Goal: Information Seeking & Learning: Learn about a topic

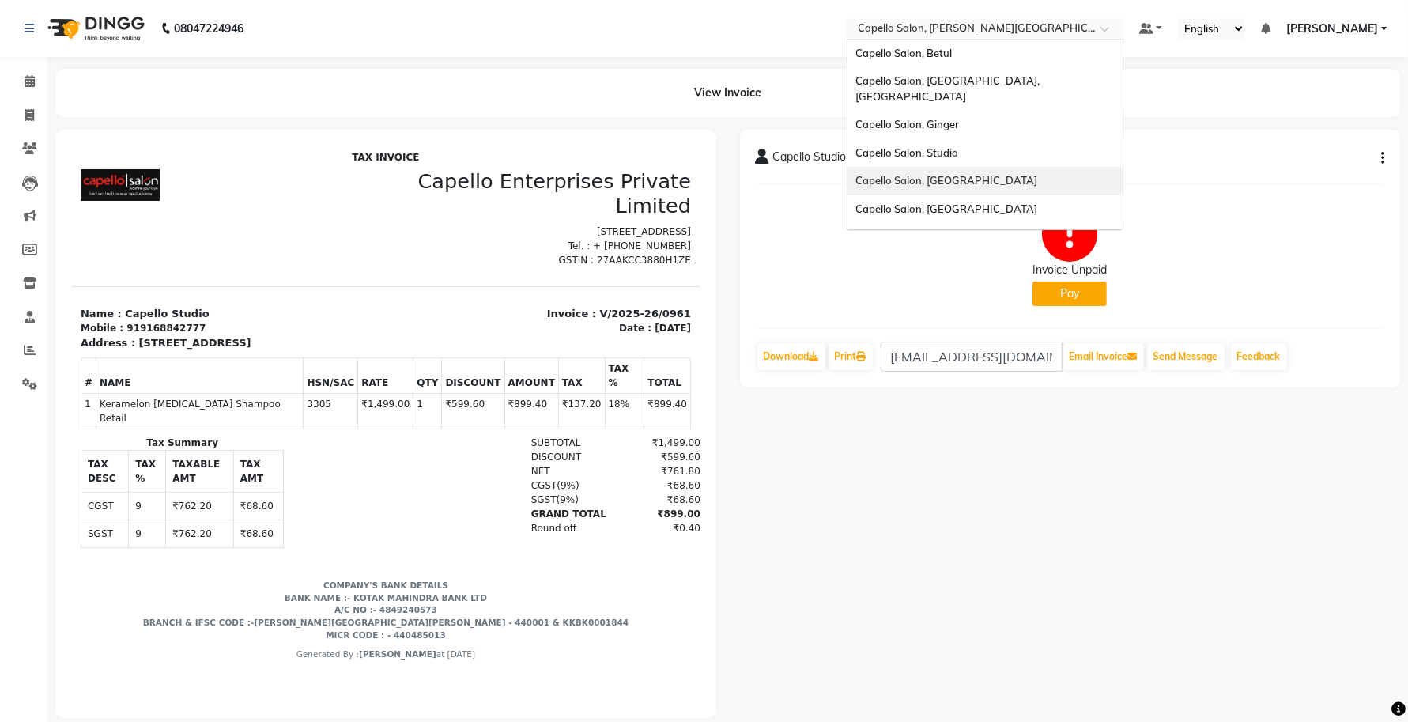
scroll to position [99, 0]
click at [1013, 168] on div "Capello Salon , Vr [GEOGRAPHIC_DATA] 2" at bounding box center [984, 182] width 275 height 28
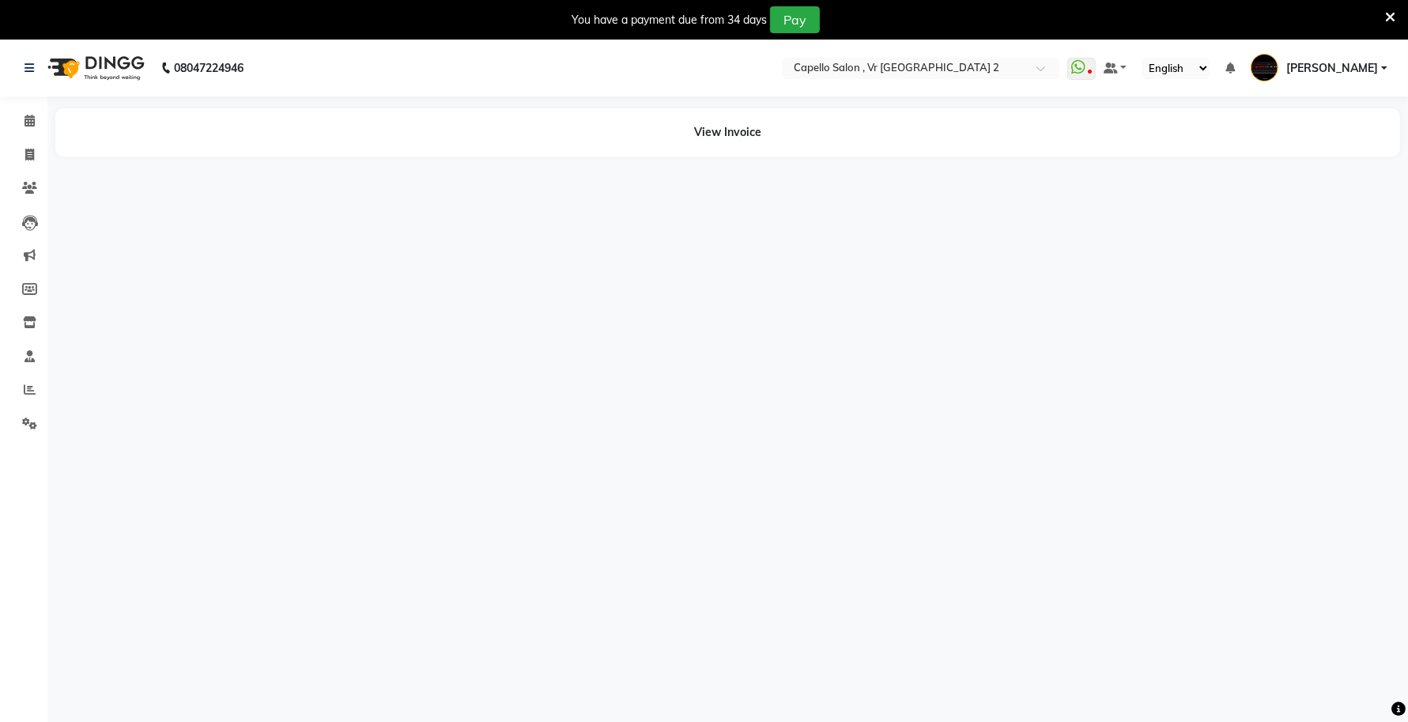
click at [1391, 18] on icon at bounding box center [1390, 17] width 10 height 14
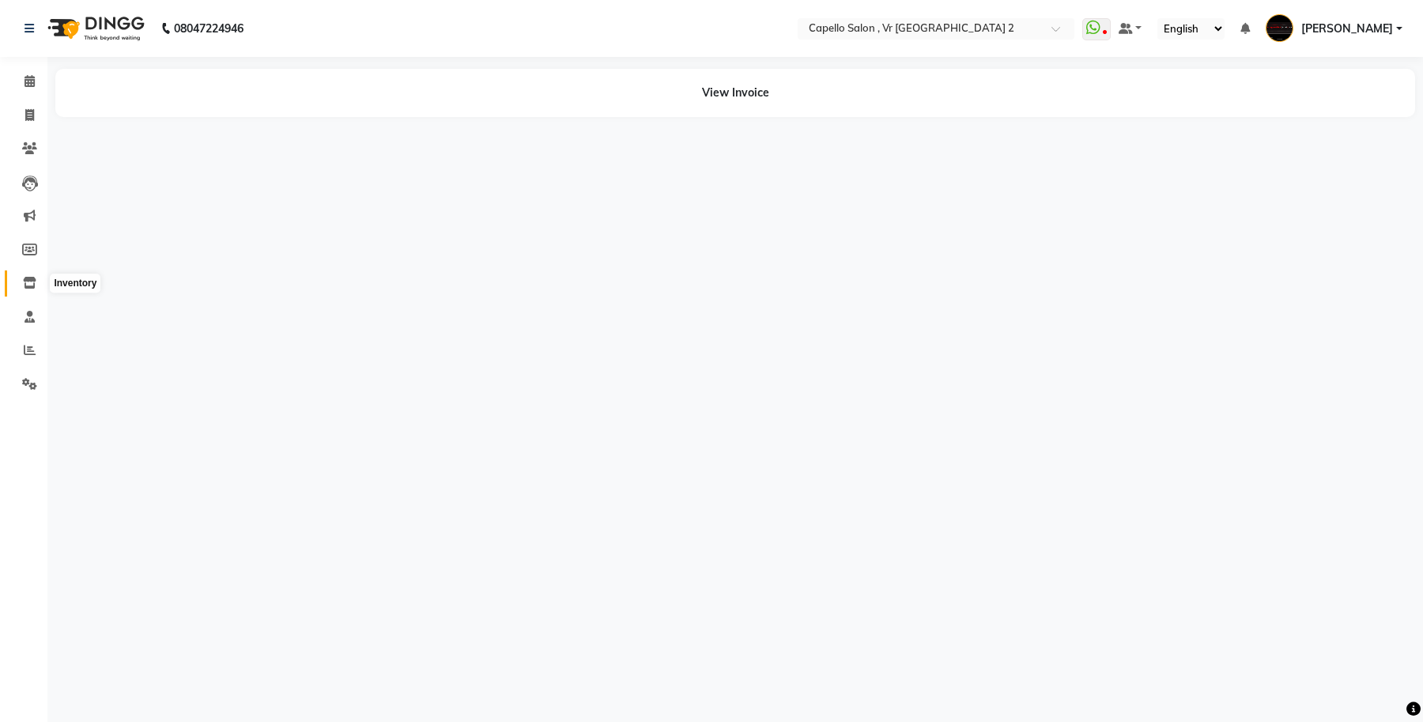
click at [29, 283] on icon at bounding box center [29, 283] width 13 height 12
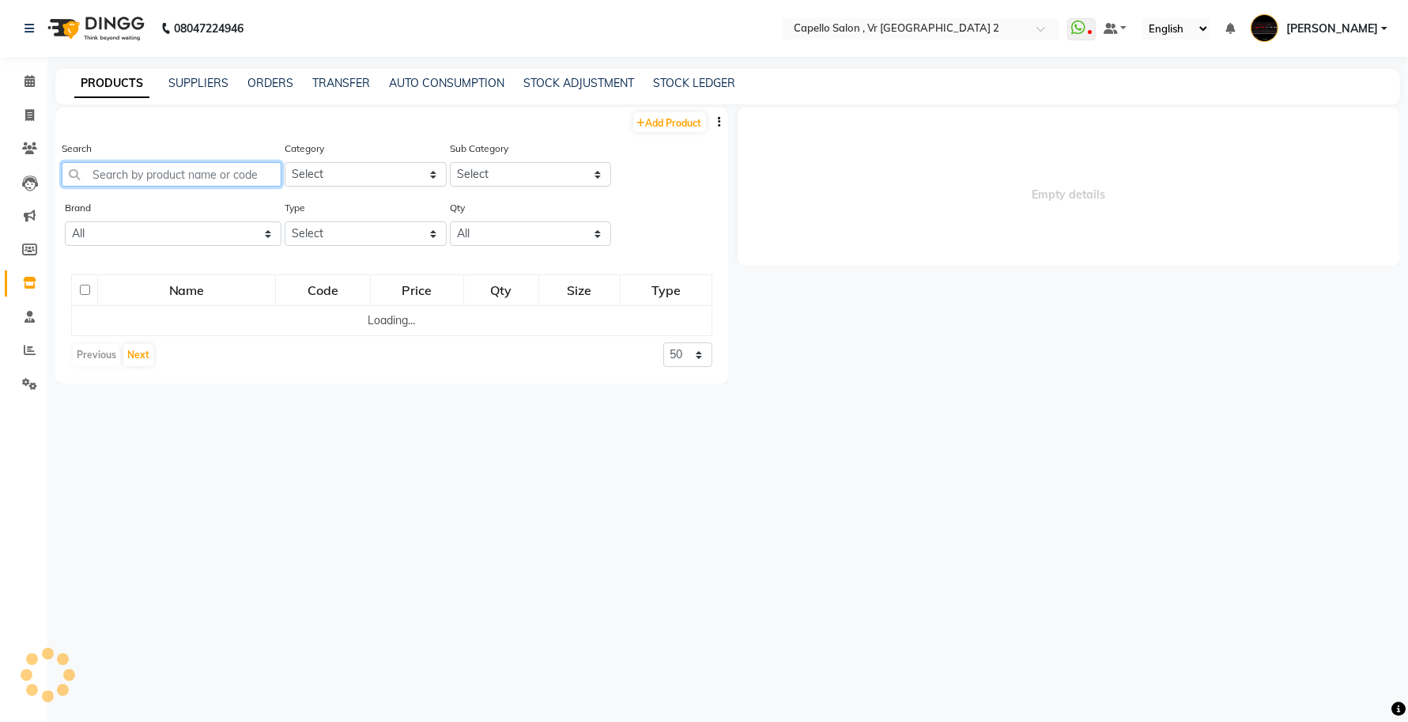
click at [216, 170] on input "text" at bounding box center [172, 174] width 220 height 25
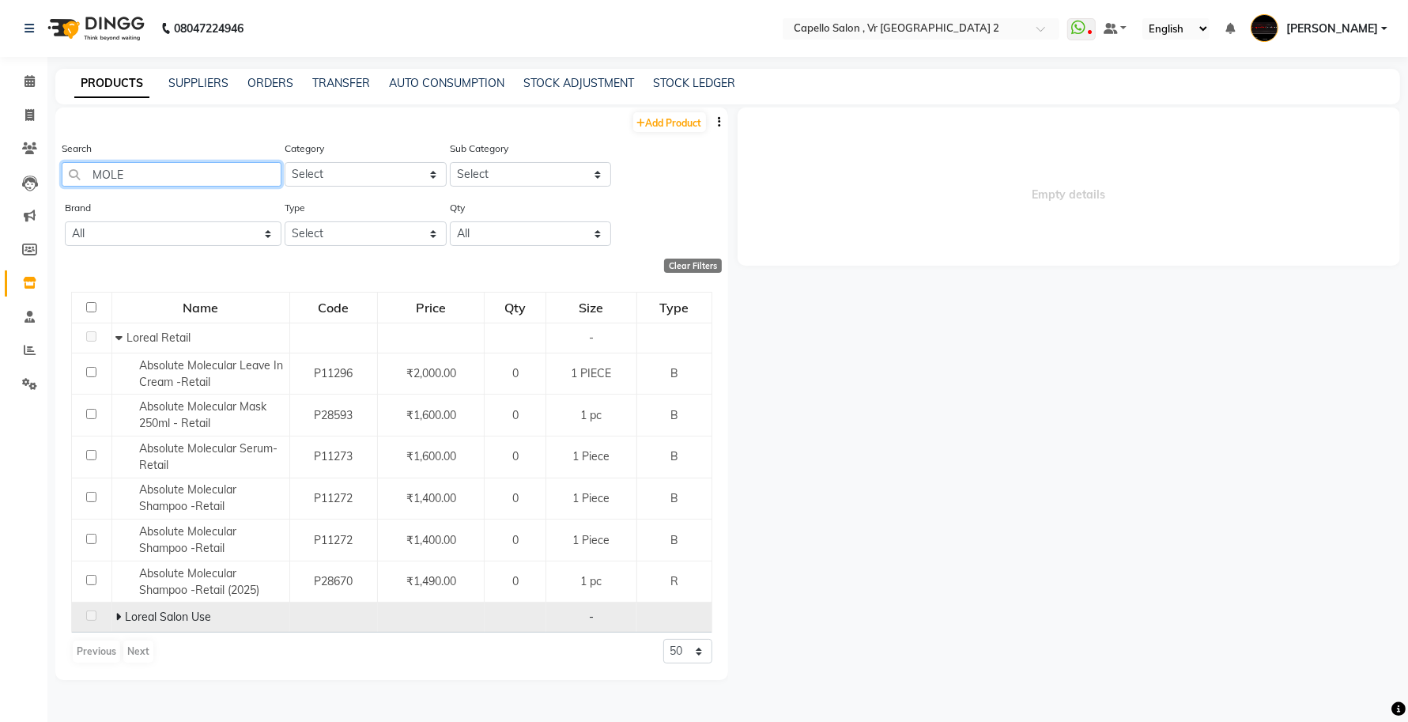
type input "MOLE"
click at [119, 619] on icon at bounding box center [118, 616] width 6 height 11
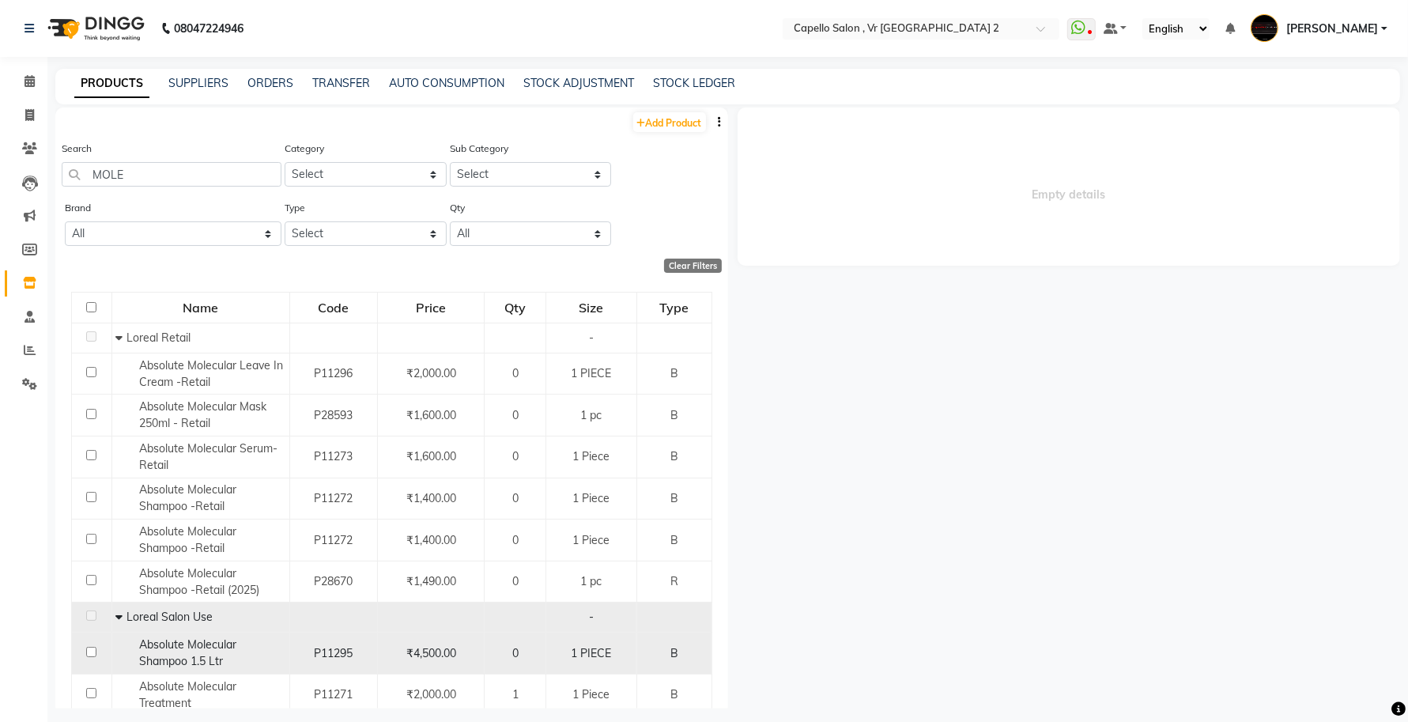
scroll to position [55, 0]
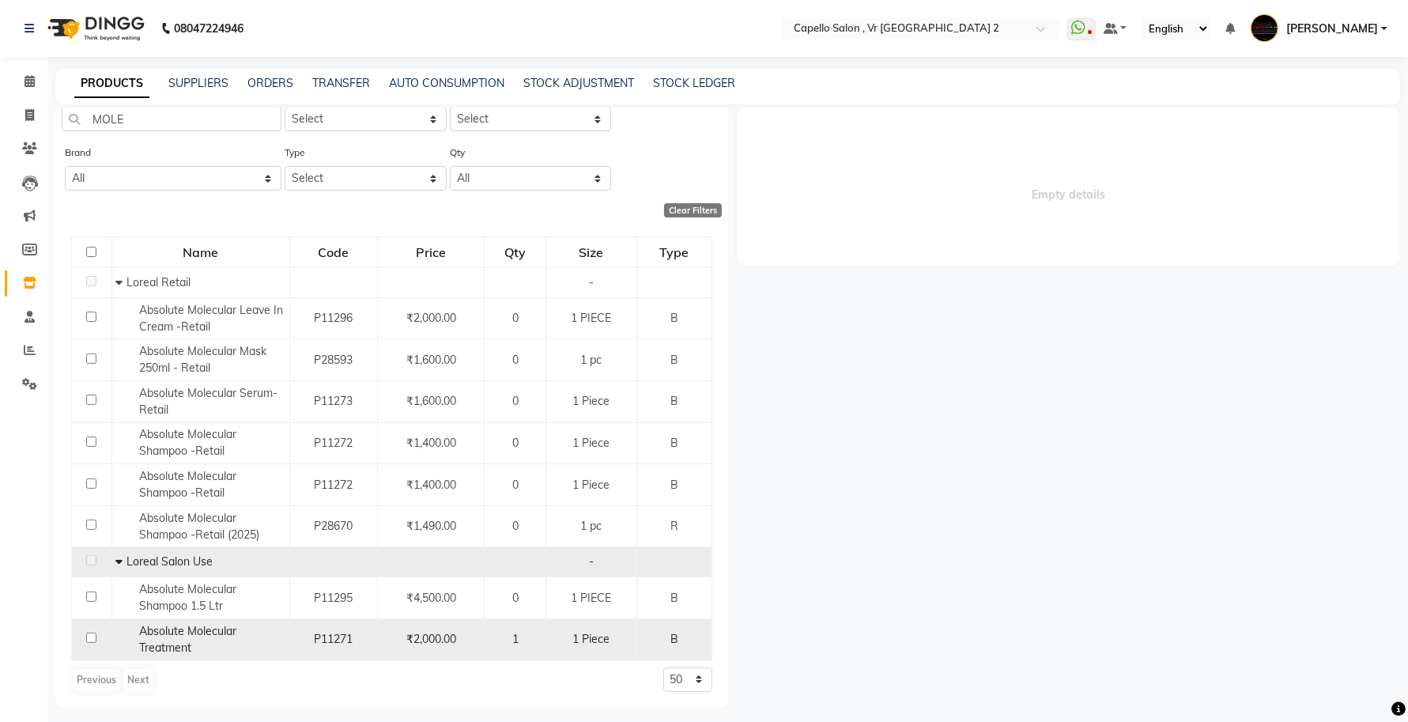
click at [198, 639] on div "Absolute Molecular Treatment" at bounding box center [199, 639] width 169 height 33
select select
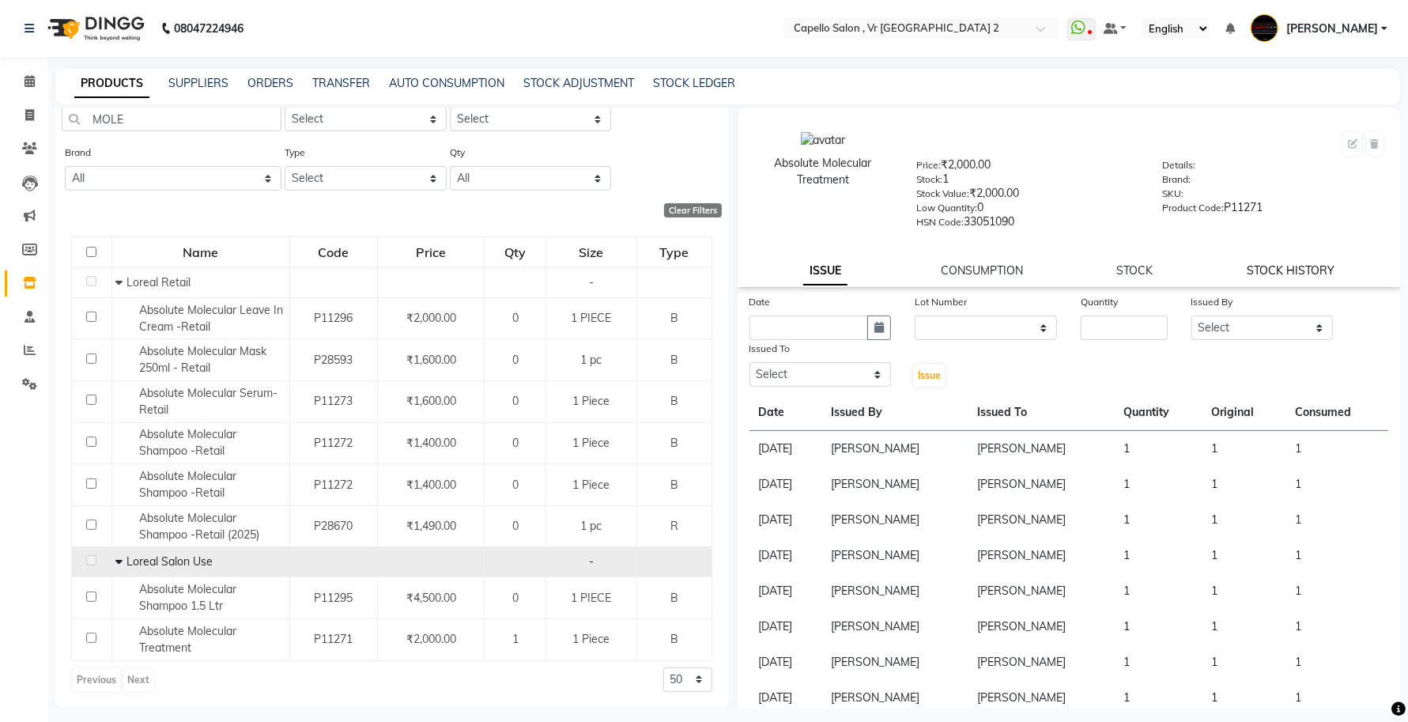
click at [1288, 266] on link "STOCK HISTORY" at bounding box center [1290, 270] width 88 height 14
select select "all"
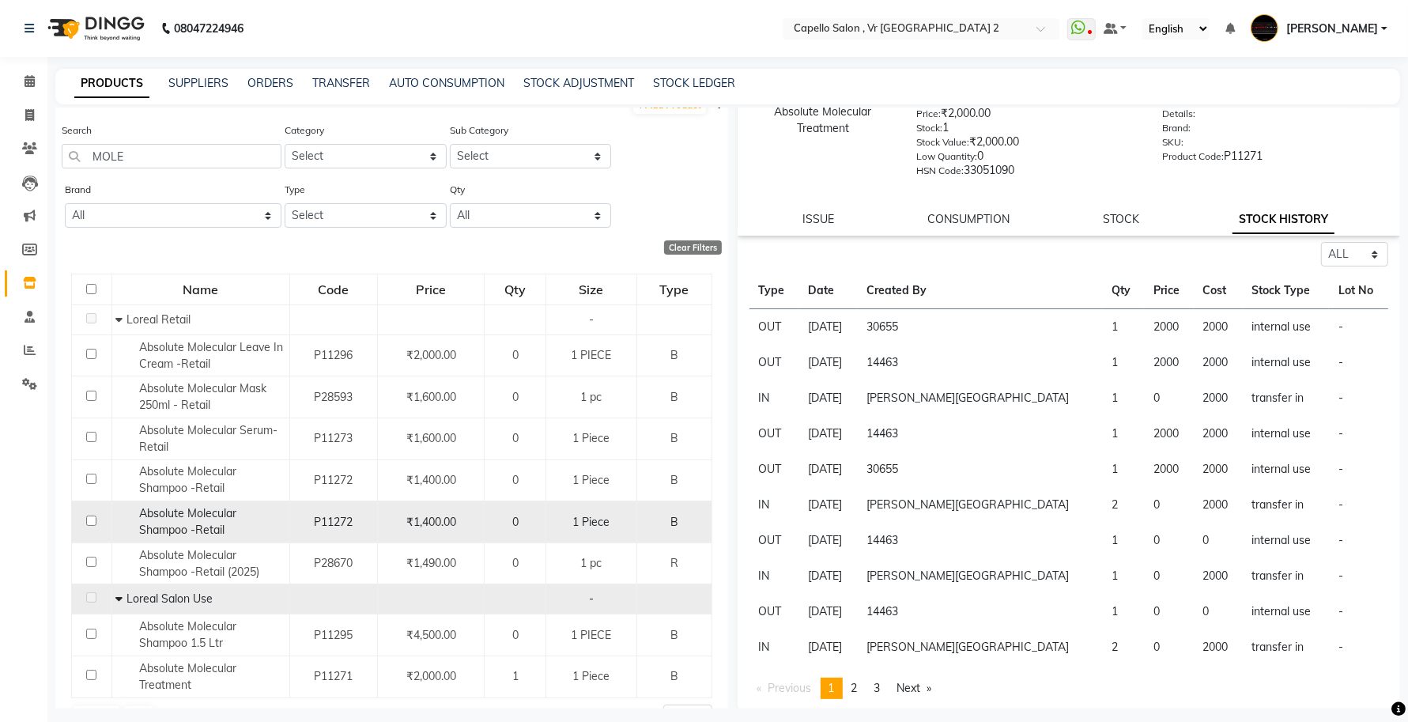
scroll to position [0, 0]
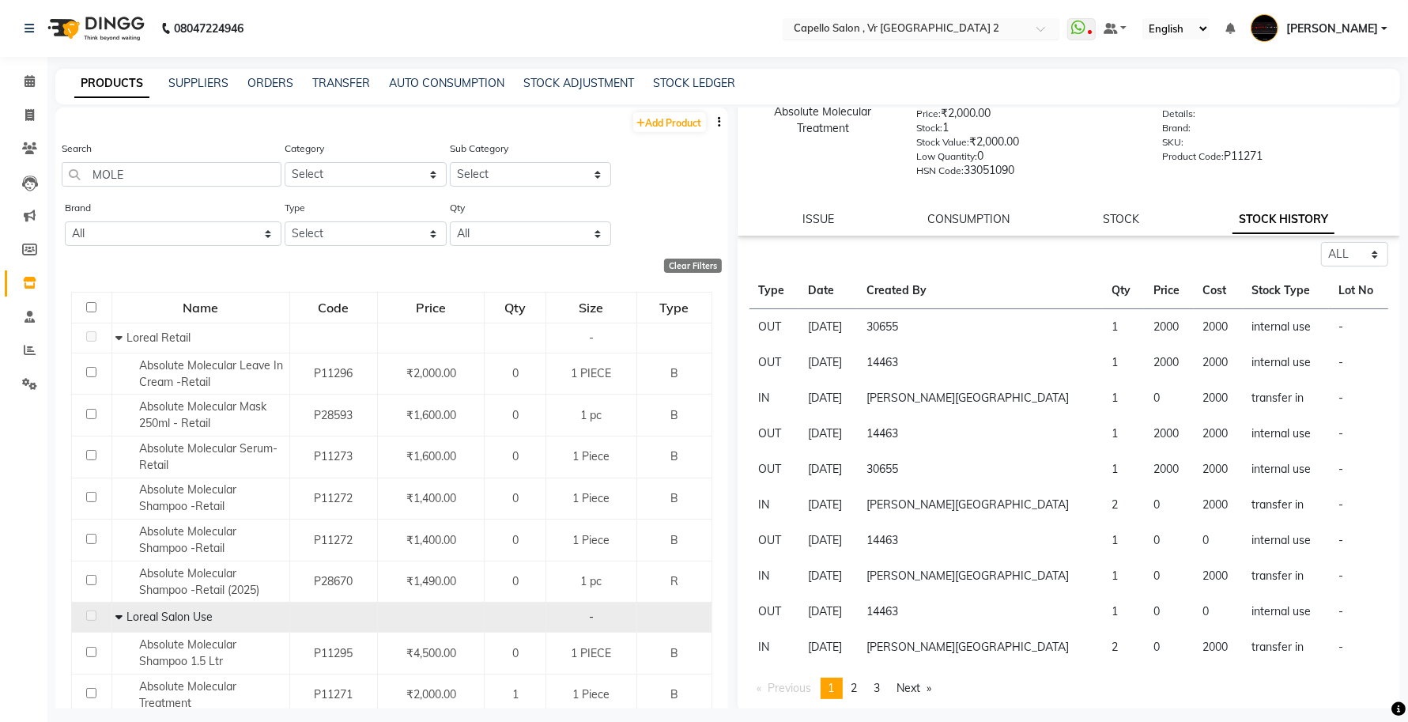
click at [1014, 18] on div "Select Location × Capello Salon , Vr Nagpur 2" at bounding box center [921, 28] width 277 height 21
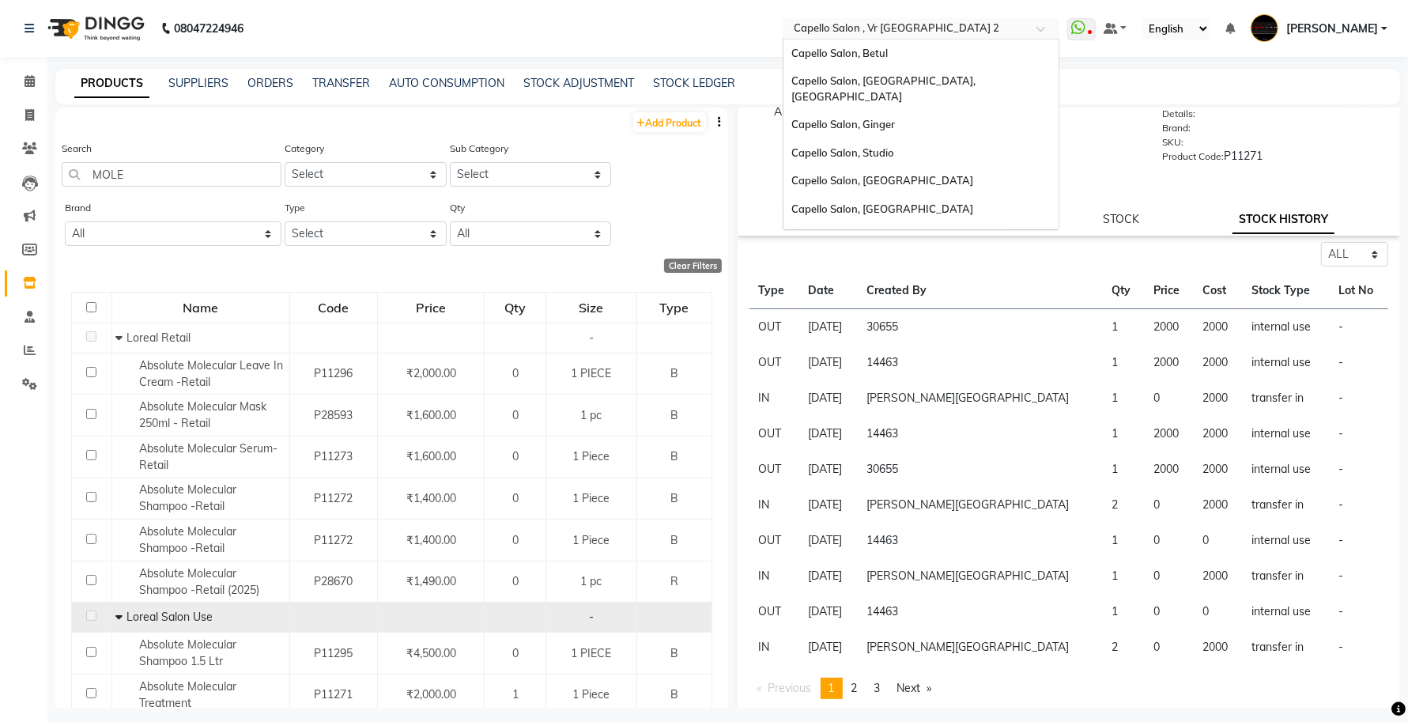
scroll to position [195, 0]
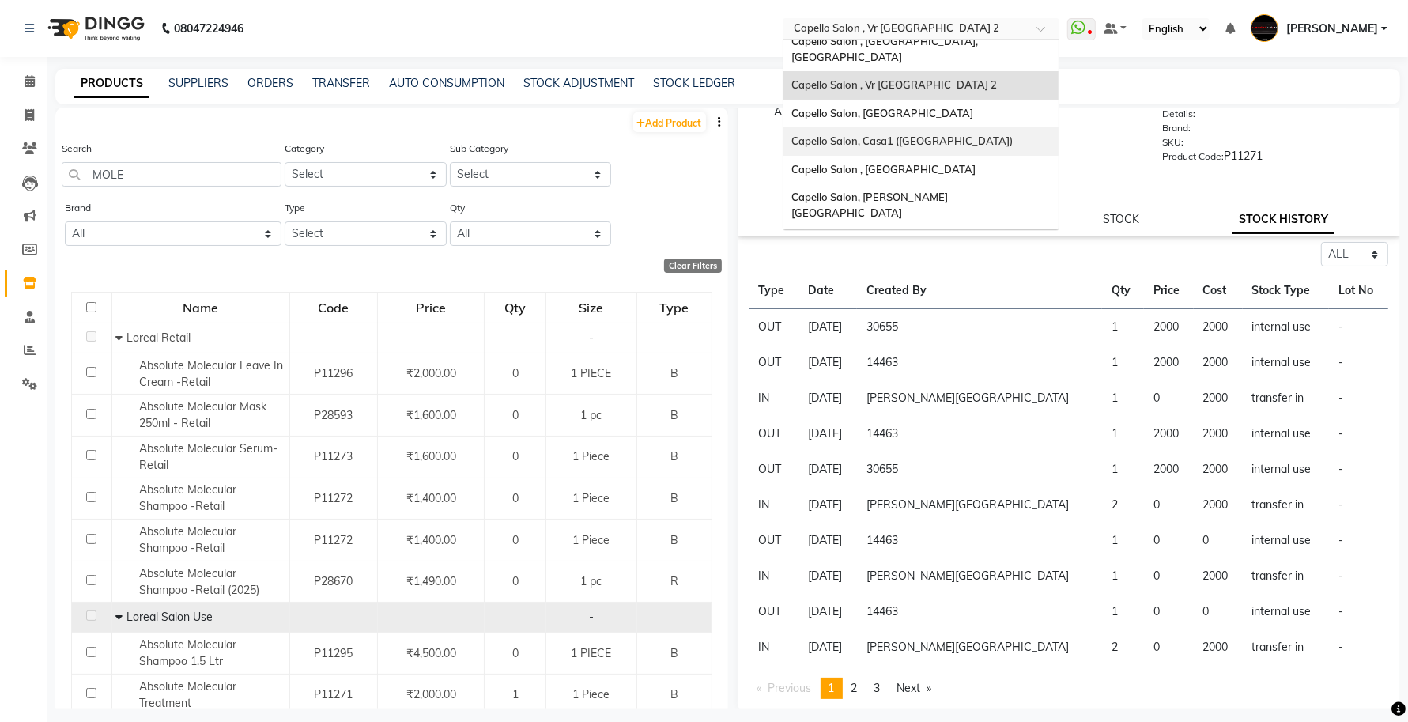
click at [989, 127] on div "Capello Salon, Casa1 (Eternity Mall)" at bounding box center [920, 141] width 275 height 28
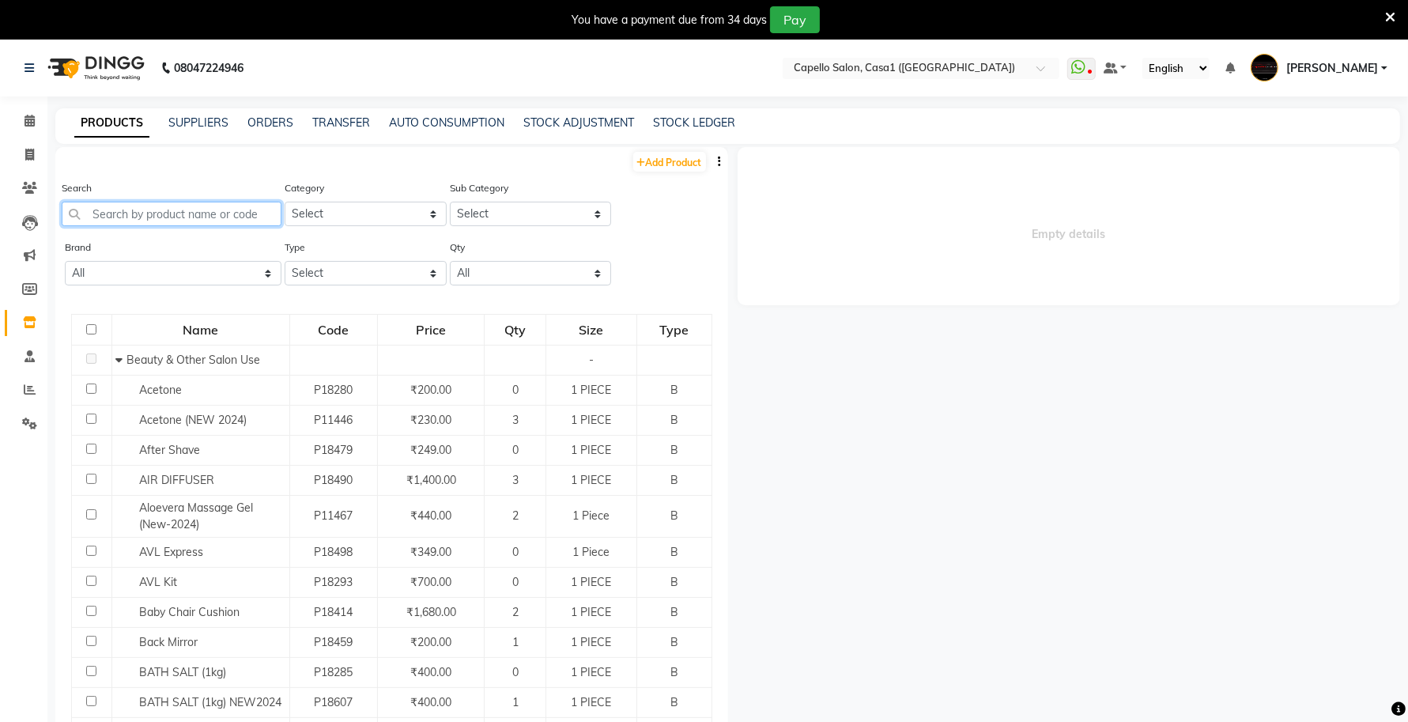
click at [194, 216] on input "text" at bounding box center [172, 214] width 220 height 25
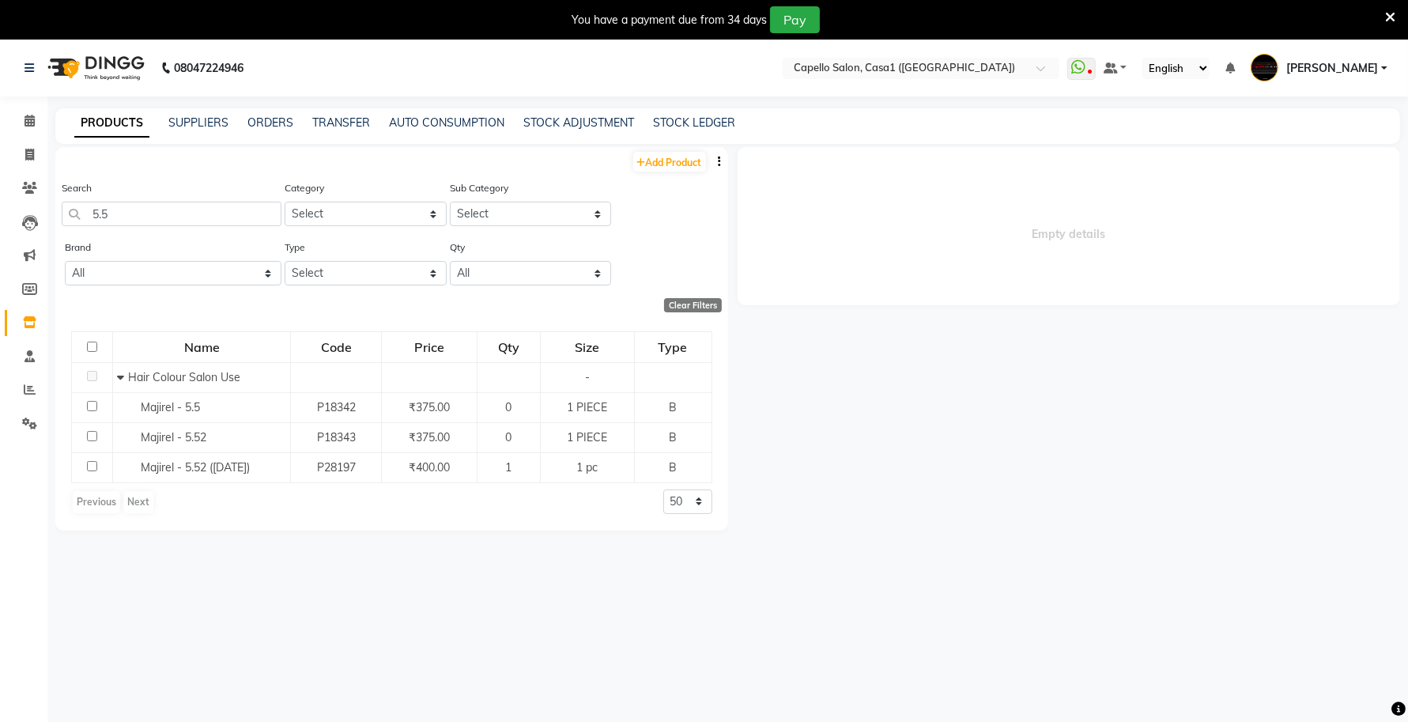
click at [1389, 16] on icon at bounding box center [1390, 17] width 10 height 14
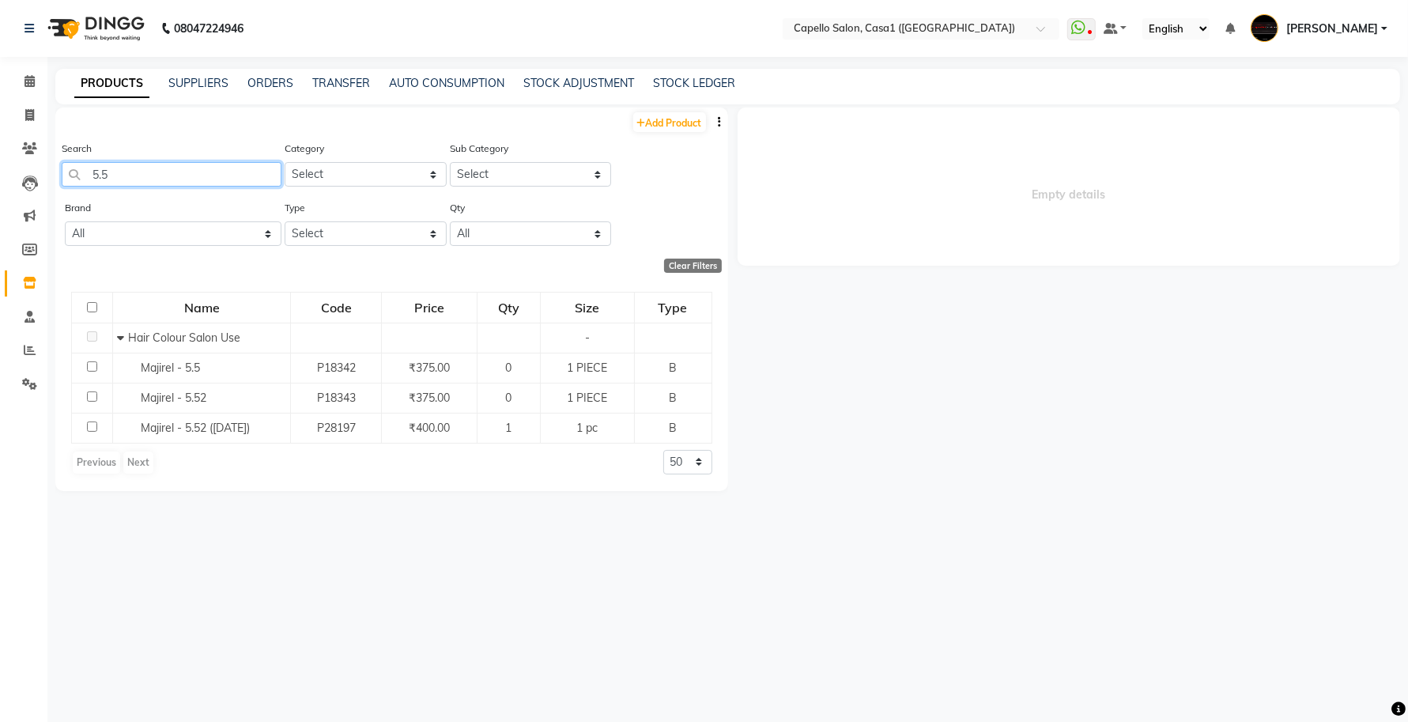
drag, startPoint x: 130, startPoint y: 178, endPoint x: 66, endPoint y: 172, distance: 65.0
click at [66, 172] on input "5.5" at bounding box center [172, 174] width 220 height 25
type input "4"
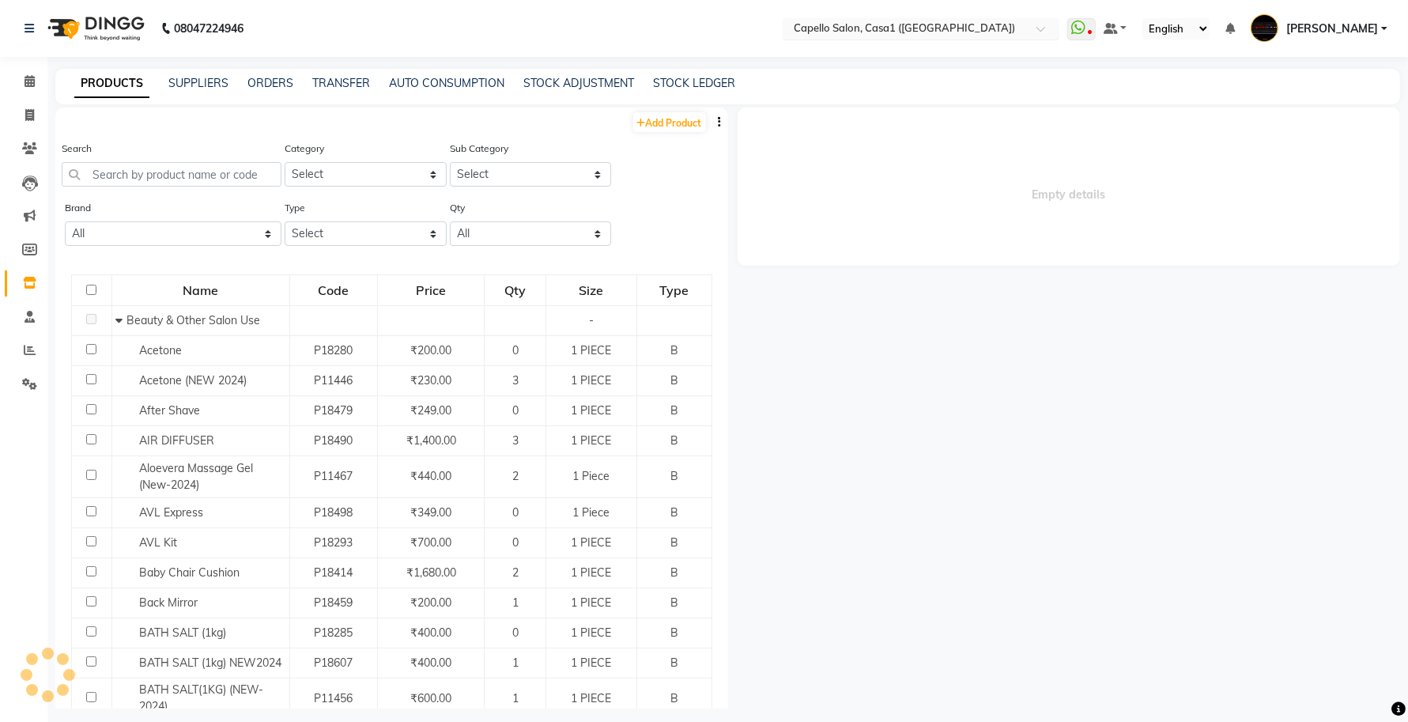
click at [882, 32] on input "text" at bounding box center [904, 30] width 229 height 16
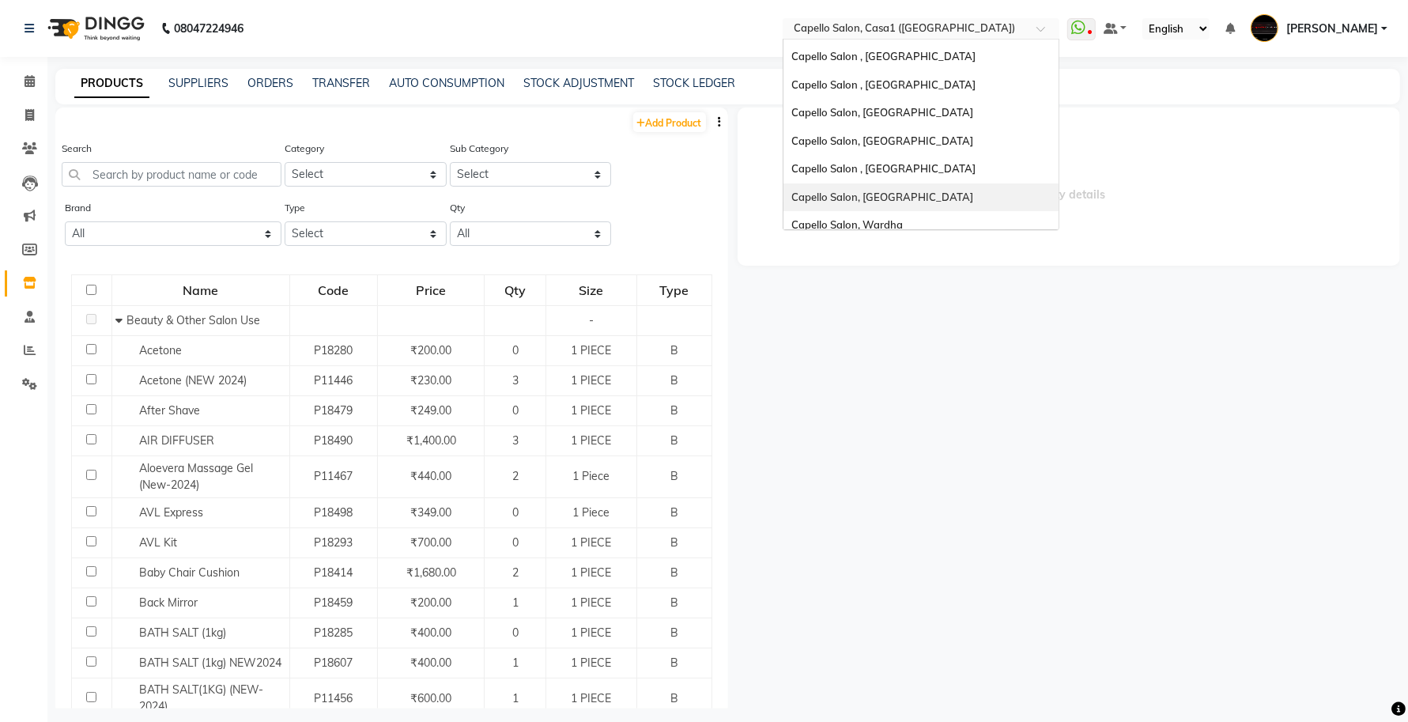
scroll to position [427, 0]
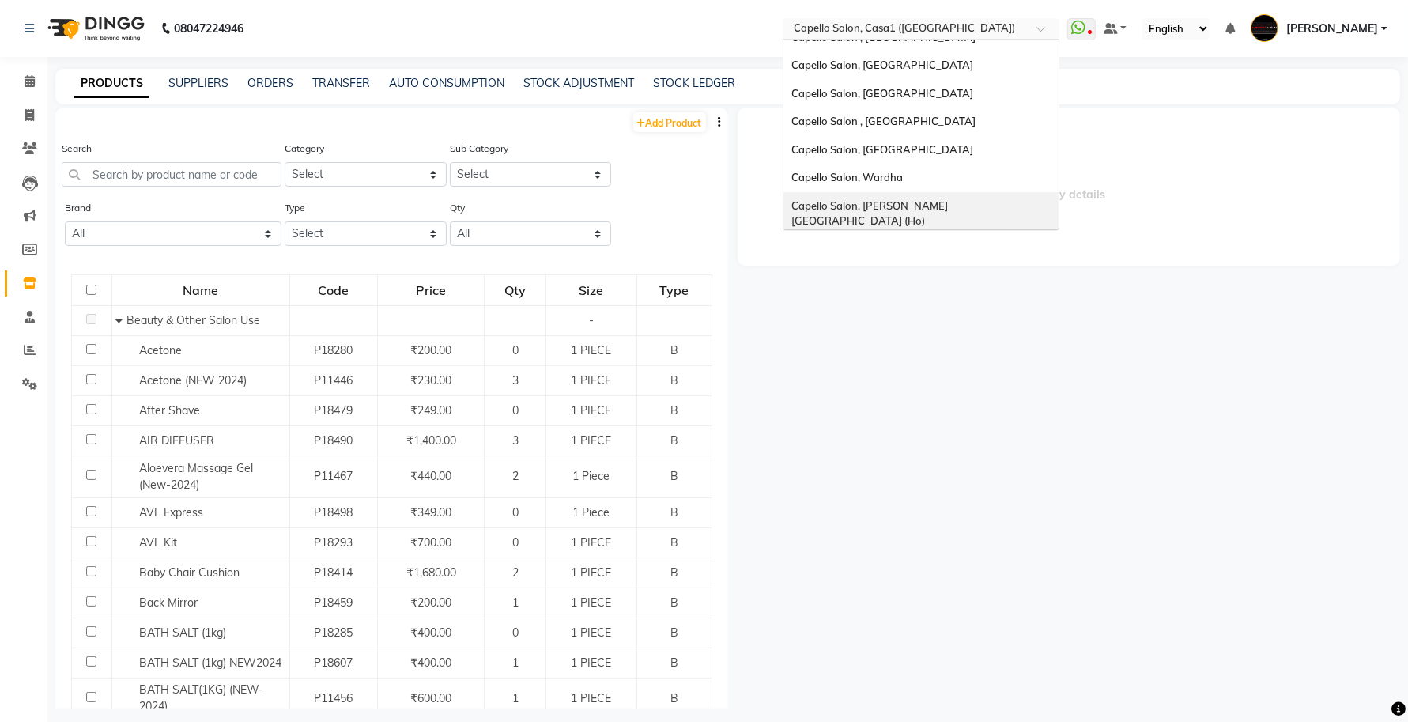
click at [948, 199] on span "Capello Salon, [PERSON_NAME][GEOGRAPHIC_DATA] (Ho)" at bounding box center [869, 213] width 157 height 28
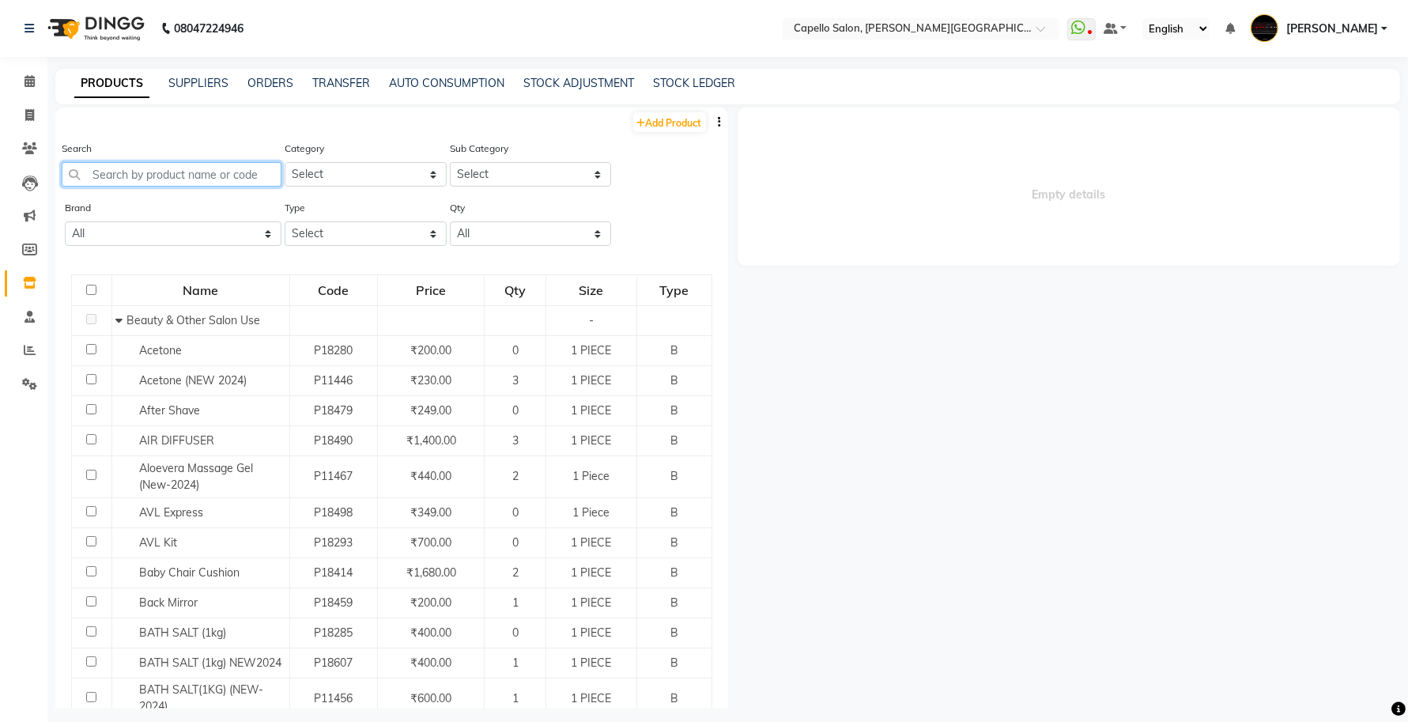
click at [178, 172] on input "text" at bounding box center [172, 174] width 220 height 25
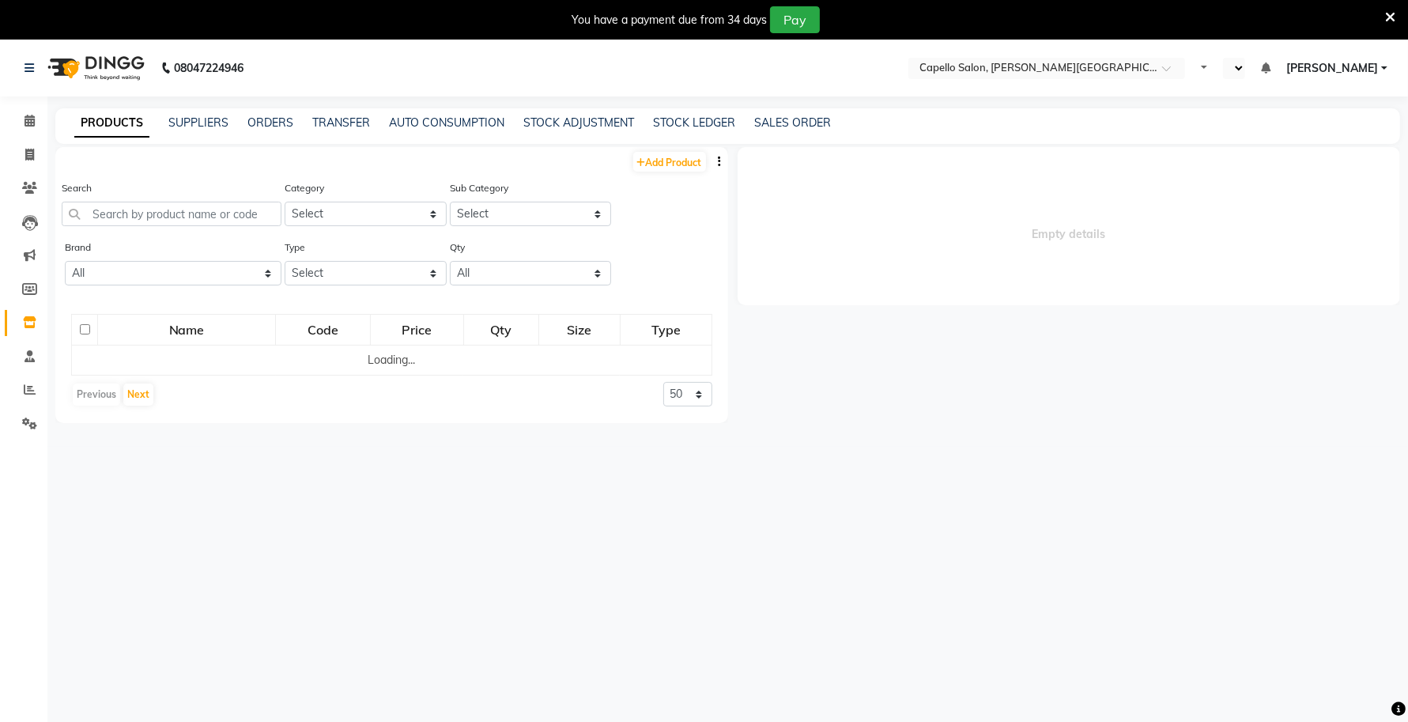
select select "en"
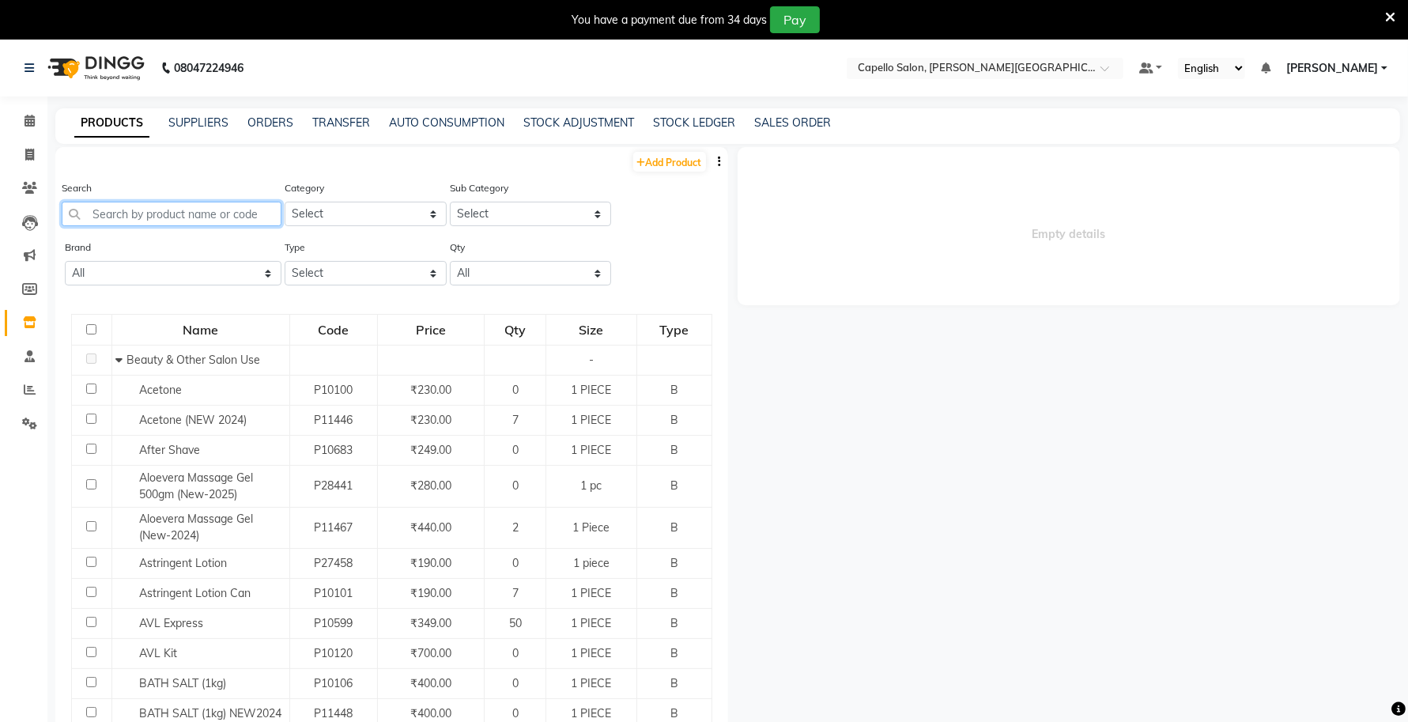
click at [175, 212] on input "text" at bounding box center [172, 214] width 220 height 25
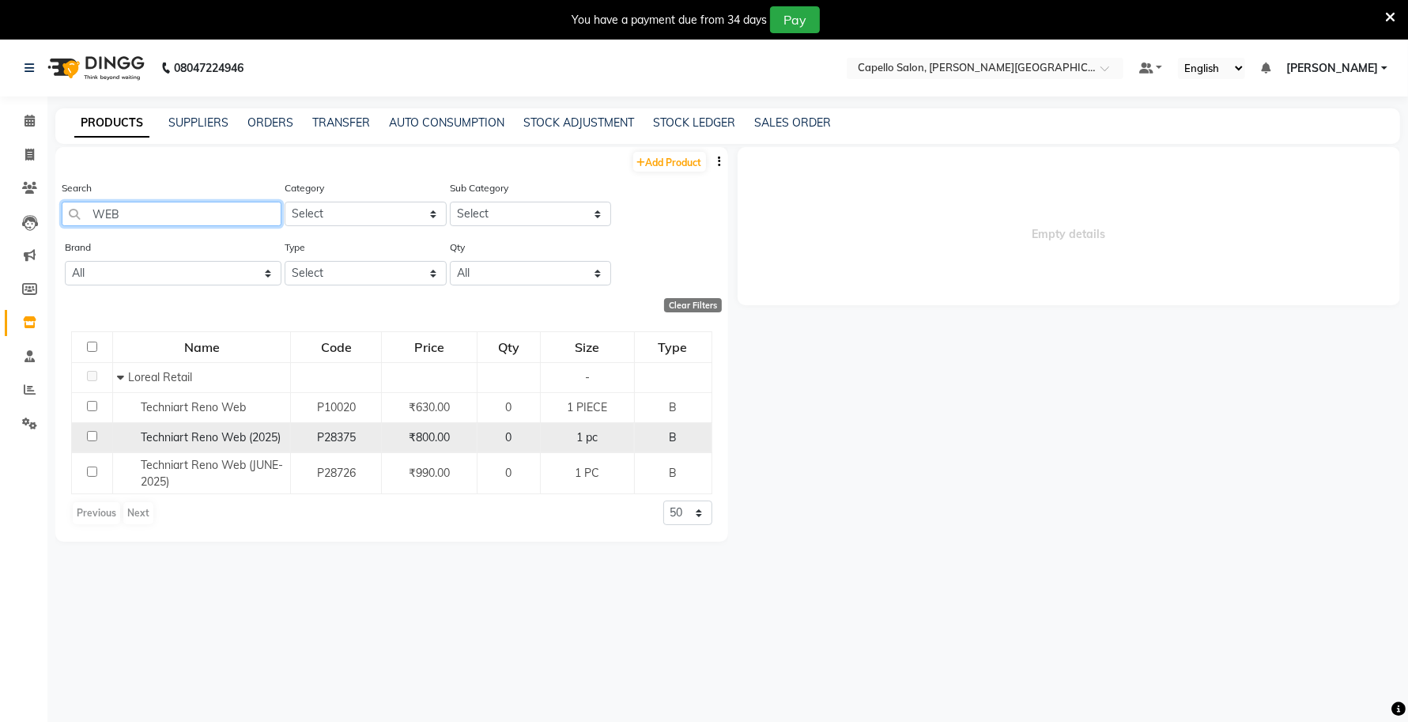
type input "WEB"
drag, startPoint x: 283, startPoint y: 436, endPoint x: 120, endPoint y: 433, distance: 162.9
click at [120, 433] on div "Techniart Reno Web (2025)" at bounding box center [201, 437] width 169 height 17
select select
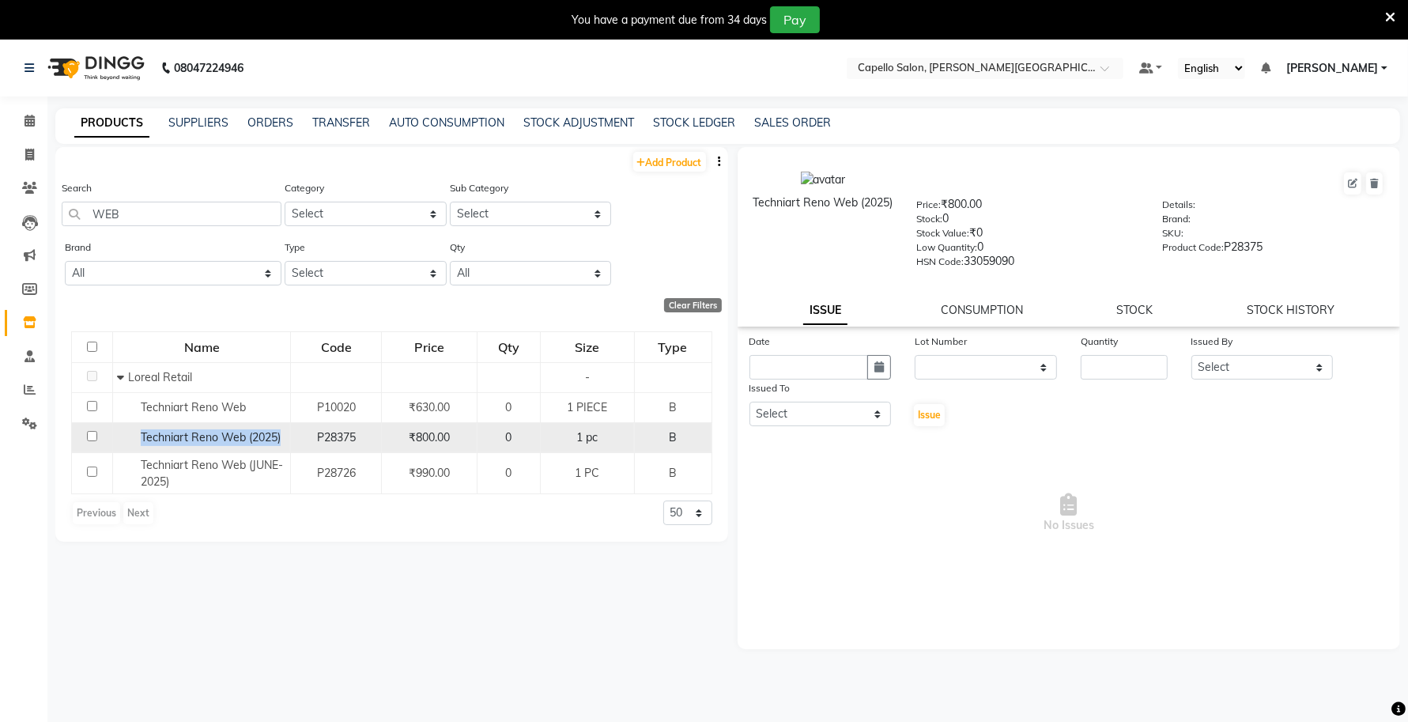
copy span "Techniart Reno Web (2025)"
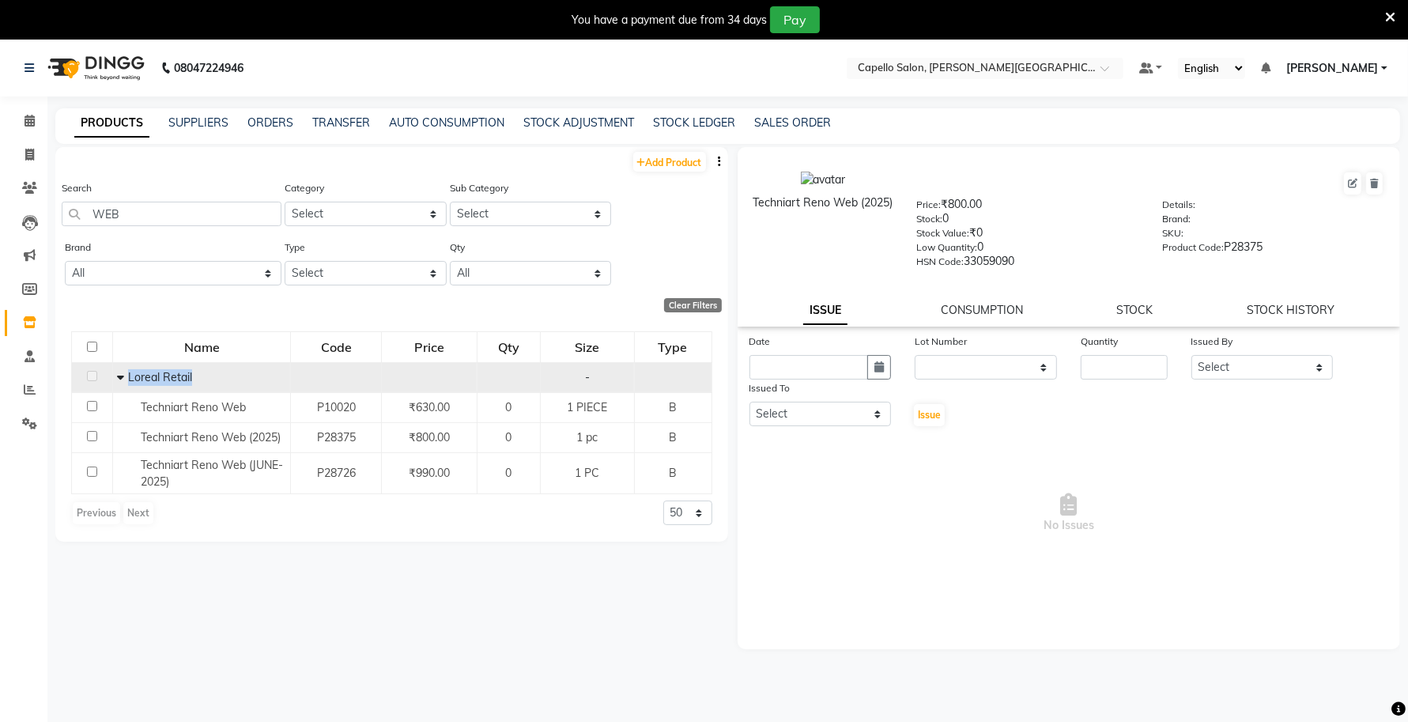
drag, startPoint x: 196, startPoint y: 372, endPoint x: 124, endPoint y: 377, distance: 72.1
click at [124, 377] on div "Loreal Retail" at bounding box center [201, 377] width 169 height 17
copy span "Loreal Retail"
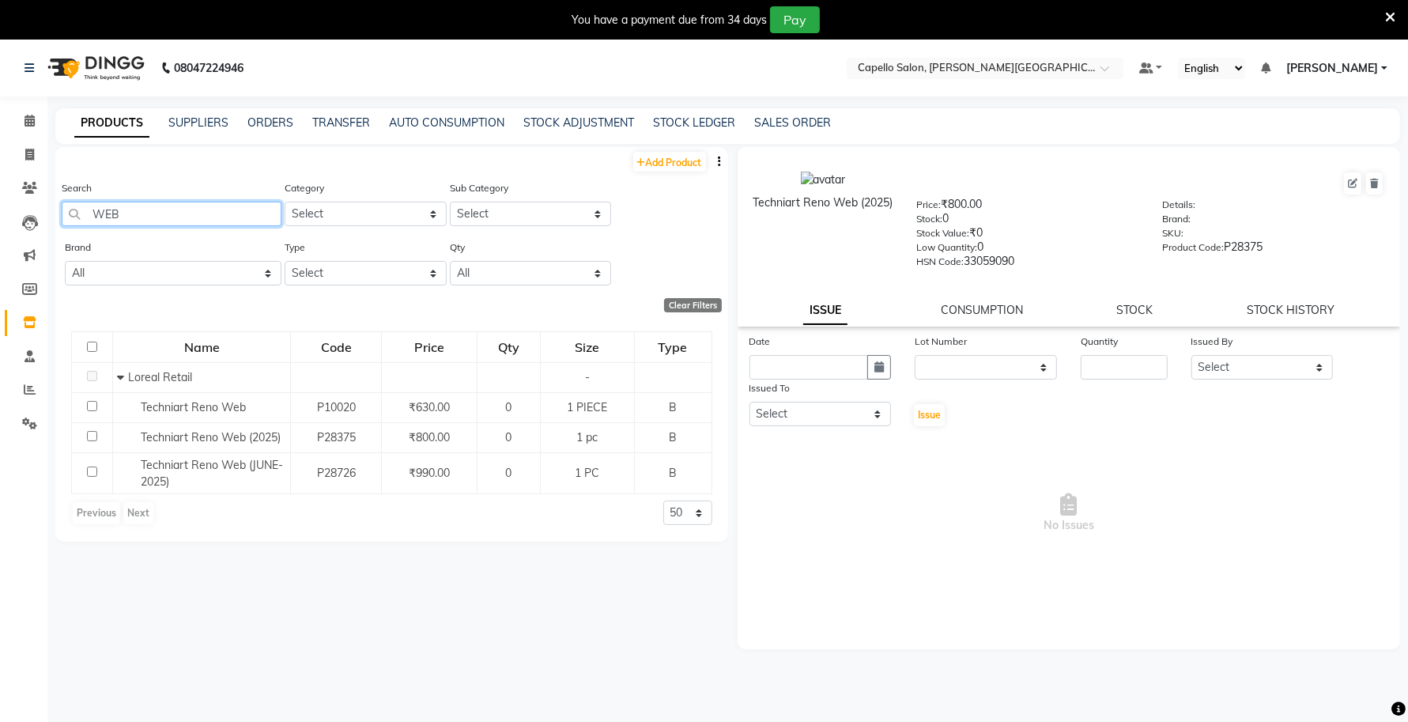
drag, startPoint x: 144, startPoint y: 207, endPoint x: 0, endPoint y: 223, distance: 144.7
click at [0, 223] on app-home "08047224946 Select Location × Capello Salon, Tilak Nagar (Ho) Default Panel My …" at bounding box center [704, 406] width 1408 height 732
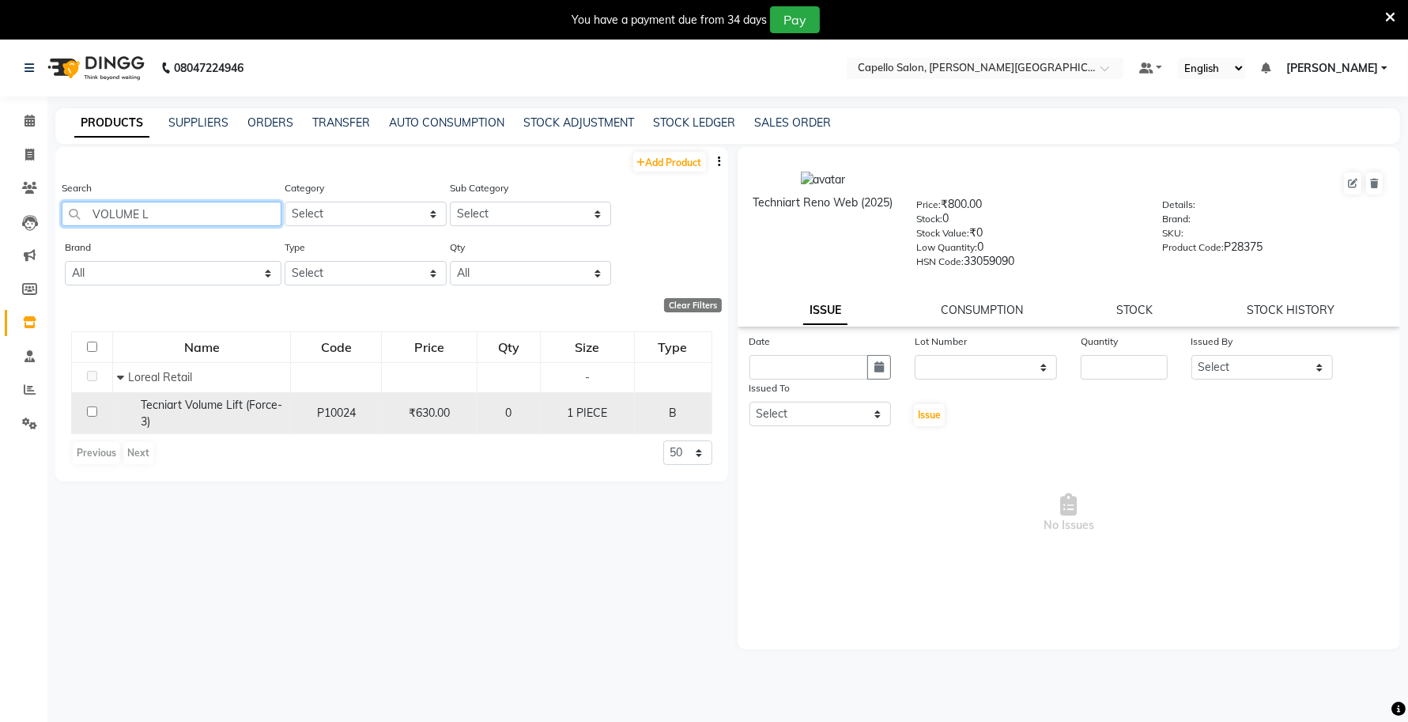
type input "VOLUME L"
drag, startPoint x: 166, startPoint y: 416, endPoint x: 133, endPoint y: 401, distance: 36.4
click at [133, 401] on div "Tecniart Volume Lift (Force-3)" at bounding box center [201, 413] width 169 height 33
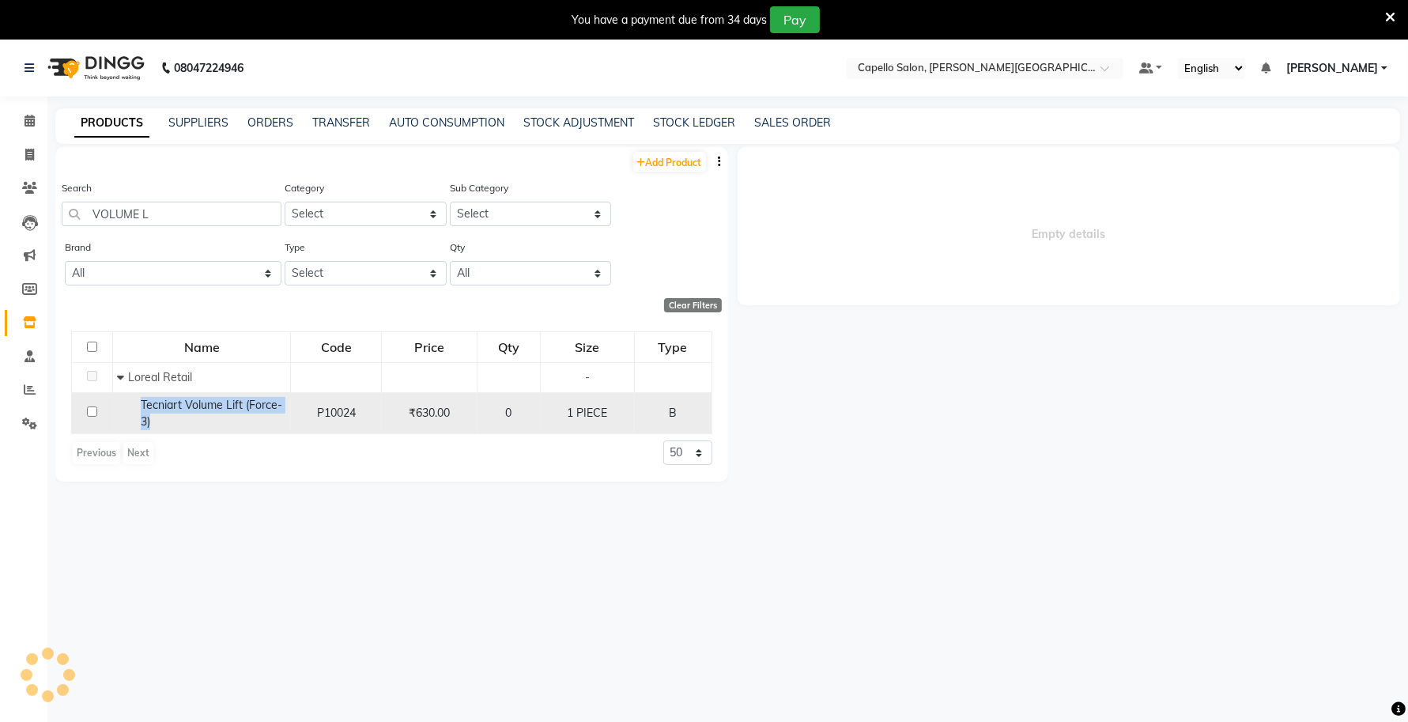
select select
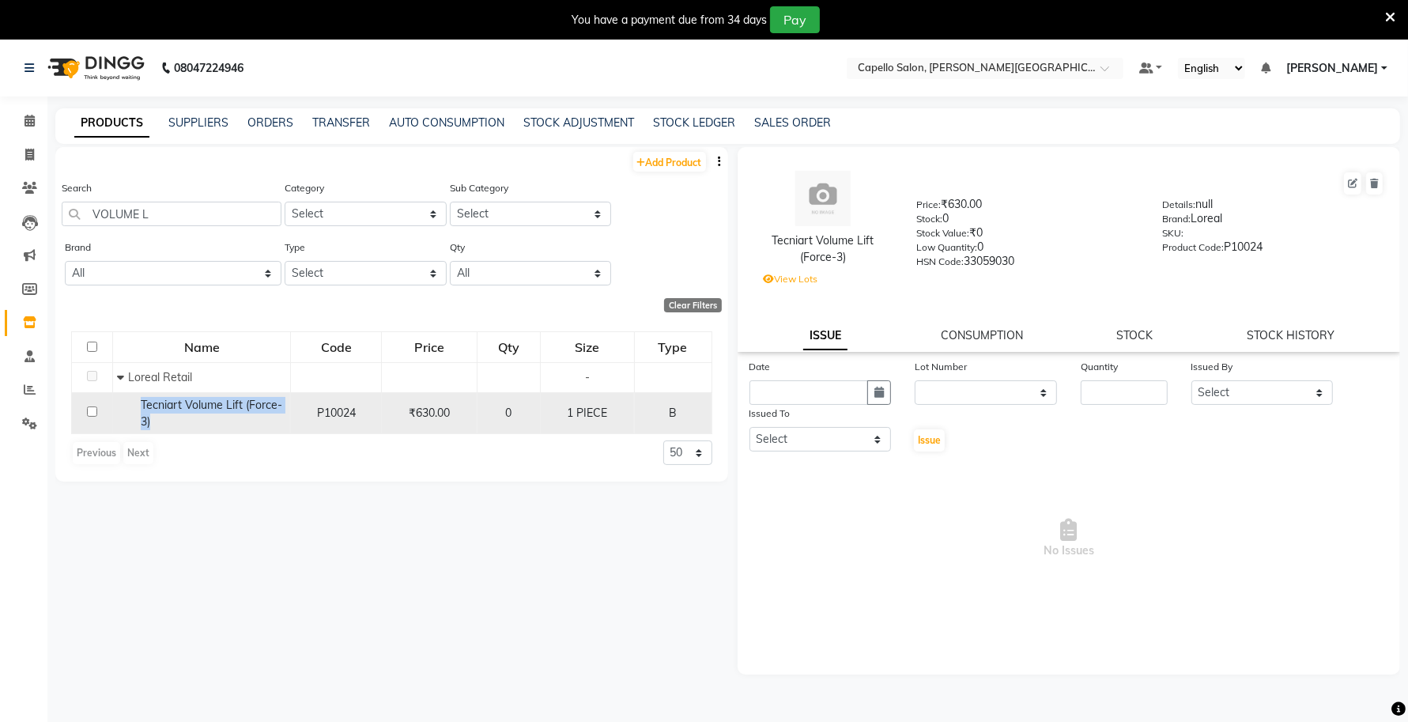
copy span "Tecniart Volume Lift (Force-3)"
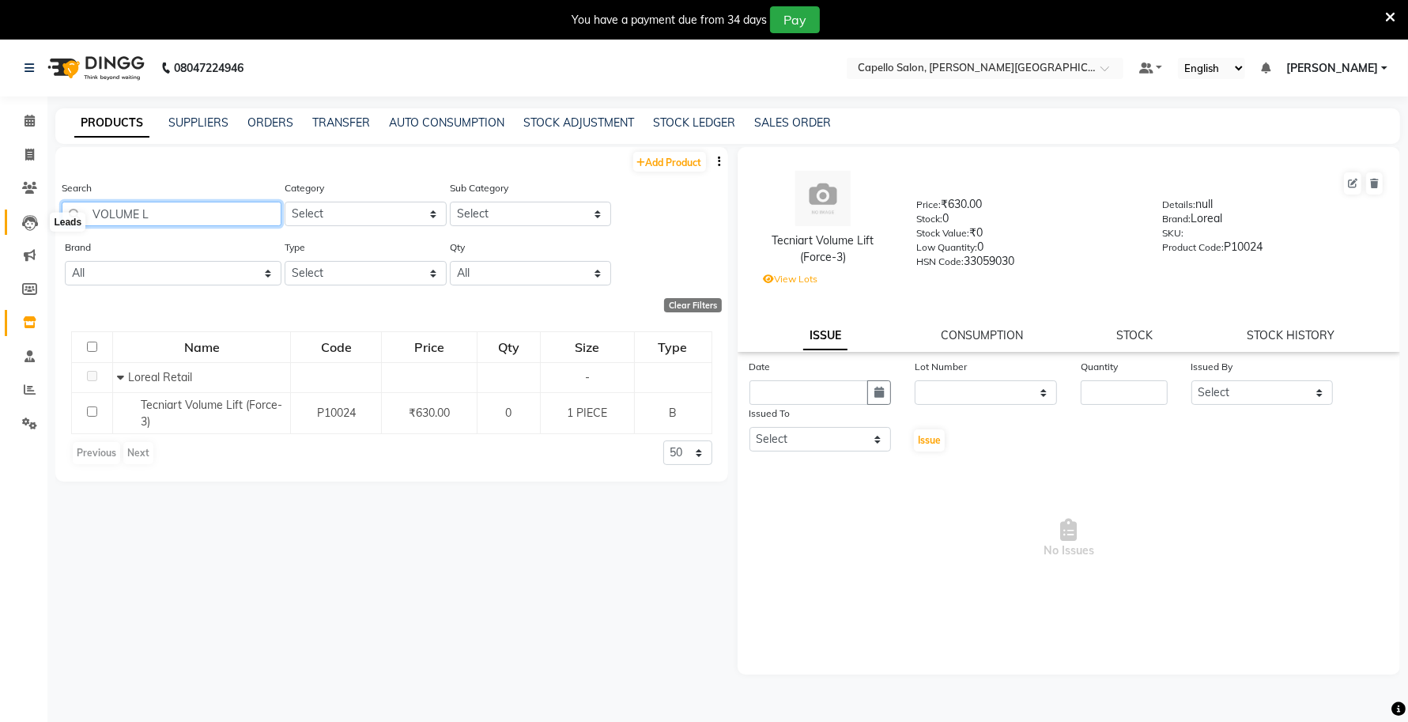
drag, startPoint x: 157, startPoint y: 200, endPoint x: 34, endPoint y: 215, distance: 123.4
click at [34, 215] on app-home "08047224946 Select Location × Capello Salon, Tilak Nagar (Ho) Default Panel My …" at bounding box center [704, 406] width 1408 height 732
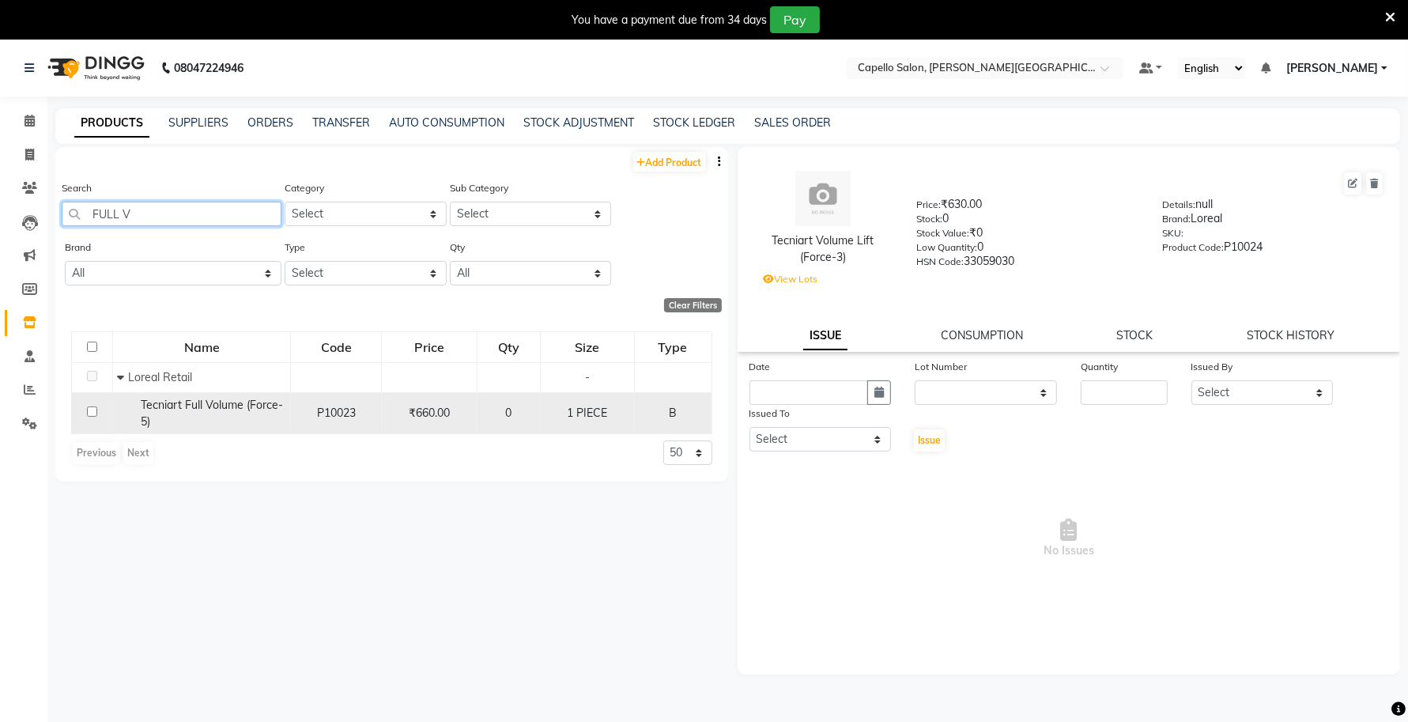
type input "FULL V"
drag, startPoint x: 143, startPoint y: 403, endPoint x: 168, endPoint y: 424, distance: 32.0
click at [168, 424] on div "Tecniart Full Volume (Force-5)" at bounding box center [201, 413] width 169 height 33
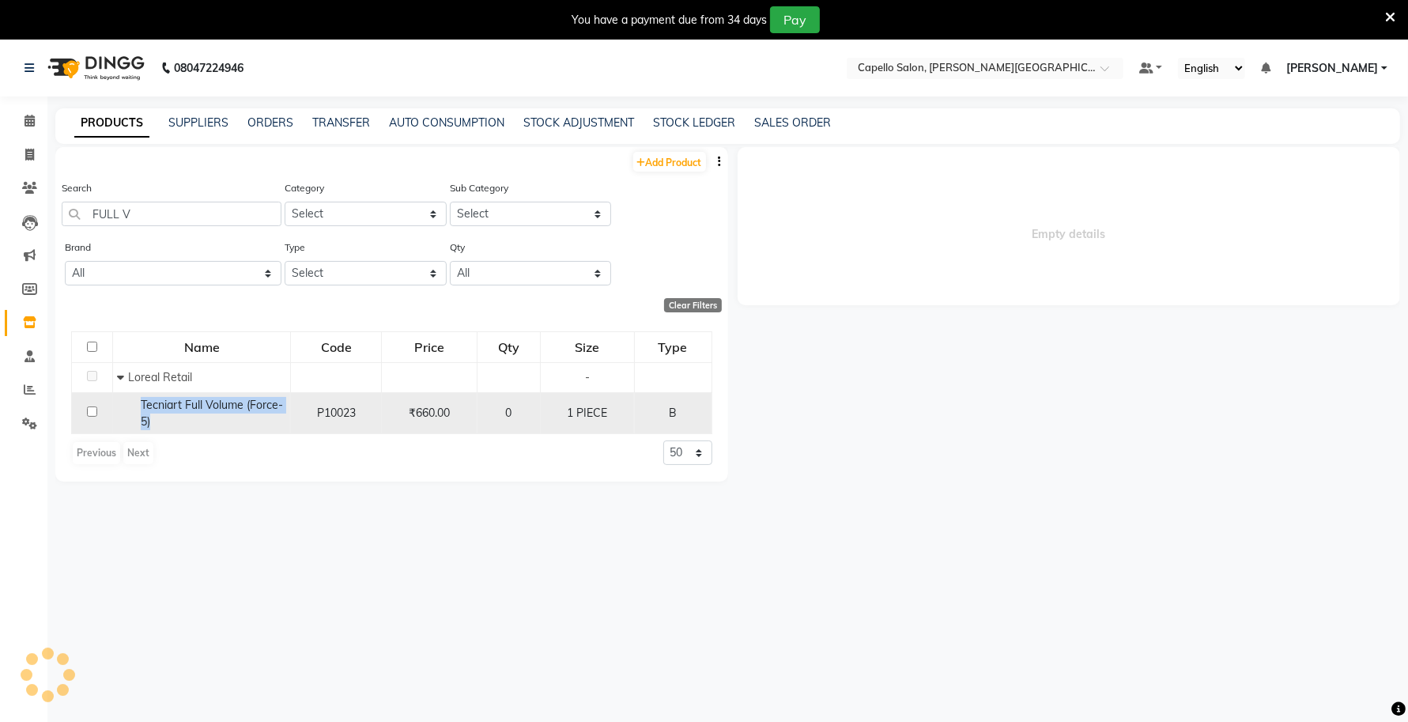
select select
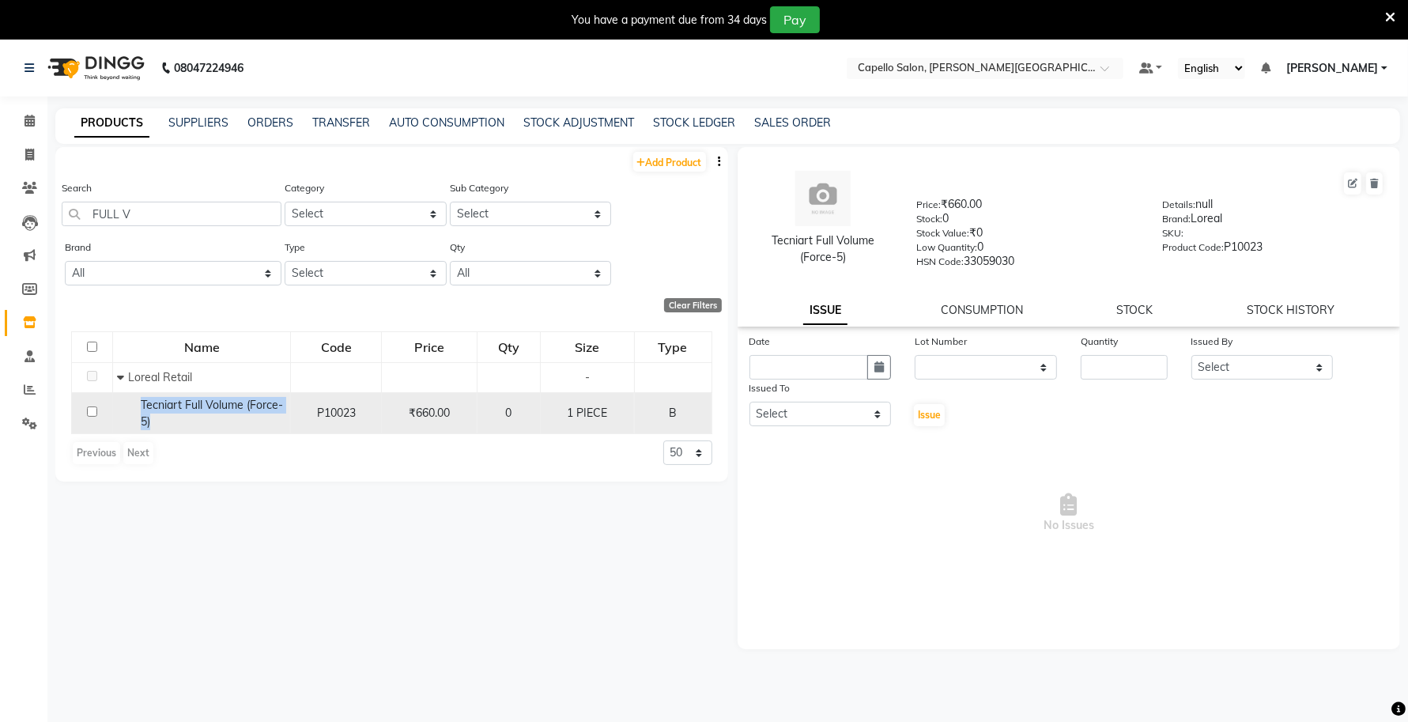
copy span "Tecniart Full Volume (Force-5)"
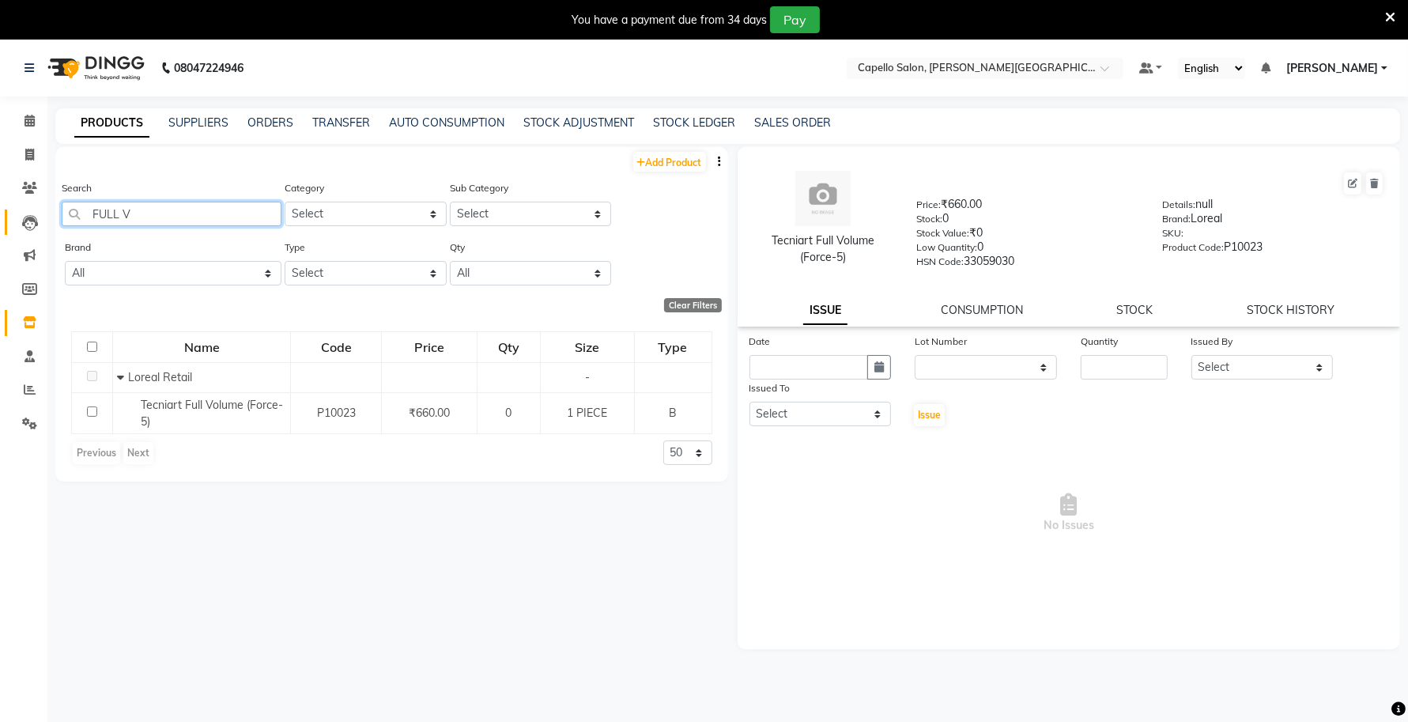
drag, startPoint x: 148, startPoint y: 208, endPoint x: 24, endPoint y: 212, distance: 124.2
click at [24, 212] on app-home "08047224946 Select Location × Capello Salon, Tilak Nagar (Ho) Default Panel My …" at bounding box center [704, 406] width 1408 height 732
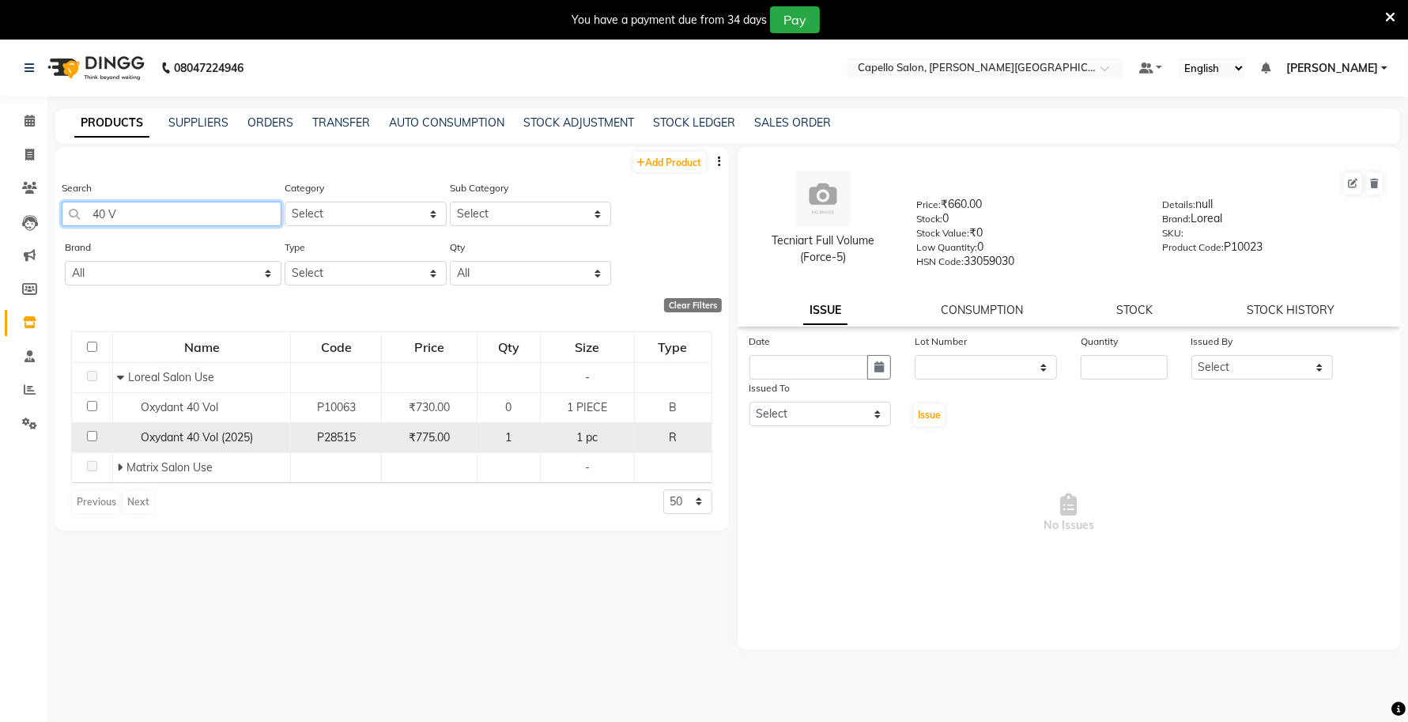
type input "40 V"
drag, startPoint x: 271, startPoint y: 433, endPoint x: 96, endPoint y: 433, distance: 174.7
click at [96, 433] on tr "Oxydant 40 Vol (2025) P28515 ₹775.00 1 1 pc R" at bounding box center [392, 437] width 640 height 30
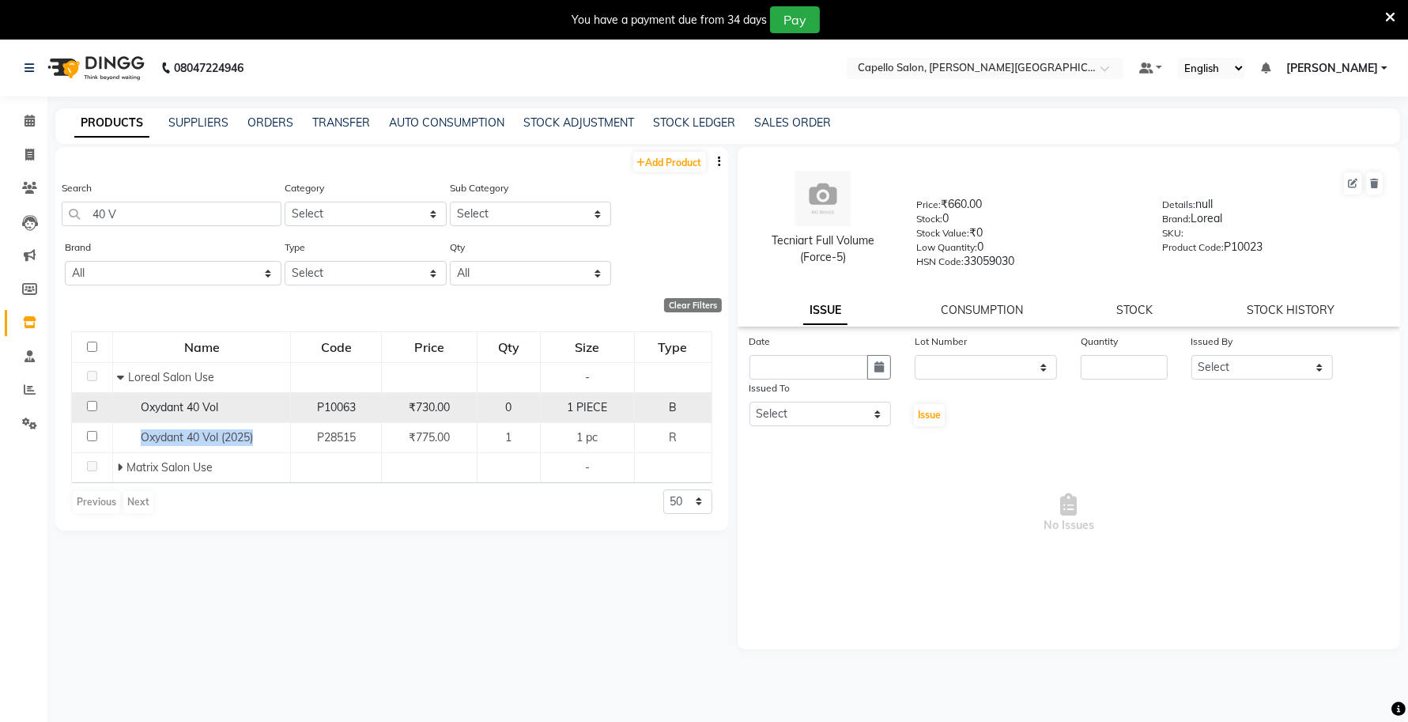
copy tr "Oxydant 40 Vol (2025)"
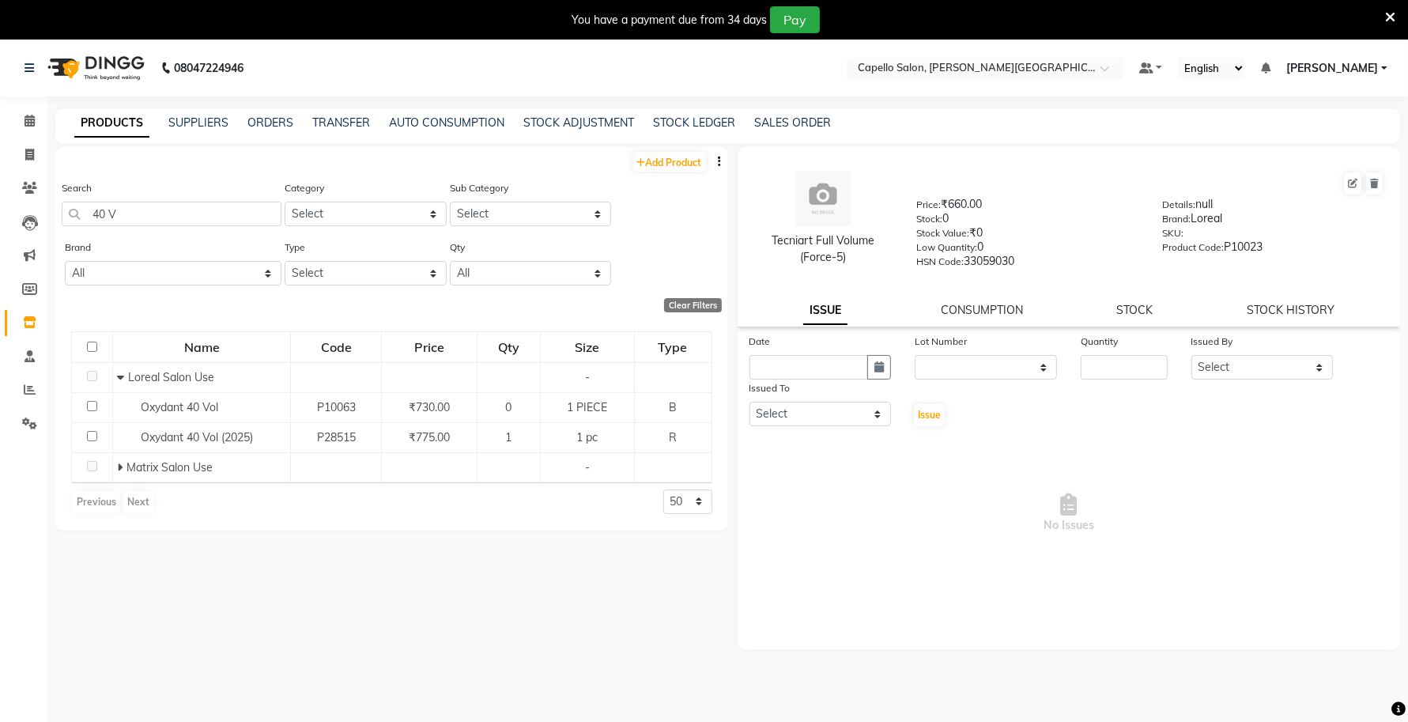
click at [283, 507] on div "Previous Next 50 100 500" at bounding box center [391, 501] width 641 height 25
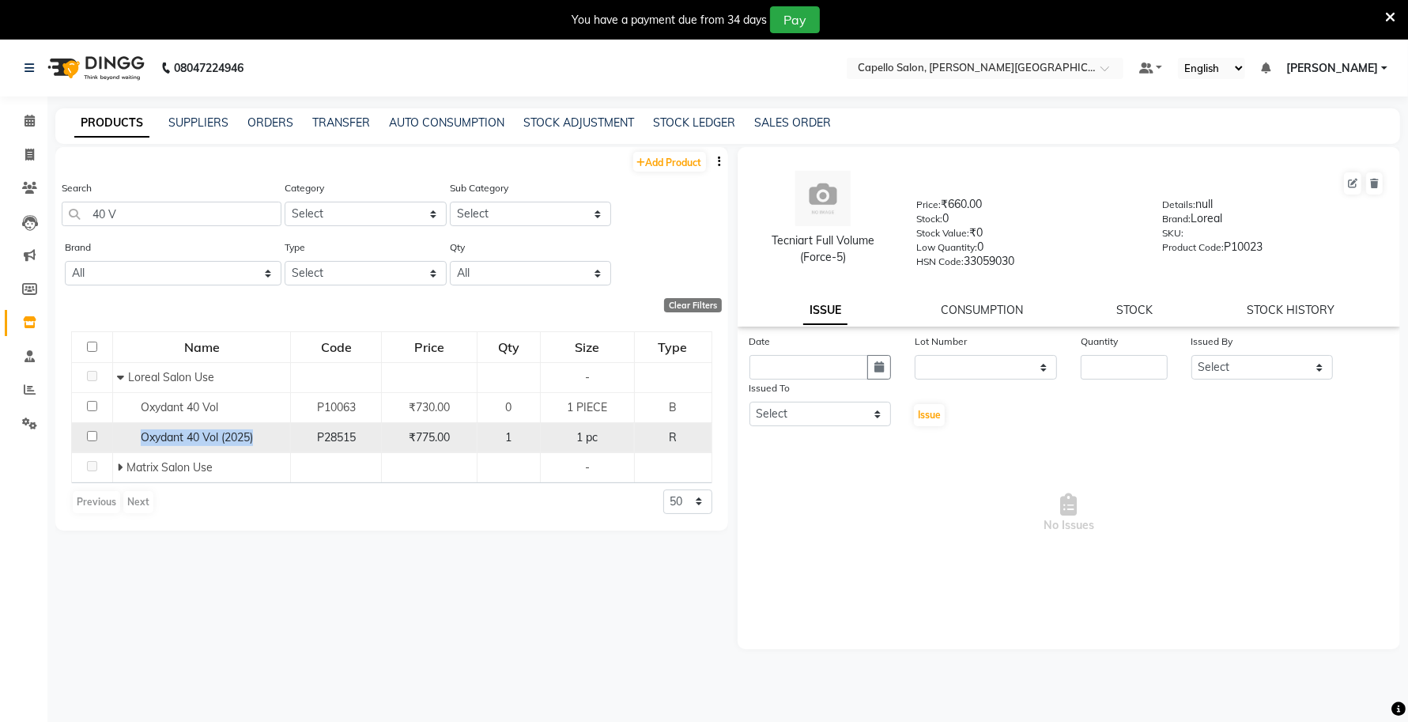
drag, startPoint x: 255, startPoint y: 432, endPoint x: 133, endPoint y: 436, distance: 121.8
click at [133, 436] on div "Oxydant 40 Vol (2025)" at bounding box center [201, 437] width 169 height 17
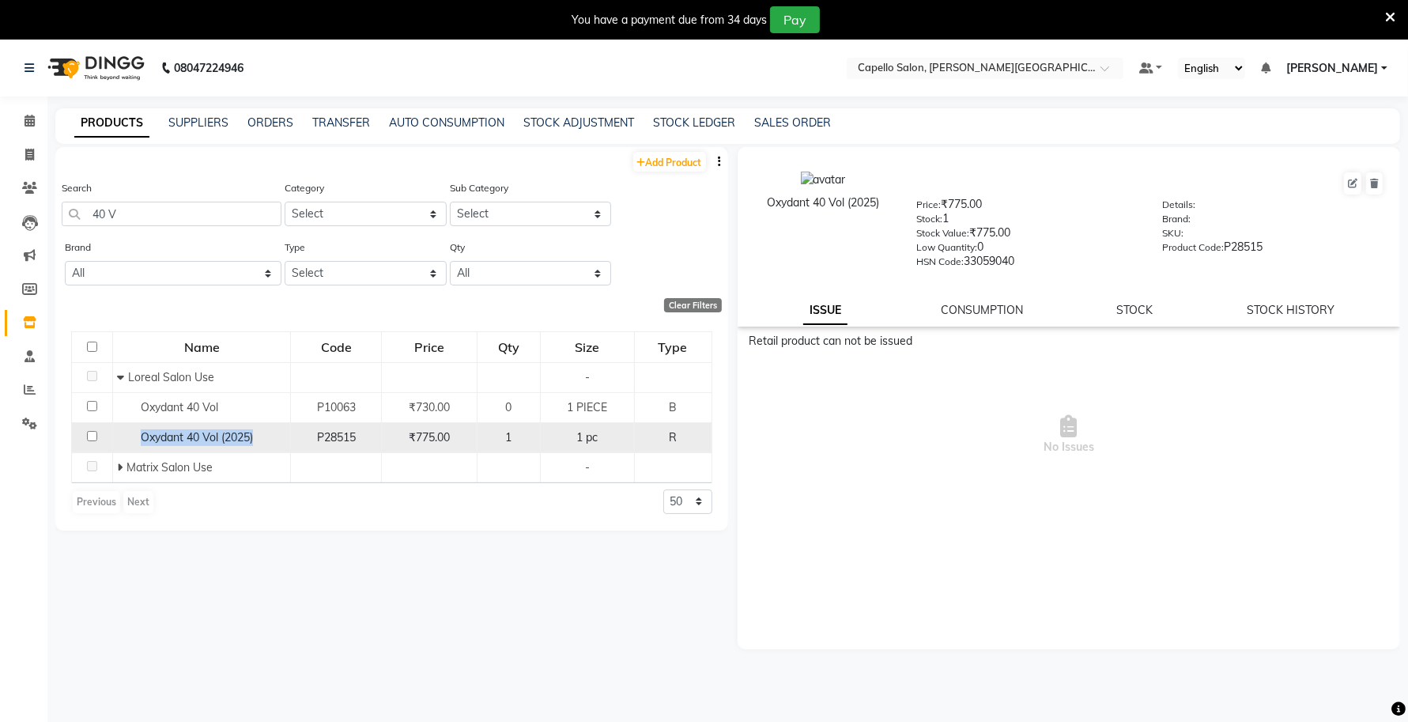
copy span "Oxydant 40 Vol (2025)"
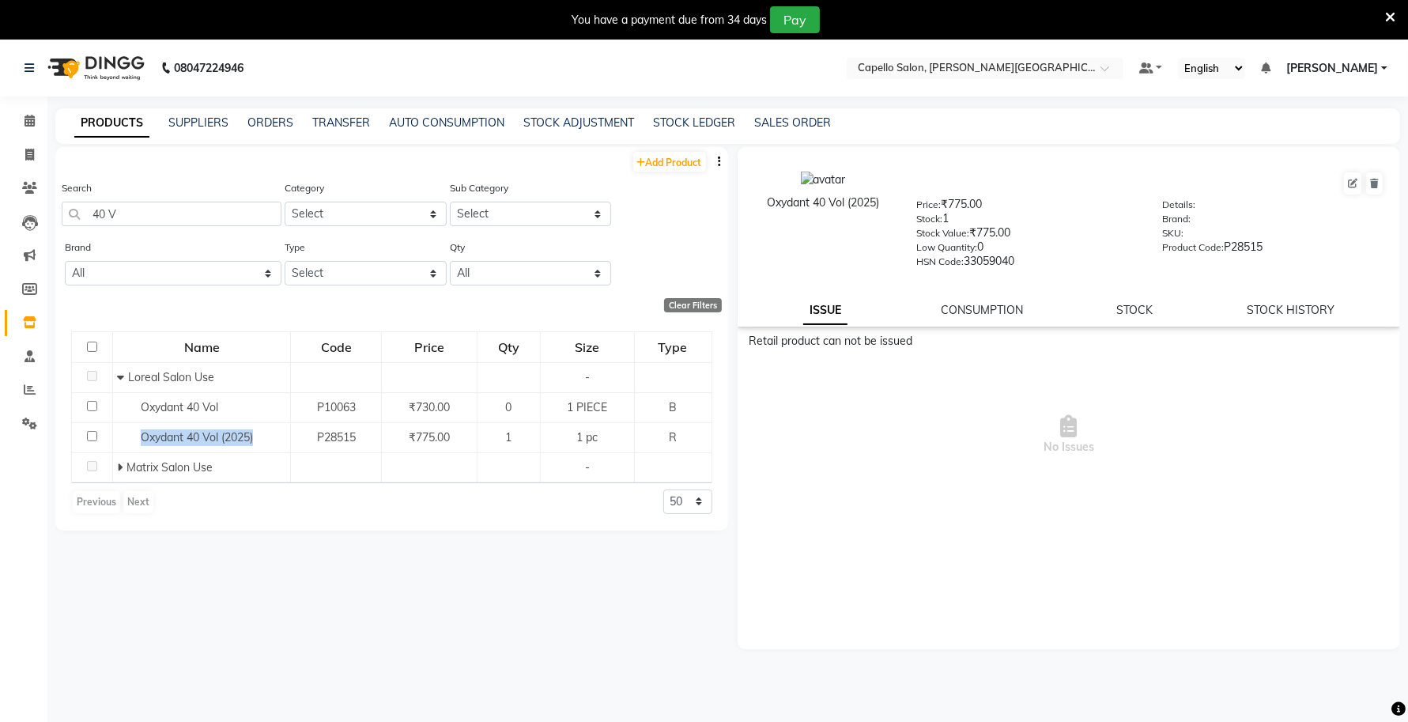
drag, startPoint x: 880, startPoint y: 198, endPoint x: 759, endPoint y: 214, distance: 122.1
click at [759, 214] on div "Oxydant 40 Vol (2025)" at bounding box center [823, 219] width 164 height 96
copy div "Oxydant 40 Vol (2025)"
drag, startPoint x: 124, startPoint y: 213, endPoint x: 62, endPoint y: 226, distance: 63.7
click at [62, 226] on div "Search 40 V" at bounding box center [172, 208] width 220 height 59
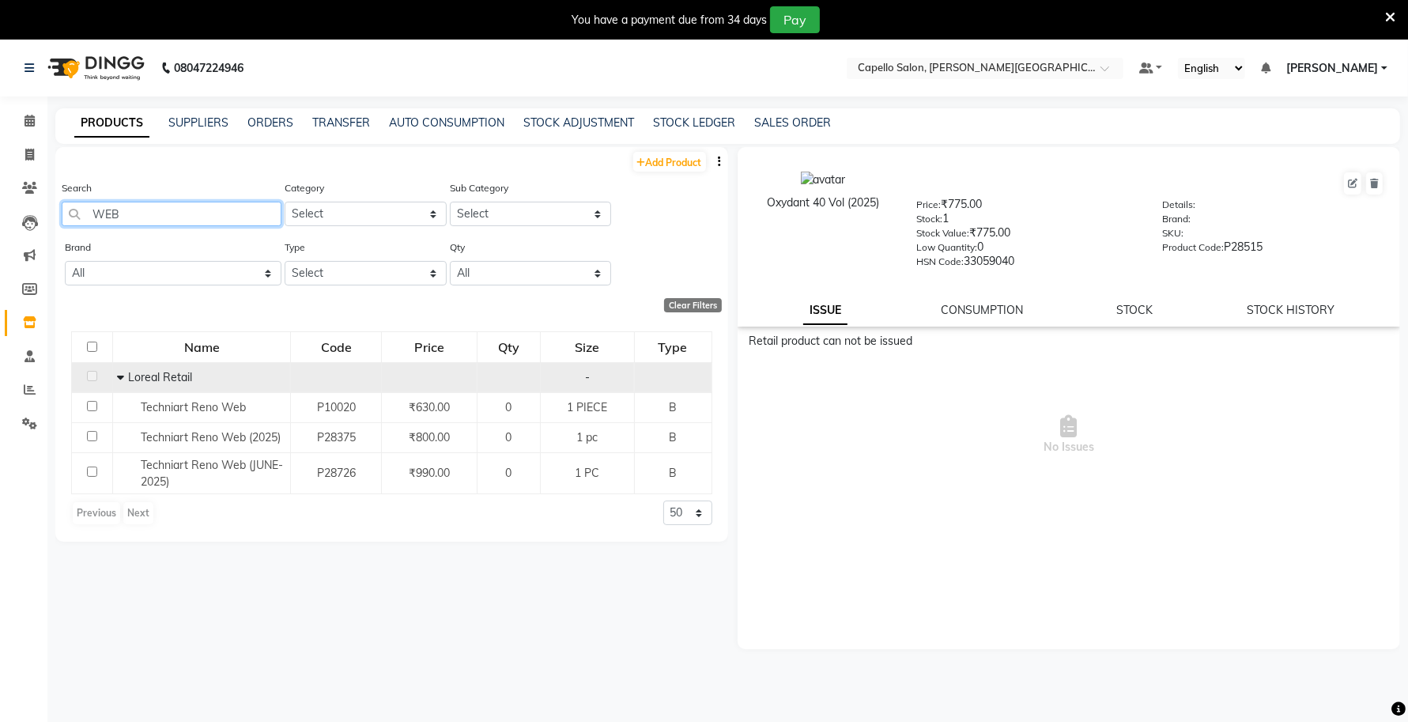
type input "WEB"
drag, startPoint x: 194, startPoint y: 373, endPoint x: 123, endPoint y: 389, distance: 73.6
click at [123, 389] on td "Loreal Retail" at bounding box center [202, 377] width 178 height 30
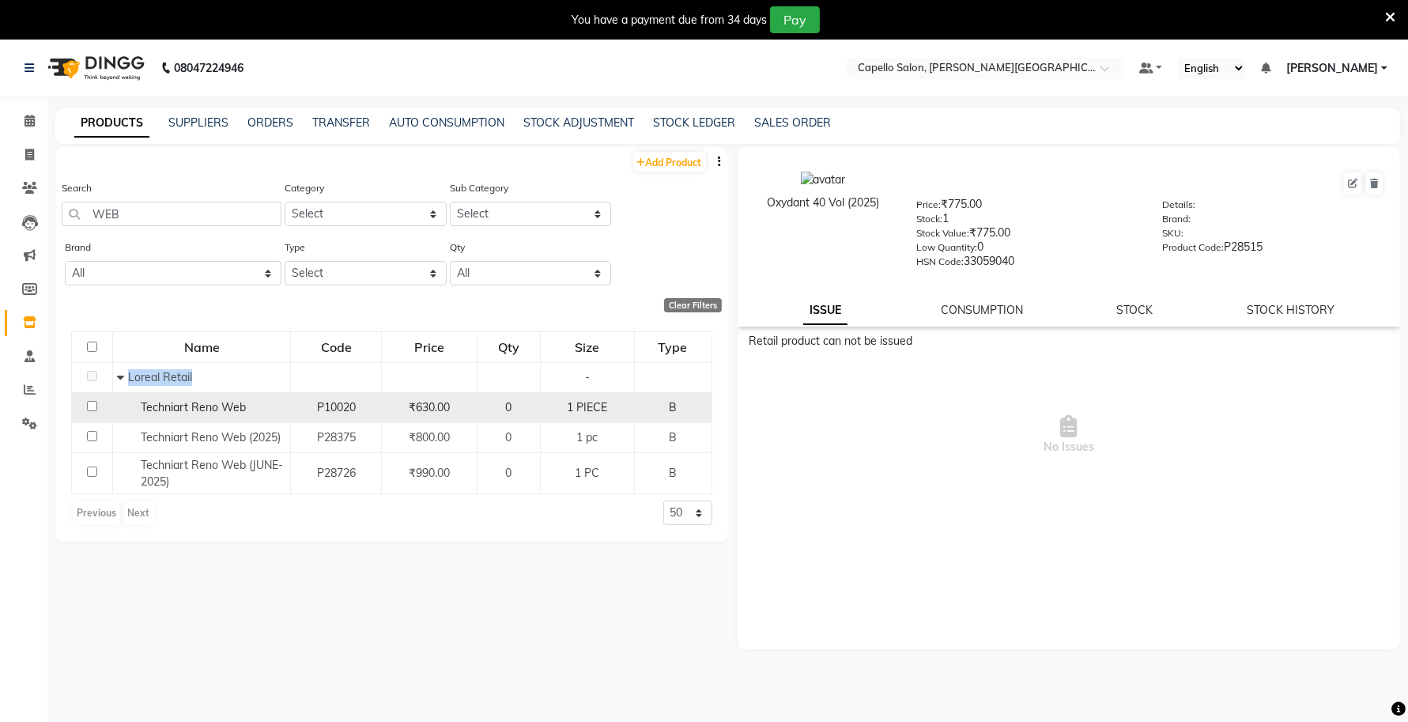
copy div "Loreal Retail"
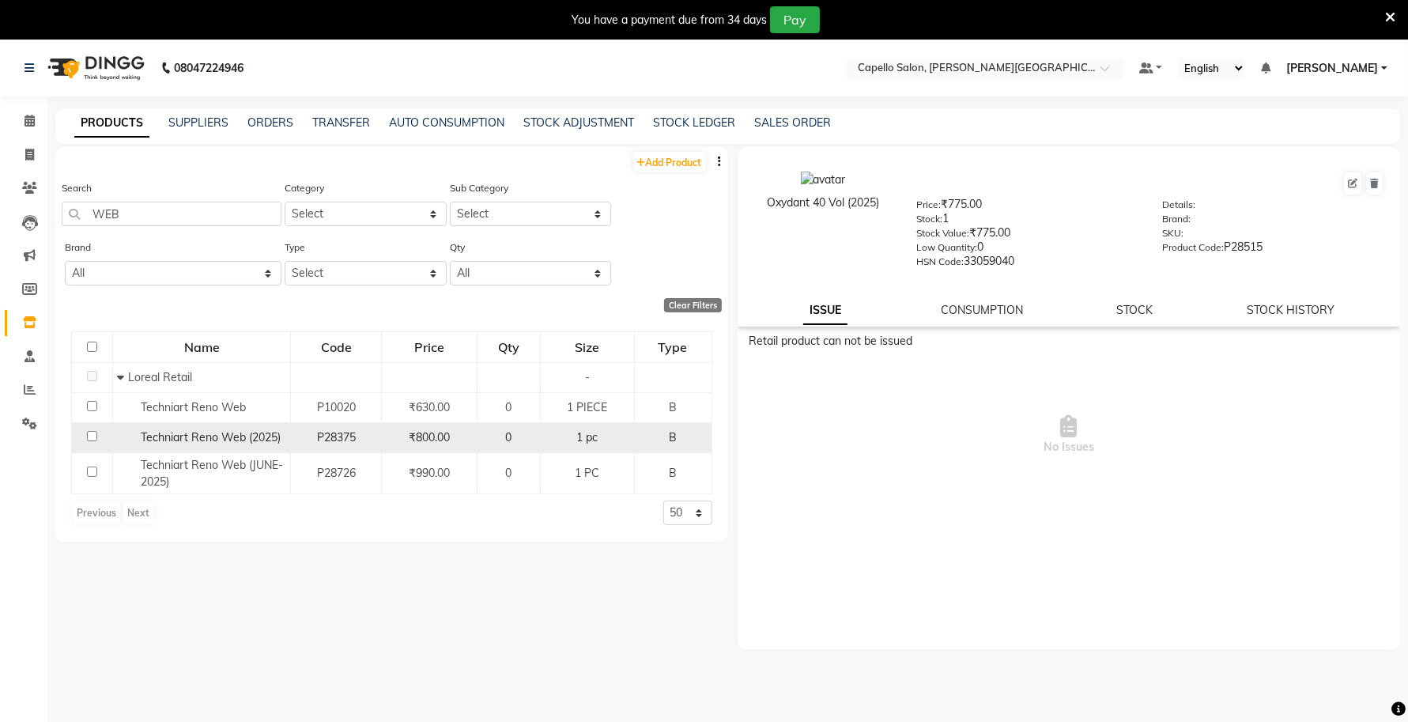
click at [186, 437] on span "Techniart Reno Web (2025)" at bounding box center [211, 437] width 140 height 14
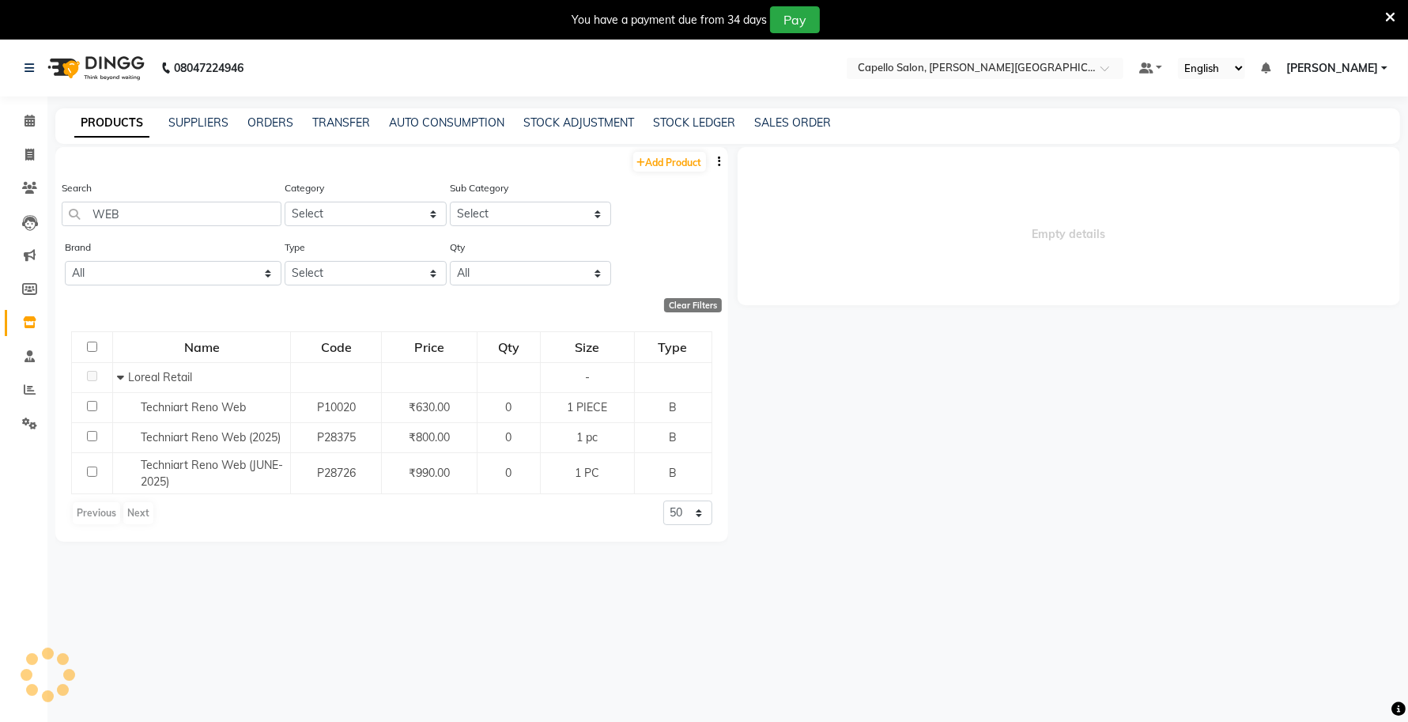
select select
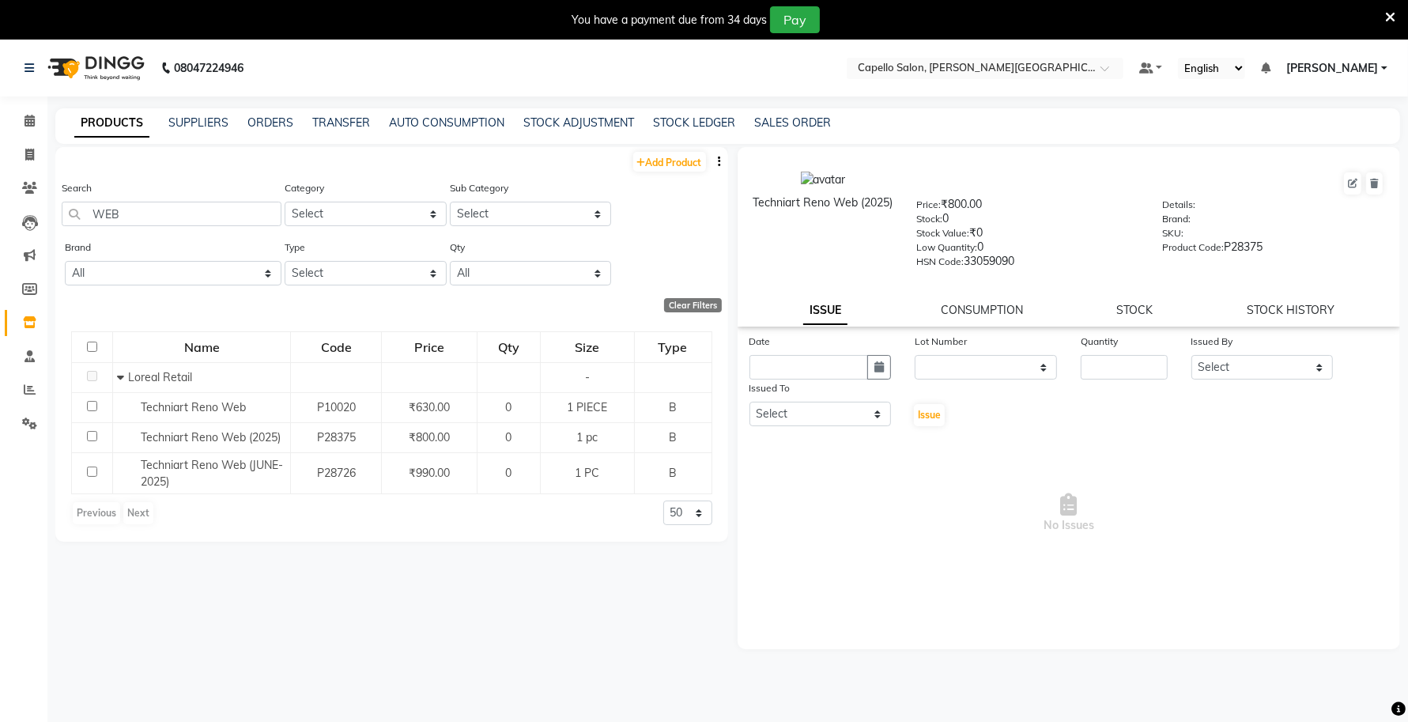
drag, startPoint x: 847, startPoint y: 222, endPoint x: 760, endPoint y: 209, distance: 88.6
click at [760, 209] on div "Techniart Reno Web (2025)" at bounding box center [823, 202] width 140 height 17
copy div "Techniart Reno Web (2025)"
drag, startPoint x: 141, startPoint y: 215, endPoint x: 70, endPoint y: 216, distance: 71.1
click at [70, 216] on input "WEB" at bounding box center [172, 214] width 220 height 25
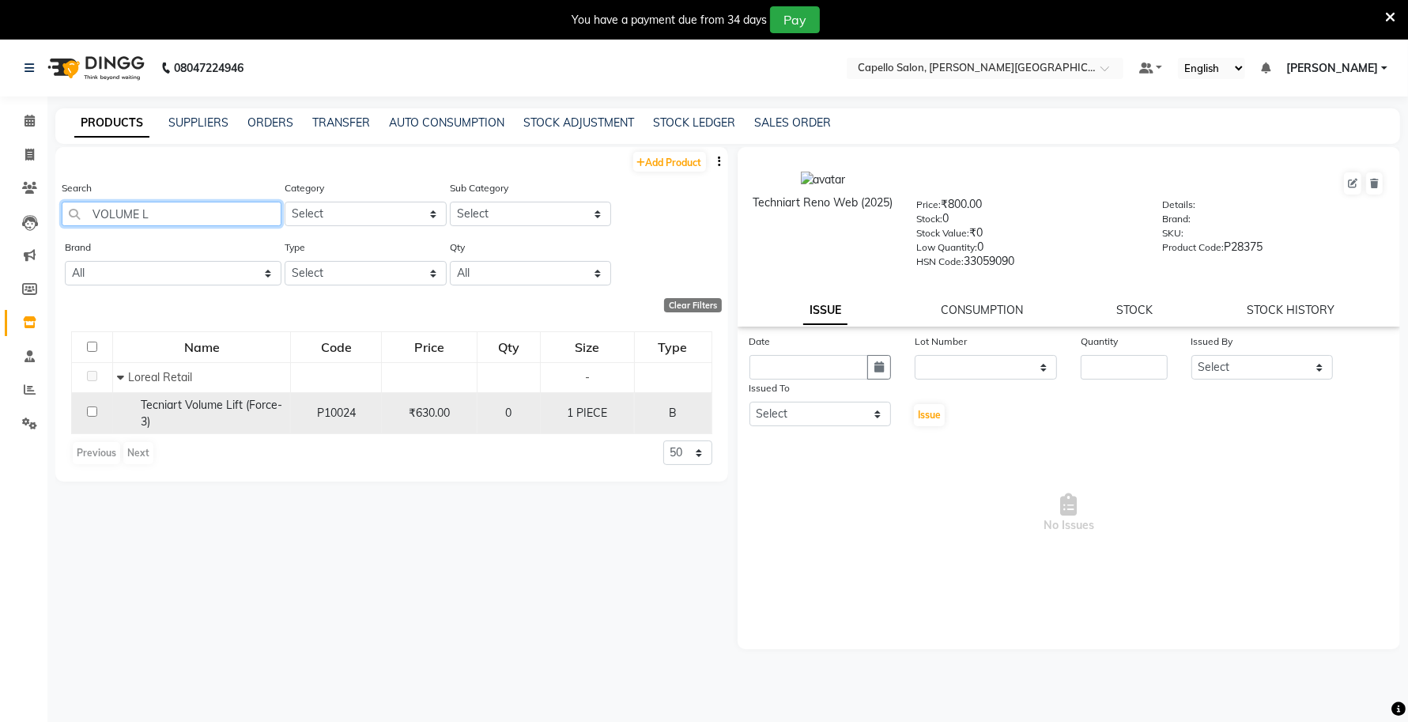
type input "VOLUME L"
drag, startPoint x: 171, startPoint y: 421, endPoint x: 132, endPoint y: 405, distance: 41.8
click at [132, 405] on div "Tecniart Volume Lift (Force-3)" at bounding box center [201, 413] width 169 height 33
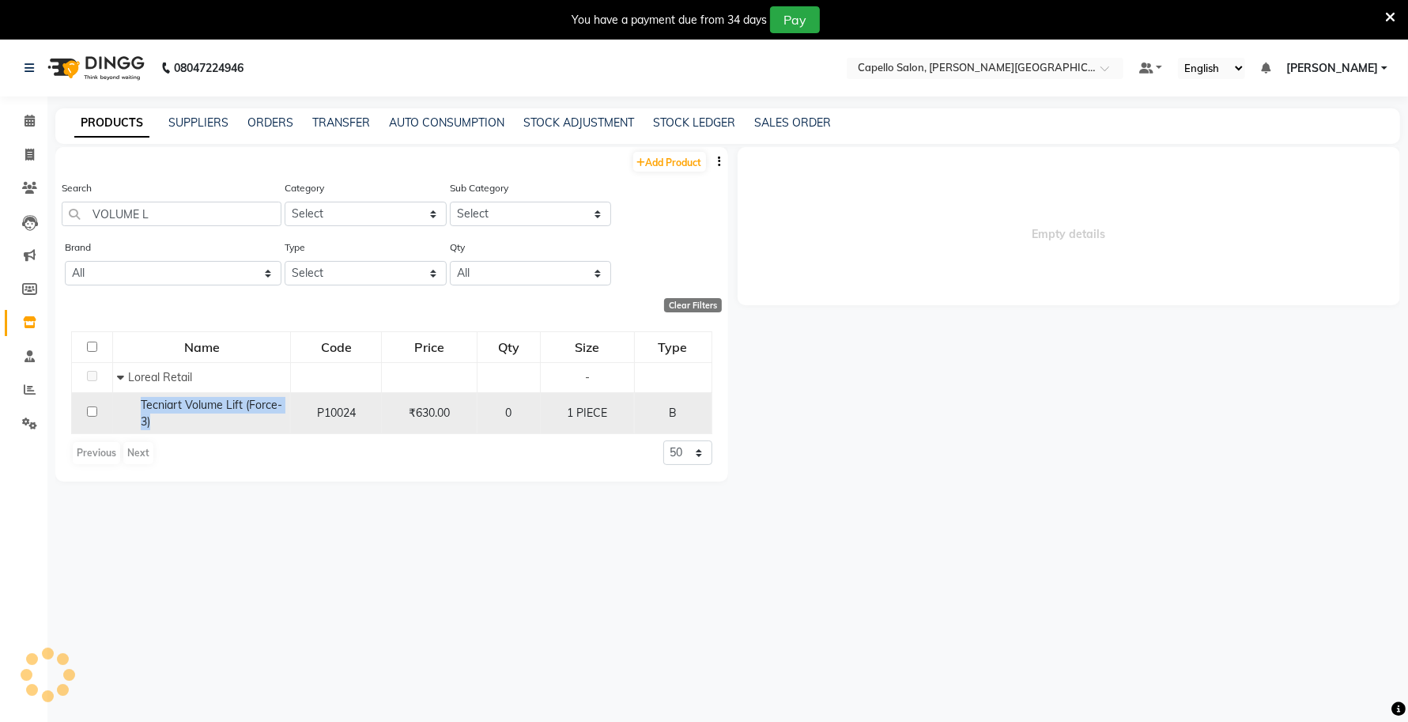
select select
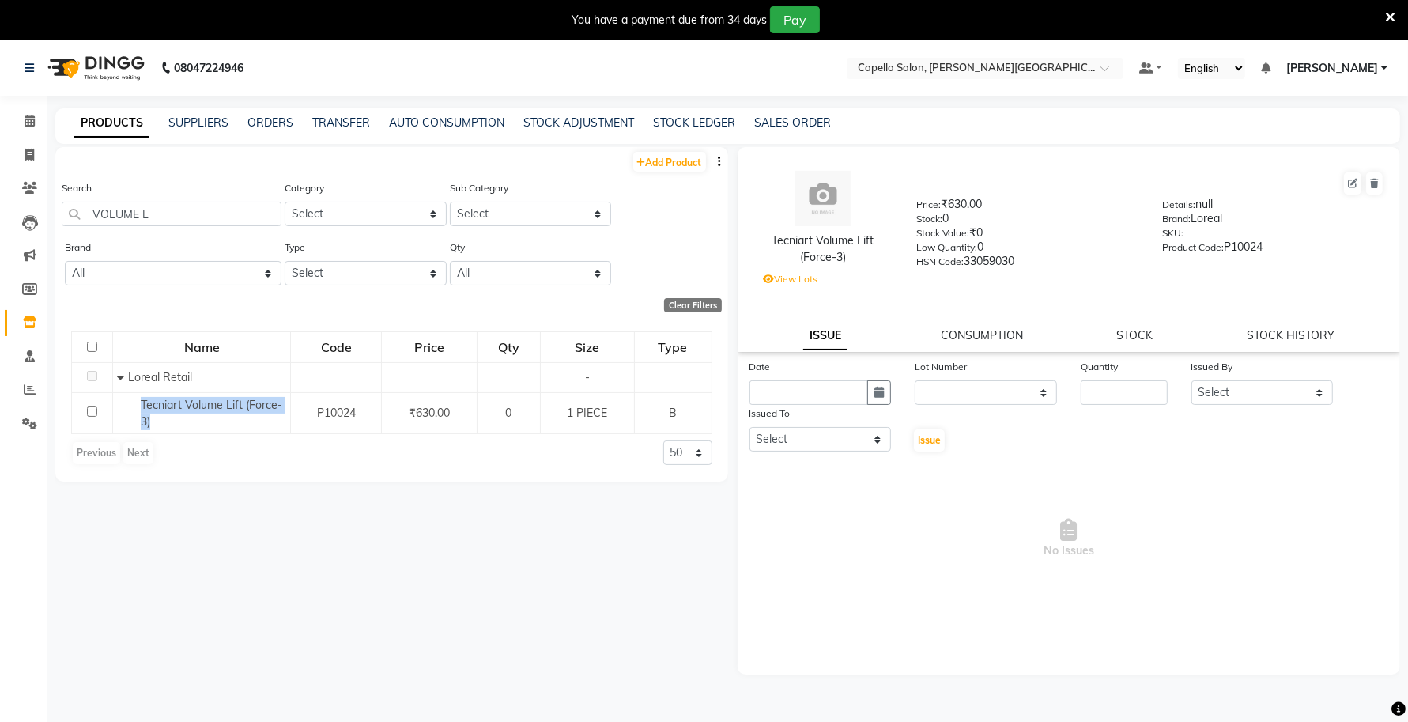
drag, startPoint x: 855, startPoint y: 254, endPoint x: 757, endPoint y: 235, distance: 99.8
click at [757, 235] on div "Tecniart Volume Lift (Force-3)" at bounding box center [823, 248] width 140 height 33
copy div "Tecniart Volume Lift (Force-3)"
drag, startPoint x: 176, startPoint y: 210, endPoint x: 29, endPoint y: 223, distance: 147.6
click at [32, 223] on app-home "08047224946 Select Location × Capello Salon, Tilak Nagar (Ho) Default Panel My …" at bounding box center [704, 406] width 1408 height 732
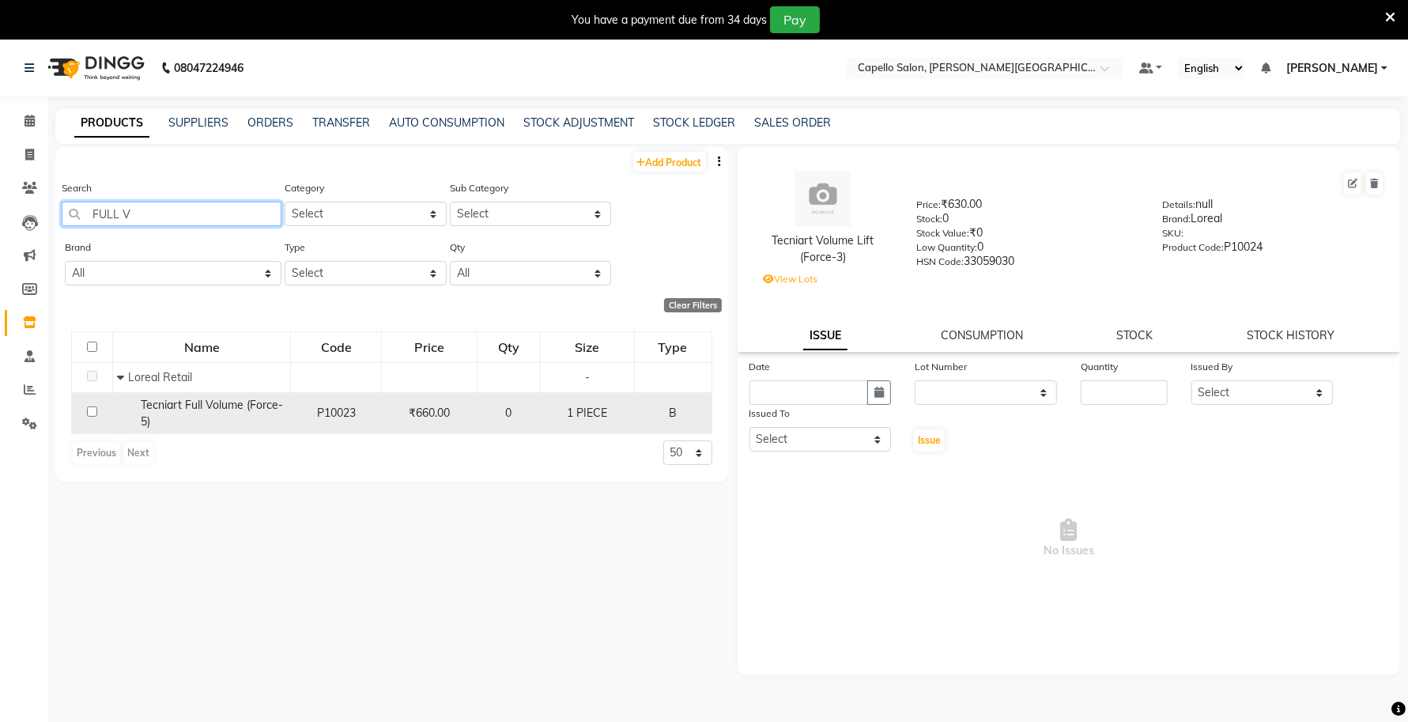
type input "FULL V"
click at [168, 408] on span "Tecniart Full Volume (Force-5)" at bounding box center [212, 413] width 142 height 31
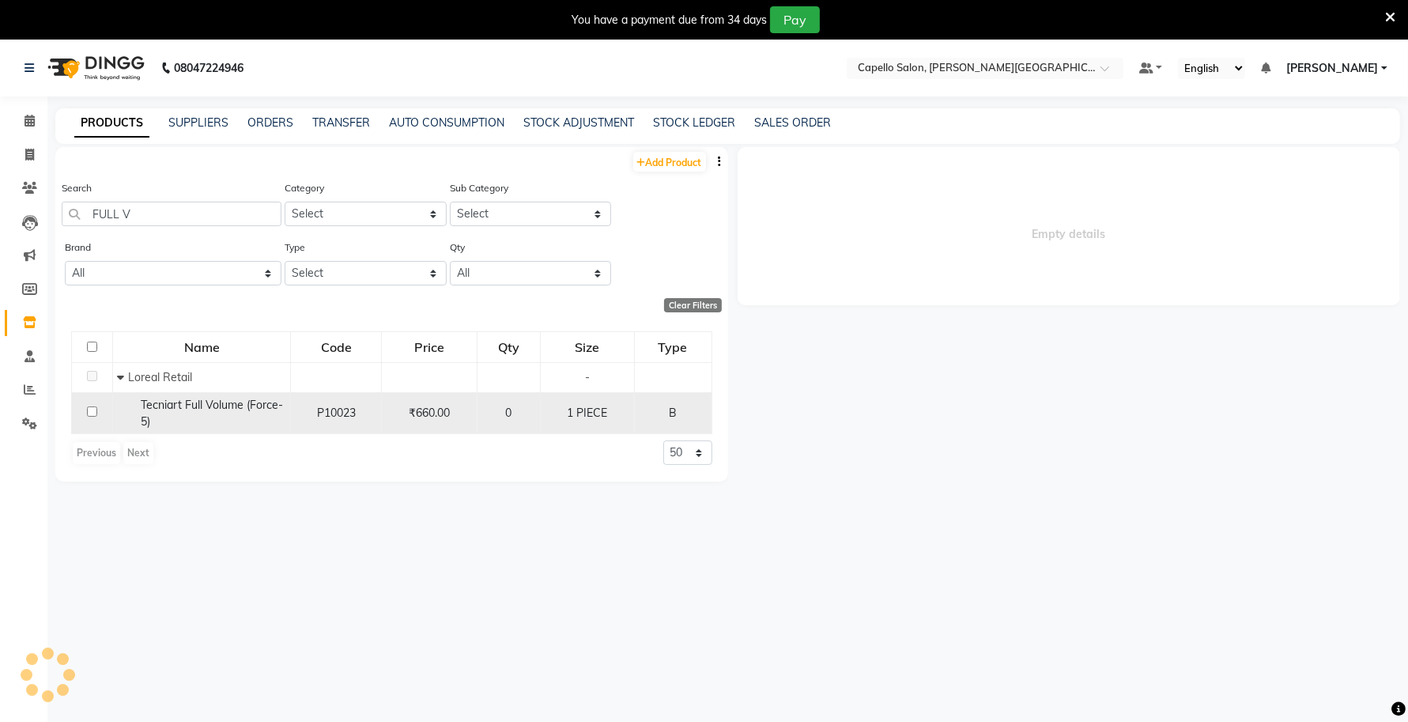
select select
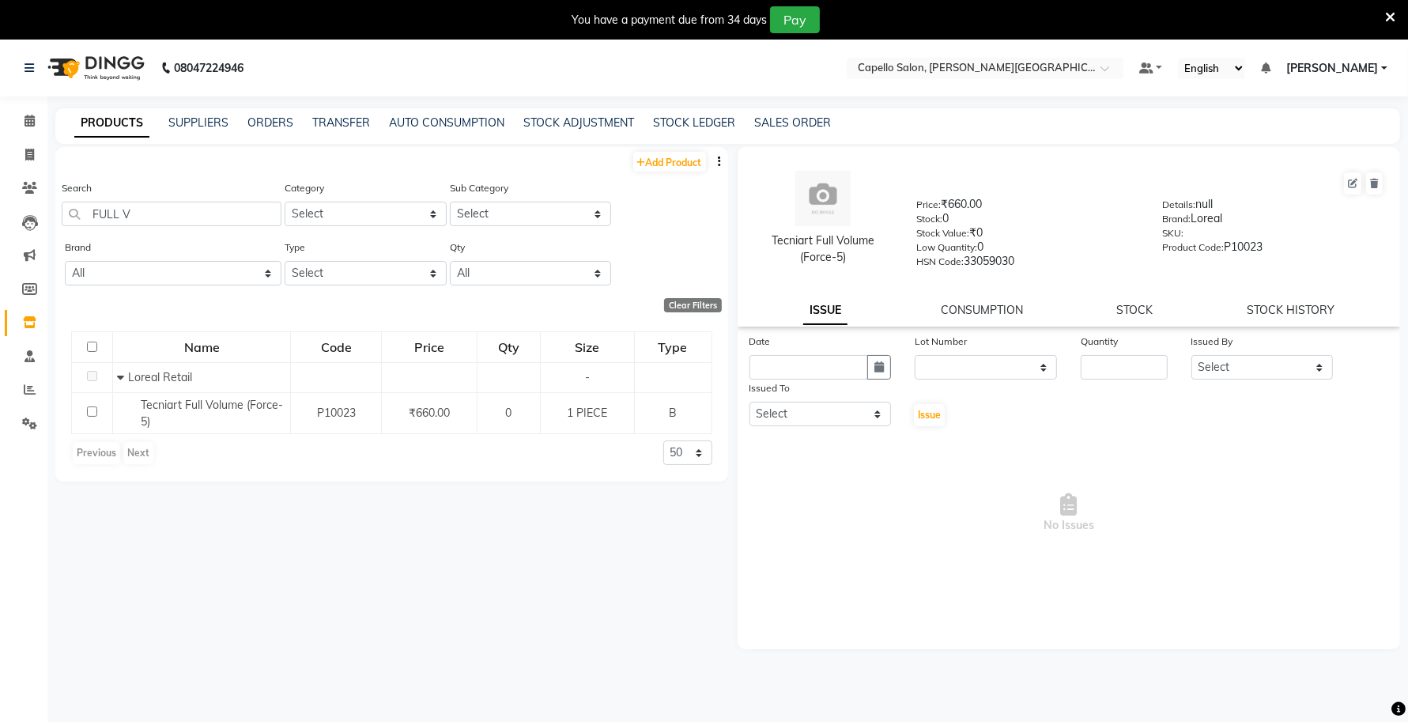
drag, startPoint x: 854, startPoint y: 254, endPoint x: 767, endPoint y: 241, distance: 87.9
click at [767, 241] on div "Tecniart Full Volume (Force-5)" at bounding box center [823, 248] width 140 height 33
drag, startPoint x: 151, startPoint y: 206, endPoint x: 36, endPoint y: 217, distance: 115.9
click at [41, 217] on app-home "08047224946 Select Location × Capello Salon, Tilak Nagar (Ho) Default Panel My …" at bounding box center [704, 406] width 1408 height 732
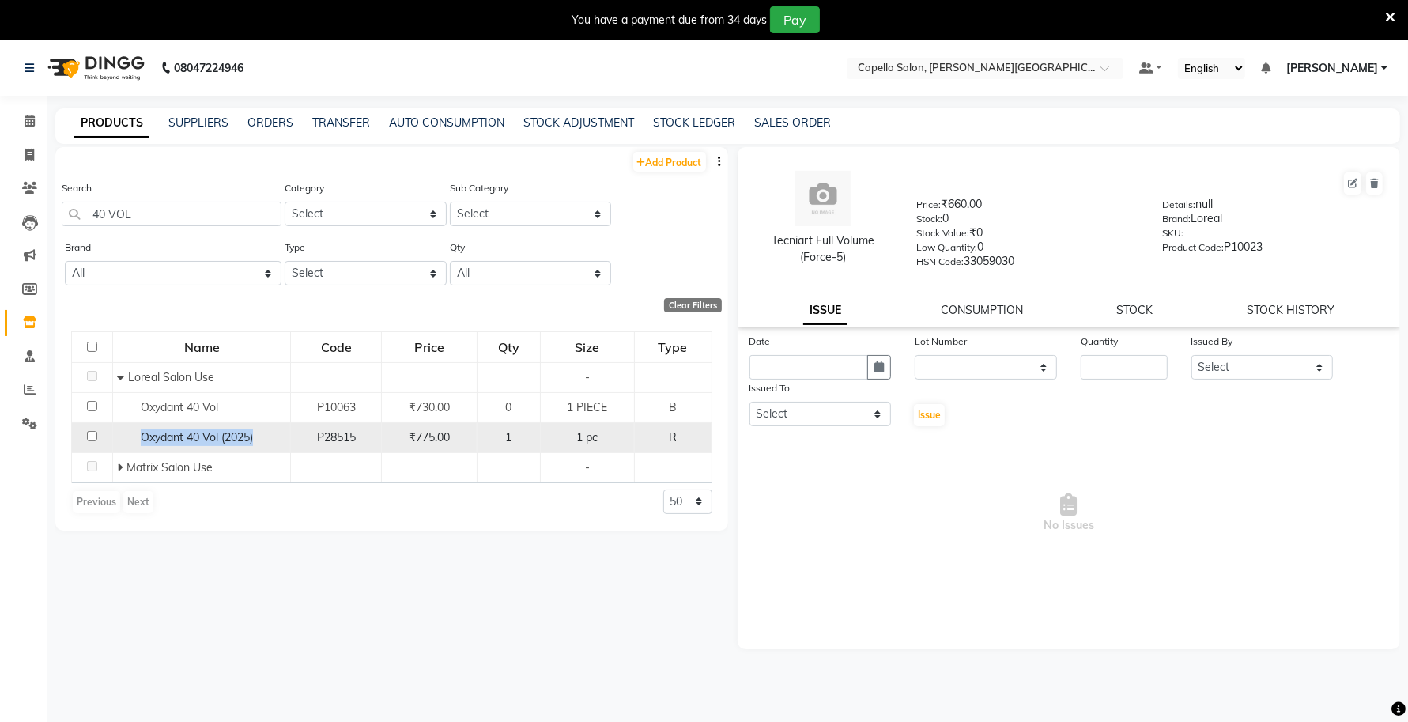
drag, startPoint x: 261, startPoint y: 437, endPoint x: 134, endPoint y: 437, distance: 126.5
click at [134, 437] on div "Oxydant 40 Vol (2025)" at bounding box center [201, 437] width 169 height 17
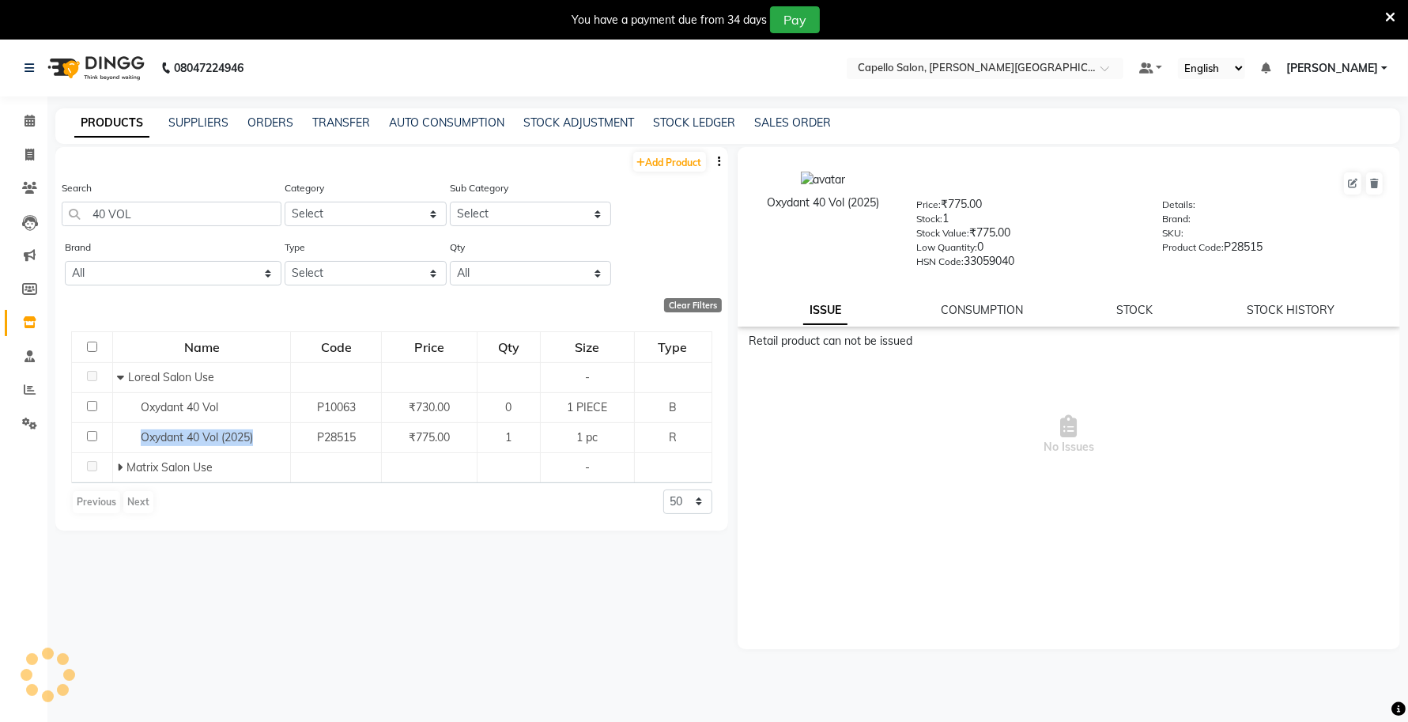
drag, startPoint x: 885, startPoint y: 202, endPoint x: 756, endPoint y: 206, distance: 128.9
click at [756, 206] on div "Oxydant 40 Vol (2025)" at bounding box center [823, 202] width 140 height 17
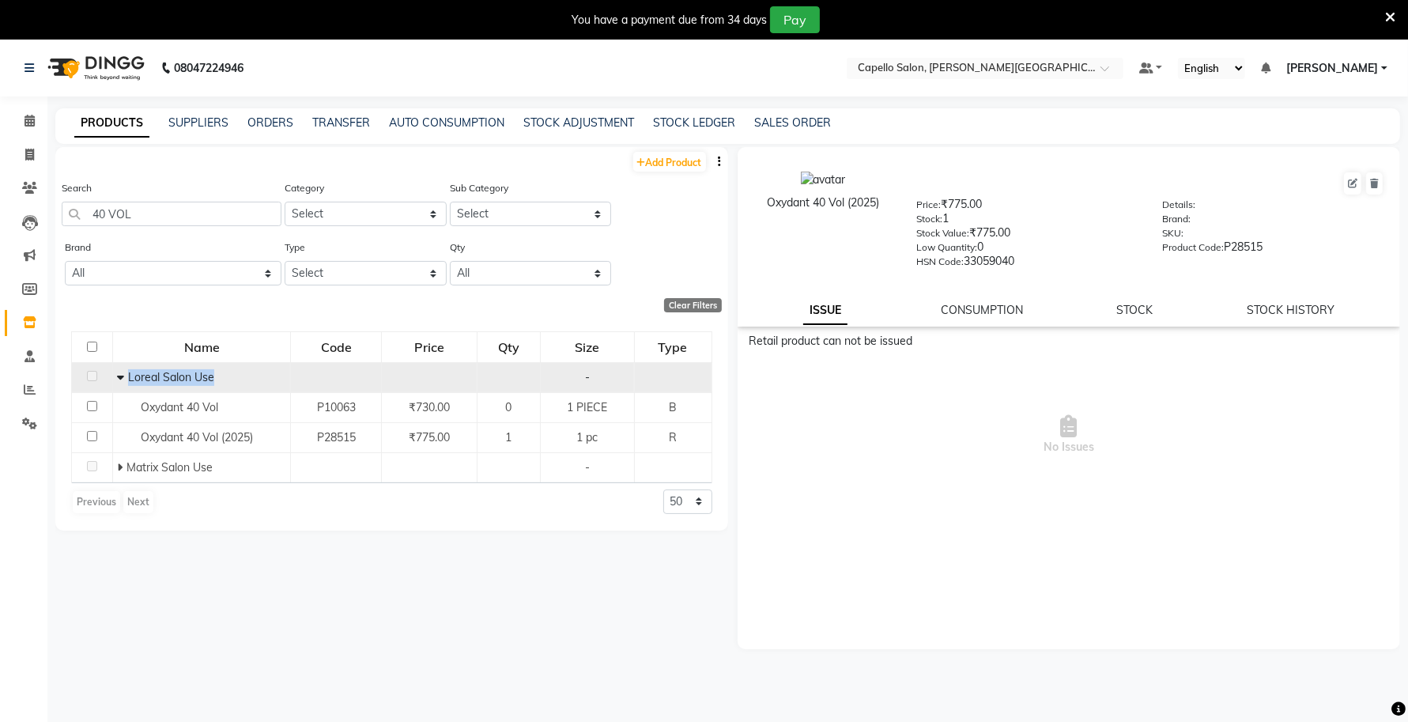
drag, startPoint x: 217, startPoint y: 376, endPoint x: 126, endPoint y: 379, distance: 91.0
click at [126, 379] on div "Loreal Salon Use" at bounding box center [201, 377] width 169 height 17
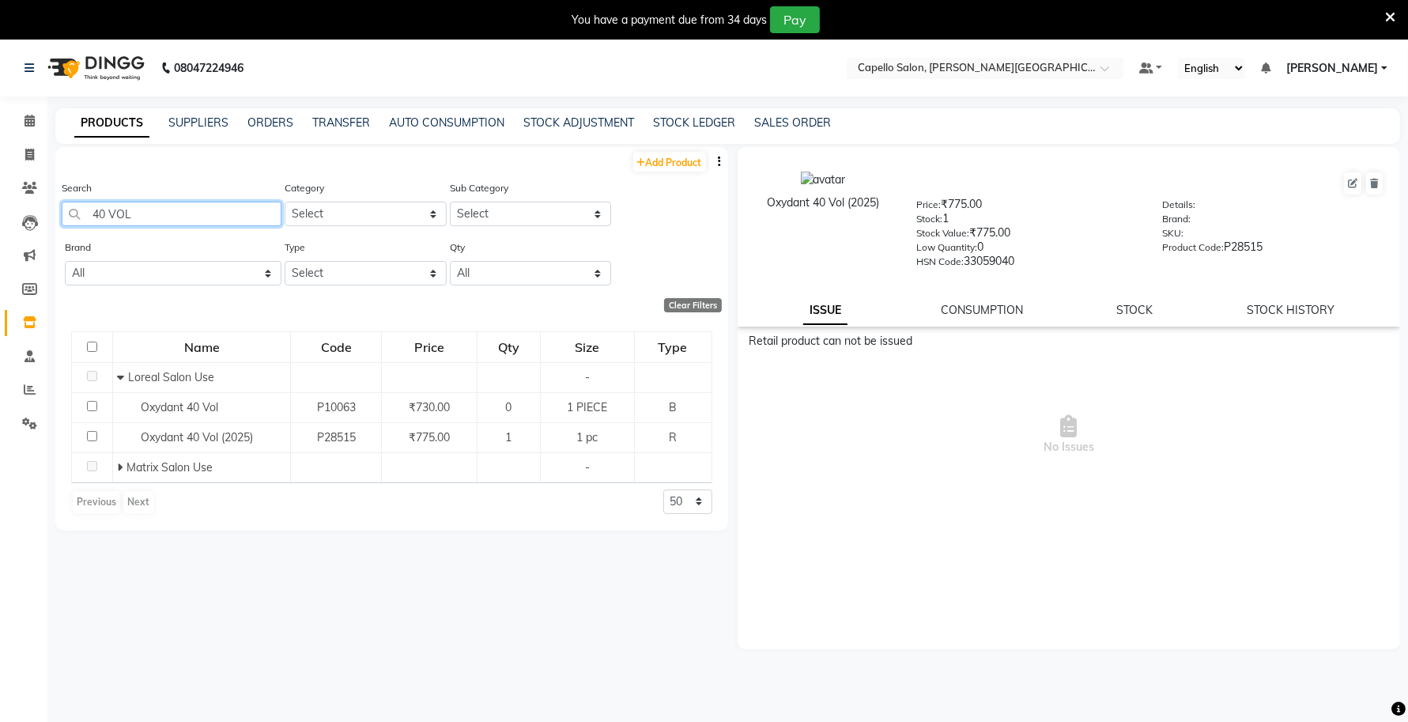
drag, startPoint x: 139, startPoint y: 210, endPoint x: 64, endPoint y: 215, distance: 75.2
click at [65, 213] on input "40 VOL" at bounding box center [172, 214] width 220 height 25
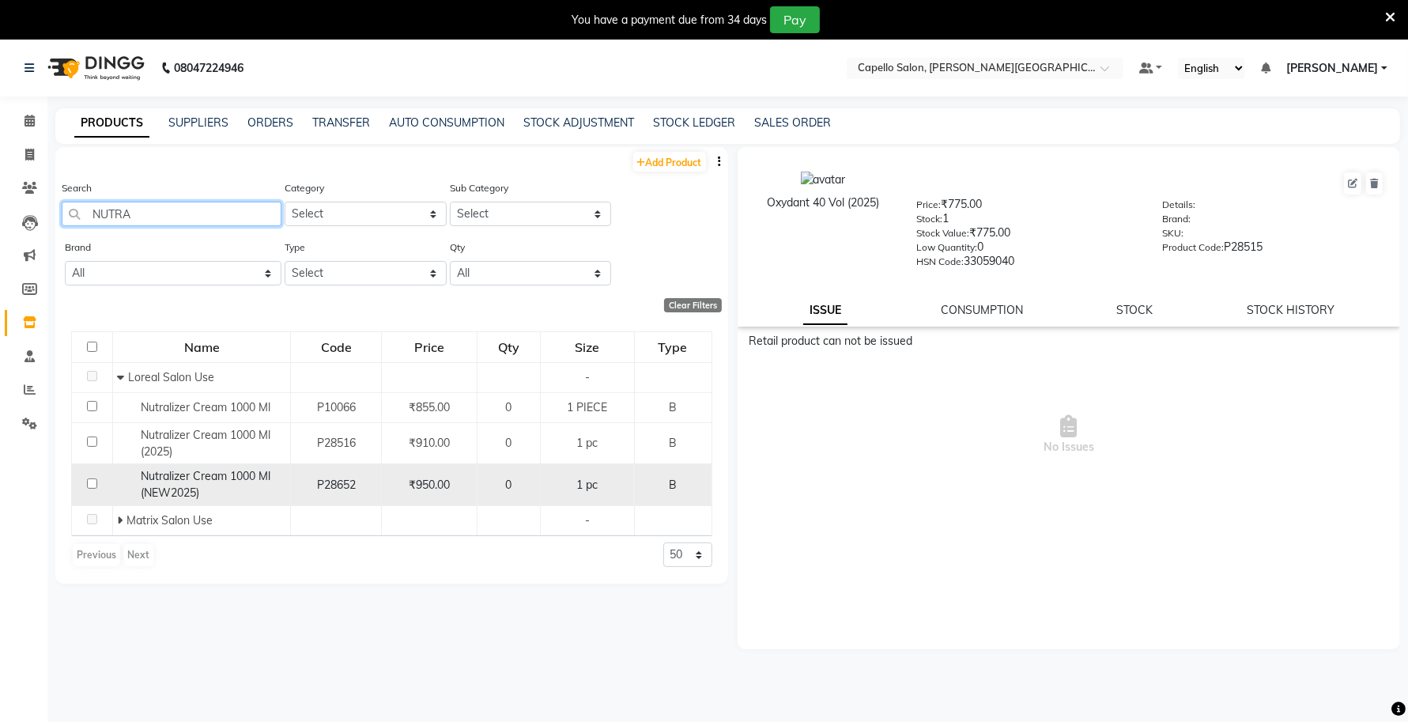
type input "NUTRA"
drag, startPoint x: 203, startPoint y: 492, endPoint x: 136, endPoint y: 469, distance: 71.2
click at [136, 469] on div "Nutralizer Cream 1000 Ml (NEW2025)" at bounding box center [201, 484] width 169 height 33
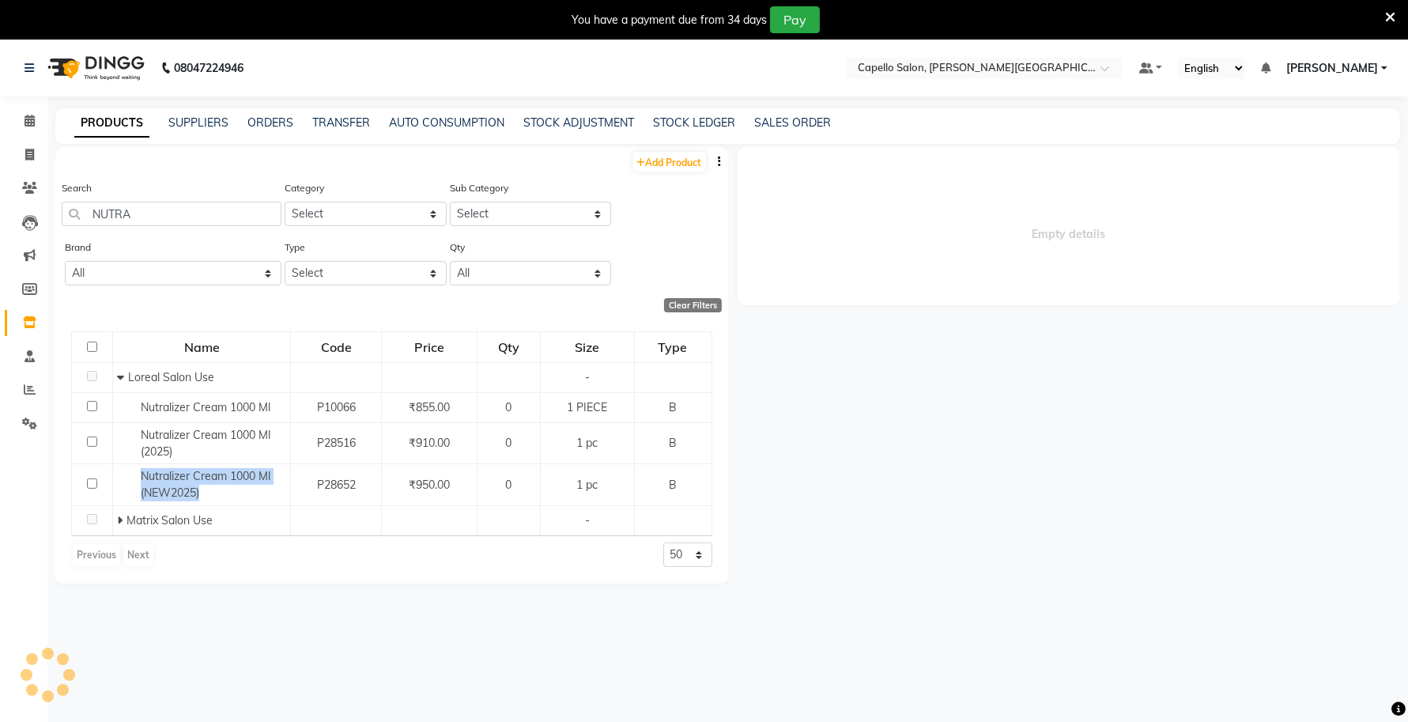
select select
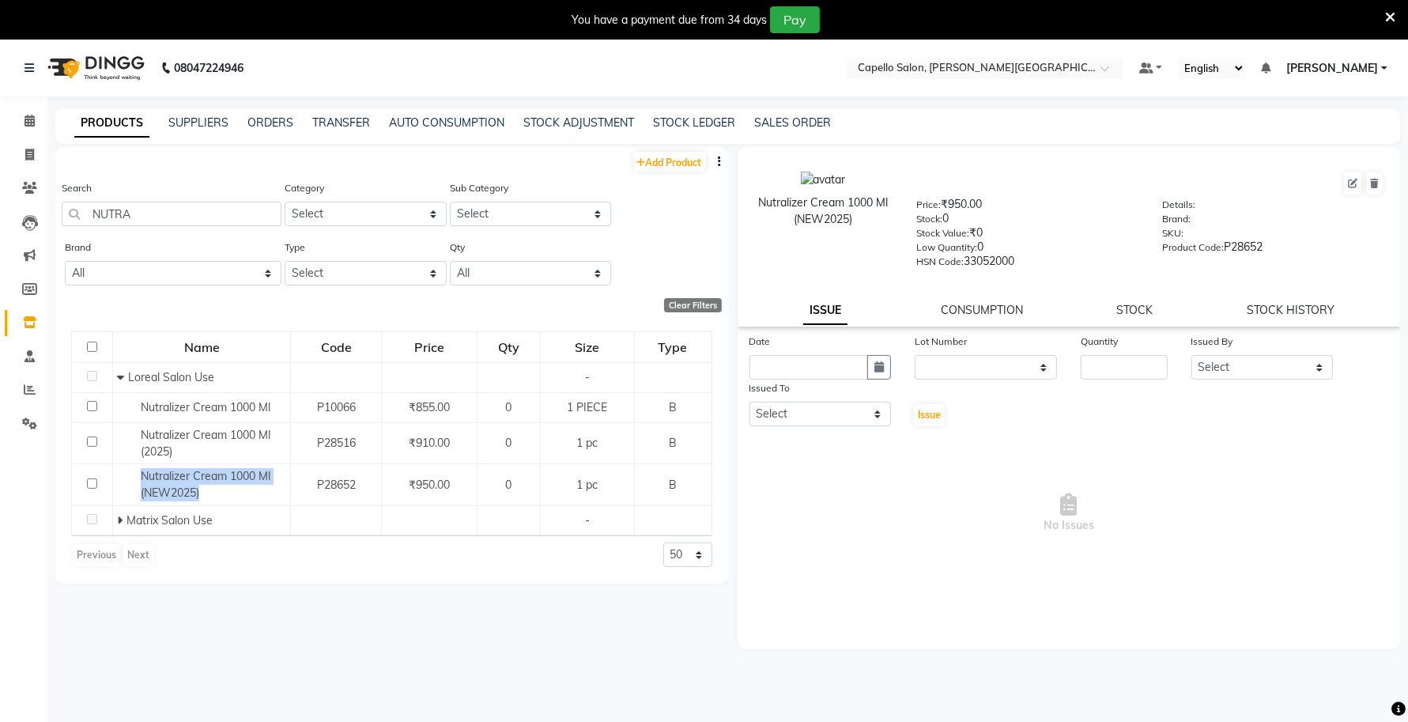
drag, startPoint x: 858, startPoint y: 220, endPoint x: 737, endPoint y: 208, distance: 120.7
click at [737, 208] on div "Nutralizer Cream 1000 Ml (NEW2025) Price: ₹950.00 Stock: 0 Stock Value: ₹0 Low …" at bounding box center [1069, 219] width 687 height 128
drag, startPoint x: 179, startPoint y: 215, endPoint x: 0, endPoint y: 217, distance: 179.4
click at [0, 217] on app-home "08047224946 Select Location × Capello Salon, Tilak Nagar (Ho) Default Panel My …" at bounding box center [704, 406] width 1408 height 732
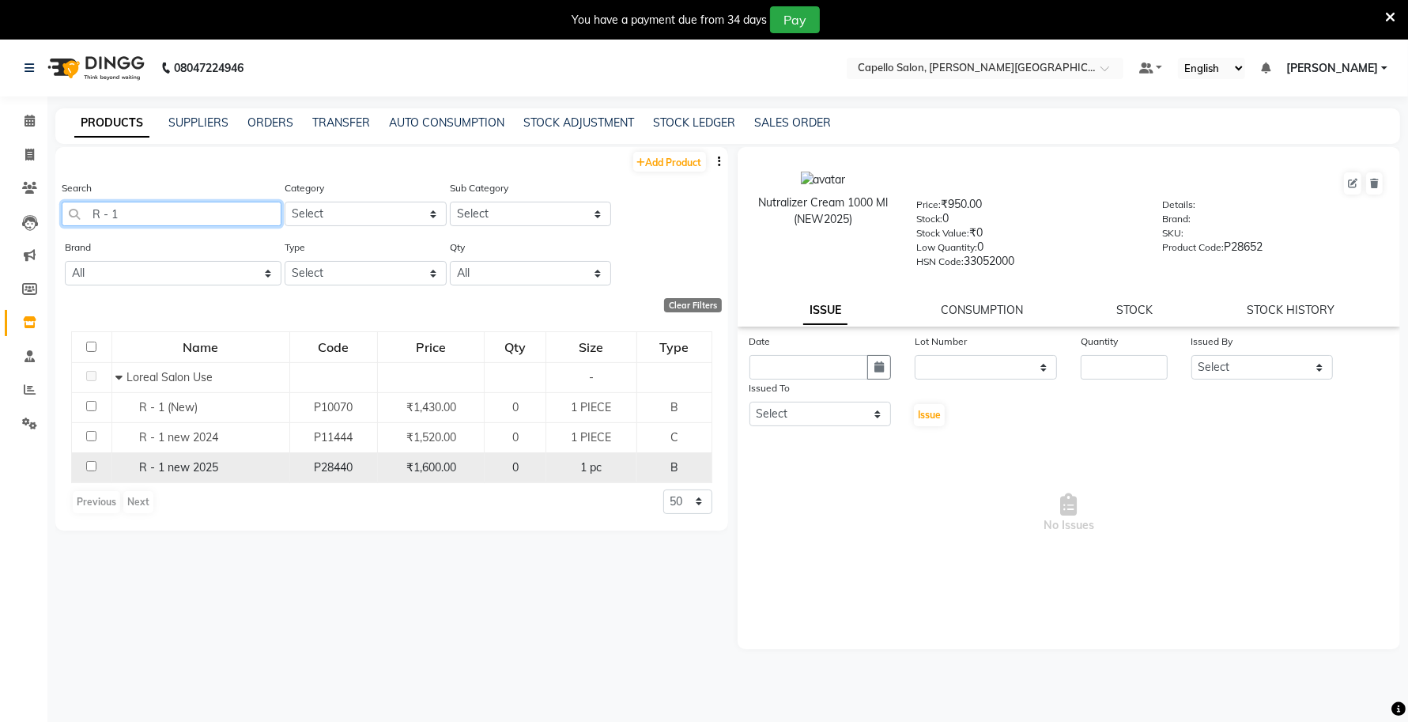
type input "R - 1"
drag, startPoint x: 225, startPoint y: 463, endPoint x: 130, endPoint y: 464, distance: 94.9
click at [130, 464] on div "R - 1 new 2025" at bounding box center [199, 467] width 169 height 17
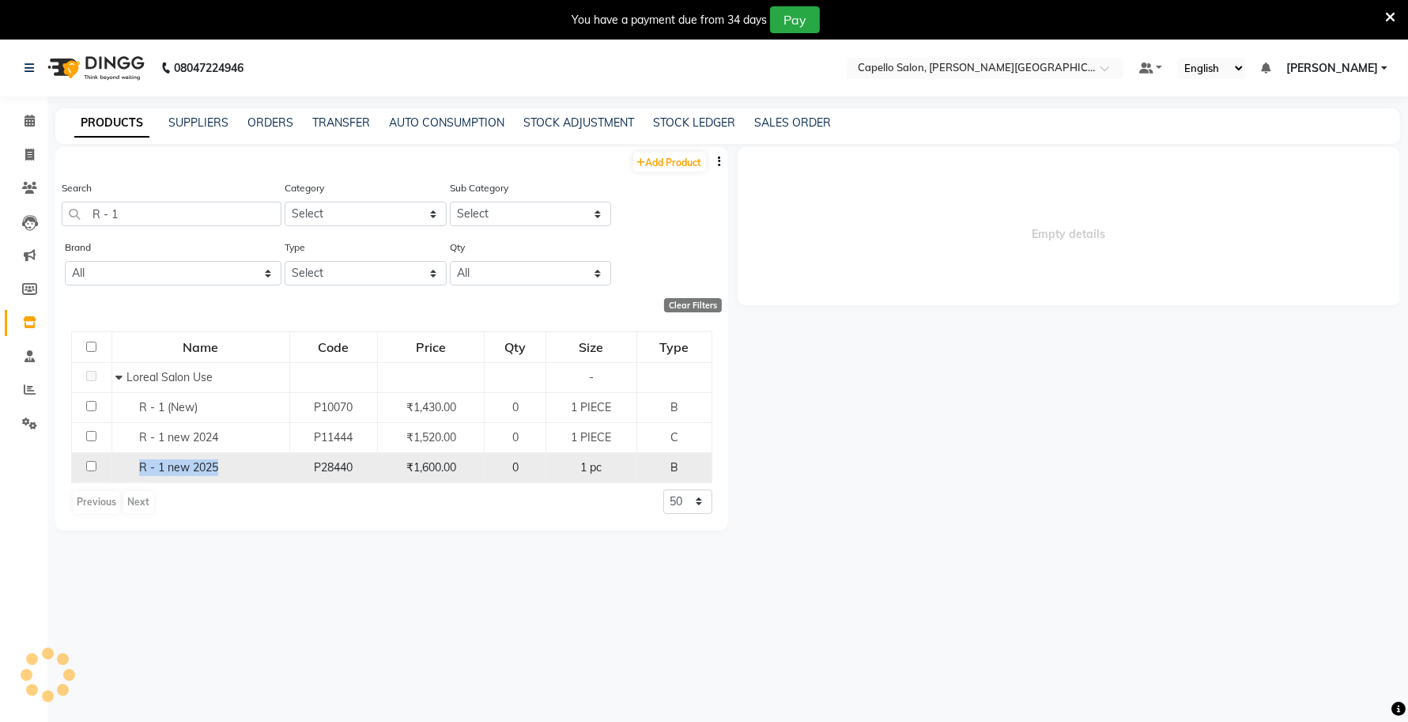
select select
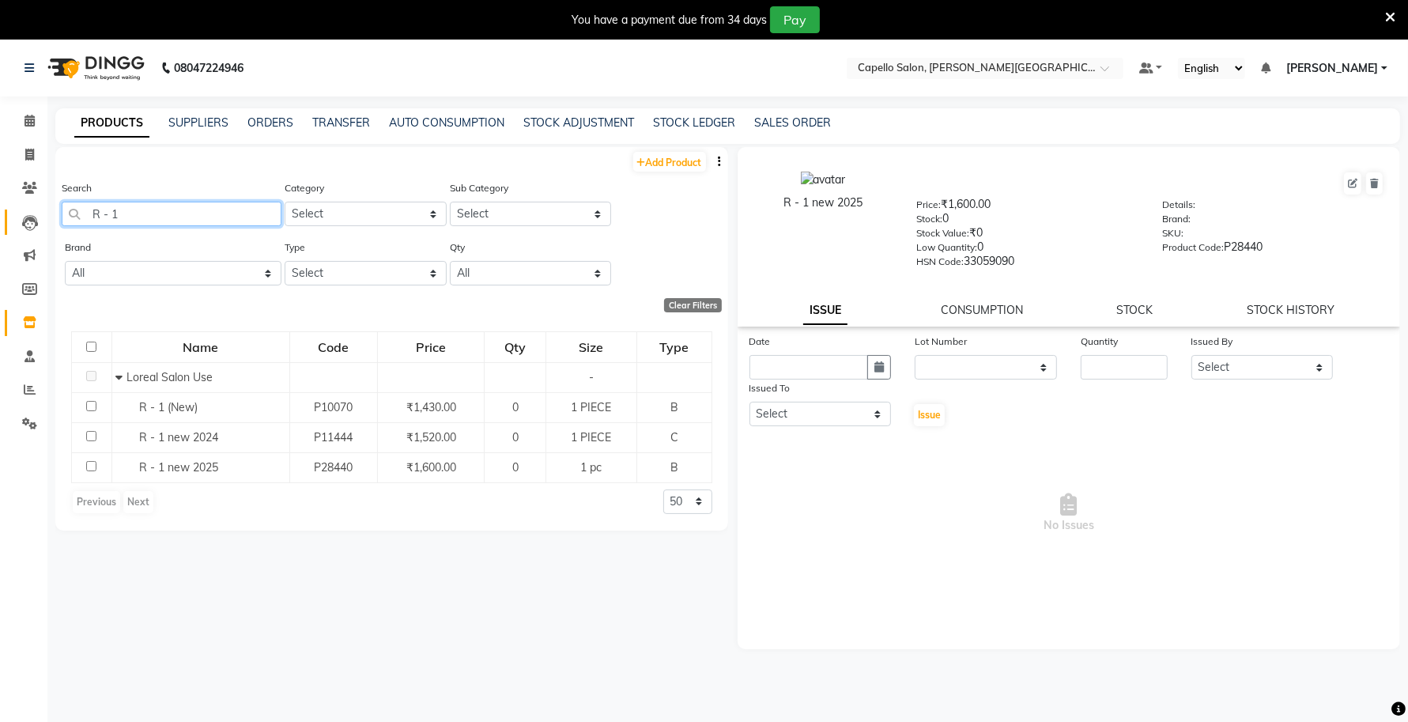
drag, startPoint x: 138, startPoint y: 218, endPoint x: 36, endPoint y: 224, distance: 102.1
click at [40, 220] on app-home "08047224946 Select Location × Capello Salon, Tilak Nagar (Ho) Default Panel My …" at bounding box center [704, 406] width 1408 height 732
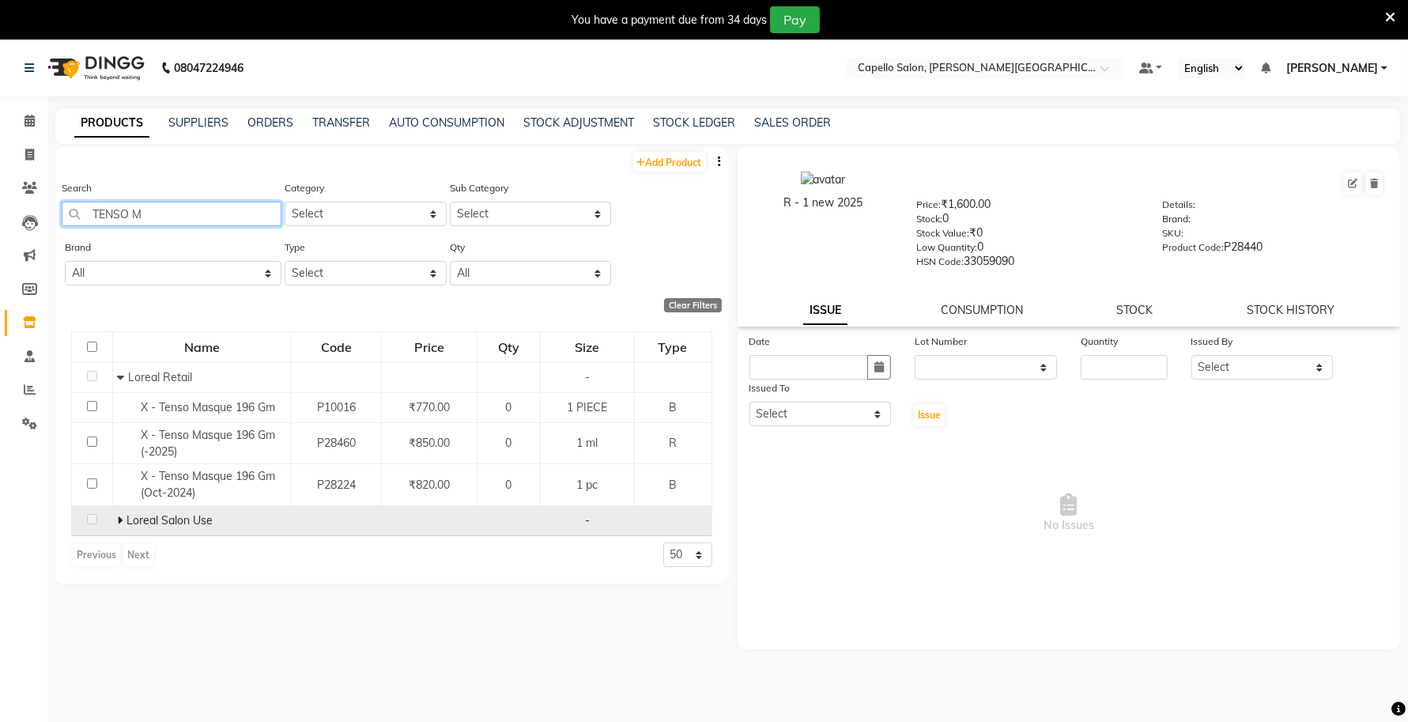
type input "TENSO M"
click at [119, 519] on icon at bounding box center [120, 520] width 6 height 11
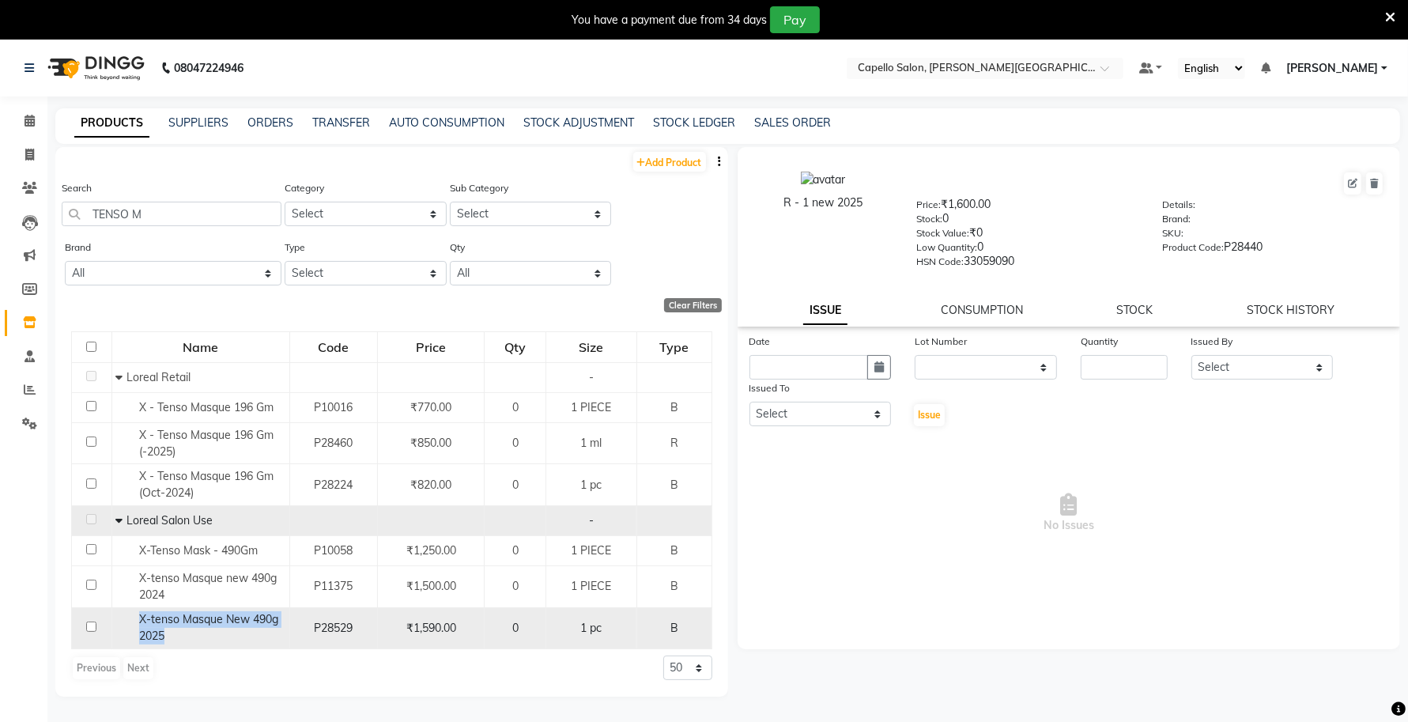
drag, startPoint x: 194, startPoint y: 635, endPoint x: 123, endPoint y: 617, distance: 72.5
click at [123, 617] on div "X-tenso Masque New 490g 2025" at bounding box center [199, 627] width 169 height 33
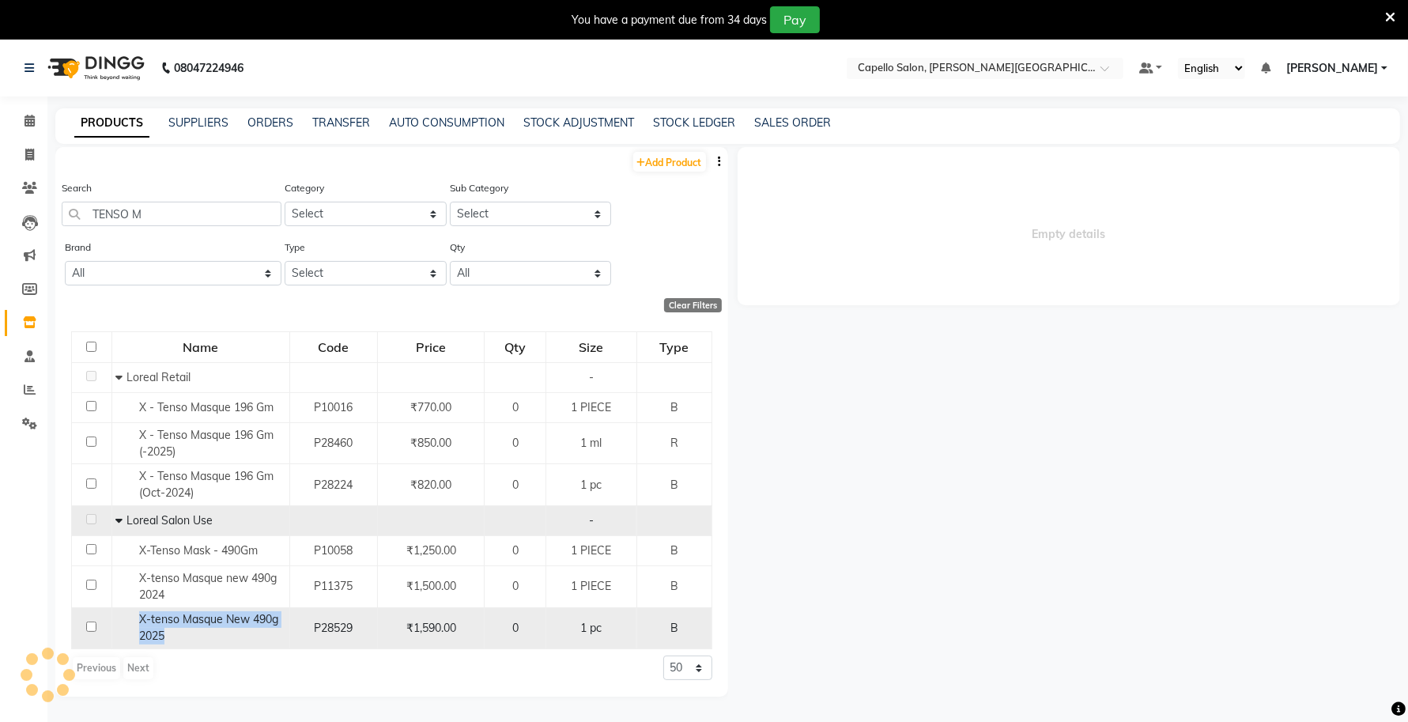
select select
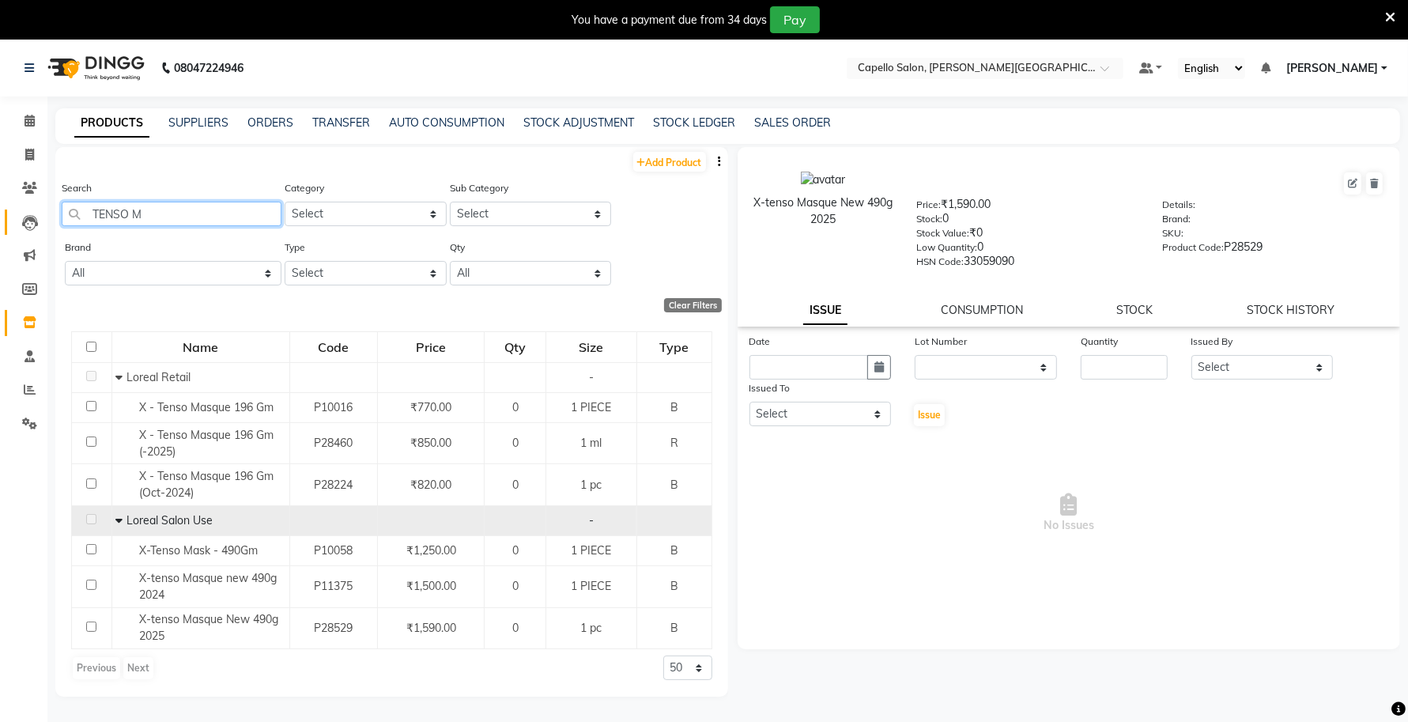
drag, startPoint x: 160, startPoint y: 208, endPoint x: 26, endPoint y: 224, distance: 135.3
click at [33, 222] on app-home "08047224946 Select Location × Capello Salon, Tilak Nagar (Ho) Default Panel My …" at bounding box center [704, 406] width 1408 height 732
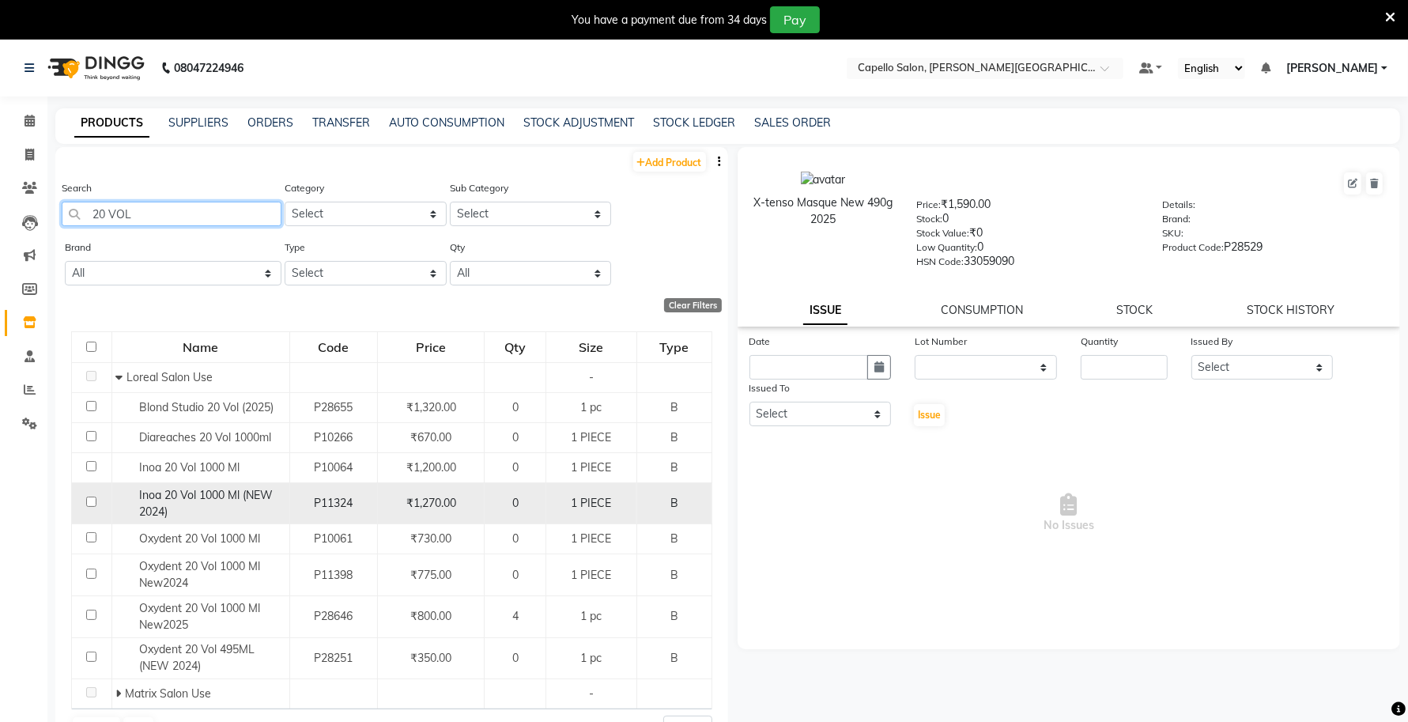
type input "20 VOL"
click at [179, 506] on div "Inoa 20 Vol 1000 Ml (NEW 2024)" at bounding box center [199, 503] width 169 height 33
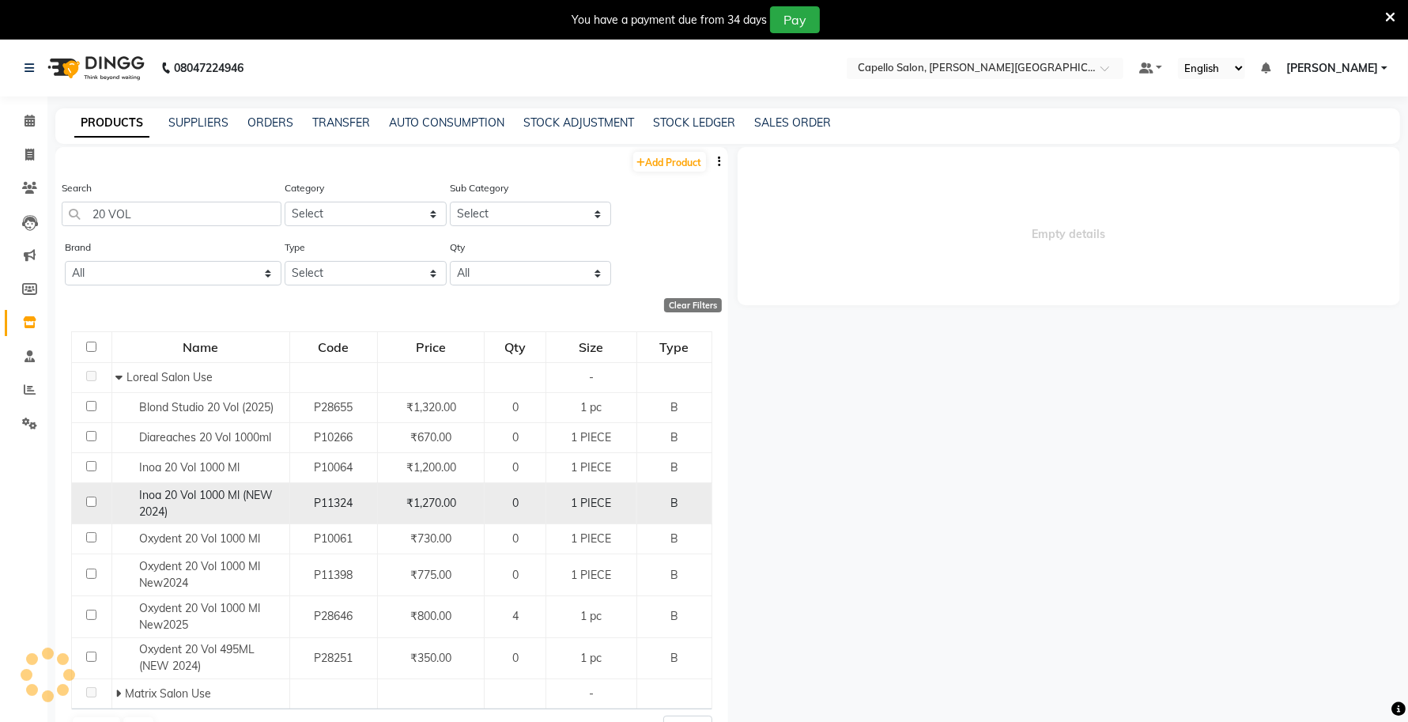
select select
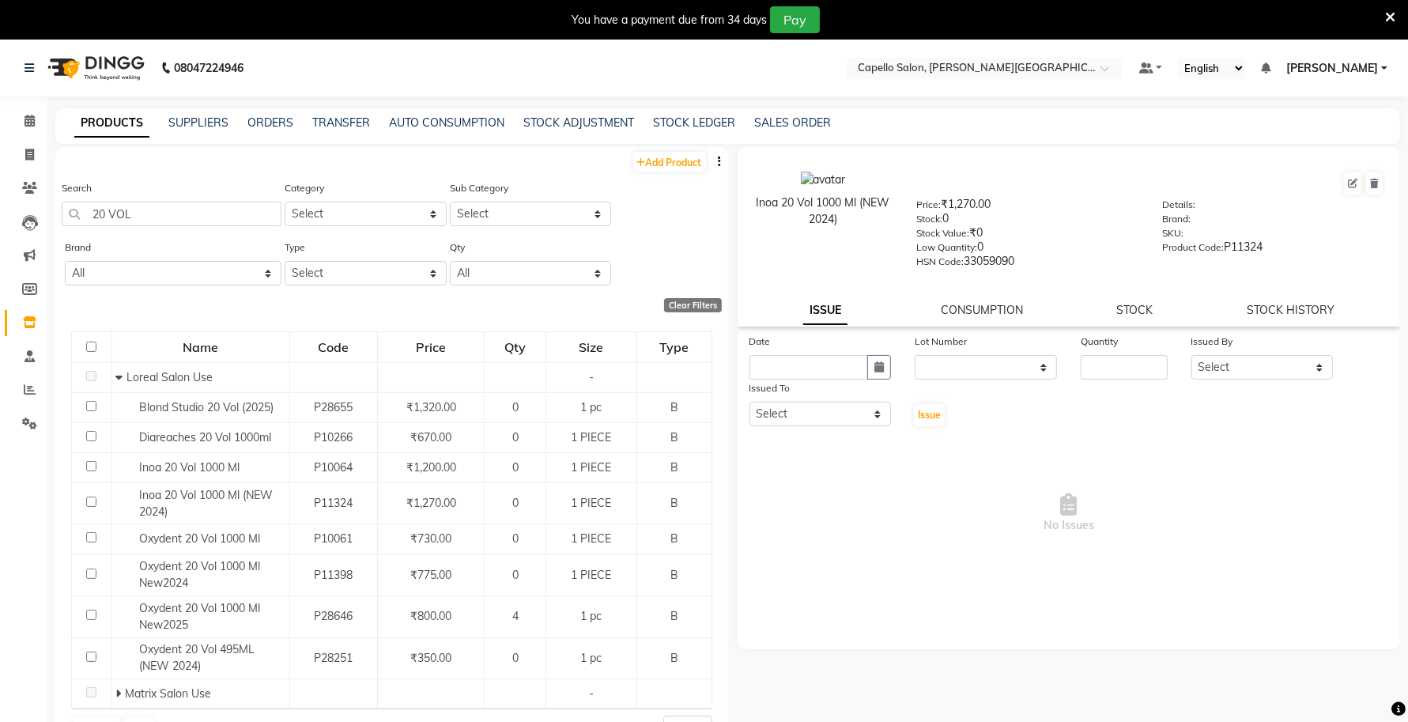
drag, startPoint x: 847, startPoint y: 221, endPoint x: 740, endPoint y: 207, distance: 108.4
click at [743, 207] on div "Inoa 20 Vol 1000 Ml (NEW 2024)" at bounding box center [823, 219] width 164 height 96
drag, startPoint x: 183, startPoint y: 211, endPoint x: 8, endPoint y: 227, distance: 176.2
click at [22, 215] on app-home "08047224946 Select Location × Capello Salon, Tilak Nagar (Ho) Default Panel My …" at bounding box center [704, 406] width 1408 height 732
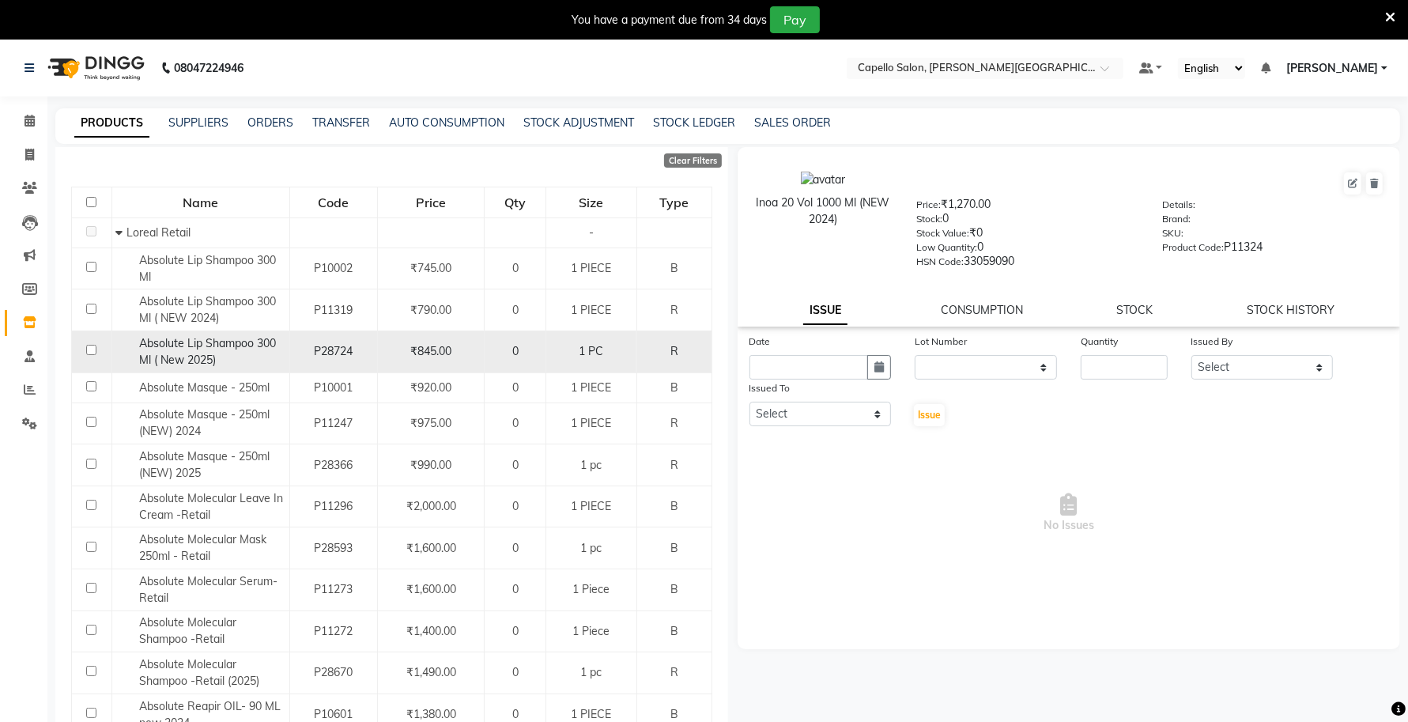
scroll to position [198, 0]
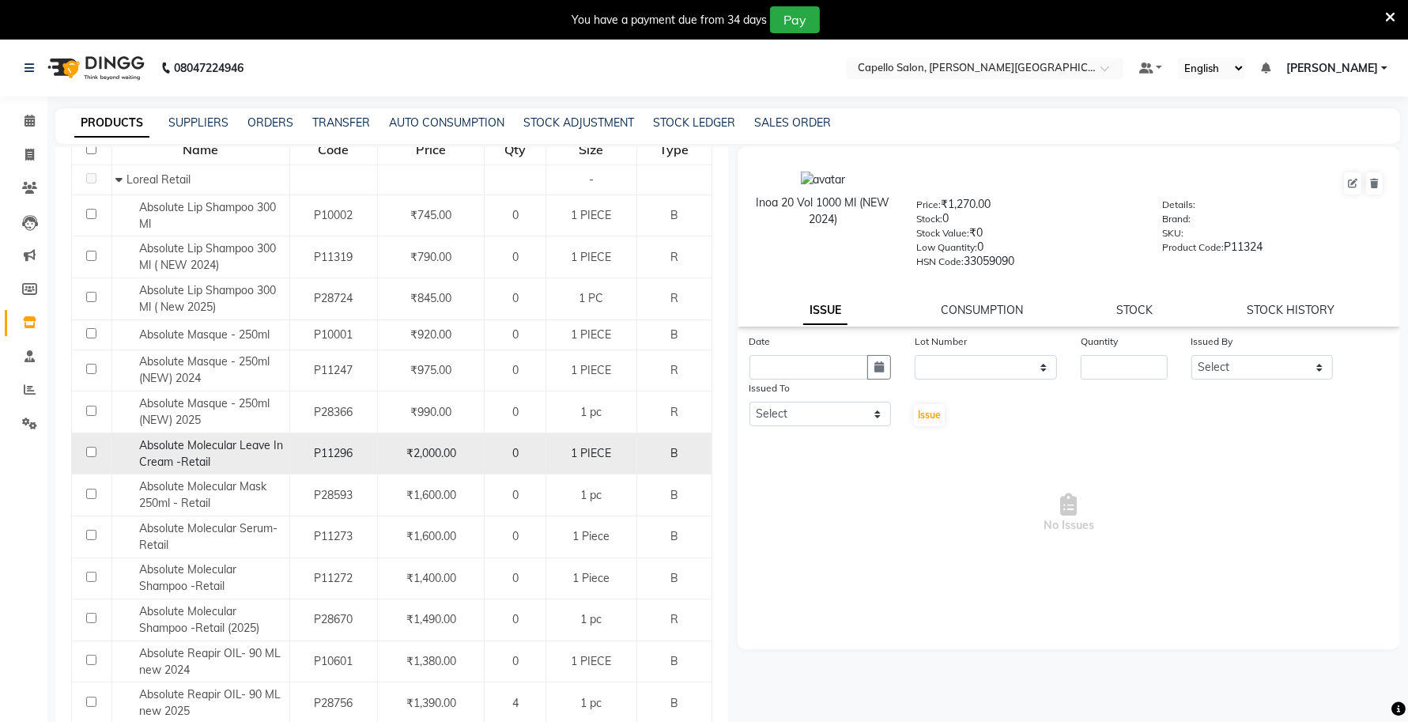
type input "ABSOLUTE"
drag, startPoint x: 220, startPoint y: 457, endPoint x: 140, endPoint y: 447, distance: 80.5
click at [140, 447] on div "Absolute Molecular Leave In Cream -Retail" at bounding box center [199, 453] width 169 height 33
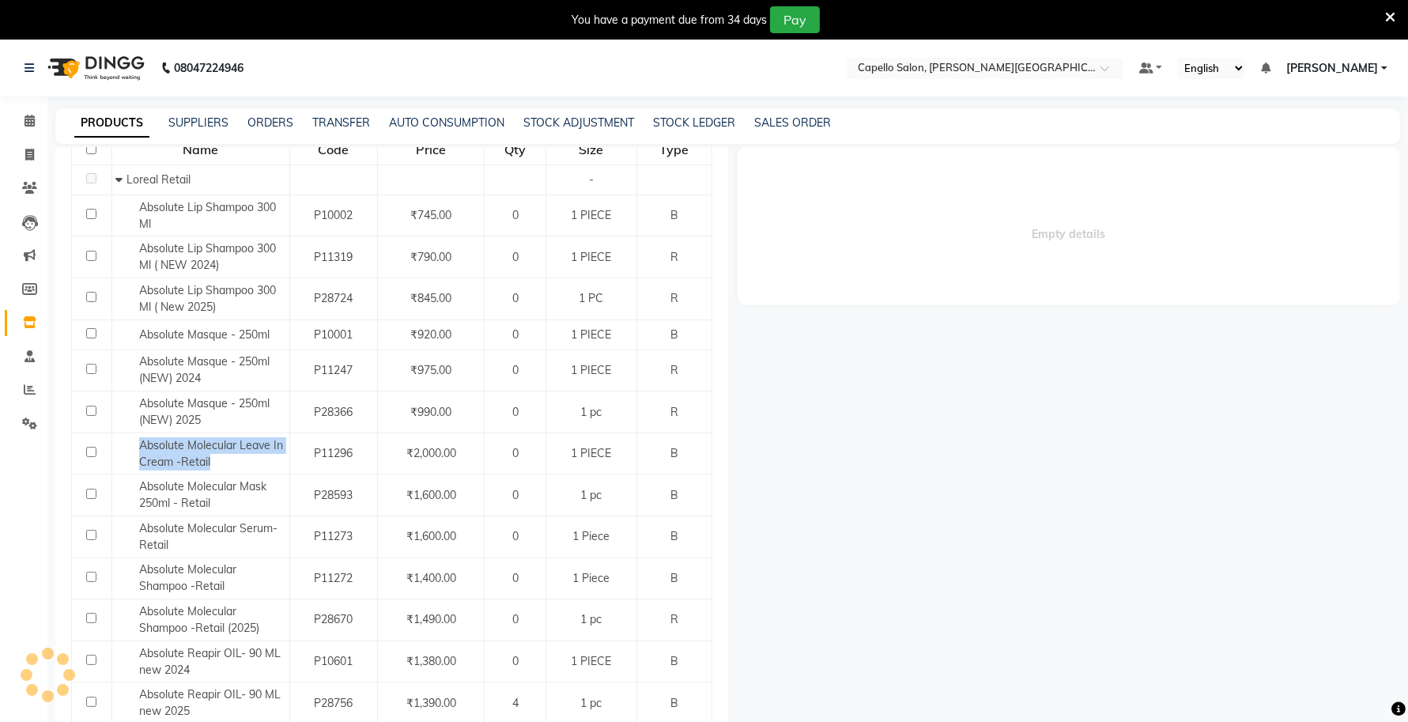
select select
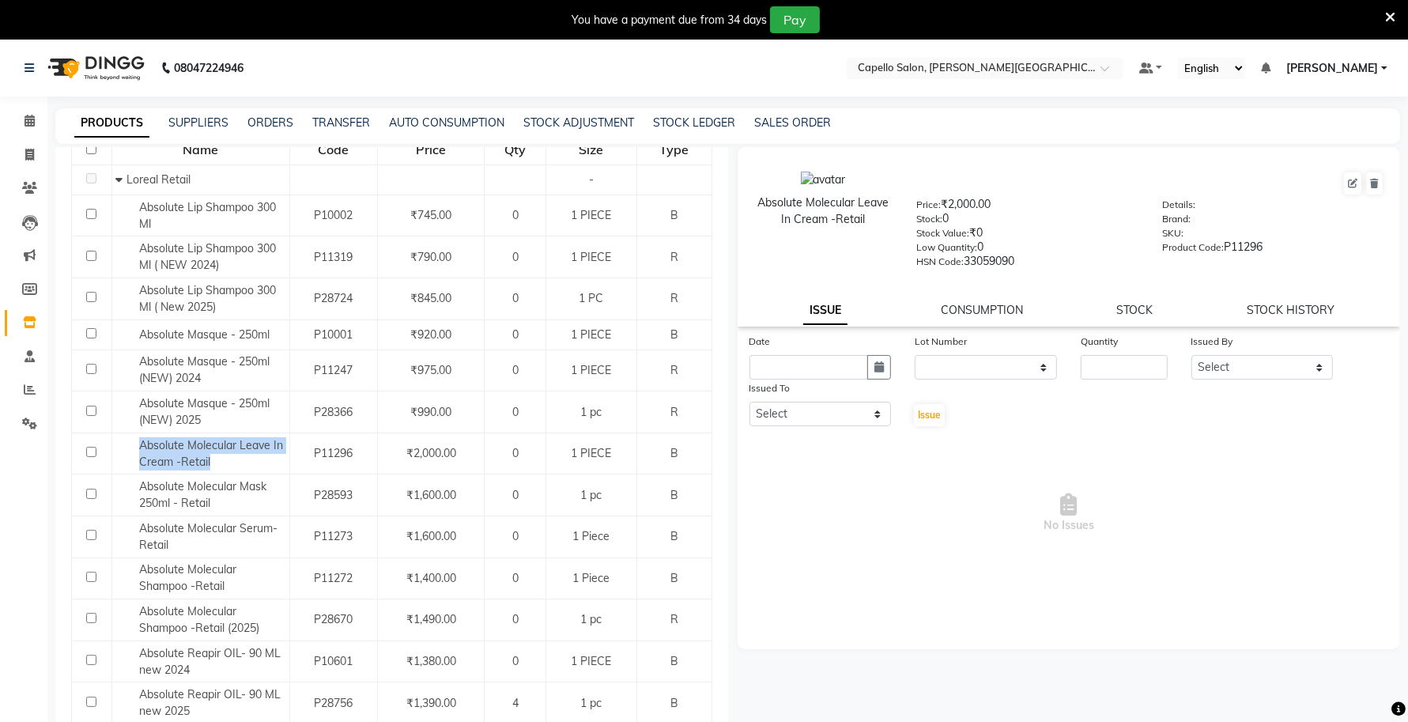
drag, startPoint x: 871, startPoint y: 217, endPoint x: 749, endPoint y: 203, distance: 122.6
click at [749, 203] on div "Absolute Molecular Leave In Cream -Retail" at bounding box center [823, 219] width 164 height 96
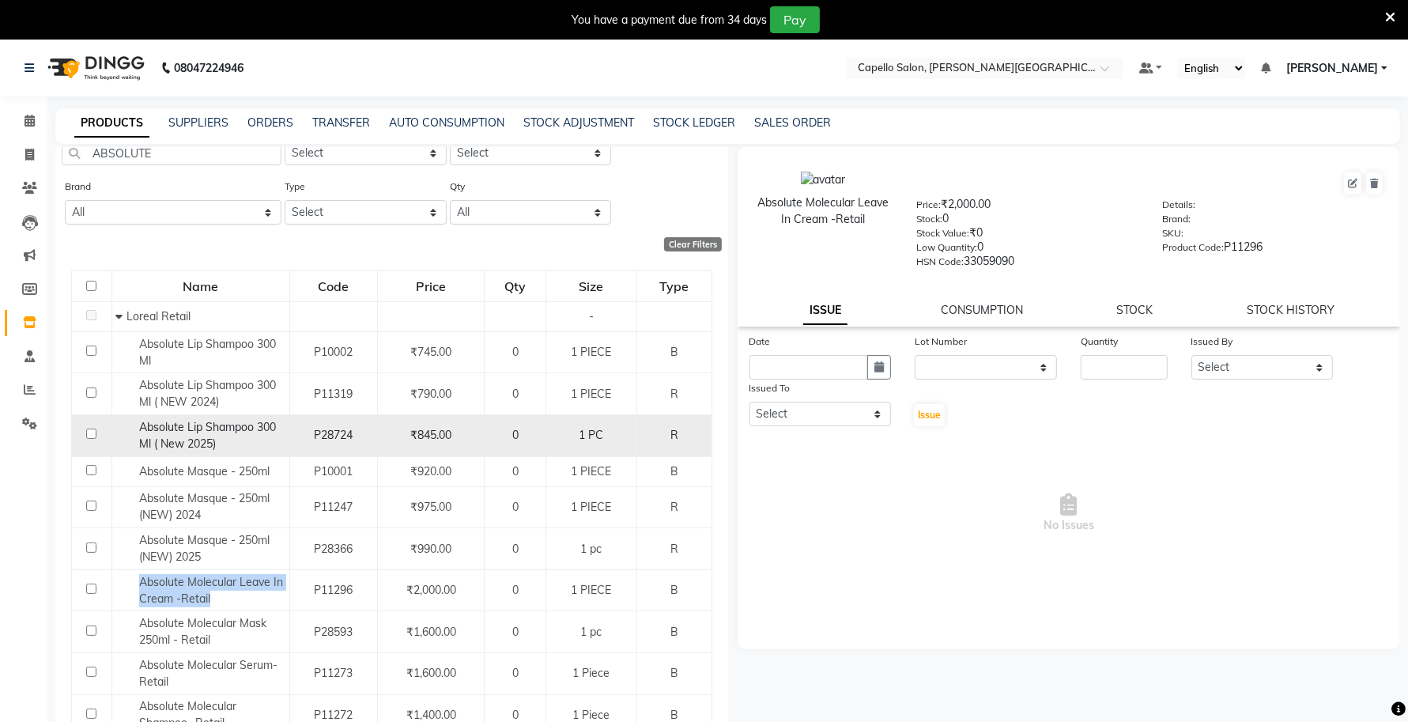
scroll to position [0, 0]
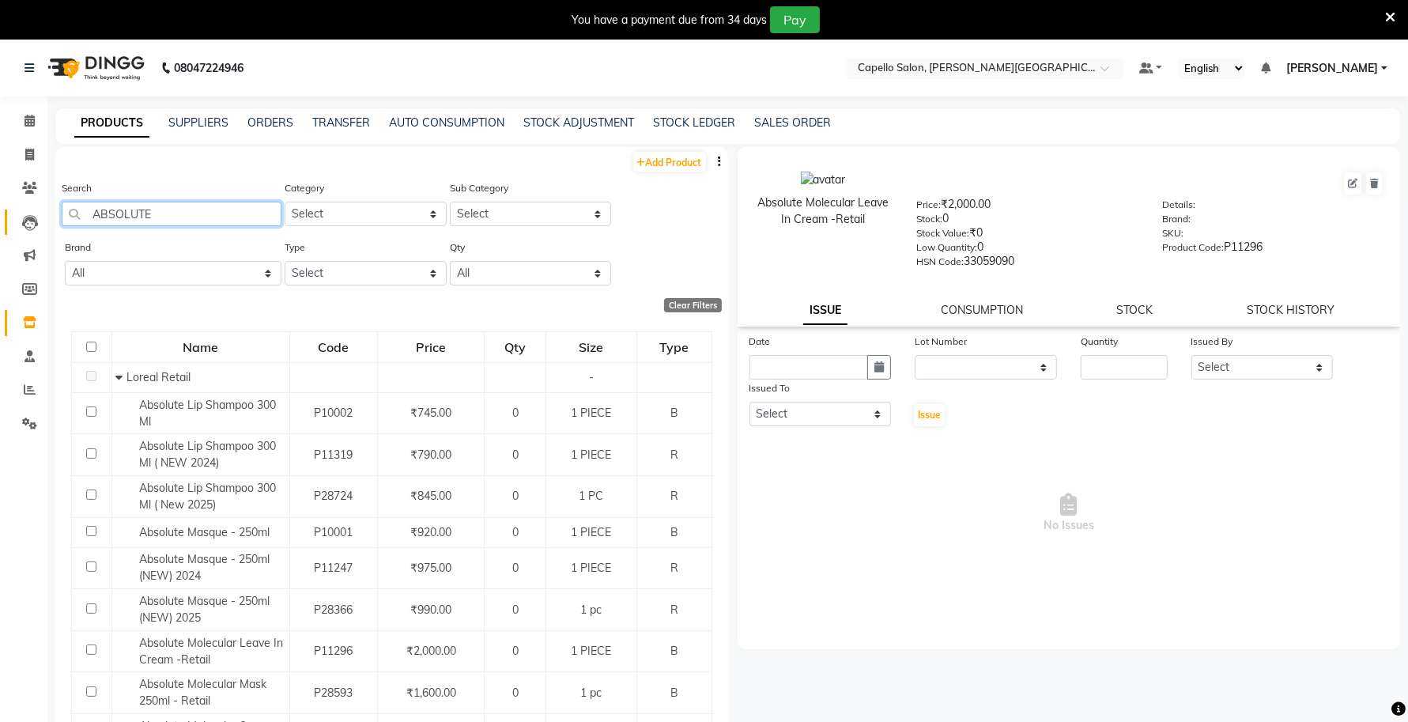
drag, startPoint x: 160, startPoint y: 215, endPoint x: 29, endPoint y: 231, distance: 132.2
click at [29, 231] on app-home "08047224946 Select Location × Capello Salon, Tilak Nagar (Ho) Default Panel My …" at bounding box center [704, 406] width 1408 height 732
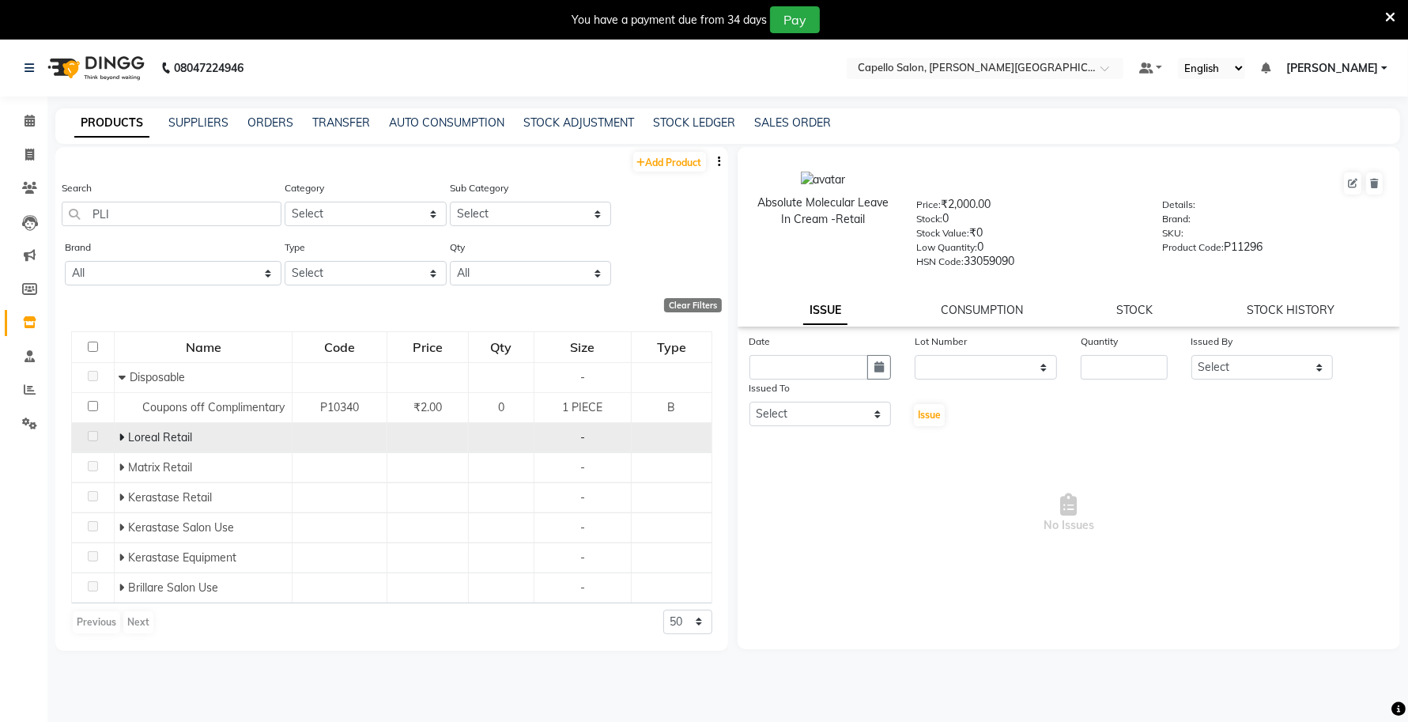
click at [123, 436] on icon at bounding box center [122, 437] width 6 height 11
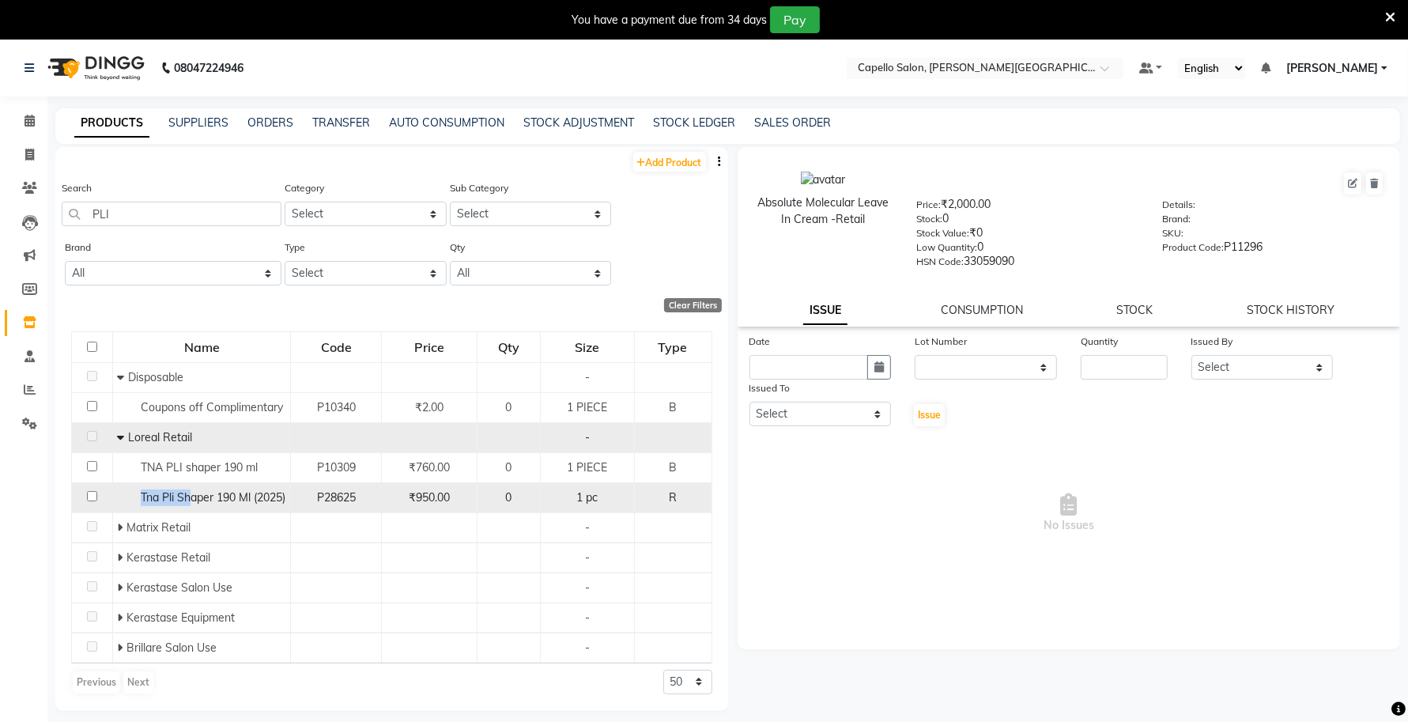
drag, startPoint x: 194, startPoint y: 502, endPoint x: 133, endPoint y: 488, distance: 62.3
click at [133, 489] on div "Tna Pli Shaper 190 Ml (2025)" at bounding box center [201, 497] width 169 height 17
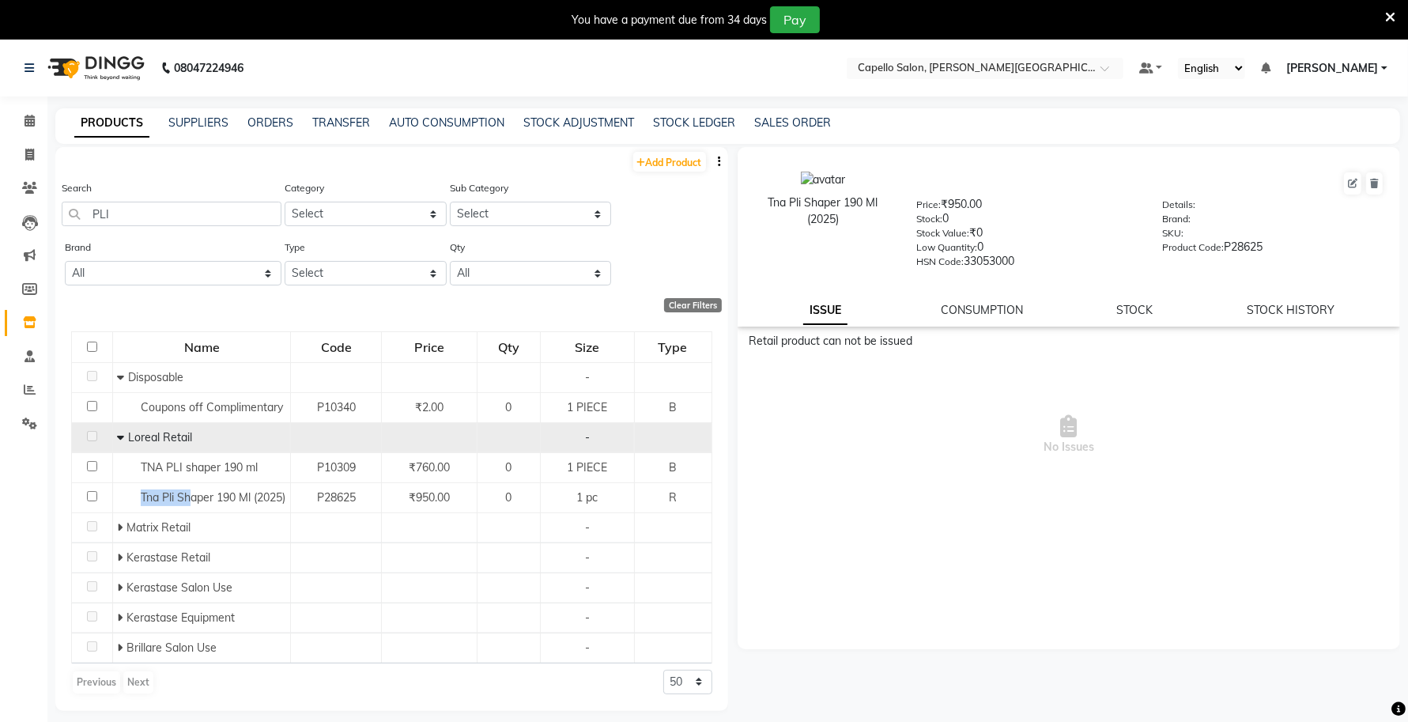
drag, startPoint x: 843, startPoint y: 217, endPoint x: 764, endPoint y: 202, distance: 80.6
click at [764, 202] on div "Tna Pli Shaper 190 Ml (2025)" at bounding box center [823, 210] width 140 height 33
drag, startPoint x: 139, startPoint y: 218, endPoint x: 69, endPoint y: 218, distance: 70.3
click at [69, 218] on input "PLI" at bounding box center [172, 214] width 220 height 25
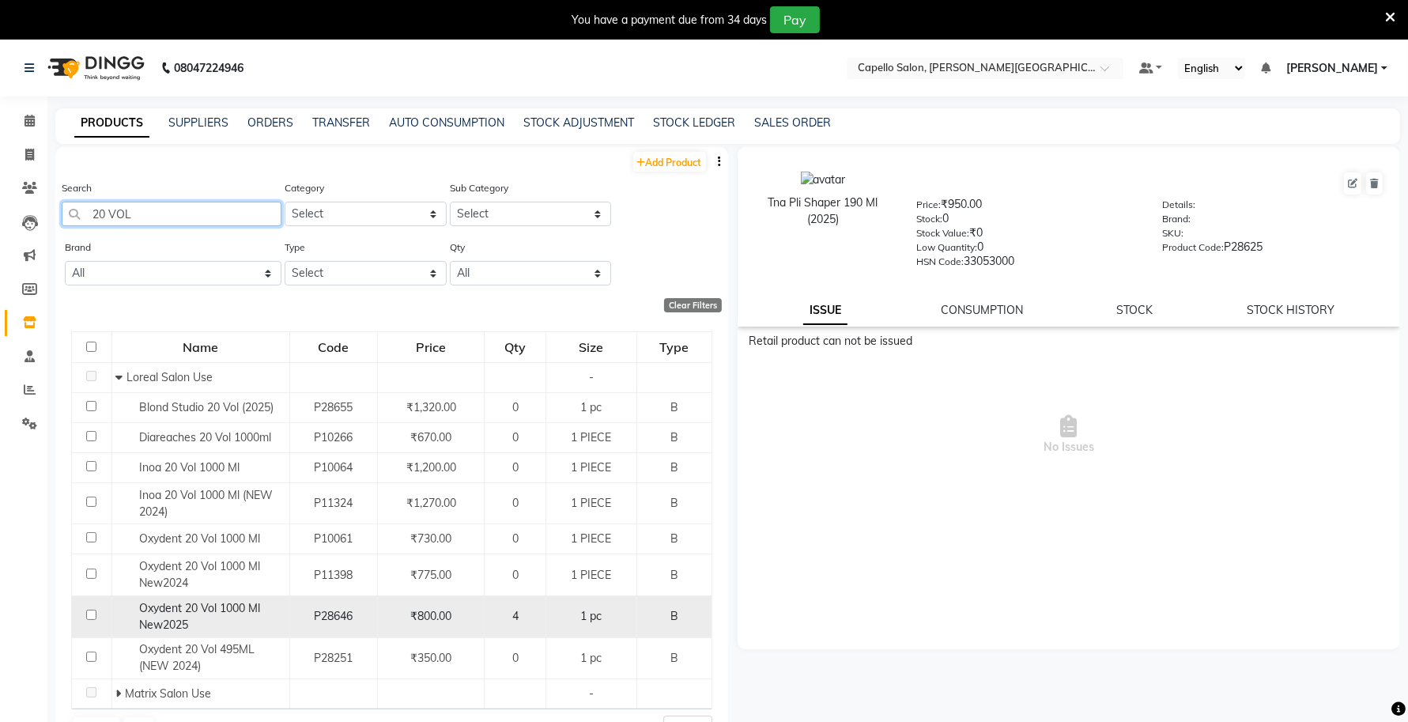
scroll to position [9, 0]
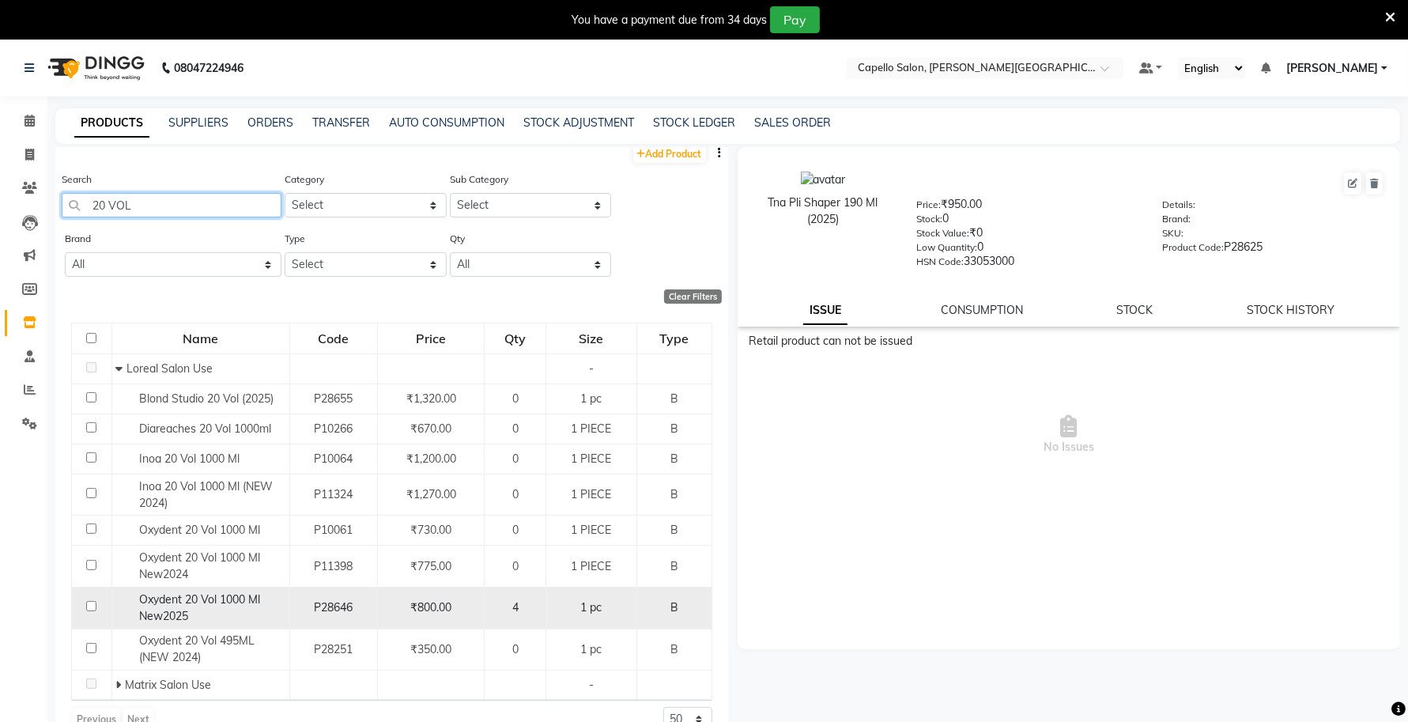
type input "20 VOL"
click at [200, 611] on div "Oxydent 20 Vol 1000 Ml New2025" at bounding box center [199, 607] width 169 height 33
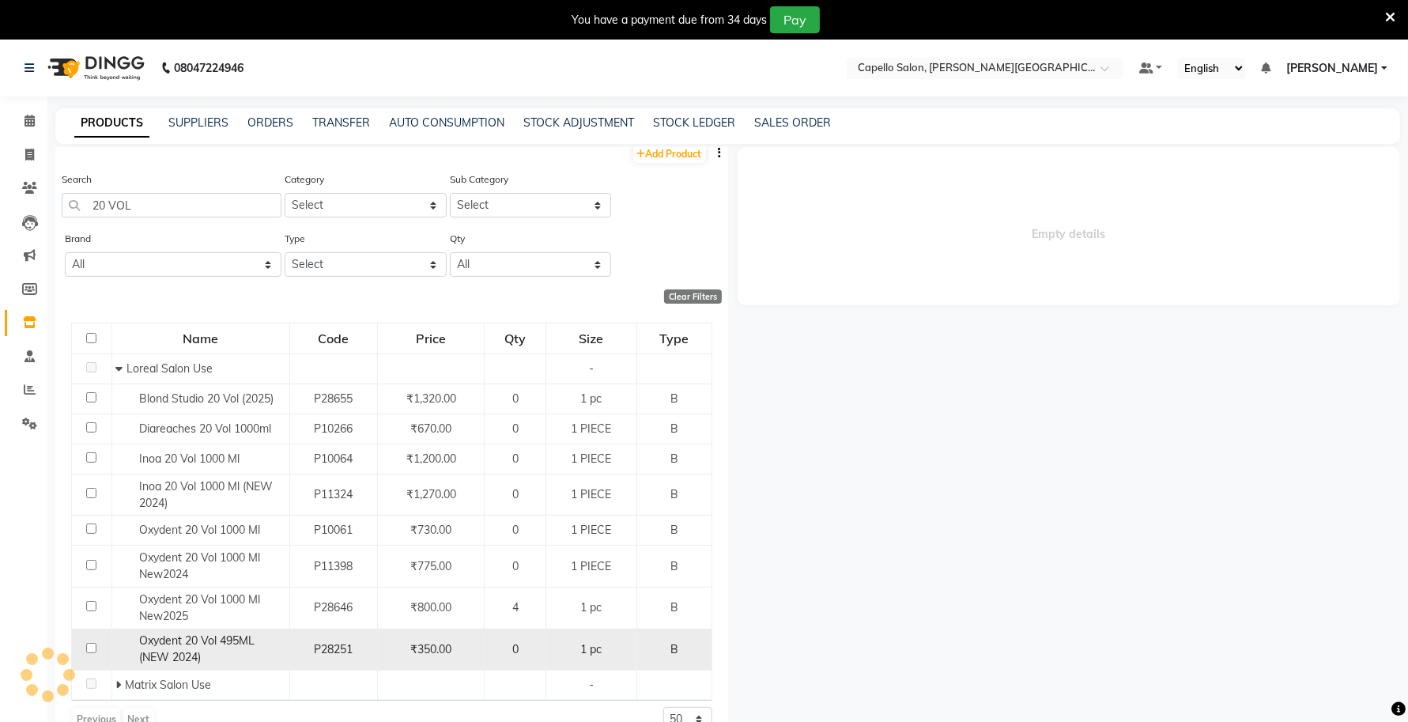
select select
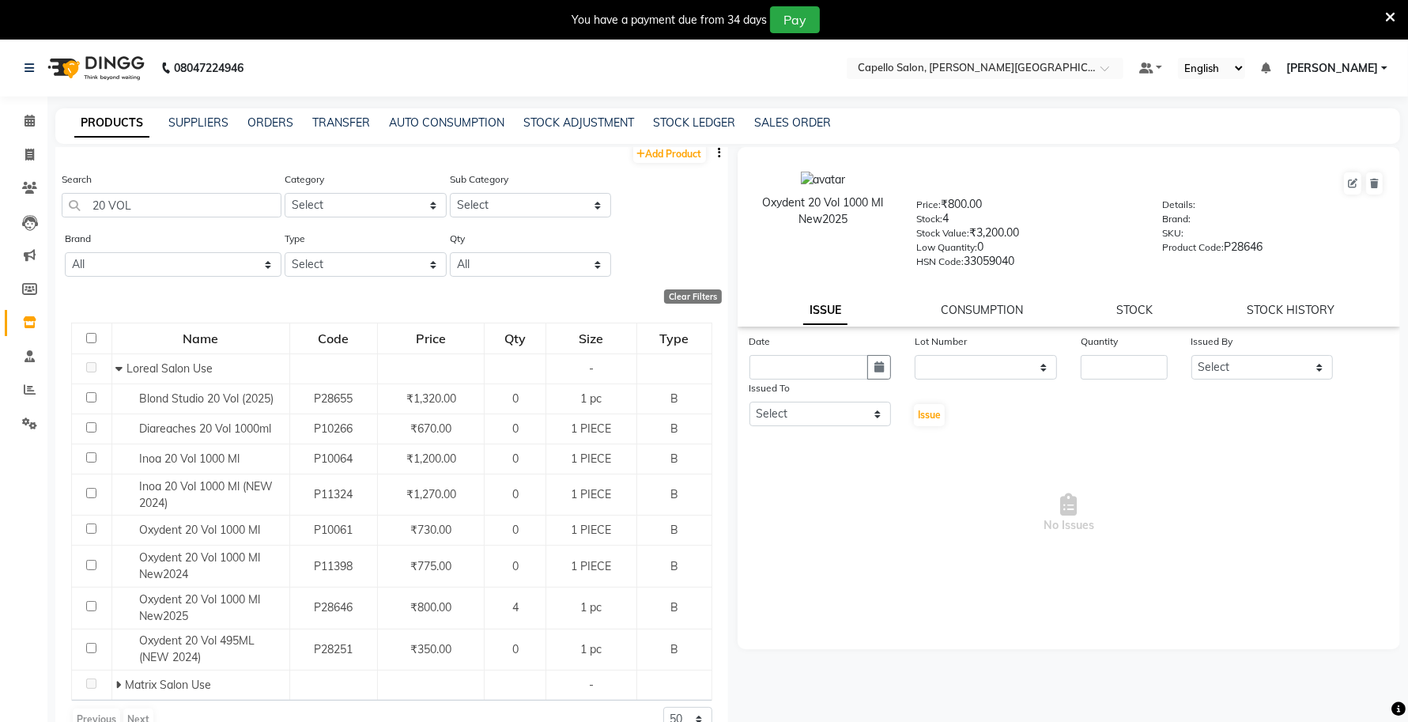
drag, startPoint x: 854, startPoint y: 228, endPoint x: 757, endPoint y: 202, distance: 99.9
click at [757, 202] on div "Oxydent 20 Vol 1000 Ml New2025" at bounding box center [823, 219] width 164 height 96
drag, startPoint x: 160, startPoint y: 206, endPoint x: 68, endPoint y: 203, distance: 91.7
click at [68, 203] on input "20 VOL" at bounding box center [172, 205] width 220 height 25
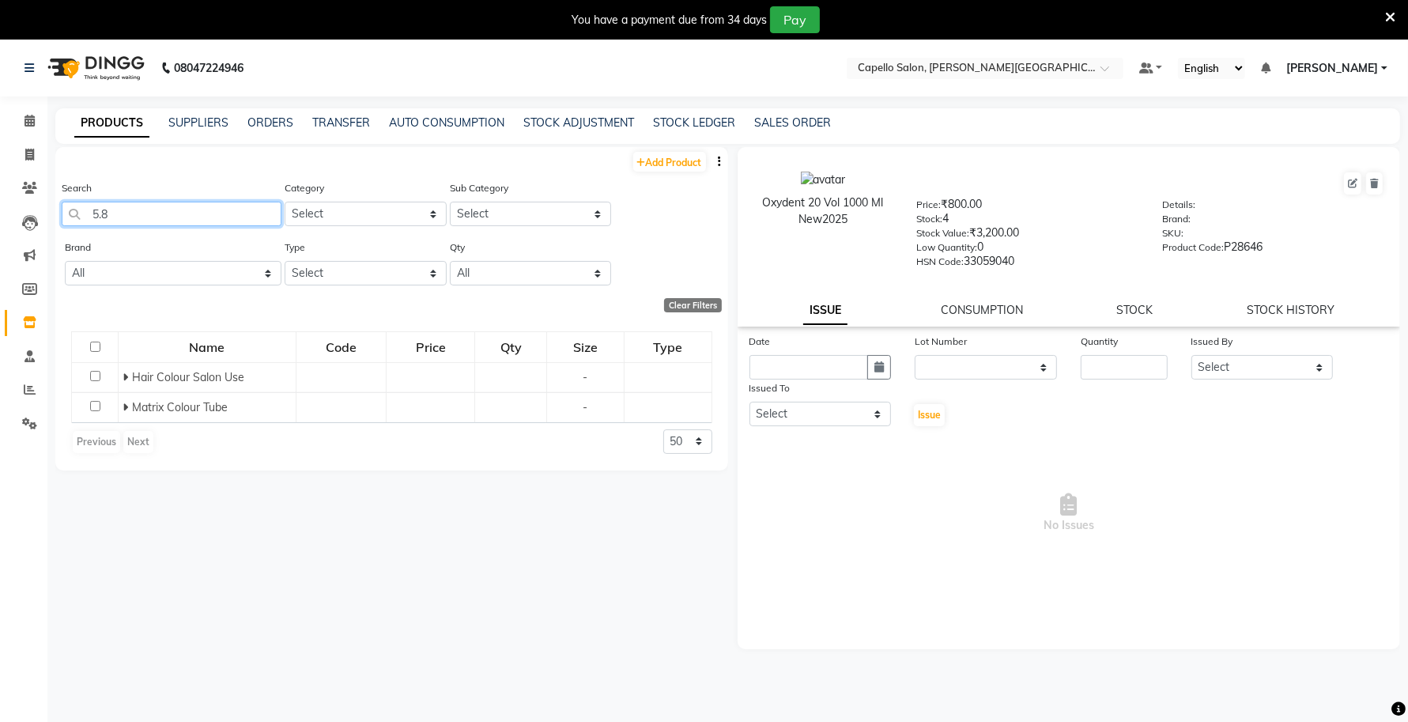
scroll to position [0, 0]
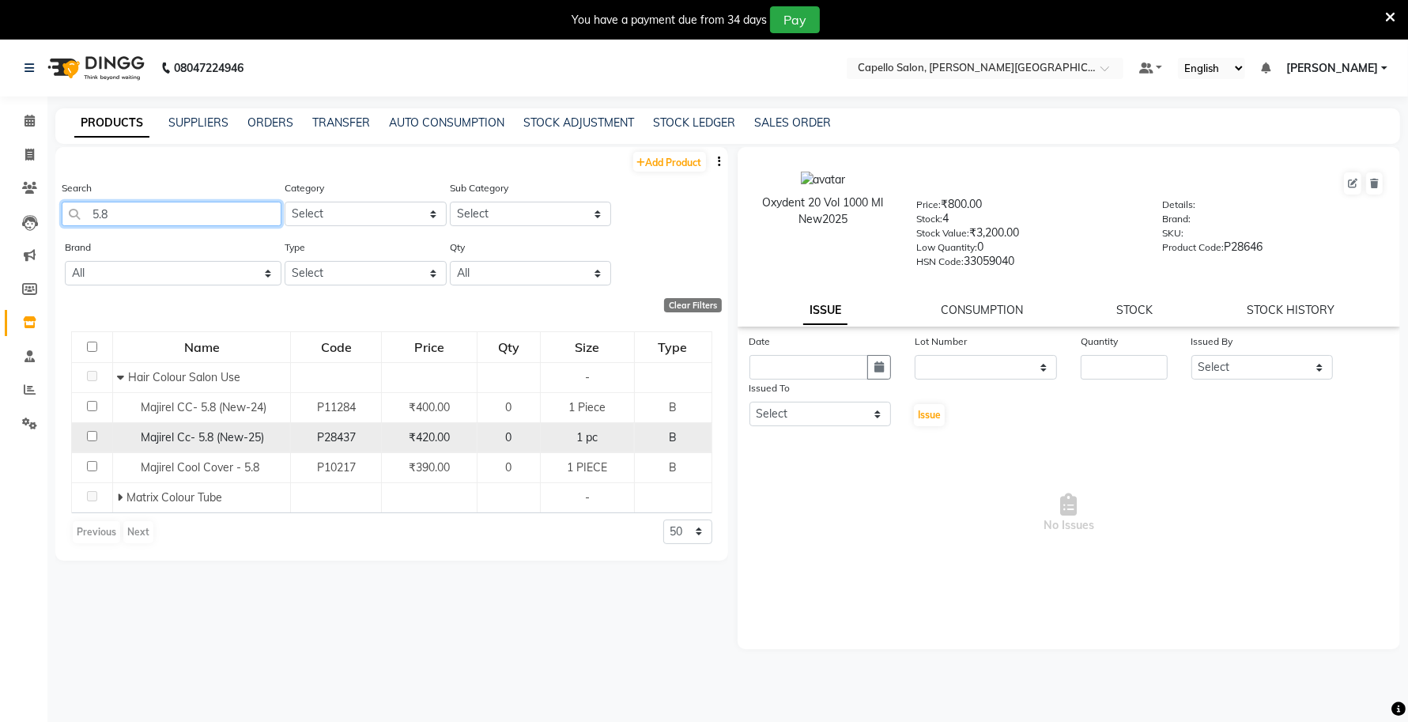
type input "5.8"
drag, startPoint x: 271, startPoint y: 433, endPoint x: 123, endPoint y: 441, distance: 148.0
click at [123, 441] on div "Majirel Cc- 5.8 (New-25)" at bounding box center [201, 437] width 169 height 17
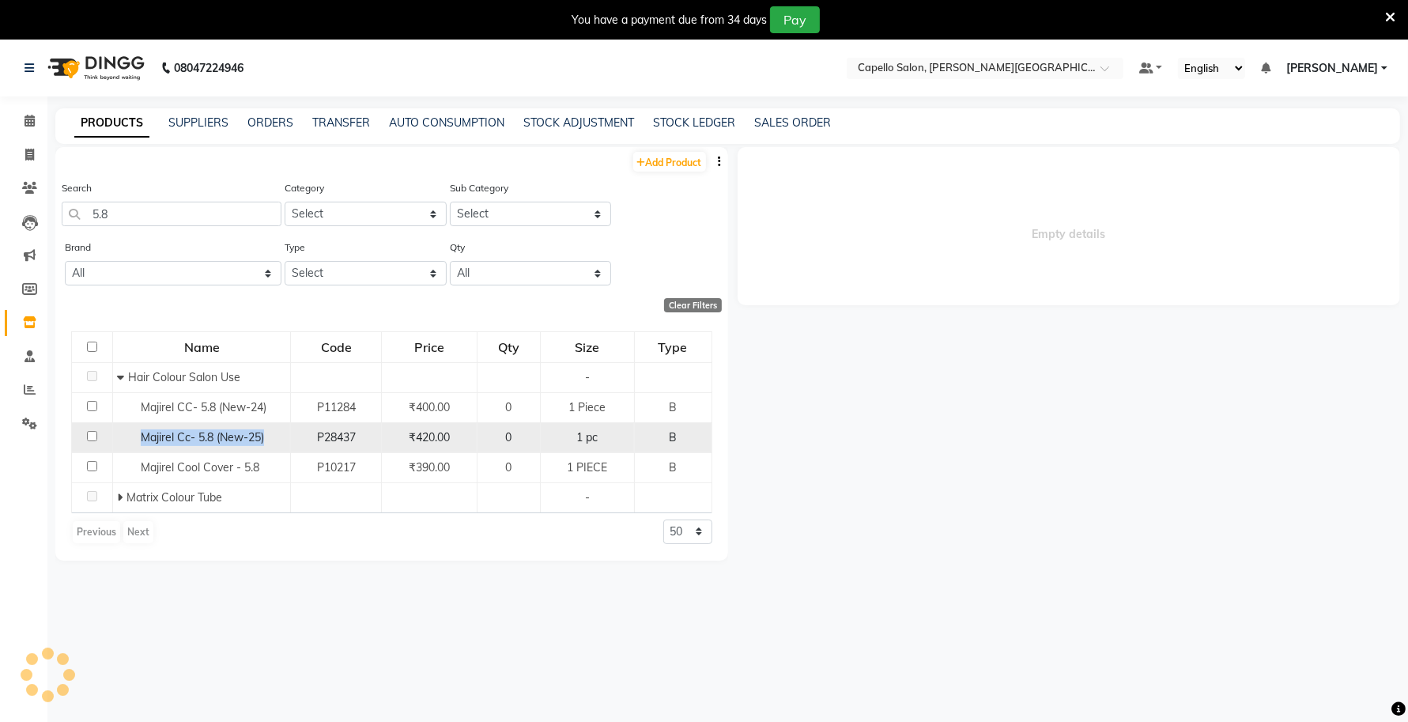
select select
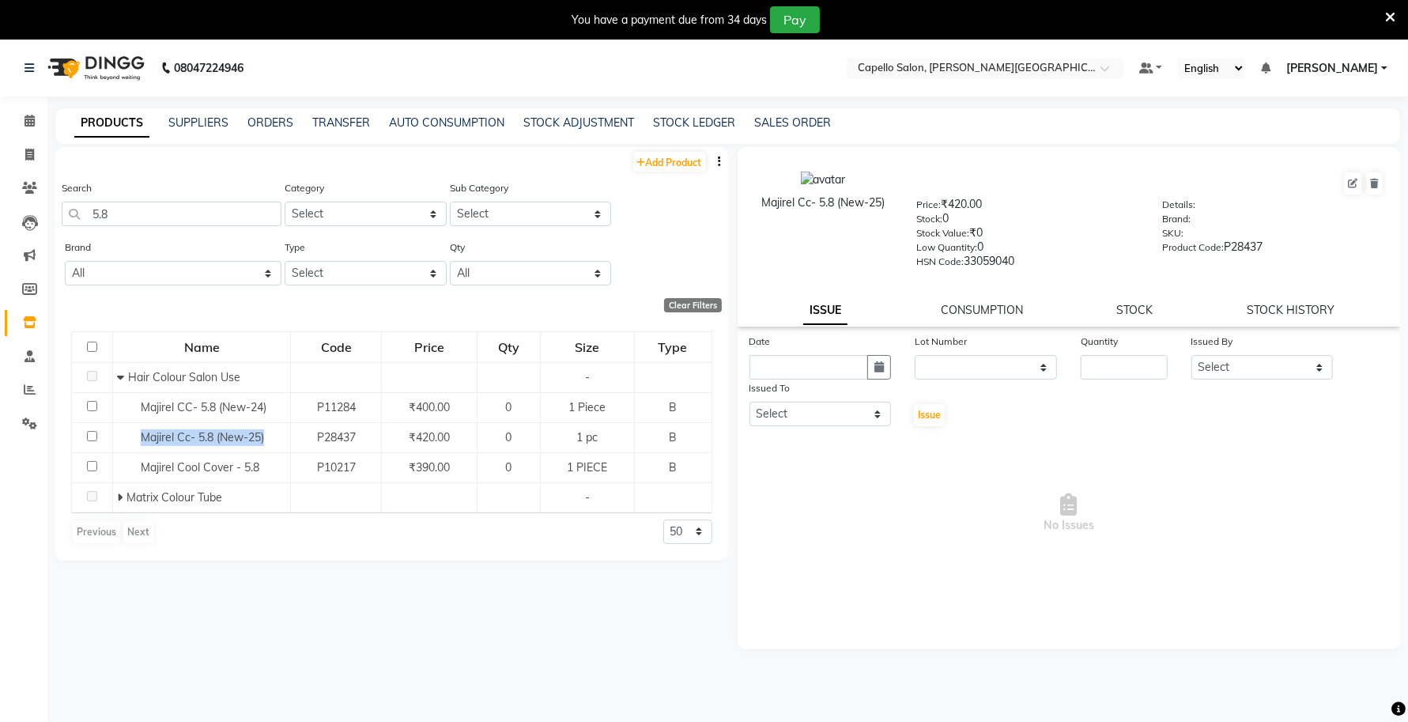
drag, startPoint x: 891, startPoint y: 202, endPoint x: 739, endPoint y: 225, distance: 153.5
click at [741, 225] on div "Majirel Cc- 5.8 (New-25)" at bounding box center [823, 219] width 164 height 96
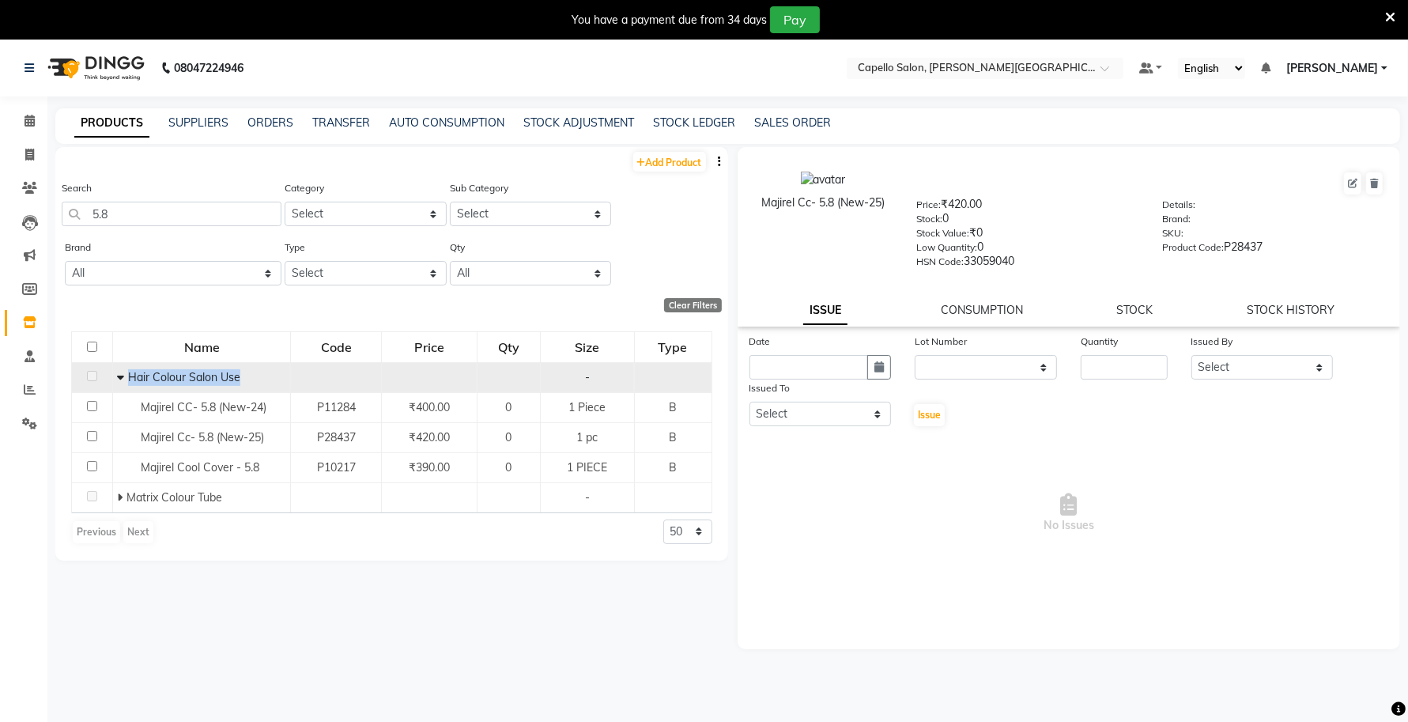
drag, startPoint x: 243, startPoint y: 371, endPoint x: 128, endPoint y: 371, distance: 114.6
click at [128, 371] on div "Hair Colour Salon Use" at bounding box center [201, 377] width 169 height 17
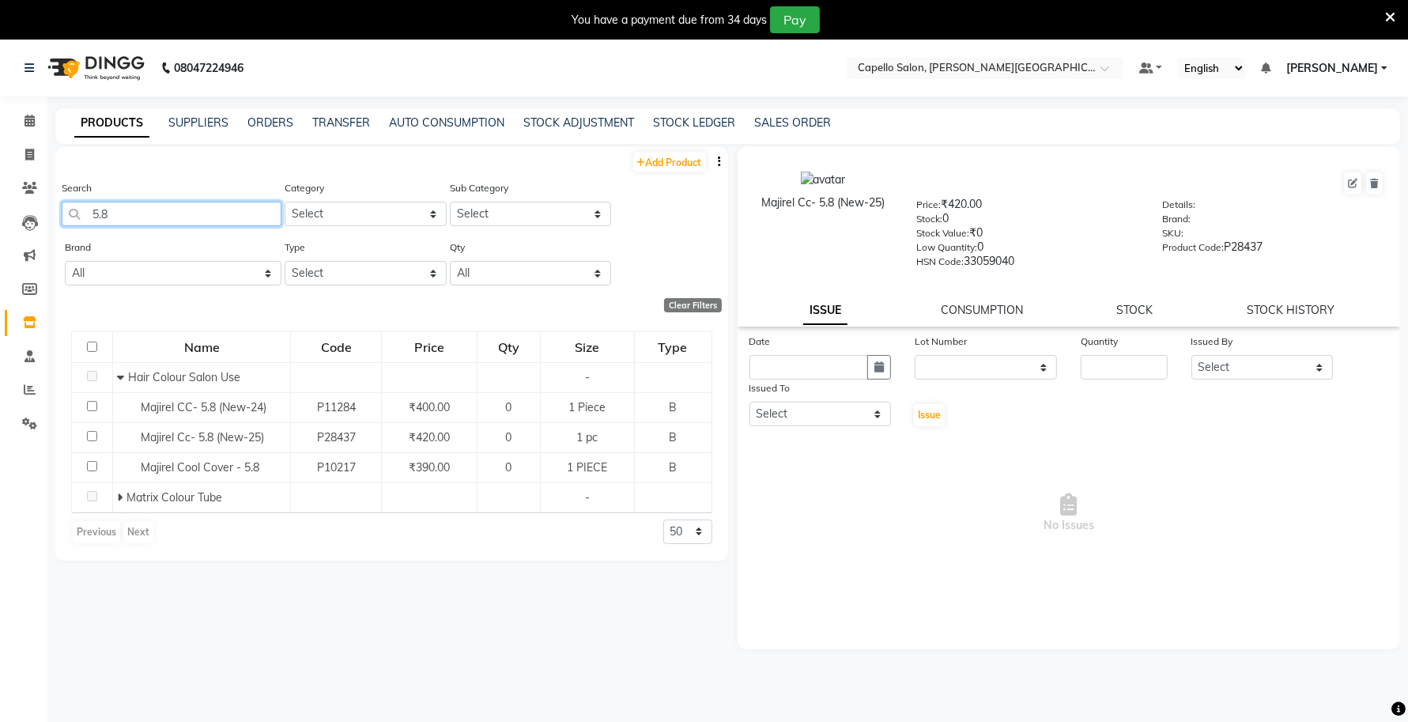
drag, startPoint x: 111, startPoint y: 215, endPoint x: 58, endPoint y: 253, distance: 65.1
click at [63, 228] on div "Search 5.8" at bounding box center [172, 208] width 220 height 59
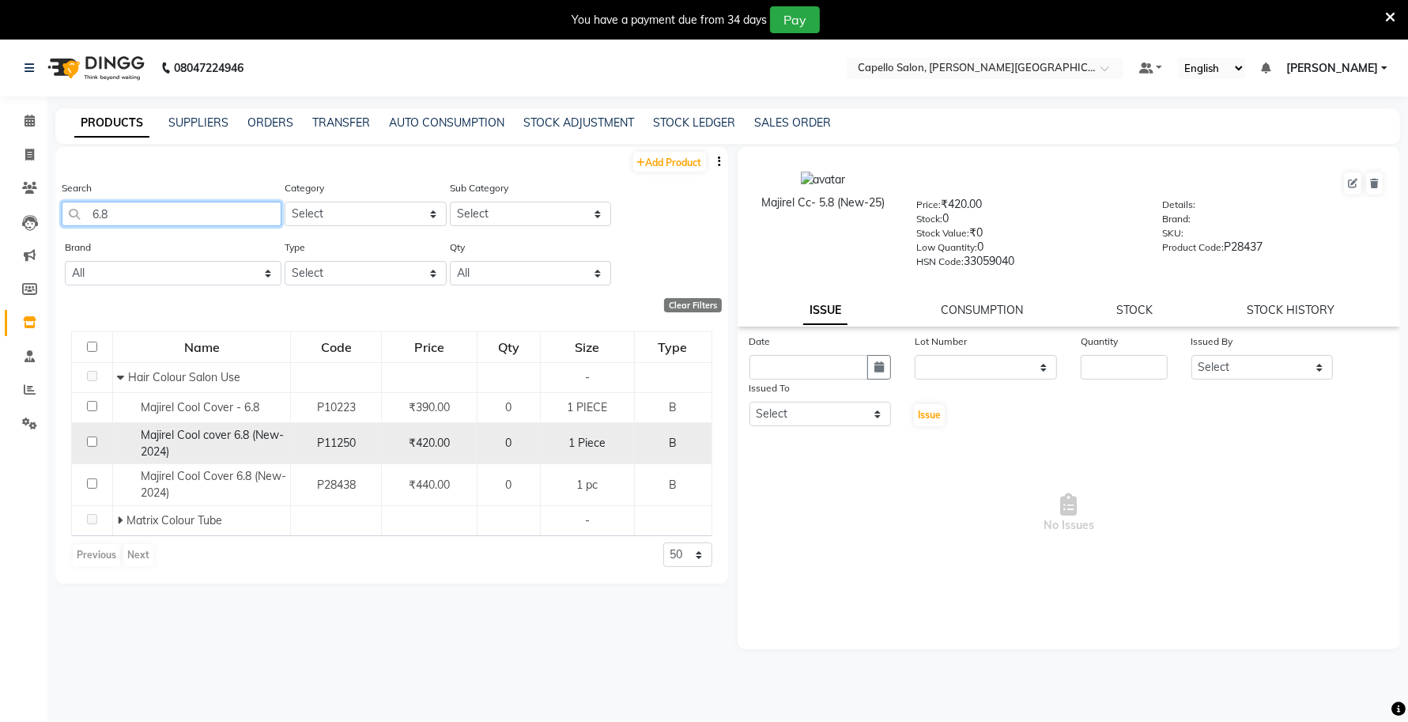
type input "6.8"
click at [188, 443] on div "Majirel Cool cover 6.8 (New-2024)" at bounding box center [201, 443] width 169 height 33
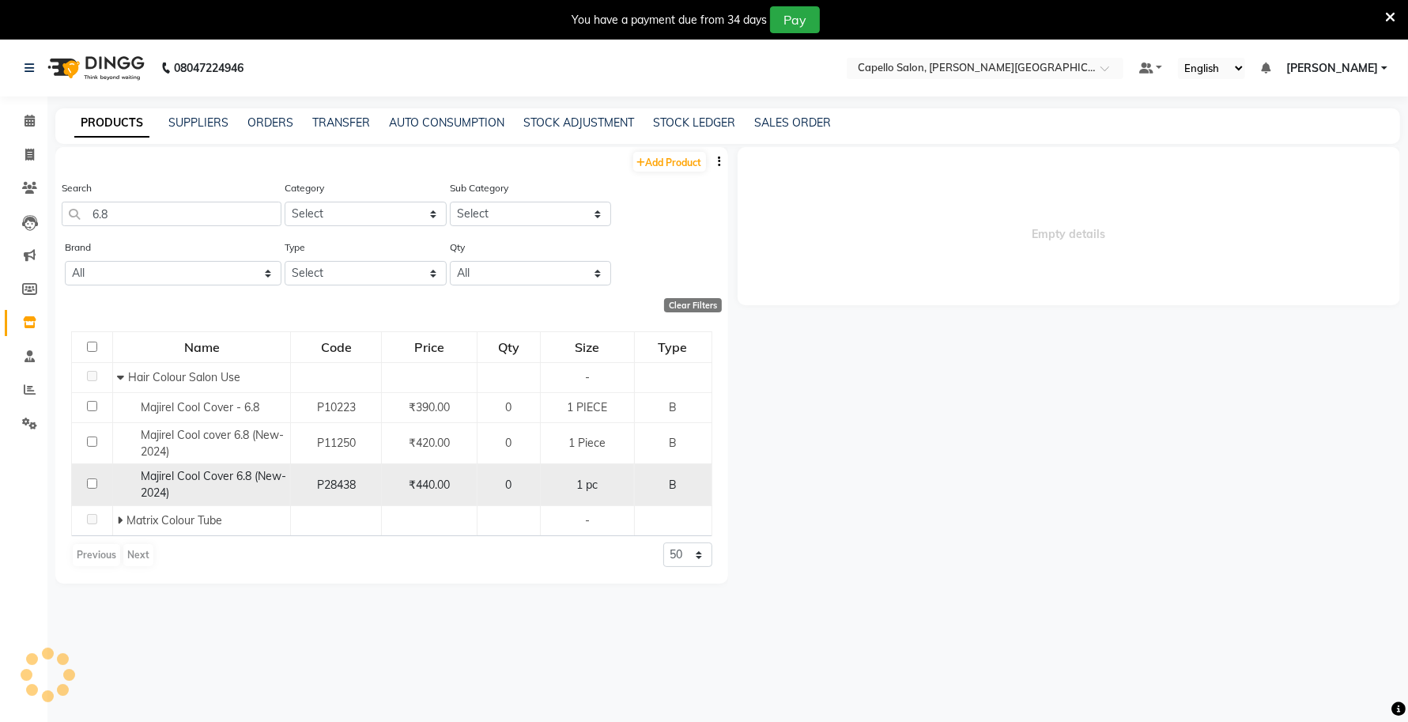
select select
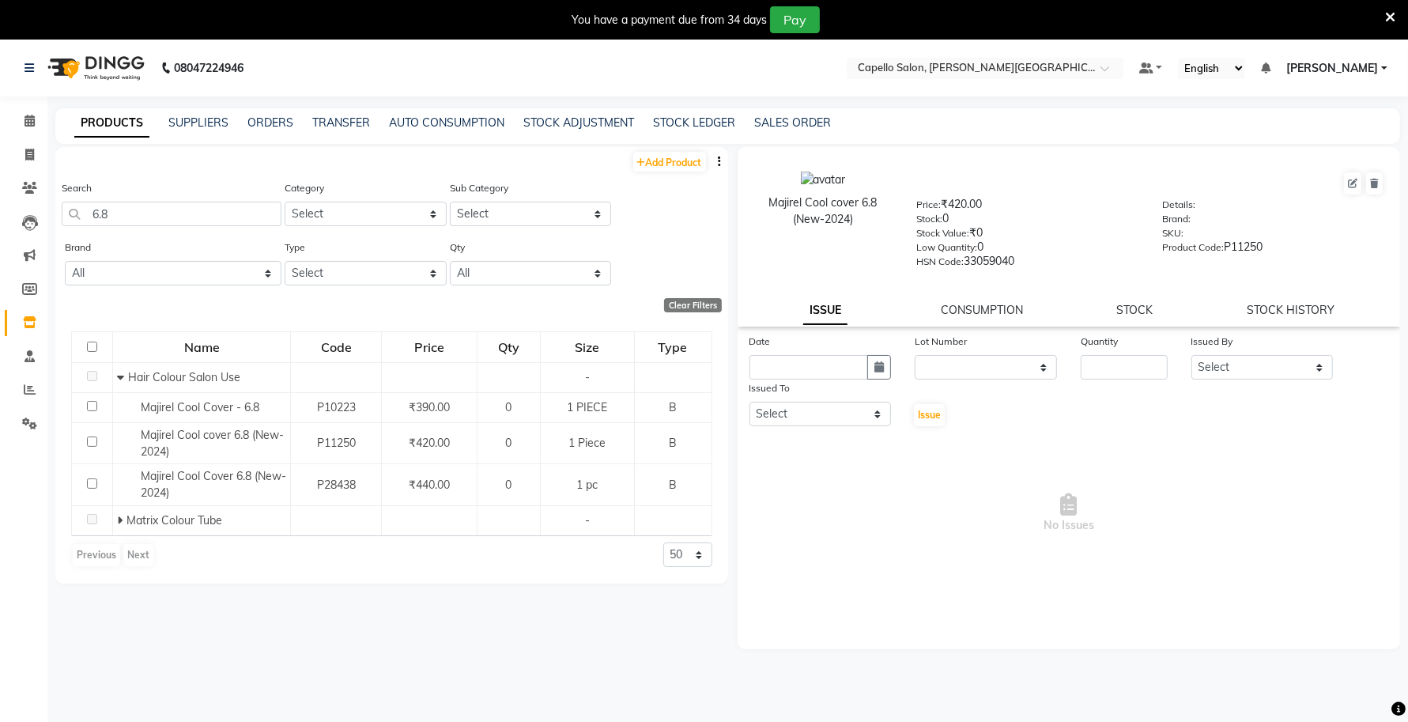
drag, startPoint x: 864, startPoint y: 219, endPoint x: 748, endPoint y: 204, distance: 117.2
click at [748, 204] on div "Majirel Cool cover 6.8 (New-2024)" at bounding box center [823, 219] width 164 height 96
drag, startPoint x: 147, startPoint y: 218, endPoint x: 1, endPoint y: 219, distance: 146.2
click at [2, 219] on app-home "08047224946 Select Location × Capello Salon, Tilak Nagar (Ho) Default Panel My …" at bounding box center [704, 406] width 1408 height 732
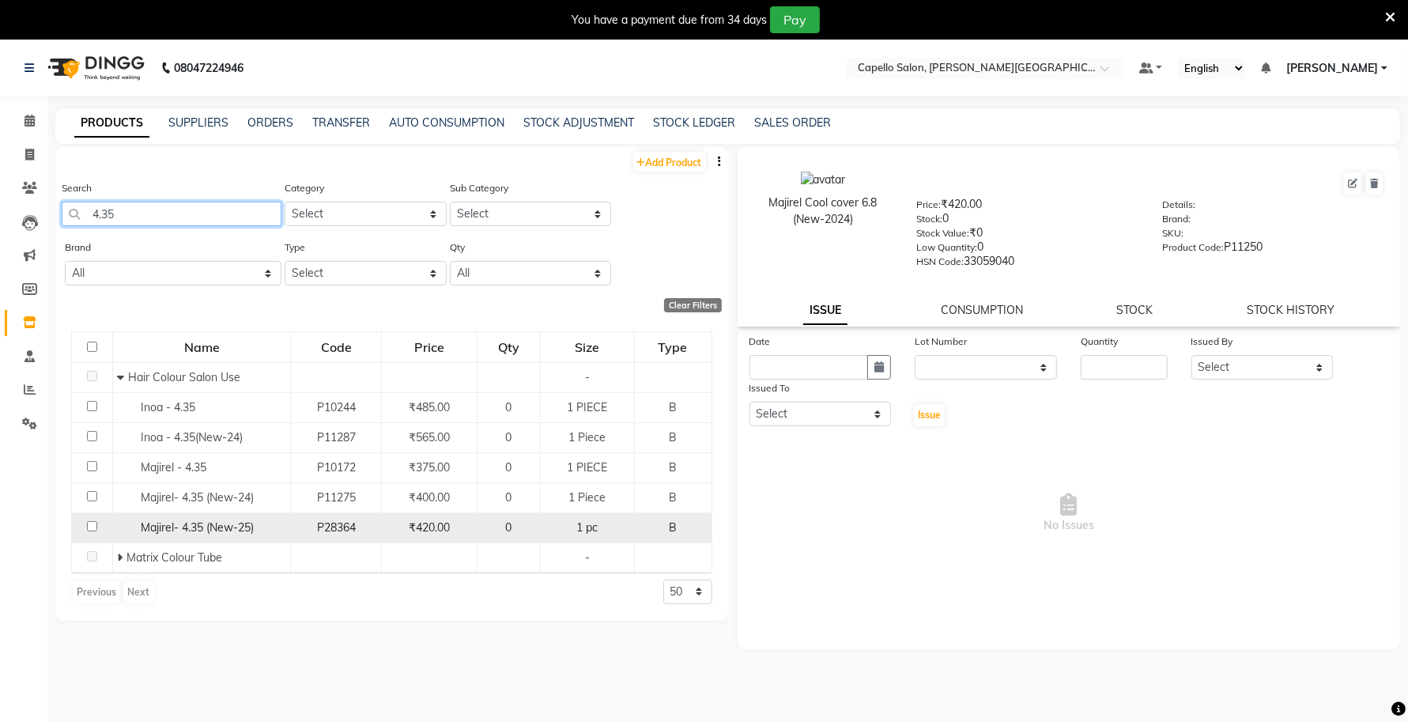
type input "4.35"
drag, startPoint x: 247, startPoint y: 522, endPoint x: 133, endPoint y: 522, distance: 114.6
click at [133, 522] on div "Majirel- 4.35 (New-25)" at bounding box center [201, 527] width 169 height 17
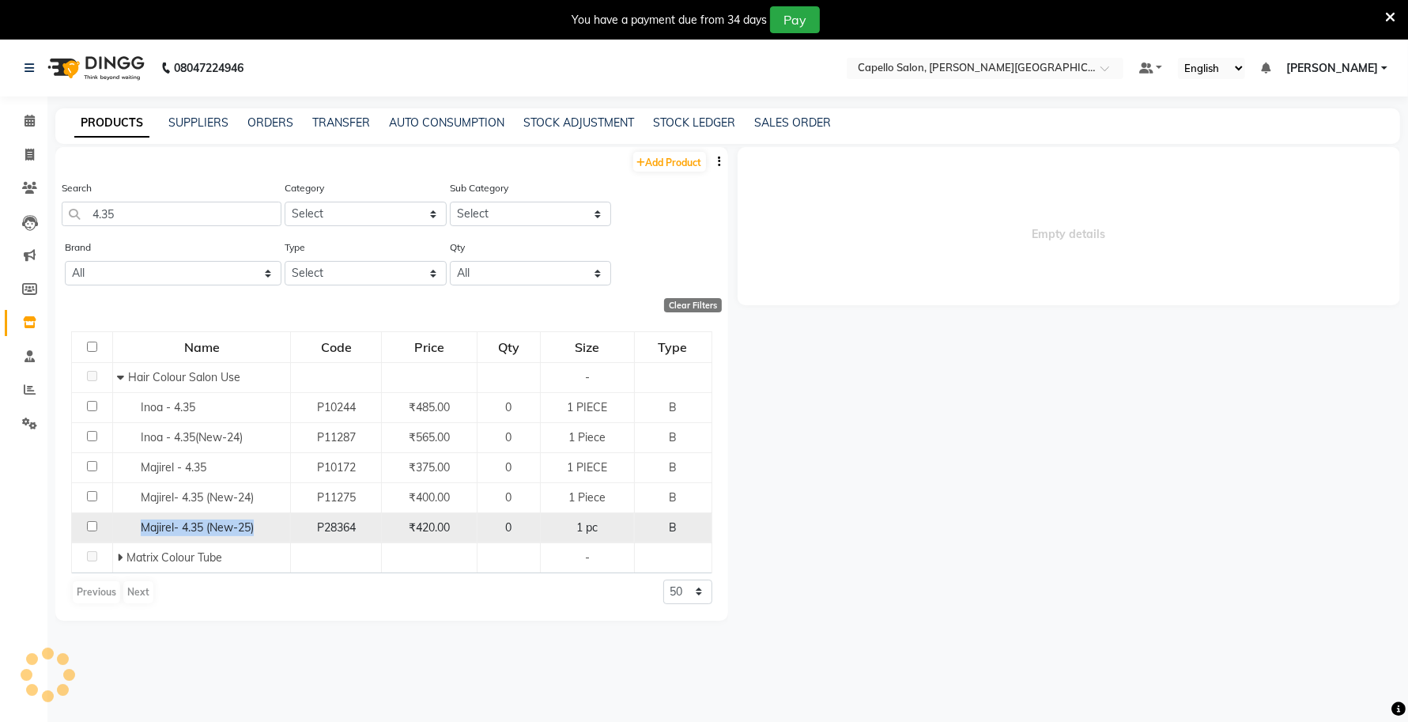
select select
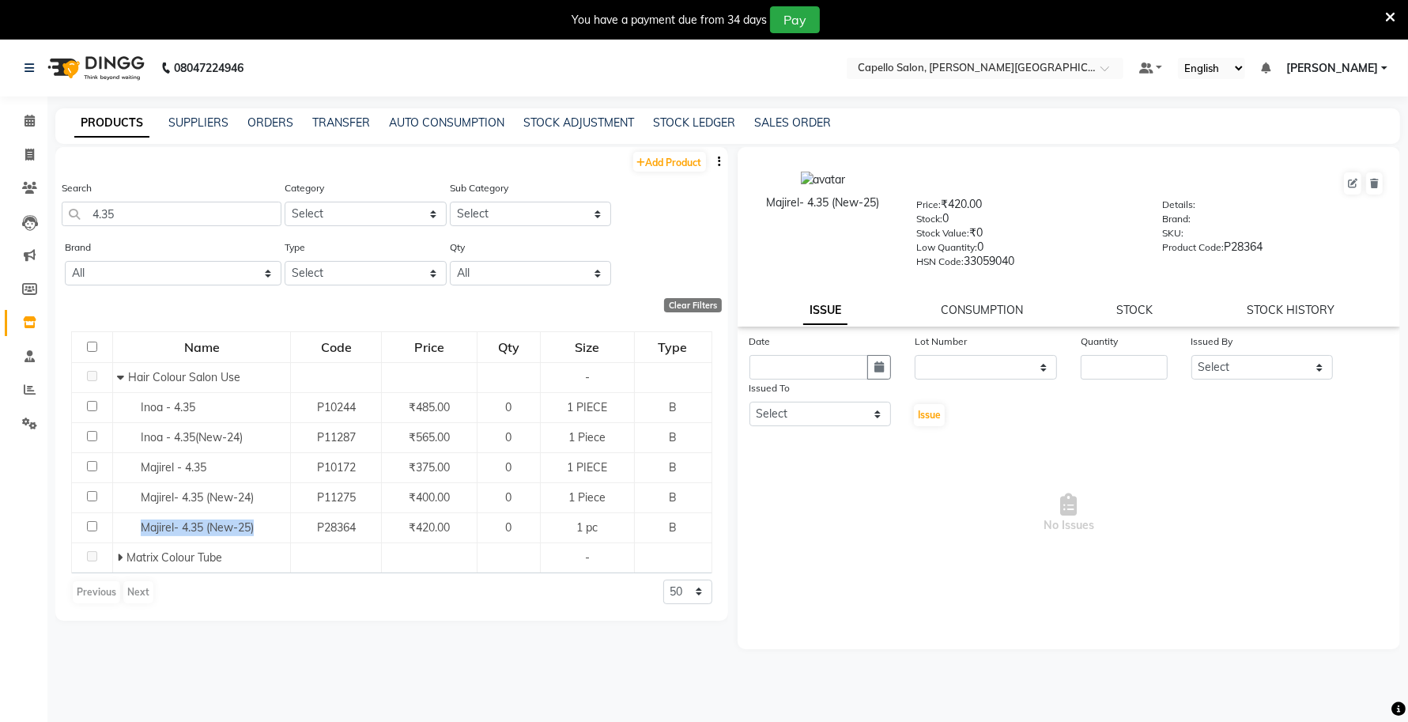
drag, startPoint x: 899, startPoint y: 195, endPoint x: 712, endPoint y: 211, distance: 187.2
click at [712, 211] on div "Add Product Search 4.35 Category Select Keramelon Skin Makeup Personal Care App…" at bounding box center [727, 447] width 1344 height 601
click at [824, 237] on div "Majirel- 4.35 (New-25)" at bounding box center [823, 219] width 164 height 96
drag, startPoint x: 886, startPoint y: 198, endPoint x: 769, endPoint y: 210, distance: 117.6
click at [769, 210] on div "Majirel- 4.35 (New-25)" at bounding box center [823, 202] width 140 height 17
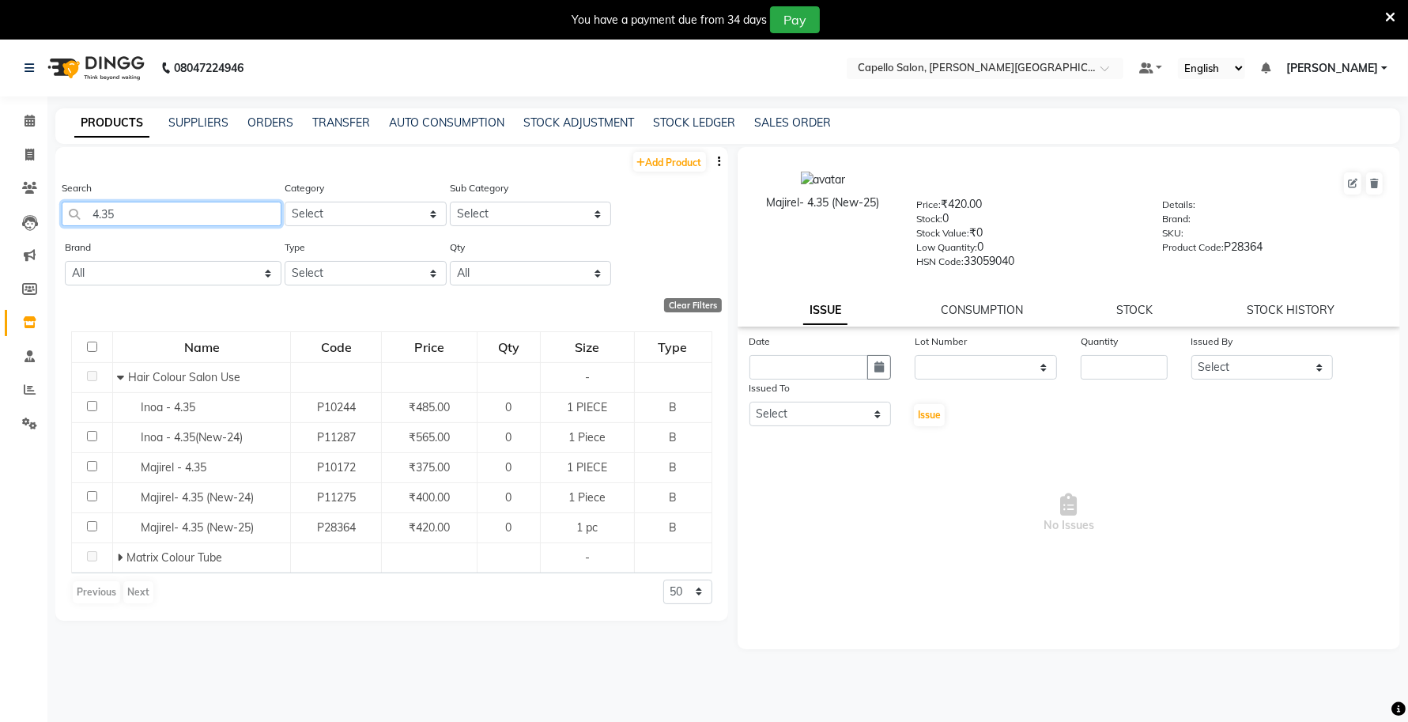
drag, startPoint x: 133, startPoint y: 218, endPoint x: 64, endPoint y: 216, distance: 68.8
click at [66, 216] on input "4.35" at bounding box center [172, 214] width 220 height 25
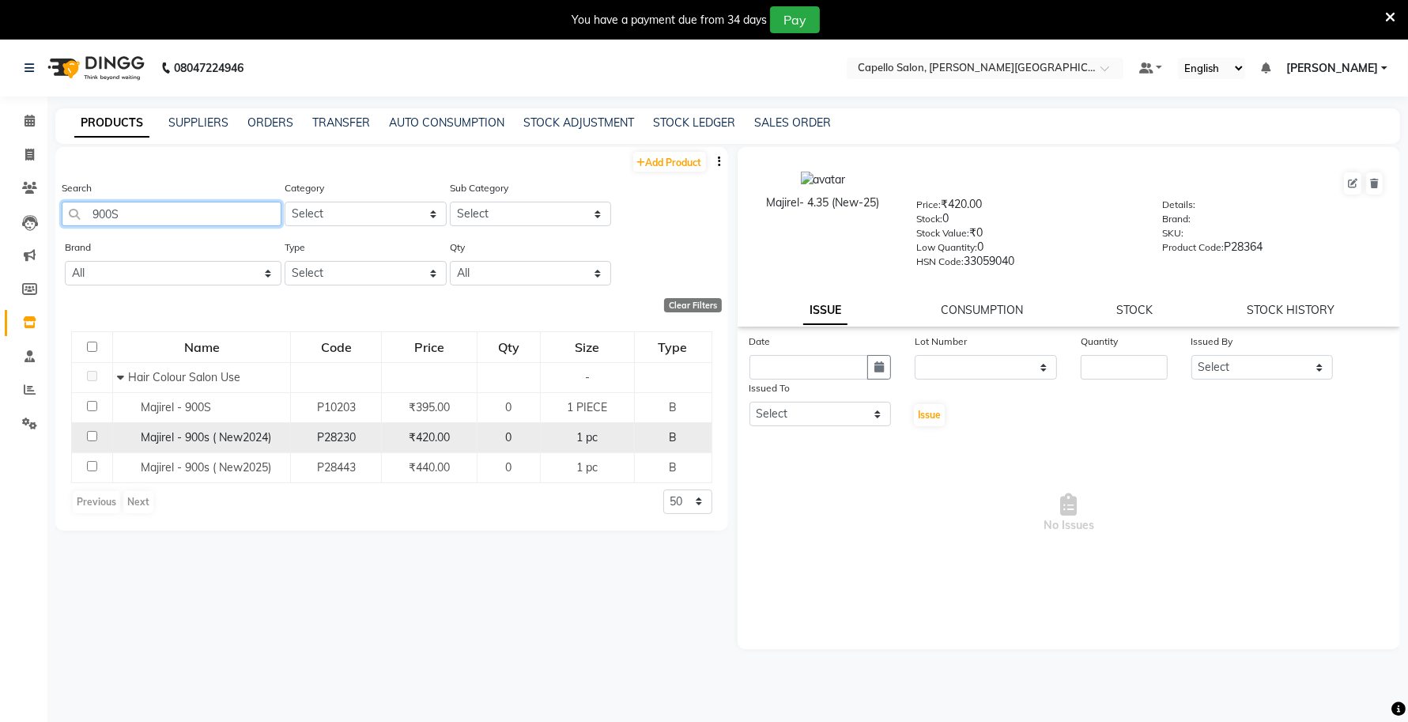
type input "900S"
drag, startPoint x: 278, startPoint y: 435, endPoint x: 142, endPoint y: 436, distance: 136.0
click at [142, 436] on div "Majirel - 900s ( New2024)" at bounding box center [201, 437] width 169 height 17
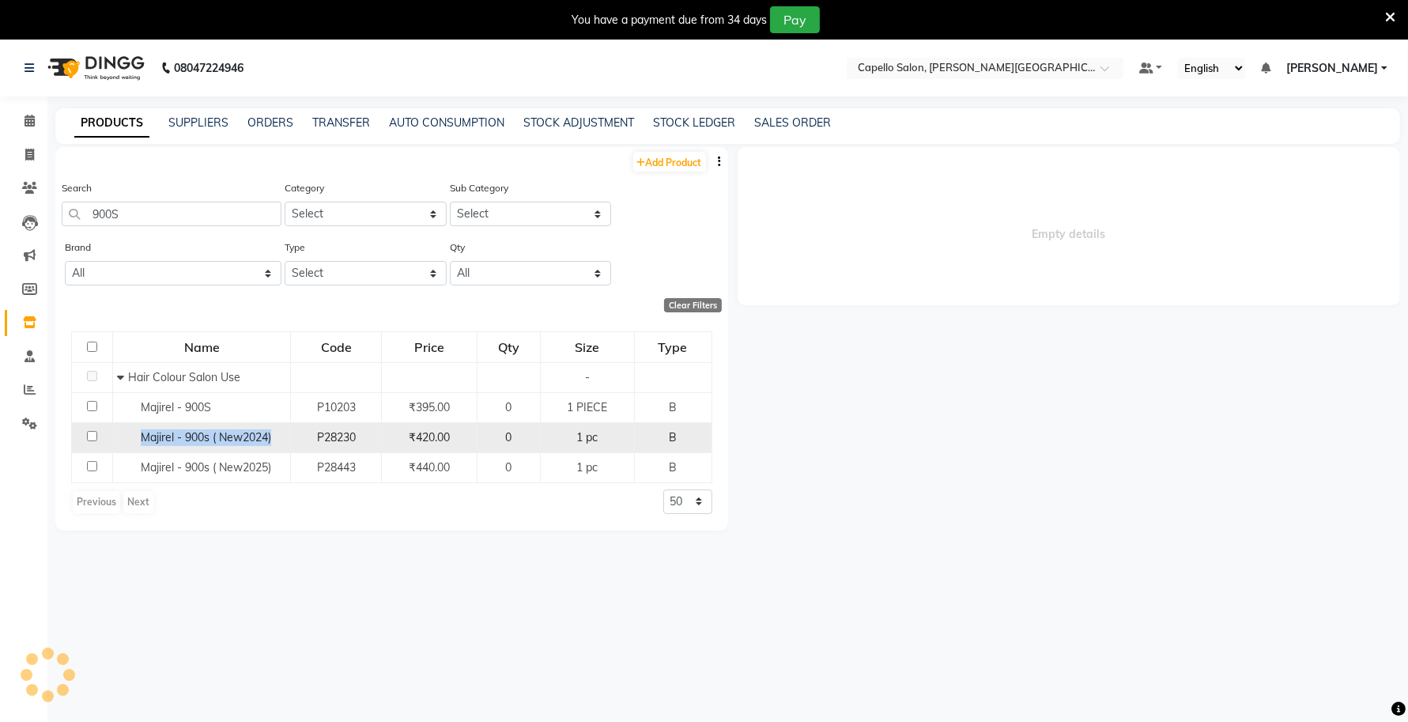
select select
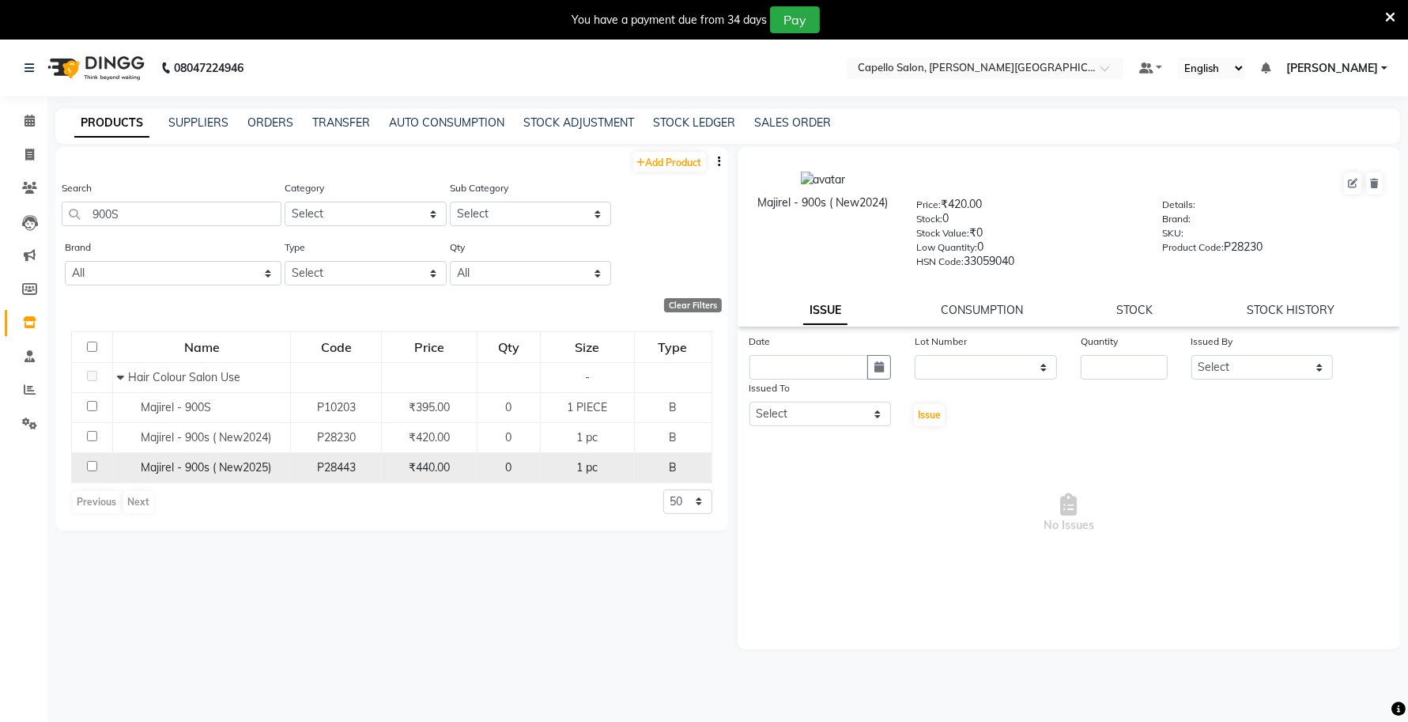
click at [250, 470] on span "Majirel - 900s ( New2025)" at bounding box center [206, 467] width 130 height 14
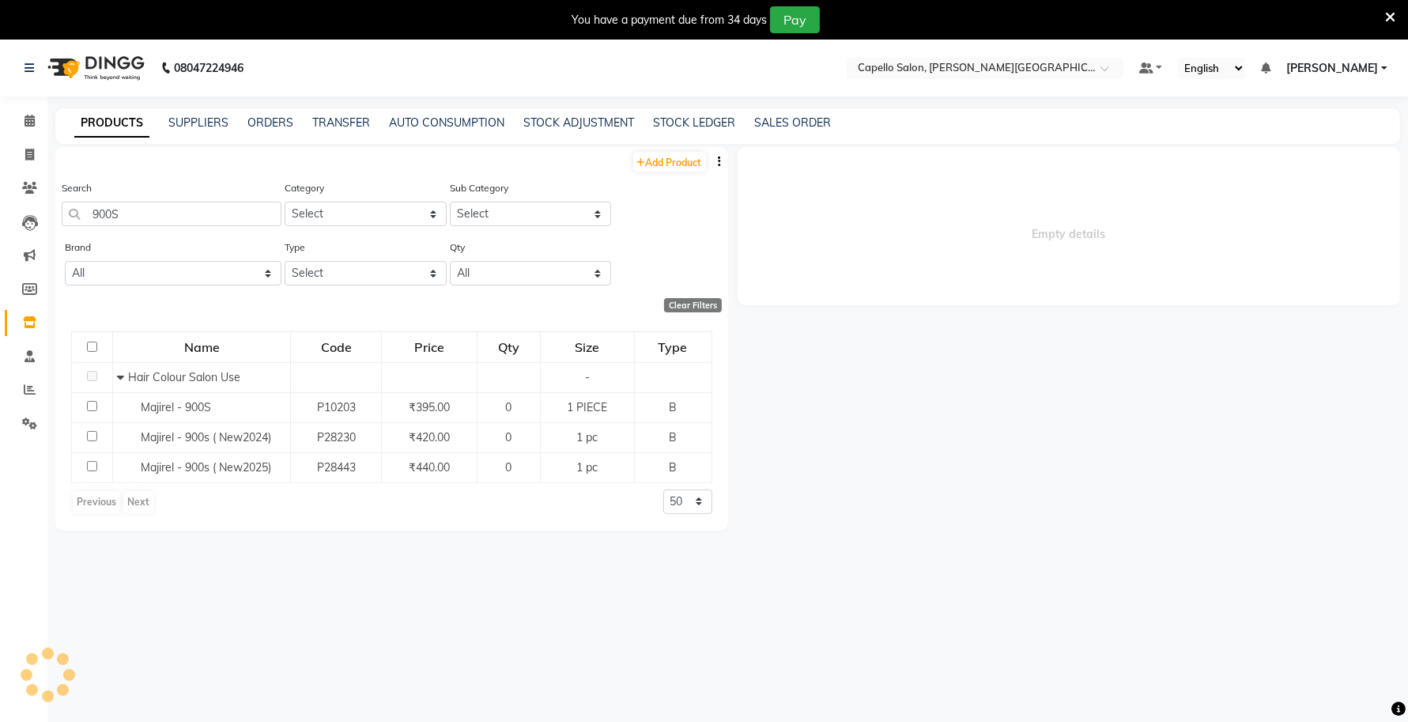
select select
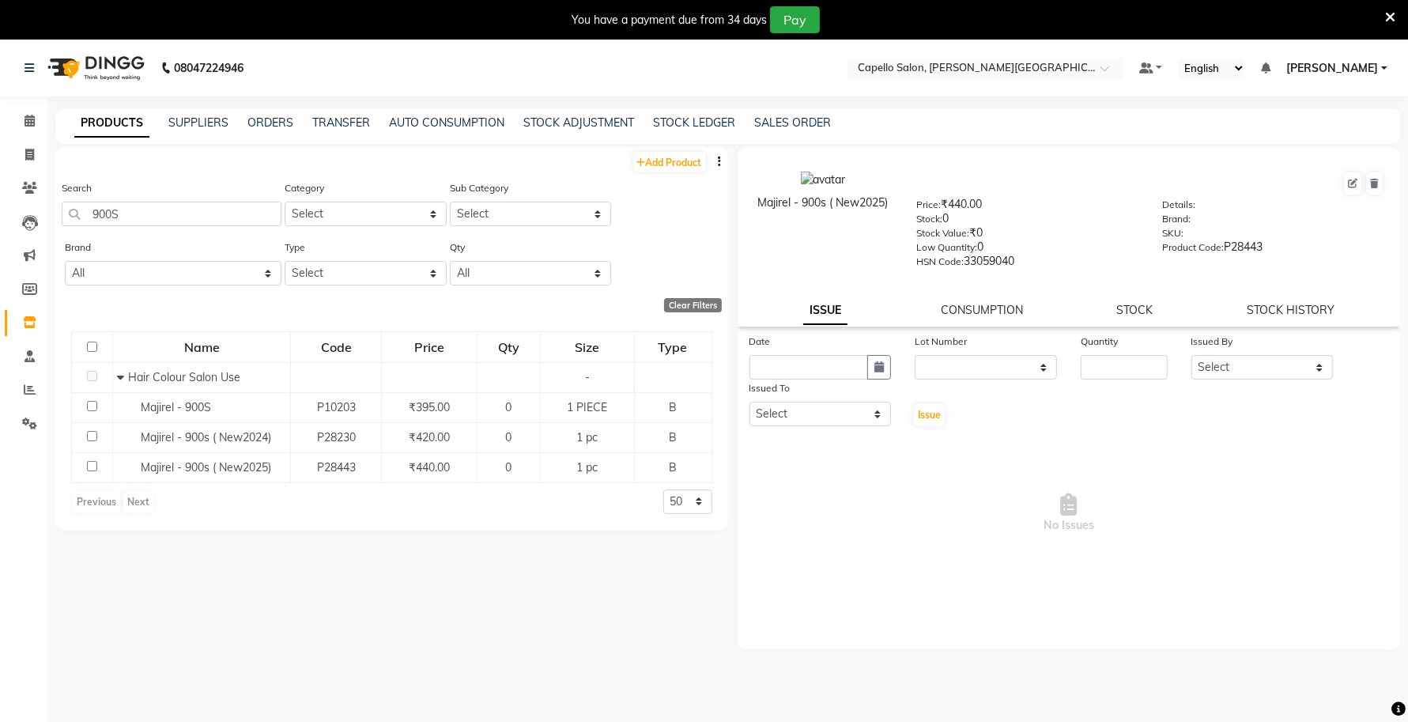
drag, startPoint x: 892, startPoint y: 202, endPoint x: 757, endPoint y: 223, distance: 136.1
click at [757, 223] on div "Majirel - 900s ( New2025)" at bounding box center [823, 219] width 164 height 96
drag, startPoint x: 155, startPoint y: 213, endPoint x: 18, endPoint y: 216, distance: 136.8
click at [22, 216] on app-home "08047224946 Select Location × Capello Salon, Tilak Nagar (Ho) Default Panel My …" at bounding box center [704, 406] width 1408 height 732
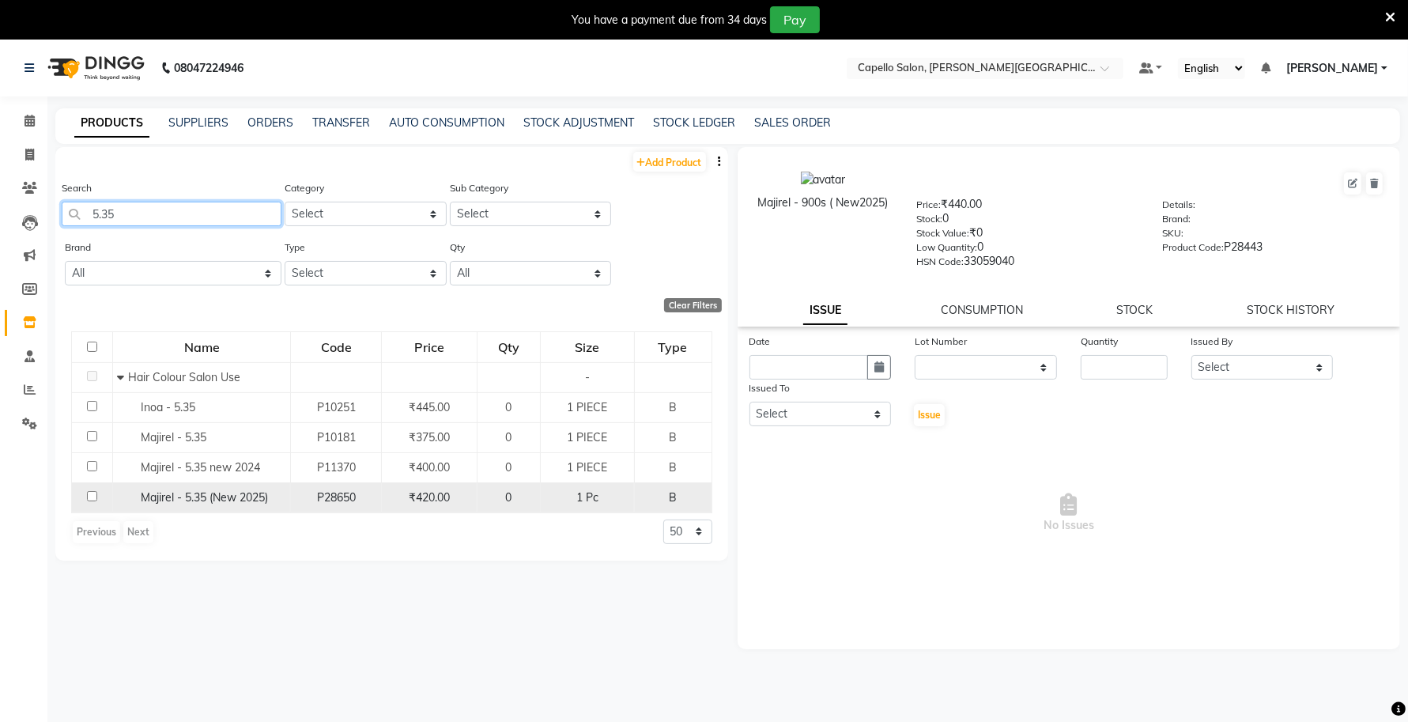
type input "5.35"
drag, startPoint x: 275, startPoint y: 496, endPoint x: 132, endPoint y: 504, distance: 143.3
click at [132, 504] on div "Majirel - 5.35 (New 2025)" at bounding box center [201, 497] width 169 height 17
select select
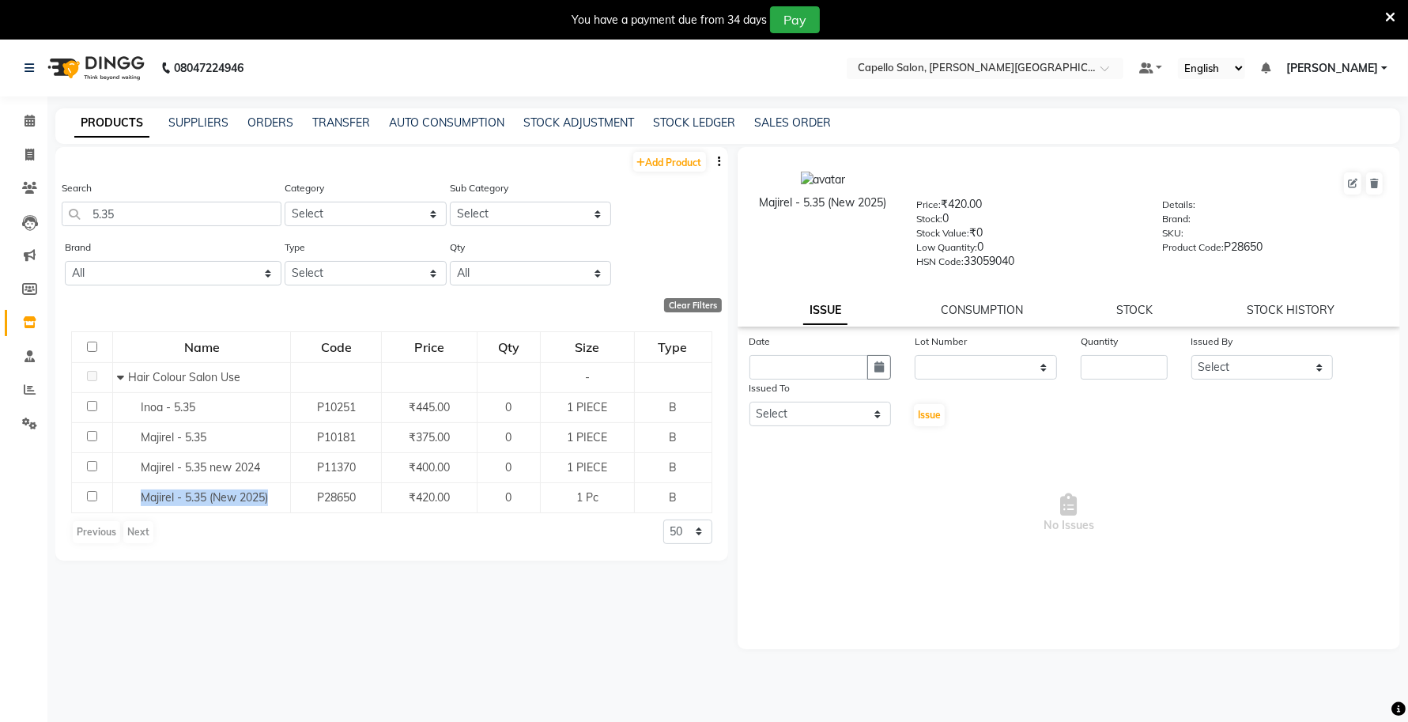
drag, startPoint x: 888, startPoint y: 204, endPoint x: 745, endPoint y: 223, distance: 143.5
click at [745, 223] on div "Majirel - 5.35 (New 2025)" at bounding box center [823, 219] width 164 height 96
drag, startPoint x: 154, startPoint y: 206, endPoint x: 32, endPoint y: 234, distance: 124.8
click at [32, 234] on app-home "08047224946 Select Location × Capello Salon, Tilak Nagar (Ho) Default Panel My …" at bounding box center [704, 406] width 1408 height 732
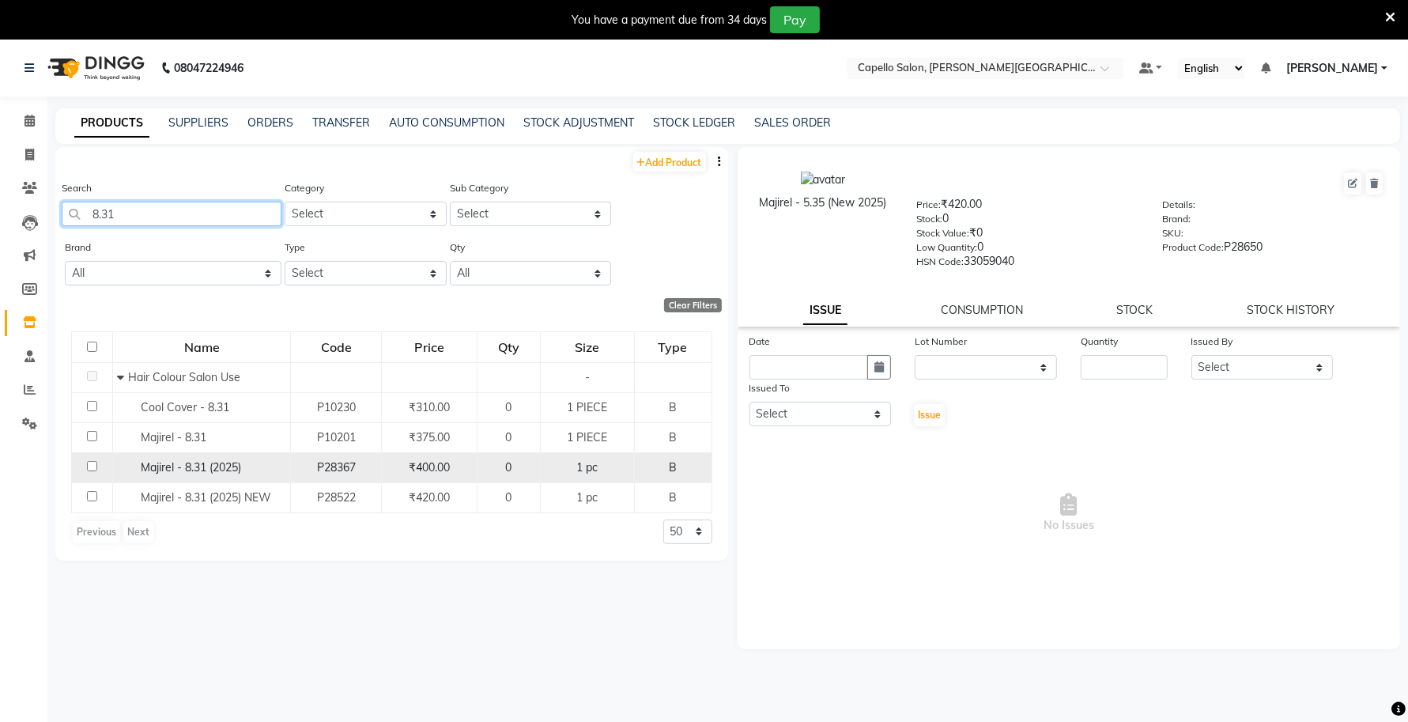
type input "8.31"
drag, startPoint x: 255, startPoint y: 464, endPoint x: 149, endPoint y: 472, distance: 107.0
click at [149, 472] on div "Majirel - 8.31 (2025)" at bounding box center [201, 467] width 169 height 17
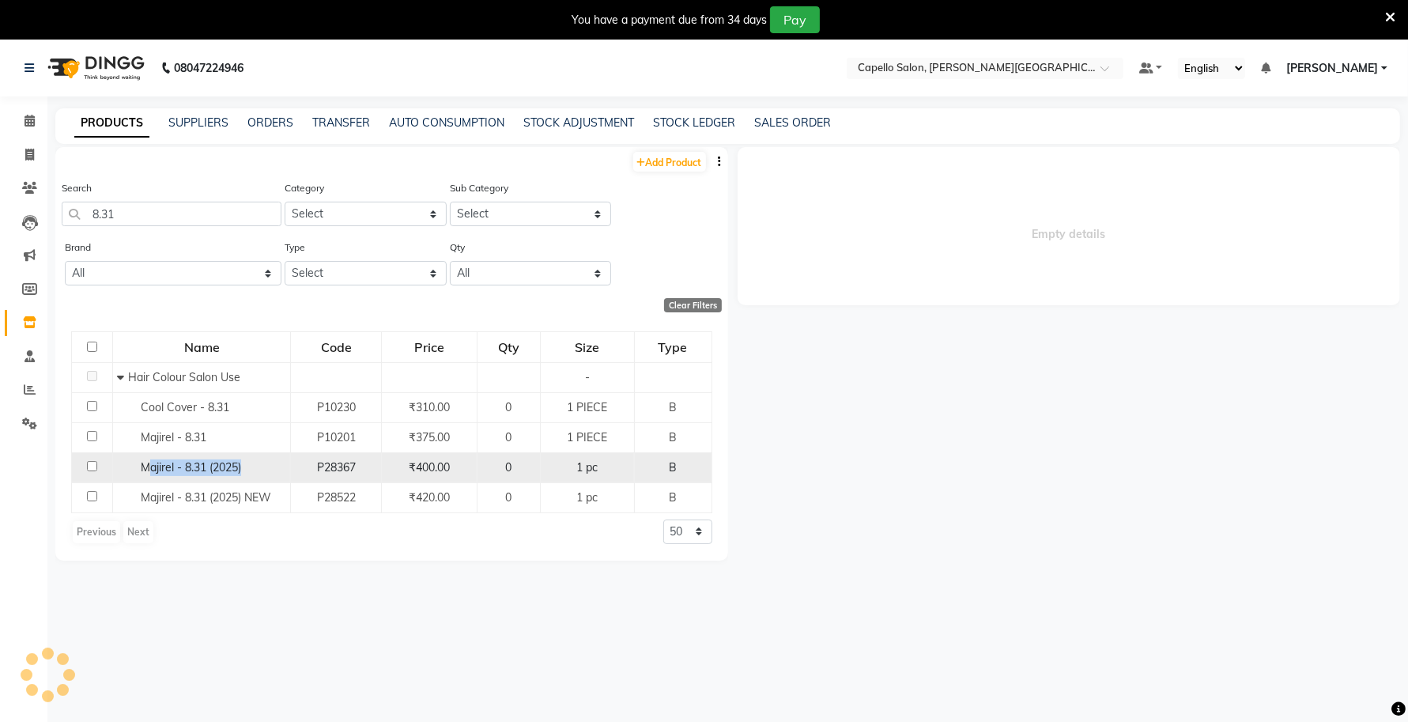
select select
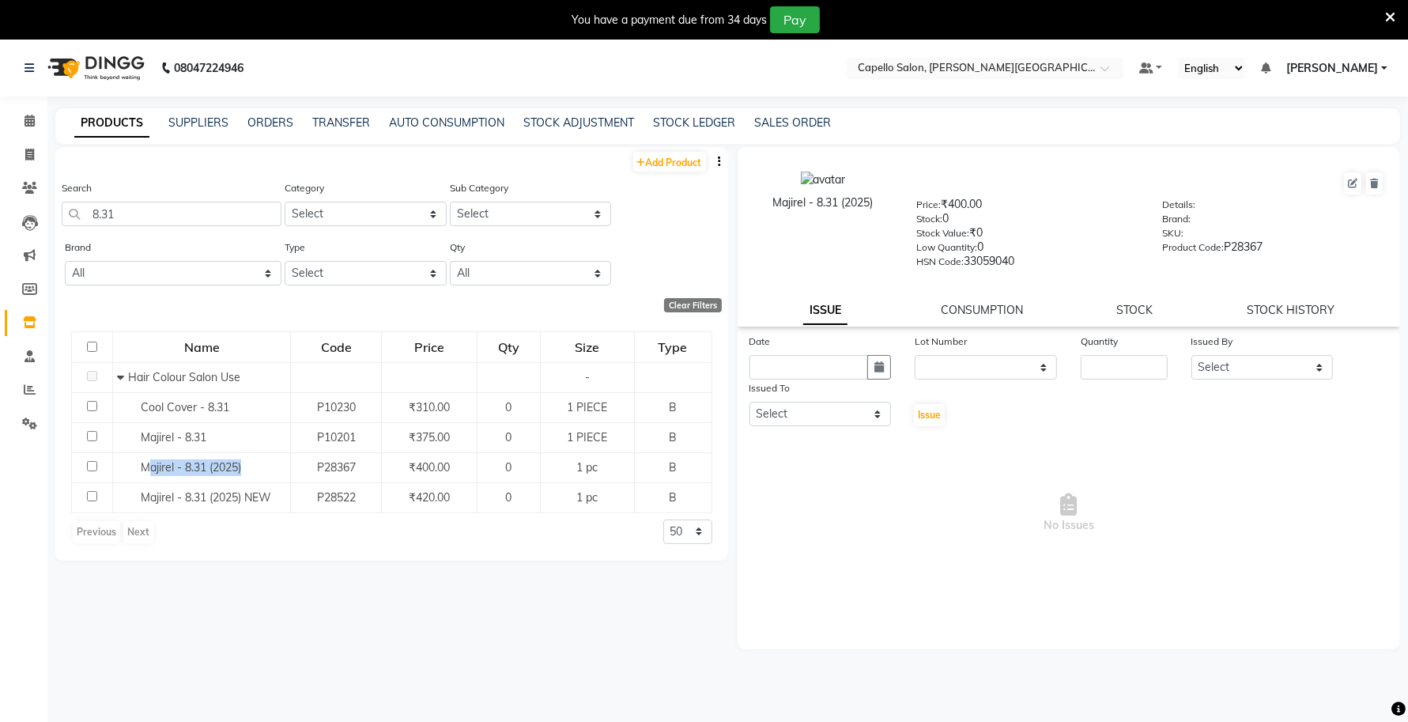
drag, startPoint x: 888, startPoint y: 207, endPoint x: 772, endPoint y: 207, distance: 115.4
click at [772, 207] on div "Majirel - 8.31 (2025)" at bounding box center [823, 202] width 140 height 17
drag, startPoint x: 139, startPoint y: 215, endPoint x: 2, endPoint y: 235, distance: 138.2
click at [2, 235] on app-home "08047224946 Select Location × Capello Salon, Tilak Nagar (Ho) Default Panel My …" at bounding box center [704, 406] width 1408 height 732
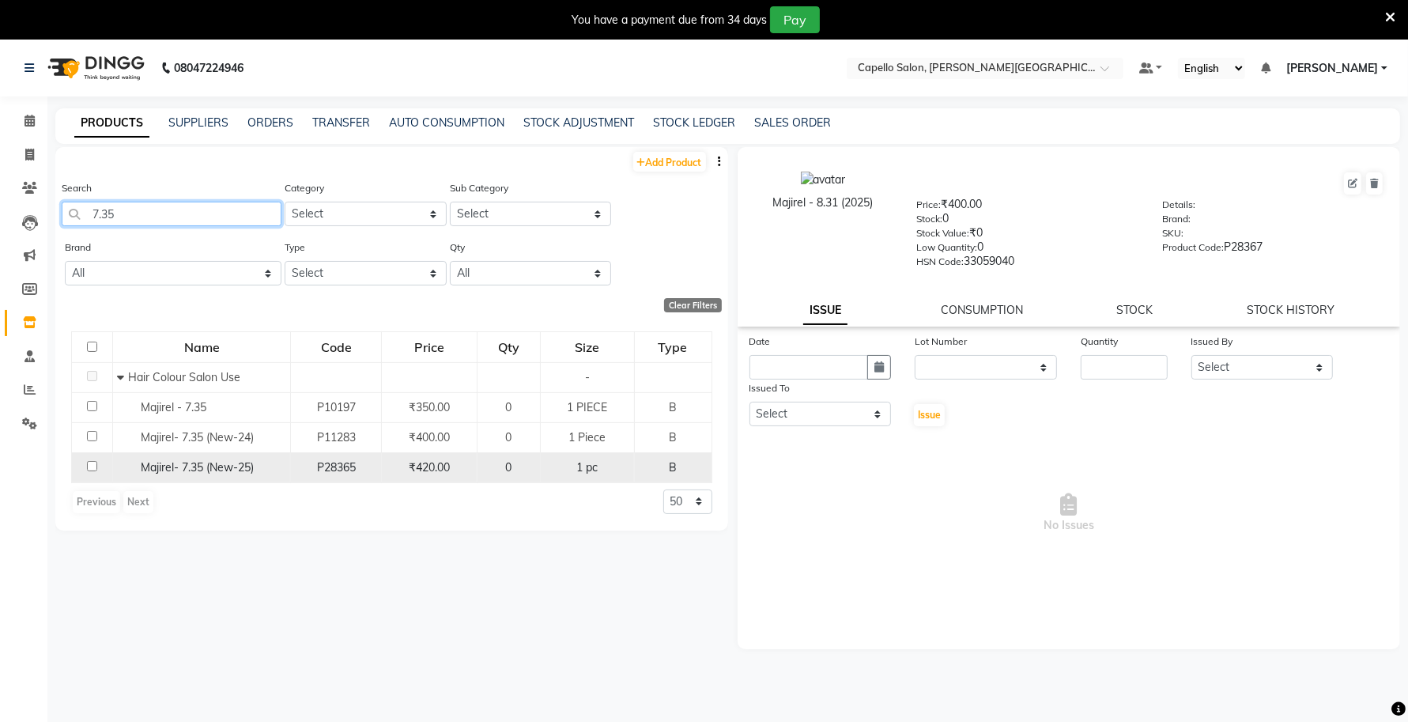
type input "7.35"
drag, startPoint x: 269, startPoint y: 468, endPoint x: 146, endPoint y: 474, distance: 122.7
click at [146, 474] on div "Majirel- 7.35 (New-25)" at bounding box center [201, 467] width 169 height 17
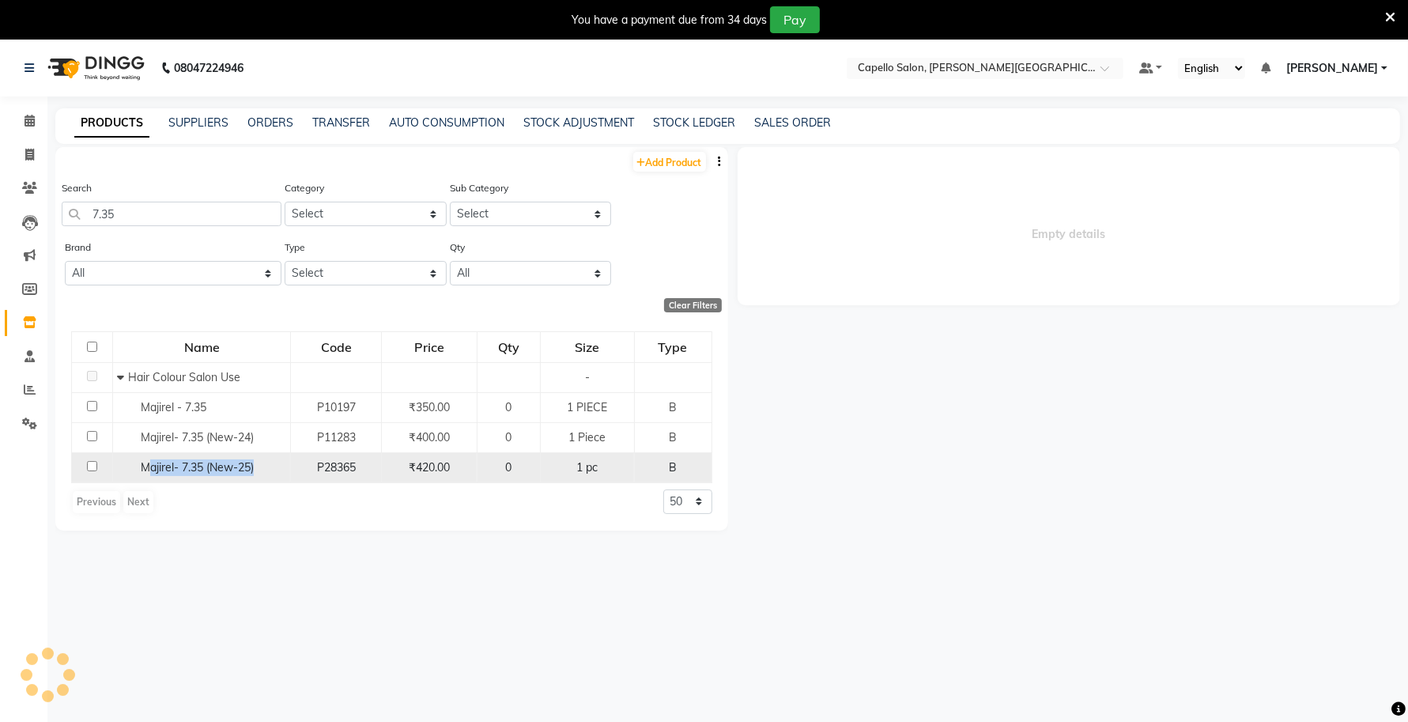
select select
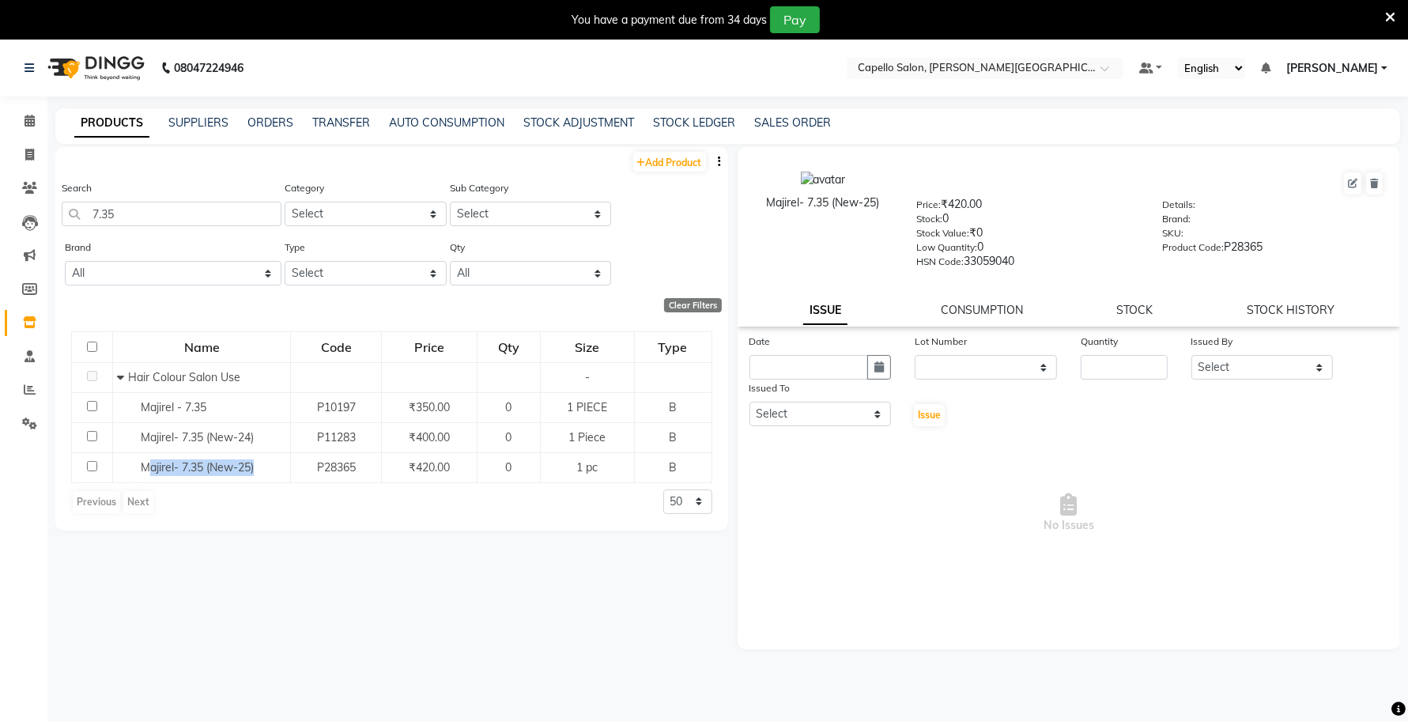
drag, startPoint x: 888, startPoint y: 202, endPoint x: 727, endPoint y: 221, distance: 161.6
click at [728, 221] on div "Majirel- 7.35 (New-25) Price: ₹420.00 Stock: 0 Stock Value: ₹0 Low Quantity: 0 …" at bounding box center [1064, 447] width 673 height 601
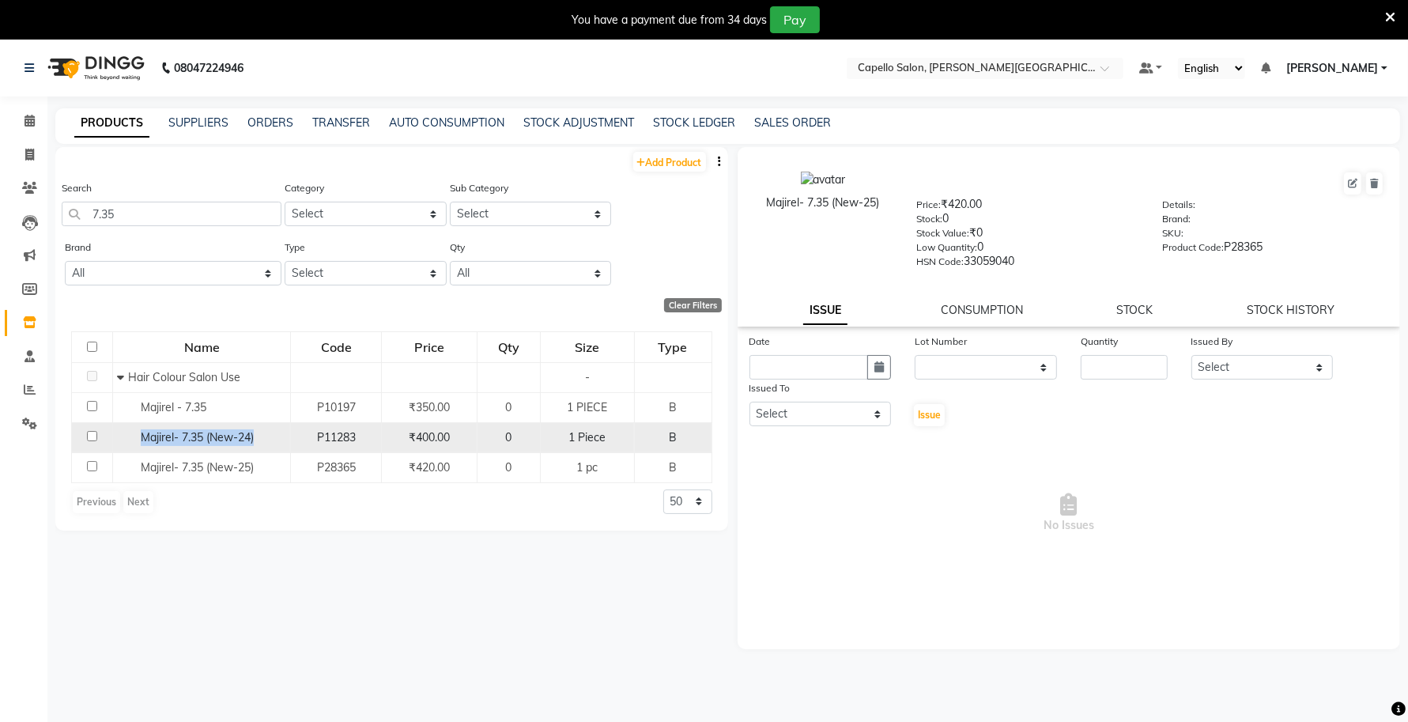
drag, startPoint x: 266, startPoint y: 432, endPoint x: 135, endPoint y: 441, distance: 130.7
click at [135, 441] on div "Majirel- 7.35 (New-24)" at bounding box center [201, 437] width 169 height 17
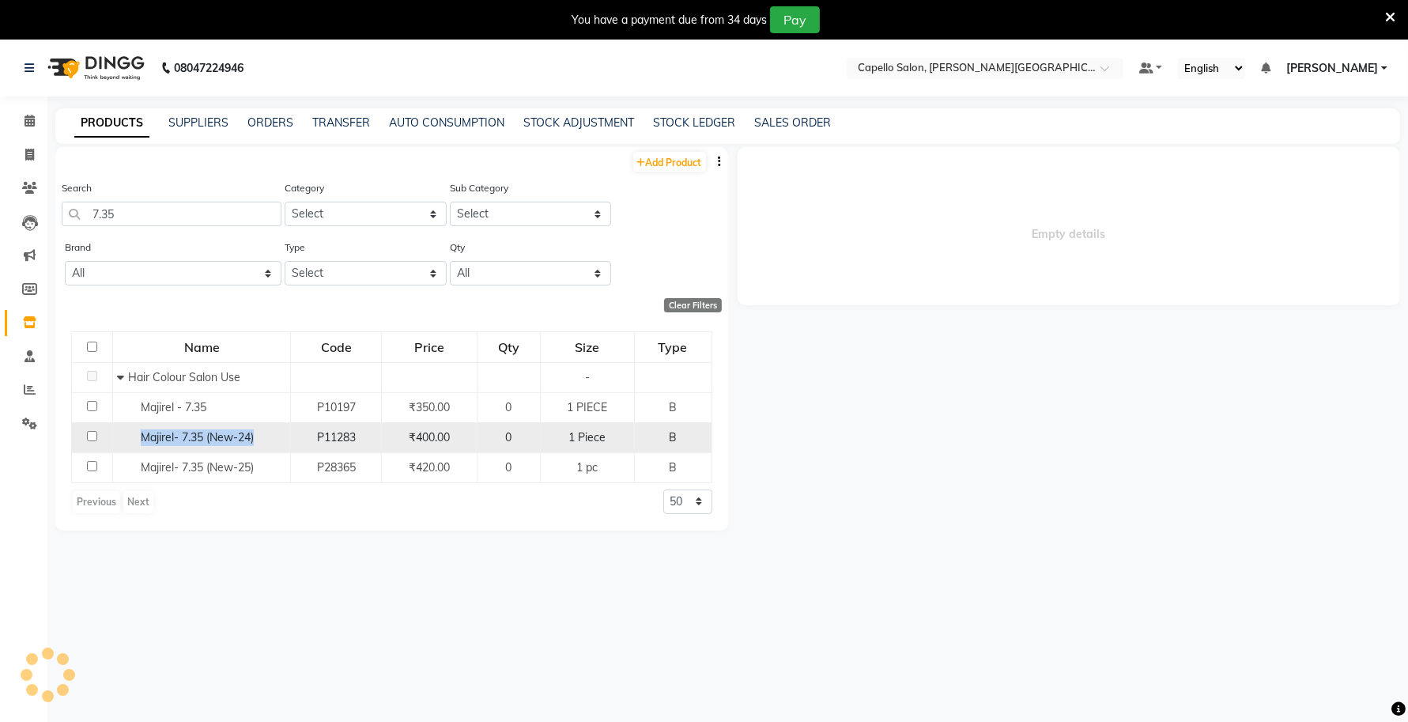
select select
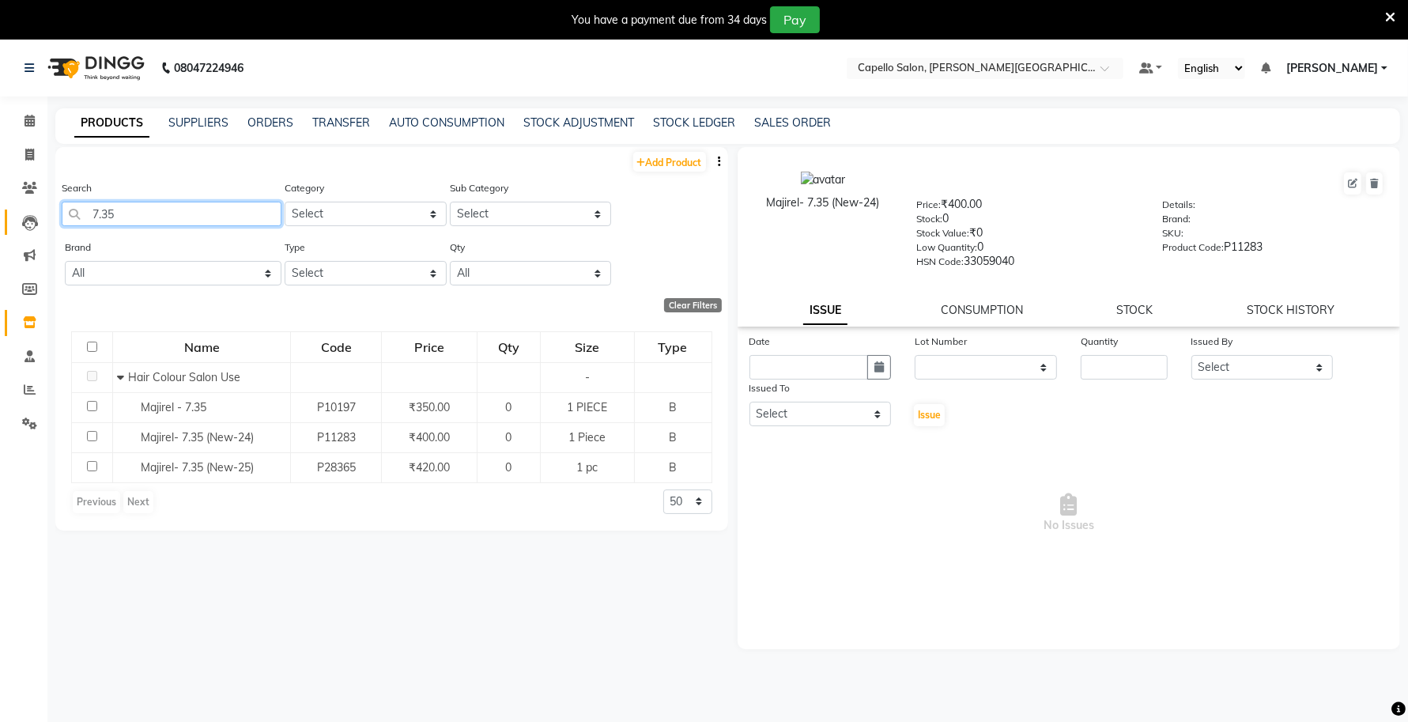
drag, startPoint x: 133, startPoint y: 211, endPoint x: 28, endPoint y: 211, distance: 104.3
click at [28, 211] on app-home "08047224946 Select Location × Capello Salon, Tilak Nagar (Ho) Default Panel My …" at bounding box center [704, 406] width 1408 height 732
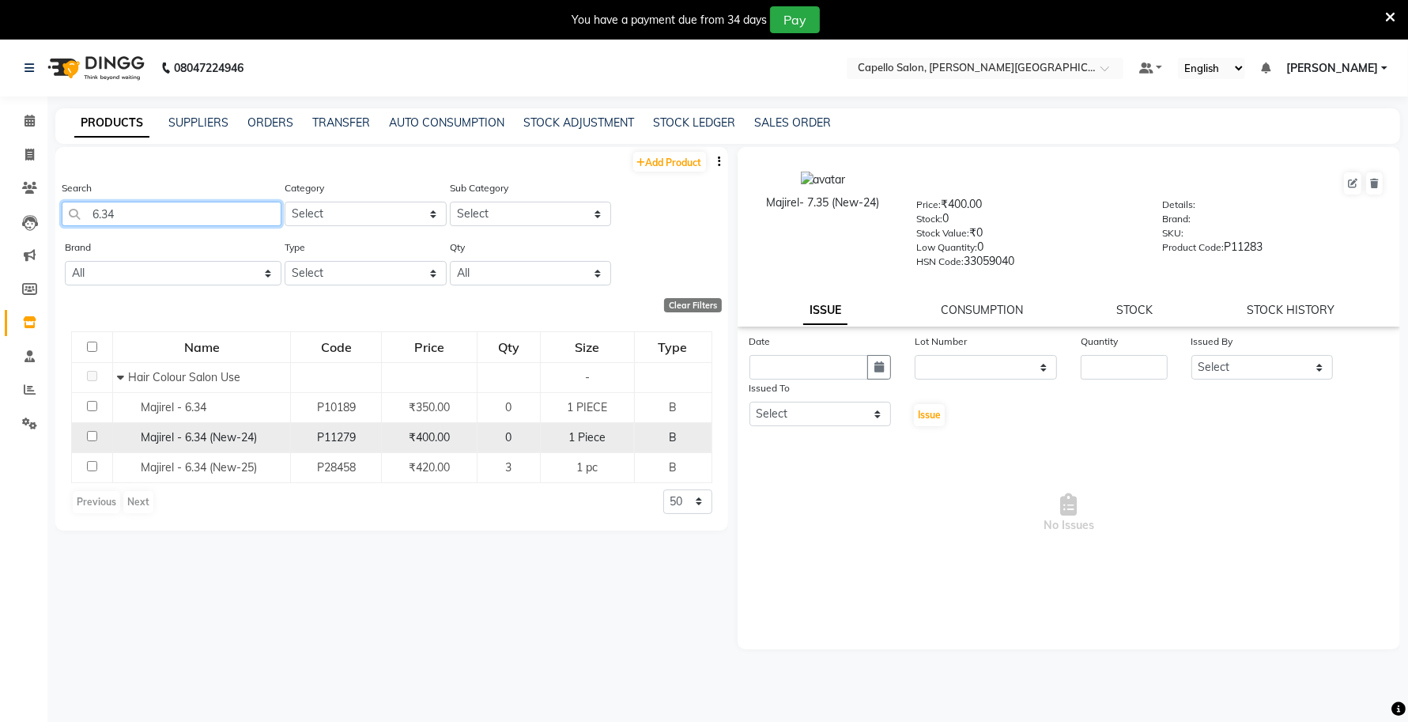
type input "6.34"
click at [273, 431] on div "Majirel - 6.34 (New-24)" at bounding box center [201, 437] width 169 height 17
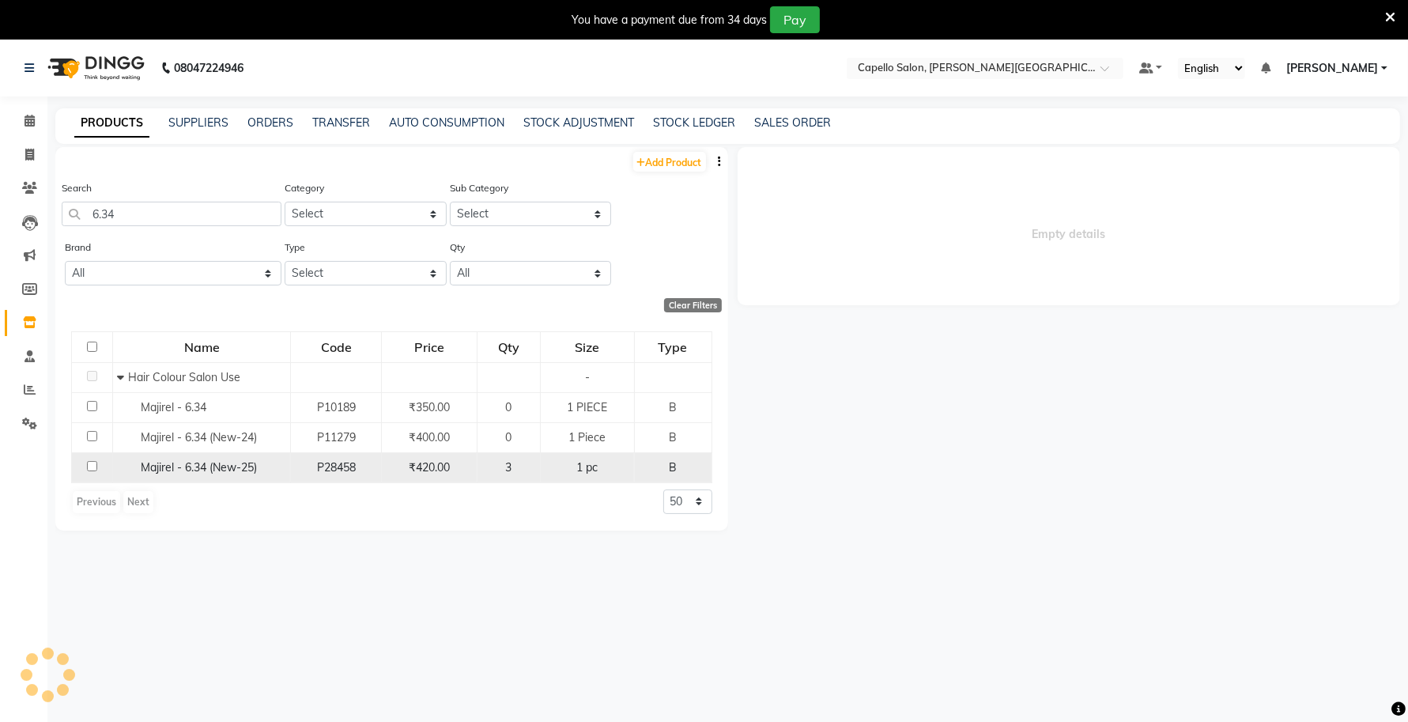
select select
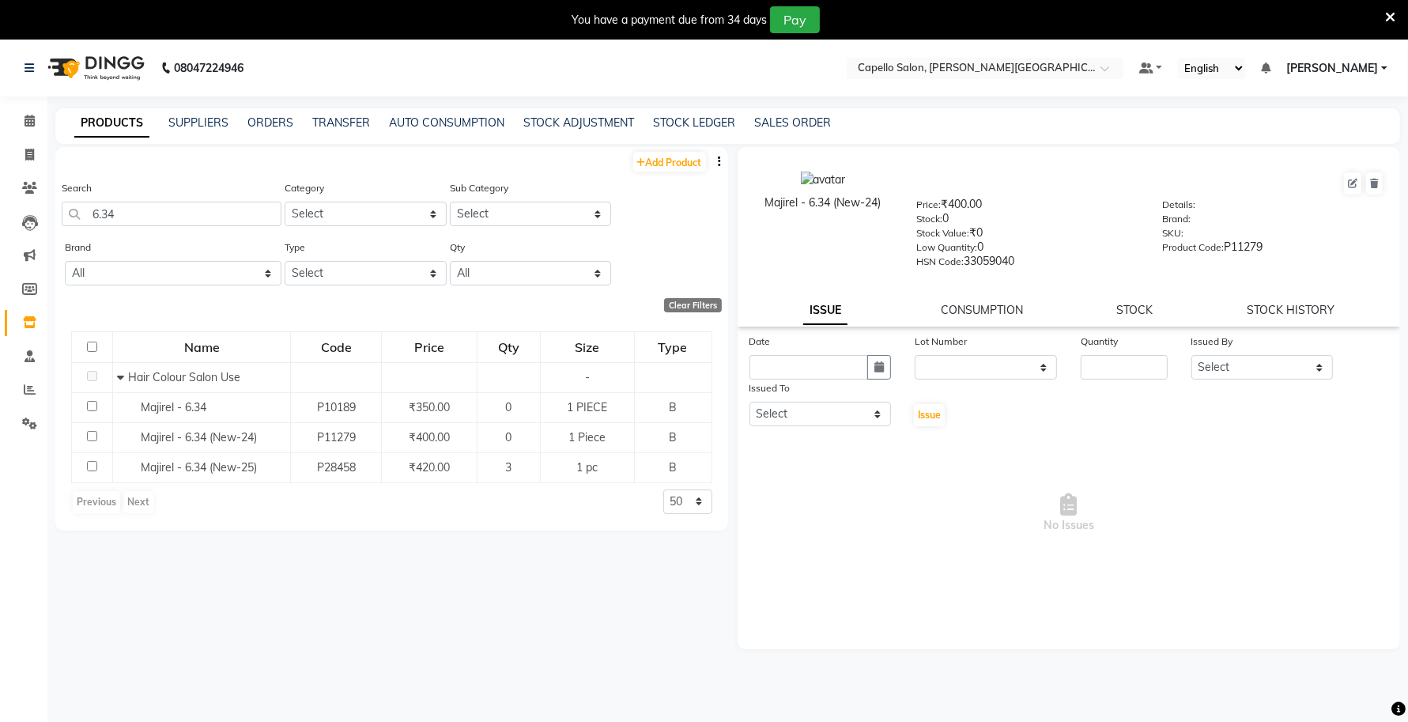
drag, startPoint x: 891, startPoint y: 198, endPoint x: 751, endPoint y: 211, distance: 140.5
click at [751, 211] on div "Majirel - 6.34 (New-24)" at bounding box center [823, 219] width 164 height 96
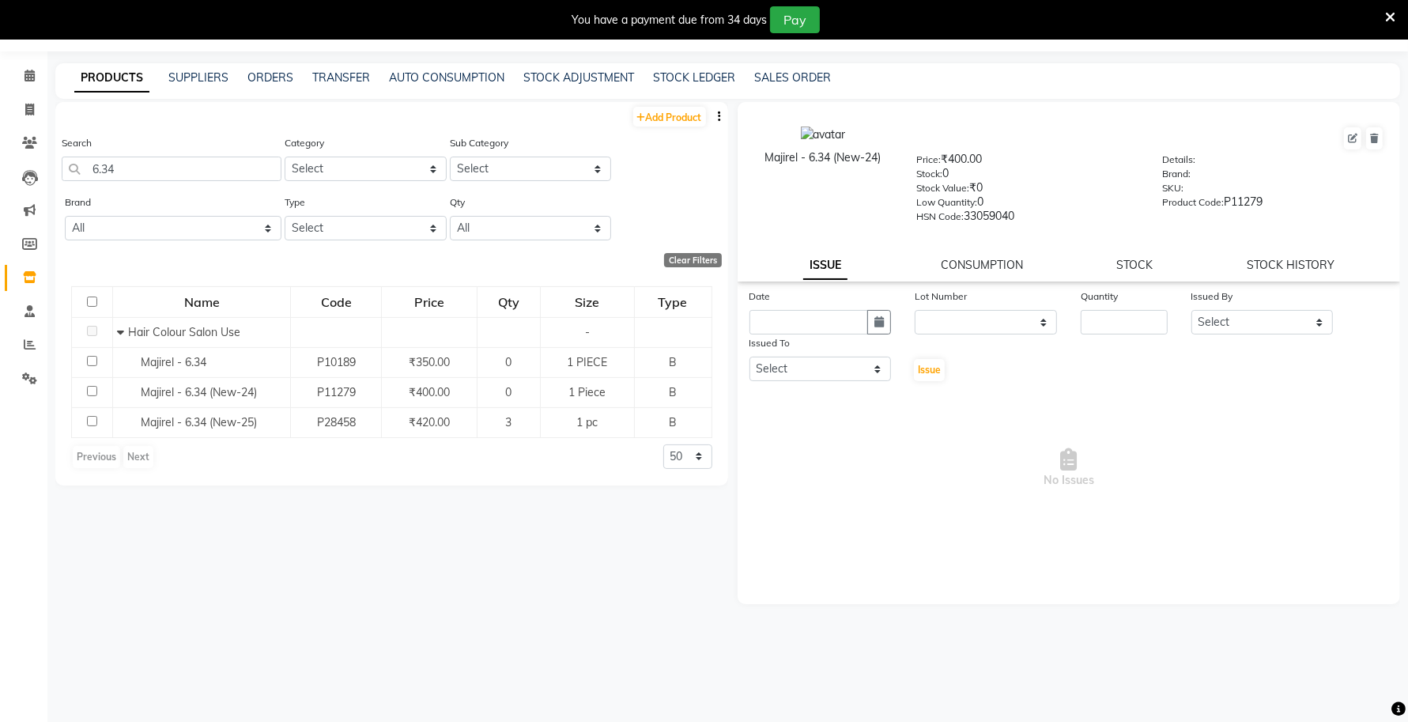
scroll to position [49, 0]
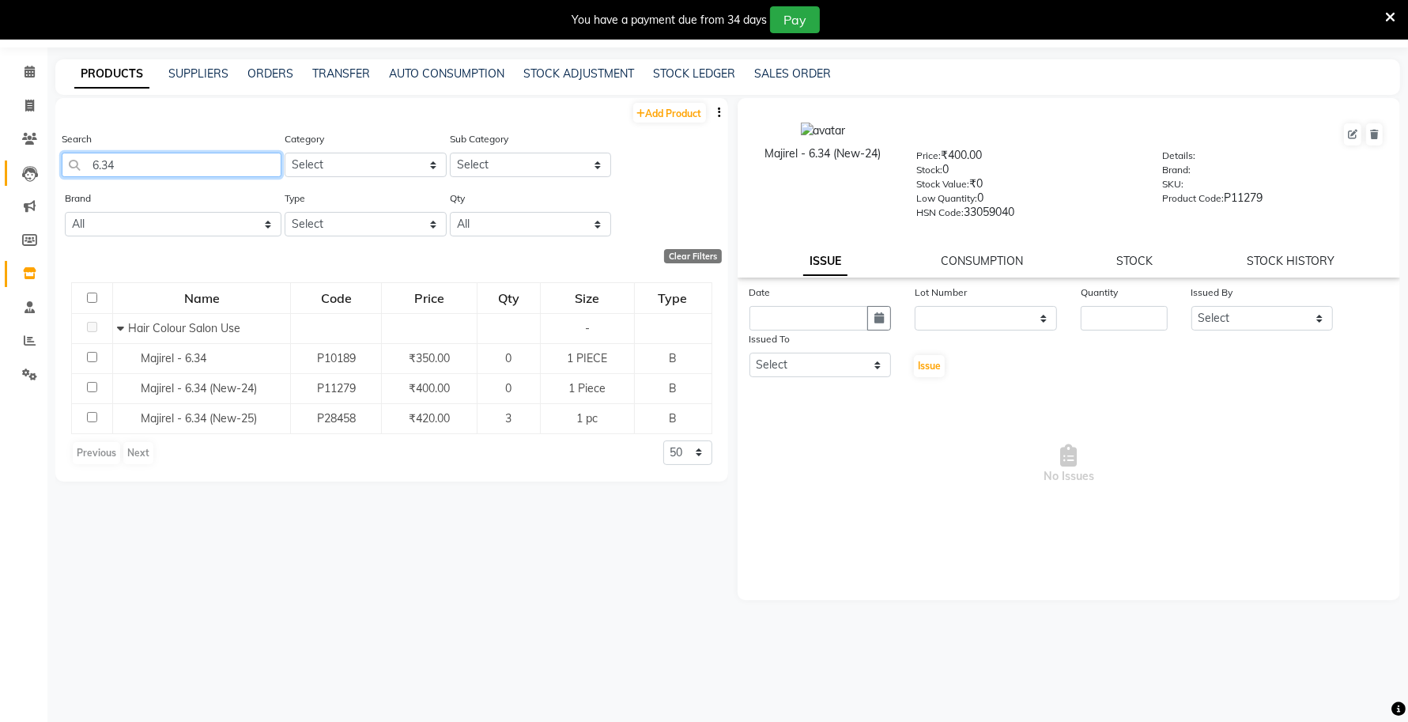
drag, startPoint x: 137, startPoint y: 156, endPoint x: 28, endPoint y: 172, distance: 109.6
click at [28, 172] on app-home "08047224946 Select Location × Capello Salon, Tilak Nagar (Ho) Default Panel My …" at bounding box center [704, 357] width 1408 height 732
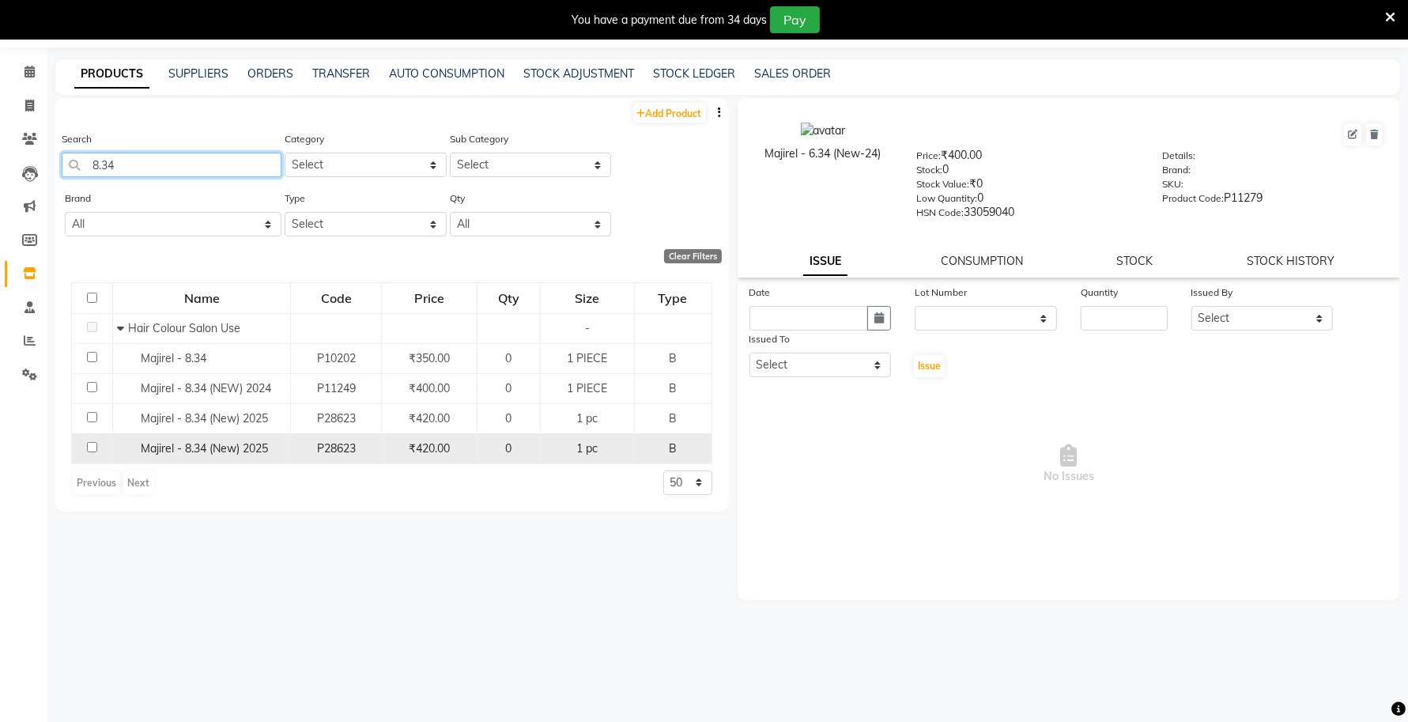
type input "8.34"
click at [258, 447] on span "Majirel - 8.34 (New) 2025" at bounding box center [204, 448] width 127 height 14
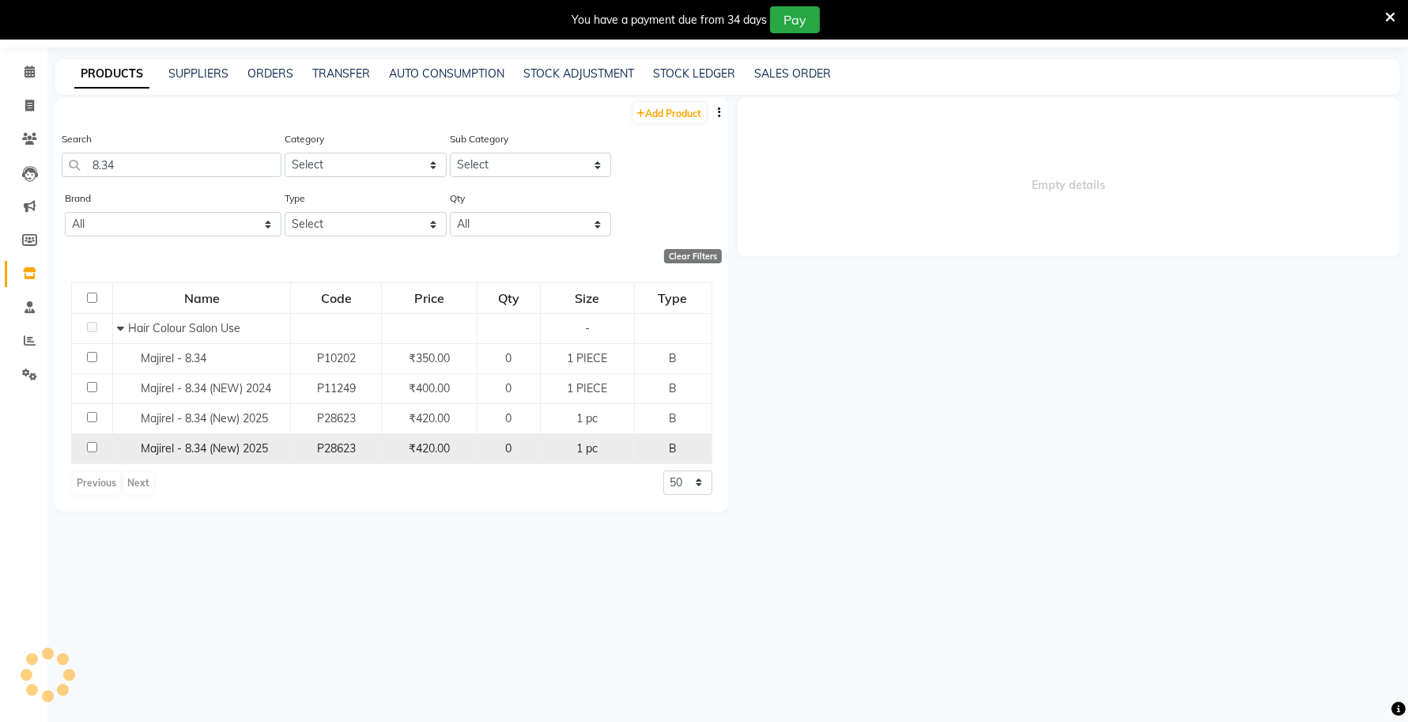
select select
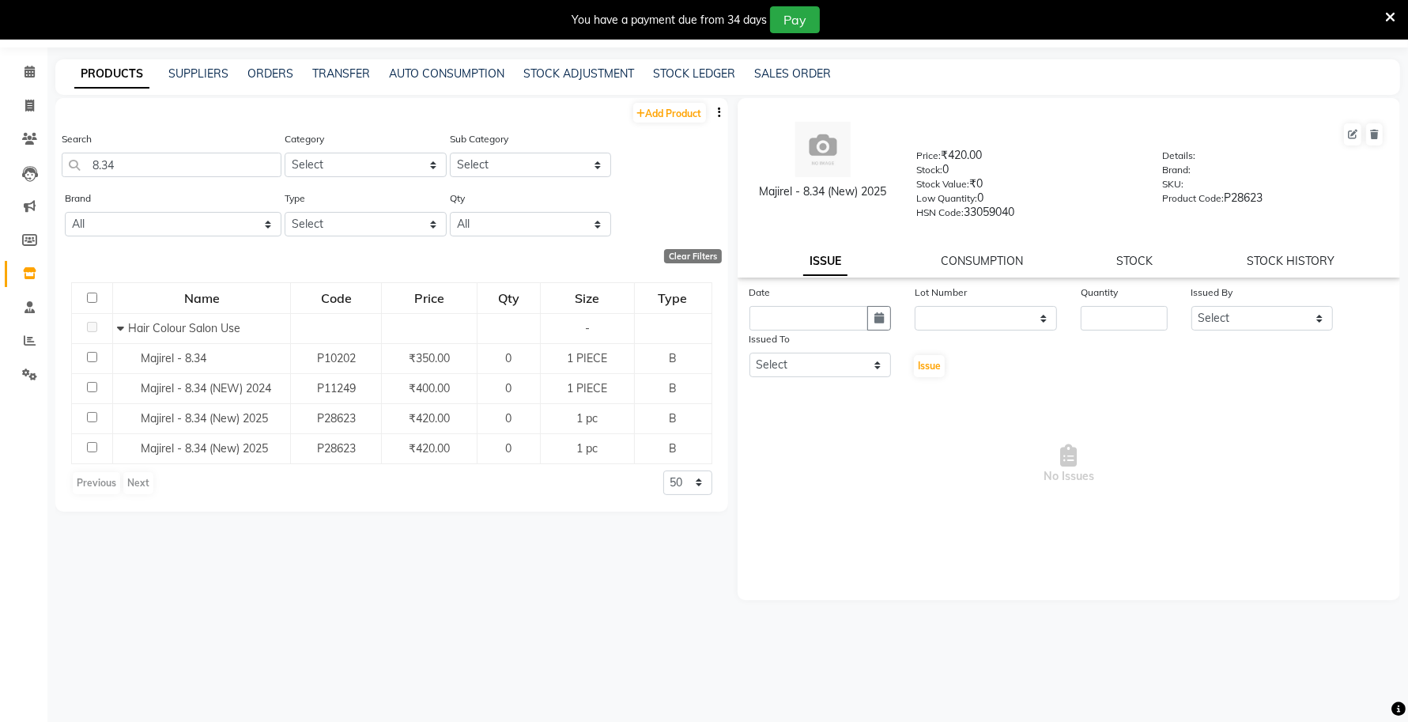
drag, startPoint x: 894, startPoint y: 190, endPoint x: 757, endPoint y: 203, distance: 137.4
click at [757, 203] on div "Majirel - 8.34 (New) 2025" at bounding box center [823, 170] width 164 height 96
drag, startPoint x: 138, startPoint y: 168, endPoint x: 0, endPoint y: 162, distance: 138.4
click at [0, 170] on app-home "08047224946 Select Location × Capello Salon, Tilak Nagar (Ho) Default Panel My …" at bounding box center [704, 357] width 1408 height 732
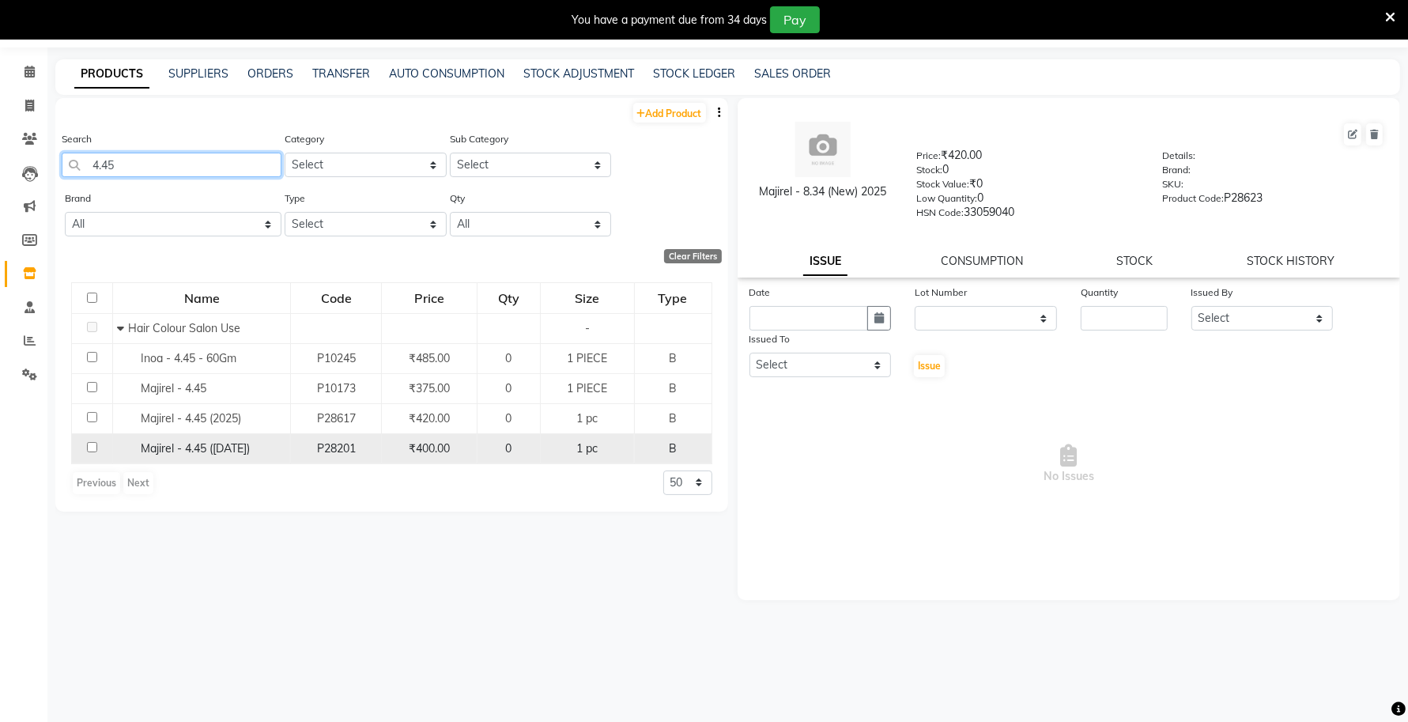
type input "4.45"
drag, startPoint x: 270, startPoint y: 444, endPoint x: 148, endPoint y: 451, distance: 122.7
click at [148, 451] on div "Majirel - 4.45 (Oct 2024)" at bounding box center [201, 448] width 169 height 17
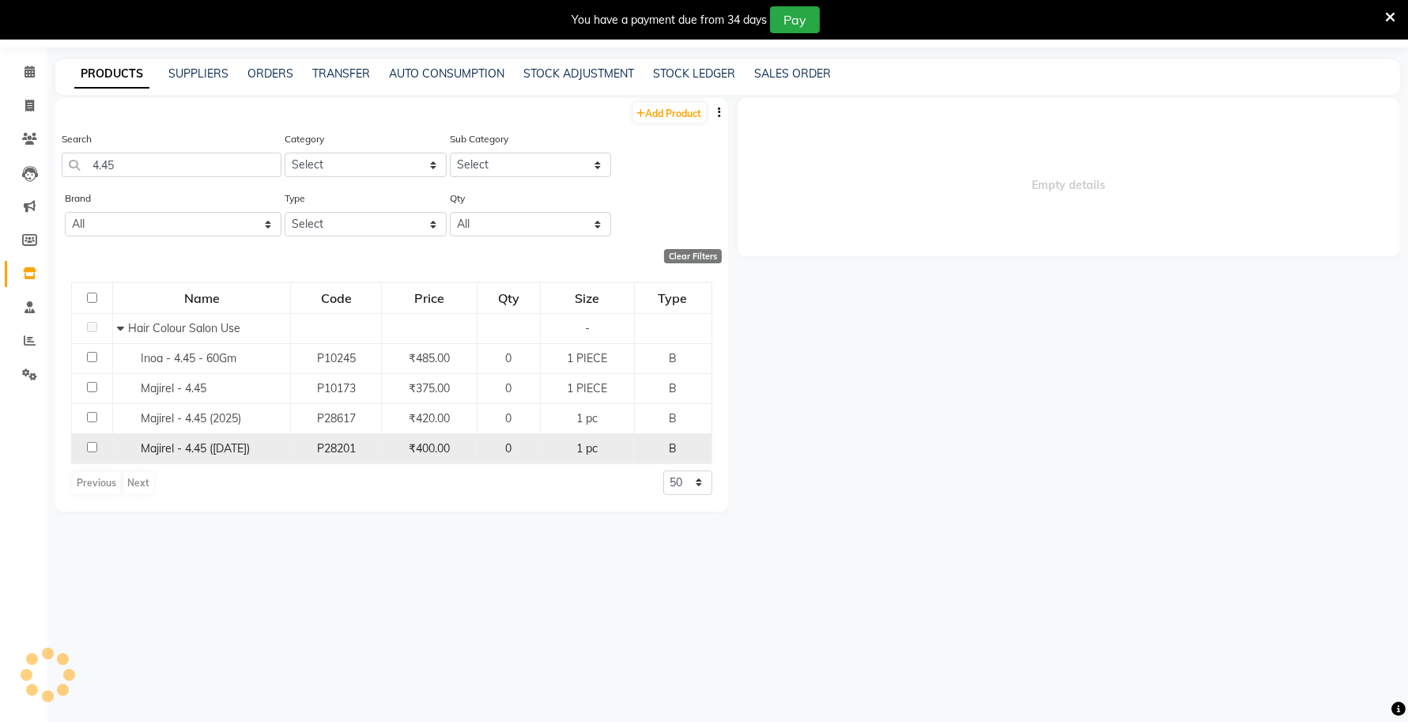
select select
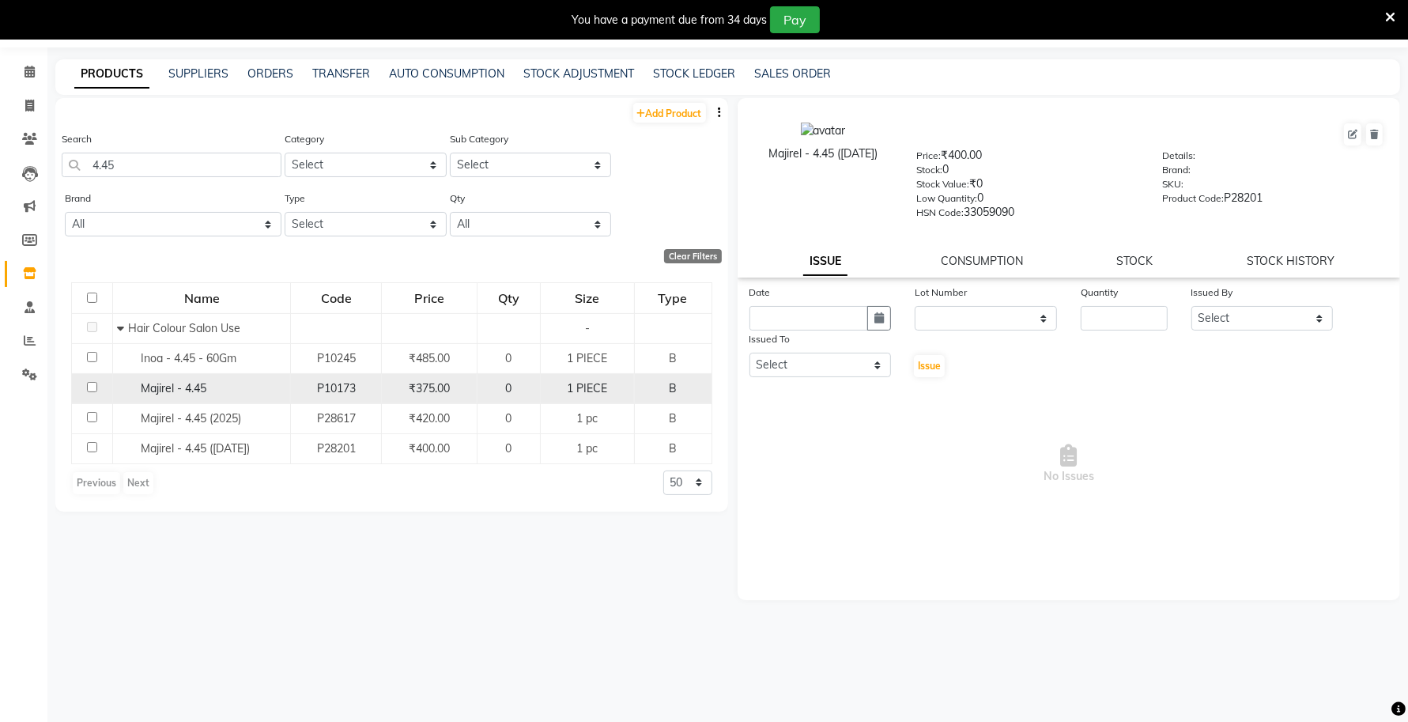
click at [214, 384] on div "Majirel - 4.45" at bounding box center [201, 388] width 169 height 17
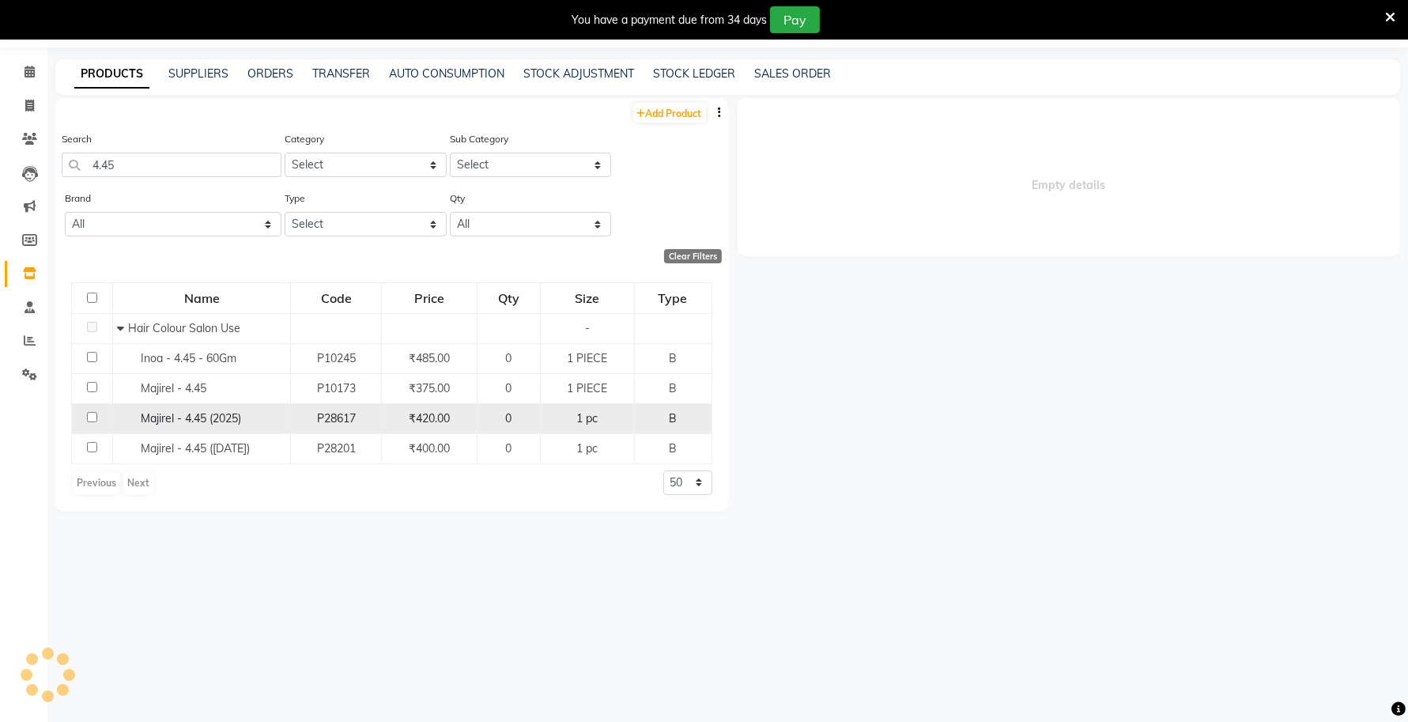
select select
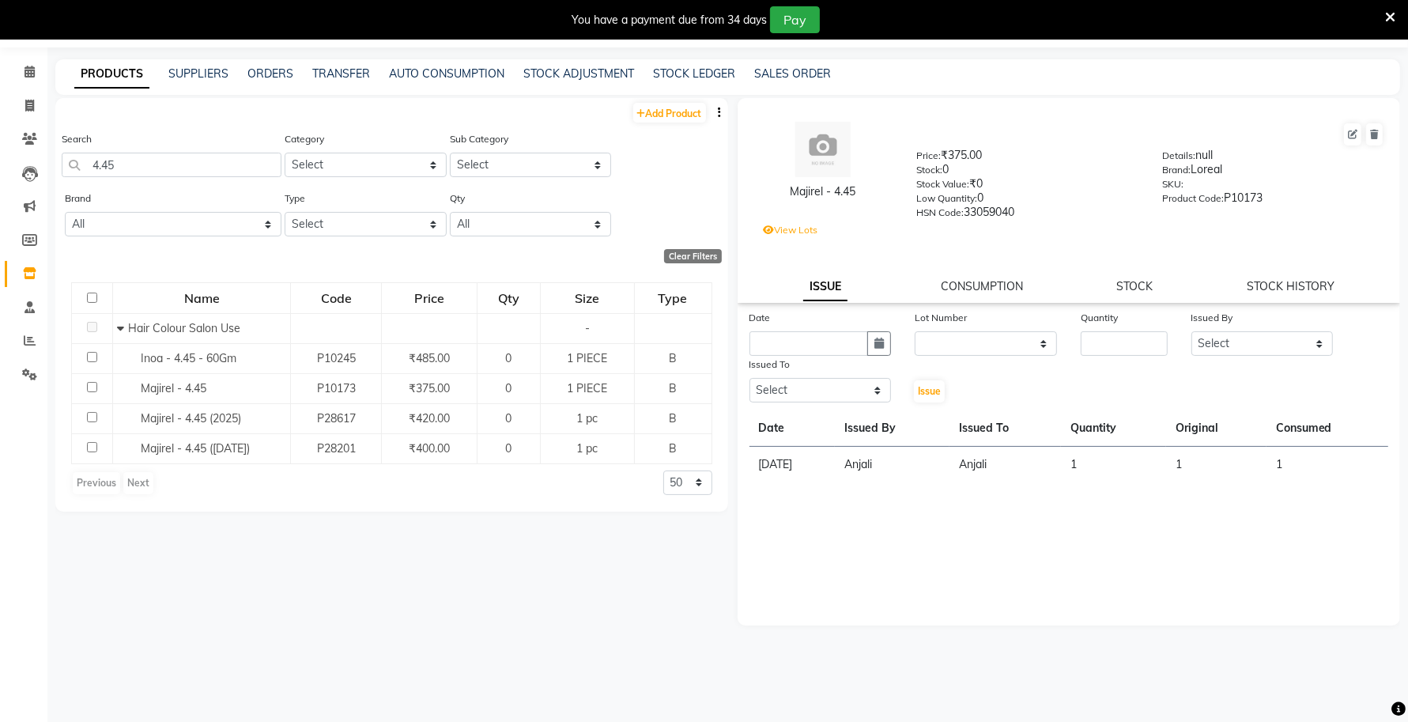
drag, startPoint x: 862, startPoint y: 187, endPoint x: 779, endPoint y: 195, distance: 84.2
click at [779, 195] on div "Majirel - 4.45" at bounding box center [823, 191] width 140 height 17
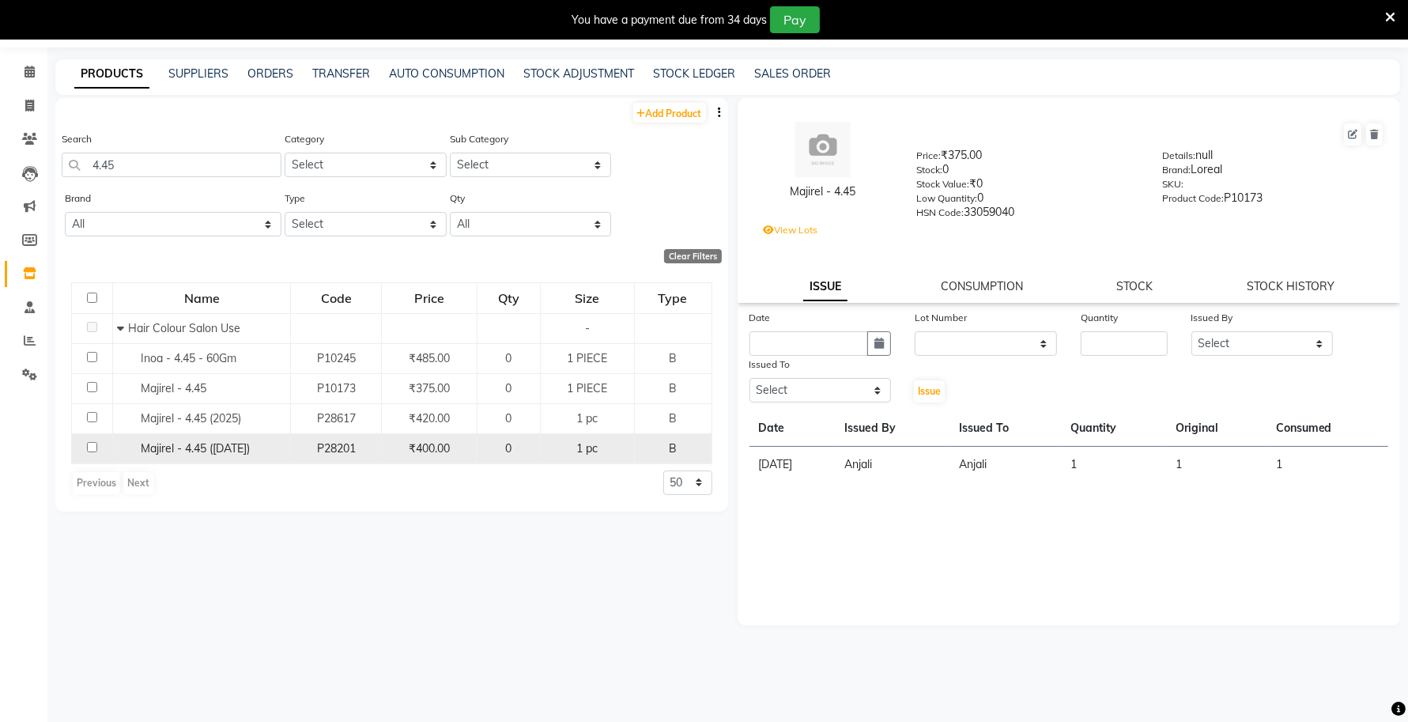
click at [270, 445] on div "Majirel - 4.45 (Oct 2024)" at bounding box center [201, 448] width 169 height 17
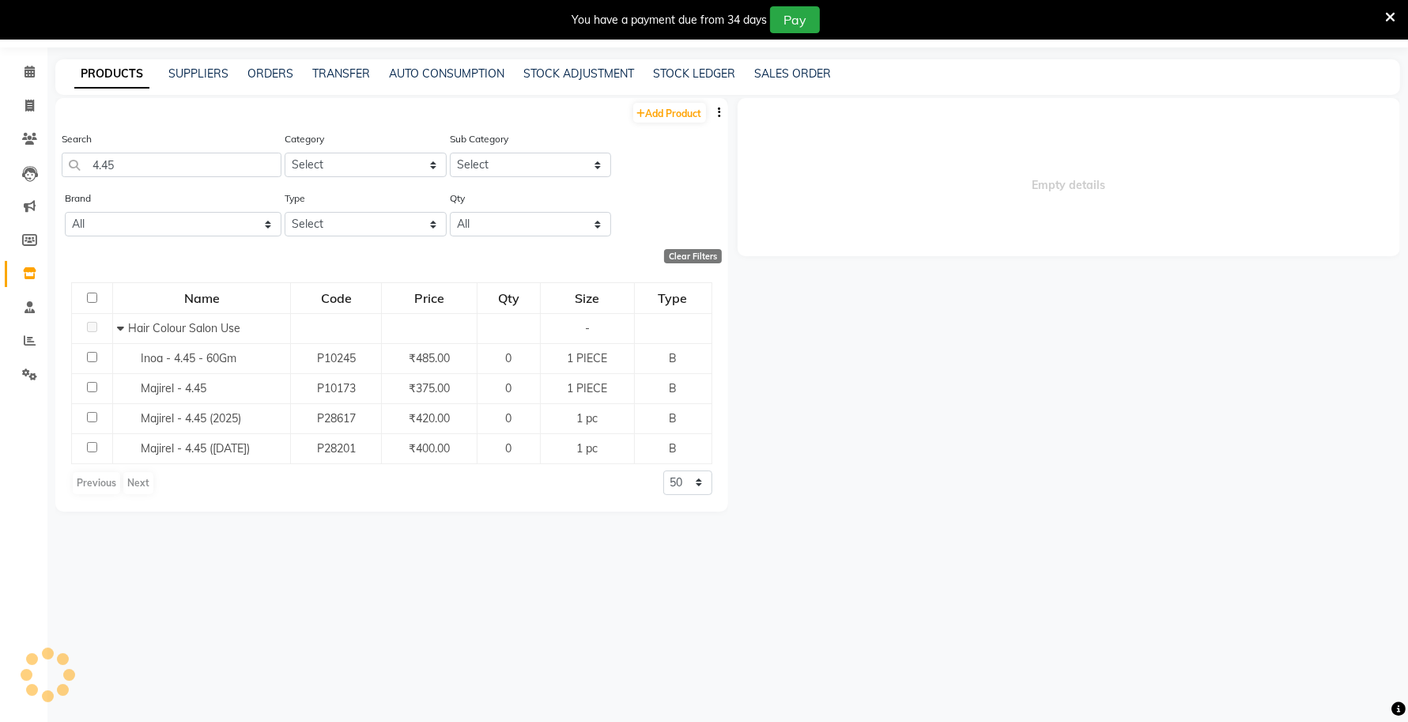
select select
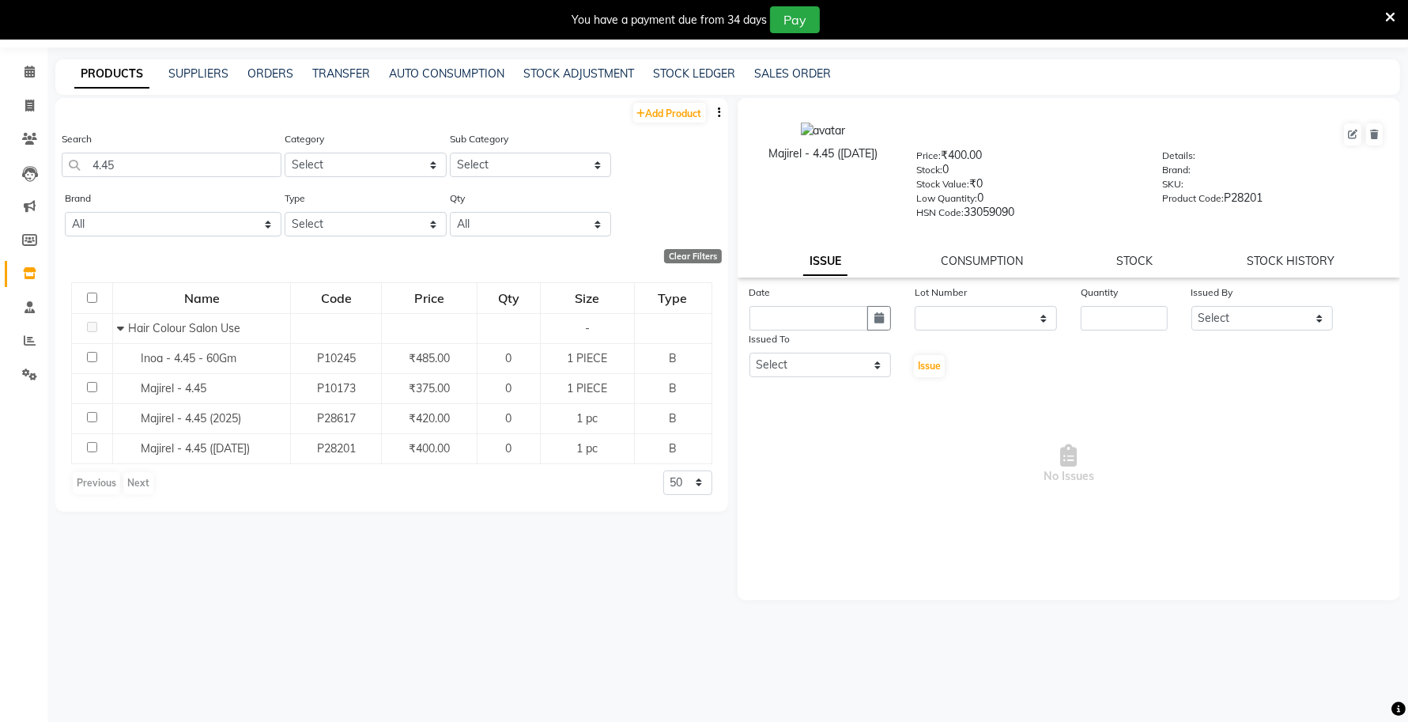
drag, startPoint x: 889, startPoint y: 147, endPoint x: 741, endPoint y: 160, distance: 148.4
click at [741, 160] on div "Majirel - 4.45 (Oct 2024)" at bounding box center [823, 170] width 164 height 96
drag, startPoint x: 156, startPoint y: 168, endPoint x: 29, endPoint y: 179, distance: 126.9
click at [29, 179] on app-home "08047224946 Select Location × Capello Salon, Tilak Nagar (Ho) Default Panel My …" at bounding box center [704, 357] width 1408 height 732
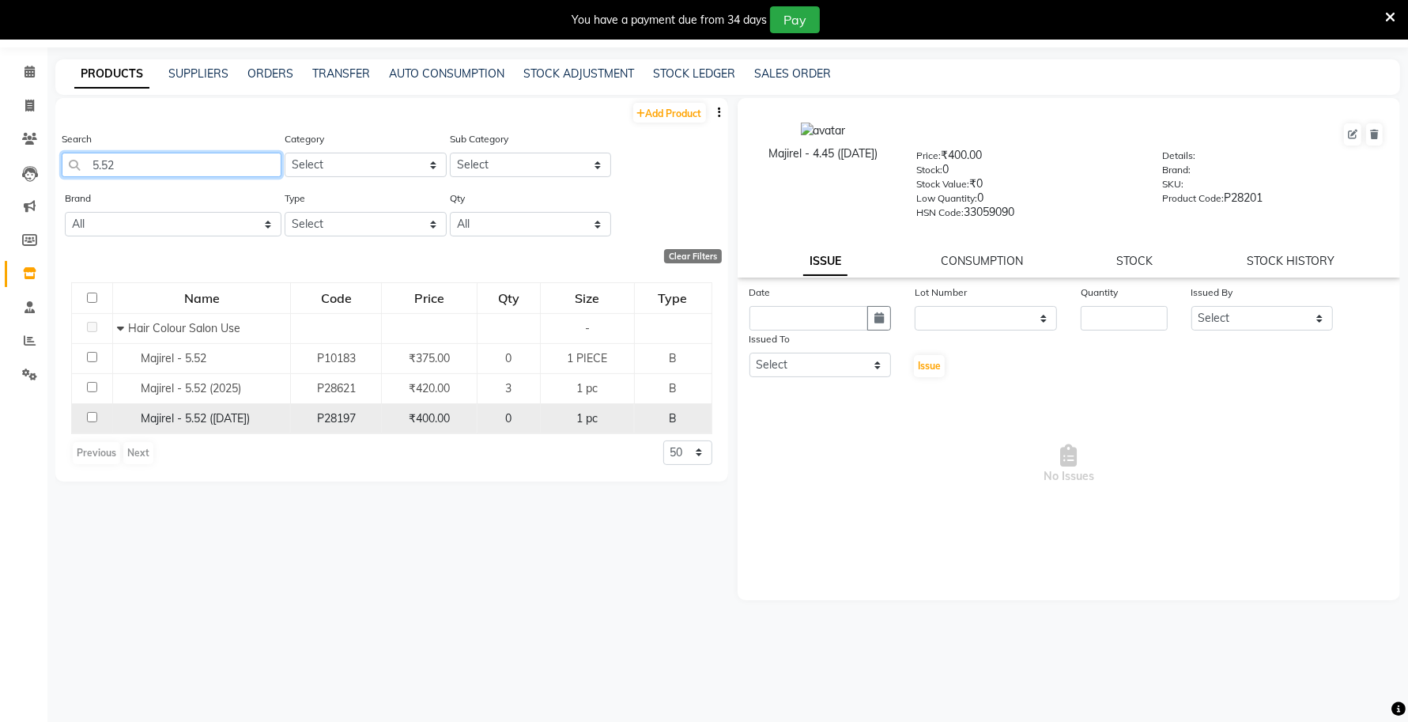
type input "5.52"
click at [250, 415] on span "Majirel - 5.52 (Oct 2024)" at bounding box center [195, 418] width 109 height 14
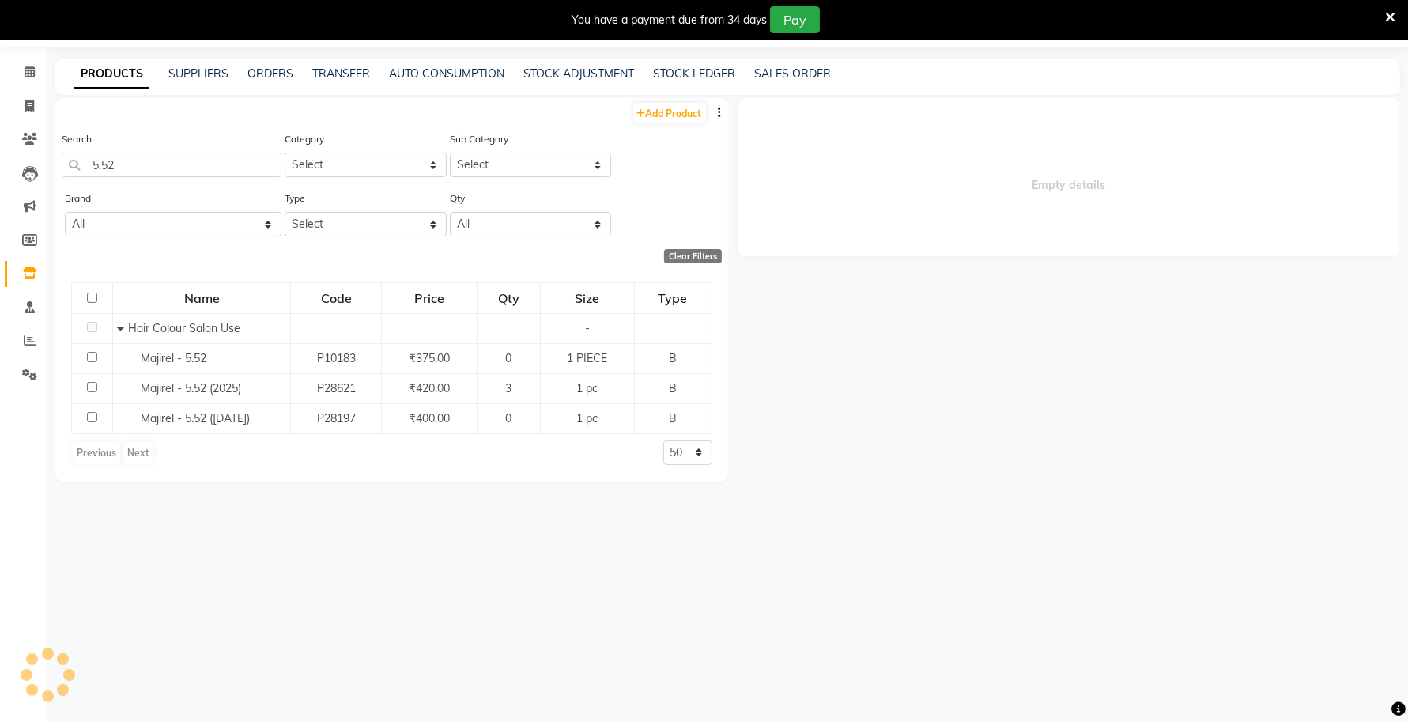
select select
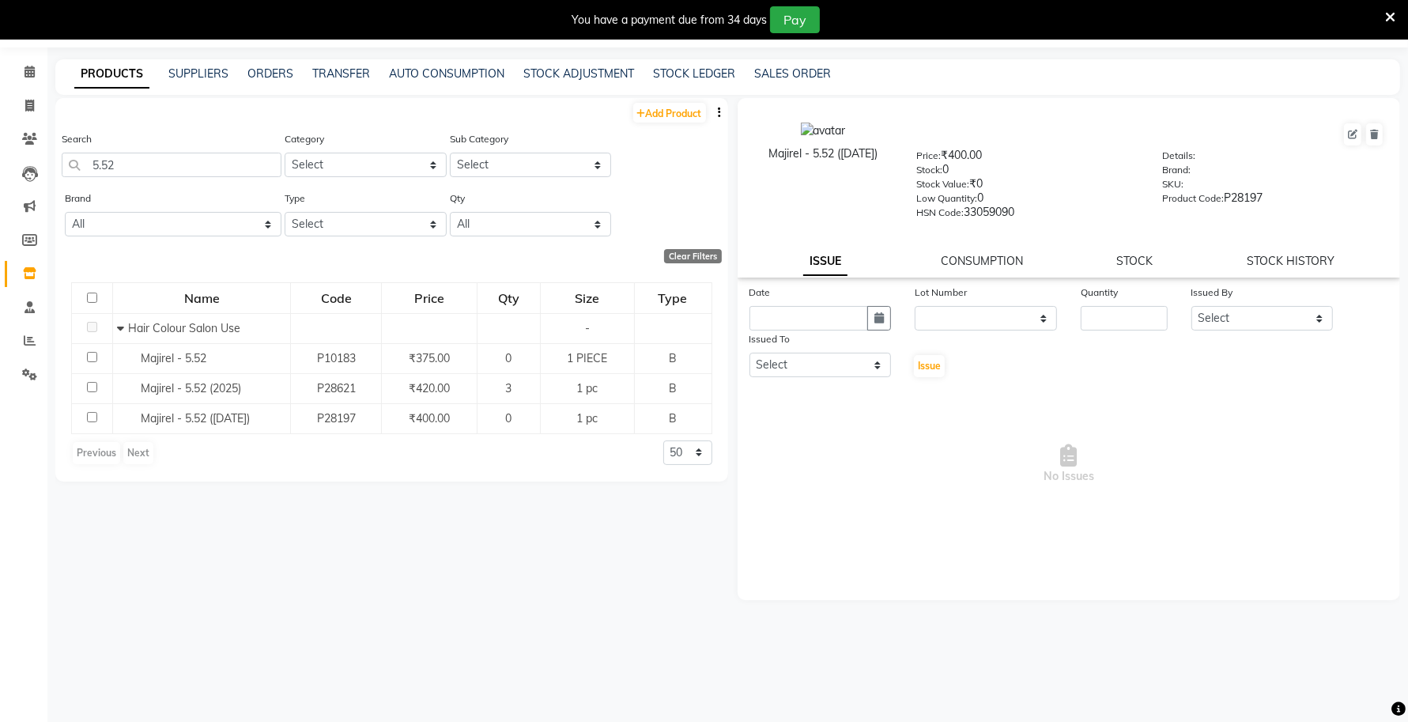
drag, startPoint x: 885, startPoint y: 151, endPoint x: 749, endPoint y: 152, distance: 136.7
click at [749, 151] on div "Majirel - 5.52 (Oct 2024)" at bounding box center [823, 170] width 164 height 96
drag, startPoint x: 134, startPoint y: 156, endPoint x: 50, endPoint y: 174, distance: 86.5
click at [50, 174] on main "PRODUCTS SUPPLIERS ORDERS TRANSFER AUTO CONSUMPTION STOCK ADJUSTMENT STOCK LEDG…" at bounding box center [727, 390] width 1360 height 663
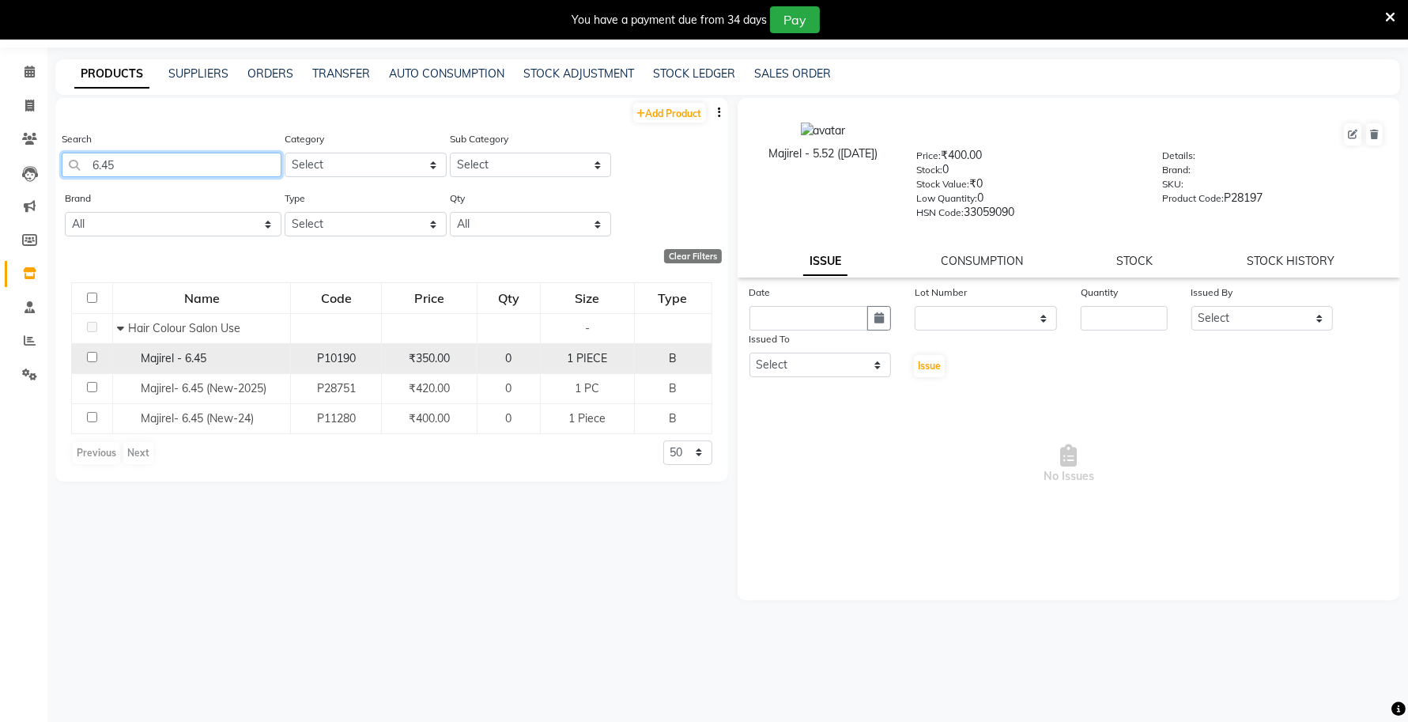
type input "6.45"
click at [180, 360] on span "Majirel - 6.45" at bounding box center [174, 358] width 66 height 14
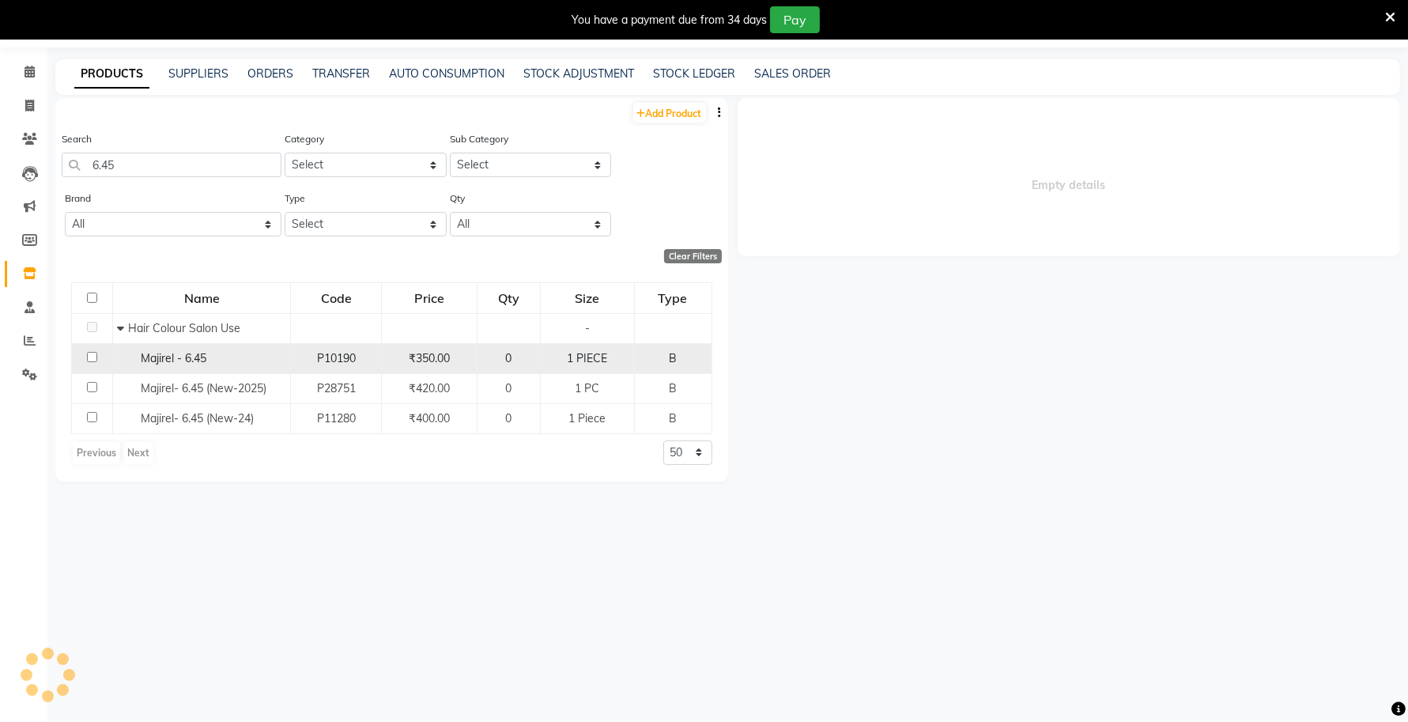
select select
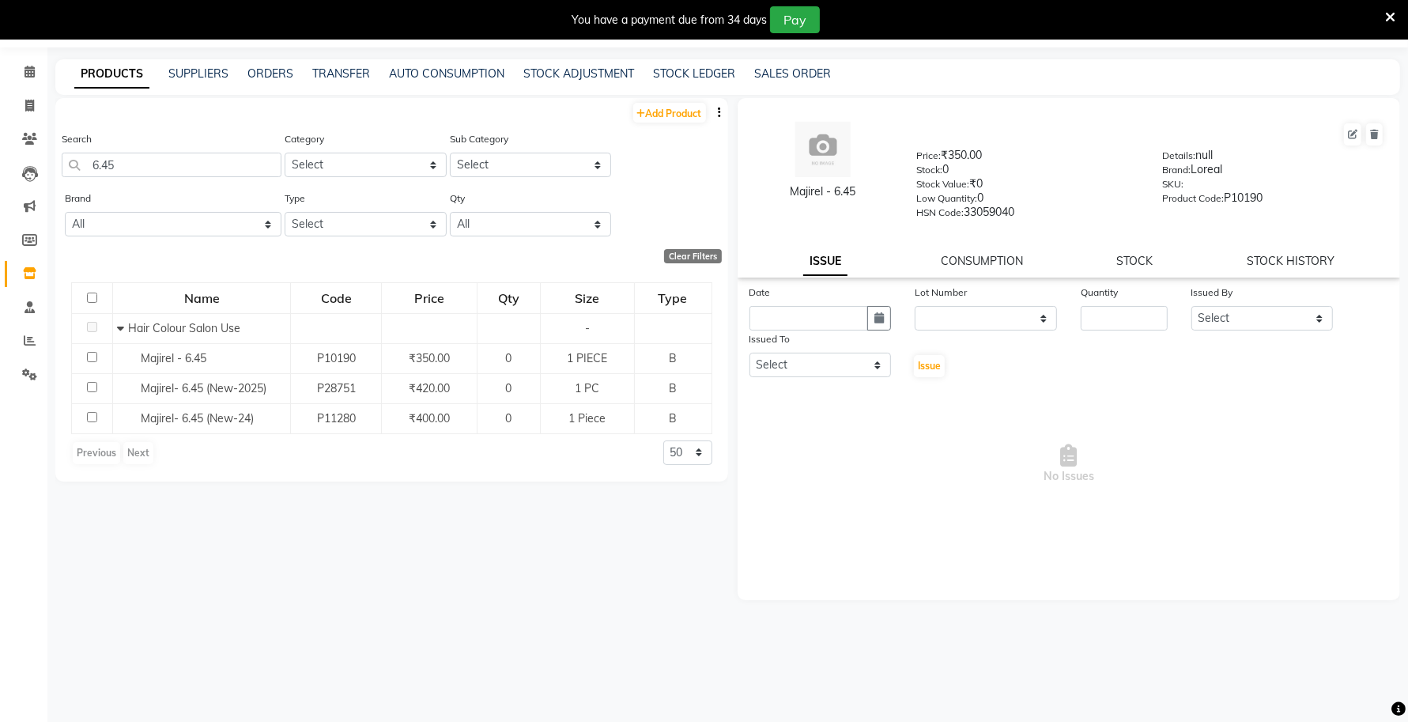
drag, startPoint x: 883, startPoint y: 179, endPoint x: 764, endPoint y: 198, distance: 120.9
click at [764, 198] on div "Majirel - 6.45" at bounding box center [823, 170] width 164 height 96
drag, startPoint x: 152, startPoint y: 168, endPoint x: 54, endPoint y: 167, distance: 98.0
click at [54, 167] on main "PRODUCTS SUPPLIERS ORDERS TRANSFER AUTO CONSUMPTION STOCK ADJUSTMENT STOCK LEDG…" at bounding box center [727, 390] width 1360 height 663
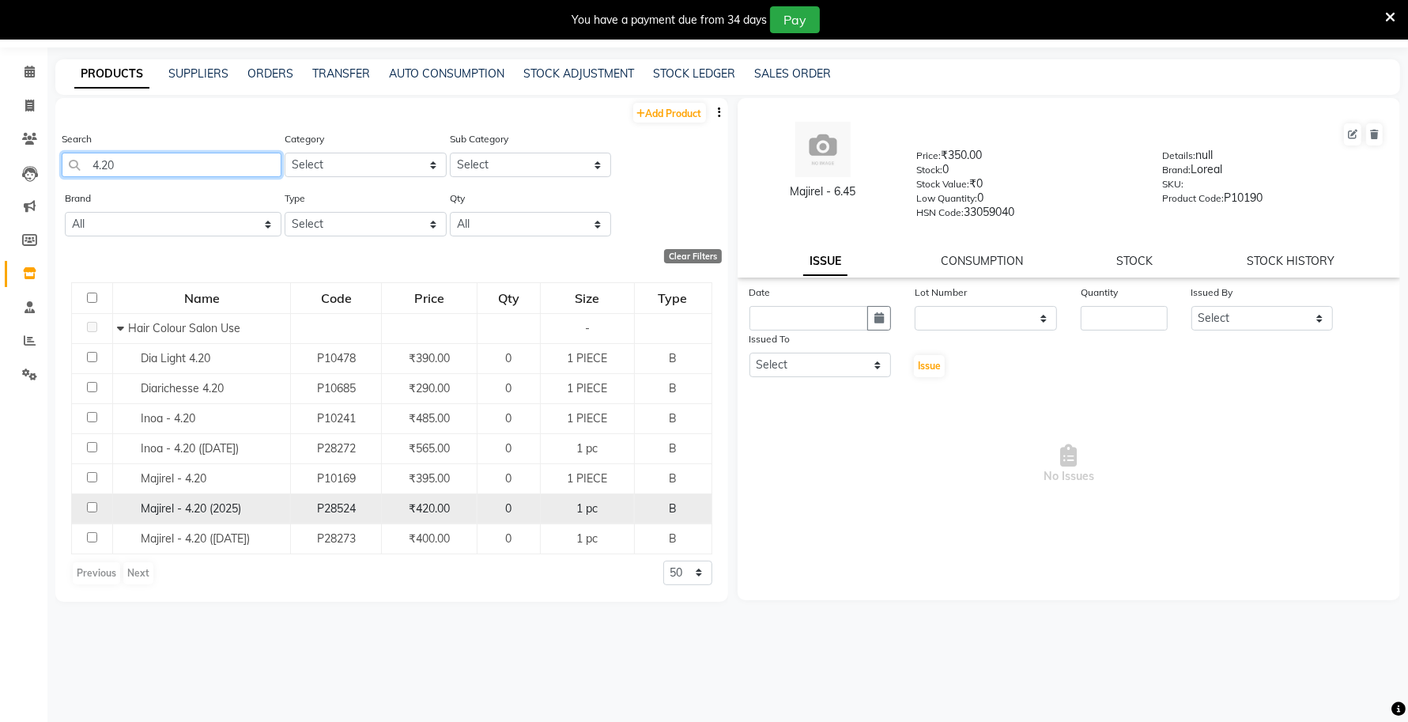
type input "4.20"
click at [235, 507] on span "Majirel - 4.20 (2025)" at bounding box center [191, 508] width 100 height 14
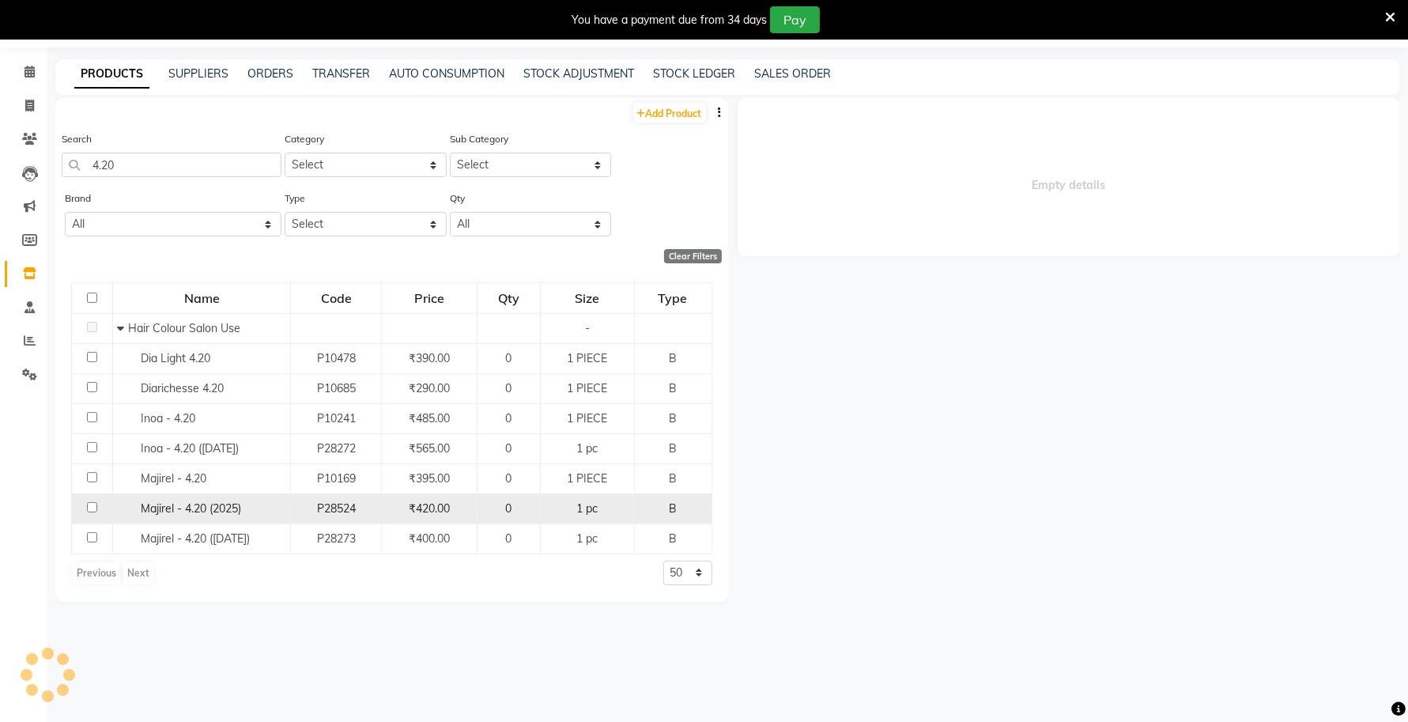
select select
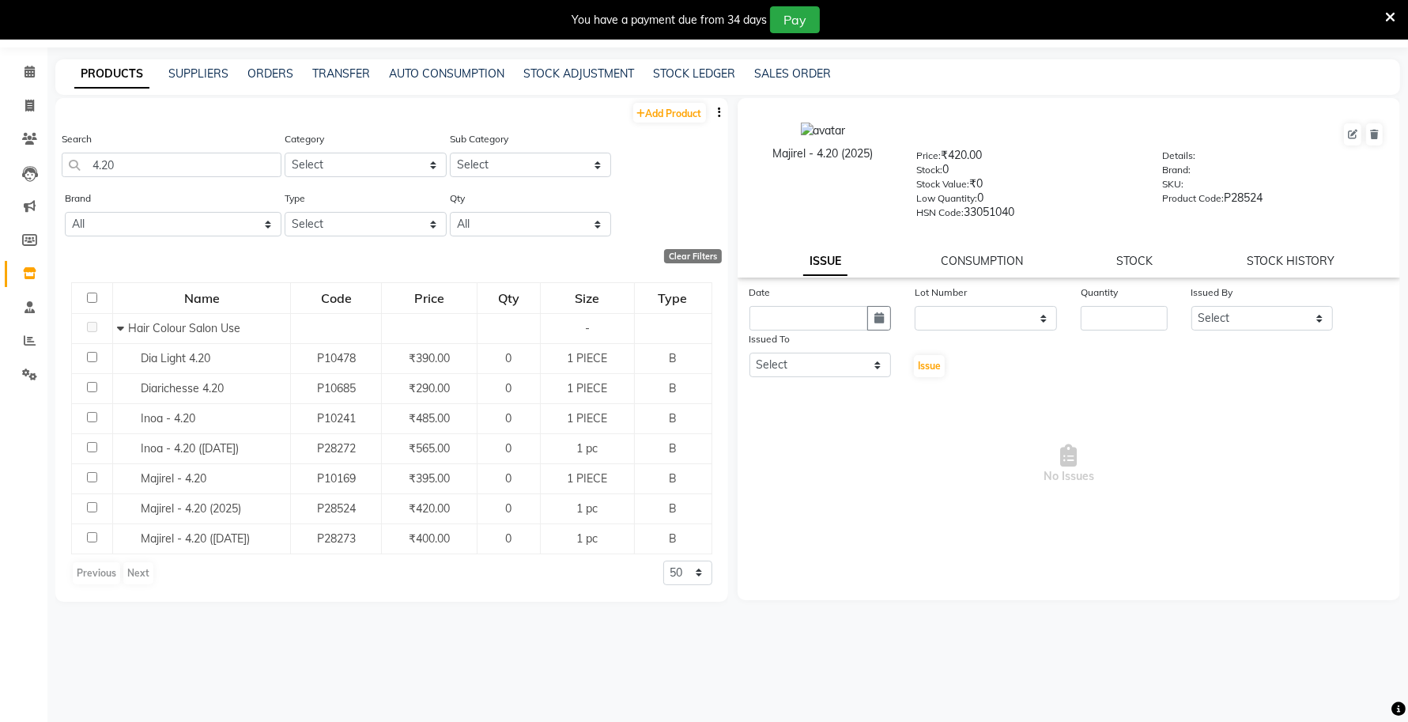
drag, startPoint x: 880, startPoint y: 157, endPoint x: 767, endPoint y: 154, distance: 112.3
click at [767, 154] on div "Majirel - 4.20 (2025)" at bounding box center [823, 153] width 140 height 17
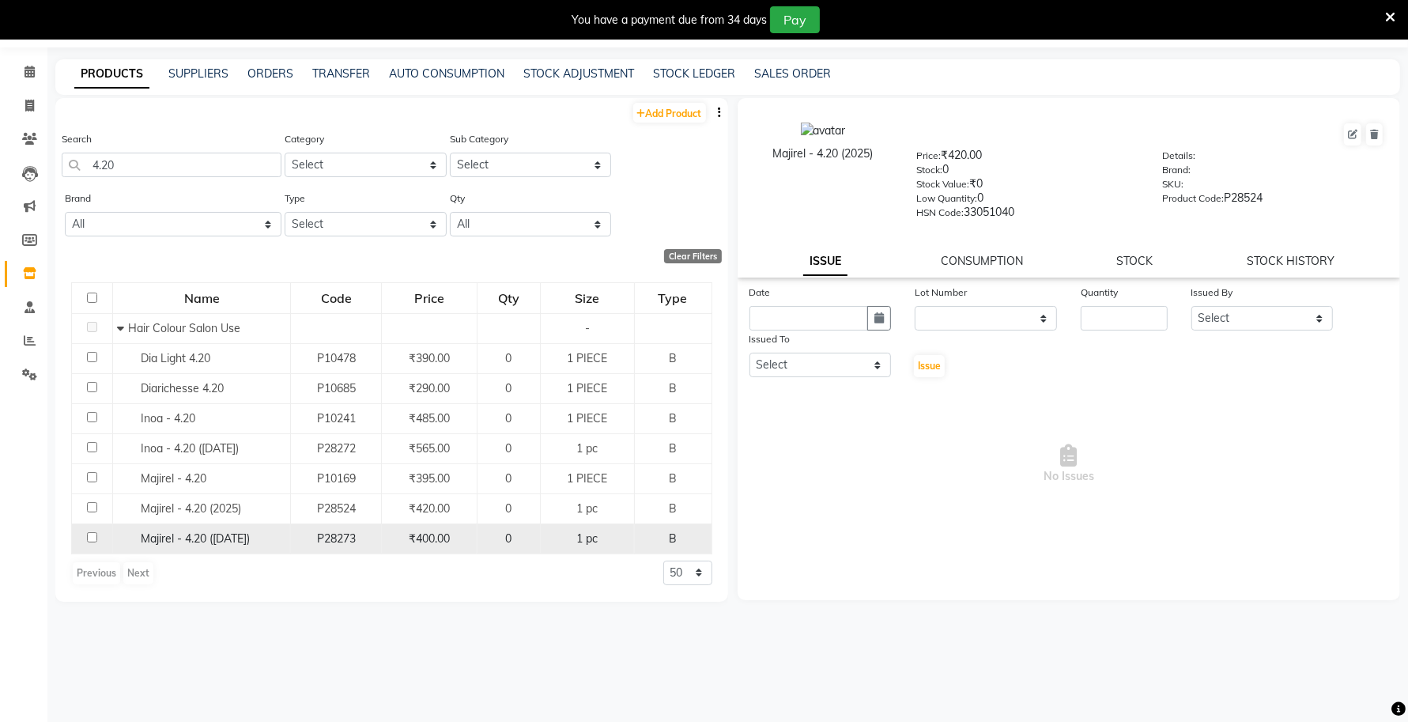
click at [235, 539] on span "Majirel - 4.20 (DEC 2024)" at bounding box center [195, 538] width 109 height 14
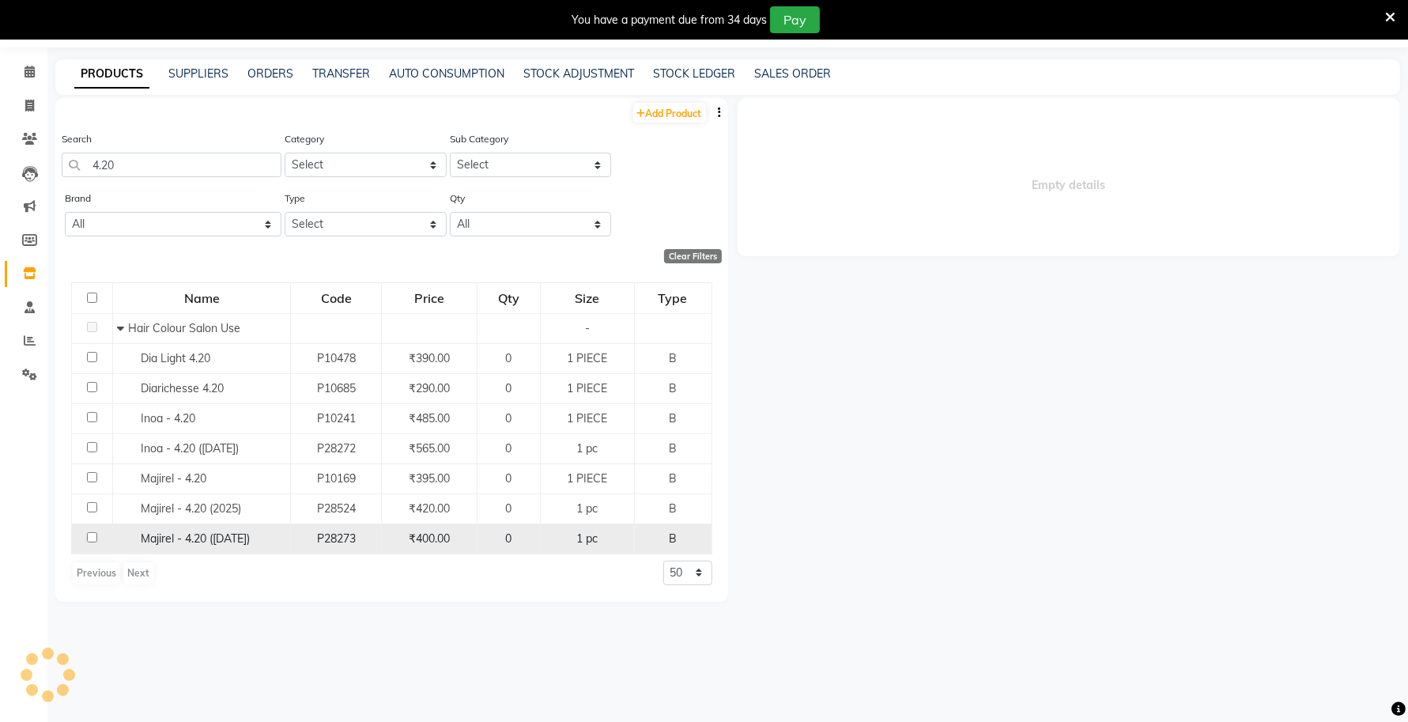
select select
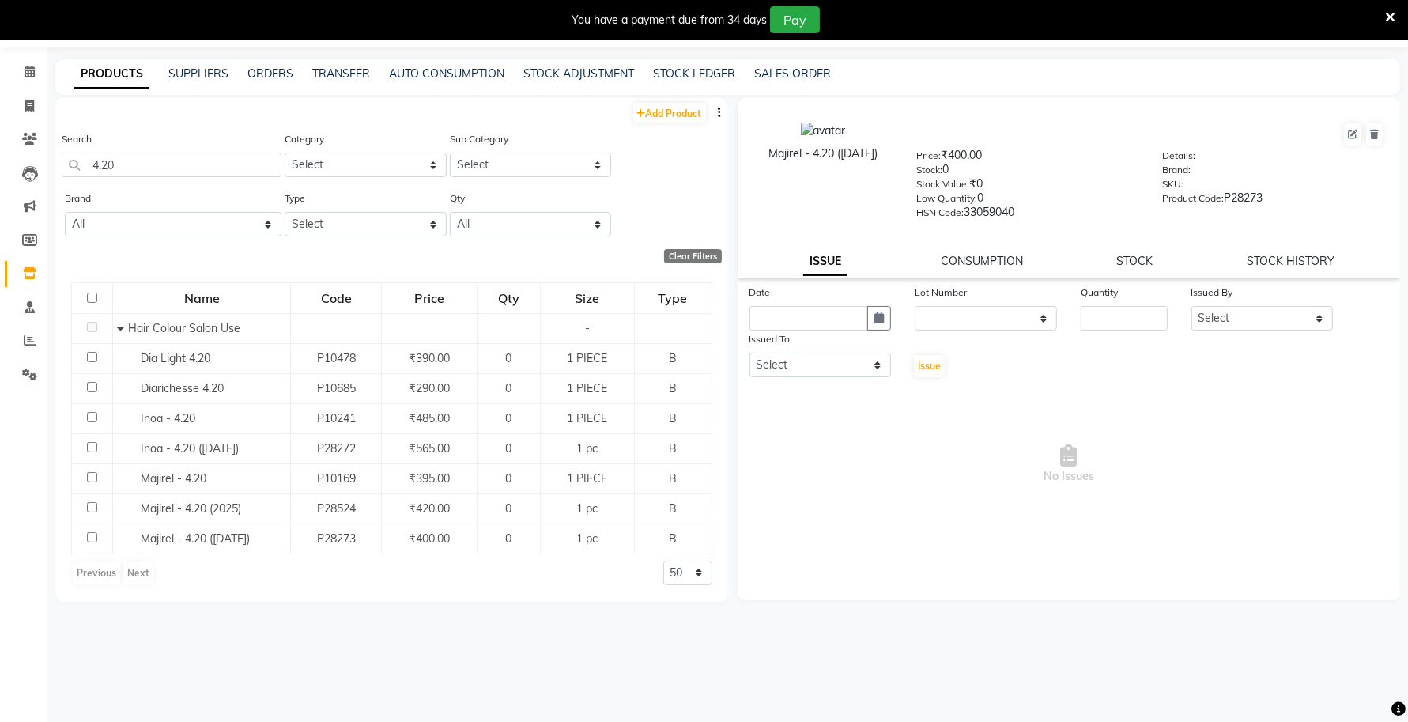
drag, startPoint x: 896, startPoint y: 152, endPoint x: 749, endPoint y: 168, distance: 147.9
click at [749, 168] on div "Majirel - 4.20 (DEC 2024)" at bounding box center [823, 170] width 164 height 96
drag, startPoint x: 135, startPoint y: 164, endPoint x: 53, endPoint y: 171, distance: 82.4
click at [53, 171] on main "PRODUCTS SUPPLIERS ORDERS TRANSFER AUTO CONSUMPTION STOCK ADJUSTMENT STOCK LEDG…" at bounding box center [727, 390] width 1360 height 663
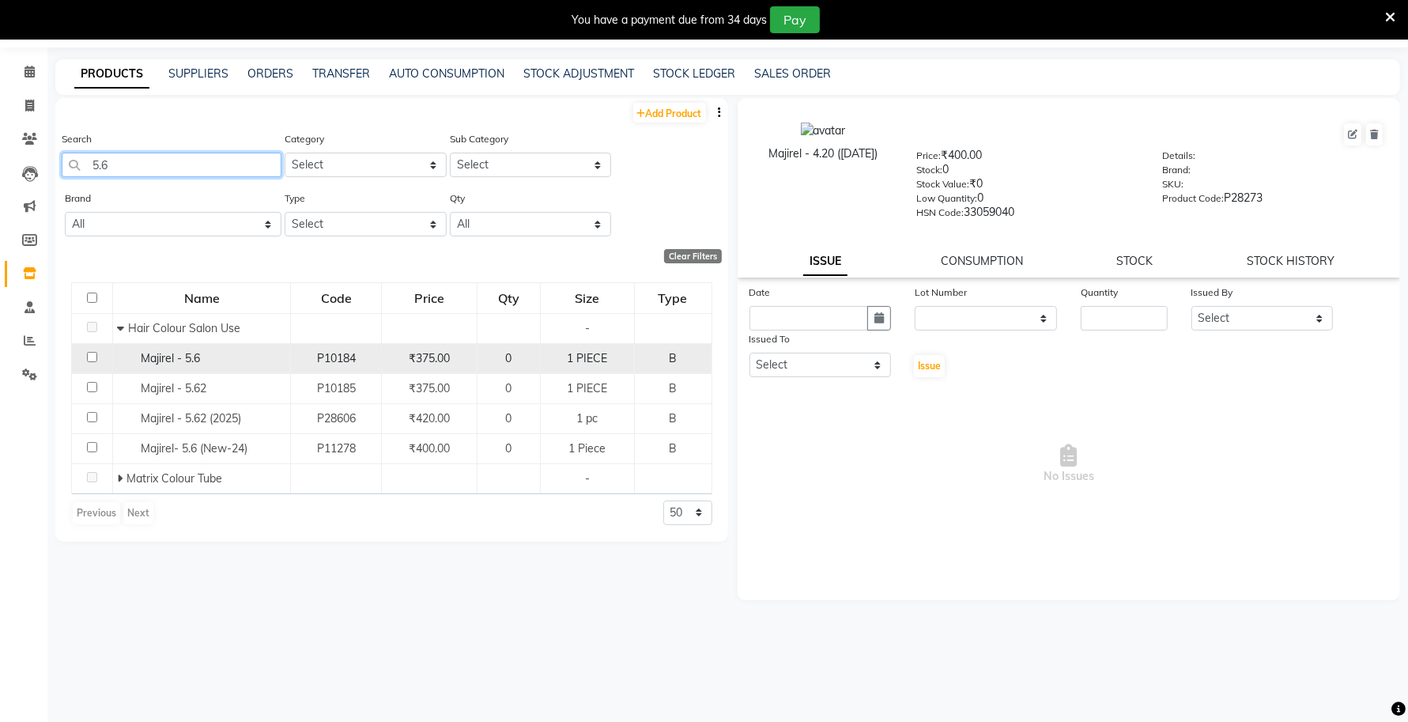
type input "5.6"
click at [150, 353] on span "Majirel - 5.6" at bounding box center [170, 358] width 59 height 14
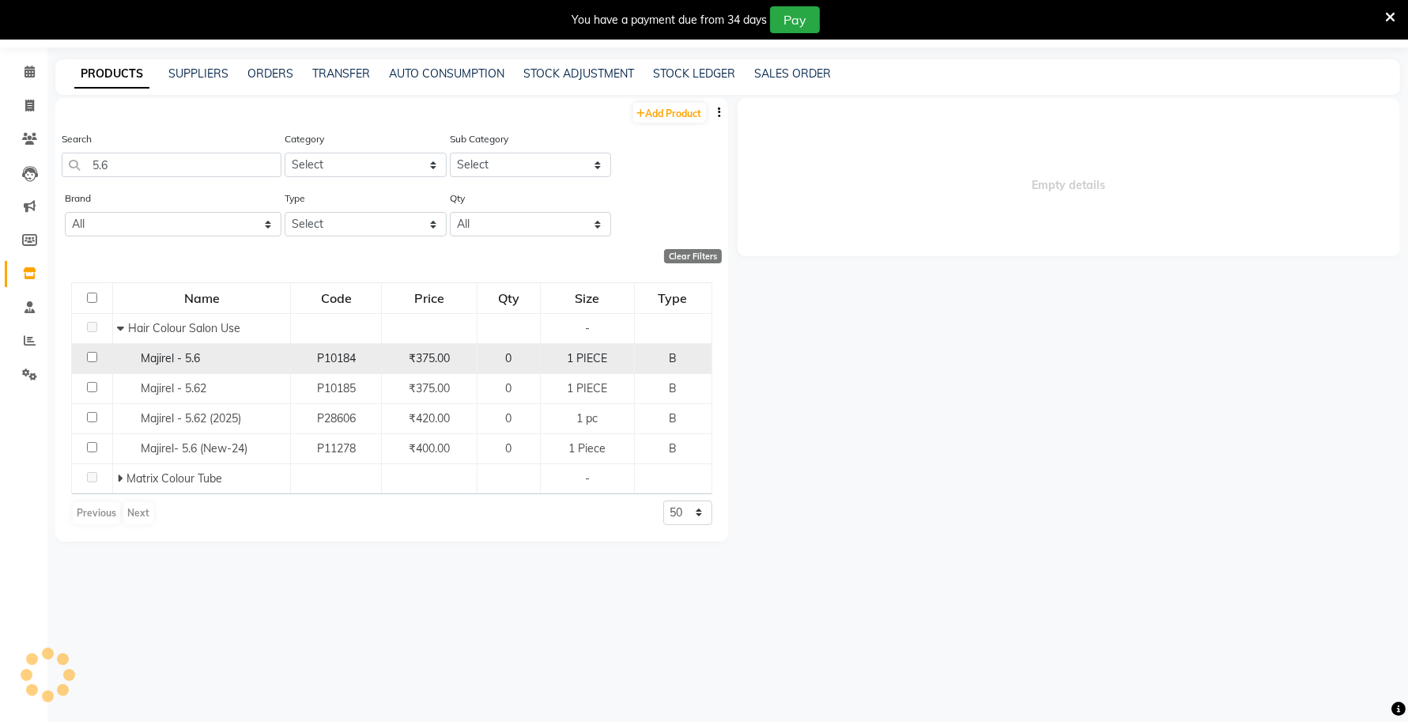
select select
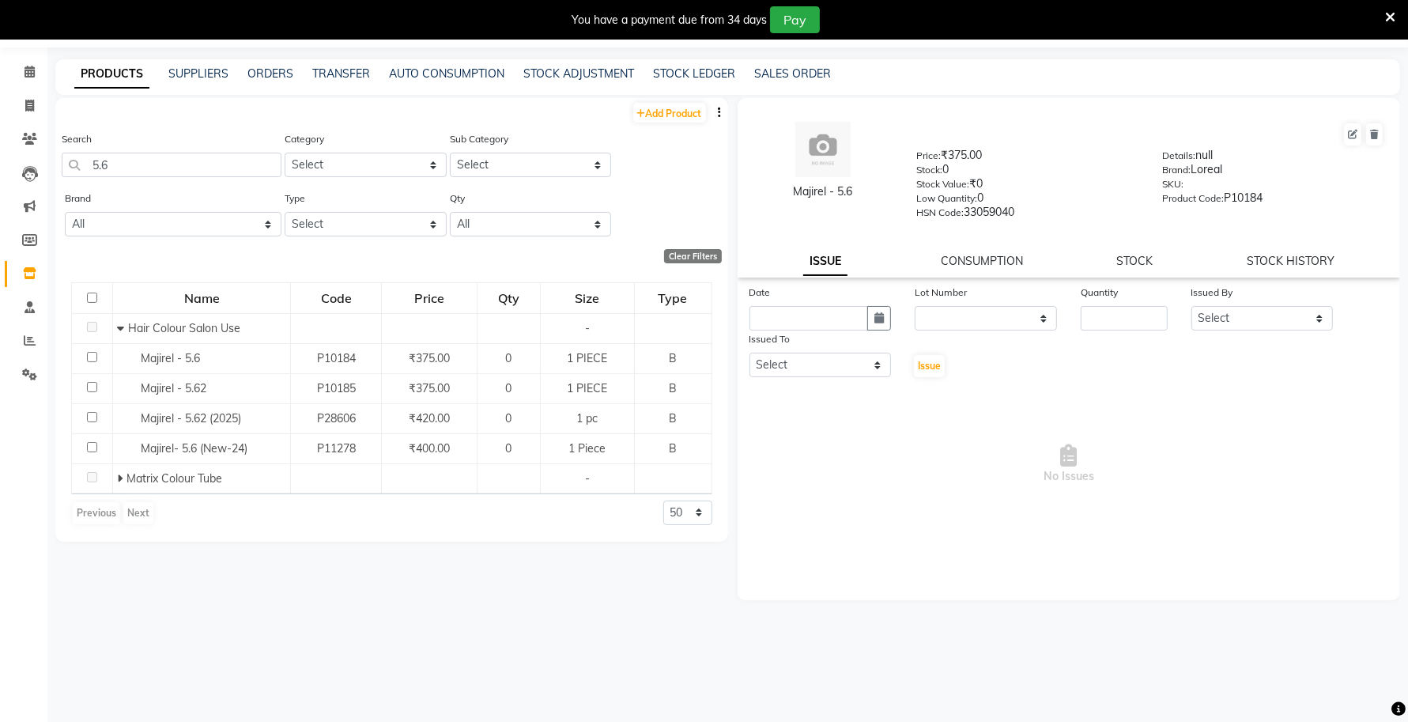
drag, startPoint x: 783, startPoint y: 194, endPoint x: 757, endPoint y: 196, distance: 26.1
click at [760, 196] on div "Majirel - 5.6" at bounding box center [823, 191] width 140 height 17
drag, startPoint x: 121, startPoint y: 164, endPoint x: 42, endPoint y: 171, distance: 79.3
click at [45, 171] on app-home "08047224946 Select Location × Capello Salon, Tilak Nagar (Ho) Default Panel My …" at bounding box center [704, 357] width 1408 height 732
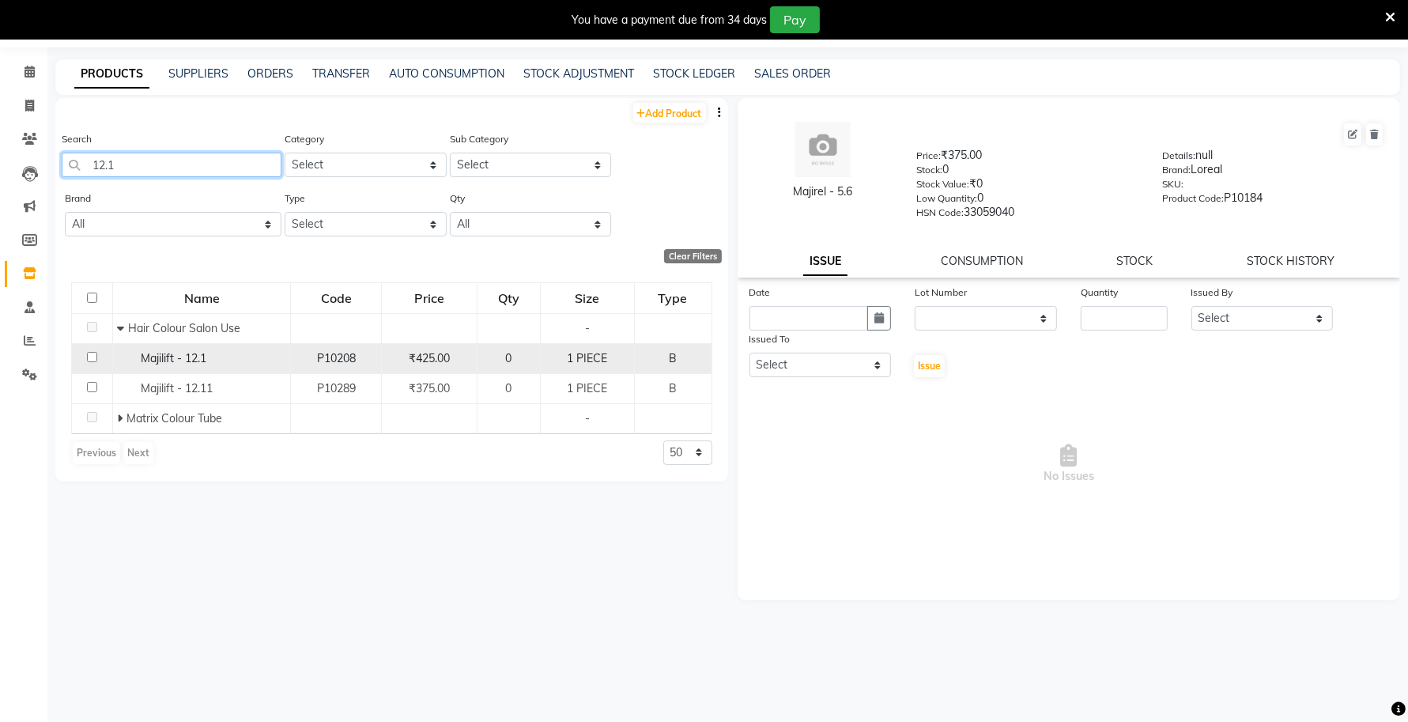
type input "12.1"
click at [171, 353] on span "Majilift - 12.1" at bounding box center [174, 358] width 66 height 14
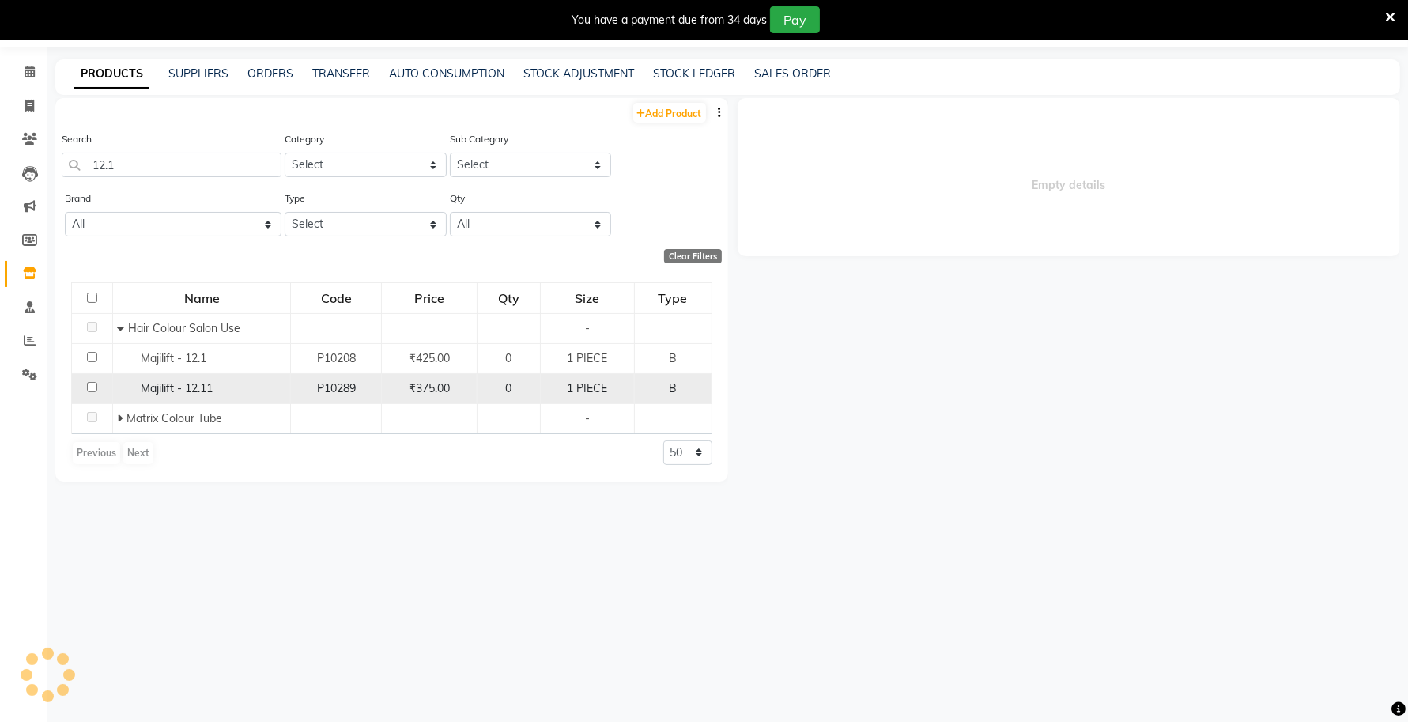
select select
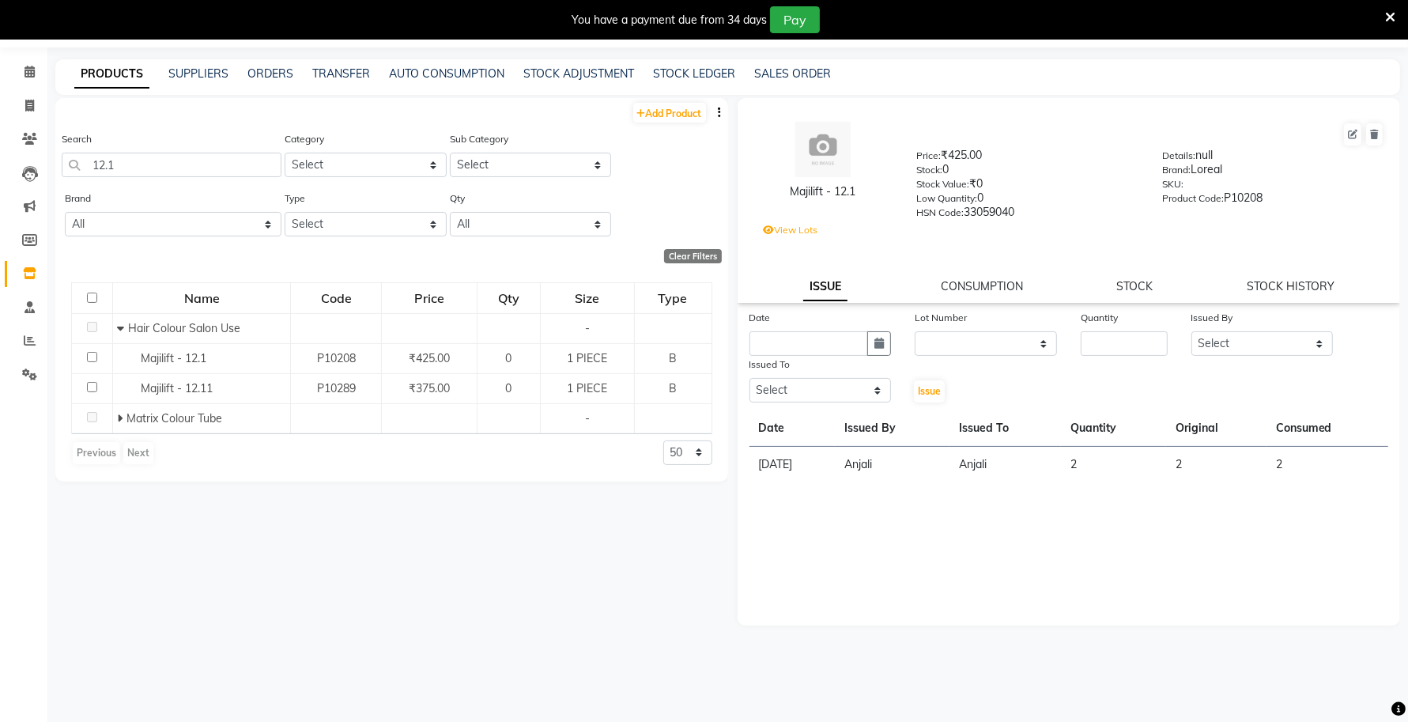
drag, startPoint x: 879, startPoint y: 190, endPoint x: 759, endPoint y: 198, distance: 120.5
click at [760, 198] on div "Majilift - 12.1" at bounding box center [823, 191] width 140 height 17
drag, startPoint x: 77, startPoint y: 162, endPoint x: 53, endPoint y: 167, distance: 25.0
click at [54, 166] on main "PRODUCTS SUPPLIERS ORDERS TRANSFER AUTO CONSUMPTION STOCK ADJUSTMENT STOCK LEDG…" at bounding box center [727, 390] width 1360 height 663
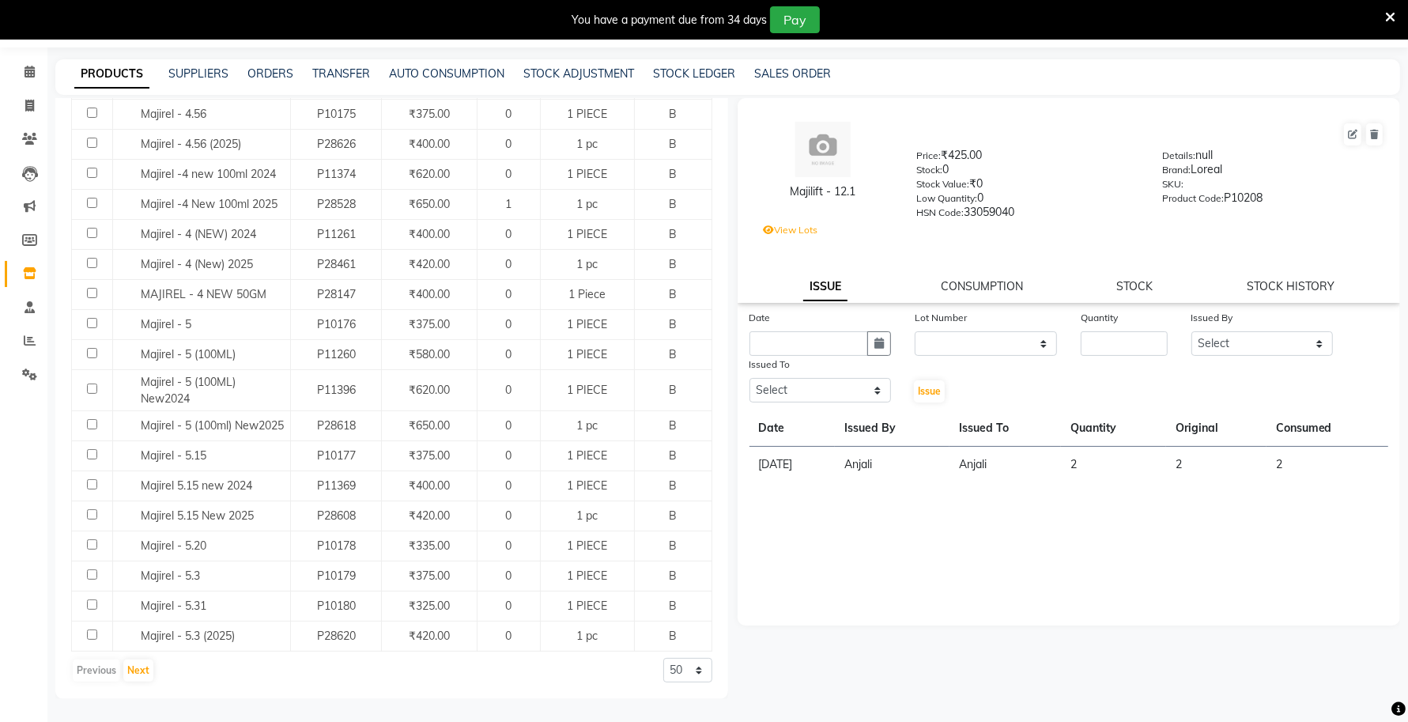
scroll to position [1194, 0]
type input "MAJIREL"
click at [663, 669] on select "50 100 500" at bounding box center [687, 670] width 49 height 25
select select "500"
click at [663, 658] on select "50 100 500" at bounding box center [687, 670] width 49 height 25
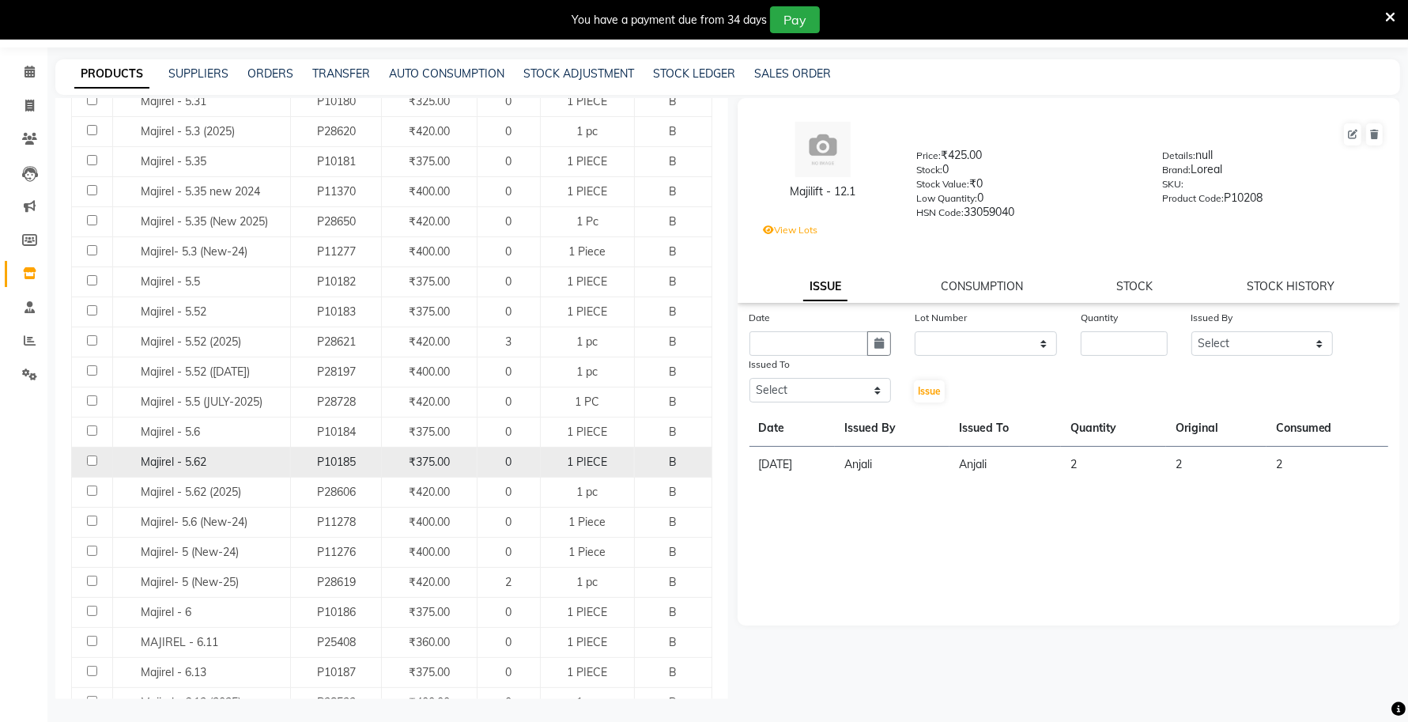
scroll to position [1778, 0]
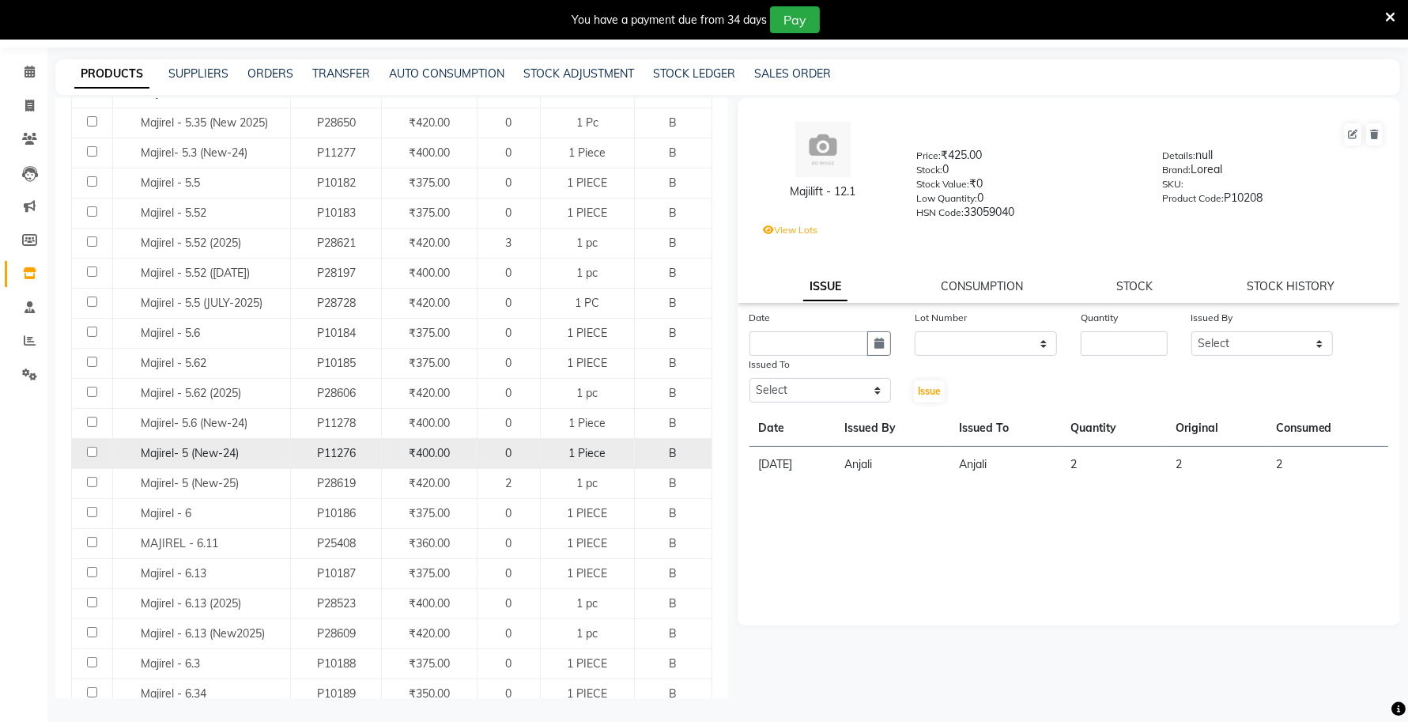
click at [214, 460] on span "Majirel- 5 (New-24)" at bounding box center [190, 453] width 98 height 14
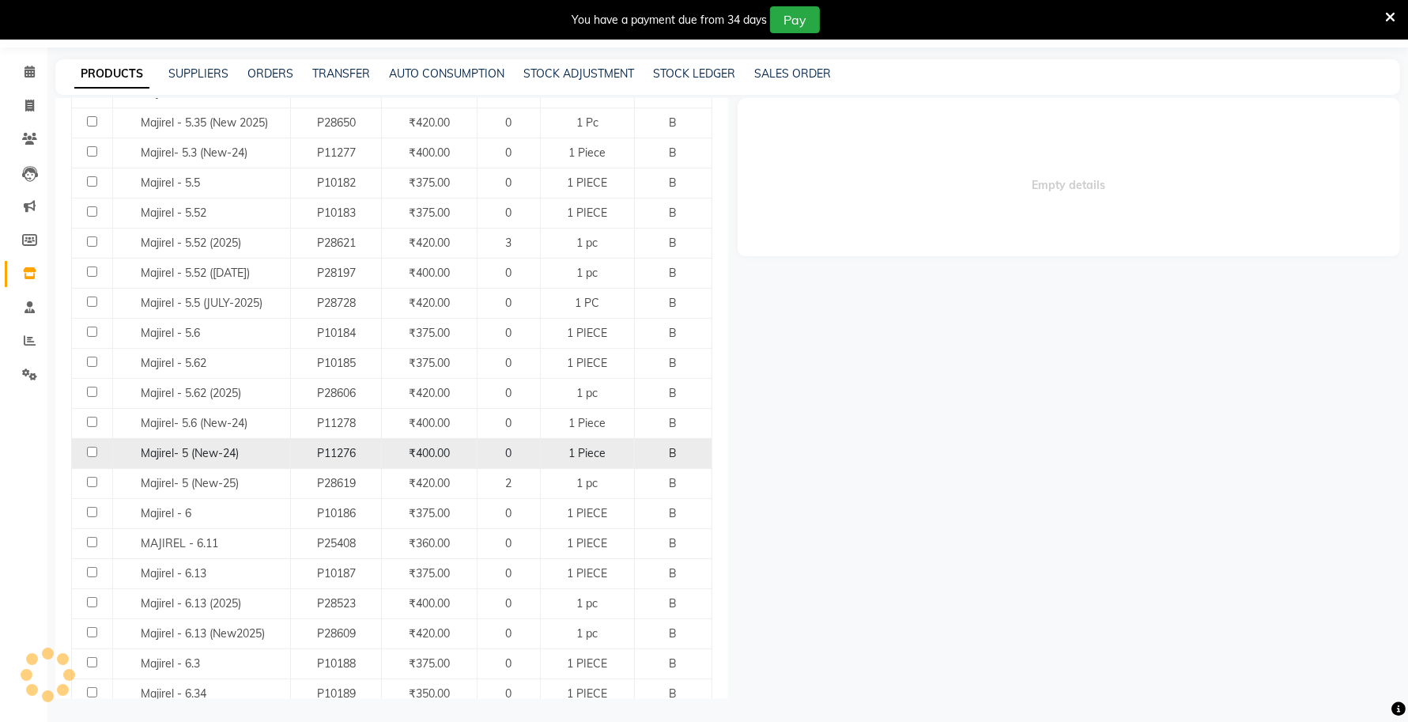
select select
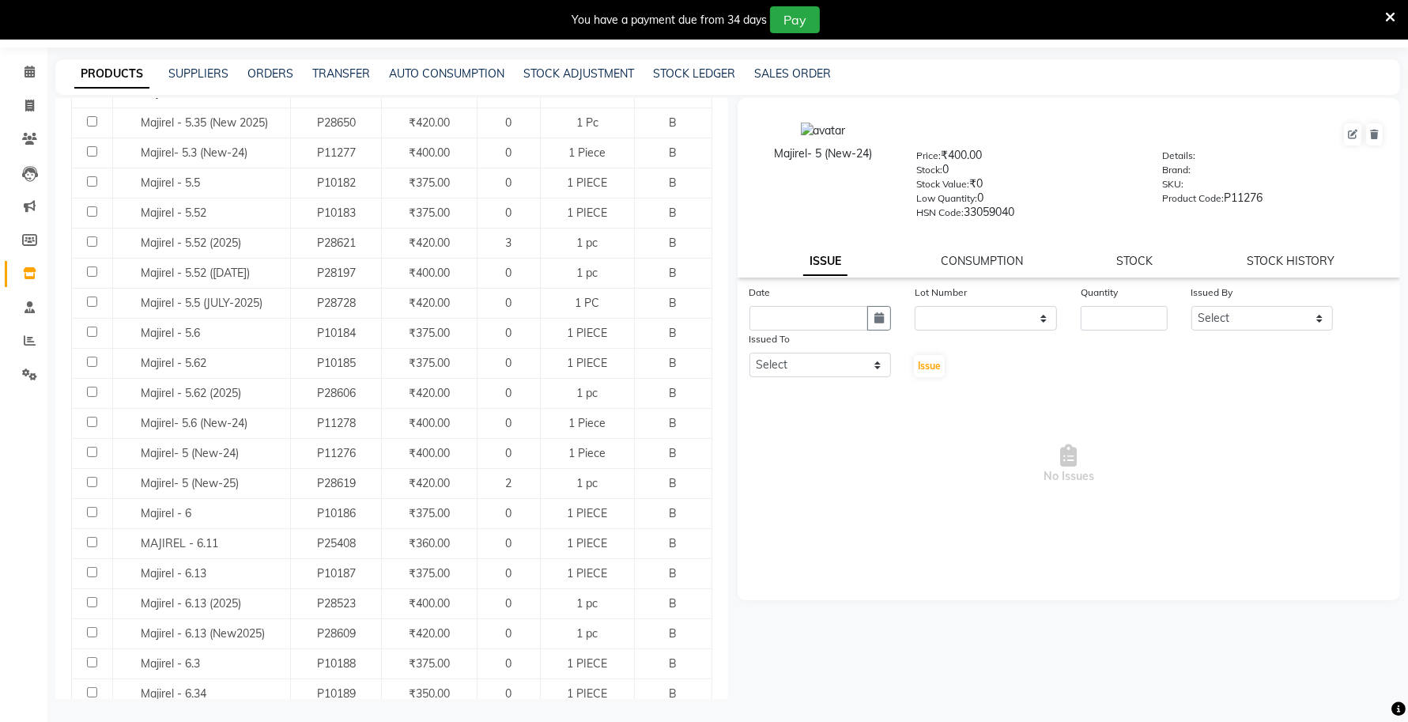
drag, startPoint x: 878, startPoint y: 158, endPoint x: 771, endPoint y: 160, distance: 107.5
click at [771, 160] on div "Majirel- 5 (New-24)" at bounding box center [823, 153] width 140 height 17
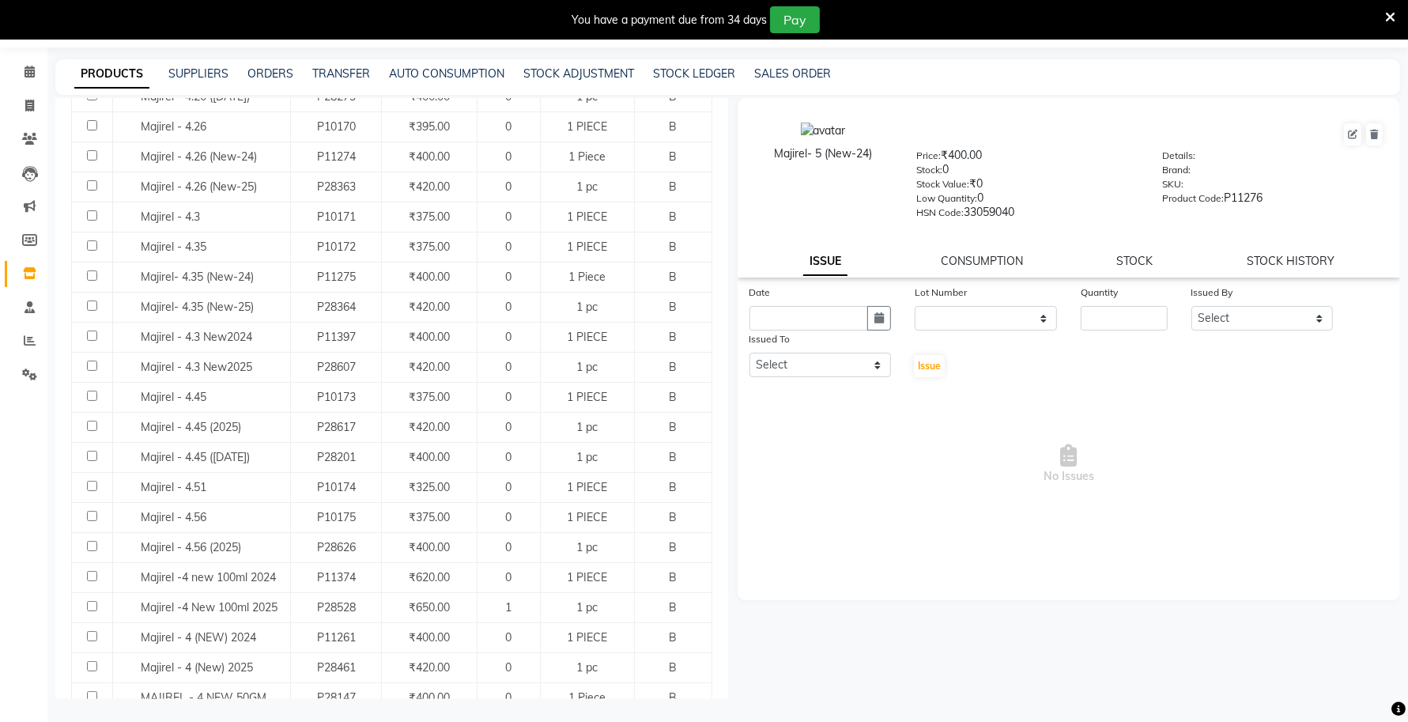
scroll to position [790, 0]
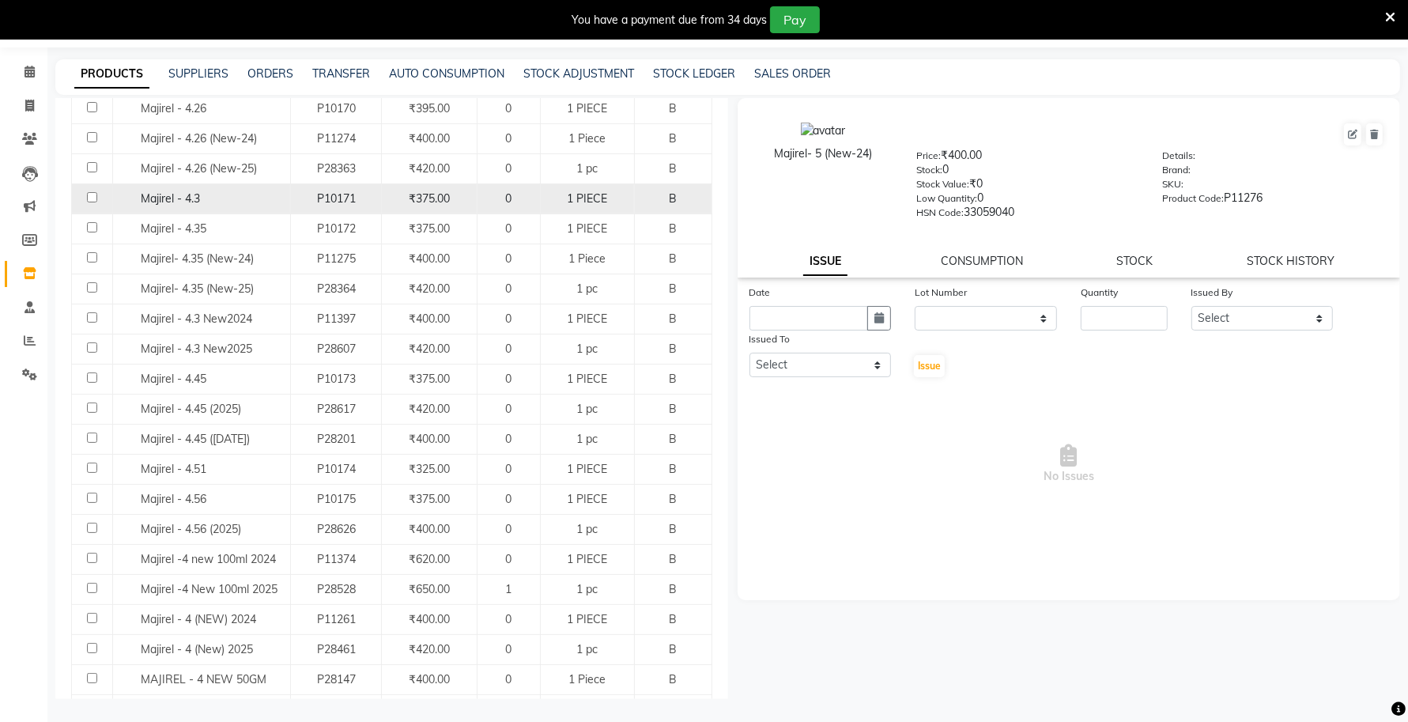
click at [203, 202] on div "Majirel - 4.3" at bounding box center [201, 198] width 169 height 17
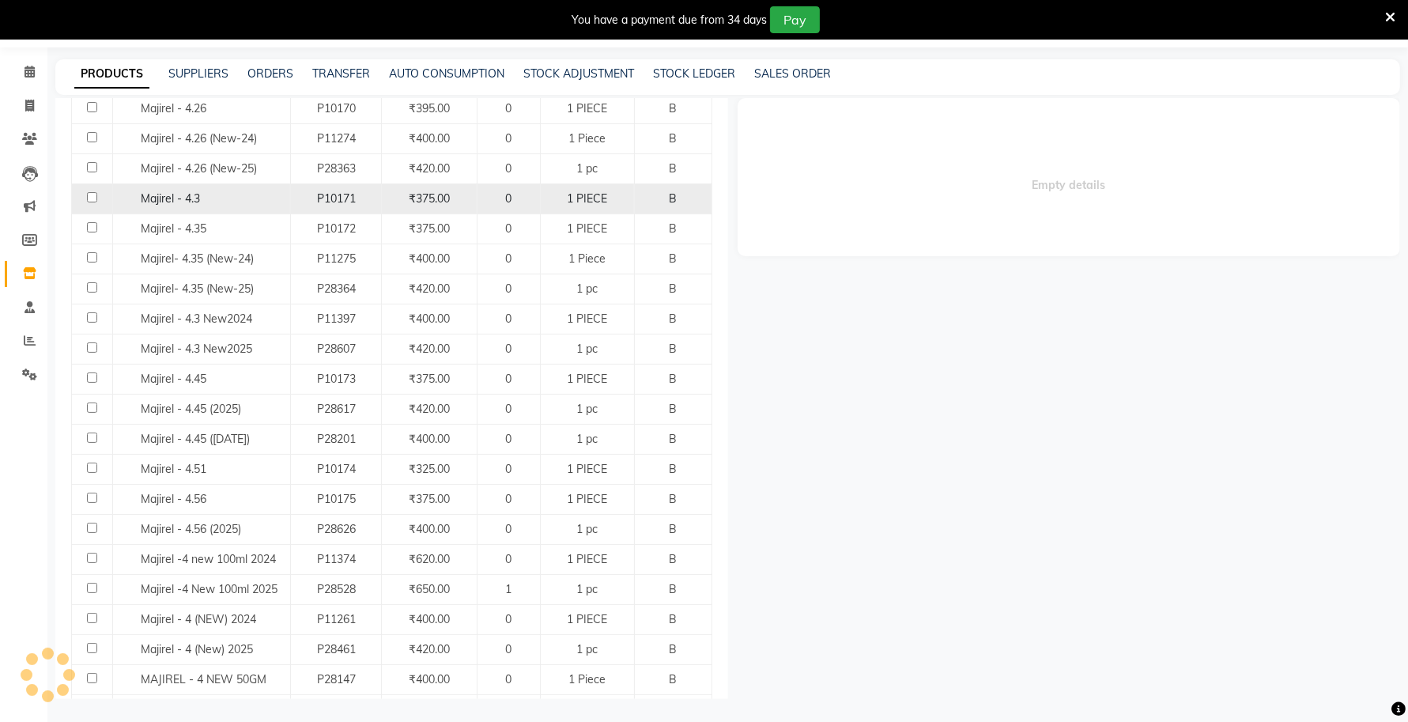
select select
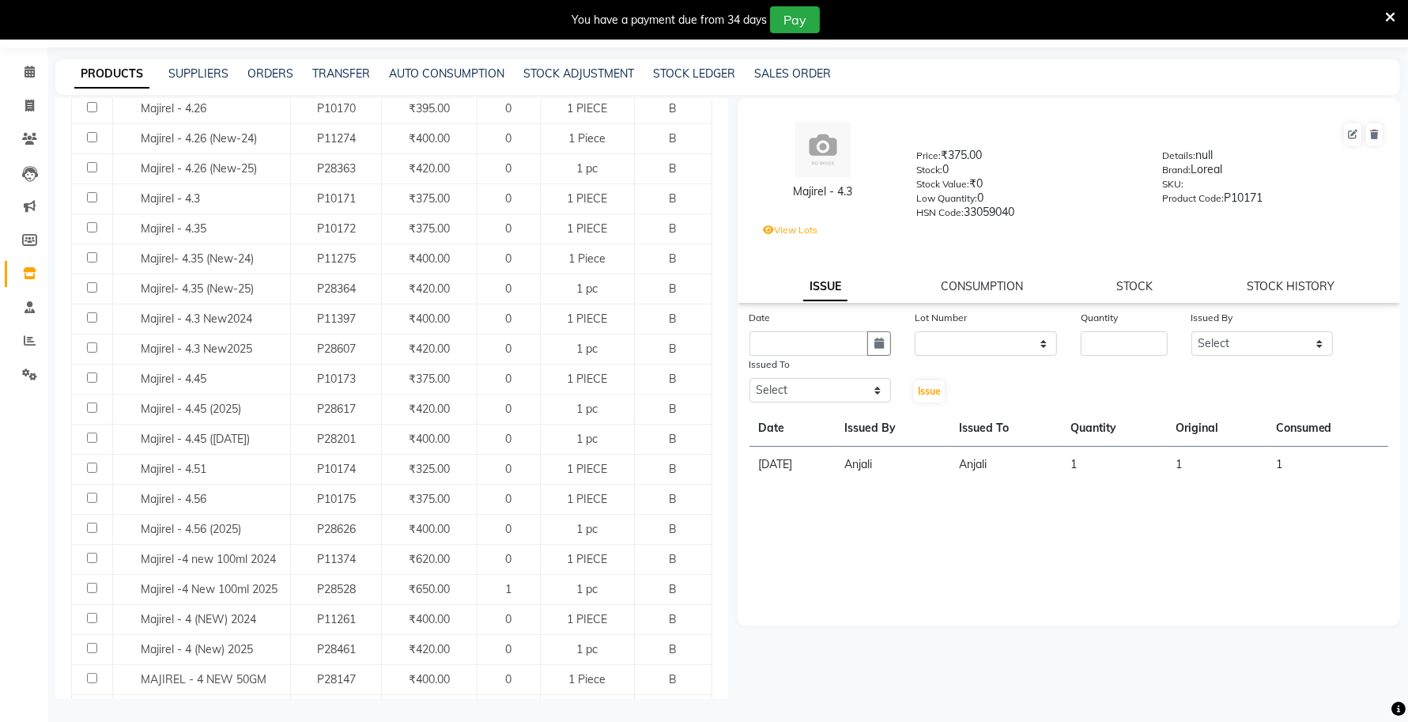
drag, startPoint x: 862, startPoint y: 190, endPoint x: 775, endPoint y: 206, distance: 88.2
click at [776, 206] on div "Majirel - 4.3" at bounding box center [823, 170] width 164 height 96
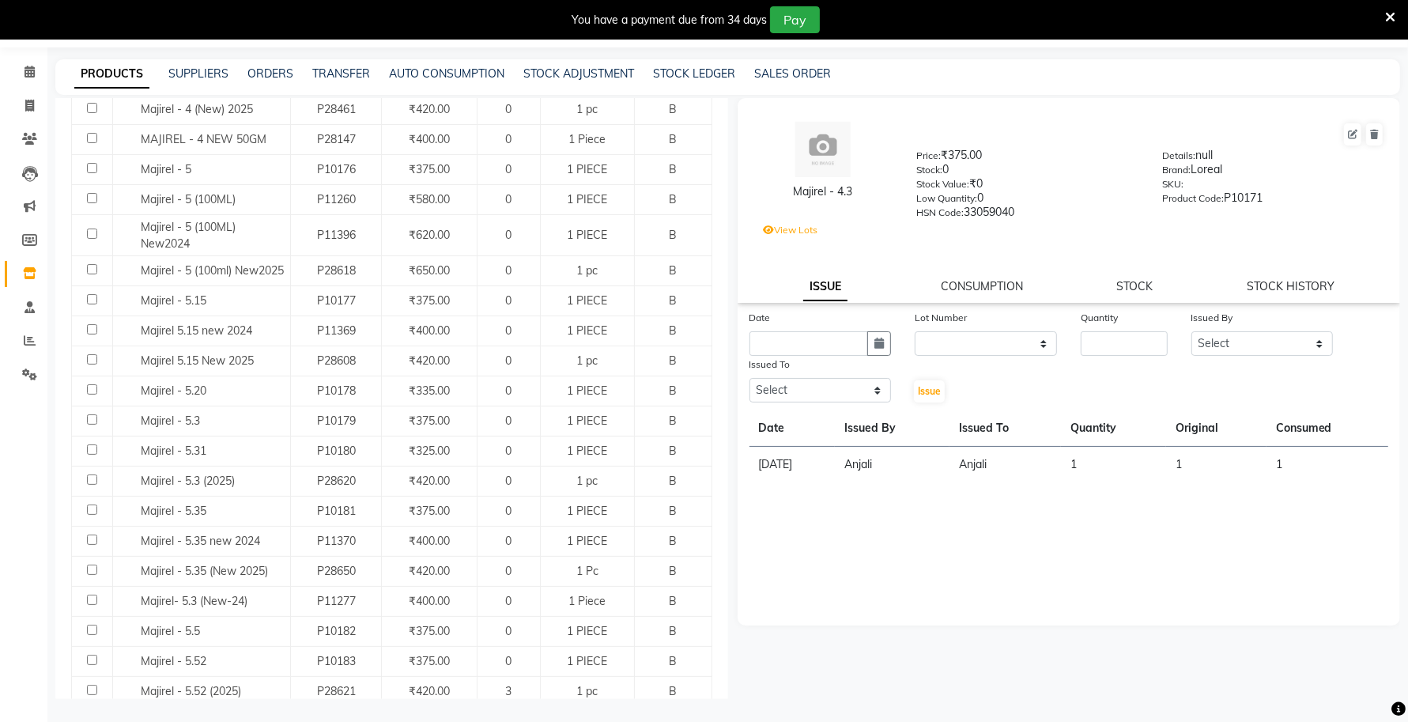
scroll to position [1383, 0]
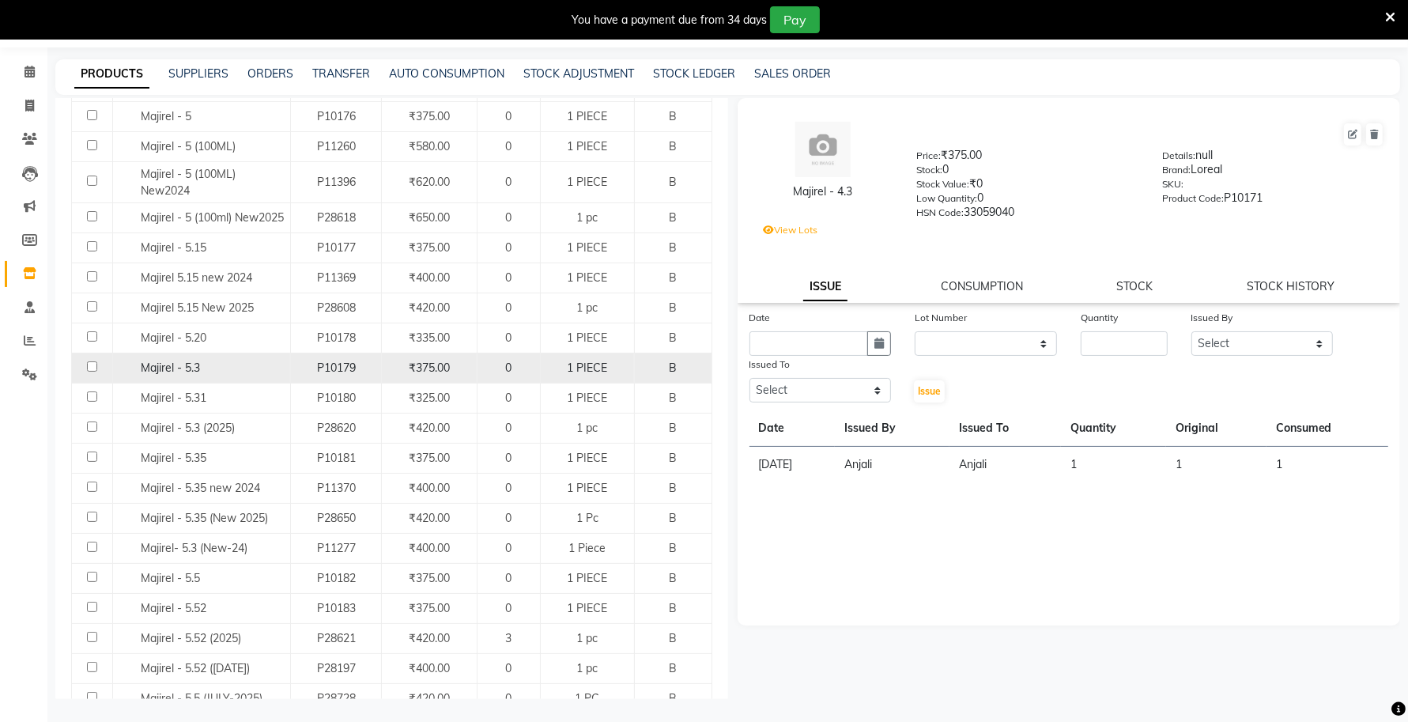
click at [228, 376] on div "Majirel - 5.3" at bounding box center [201, 368] width 169 height 17
select select
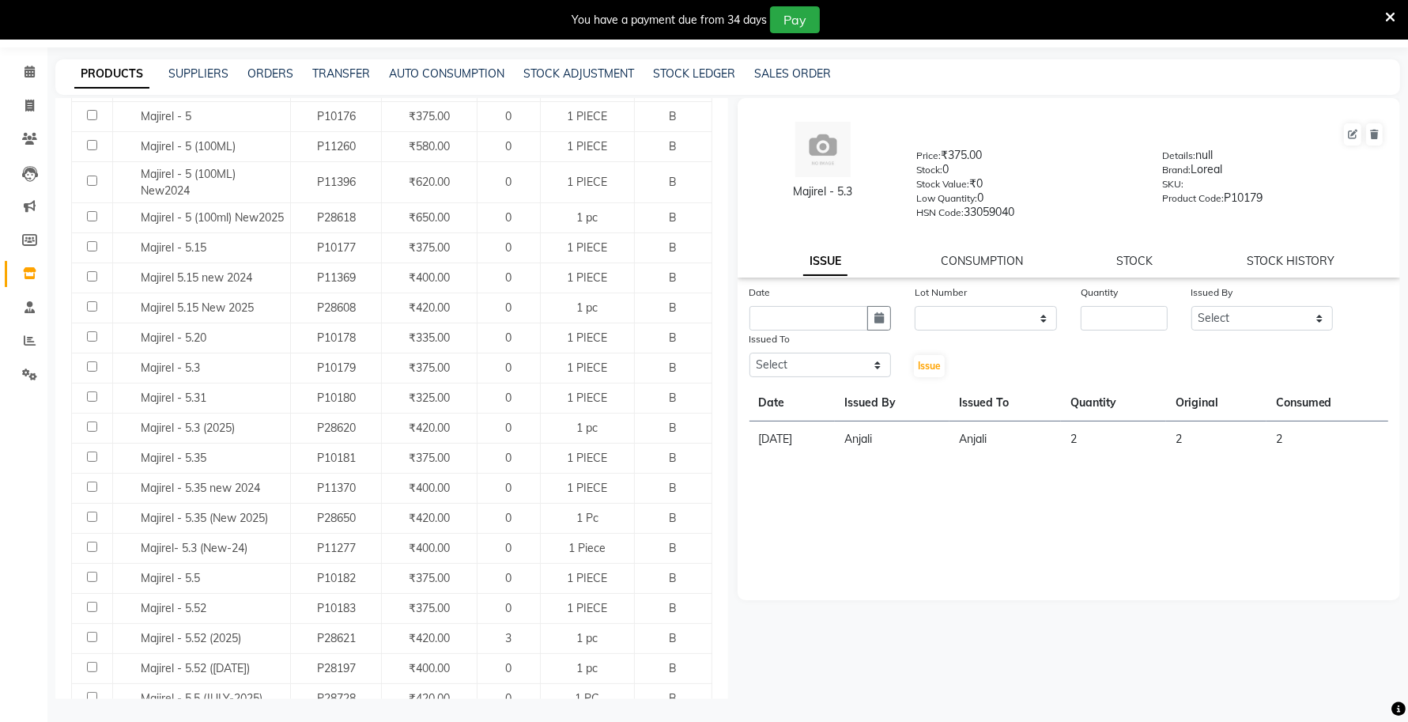
drag, startPoint x: 863, startPoint y: 191, endPoint x: 786, endPoint y: 213, distance: 79.8
click at [786, 213] on div "Majirel - 5.3" at bounding box center [823, 170] width 164 height 96
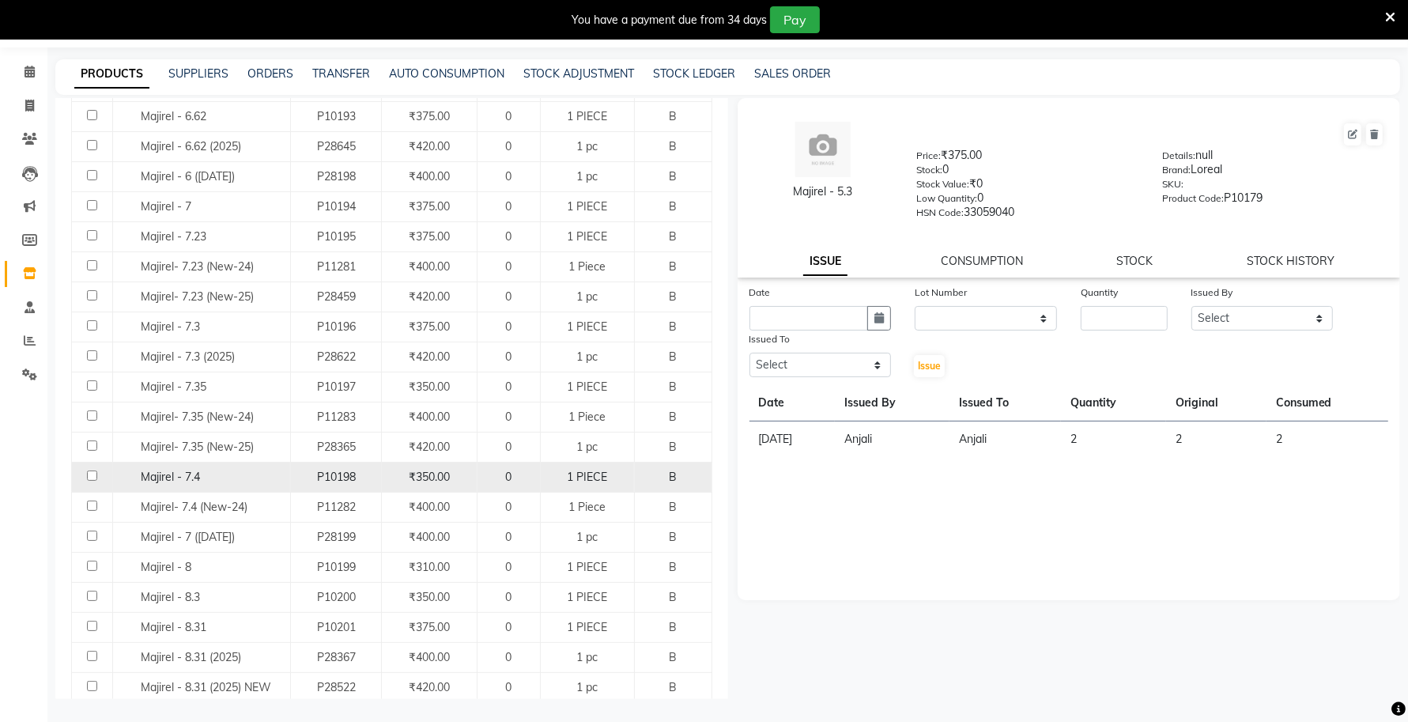
scroll to position [2668, 0]
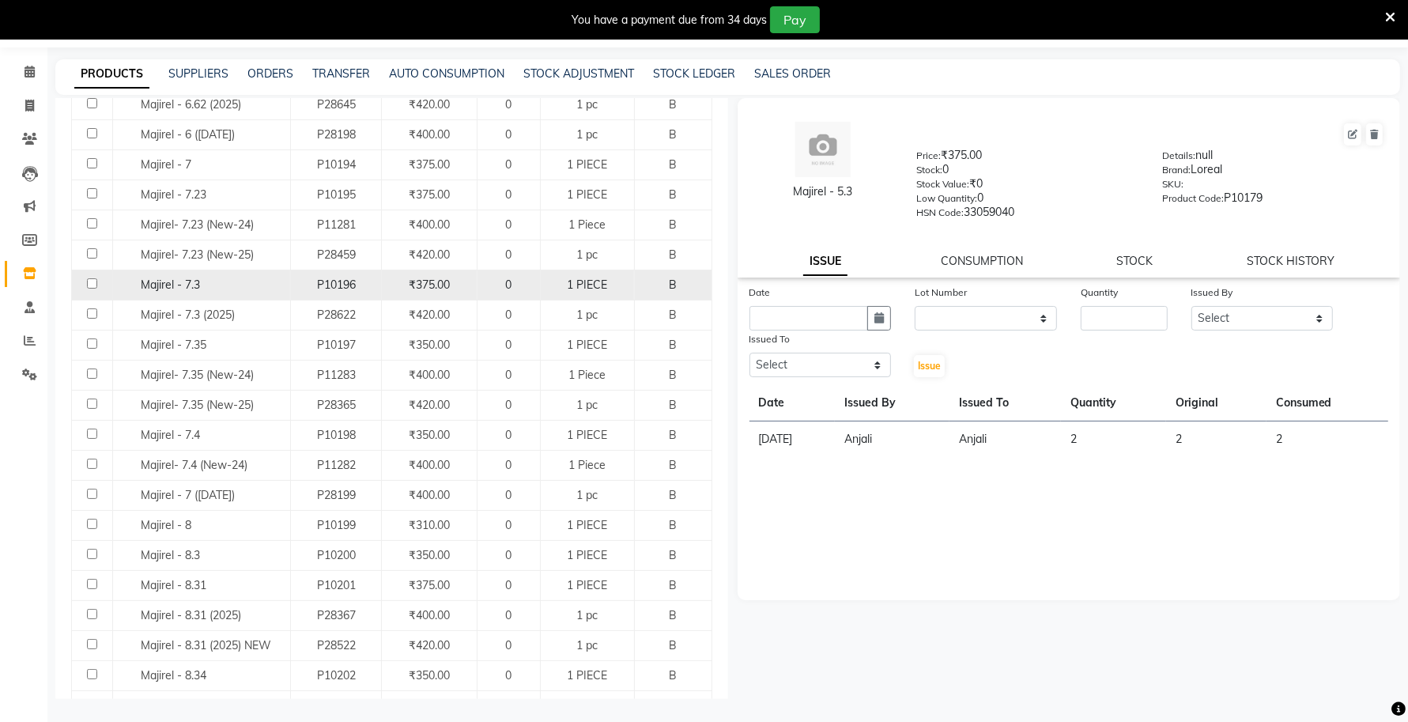
click at [221, 293] on div "Majirel - 7.3" at bounding box center [201, 285] width 169 height 17
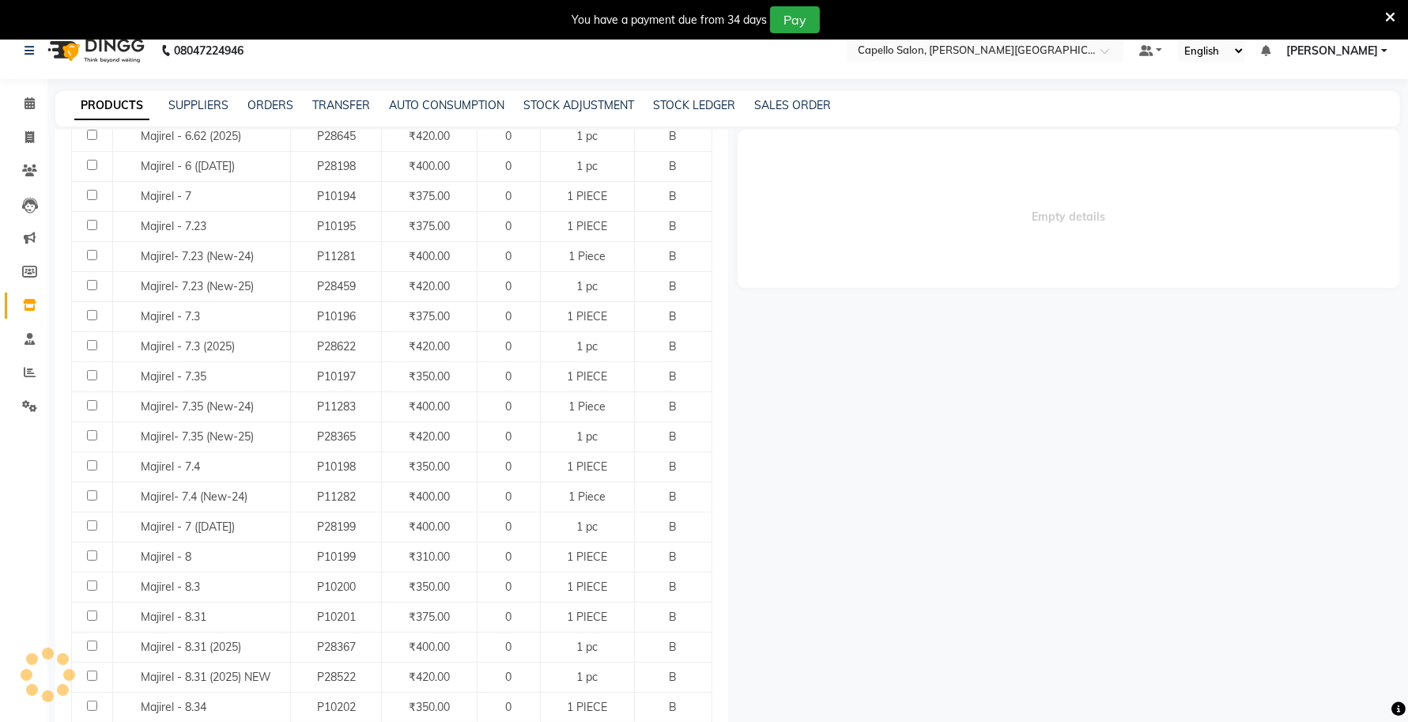
scroll to position [0, 0]
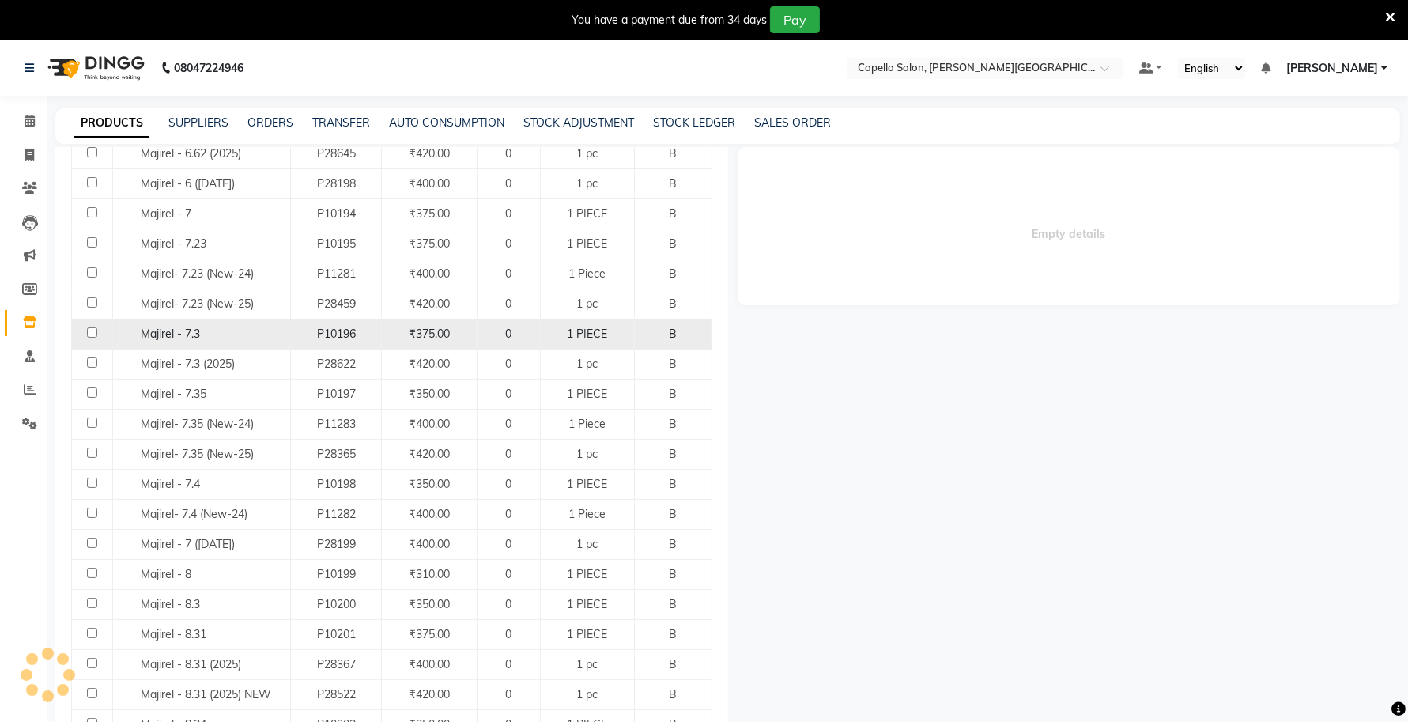
select select
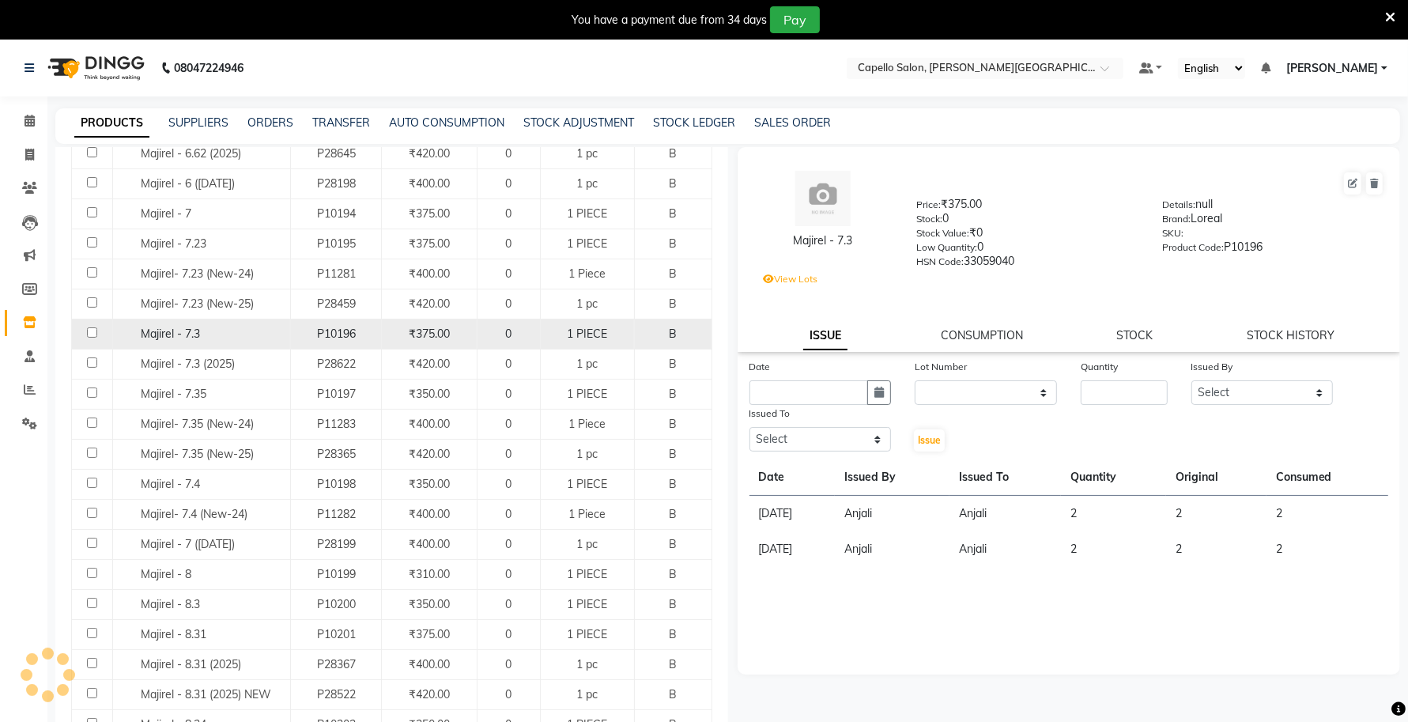
click at [164, 341] on span "Majirel - 7.3" at bounding box center [170, 333] width 59 height 14
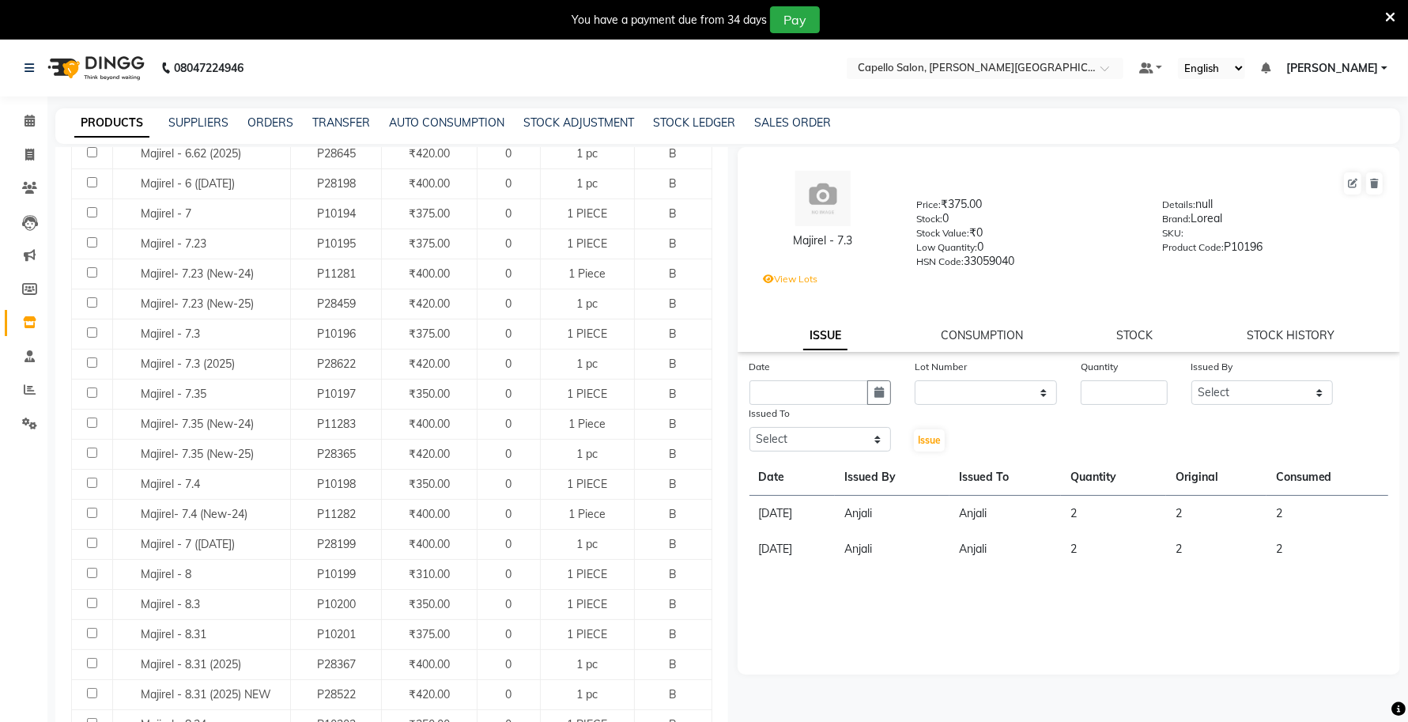
drag, startPoint x: 863, startPoint y: 239, endPoint x: 779, endPoint y: 230, distance: 84.2
click at [779, 230] on div "Majirel - 7.3" at bounding box center [823, 219] width 164 height 96
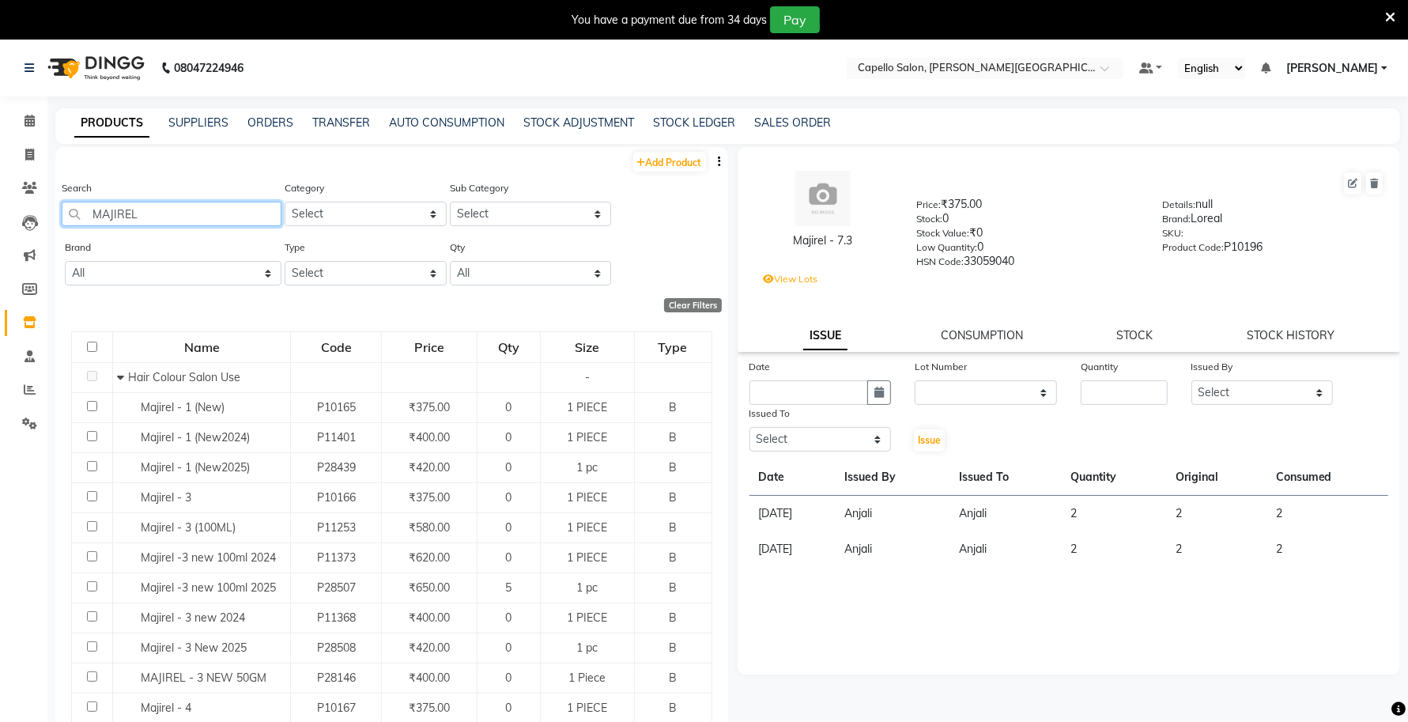
drag, startPoint x: 156, startPoint y: 215, endPoint x: 55, endPoint y: 225, distance: 100.9
click at [55, 225] on div "Search MAJIREL Category Select Keramelon Skin Makeup Personal Care Appliances B…" at bounding box center [391, 208] width 673 height 59
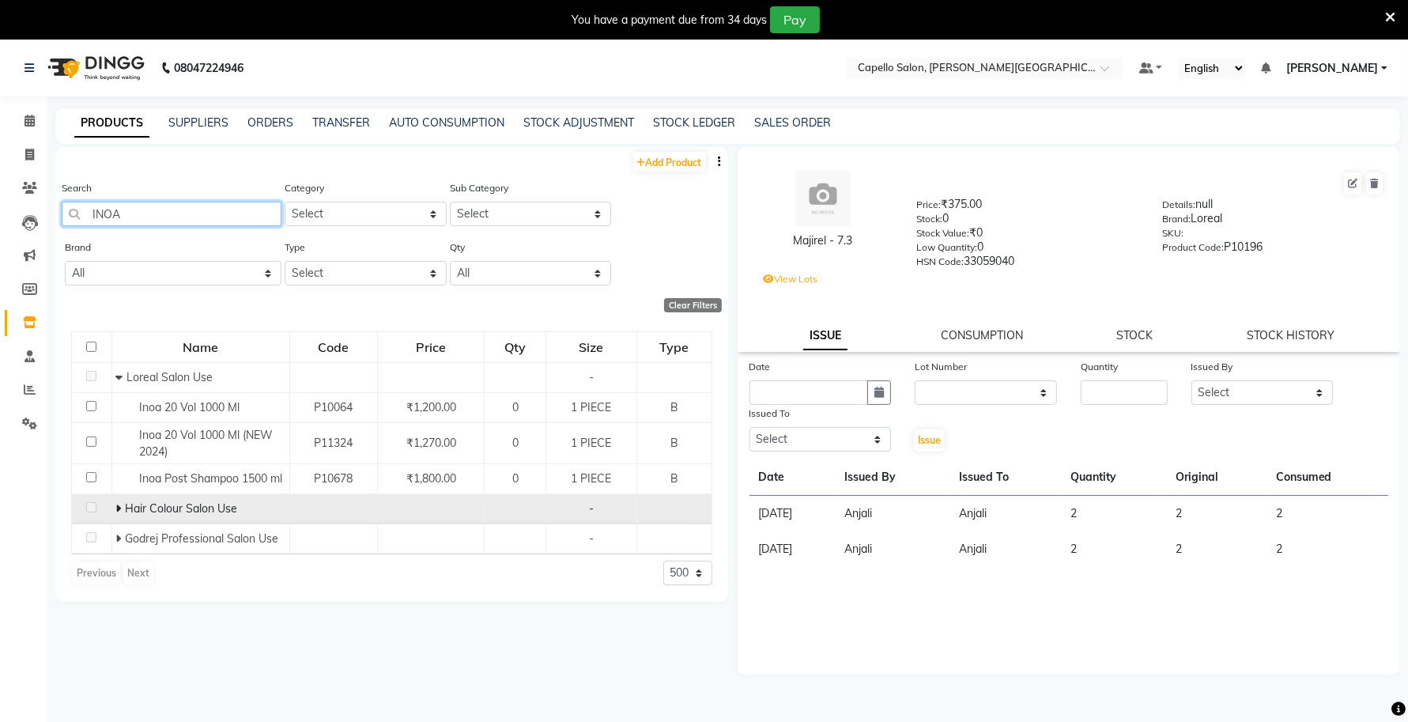
type input "INOA"
drag, startPoint x: 116, startPoint y: 506, endPoint x: 214, endPoint y: 507, distance: 98.0
click at [117, 507] on icon at bounding box center [118, 508] width 6 height 11
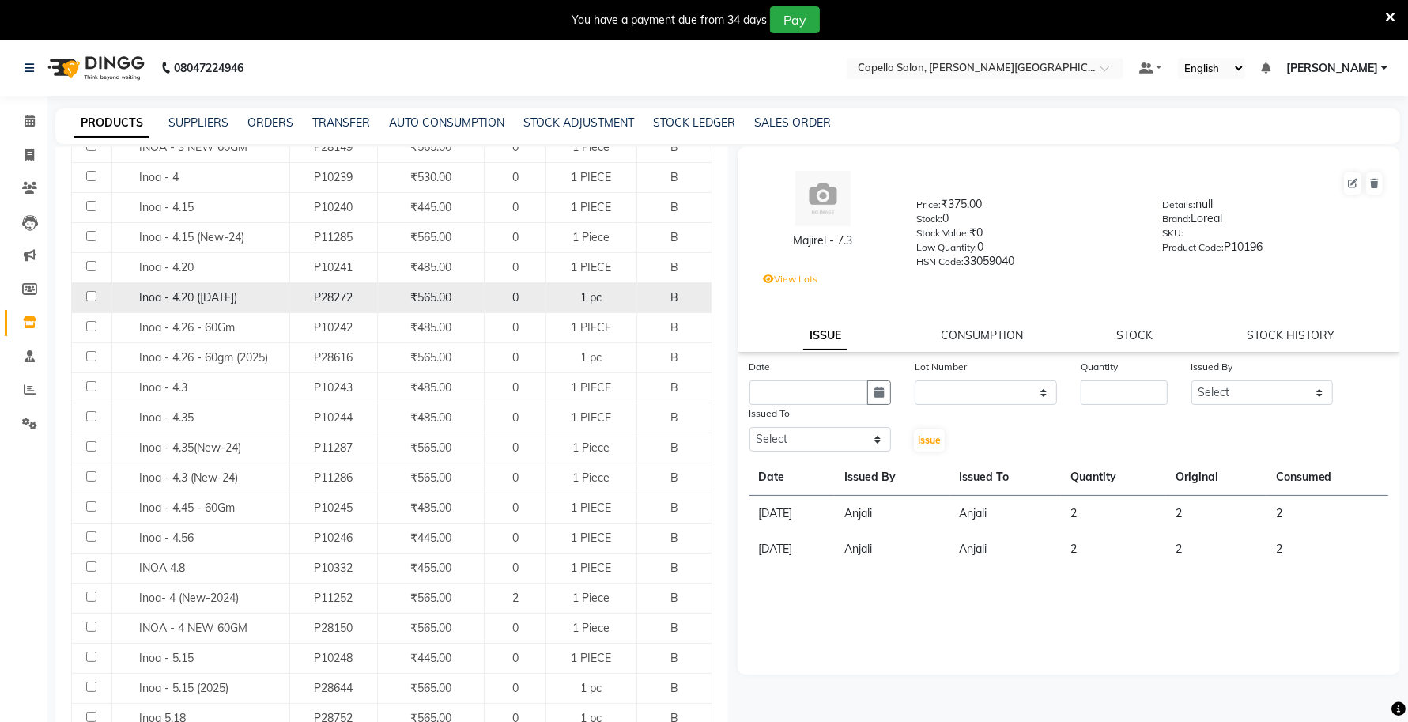
scroll to position [692, 0]
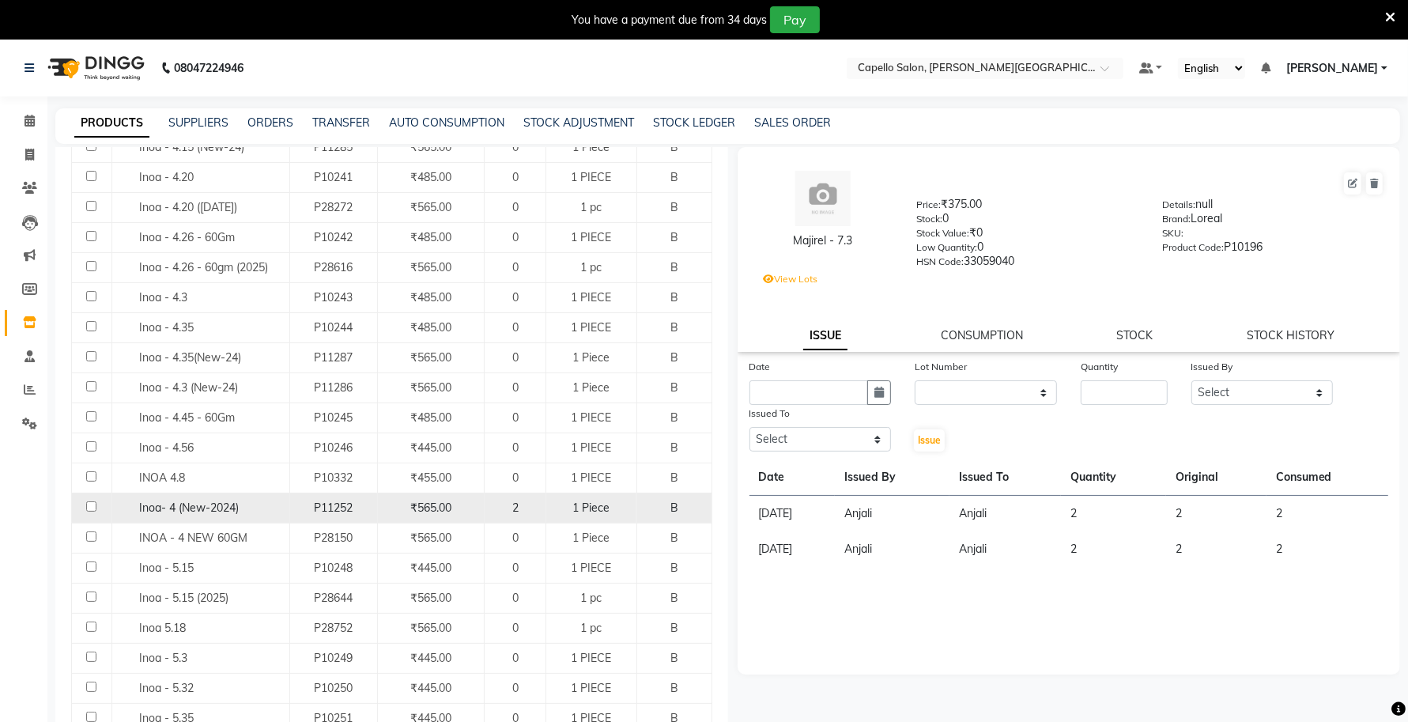
click at [213, 511] on span "Inoa- 4 (New-2024)" at bounding box center [189, 507] width 100 height 14
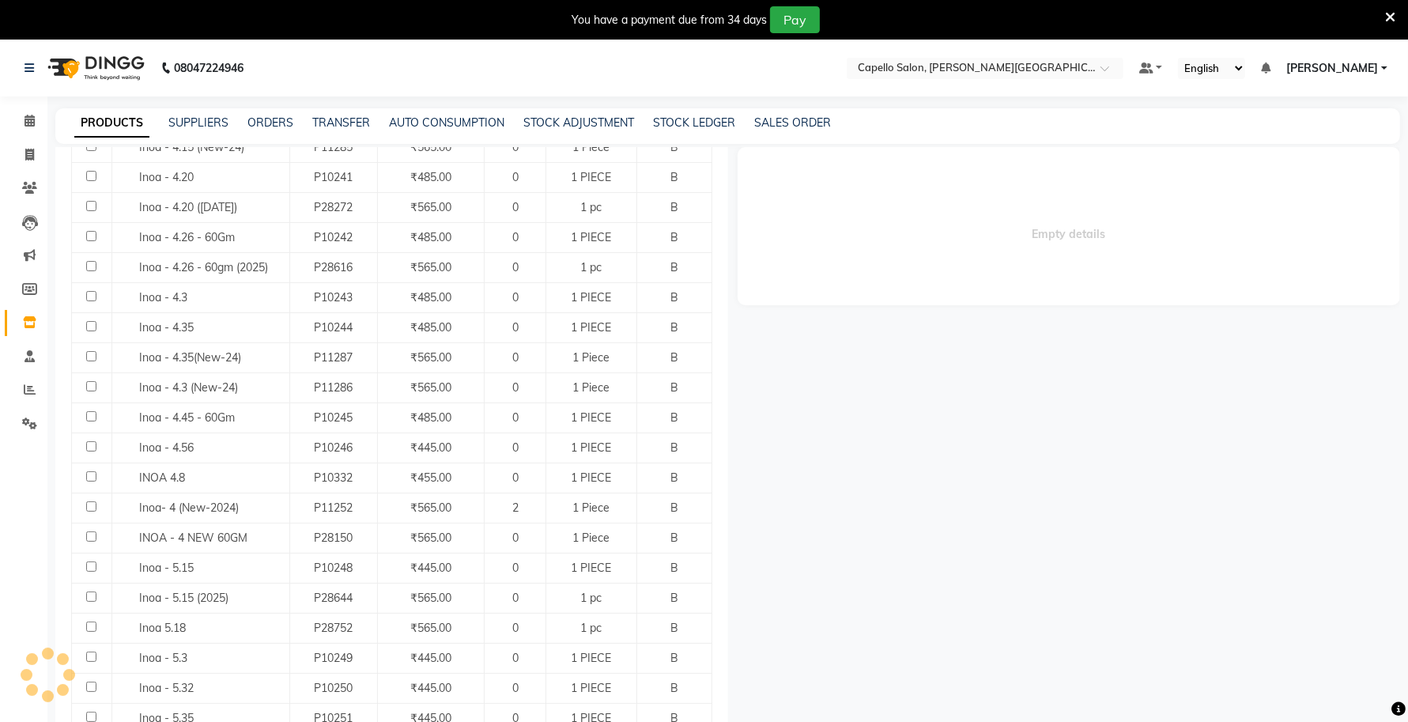
select select
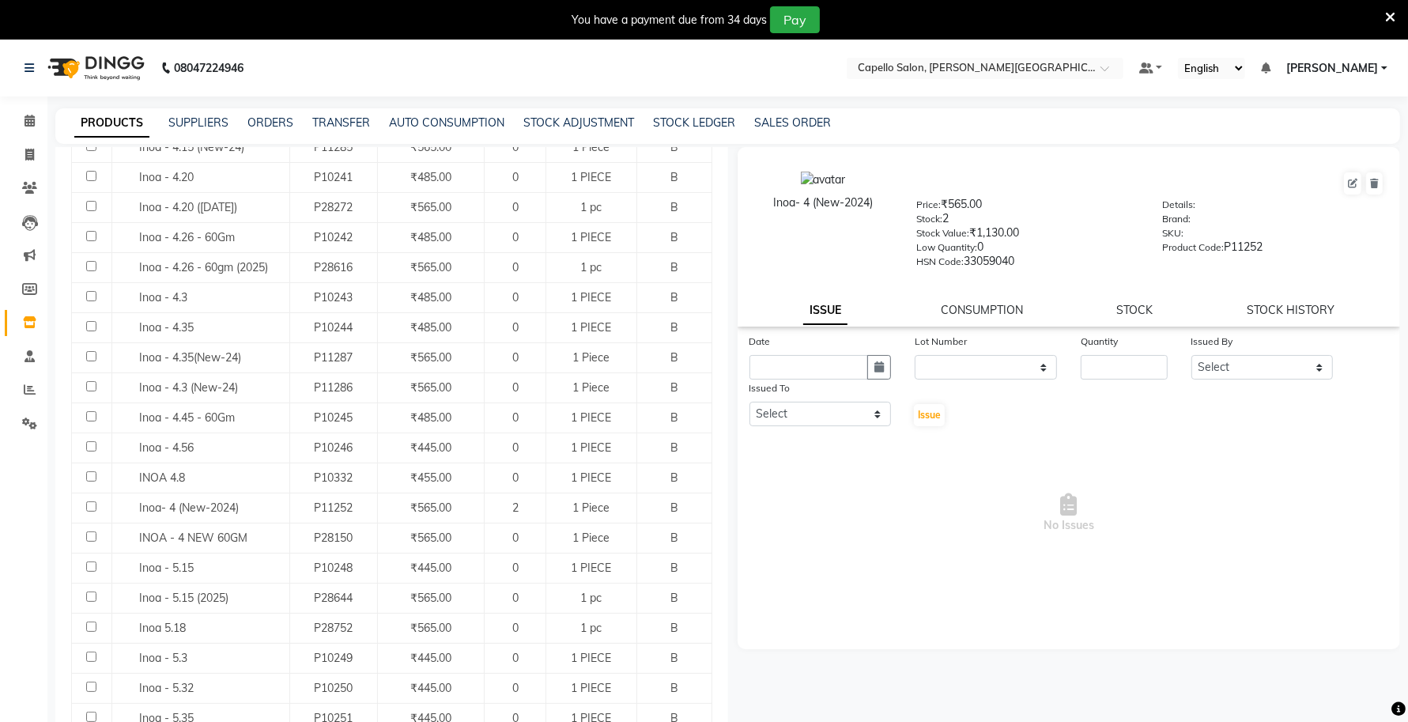
drag, startPoint x: 880, startPoint y: 202, endPoint x: 747, endPoint y: 214, distance: 133.4
click at [747, 214] on div "Inoa- 4 (New-2024)" at bounding box center [823, 219] width 164 height 96
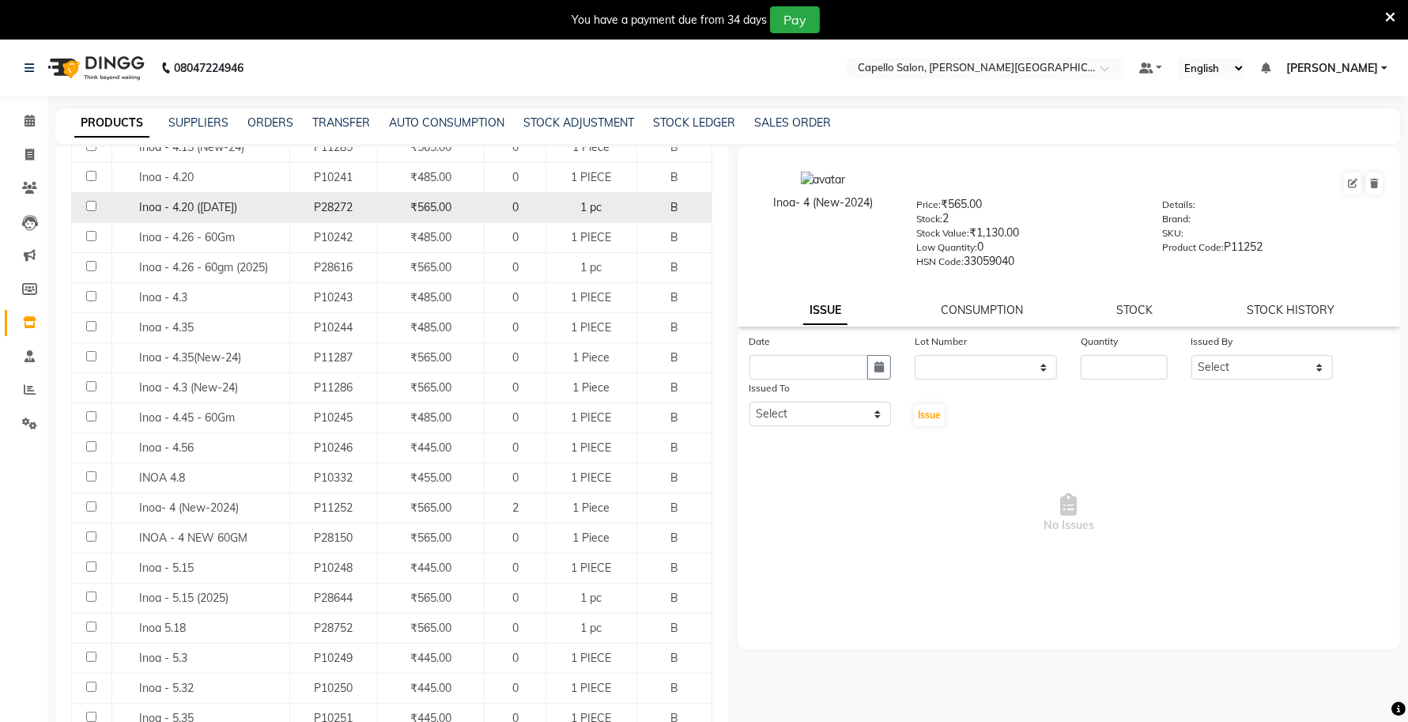
click at [237, 207] on span "Inoa - 4.20 (DEC 2024)" at bounding box center [188, 207] width 98 height 14
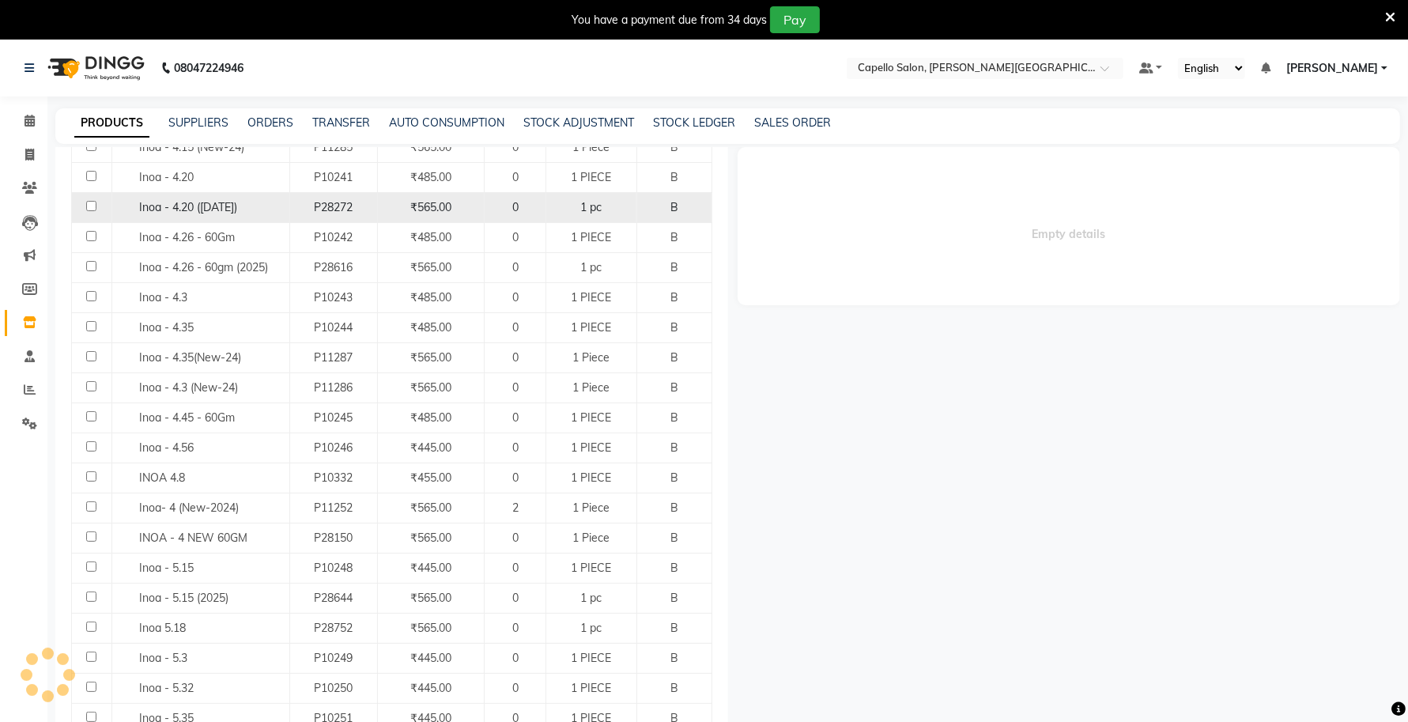
select select
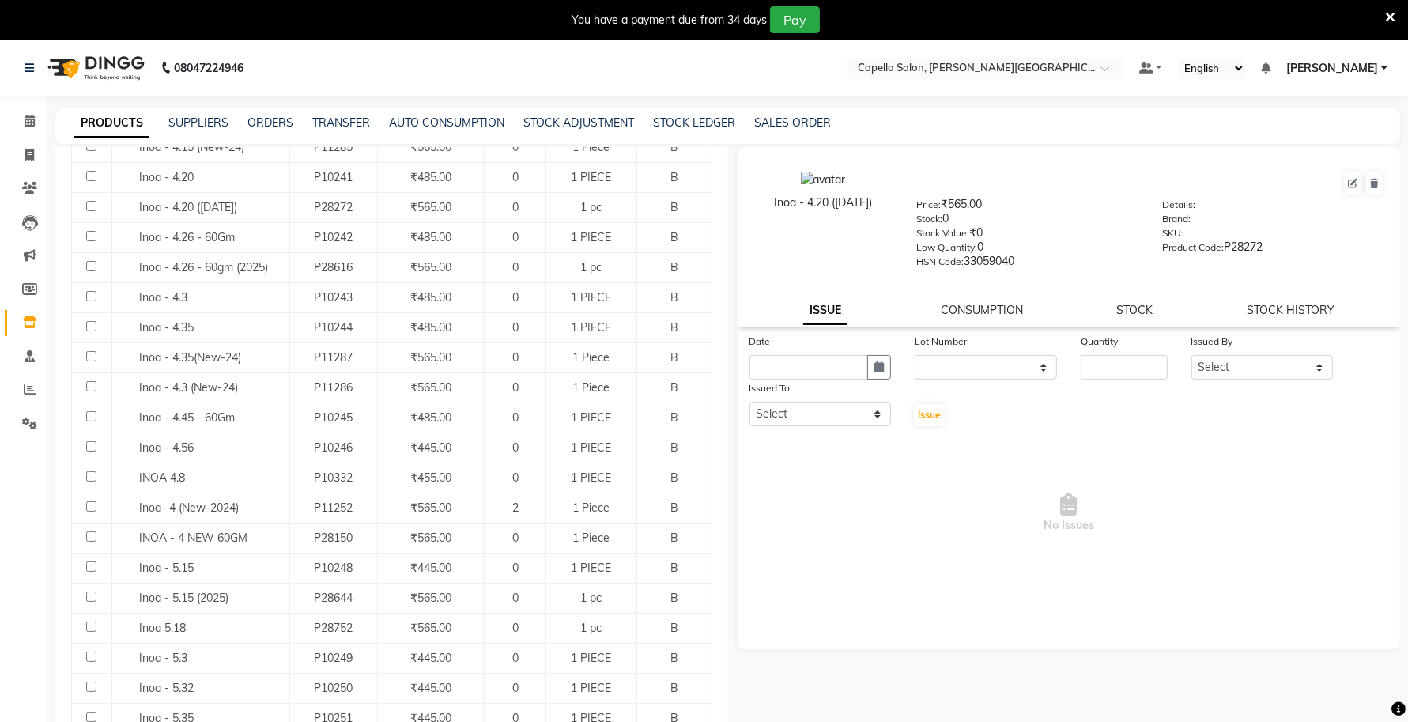
drag, startPoint x: 892, startPoint y: 195, endPoint x: 756, endPoint y: 221, distance: 138.4
click at [756, 221] on div "Inoa - 4.20 (DEC 2024)" at bounding box center [823, 219] width 164 height 96
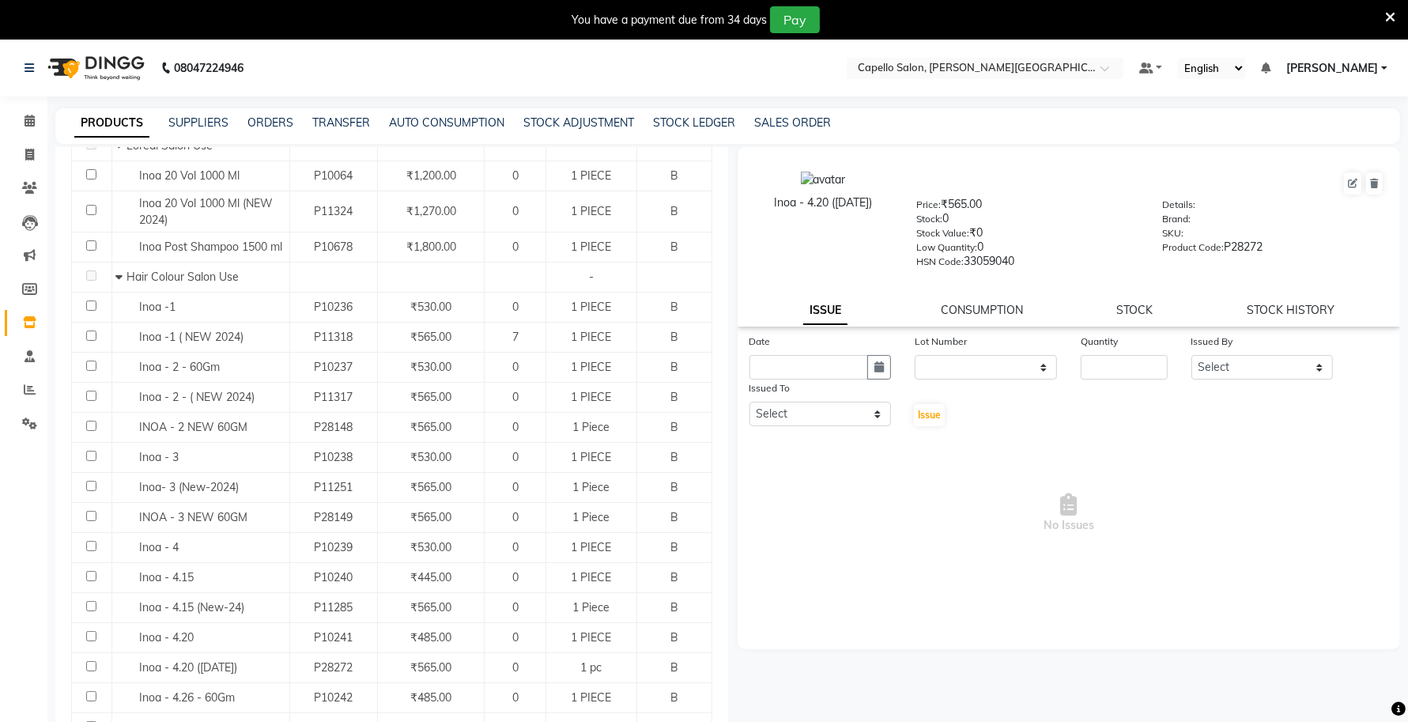
scroll to position [0, 0]
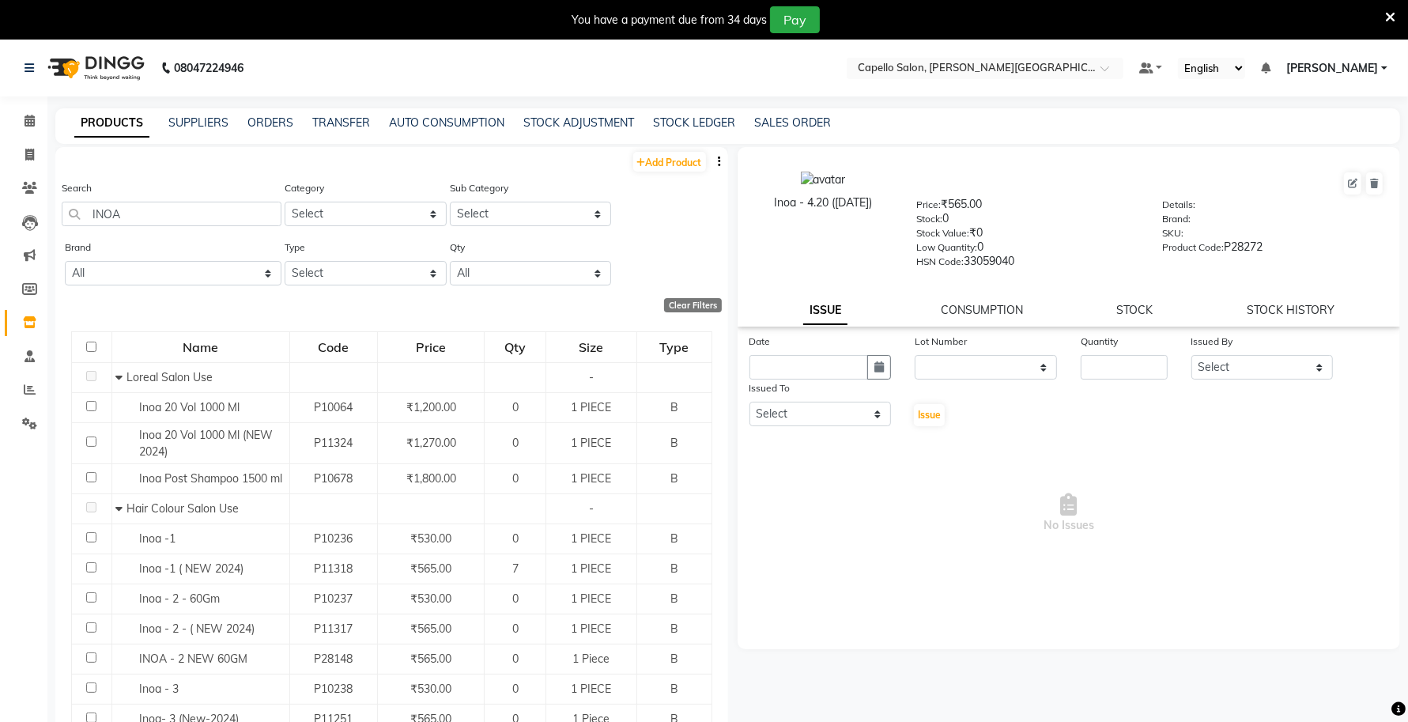
drag, startPoint x: 128, startPoint y: 196, endPoint x: 128, endPoint y: 223, distance: 26.9
click at [127, 203] on div "Search INOA" at bounding box center [172, 202] width 220 height 47
drag, startPoint x: 139, startPoint y: 204, endPoint x: 59, endPoint y: 219, distance: 81.2
click at [59, 219] on div "Search INOA Category Select Keramelon Skin Makeup Personal Care Appliances Bear…" at bounding box center [391, 208] width 673 height 59
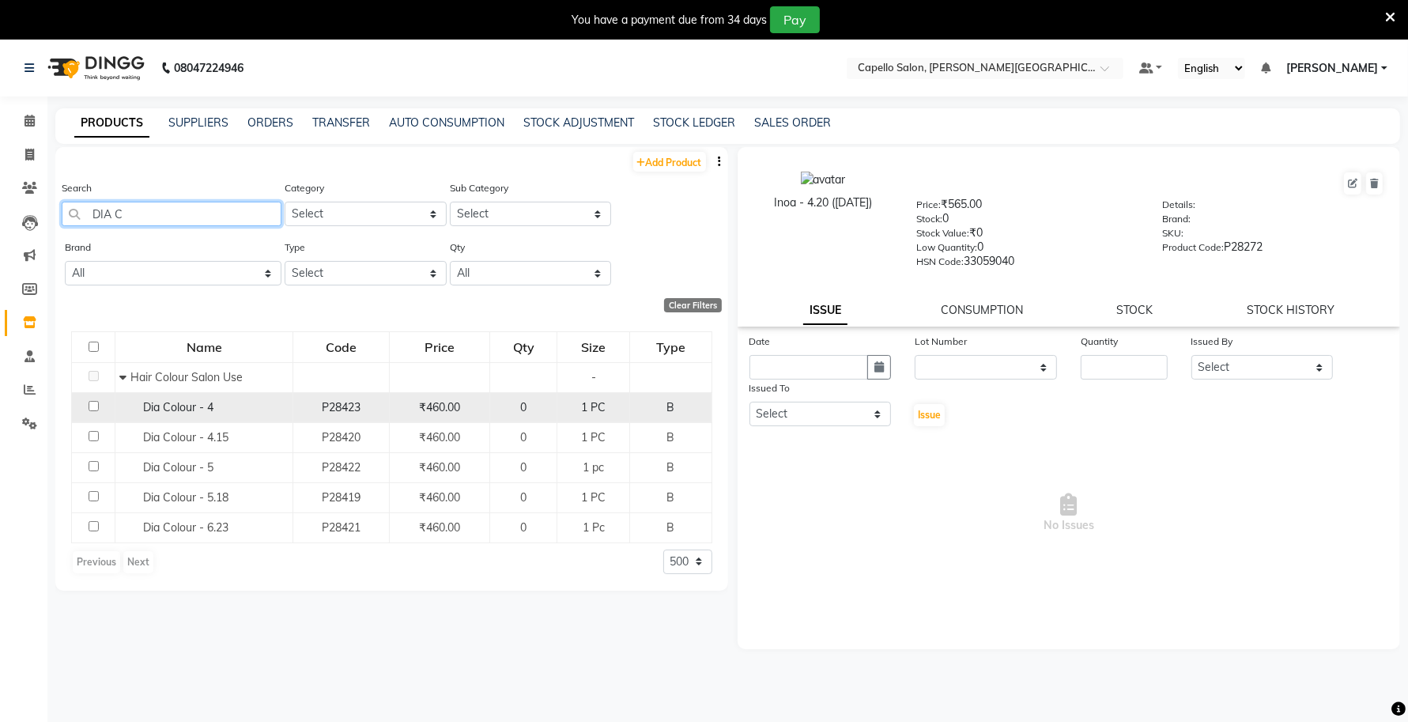
type input "DIA C"
drag, startPoint x: 232, startPoint y: 401, endPoint x: 182, endPoint y: 408, distance: 50.3
click at [182, 408] on div "Dia Colour - 4" at bounding box center [203, 407] width 169 height 17
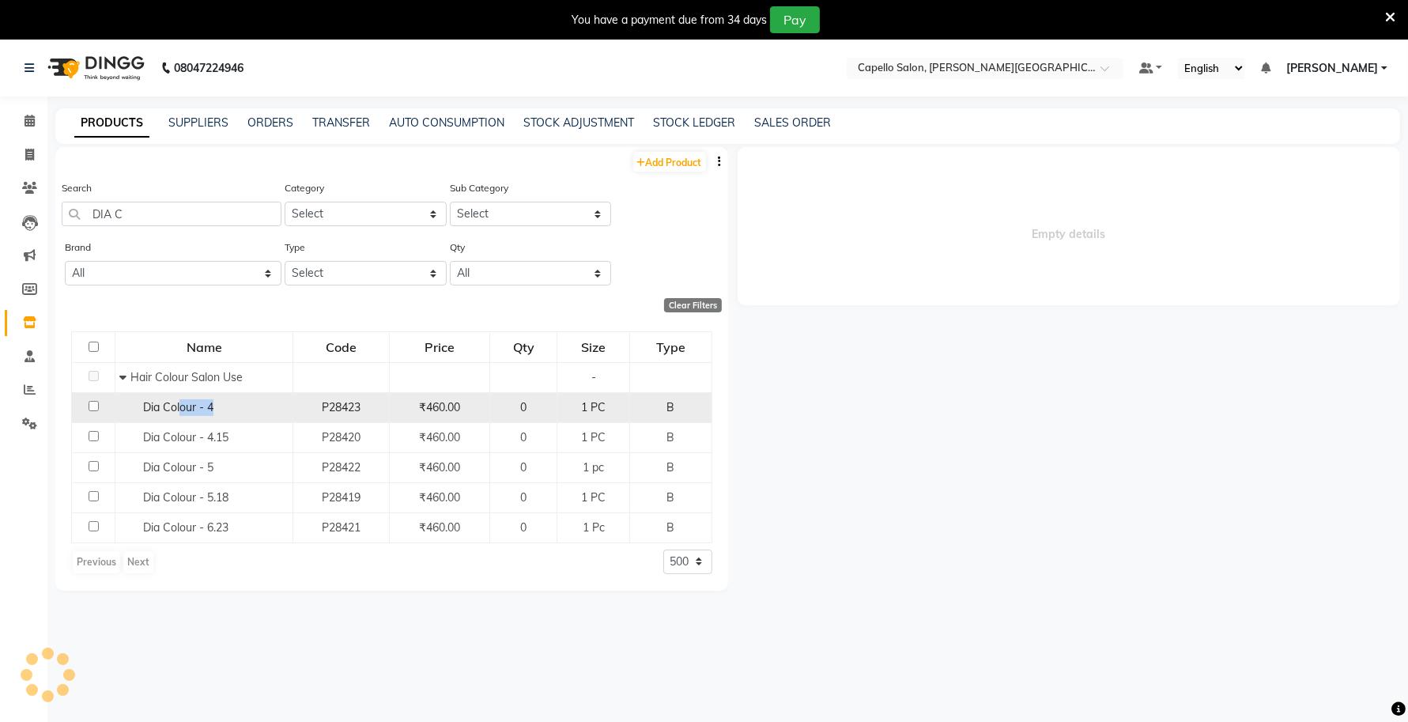
select select
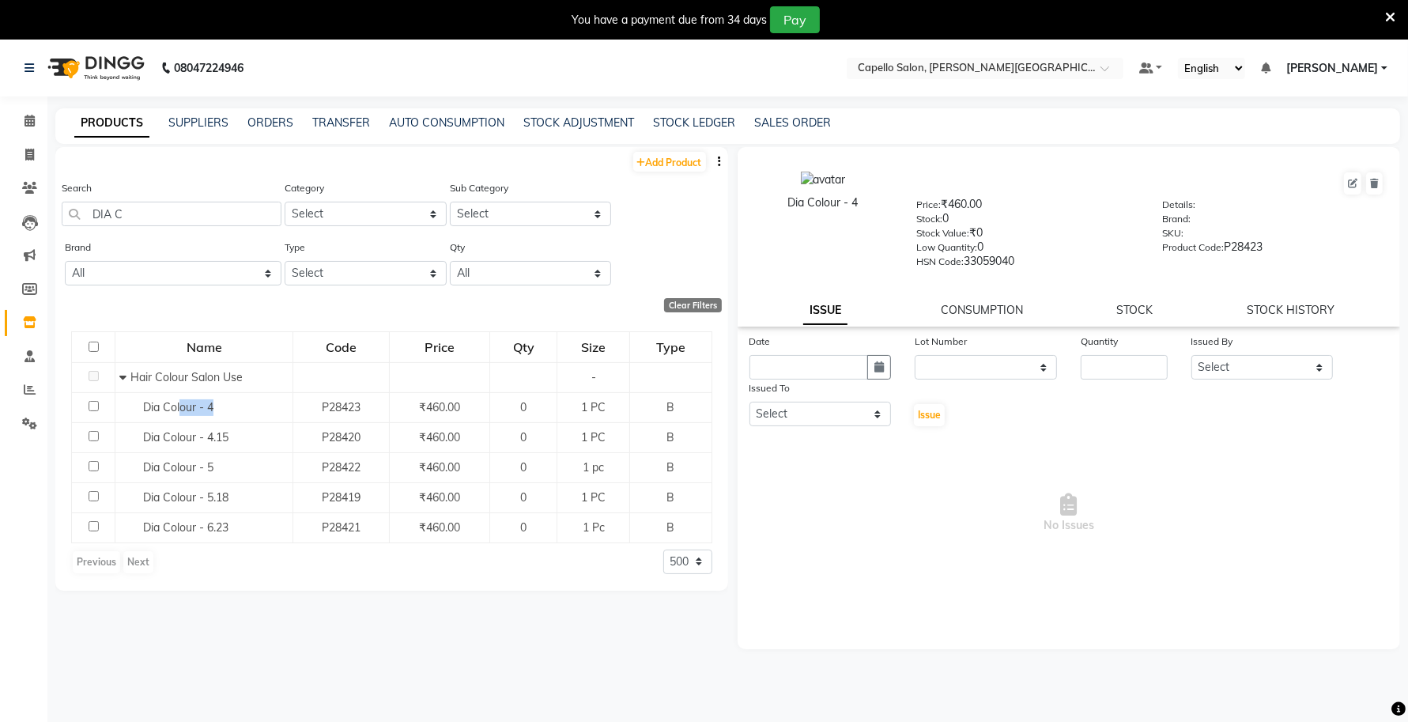
drag, startPoint x: 868, startPoint y: 202, endPoint x: 761, endPoint y: 220, distance: 108.1
click at [761, 220] on div "Dia Colour - 4" at bounding box center [823, 219] width 164 height 96
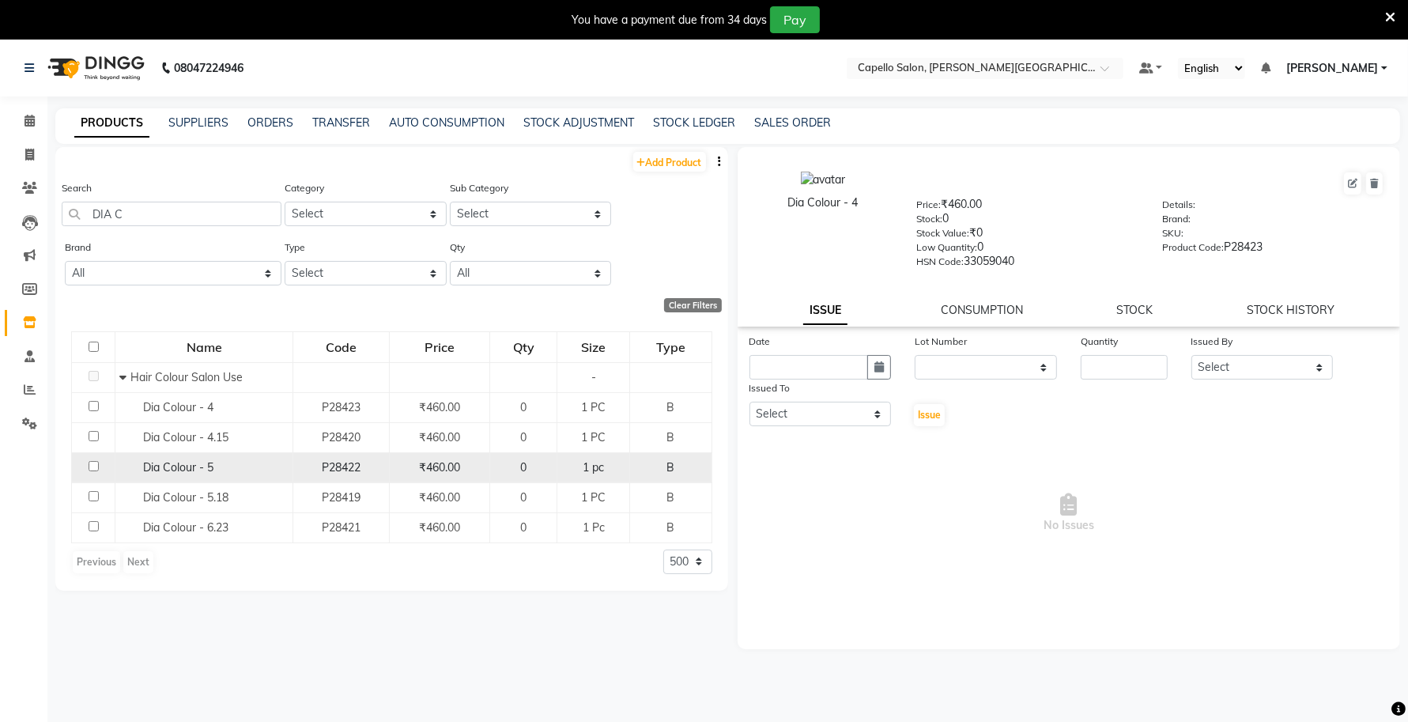
click at [190, 463] on span "Dia Colour - 5" at bounding box center [178, 467] width 70 height 14
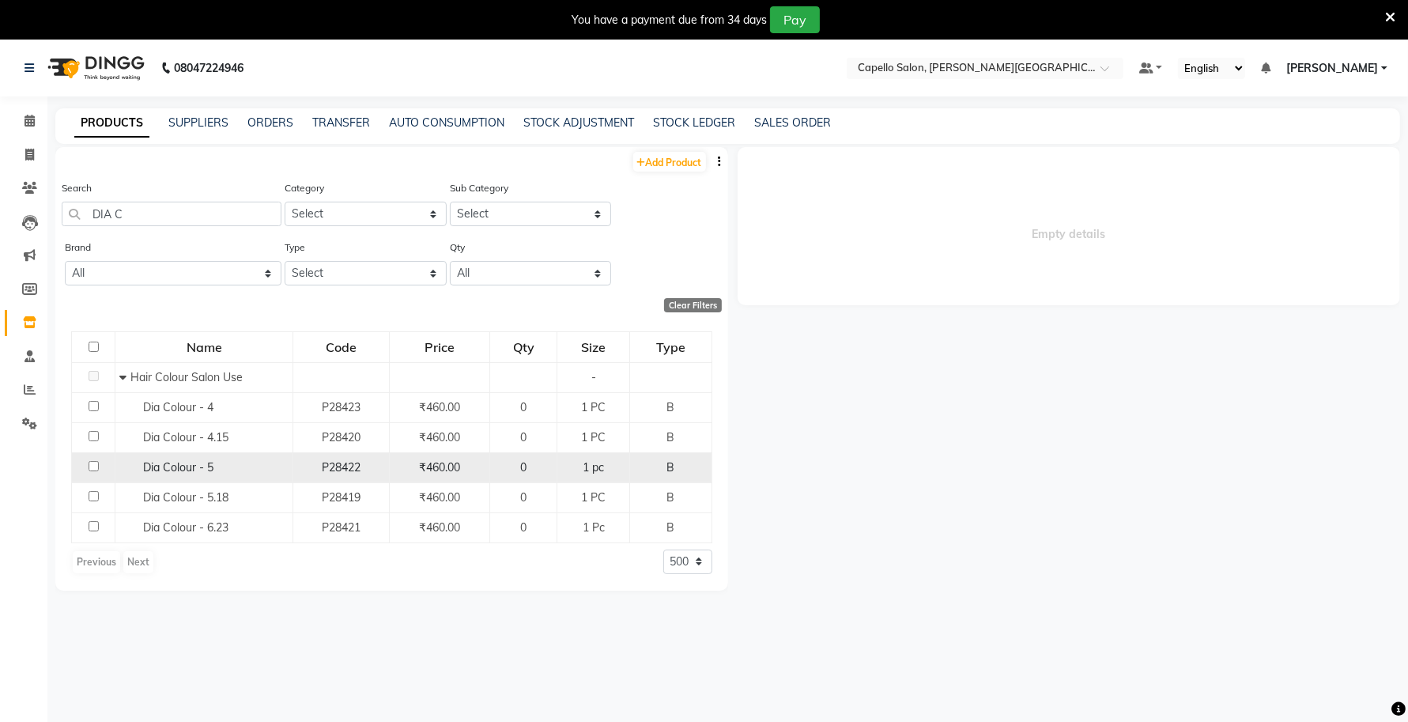
select select
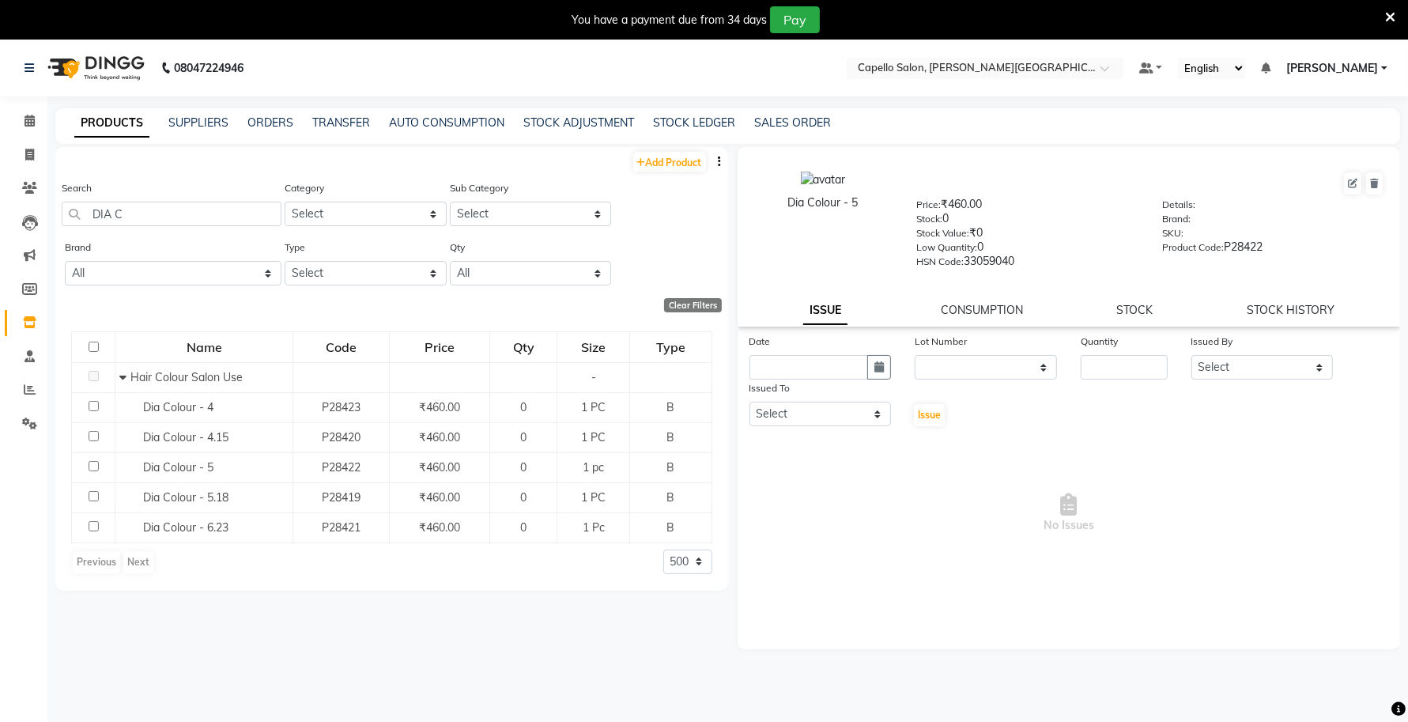
drag, startPoint x: 866, startPoint y: 202, endPoint x: 764, endPoint y: 215, distance: 102.8
click at [768, 215] on div "Dia Colour - 5" at bounding box center [823, 219] width 164 height 96
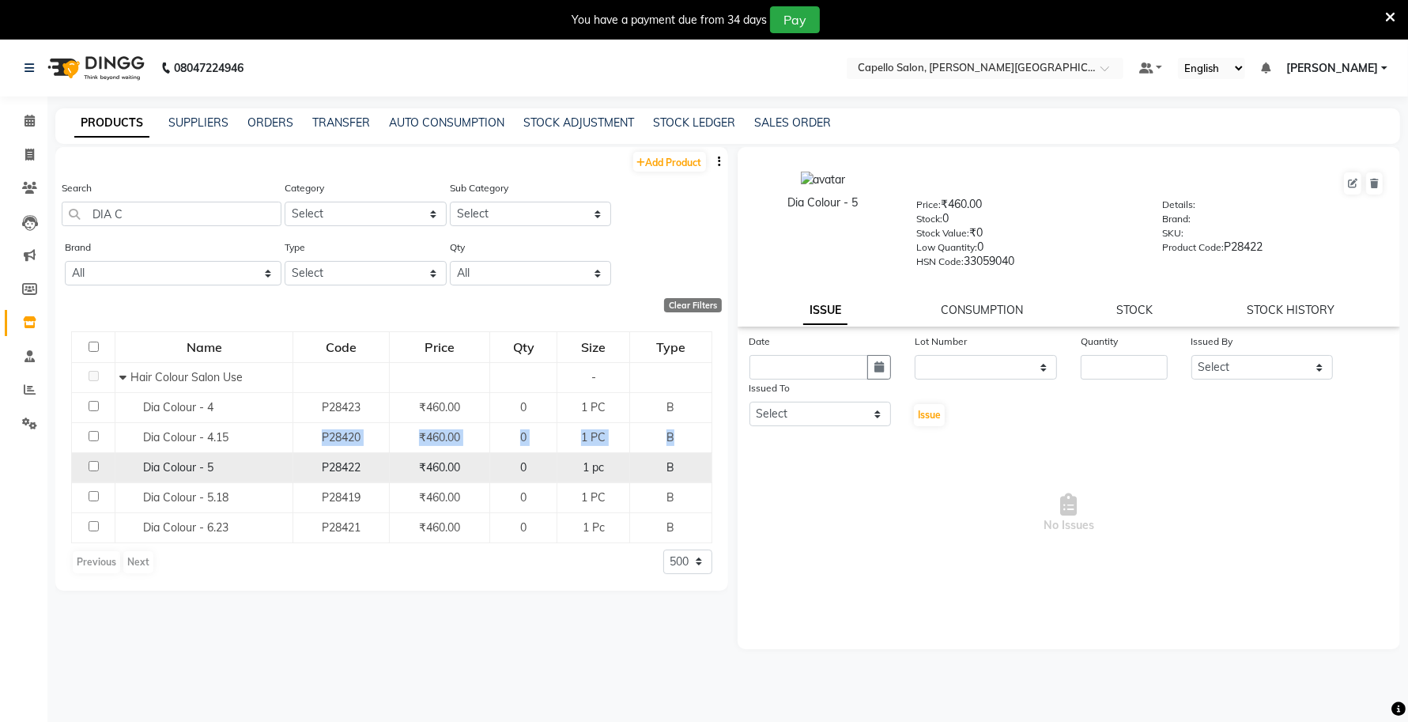
drag, startPoint x: 239, startPoint y: 432, endPoint x: 136, endPoint y: 452, distance: 104.8
click at [136, 452] on tbody "Hair Colour Salon Use - Dia Colour - 4 P28423 ₹460.00 0 1 PC B Dia Colour - 4.1…" at bounding box center [392, 452] width 640 height 180
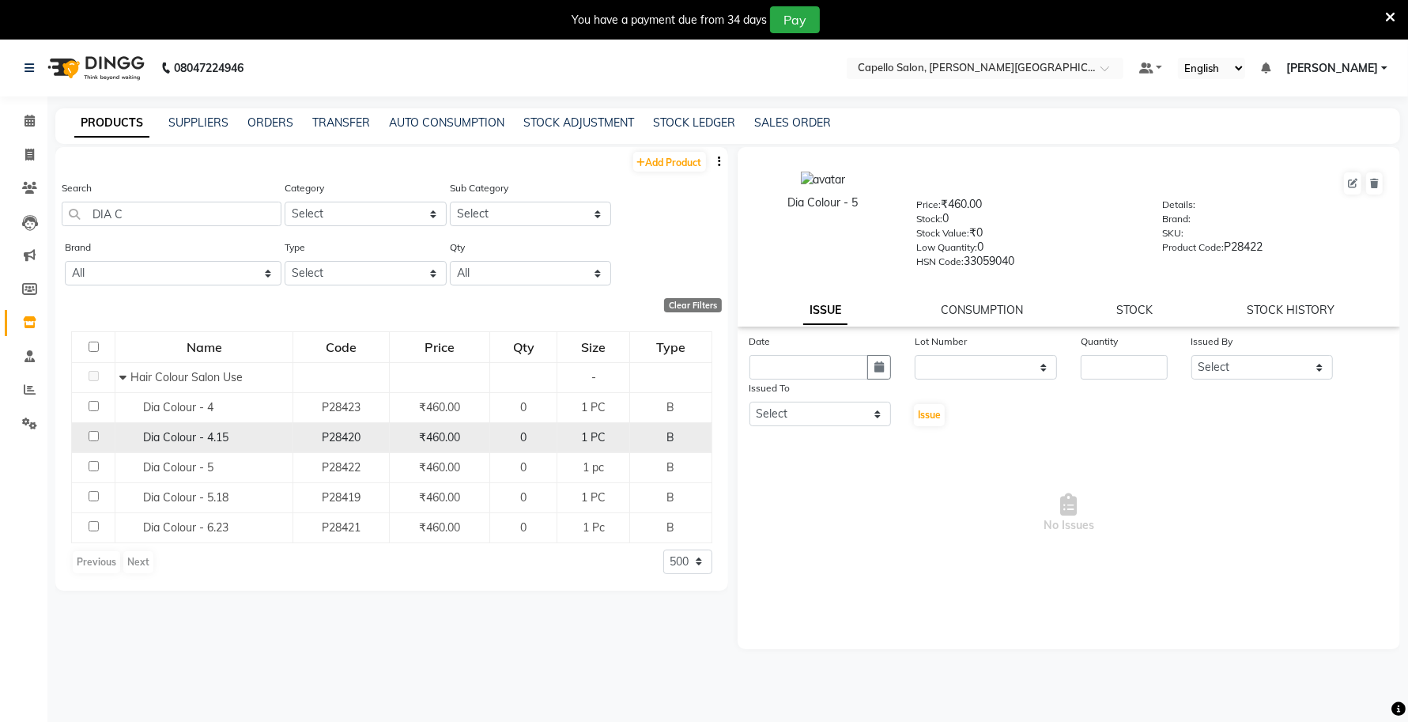
click at [179, 439] on span "Dia Colour - 4.15" at bounding box center [185, 437] width 85 height 14
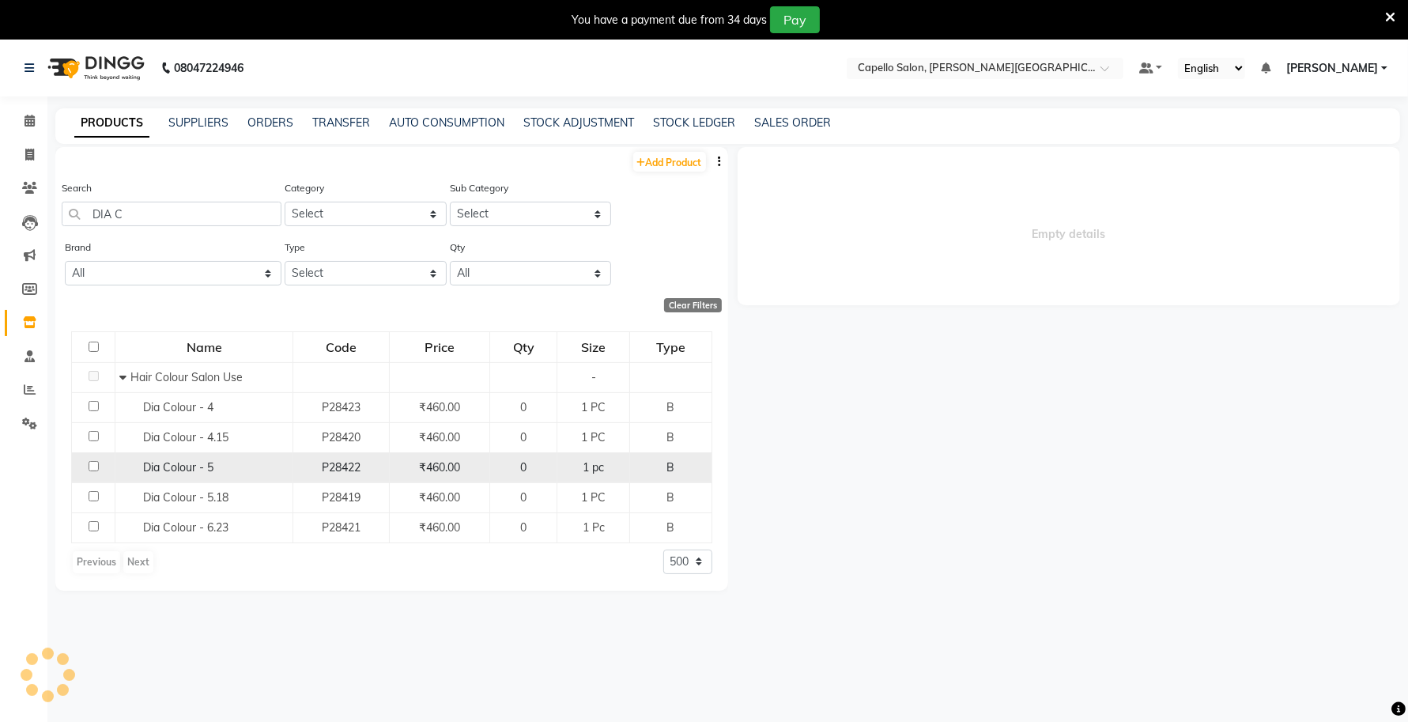
select select
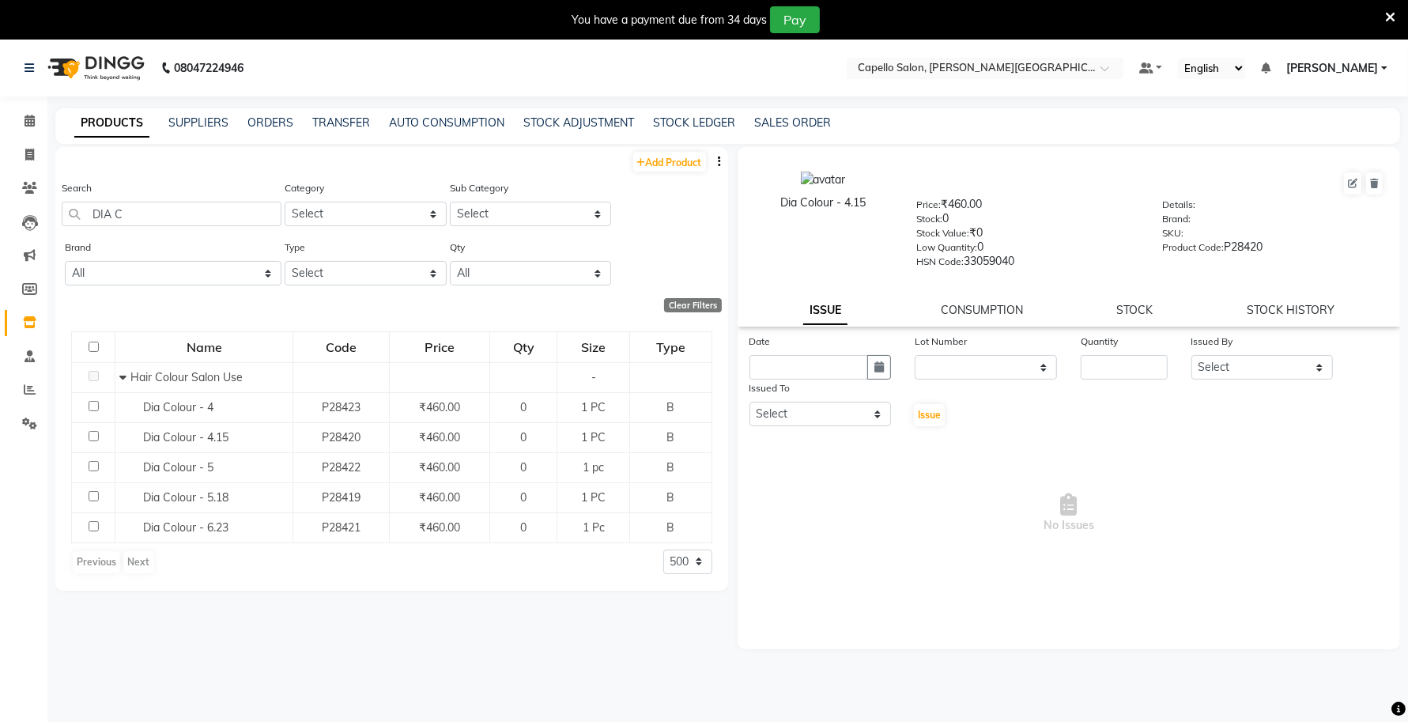
drag, startPoint x: 881, startPoint y: 206, endPoint x: 779, endPoint y: 219, distance: 102.8
click at [779, 219] on div "Dia Colour - 4.15" at bounding box center [823, 219] width 164 height 96
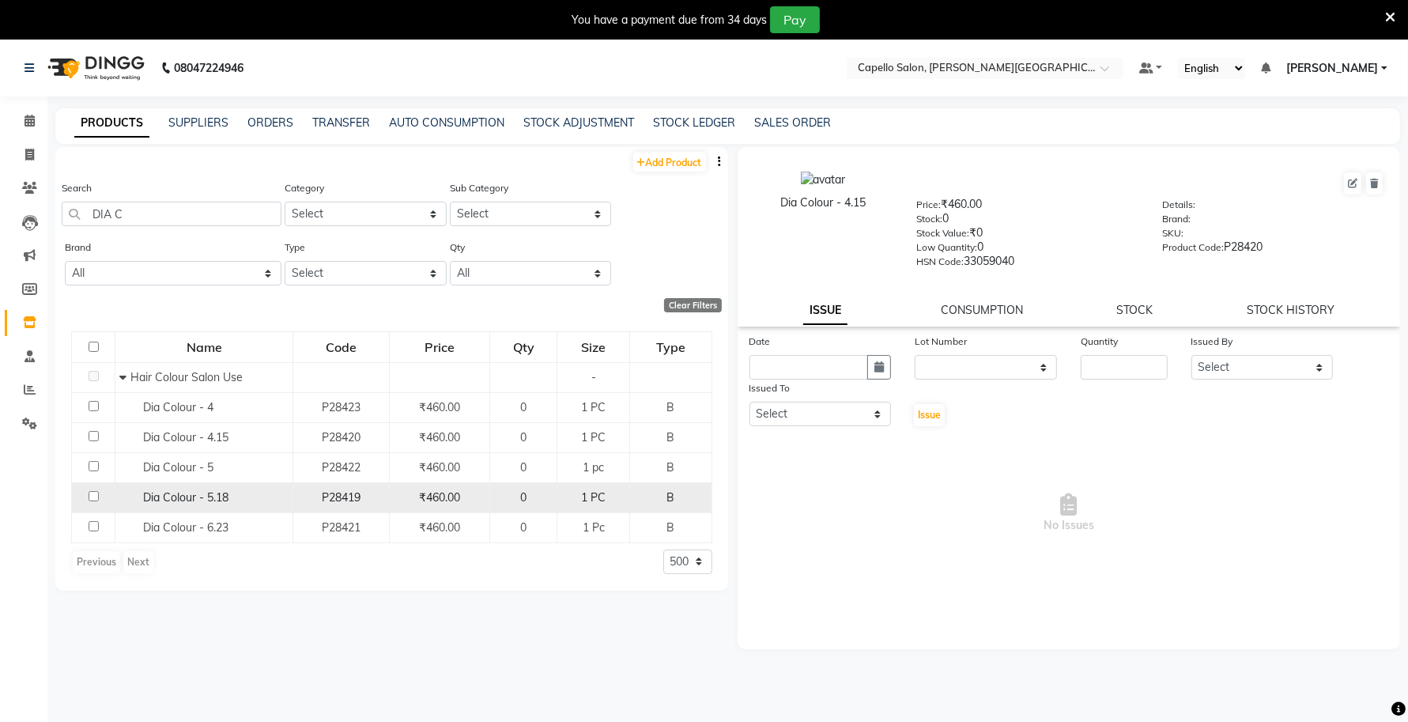
click at [235, 499] on div "Dia Colour - 5.18" at bounding box center [203, 497] width 169 height 17
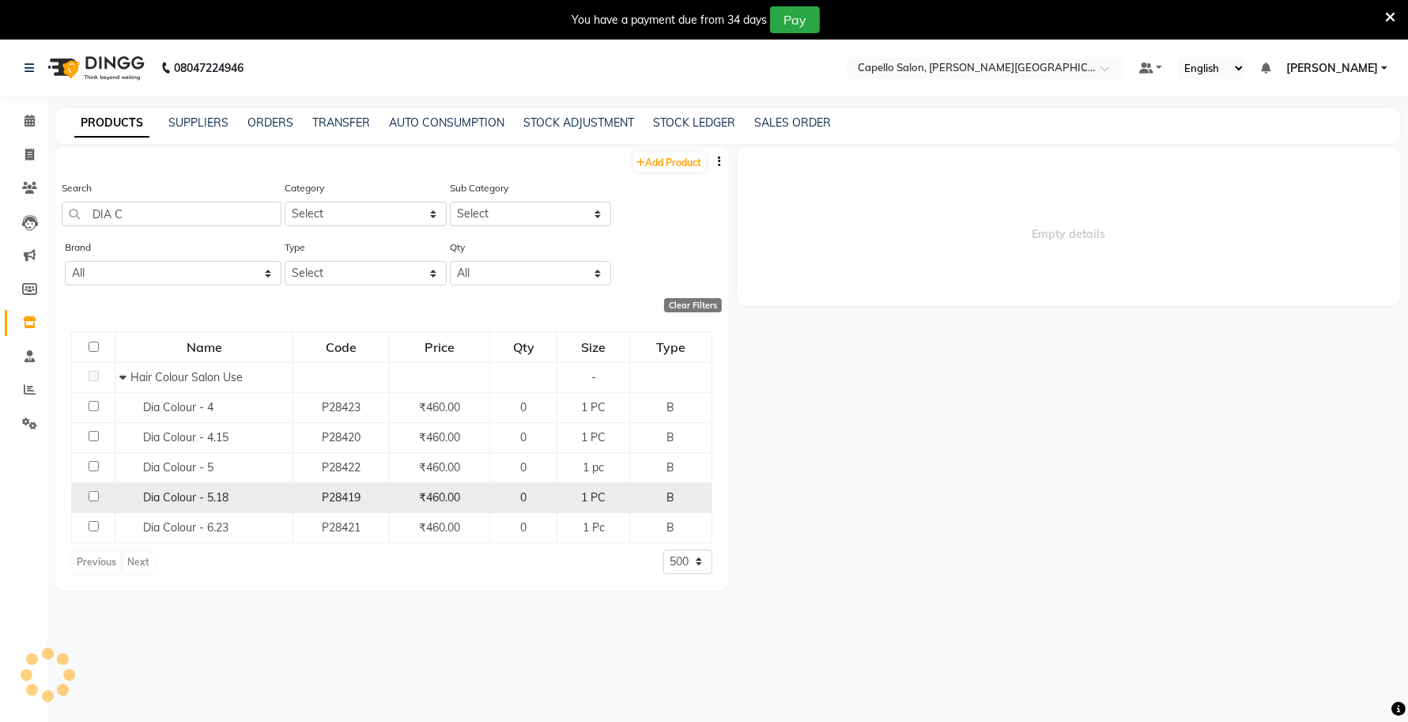
select select
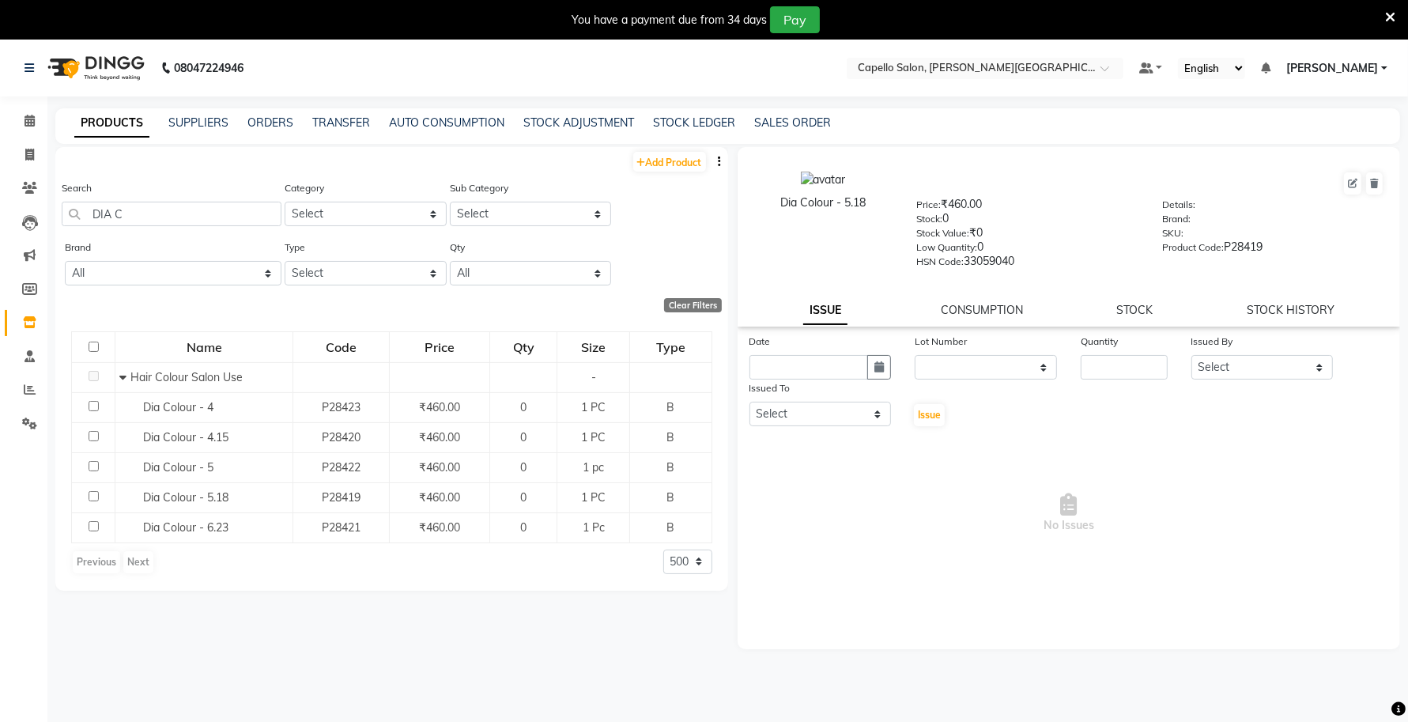
drag, startPoint x: 871, startPoint y: 196, endPoint x: 755, endPoint y: 225, distance: 119.8
click at [755, 225] on div "Dia Colour - 5.18" at bounding box center [823, 219] width 164 height 96
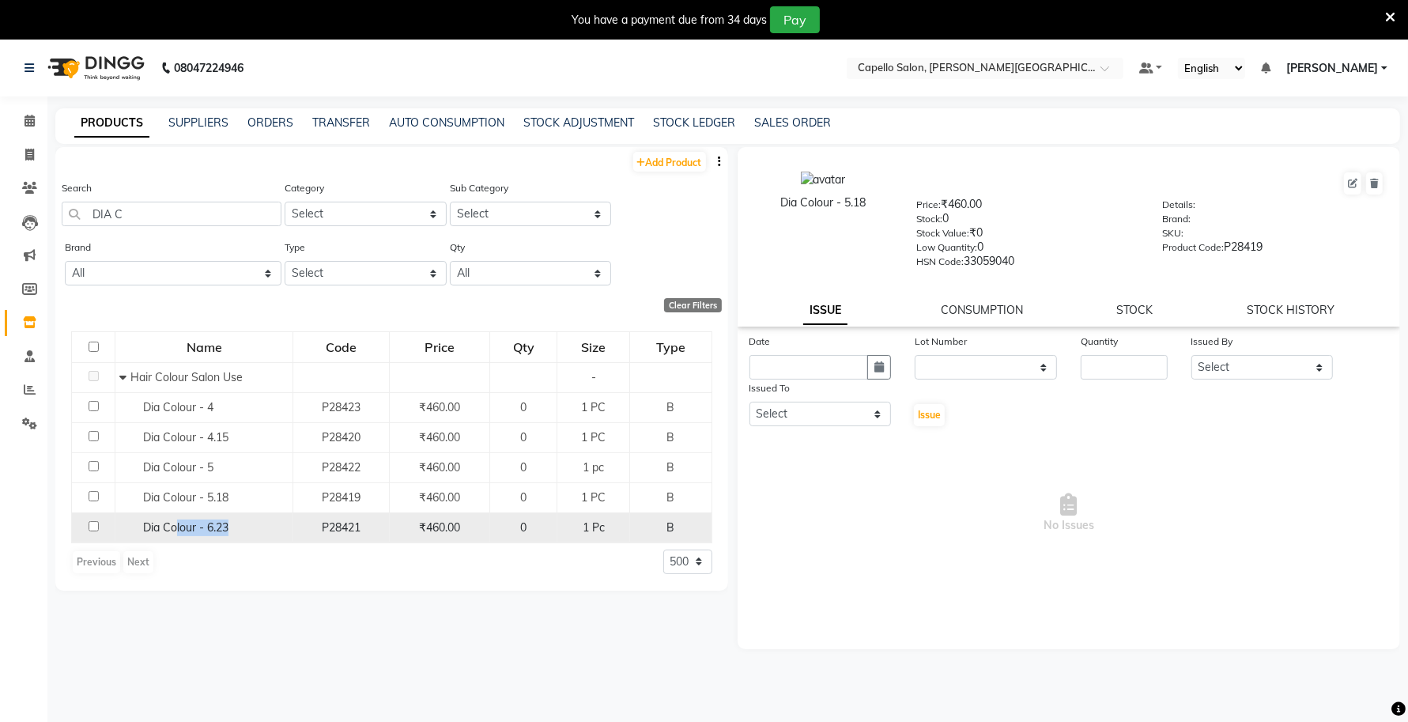
drag, startPoint x: 241, startPoint y: 528, endPoint x: 172, endPoint y: 530, distance: 69.6
click at [175, 530] on div "Dia Colour - 6.23" at bounding box center [203, 527] width 169 height 17
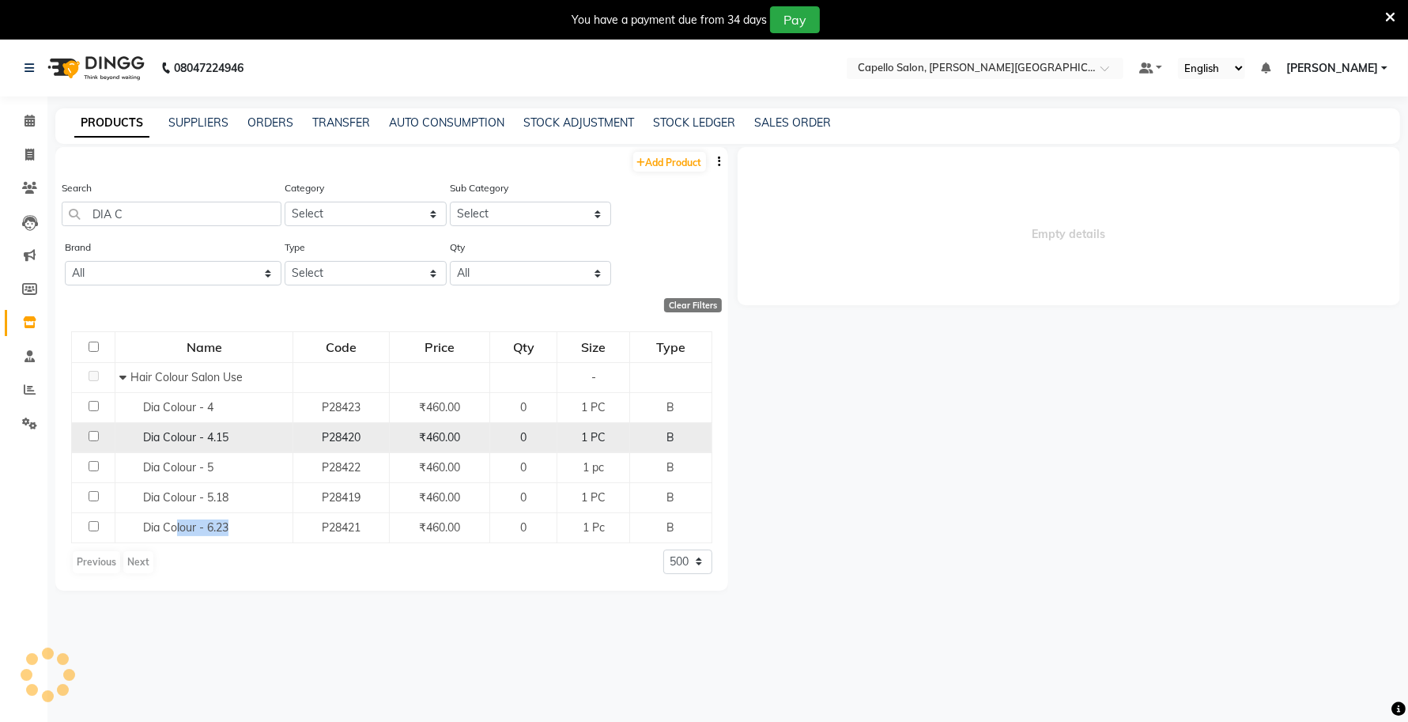
select select
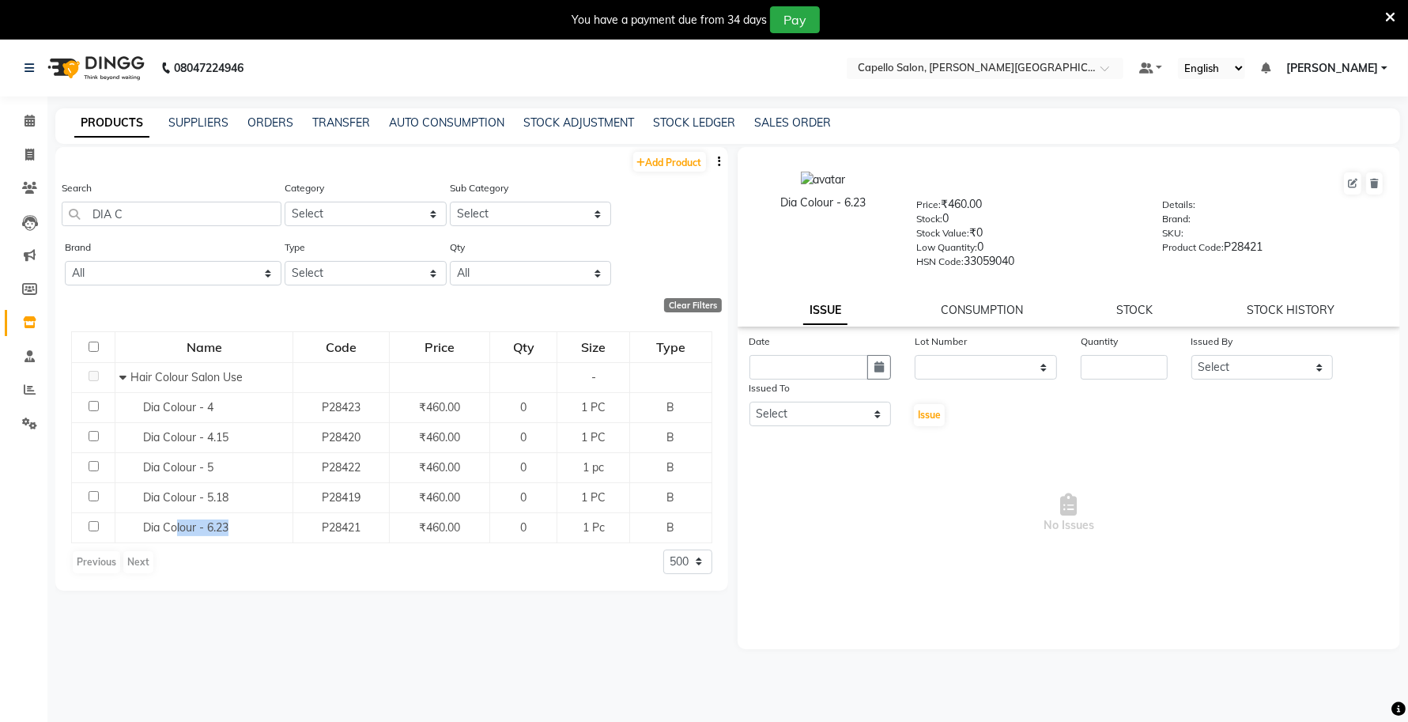
drag, startPoint x: 876, startPoint y: 196, endPoint x: 753, endPoint y: 220, distance: 124.8
click at [753, 220] on div "Dia Colour - 6.23" at bounding box center [823, 219] width 164 height 96
drag, startPoint x: 136, startPoint y: 213, endPoint x: 0, endPoint y: 225, distance: 136.5
click at [0, 225] on app-home "08047224946 Select Location × Capello Salon, Tilak Nagar (Ho) Default Panel My …" at bounding box center [704, 406] width 1408 height 732
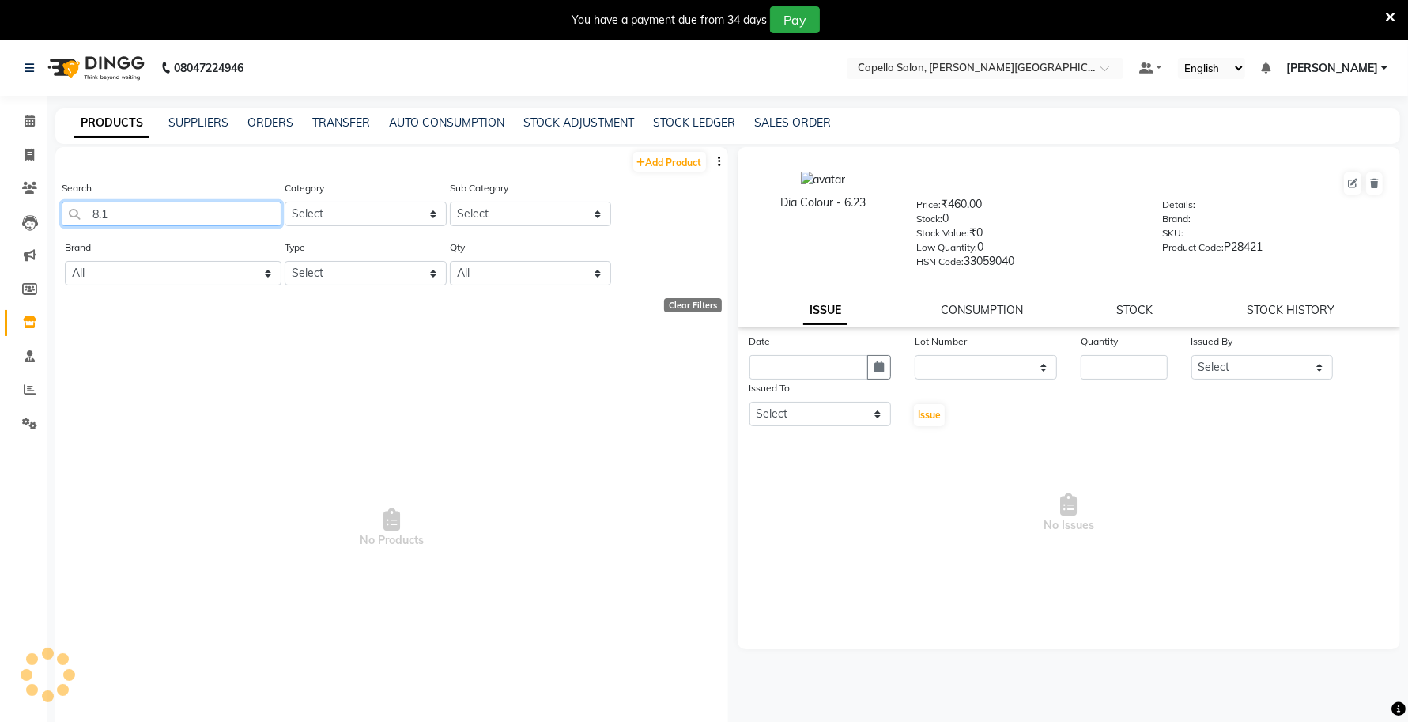
type input "8.1"
select select "500"
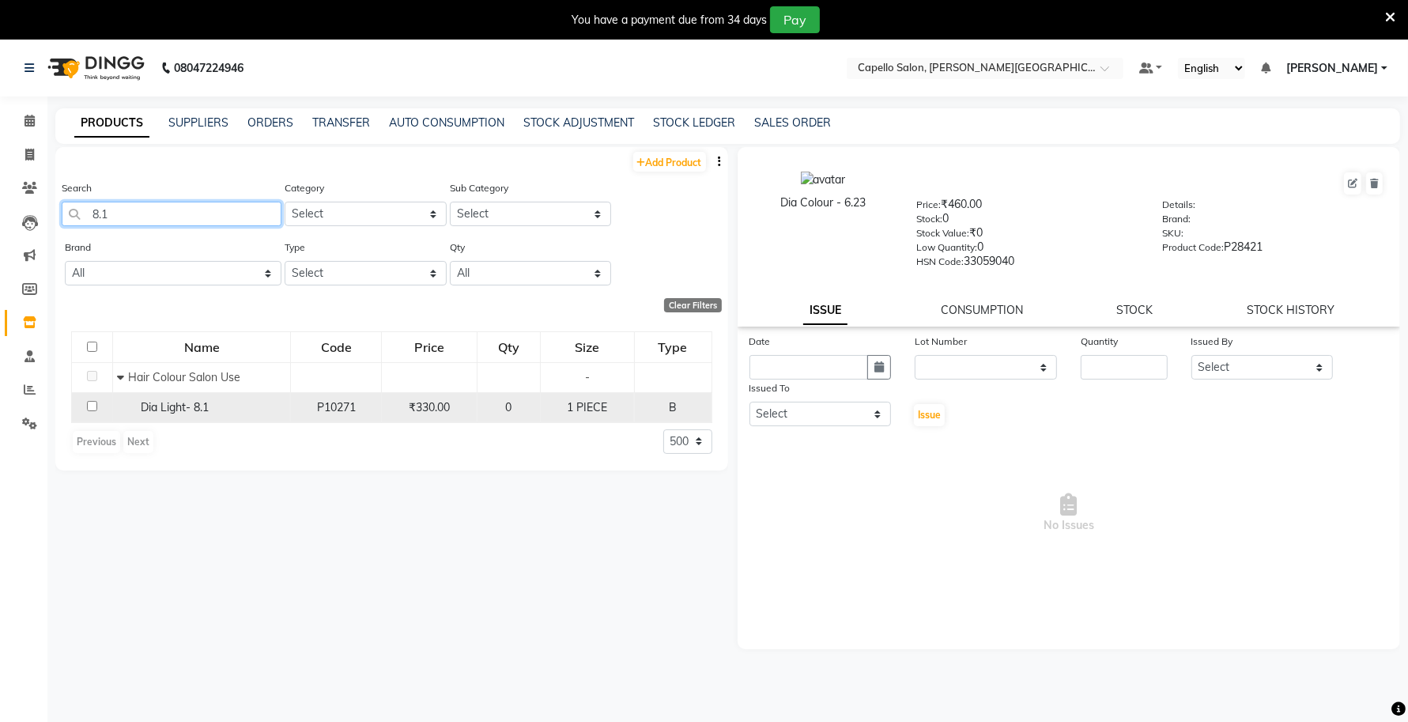
type input "8.1"
click at [194, 404] on span "Dia Light- 8.1" at bounding box center [175, 407] width 68 height 14
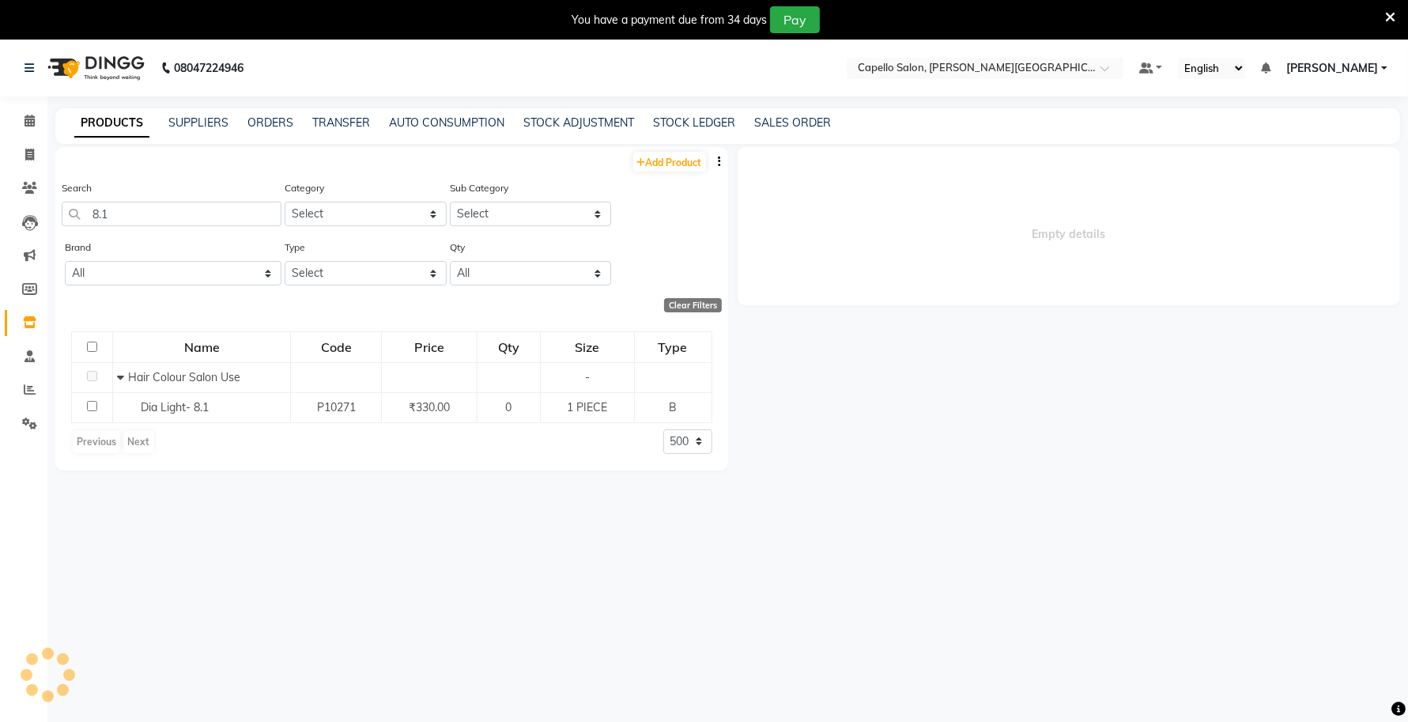
select select
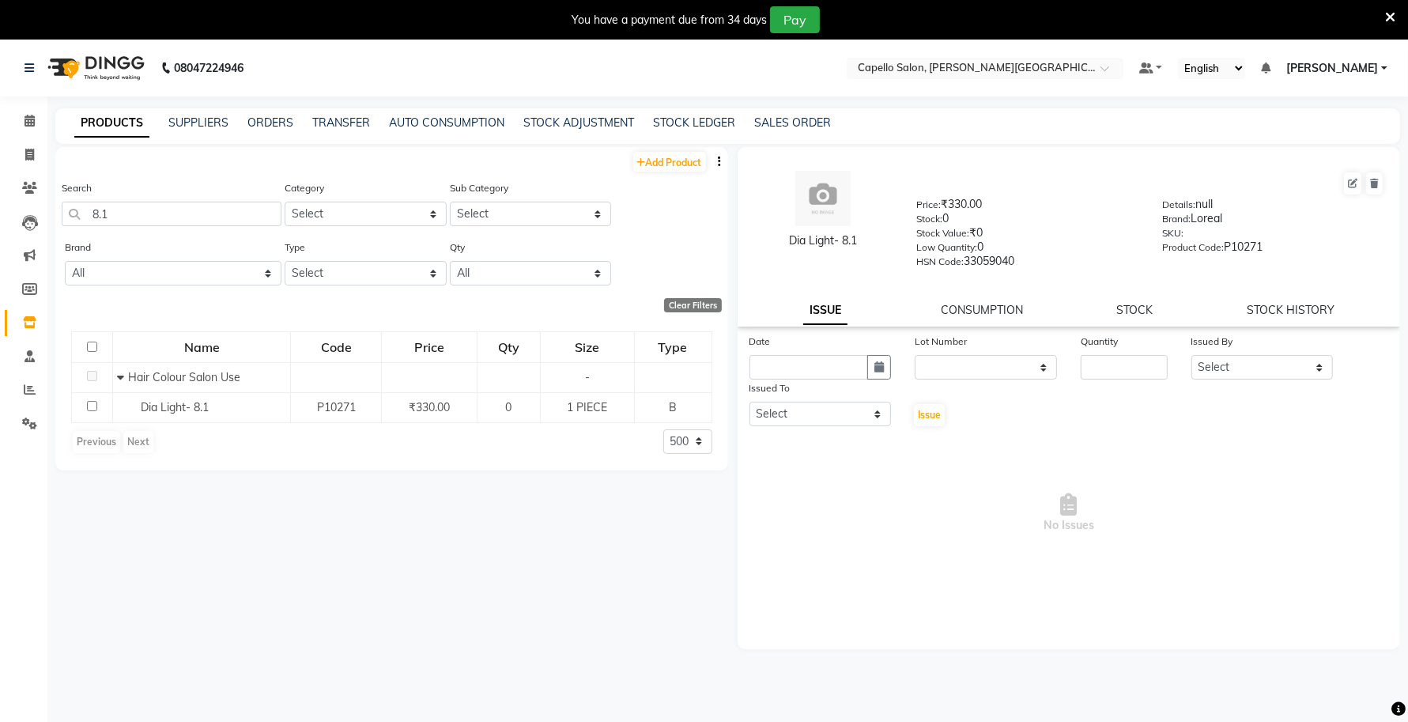
drag, startPoint x: 862, startPoint y: 238, endPoint x: 760, endPoint y: 251, distance: 102.7
click at [760, 251] on div "Dia Light- 8.1" at bounding box center [823, 219] width 164 height 96
drag, startPoint x: 125, startPoint y: 212, endPoint x: 74, endPoint y: 216, distance: 51.5
click at [74, 216] on input "8.1" at bounding box center [172, 214] width 220 height 25
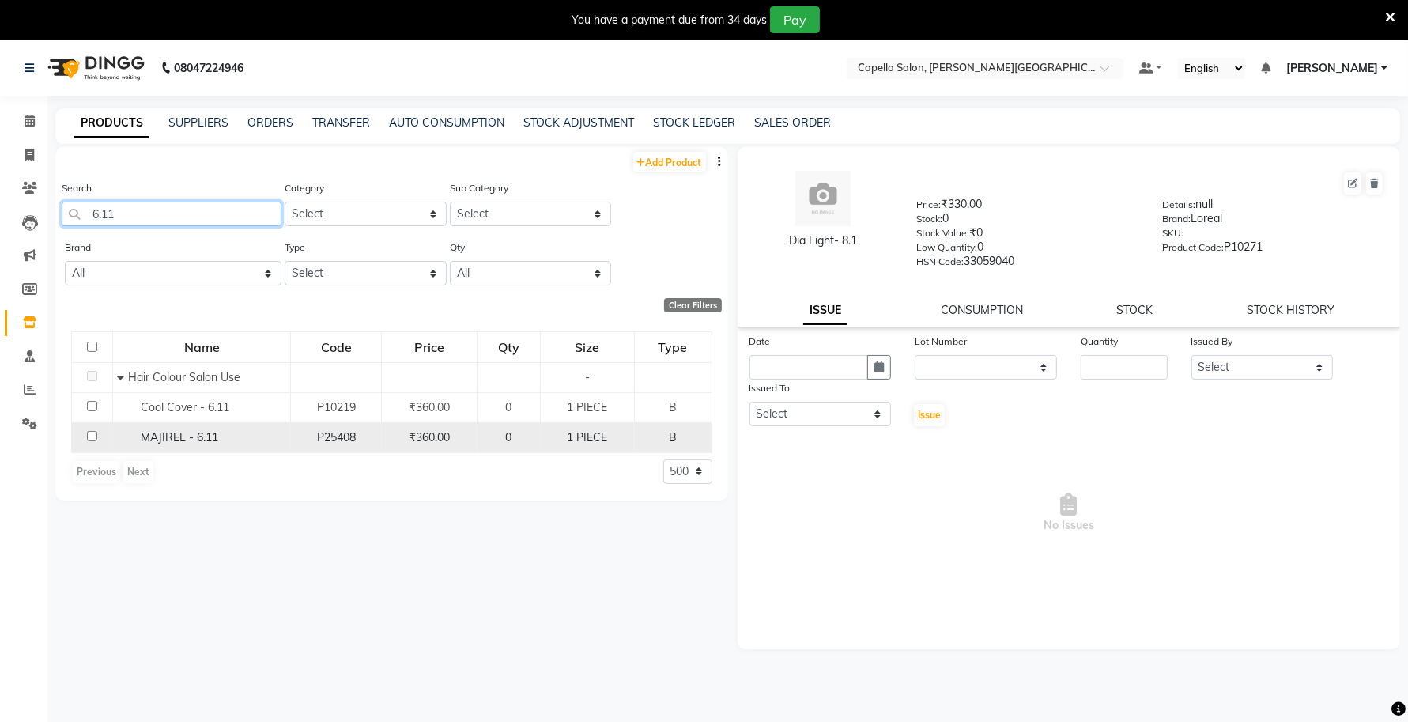
type input "6.11"
drag, startPoint x: 230, startPoint y: 436, endPoint x: 136, endPoint y: 436, distance: 94.1
click at [136, 436] on div "MAJIREL - 6.11" at bounding box center [201, 437] width 169 height 17
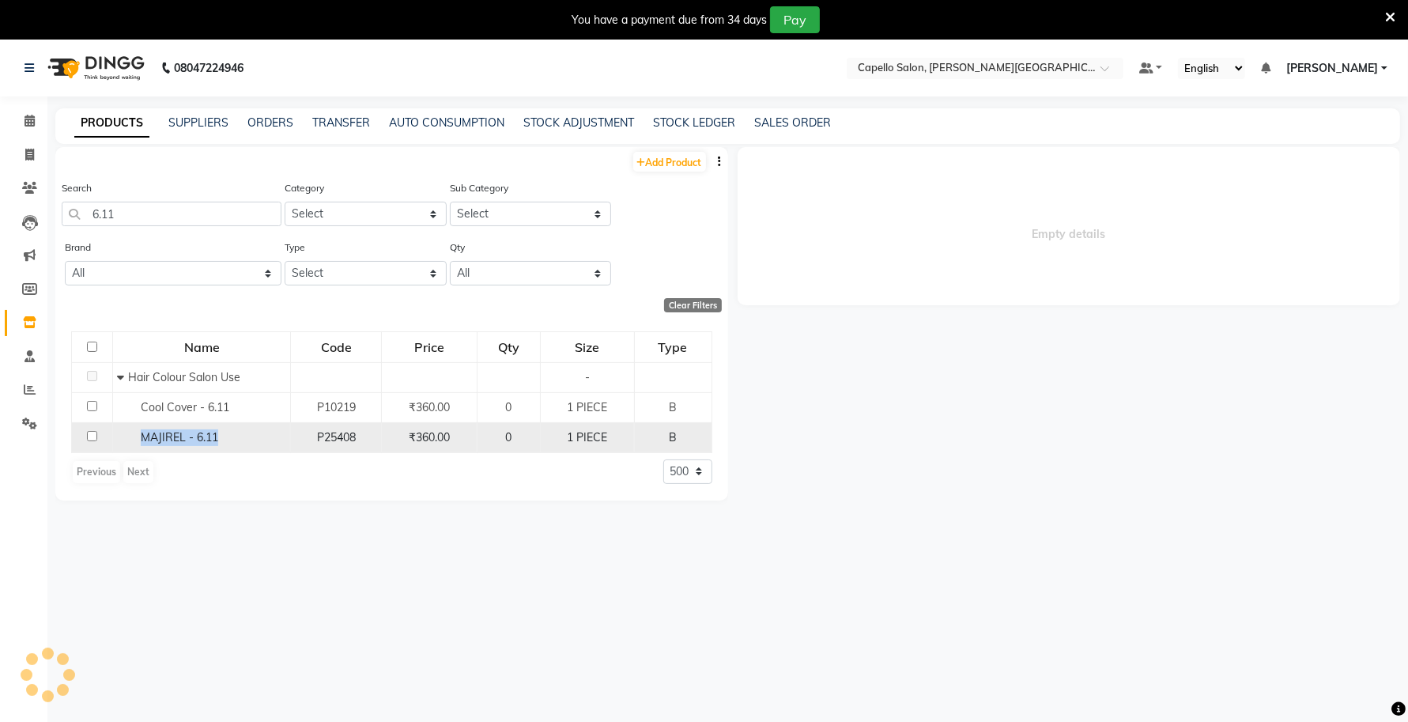
select select
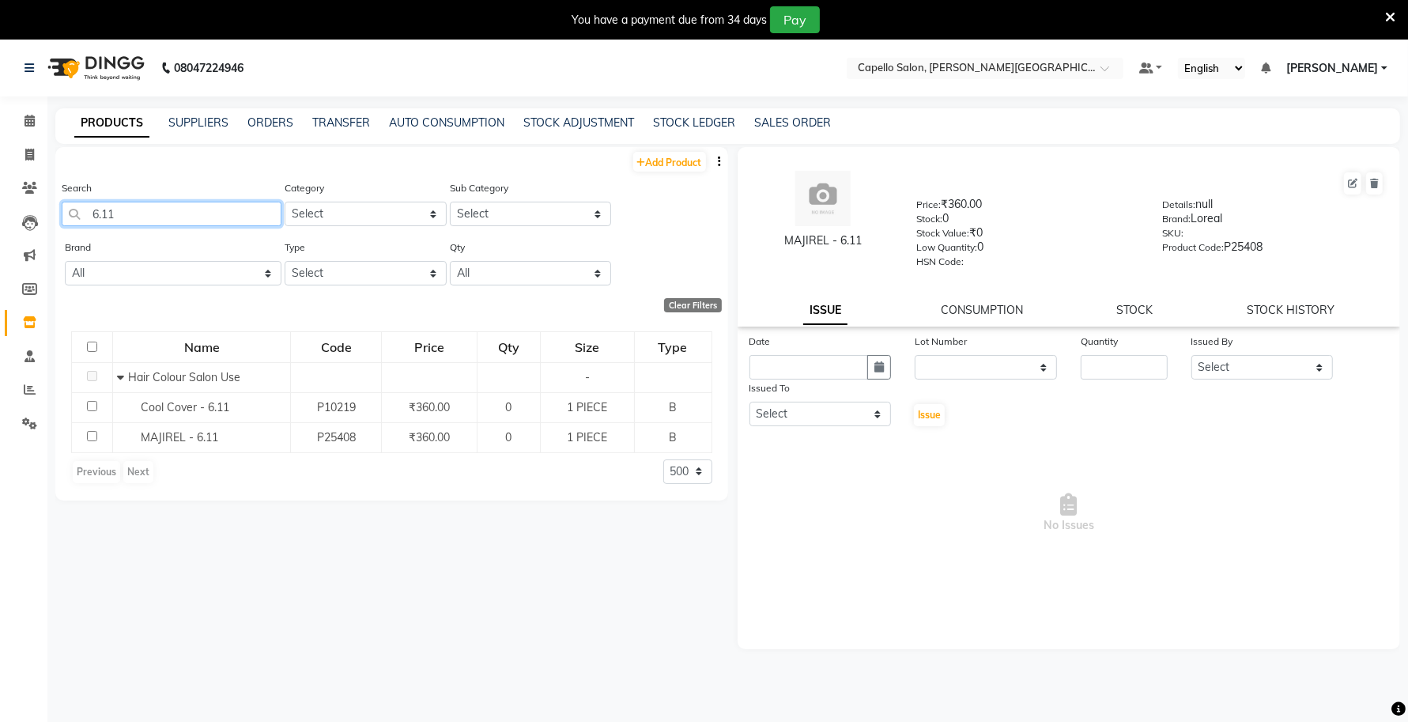
drag, startPoint x: 131, startPoint y: 214, endPoint x: 60, endPoint y: 222, distance: 71.6
click at [60, 222] on div "Search 6.11 Category Select Keramelon Skin Makeup Personal Care Appliances Bear…" at bounding box center [391, 208] width 673 height 59
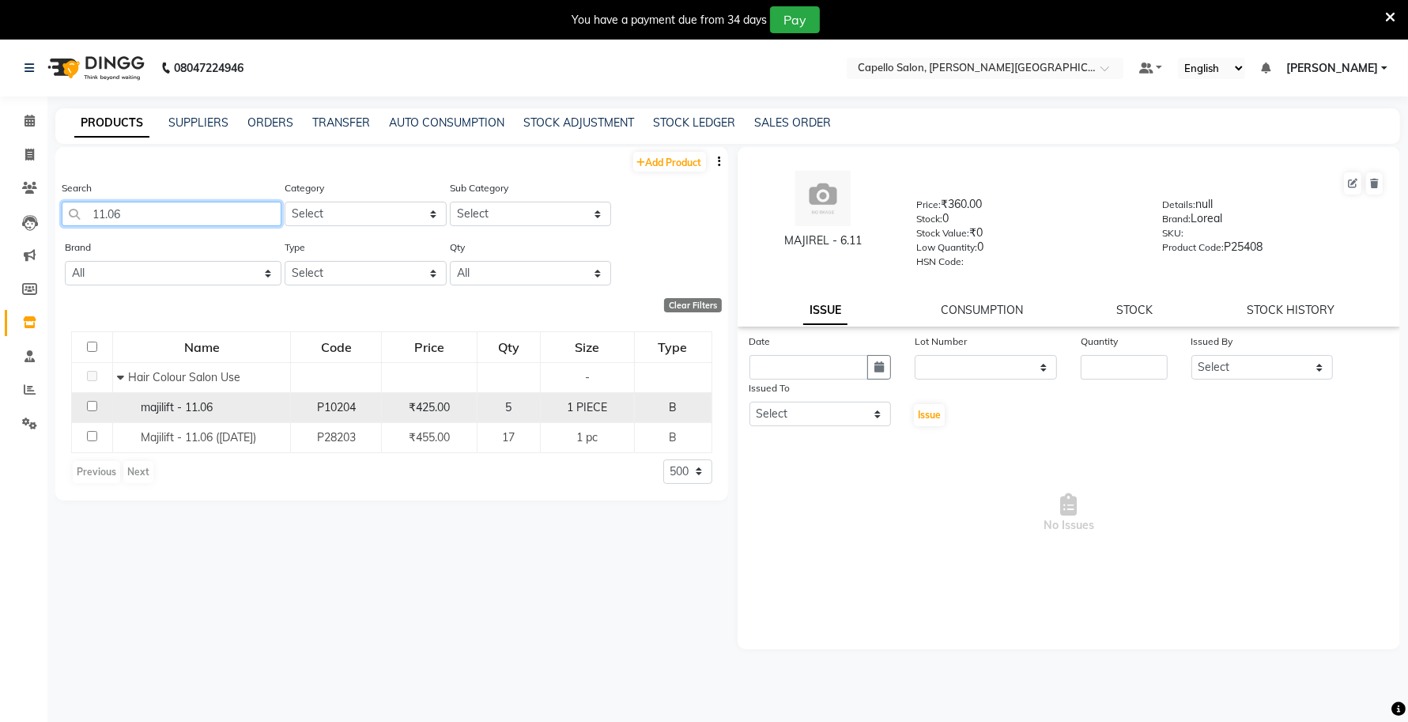
type input "11.06"
click at [199, 402] on span "majilift - 11.06" at bounding box center [177, 407] width 72 height 14
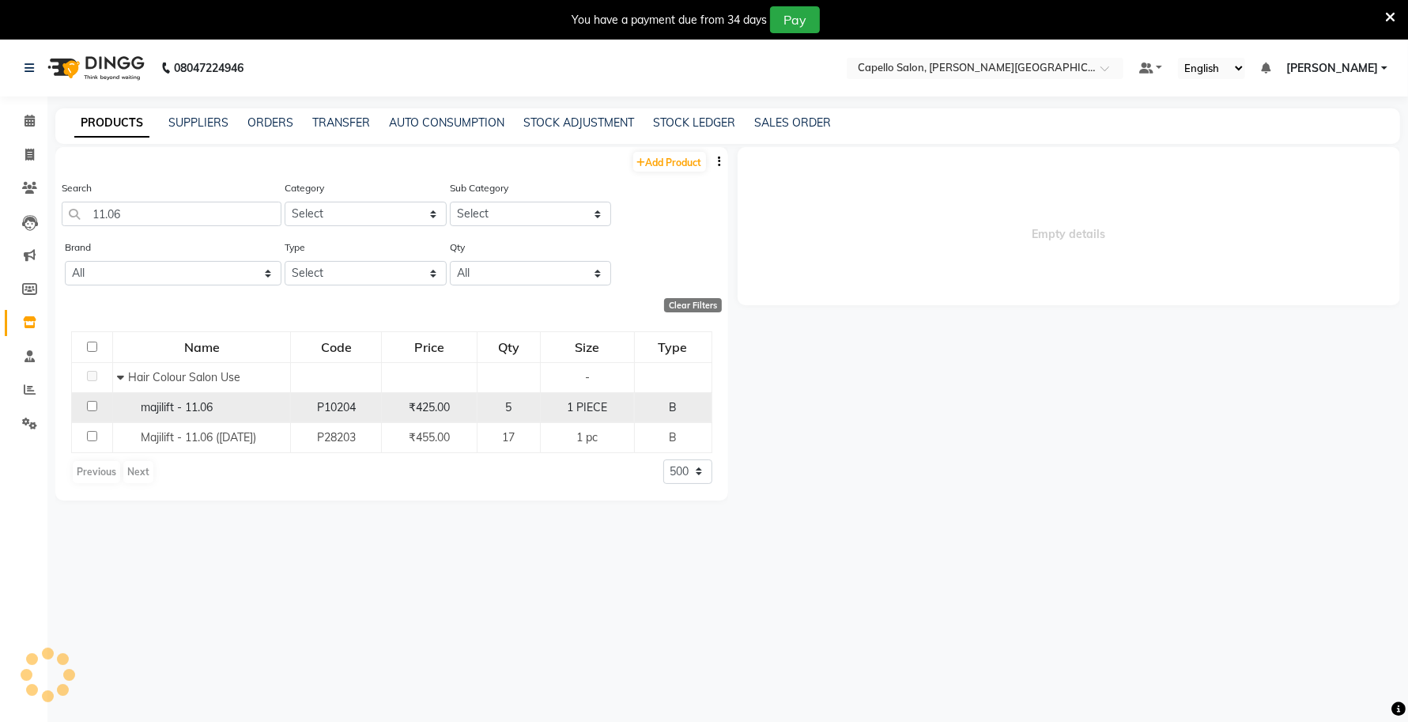
select select
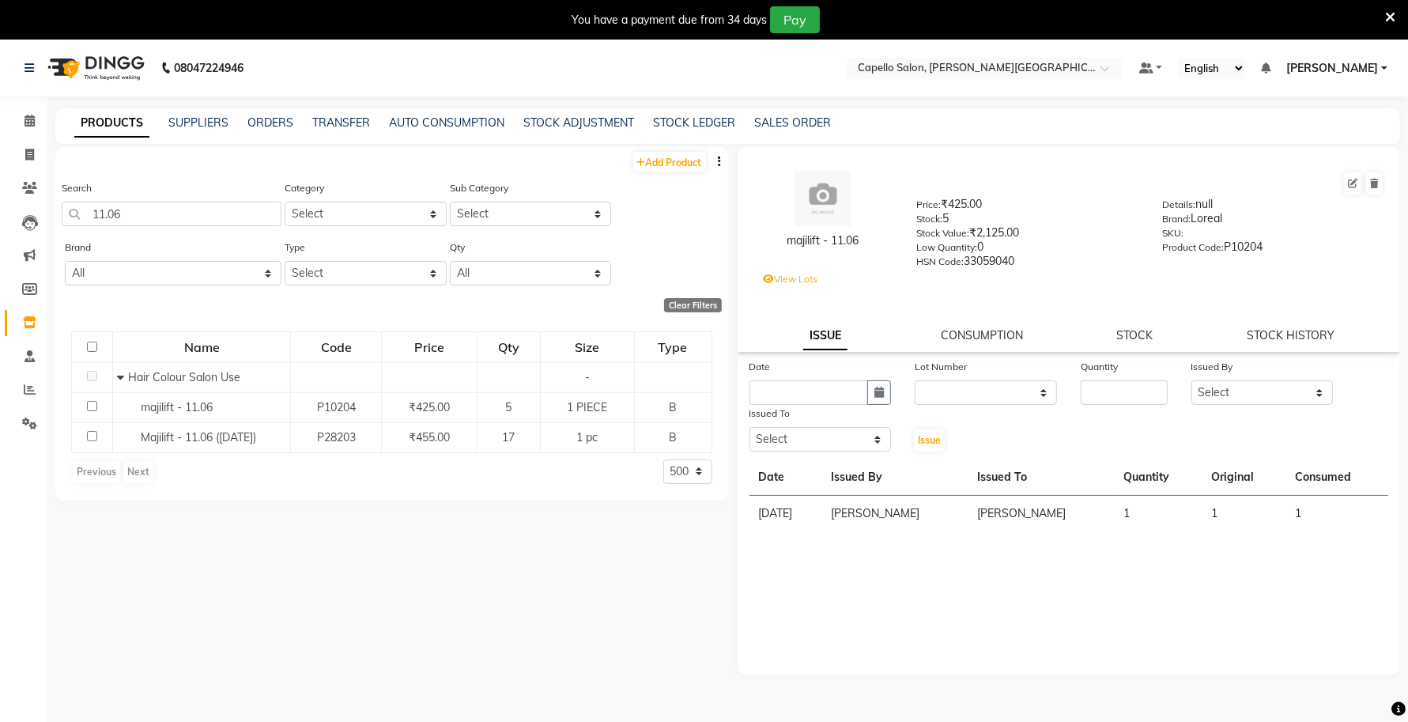
drag, startPoint x: 874, startPoint y: 238, endPoint x: 752, endPoint y: 251, distance: 123.2
click at [752, 251] on div "majilift - 11.06" at bounding box center [823, 219] width 164 height 96
drag, startPoint x: 153, startPoint y: 208, endPoint x: 49, endPoint y: 226, distance: 105.1
click at [58, 237] on div "Add Product Search 11.06 Category Select Keramelon Skin Makeup Personal Care Ap…" at bounding box center [391, 323] width 673 height 353
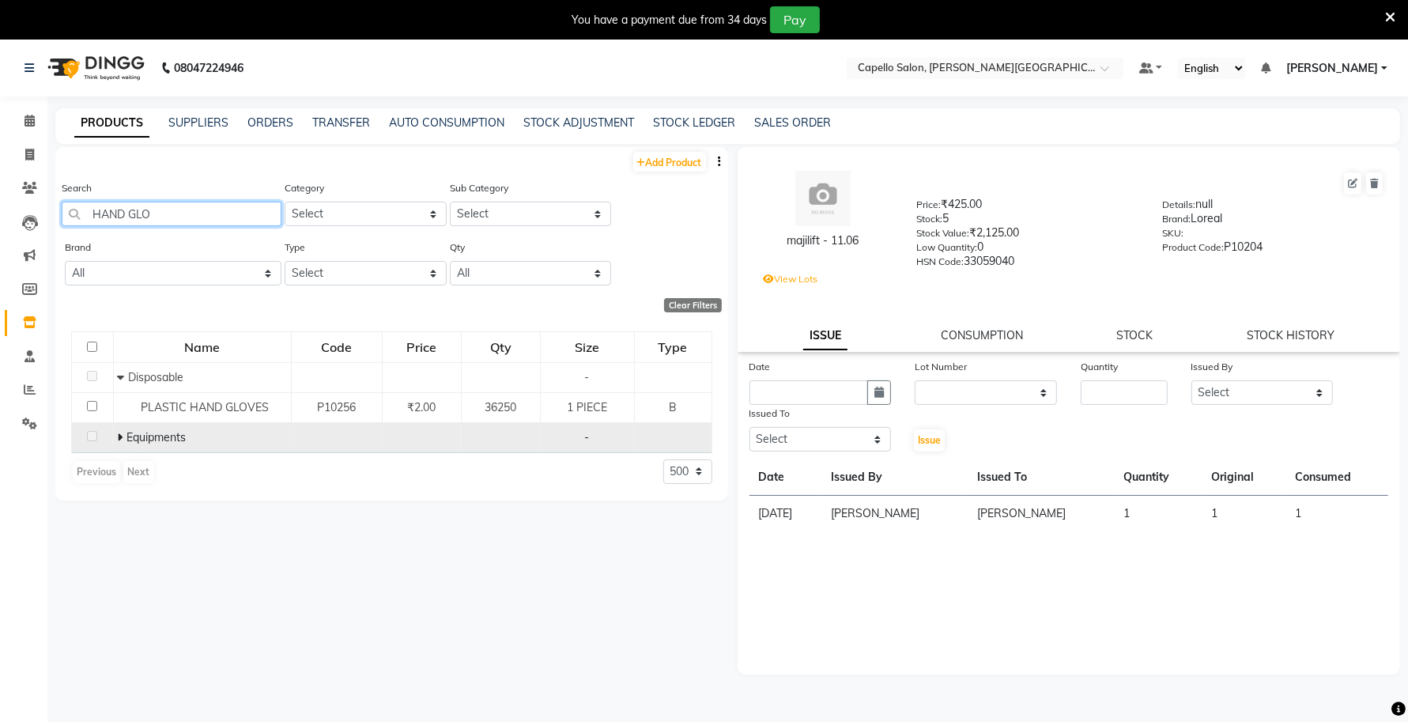
type input "HAND GLO"
click at [119, 436] on icon at bounding box center [120, 437] width 6 height 11
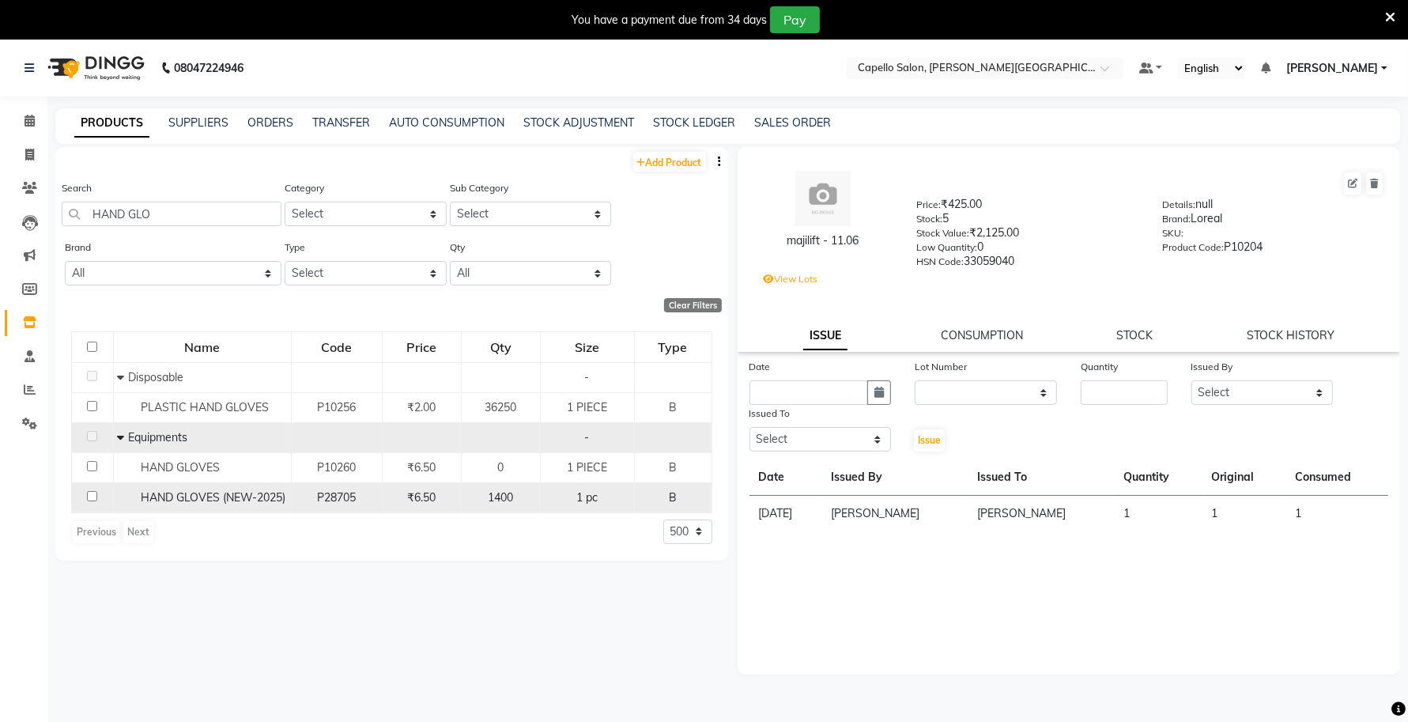
click at [206, 491] on span "HAND GLOVES (NEW-2025)" at bounding box center [213, 497] width 145 height 14
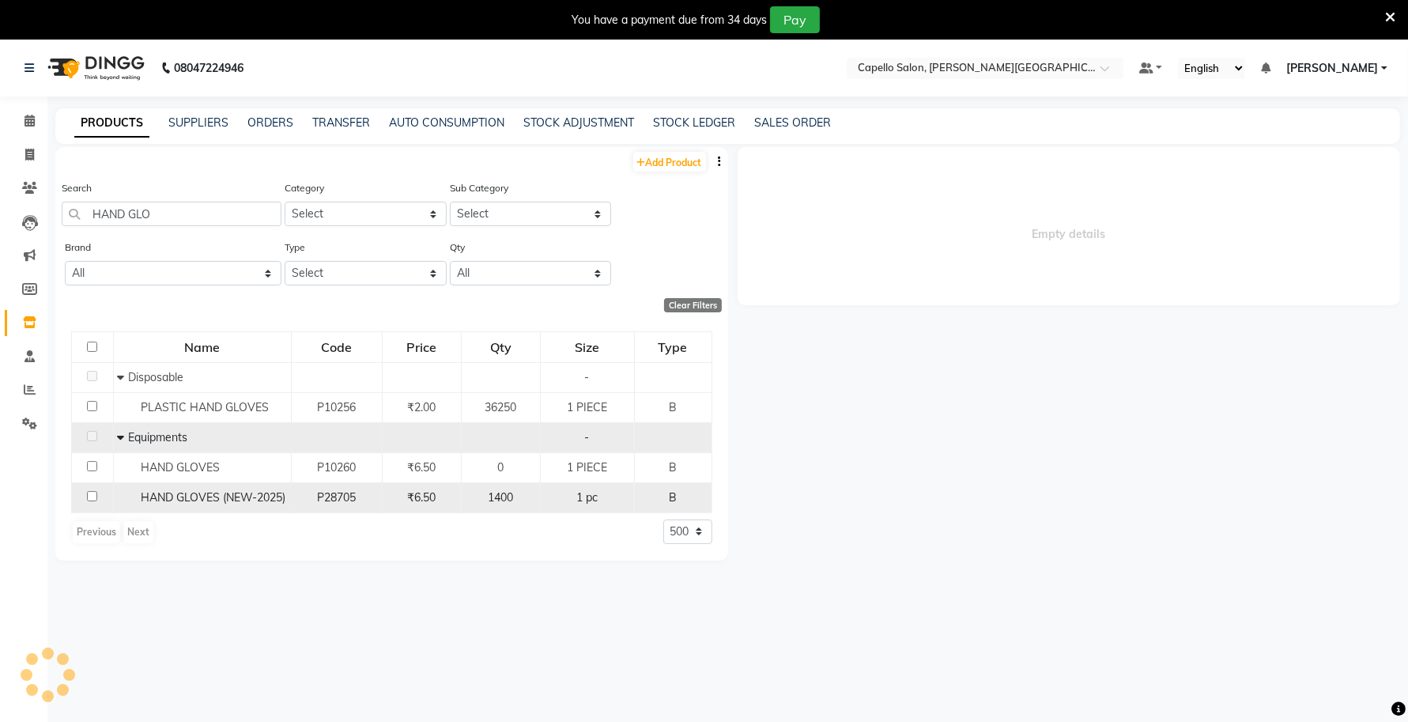
select select
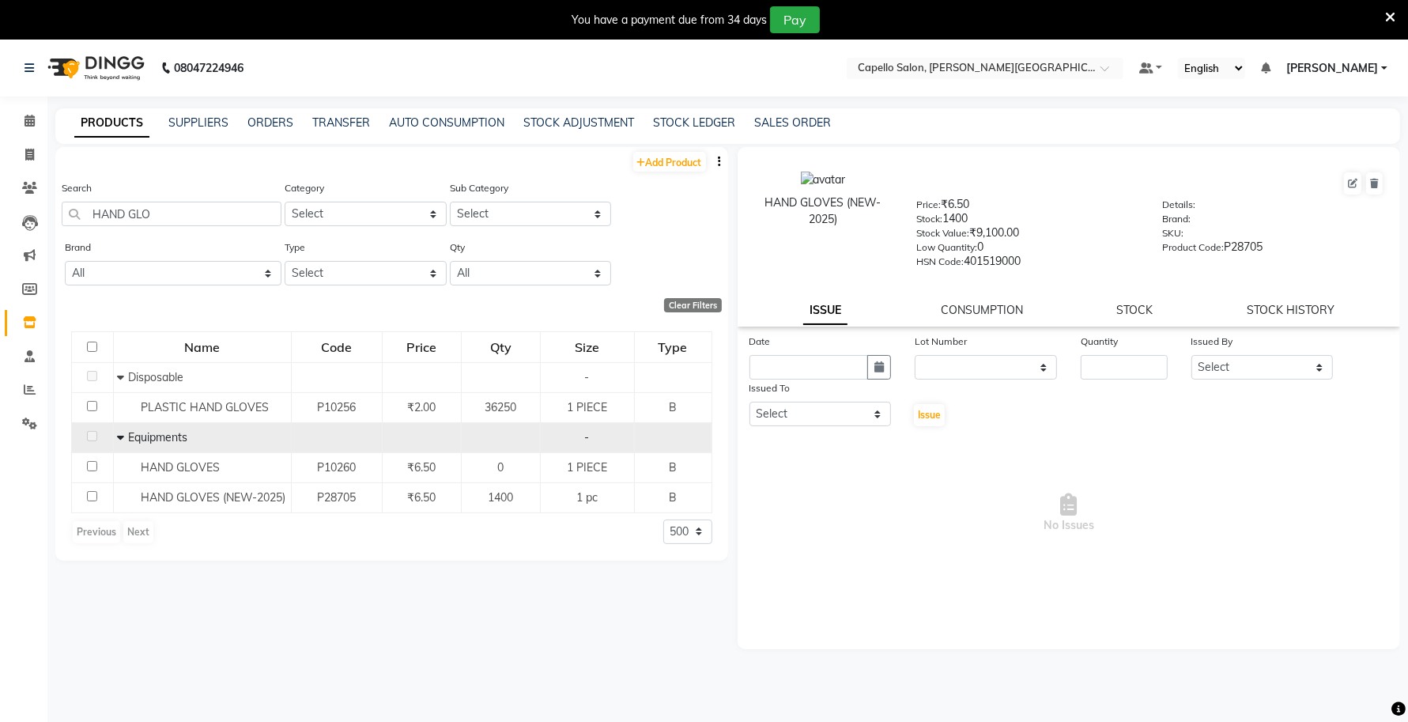
drag, startPoint x: 852, startPoint y: 218, endPoint x: 753, endPoint y: 206, distance: 99.5
click at [753, 206] on div "HAND GLOVES (NEW-2025)" at bounding box center [823, 210] width 140 height 33
drag, startPoint x: 191, startPoint y: 432, endPoint x: 123, endPoint y: 443, distance: 68.7
click at [123, 443] on div "Equipments" at bounding box center [201, 437] width 169 height 17
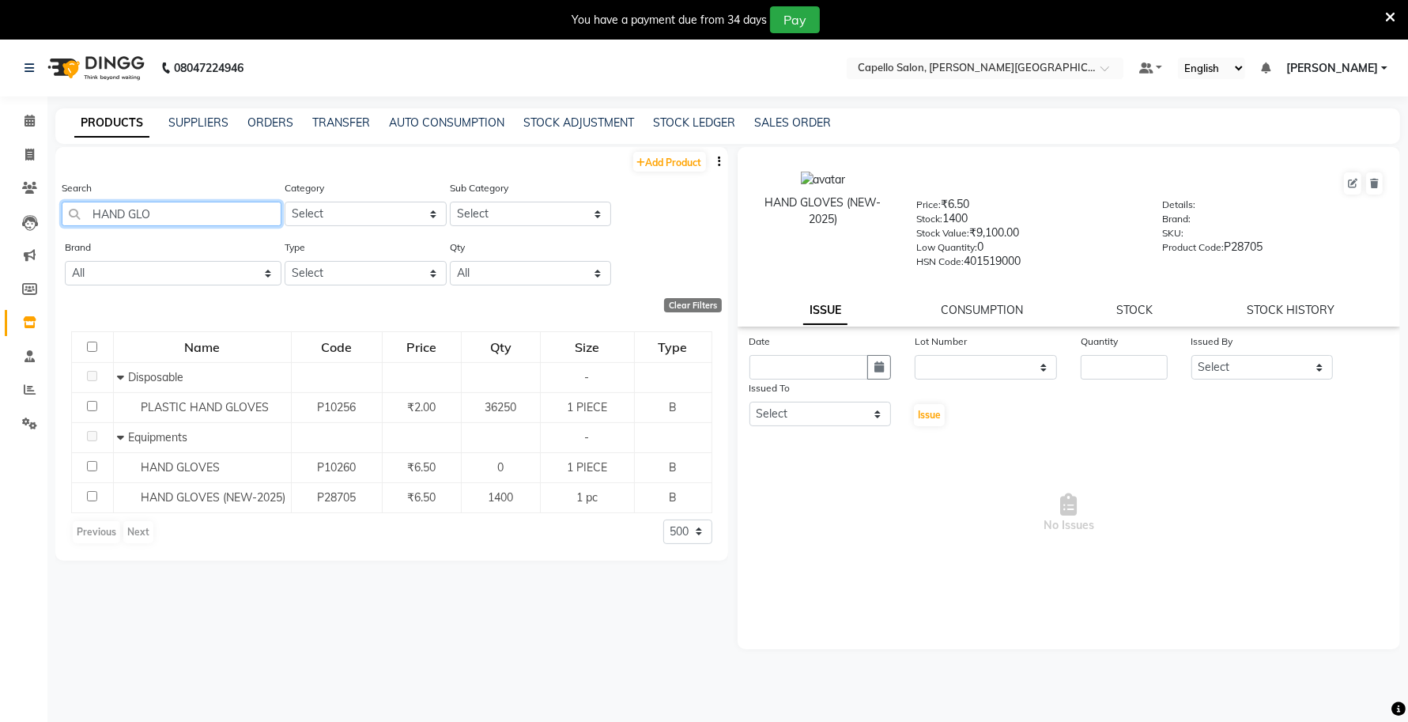
drag, startPoint x: 171, startPoint y: 222, endPoint x: 89, endPoint y: 221, distance: 82.2
click at [91, 220] on input "HAND GLO" at bounding box center [172, 214] width 220 height 25
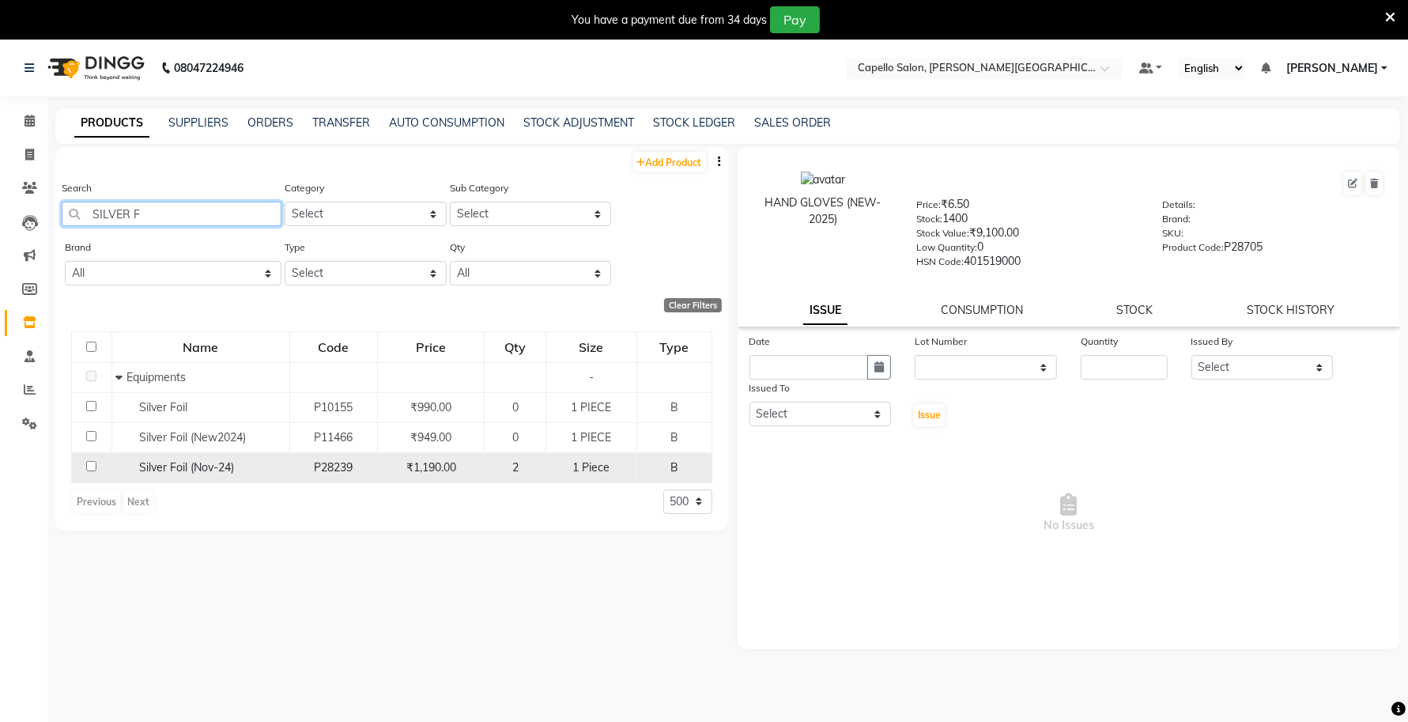
type input "SILVER F"
drag, startPoint x: 239, startPoint y: 467, endPoint x: 121, endPoint y: 476, distance: 118.9
click at [121, 476] on td "Silver Foil (Nov-24)" at bounding box center [200, 467] width 178 height 30
click at [239, 467] on div "Silver Foil (Nov-24)" at bounding box center [199, 467] width 169 height 17
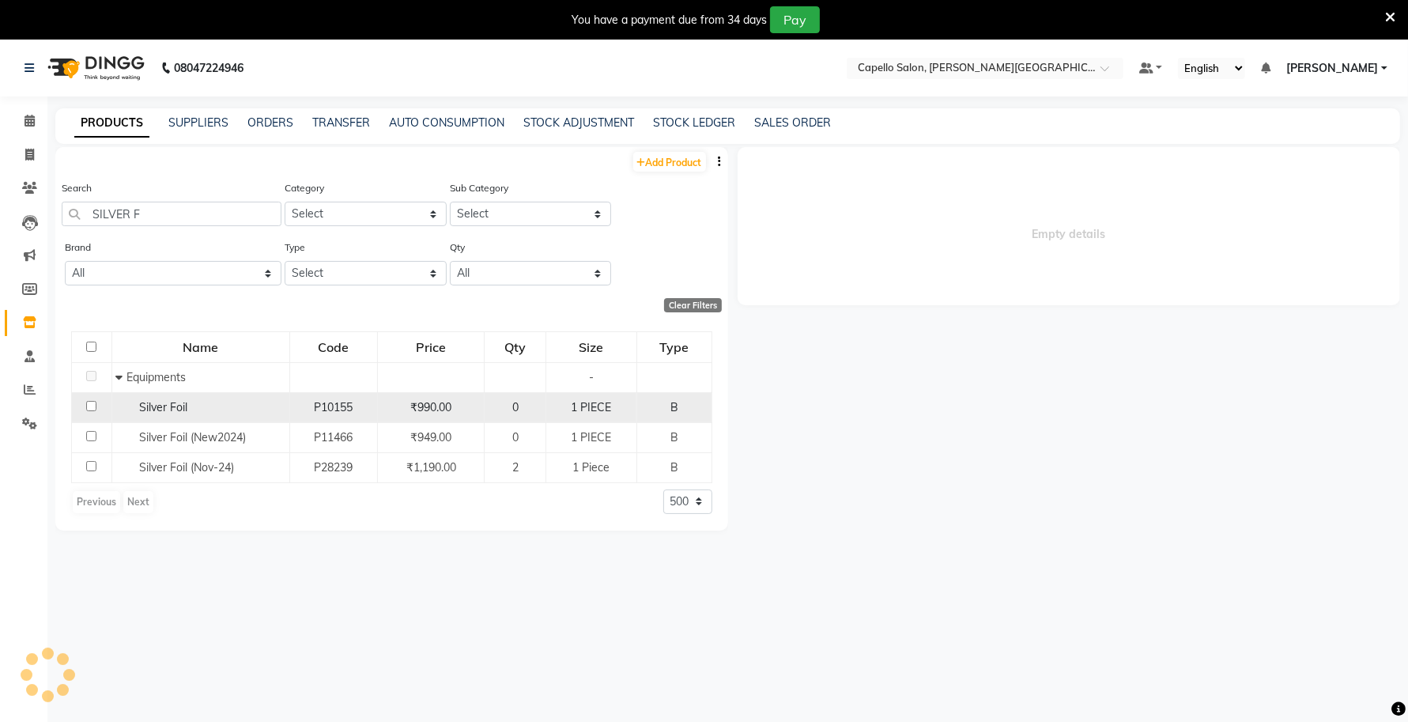
select select
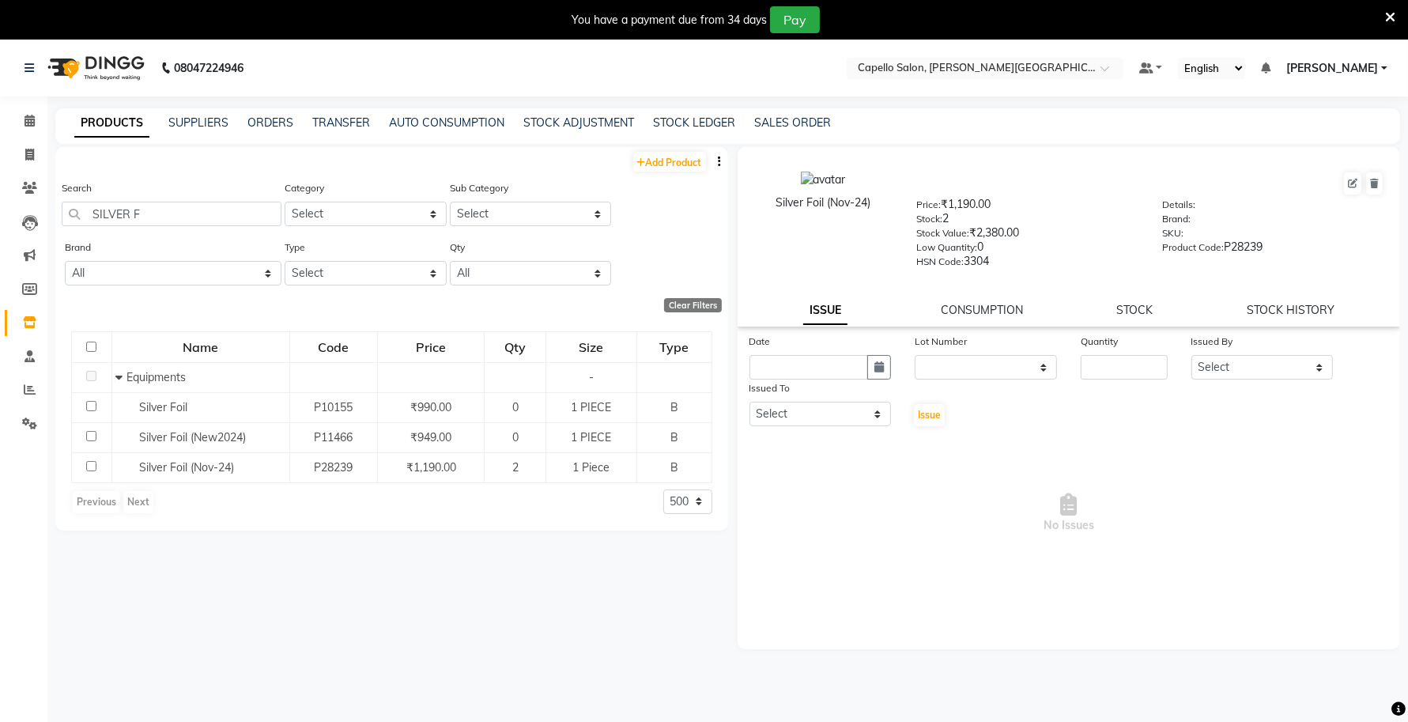
drag, startPoint x: 880, startPoint y: 199, endPoint x: 753, endPoint y: 217, distance: 127.8
click at [753, 217] on div "Silver Foil (Nov-24)" at bounding box center [823, 219] width 164 height 96
drag, startPoint x: 158, startPoint y: 214, endPoint x: 8, endPoint y: 227, distance: 150.7
click at [8, 227] on app-home "08047224946 Select Location × Capello Salon, Tilak Nagar (Ho) Default Panel My …" at bounding box center [704, 406] width 1408 height 732
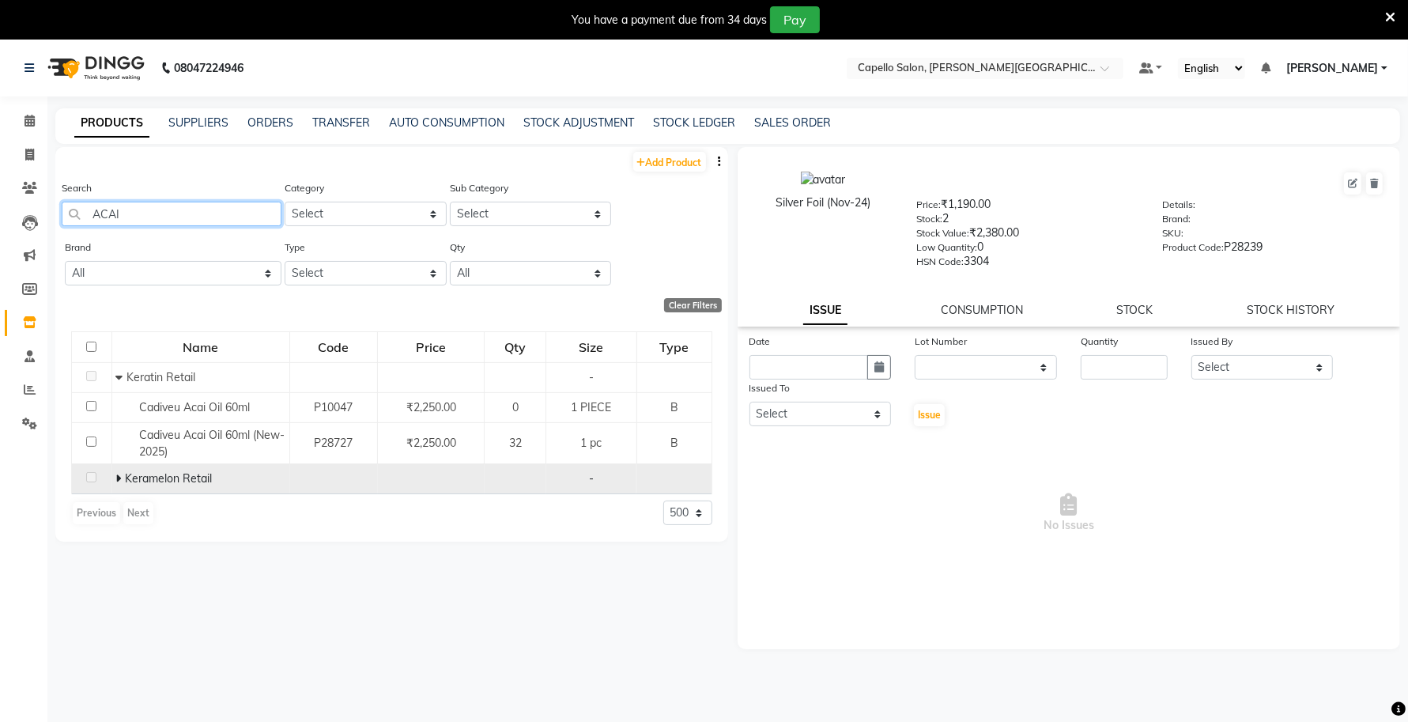
type input "ACAI"
click at [119, 477] on icon at bounding box center [118, 478] width 6 height 11
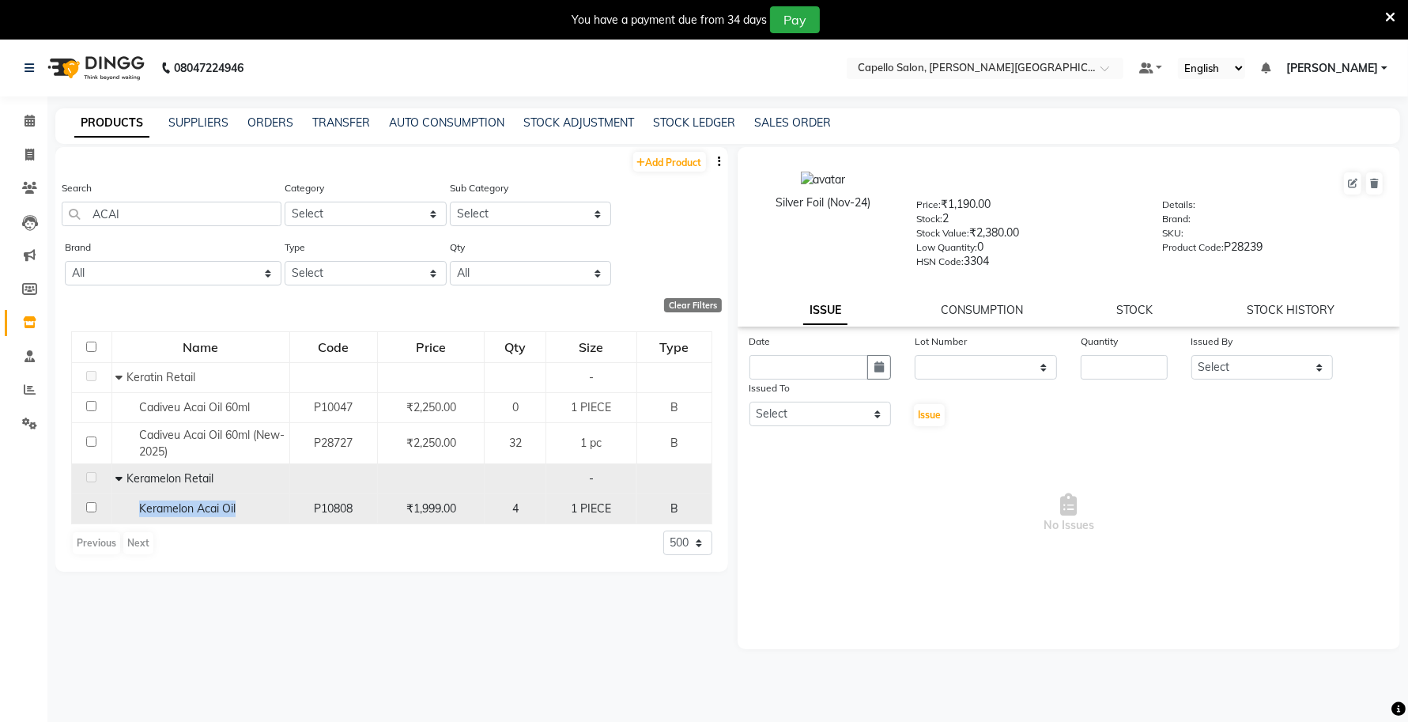
drag, startPoint x: 246, startPoint y: 507, endPoint x: 132, endPoint y: 516, distance: 114.2
click at [132, 516] on div "Keramelon Acai Oil" at bounding box center [199, 508] width 169 height 17
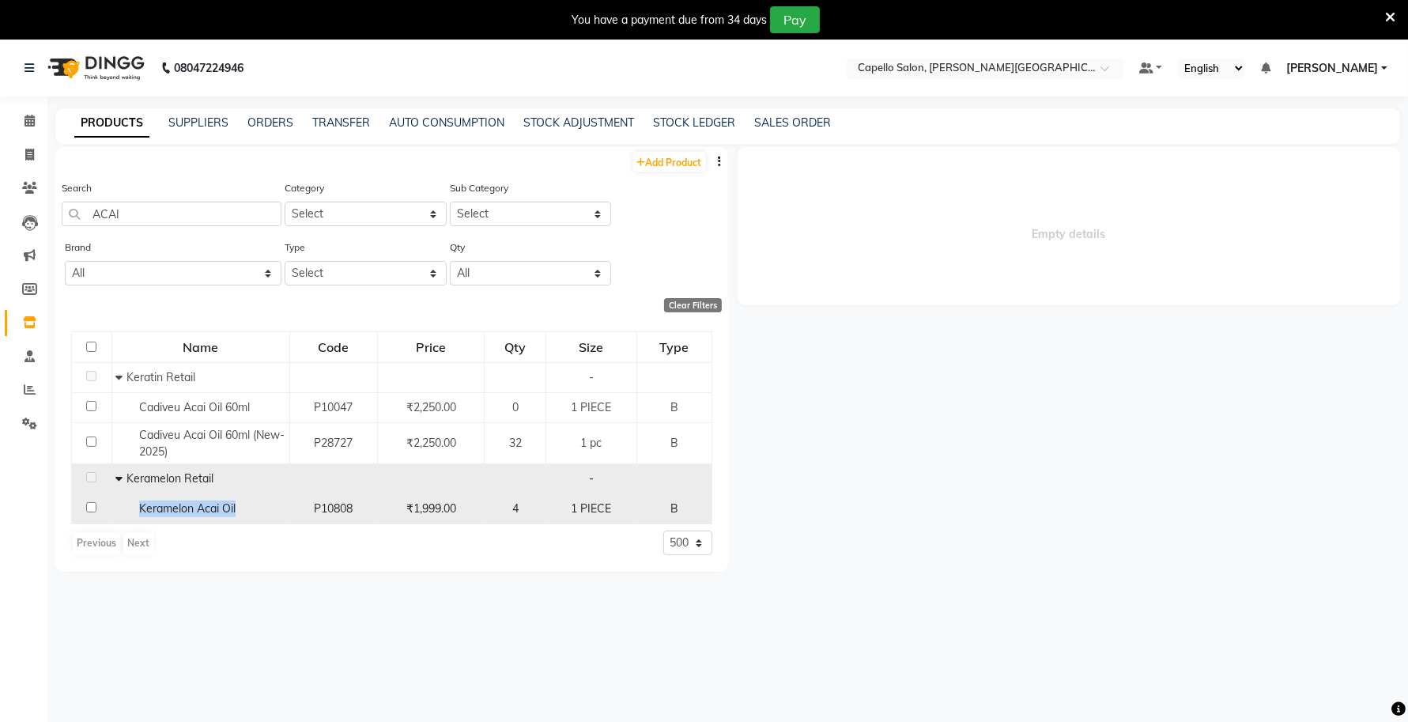
select select
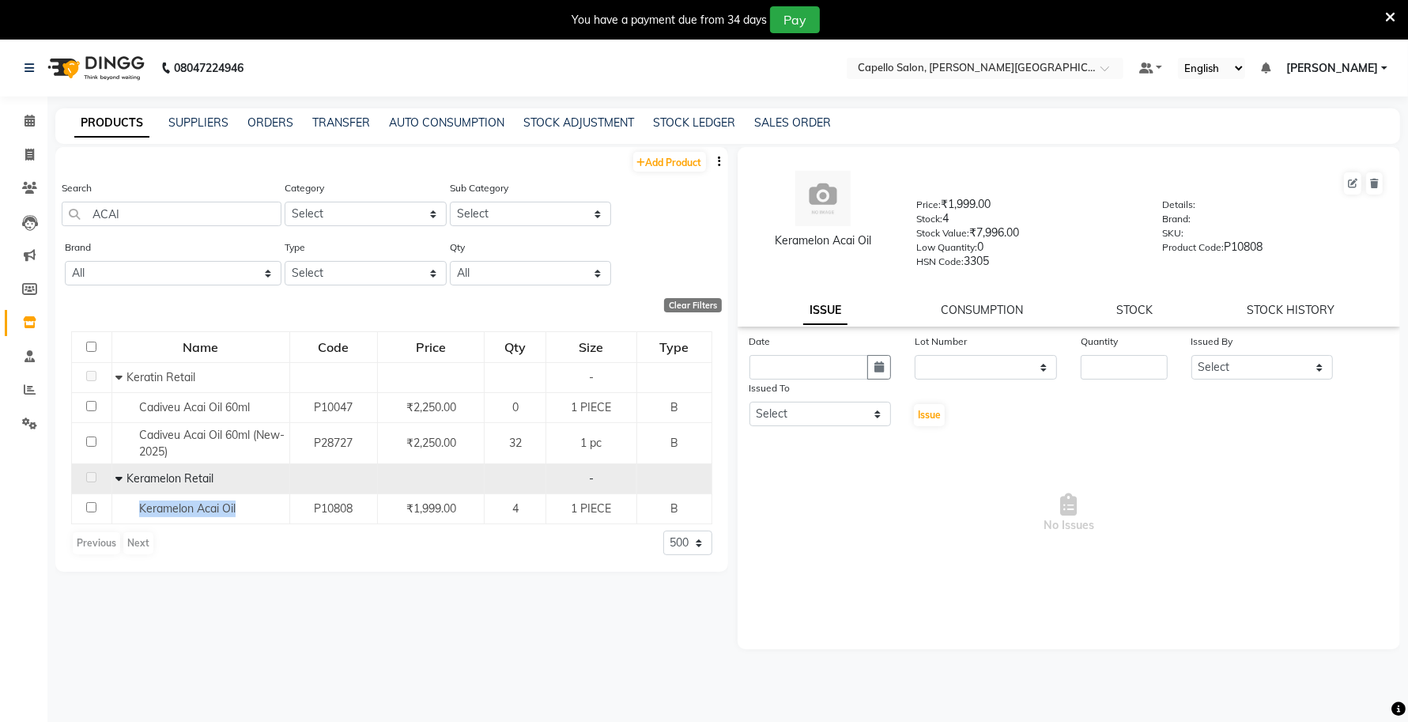
drag, startPoint x: 887, startPoint y: 234, endPoint x: 756, endPoint y: 247, distance: 131.1
click at [756, 247] on div "Keramelon Acai Oil" at bounding box center [823, 240] width 140 height 17
drag, startPoint x: 217, startPoint y: 474, endPoint x: 115, endPoint y: 472, distance: 102.8
click at [115, 472] on td "Keramelon Retail" at bounding box center [200, 479] width 178 height 30
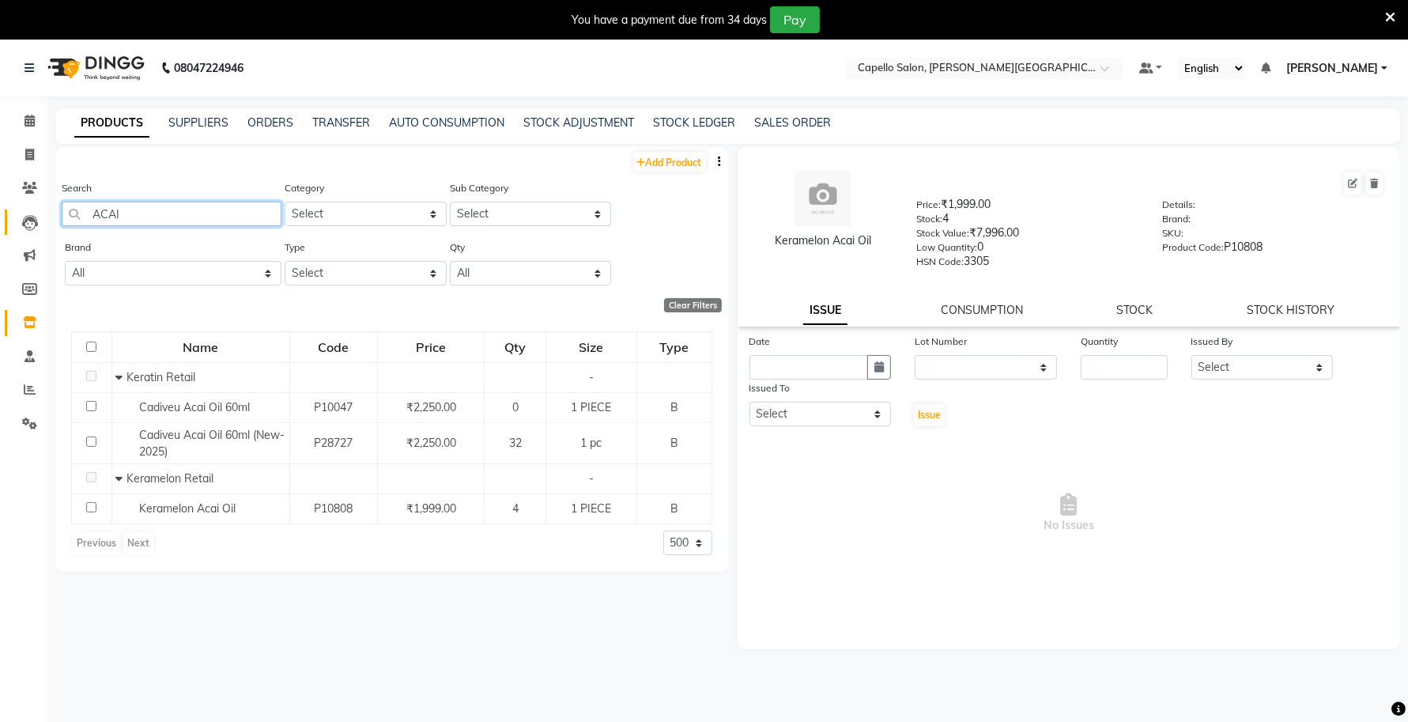
drag, startPoint x: 149, startPoint y: 217, endPoint x: 40, endPoint y: 225, distance: 108.6
click at [42, 225] on app-home "08047224946 Select Location × Capello Salon, Tilak Nagar (Ho) Default Panel My …" at bounding box center [704, 406] width 1408 height 732
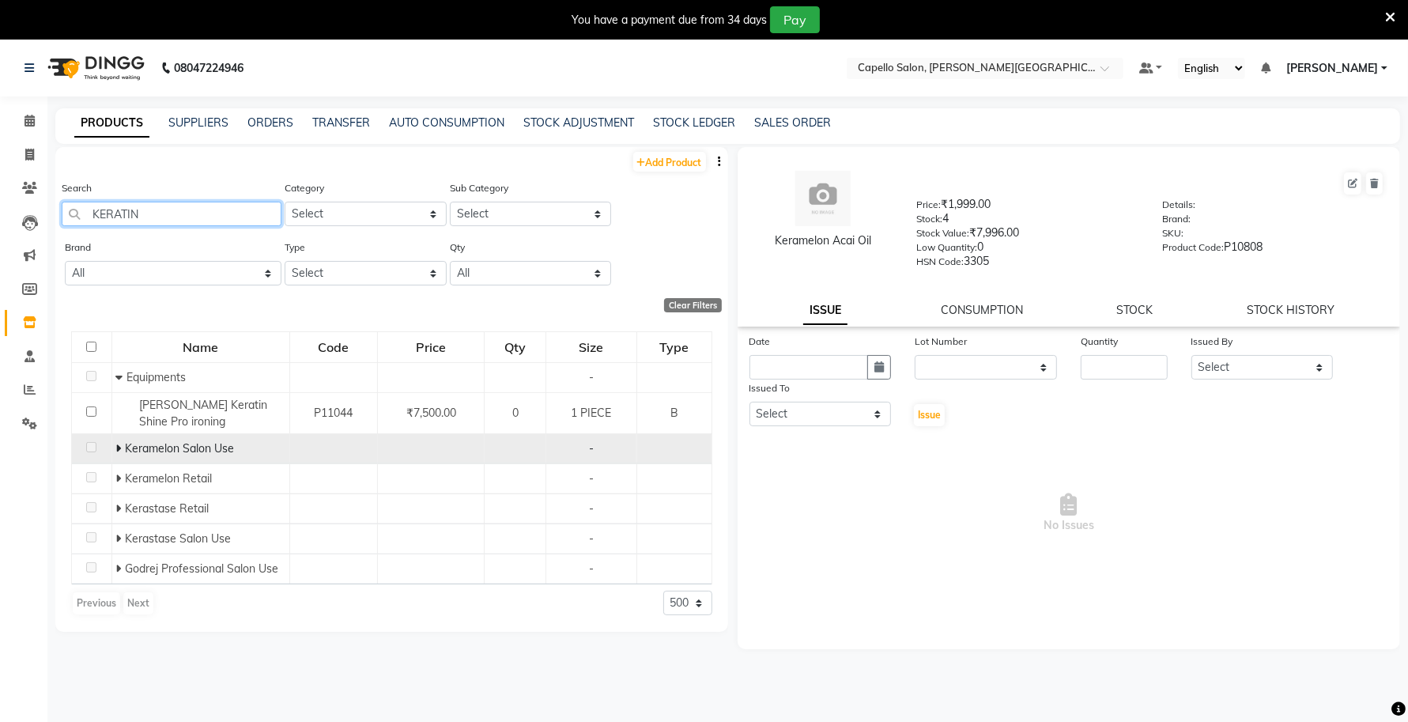
type input "KERATIN"
click at [123, 447] on span at bounding box center [119, 448] width 9 height 14
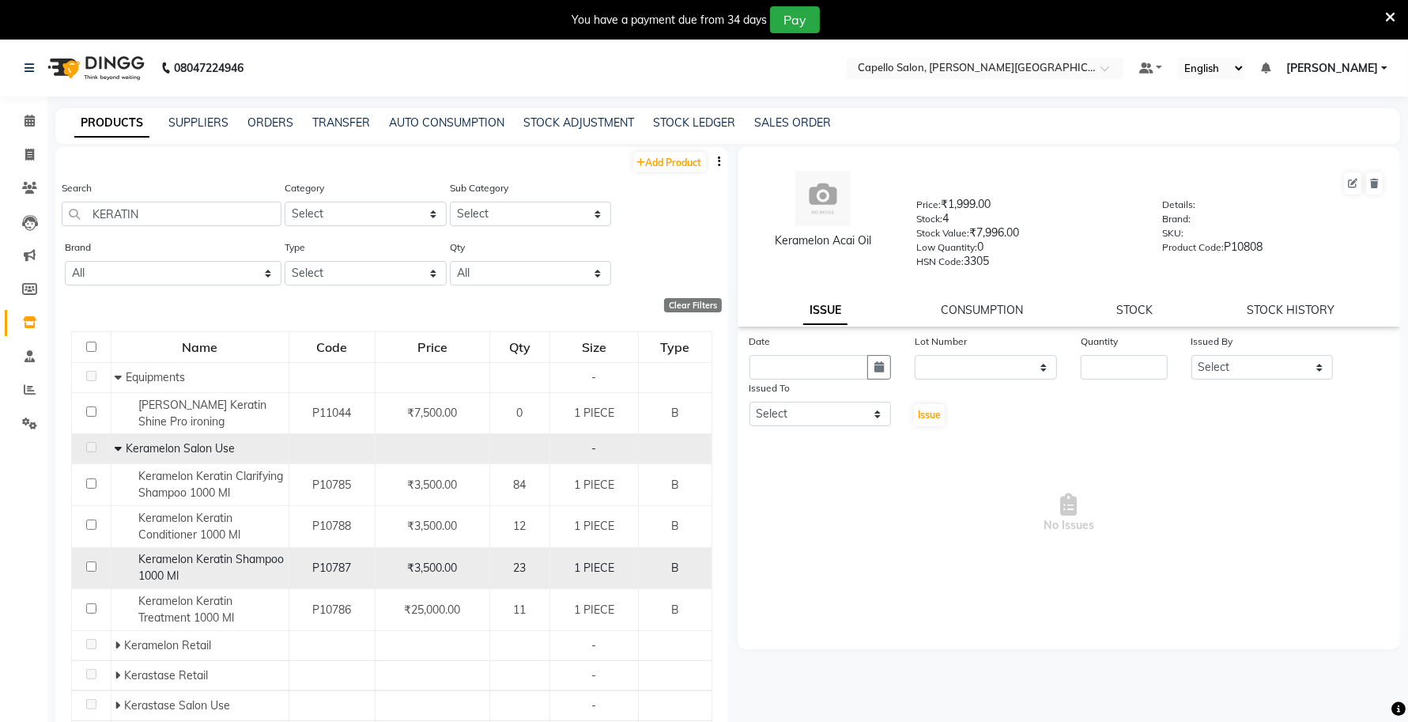
scroll to position [51, 0]
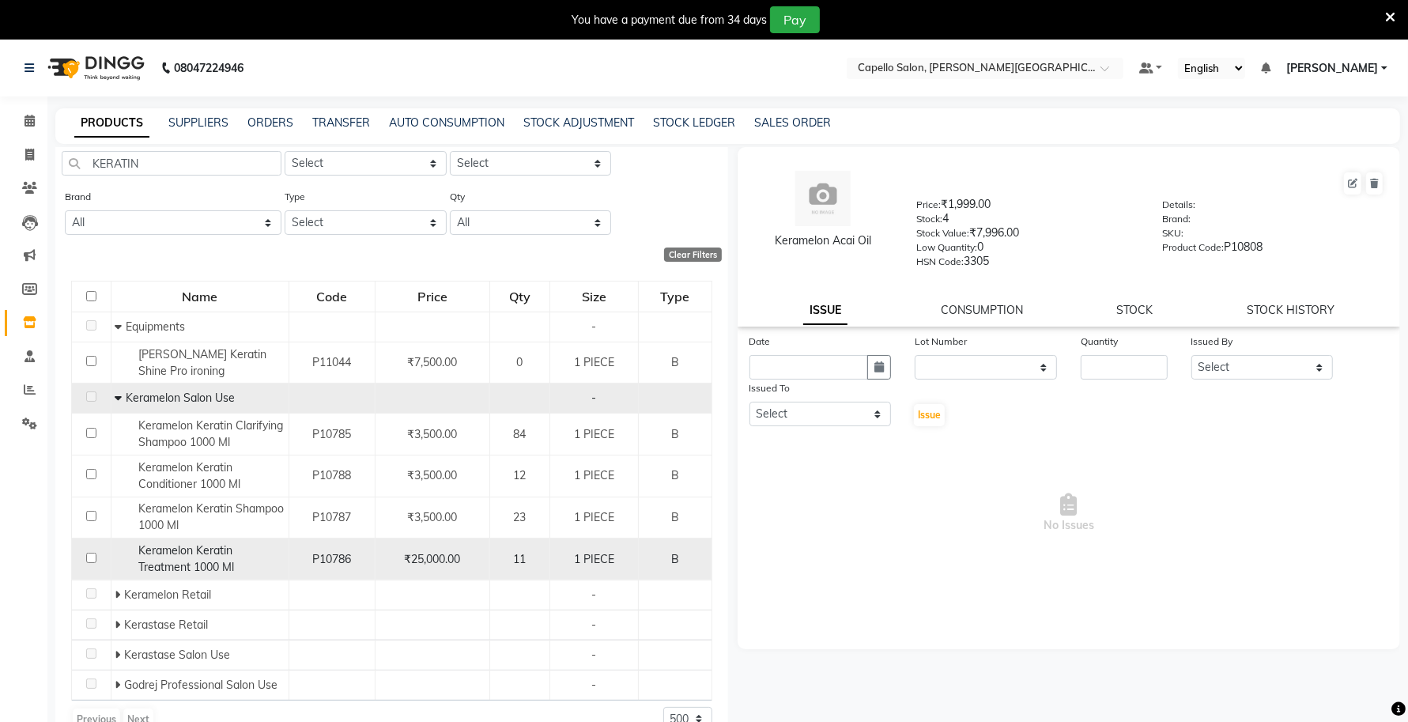
click at [255, 557] on div "Keramelon Keratin Treatment 1000 Ml" at bounding box center [199, 558] width 169 height 33
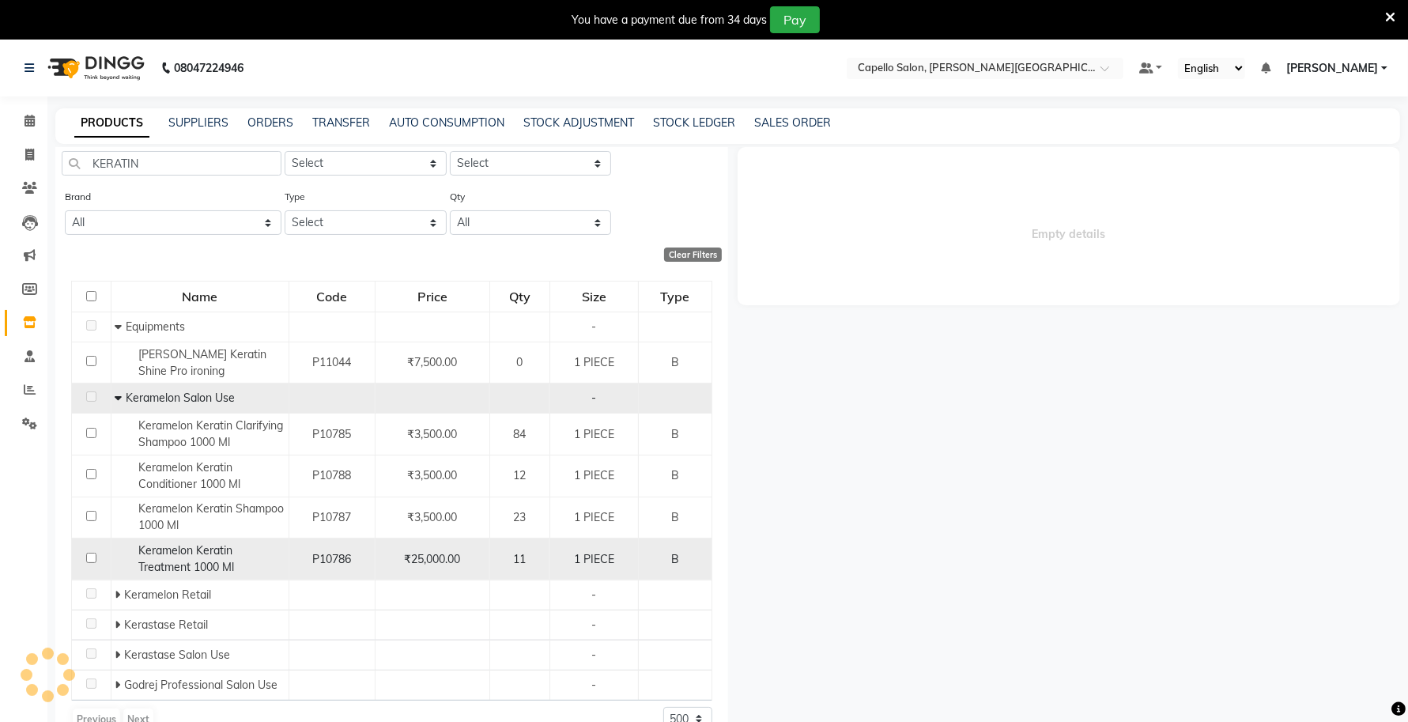
select select
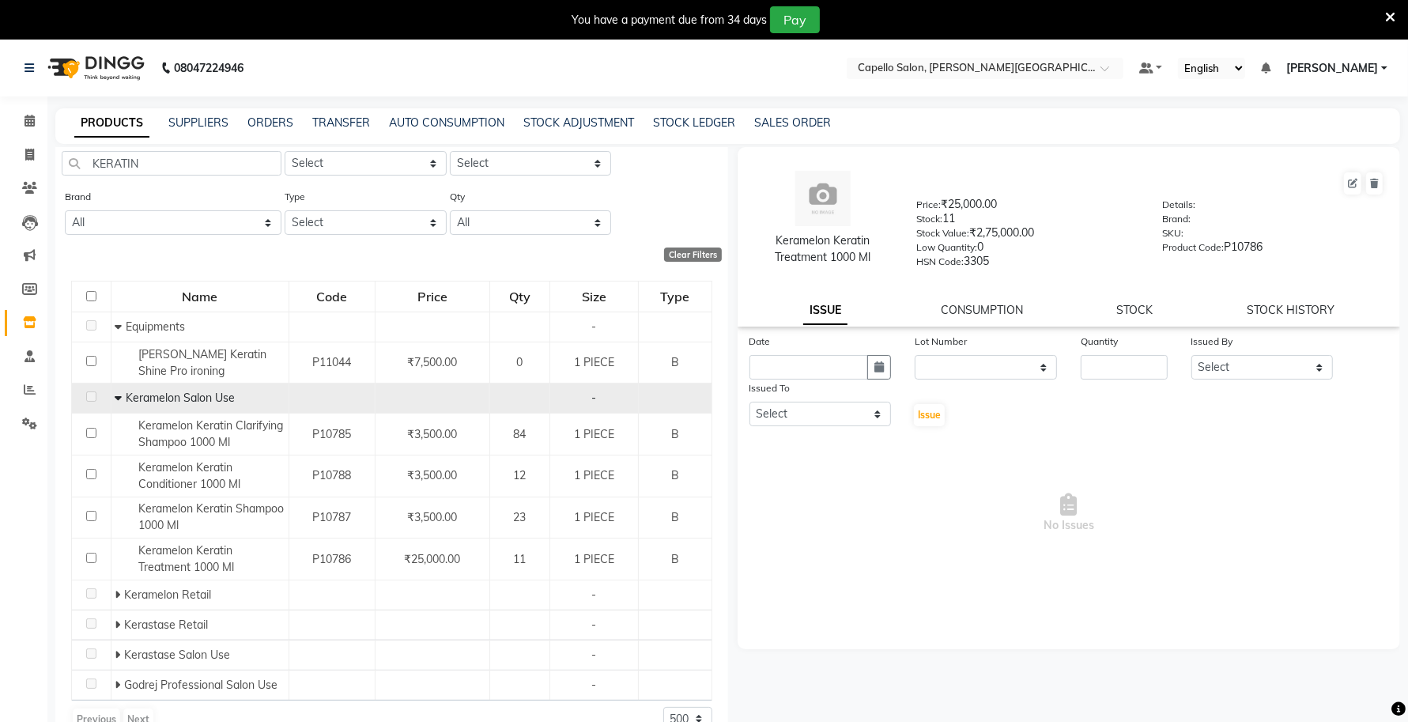
drag, startPoint x: 882, startPoint y: 255, endPoint x: 764, endPoint y: 238, distance: 119.8
click at [764, 238] on div "Keramelon Keratin Treatment 1000 Ml" at bounding box center [823, 248] width 140 height 33
drag, startPoint x: 241, startPoint y: 389, endPoint x: 113, endPoint y: 394, distance: 128.1
click at [115, 391] on div "Keramelon Salon Use" at bounding box center [199, 398] width 169 height 17
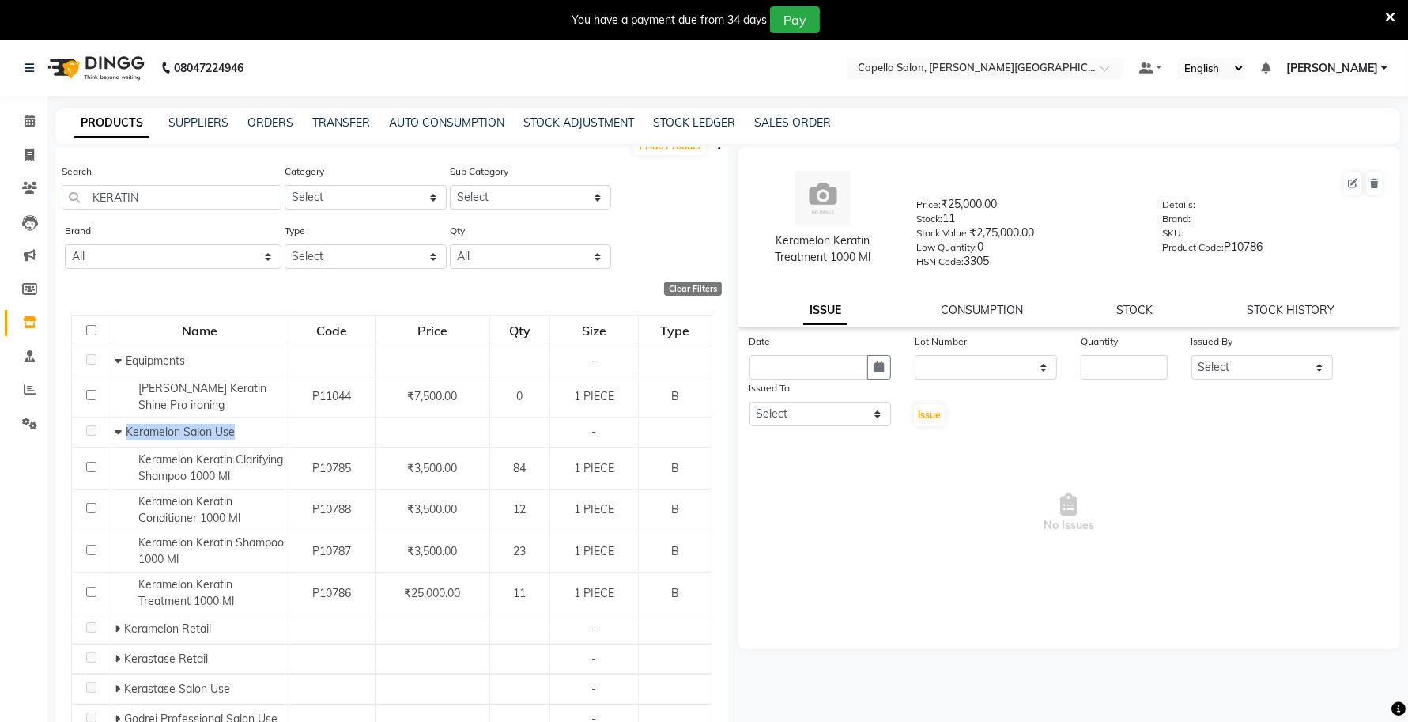
scroll to position [0, 0]
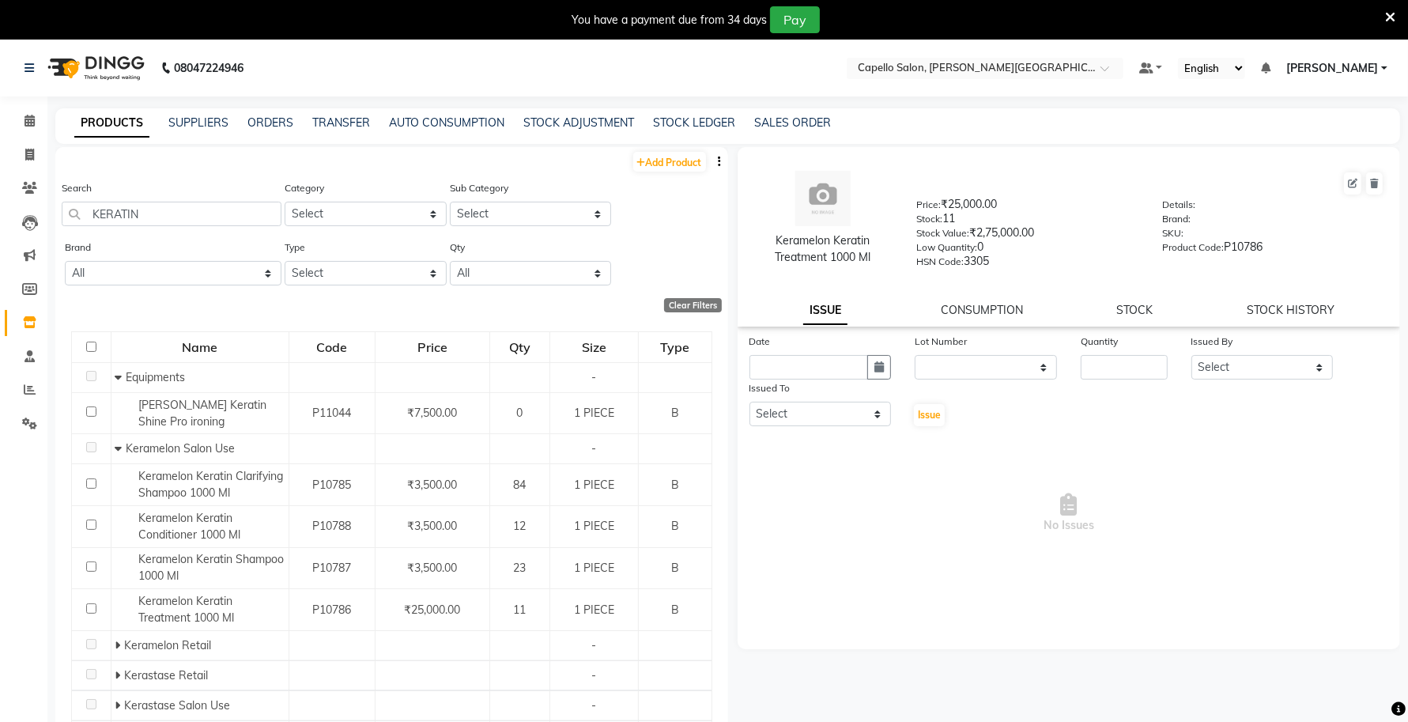
drag, startPoint x: 156, startPoint y: 206, endPoint x: 141, endPoint y: 223, distance: 22.4
click at [141, 223] on div "Search KERATIN" at bounding box center [172, 202] width 220 height 47
drag, startPoint x: 160, startPoint y: 216, endPoint x: 61, endPoint y: 227, distance: 100.2
click at [62, 226] on div "Search KERATIN" at bounding box center [172, 208] width 220 height 59
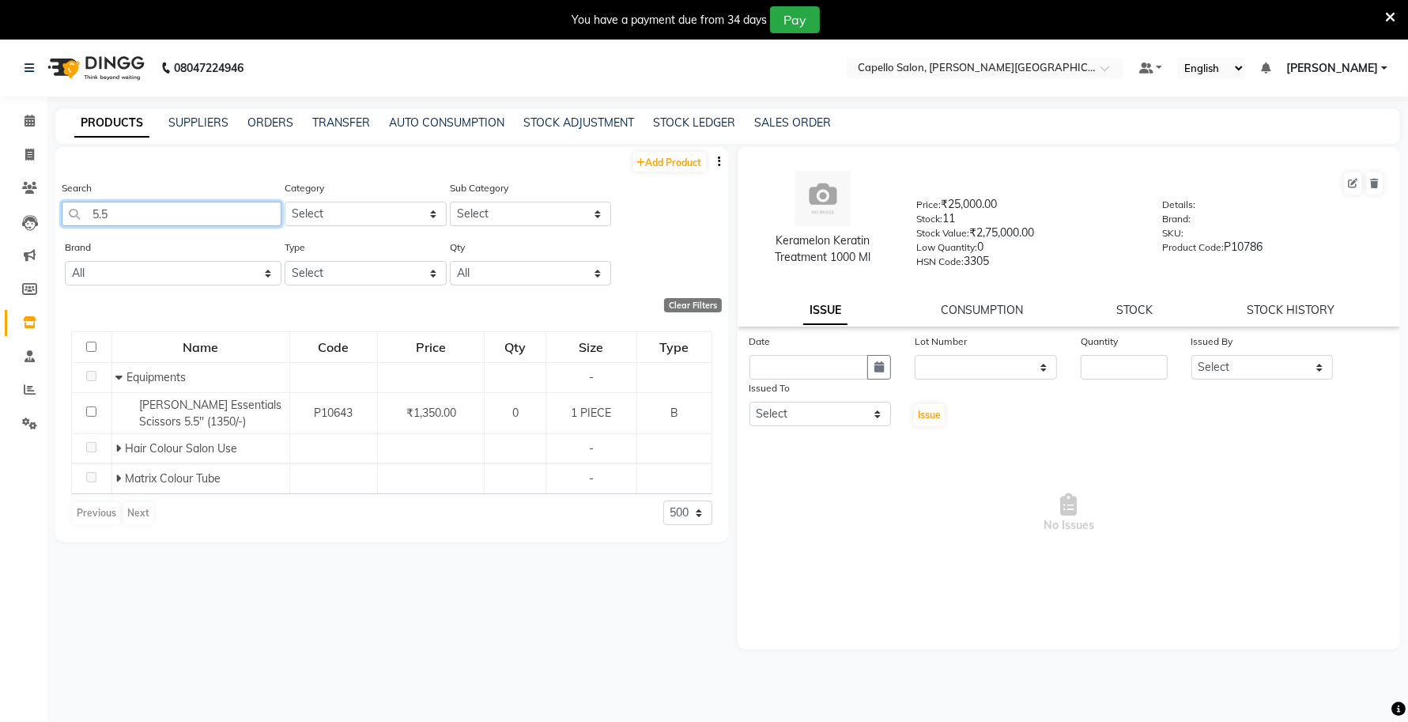
type input "5.5"
click at [119, 448] on icon at bounding box center [118, 448] width 6 height 11
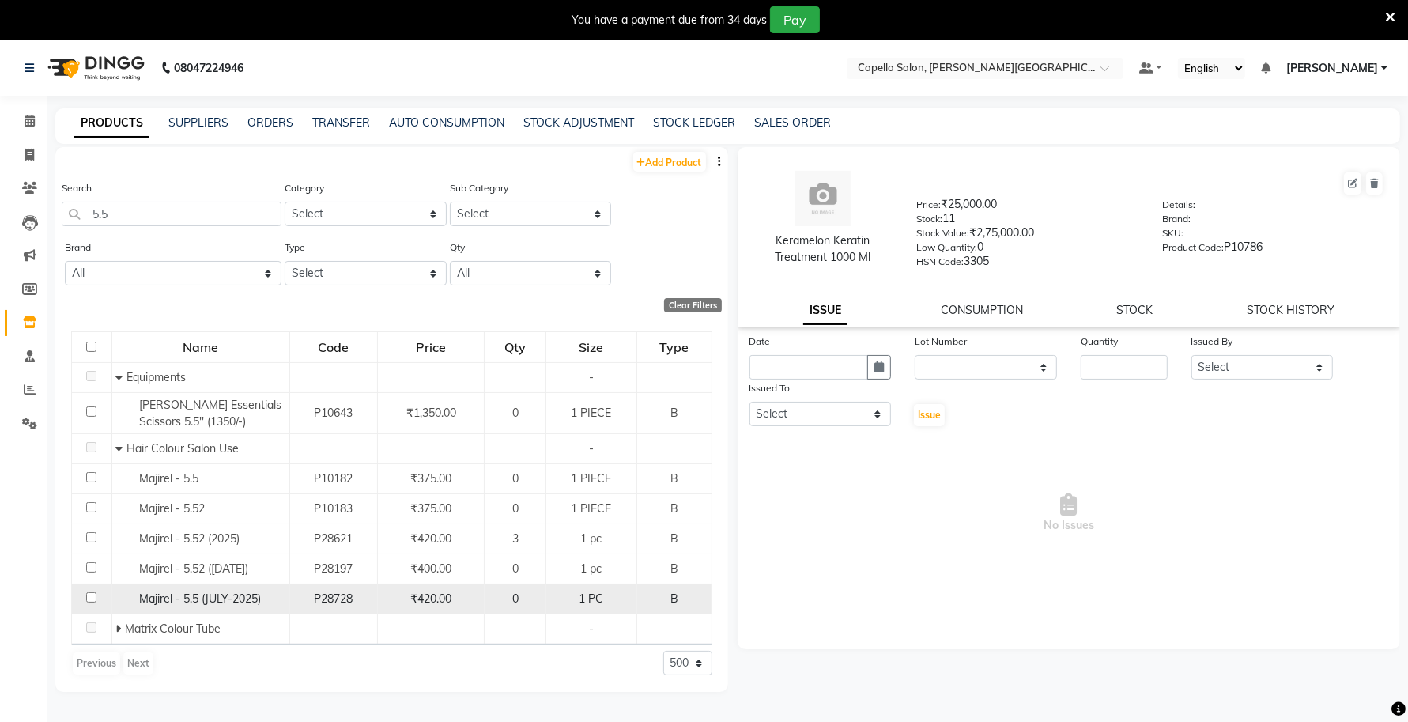
click at [263, 599] on div "Majirel - 5.5 (JULY-2025)" at bounding box center [199, 598] width 169 height 17
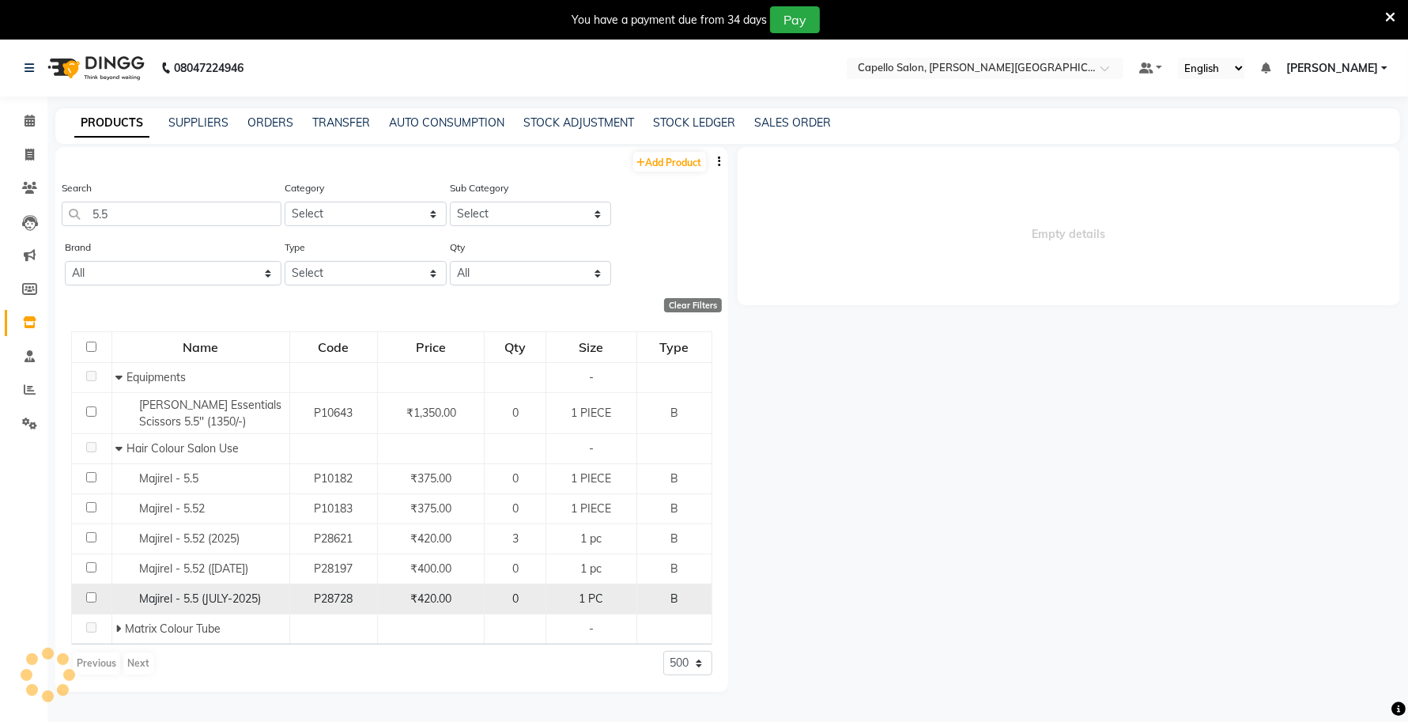
select select
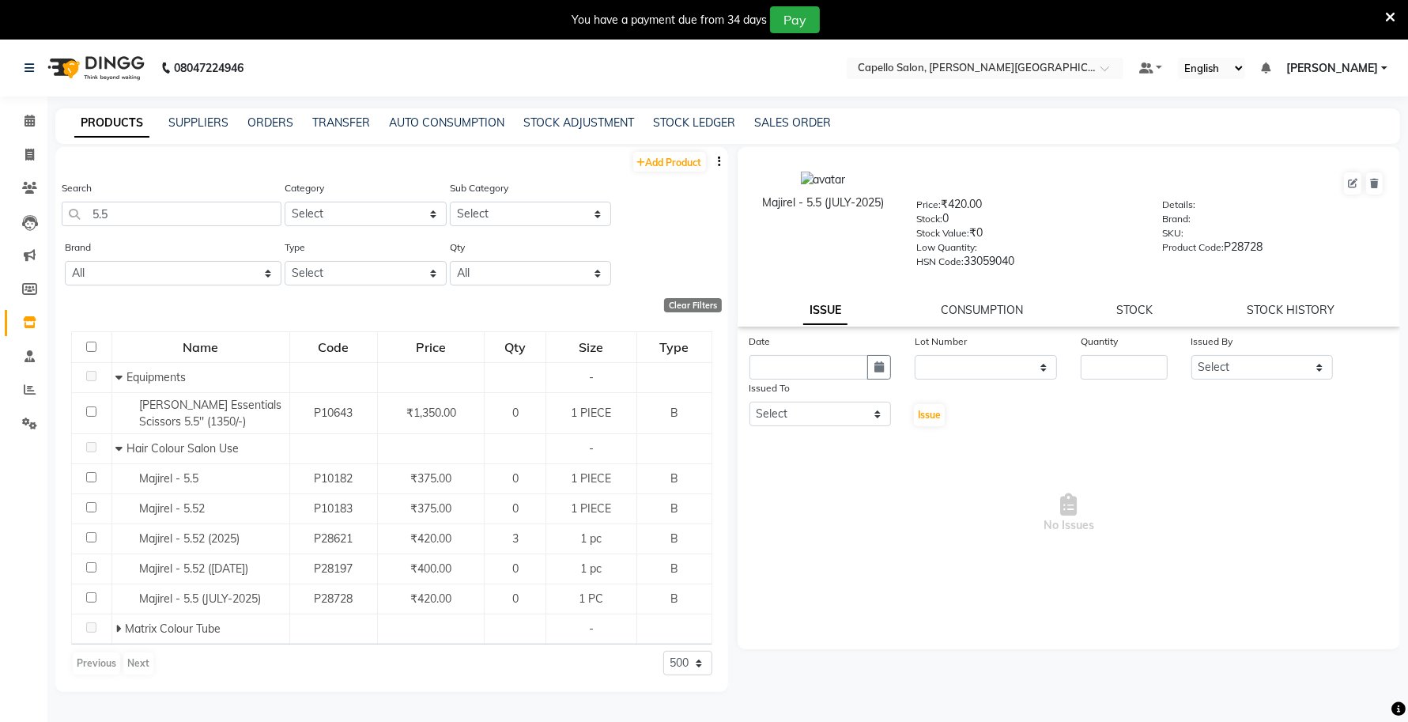
drag, startPoint x: 890, startPoint y: 242, endPoint x: 756, endPoint y: 241, distance: 134.4
click at [756, 241] on div "Majirel - 5.5 (JULY-2025)" at bounding box center [823, 219] width 164 height 96
drag, startPoint x: 121, startPoint y: 216, endPoint x: 2, endPoint y: 229, distance: 119.3
click at [2, 229] on app-home "08047224946 Select Location × Capello Salon, Tilak Nagar (Ho) Default Panel My …" at bounding box center [704, 406] width 1408 height 732
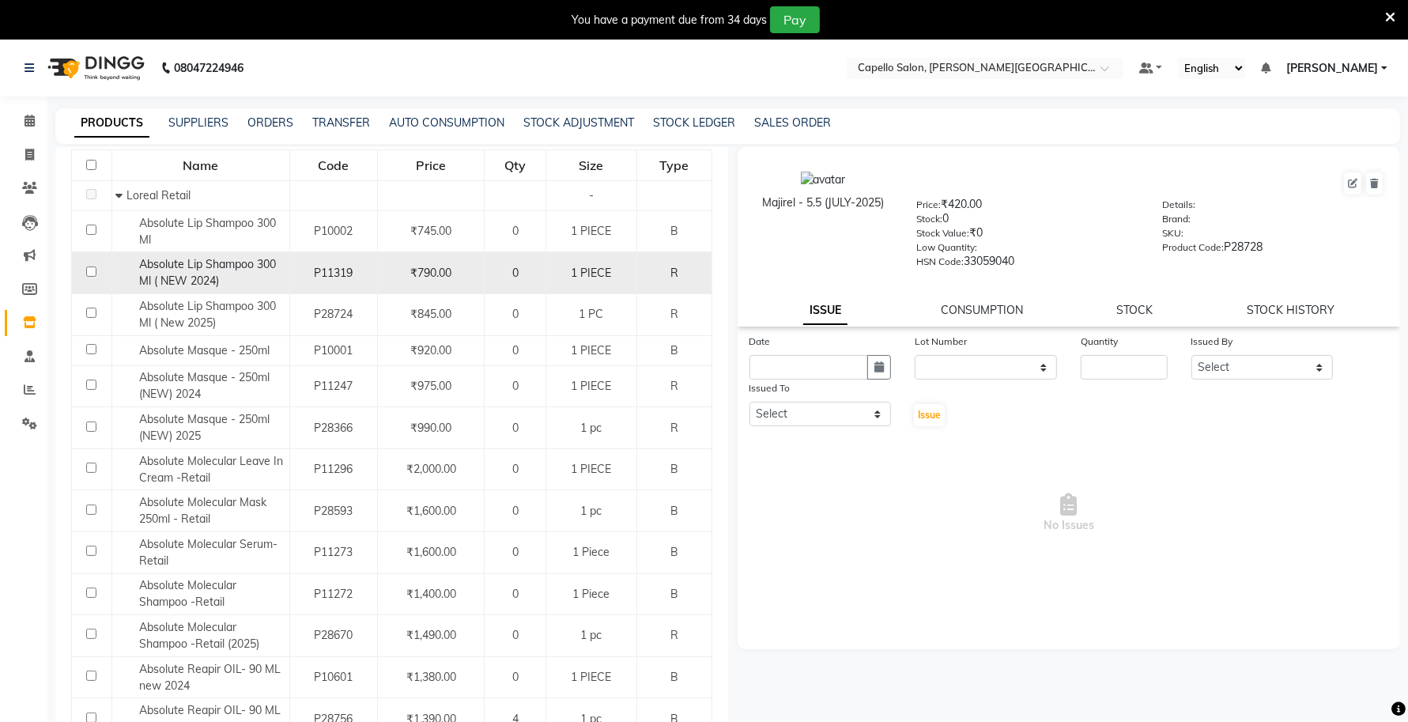
scroll to position [198, 0]
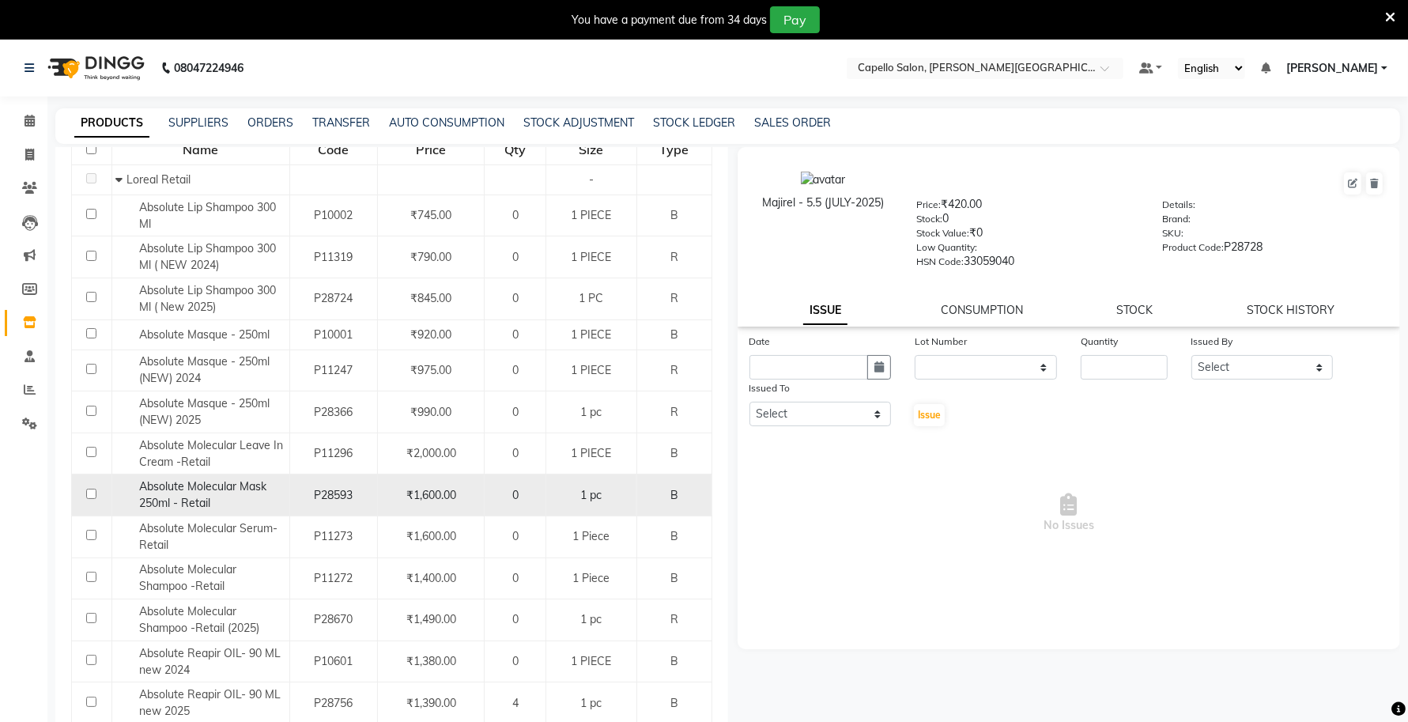
type input "ABSOLUTE"
click at [214, 496] on div "Absolute Molecular Mask 250ml - Retail" at bounding box center [199, 494] width 169 height 33
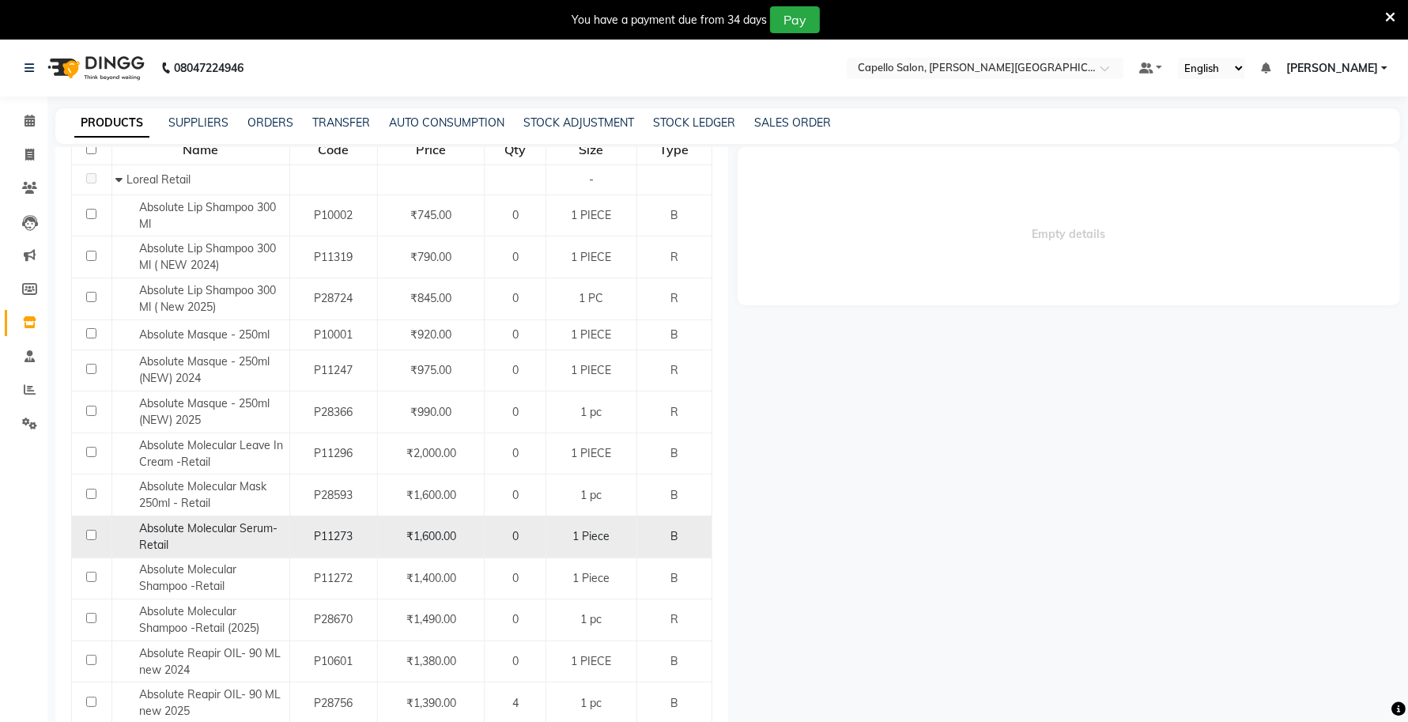
select select
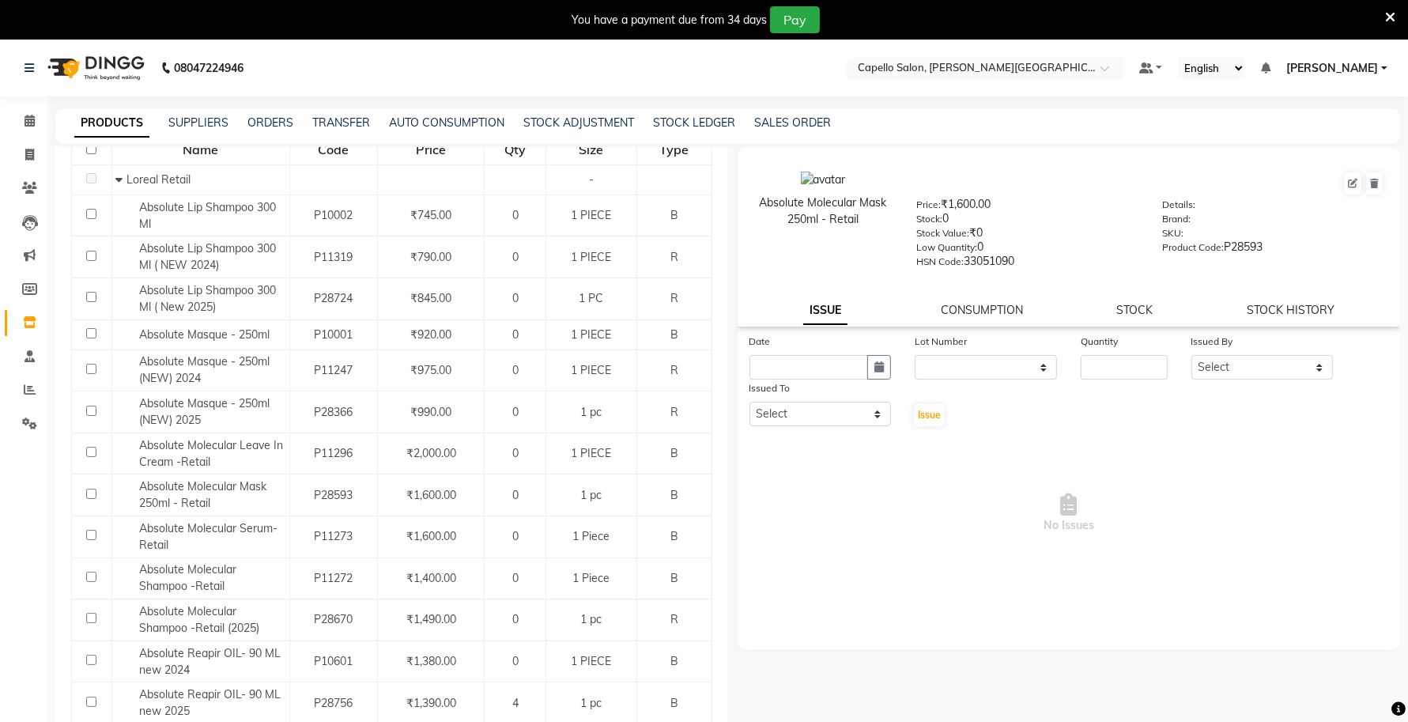
drag, startPoint x: 871, startPoint y: 219, endPoint x: 737, endPoint y: 202, distance: 135.4
click at [737, 202] on div "Absolute Molecular Mask 250ml - Retail Price: ₹1,600.00 Stock: 0 Stock Value: ₹…" at bounding box center [1069, 219] width 687 height 128
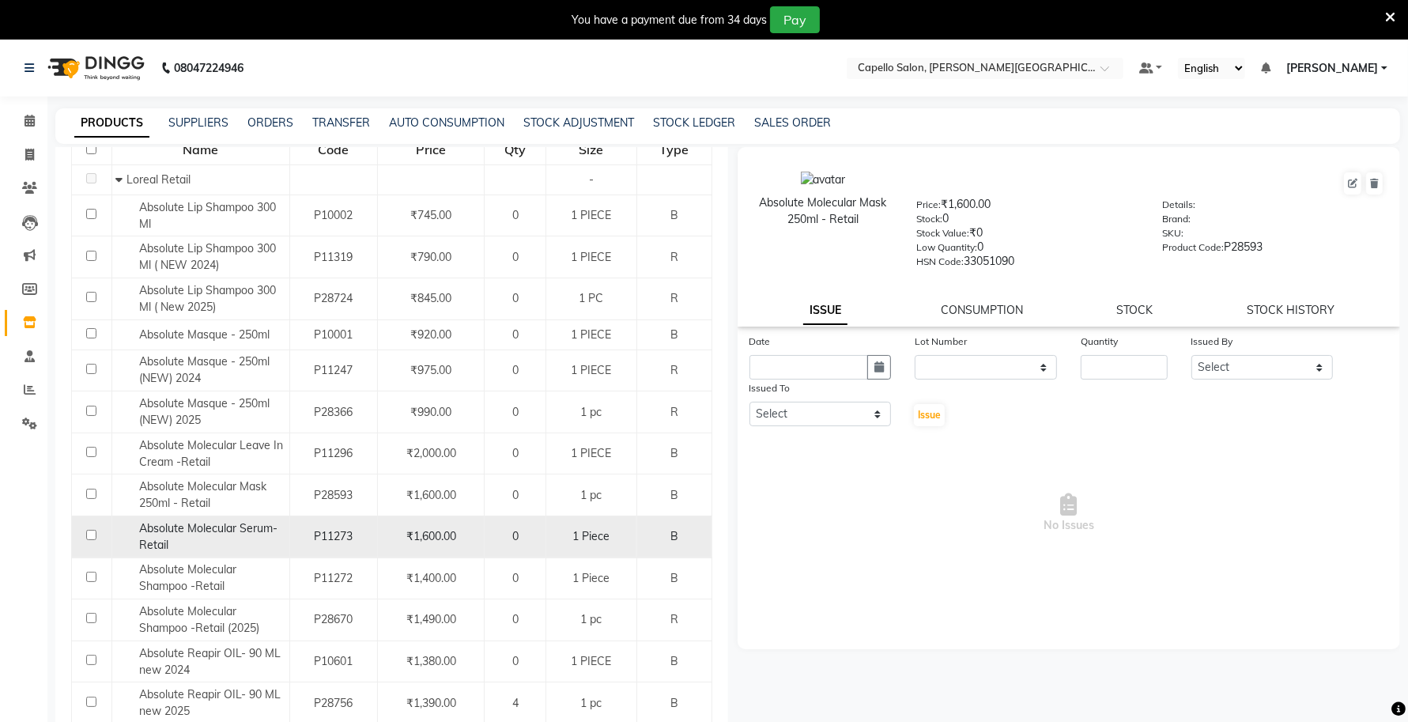
click at [194, 537] on div "Absolute Molecular Serum- Retail" at bounding box center [199, 536] width 169 height 33
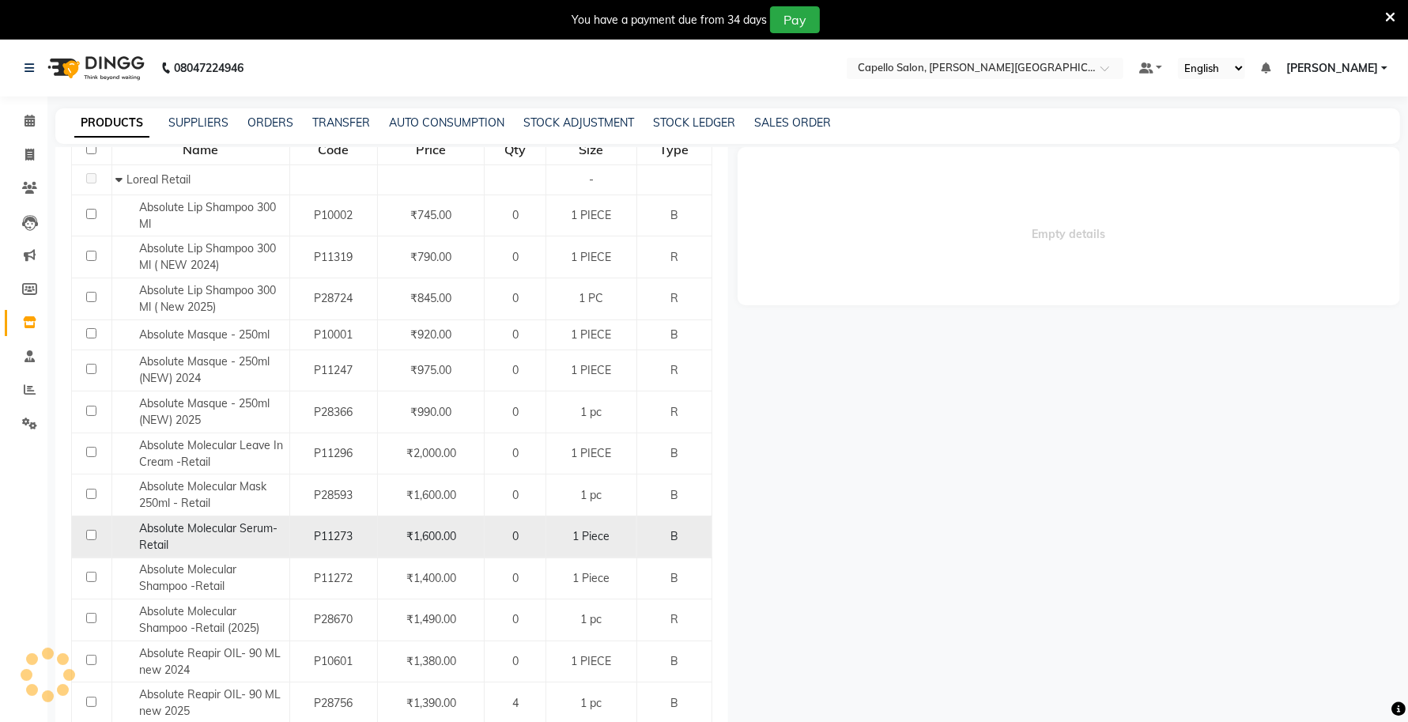
select select
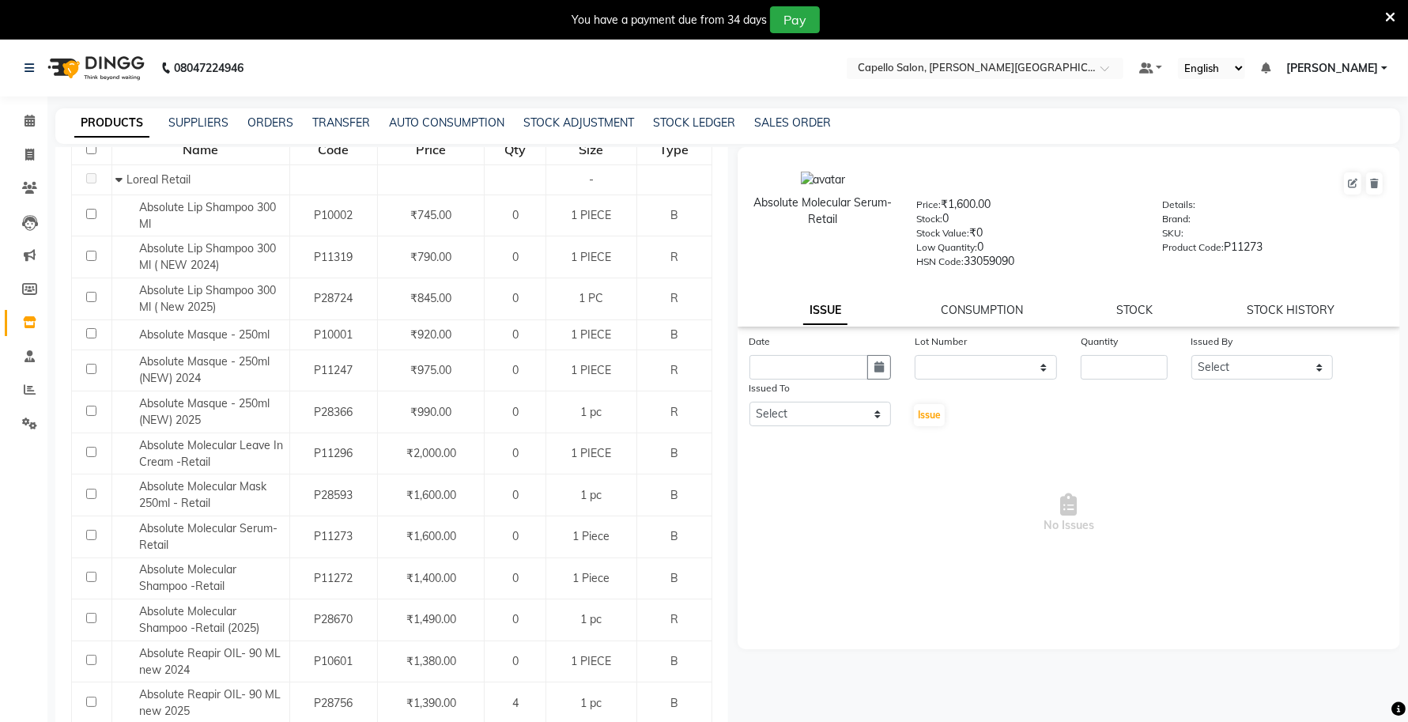
drag, startPoint x: 848, startPoint y: 223, endPoint x: 718, endPoint y: 199, distance: 132.6
click at [747, 196] on div "Absolute Molecular Serum- Retail" at bounding box center [823, 219] width 164 height 96
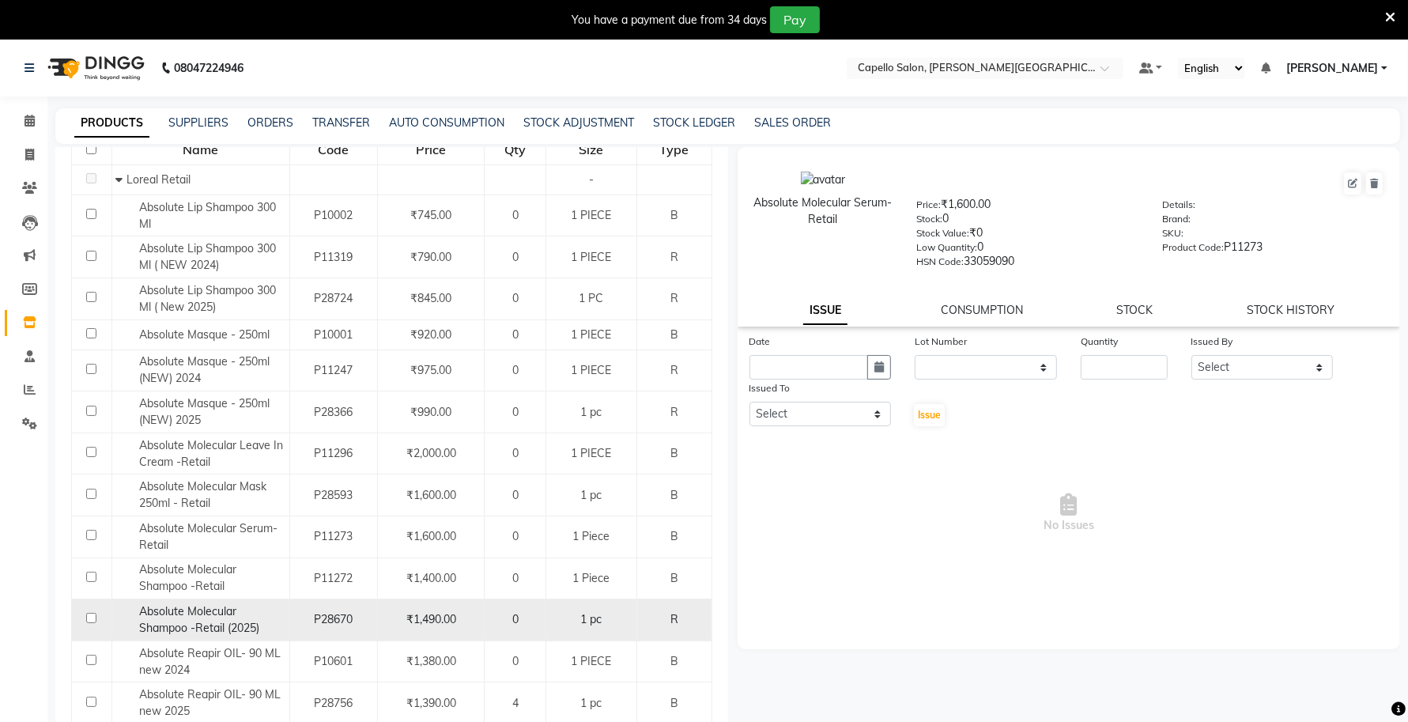
scroll to position [282, 0]
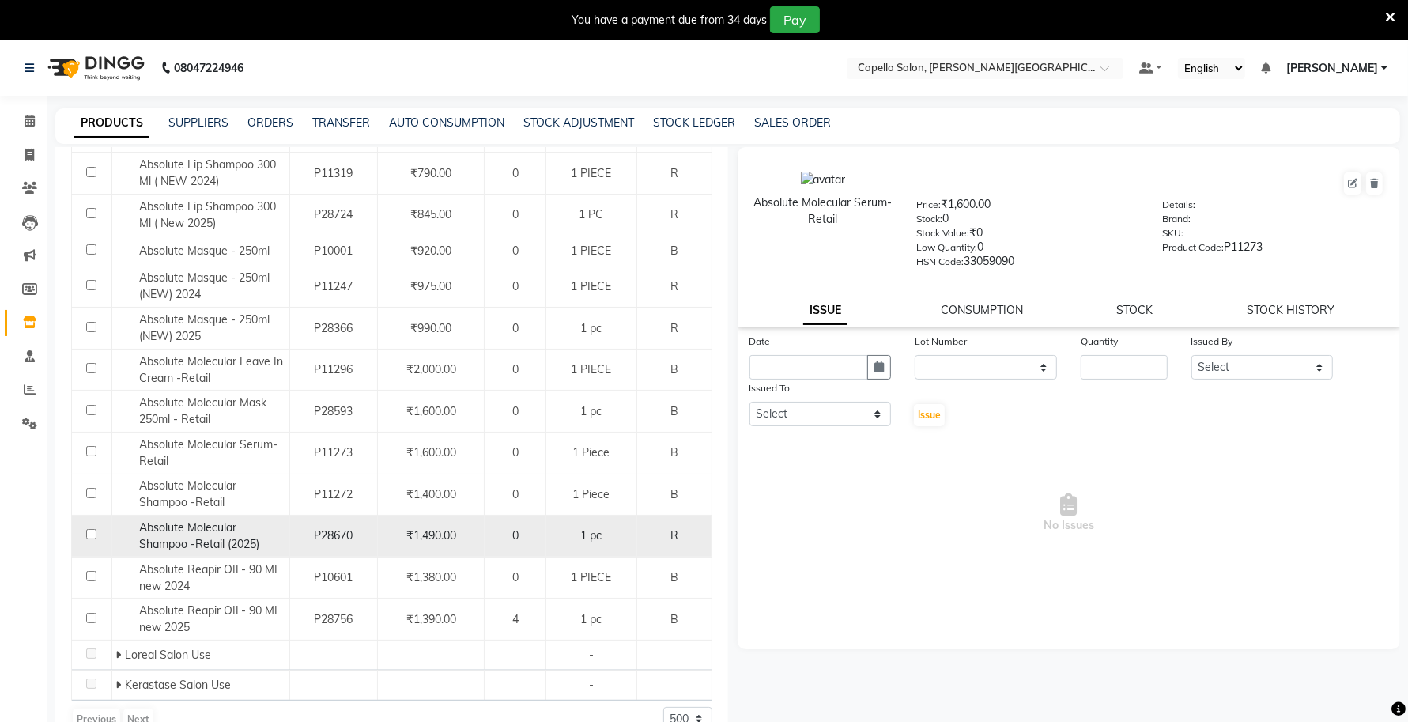
click at [263, 534] on div "Absolute Molecular Shampoo -Retail (2025)" at bounding box center [199, 535] width 169 height 33
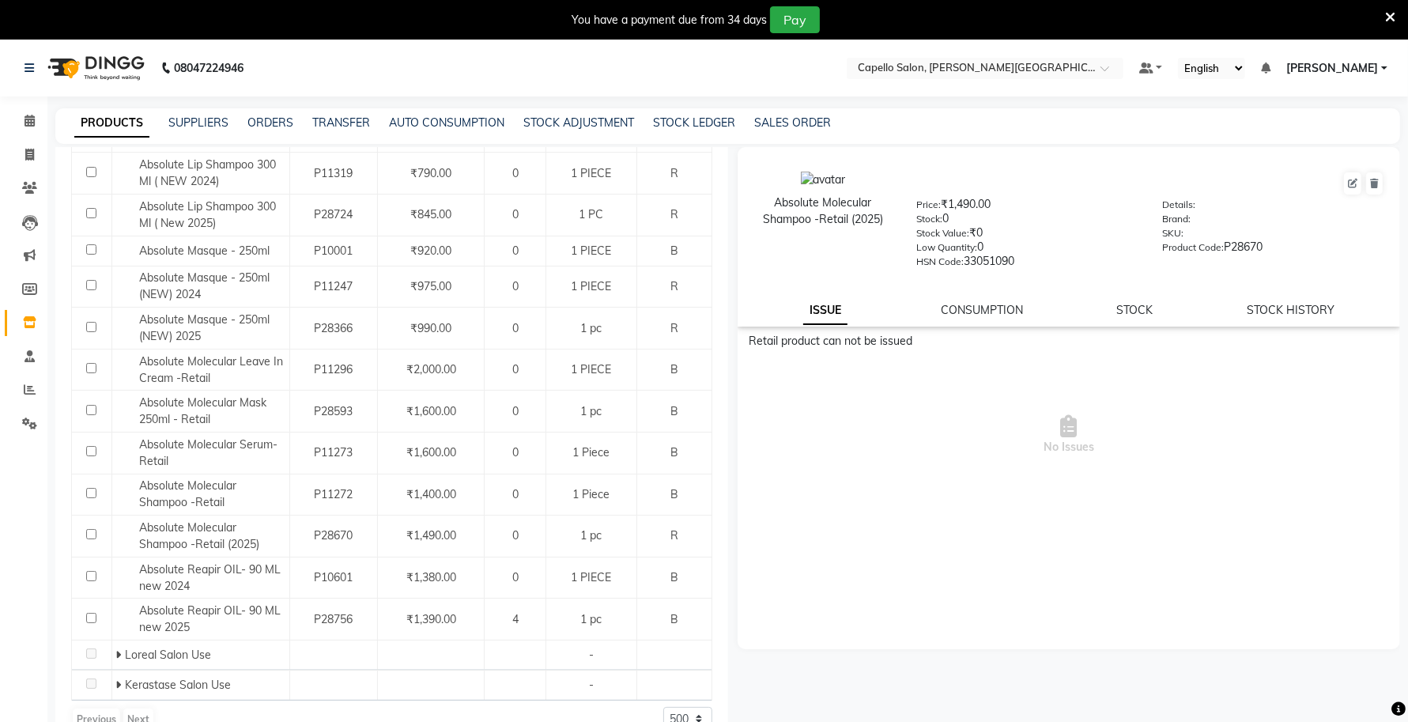
drag, startPoint x: 889, startPoint y: 215, endPoint x: 756, endPoint y: 191, distance: 134.9
click at [756, 191] on div "Absolute Molecular Shampoo -Retail (2025)" at bounding box center [823, 219] width 164 height 96
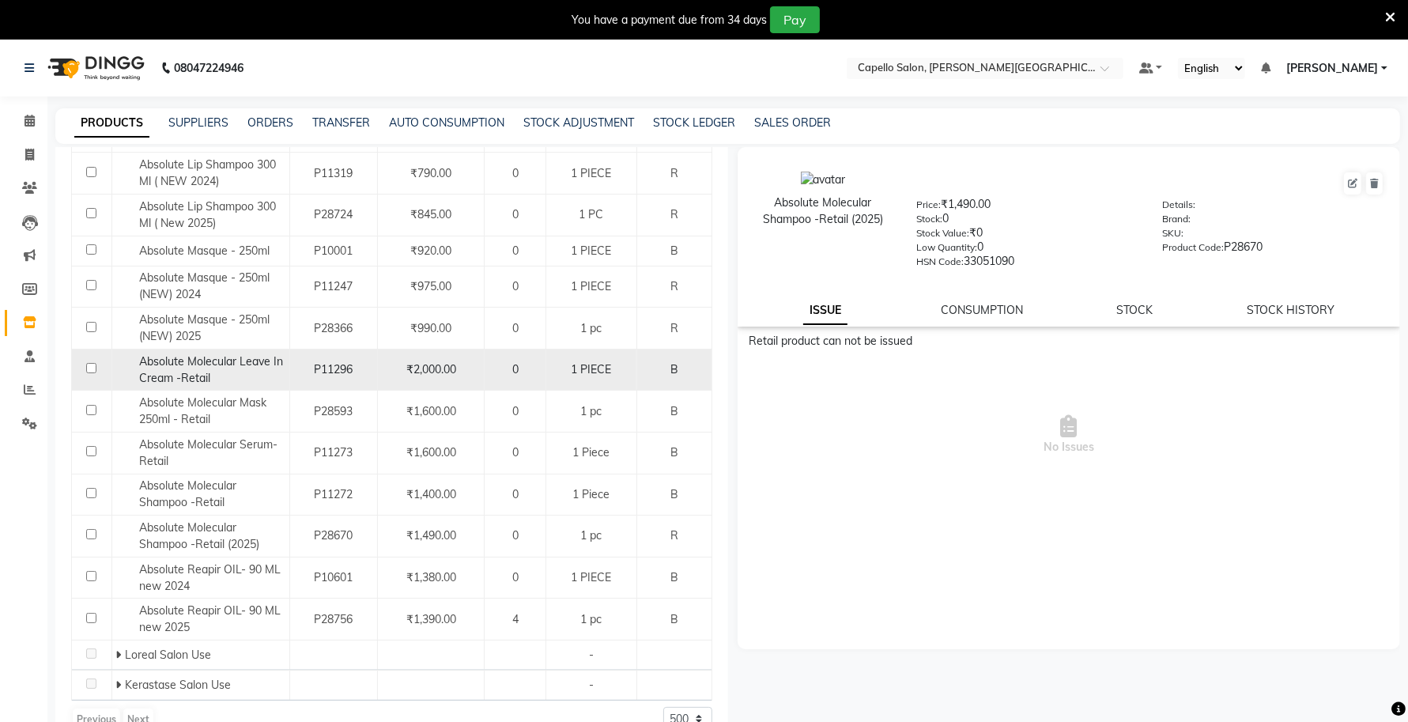
scroll to position [0, 0]
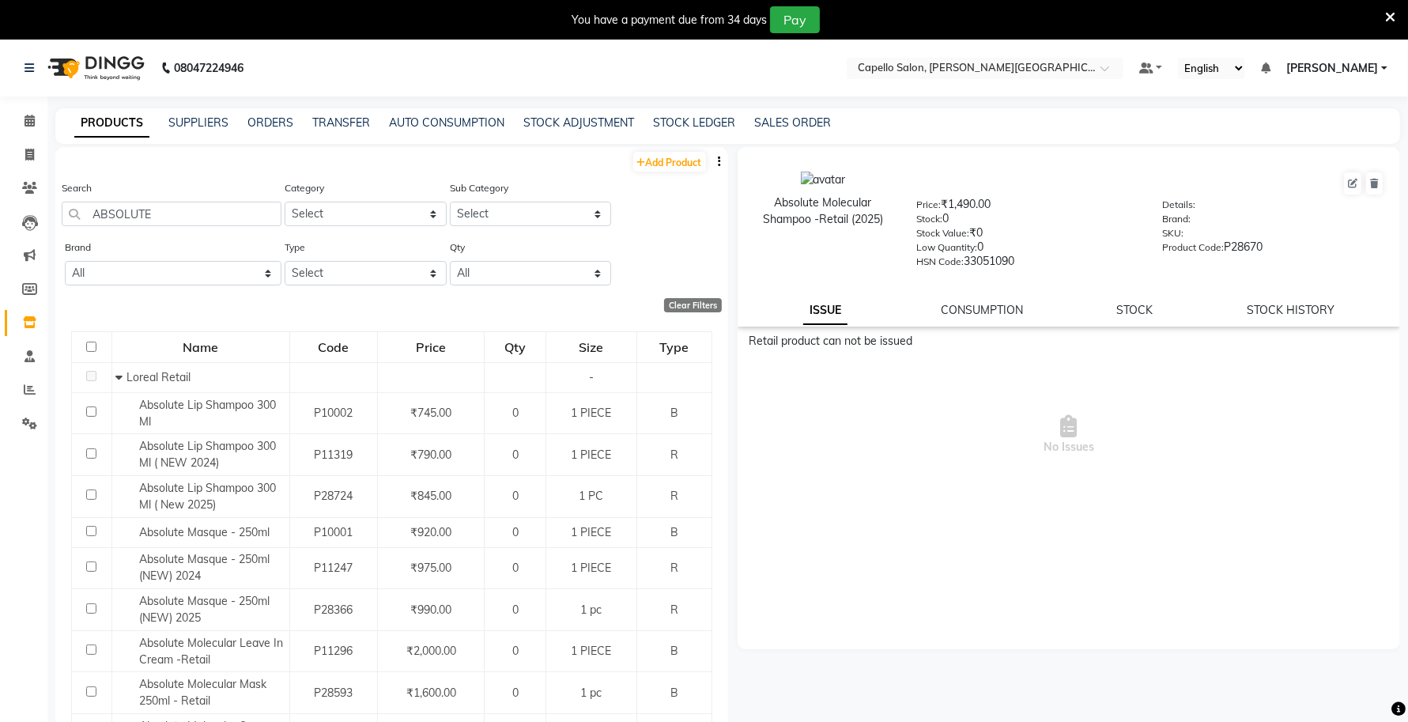
drag, startPoint x: 168, startPoint y: 198, endPoint x: 332, endPoint y: 220, distance: 165.1
click at [70, 221] on div "Search ABSOLUTE" at bounding box center [172, 202] width 220 height 47
drag, startPoint x: 174, startPoint y: 217, endPoint x: 21, endPoint y: 221, distance: 153.4
click at [21, 221] on app-home "08047224946 Select Location × Capello Salon, Tilak Nagar (Ho) Default Panel My …" at bounding box center [704, 406] width 1408 height 732
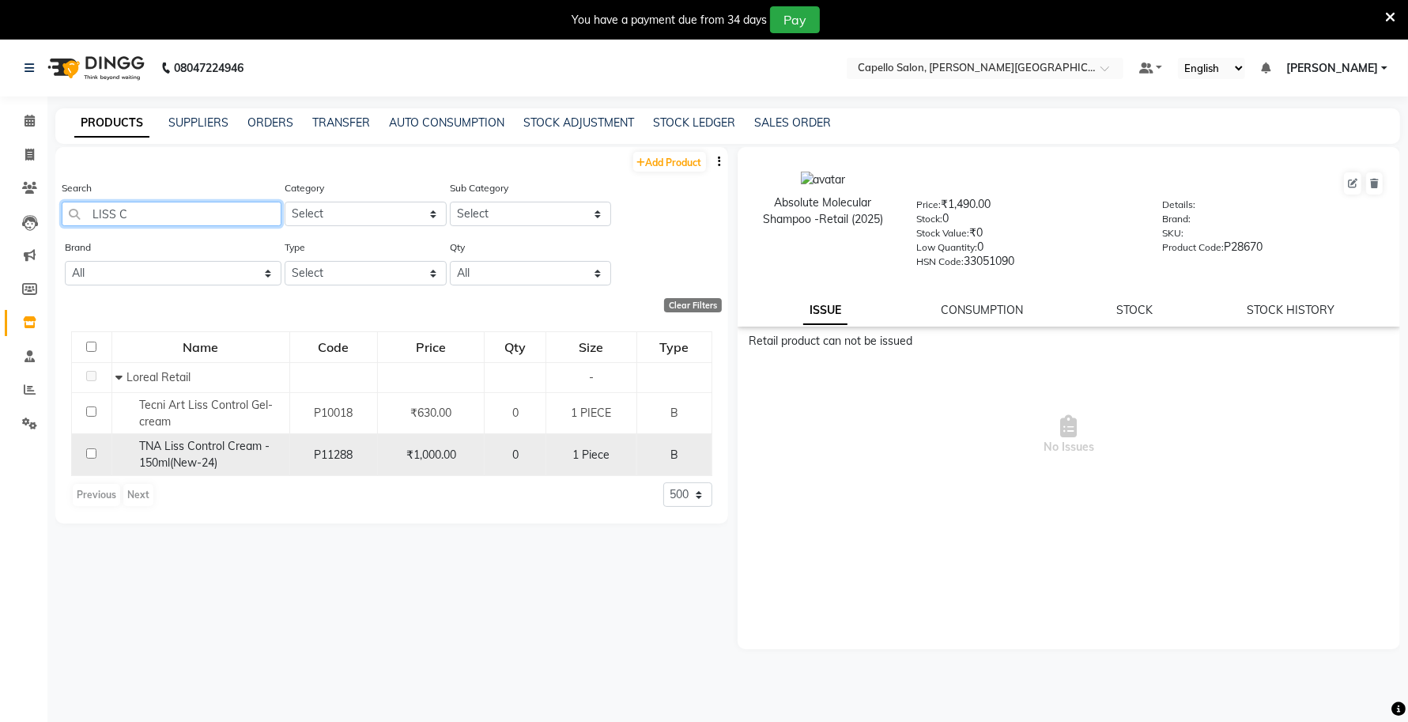
type input "LISS C"
click at [207, 459] on span "TNA Liss Control Cream - 150ml(New-24)" at bounding box center [204, 454] width 130 height 31
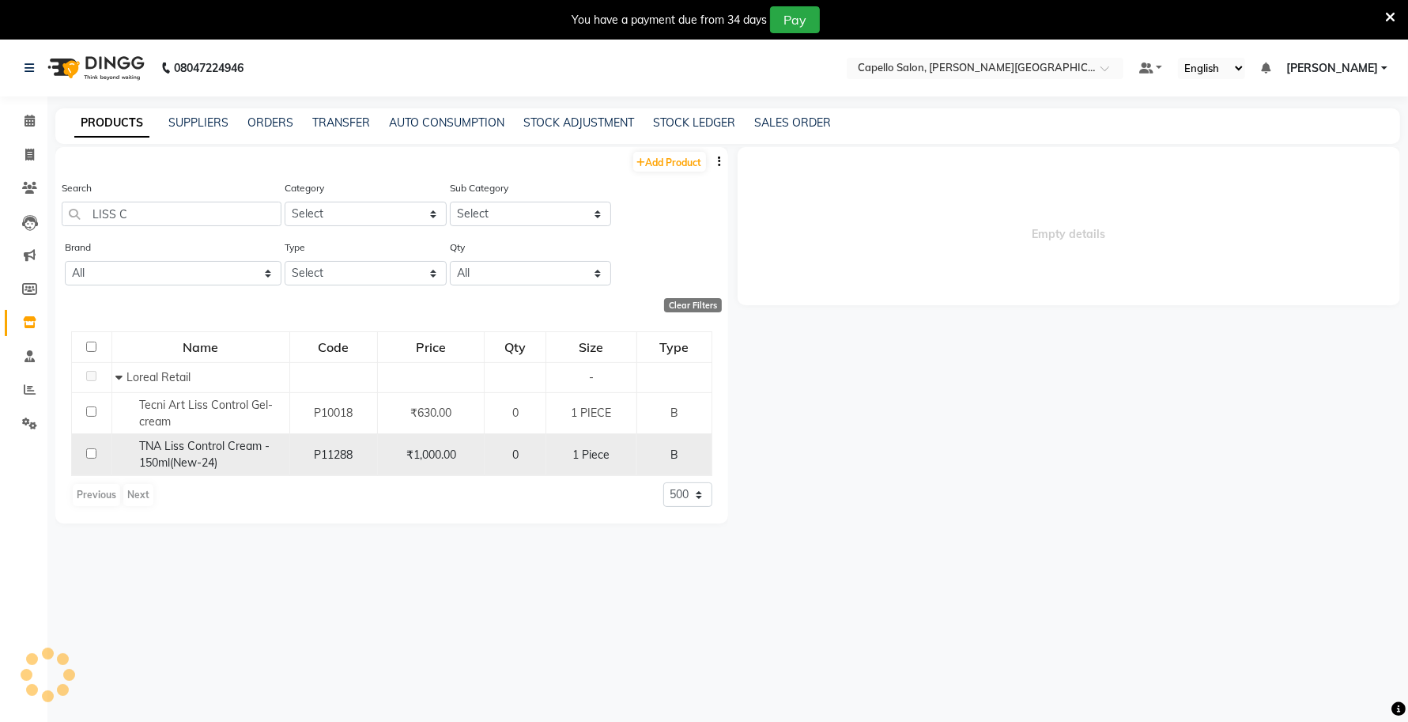
select select
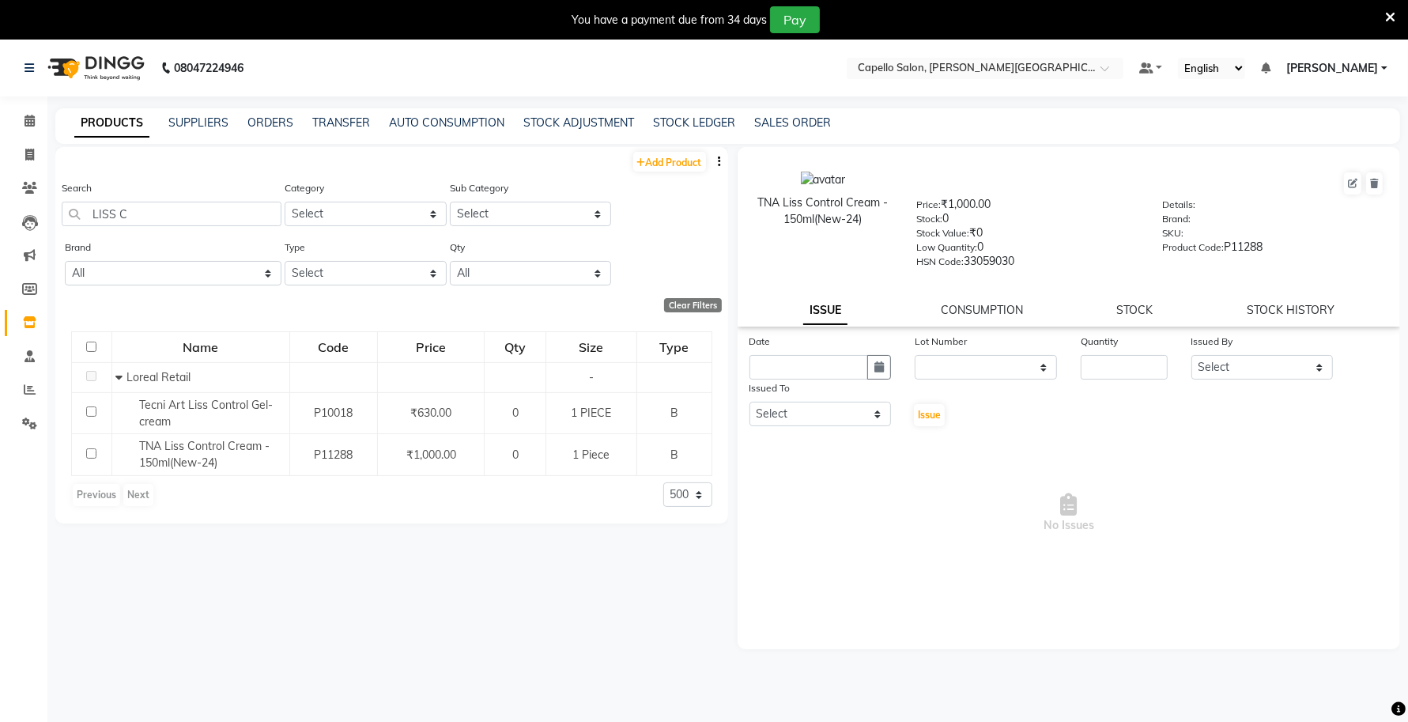
drag, startPoint x: 872, startPoint y: 219, endPoint x: 739, endPoint y: 204, distance: 133.6
click at [739, 204] on div "TNA Liss Control Cream - 150ml(New-24) Price: ₹1,000.00 Stock: 0 Stock Value: ₹…" at bounding box center [1069, 219] width 687 height 128
drag, startPoint x: 138, startPoint y: 218, endPoint x: 28, endPoint y: 223, distance: 110.8
click at [34, 226] on app-home "08047224946 Select Location × Capello Salon, Tilak Nagar (Ho) Default Panel My …" at bounding box center [704, 406] width 1408 height 732
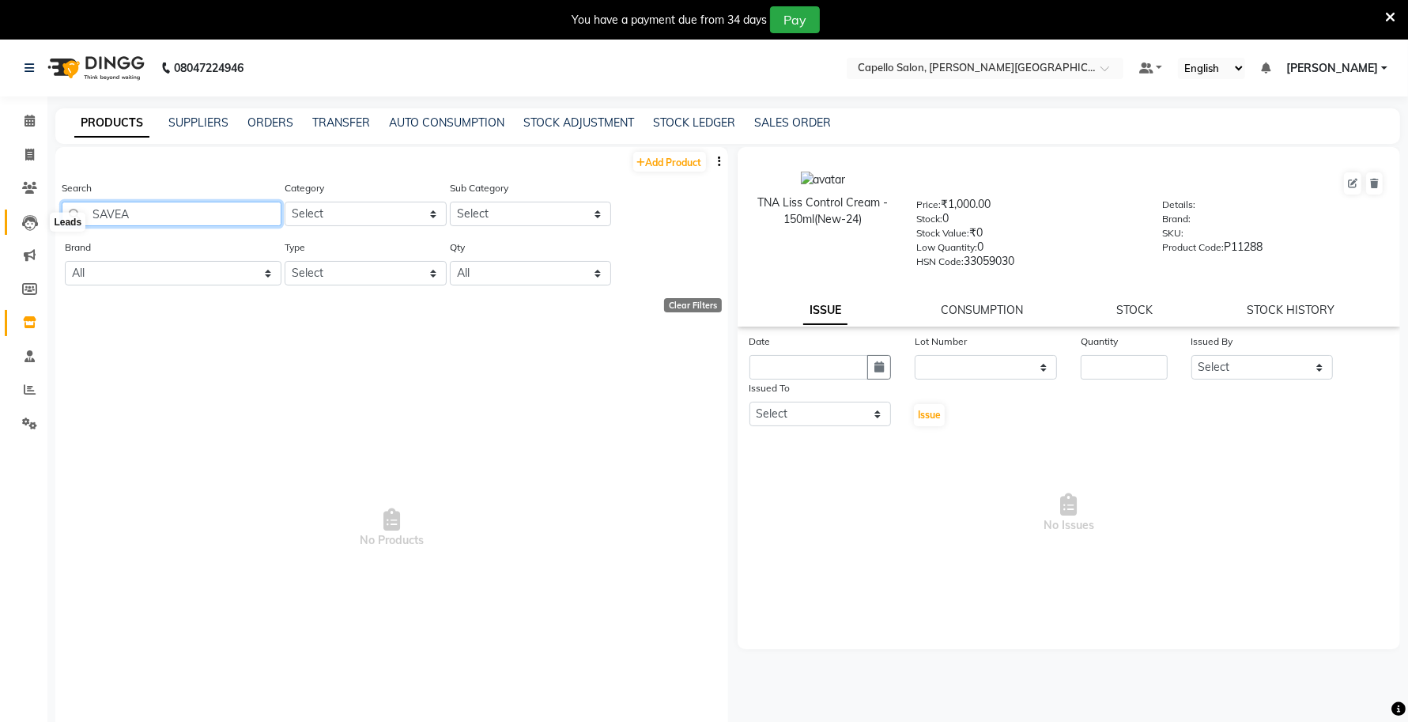
type input "SAVE"
select select "500"
type input "SAVEG"
select select "500"
type input "SAV"
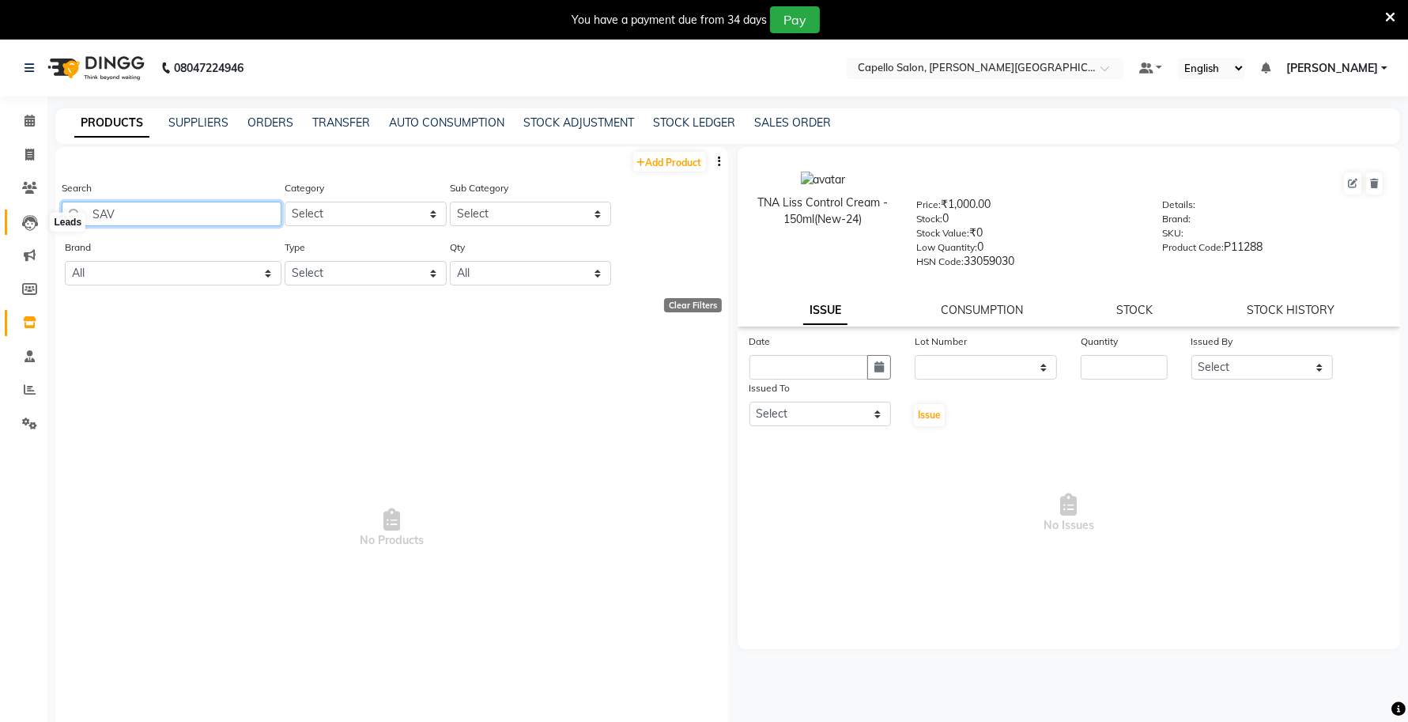
select select "500"
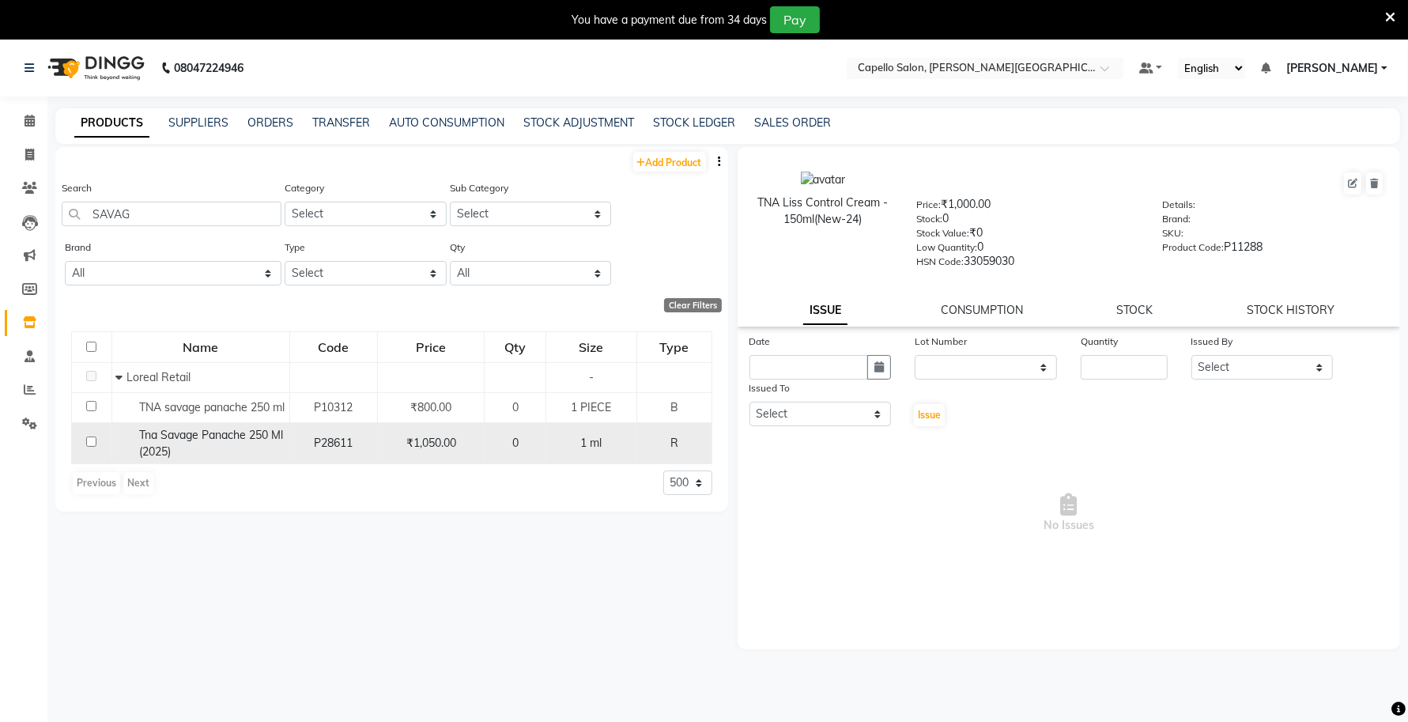
click at [207, 460] on div "Tna Savage Panache 250 Ml (2025)" at bounding box center [199, 443] width 169 height 33
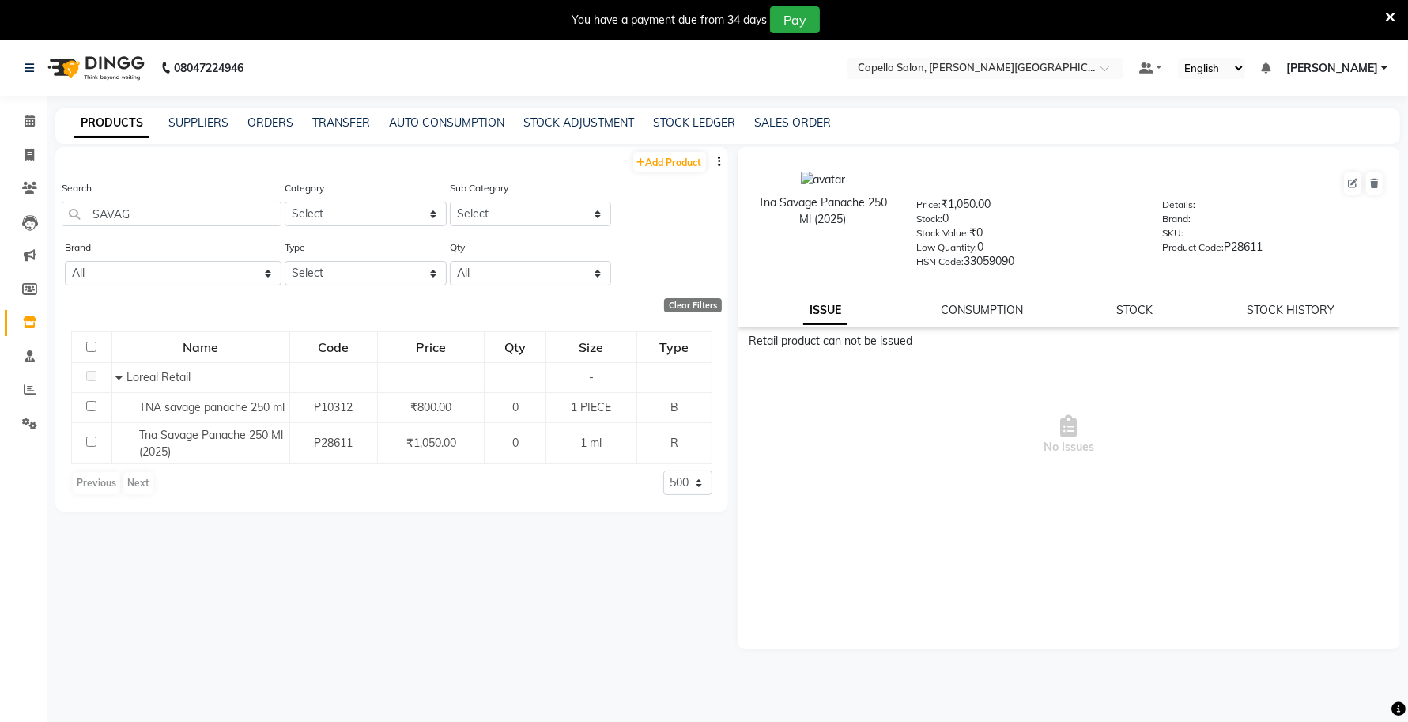
drag, startPoint x: 848, startPoint y: 217, endPoint x: 735, endPoint y: 203, distance: 113.9
click at [735, 203] on app-product-details "Tna Savage Panache 250 Ml (2025) Price: ₹1,050.00 Stock: 0 Stock Value: ₹0 Low …" at bounding box center [1067, 398] width 666 height 502
drag, startPoint x: 153, startPoint y: 220, endPoint x: 0, endPoint y: 215, distance: 152.6
click at [0, 215] on app-home "08047224946 Select Location × Capello Salon, Tilak Nagar (Ho) Default Panel My …" at bounding box center [704, 406] width 1408 height 732
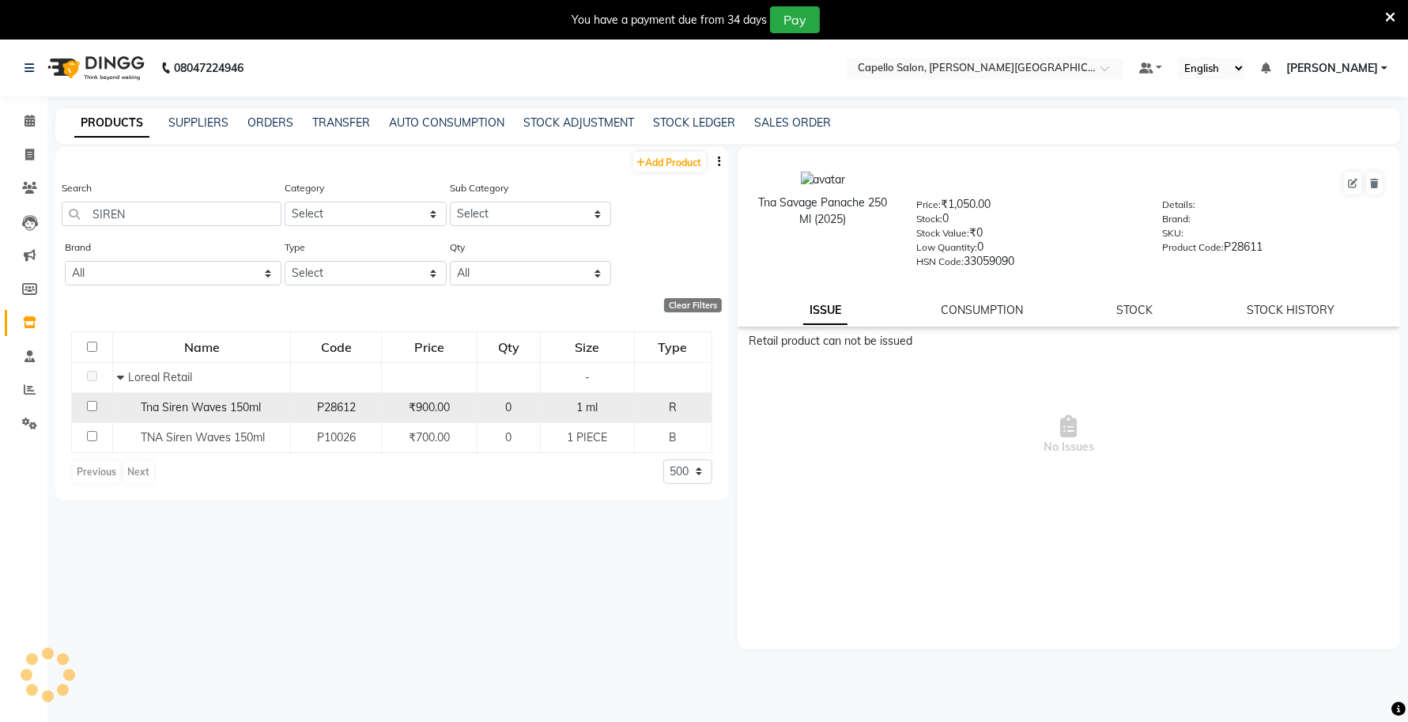
click at [208, 405] on span "Tna Siren Waves 150ml" at bounding box center [201, 407] width 120 height 14
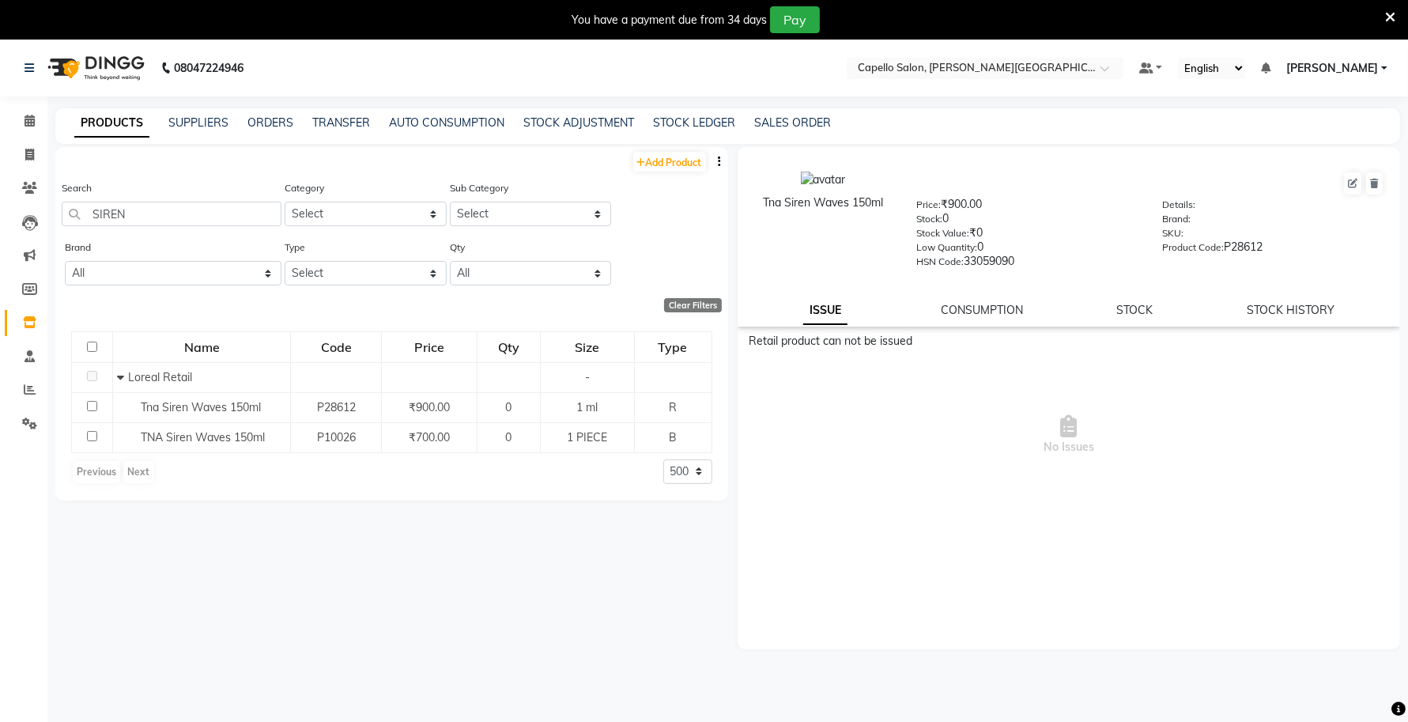
click at [877, 202] on div "Tna Siren Waves 150ml" at bounding box center [823, 202] width 140 height 17
drag, startPoint x: 868, startPoint y: 199, endPoint x: 751, endPoint y: 214, distance: 117.9
click at [751, 214] on div "Tna Siren Waves 150ml" at bounding box center [823, 219] width 164 height 96
drag, startPoint x: 151, startPoint y: 206, endPoint x: 36, endPoint y: 221, distance: 116.5
click at [36, 221] on app-home "08047224946 Select Location × Capello Salon, Tilak Nagar (Ho) Default Panel My …" at bounding box center [704, 406] width 1408 height 732
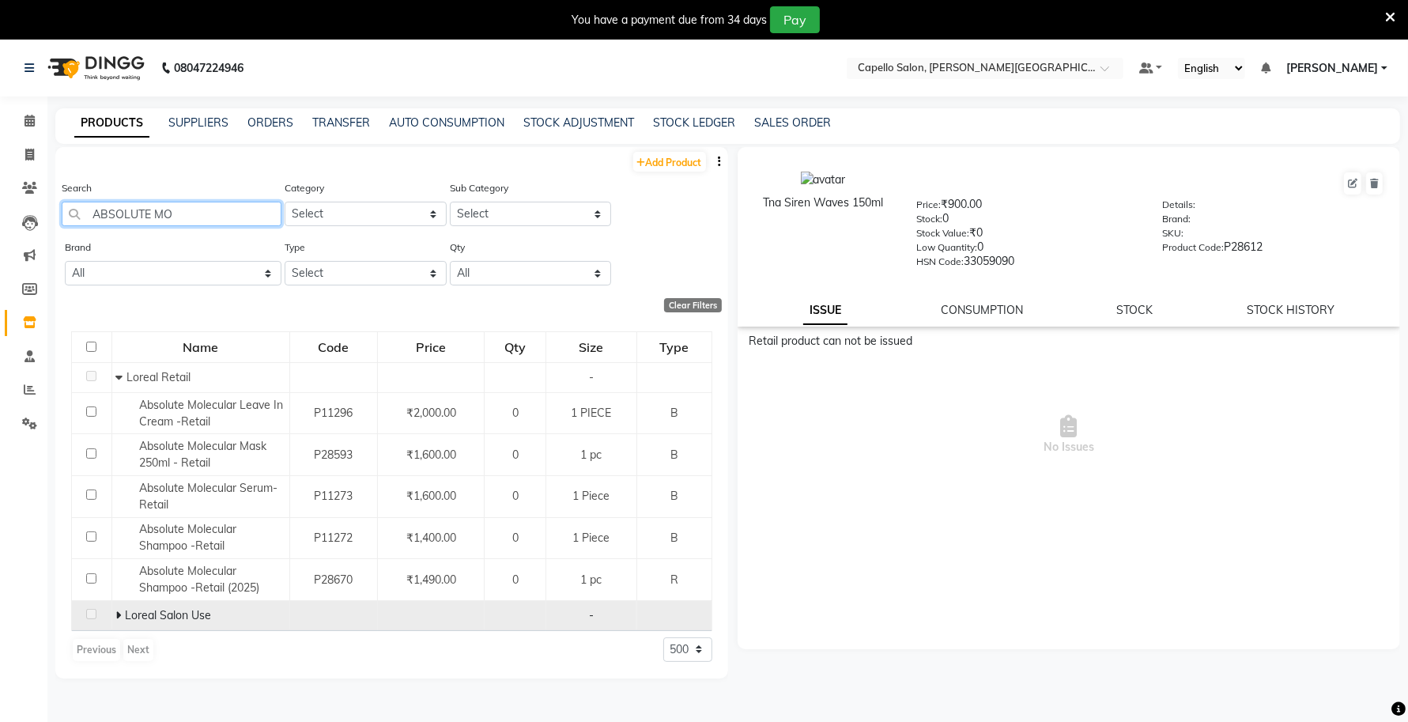
type input "ABSOLUTE MO"
click at [119, 617] on icon at bounding box center [118, 614] width 6 height 11
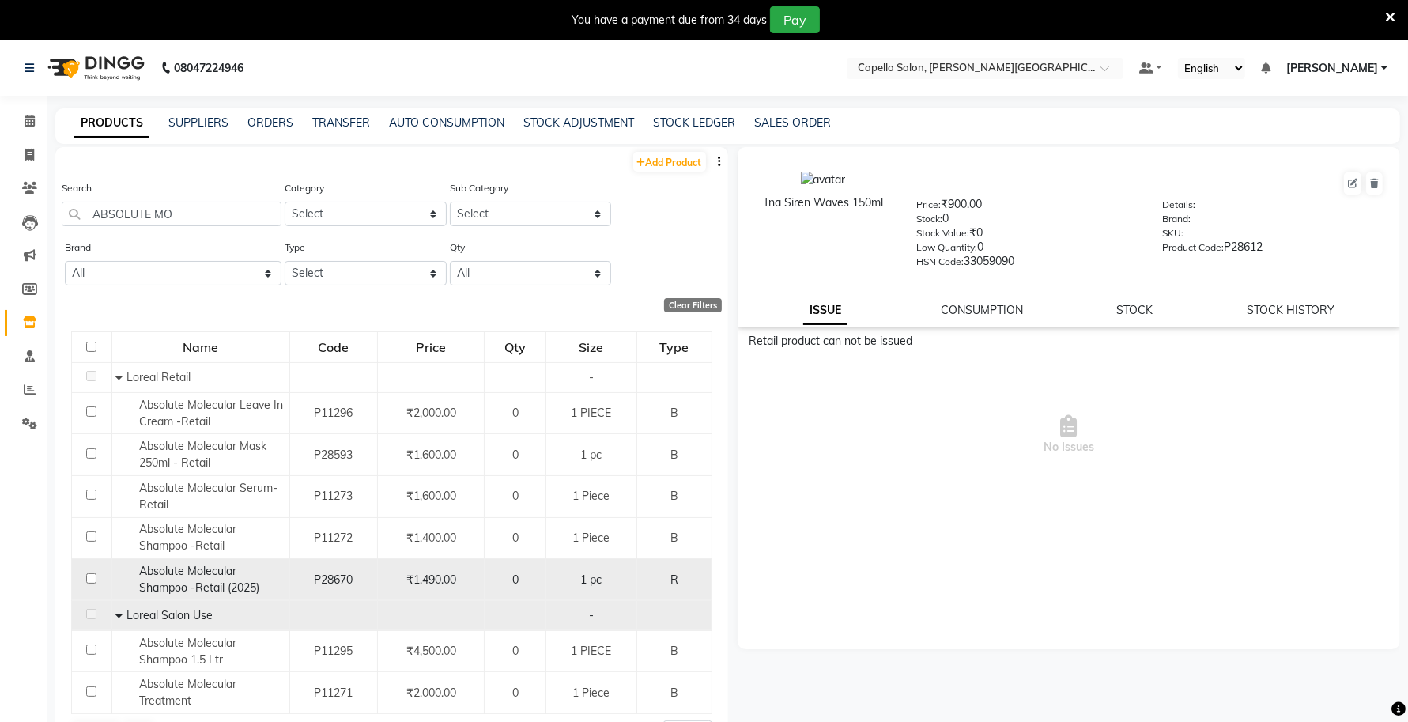
scroll to position [13, 0]
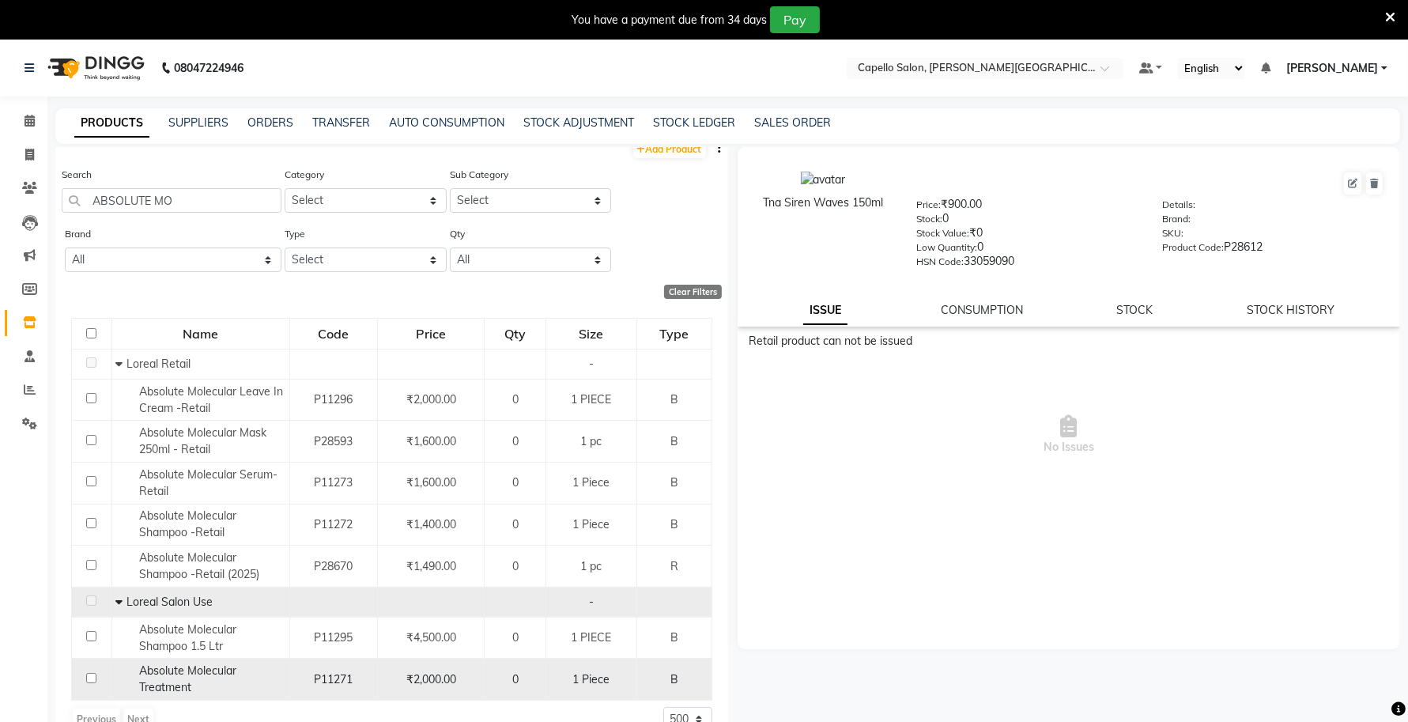
click at [198, 685] on div "Absolute Molecular Treatment" at bounding box center [199, 678] width 169 height 33
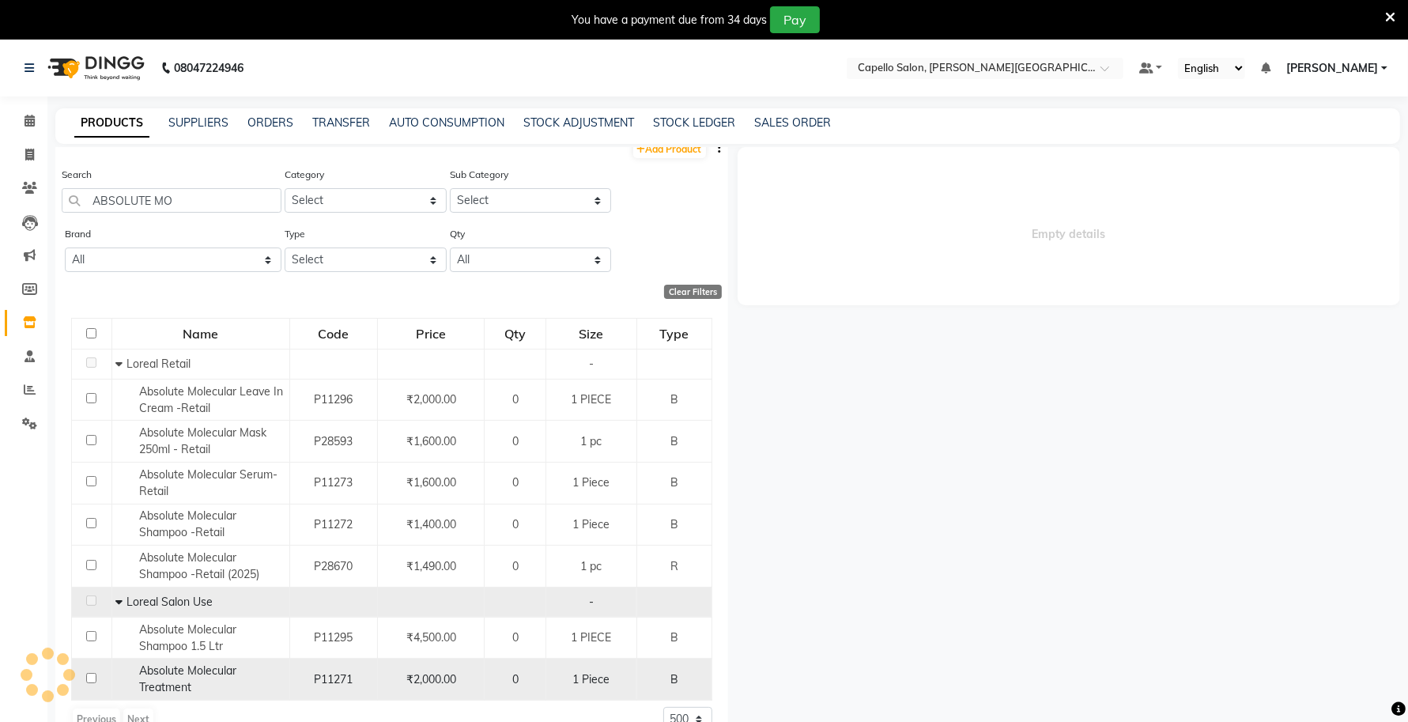
select select
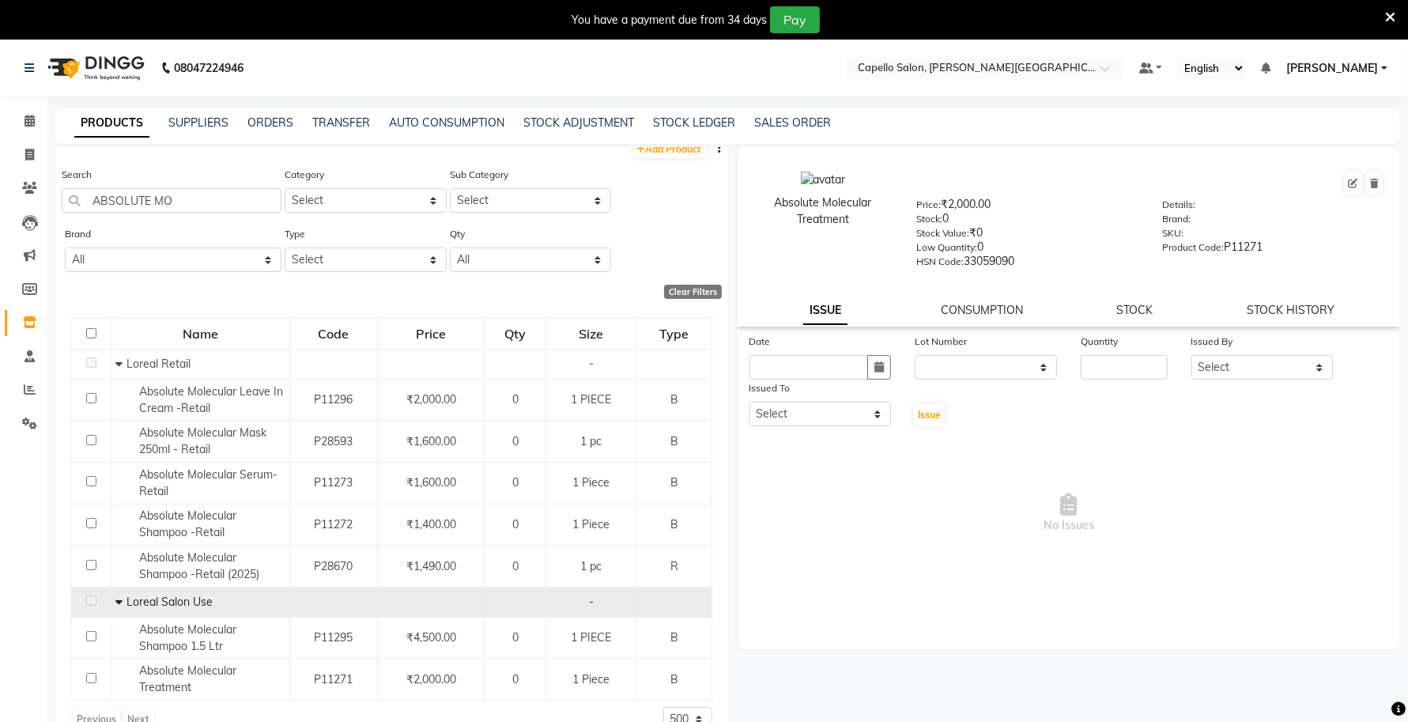
drag, startPoint x: 866, startPoint y: 217, endPoint x: 765, endPoint y: 198, distance: 102.9
click at [767, 198] on div "Absolute Molecular Treatment" at bounding box center [823, 210] width 140 height 33
click at [184, 198] on input "ABSOLUTE MO" at bounding box center [172, 200] width 220 height 25
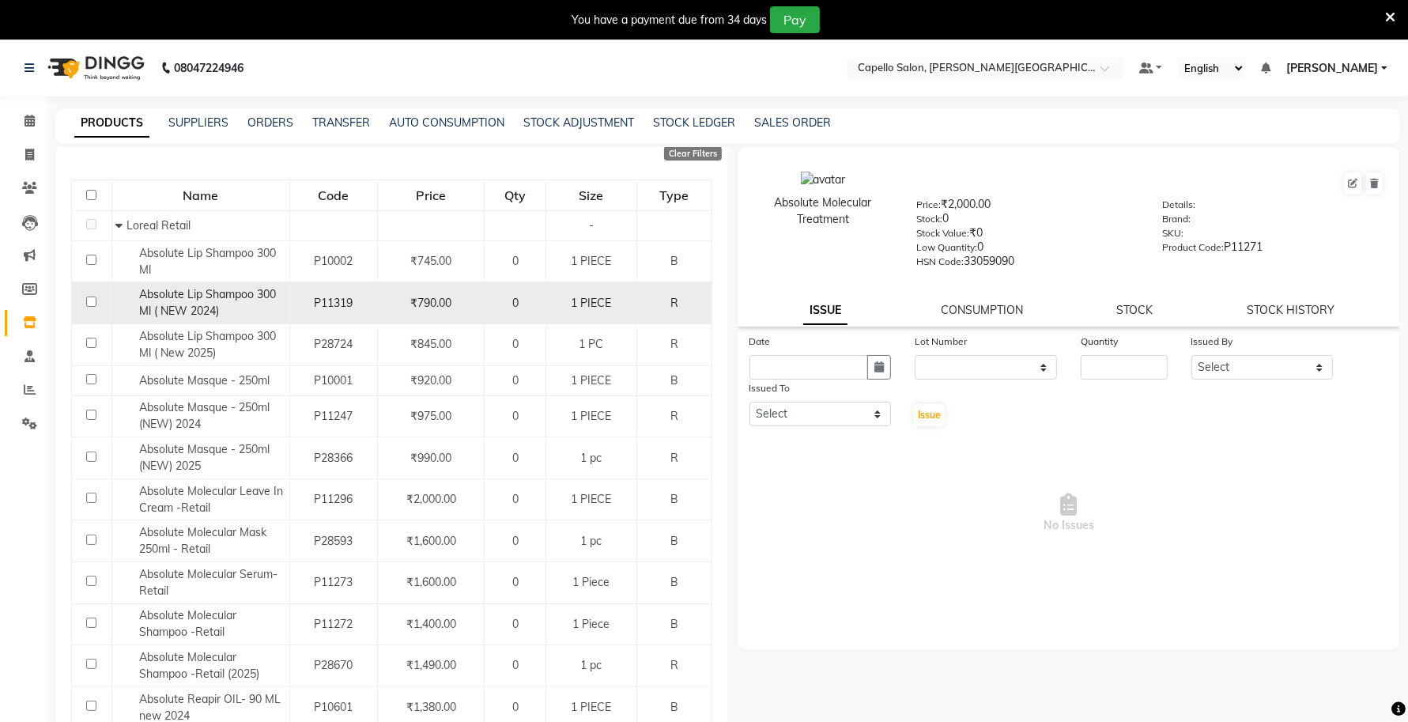
scroll to position [0, 0]
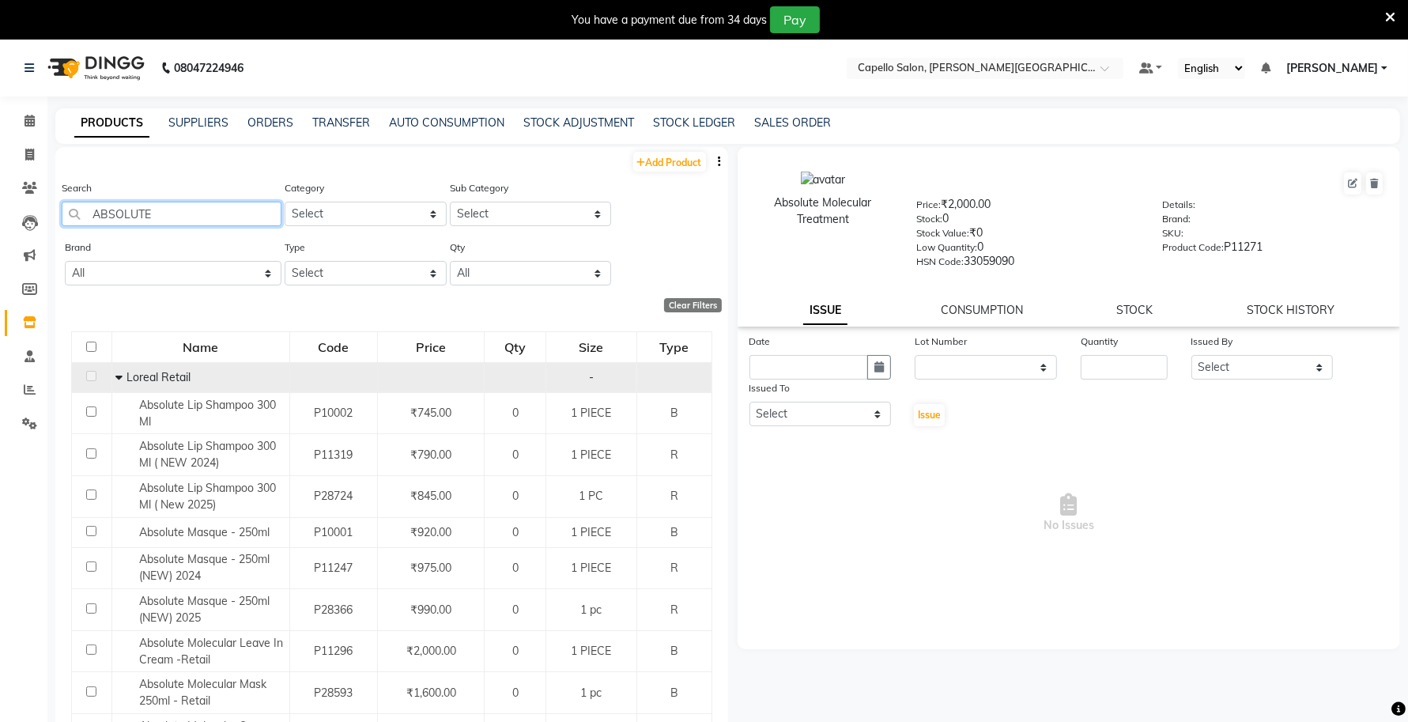
type input "ABSOLUTE"
click at [119, 374] on icon at bounding box center [118, 376] width 7 height 11
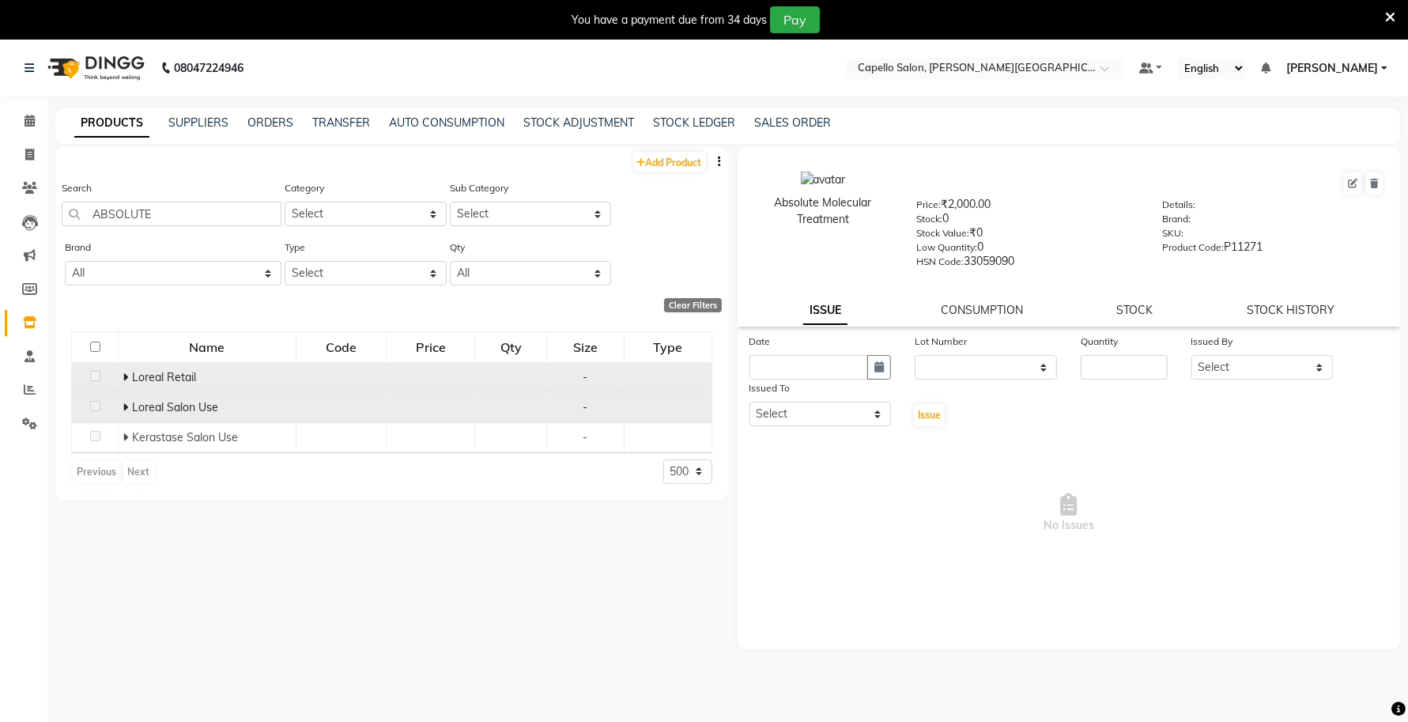
click at [127, 403] on icon at bounding box center [126, 407] width 6 height 11
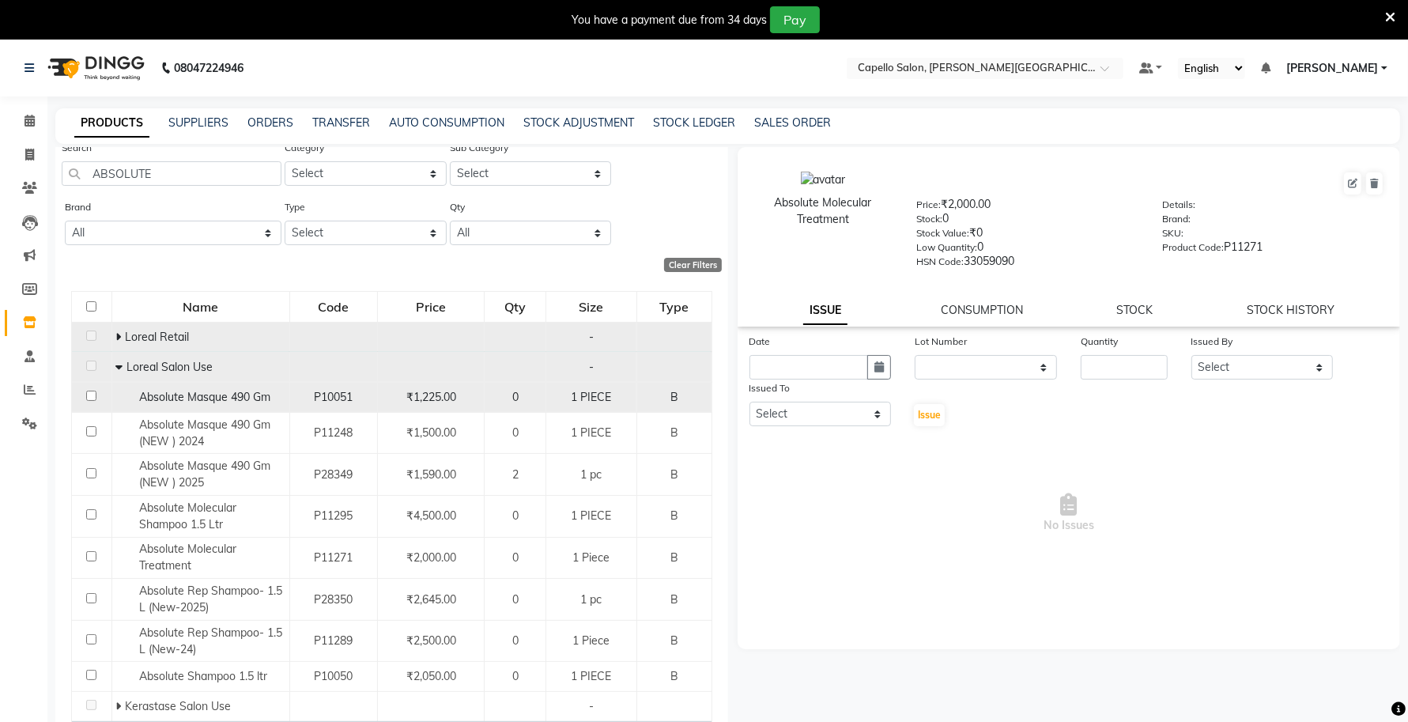
scroll to position [62, 0]
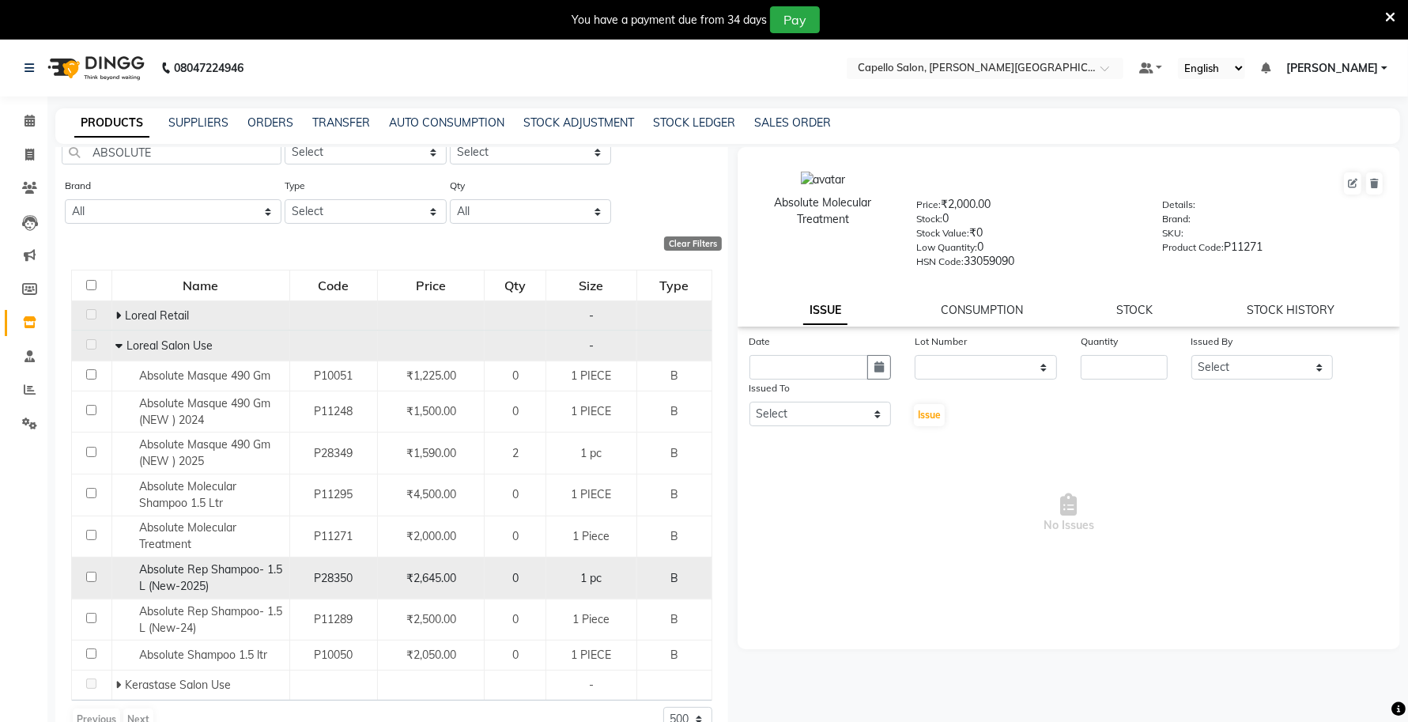
click at [214, 573] on span "Absolute Rep Shampoo- 1.5 L (New-2025)" at bounding box center [210, 577] width 143 height 31
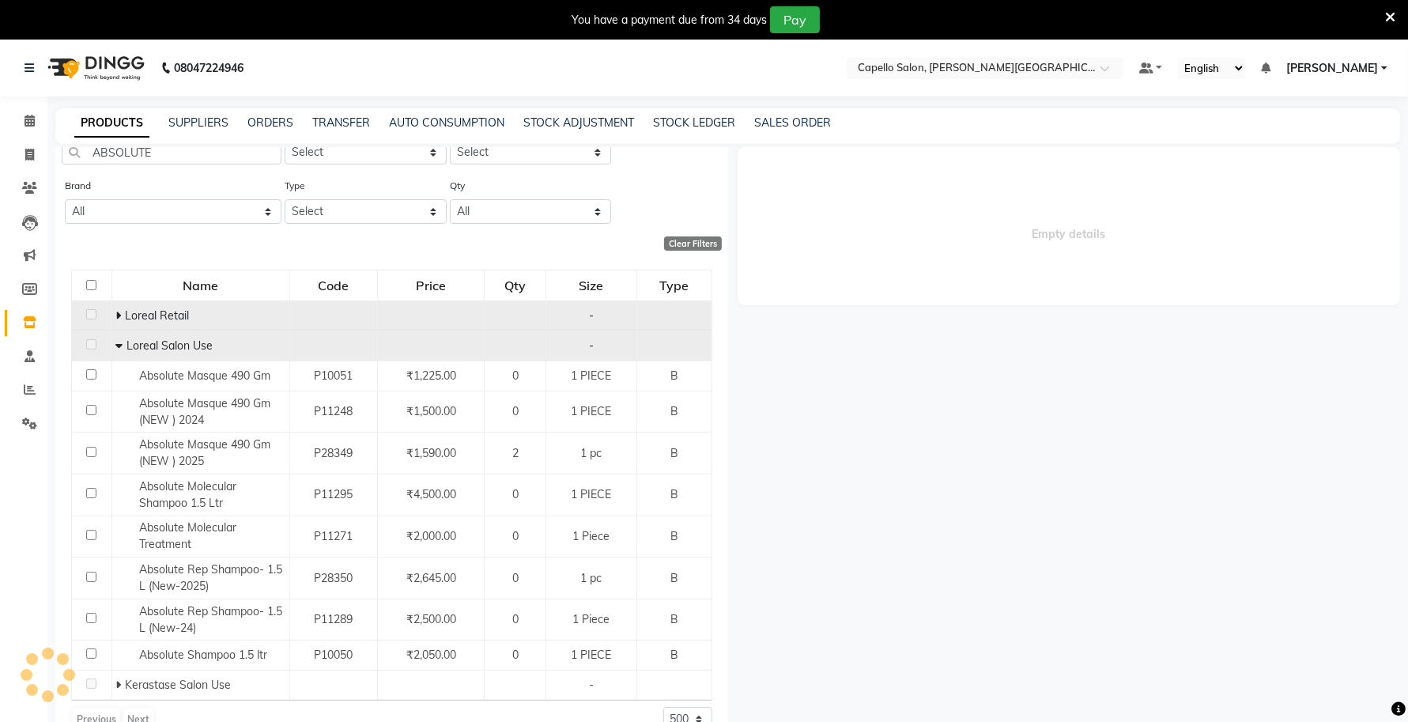
select select
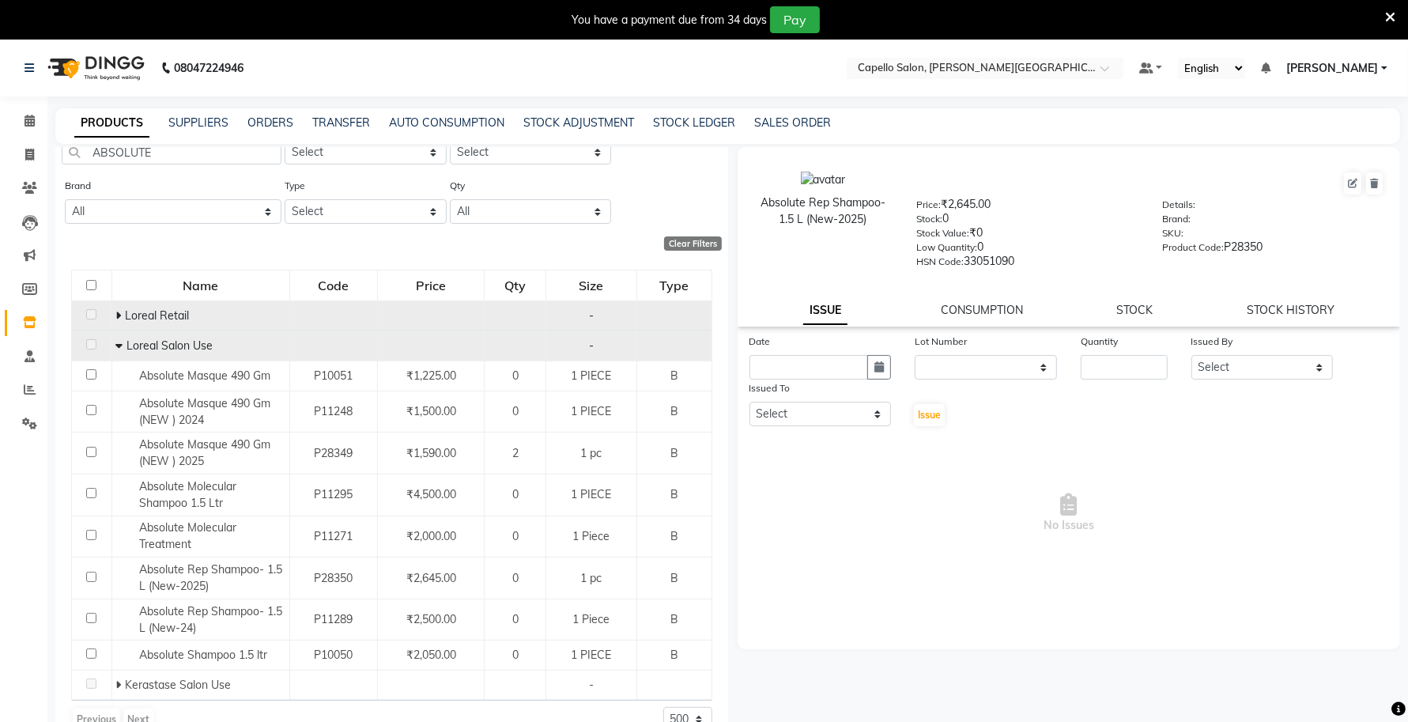
drag, startPoint x: 871, startPoint y: 218, endPoint x: 755, endPoint y: 202, distance: 117.4
click at [755, 202] on div "Absolute Rep Shampoo- 1.5 L (New-2025)" at bounding box center [823, 210] width 140 height 33
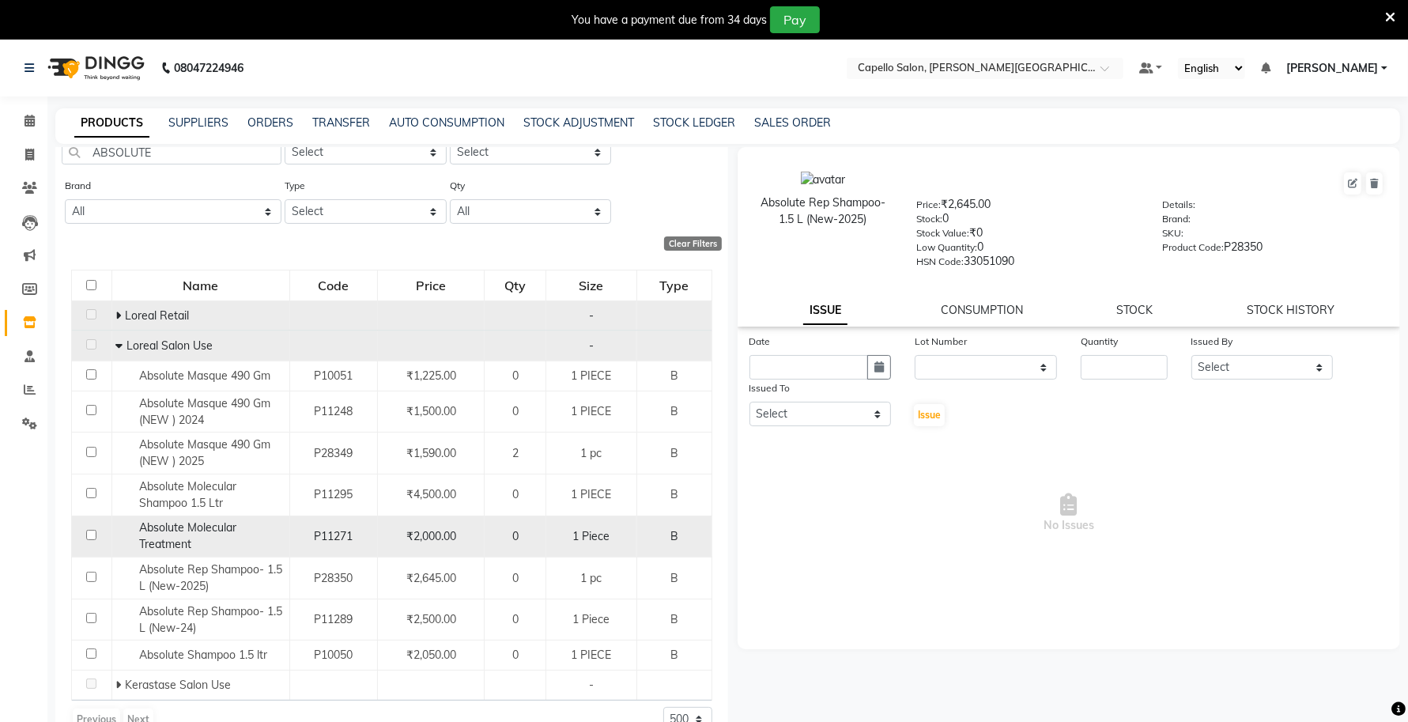
scroll to position [0, 0]
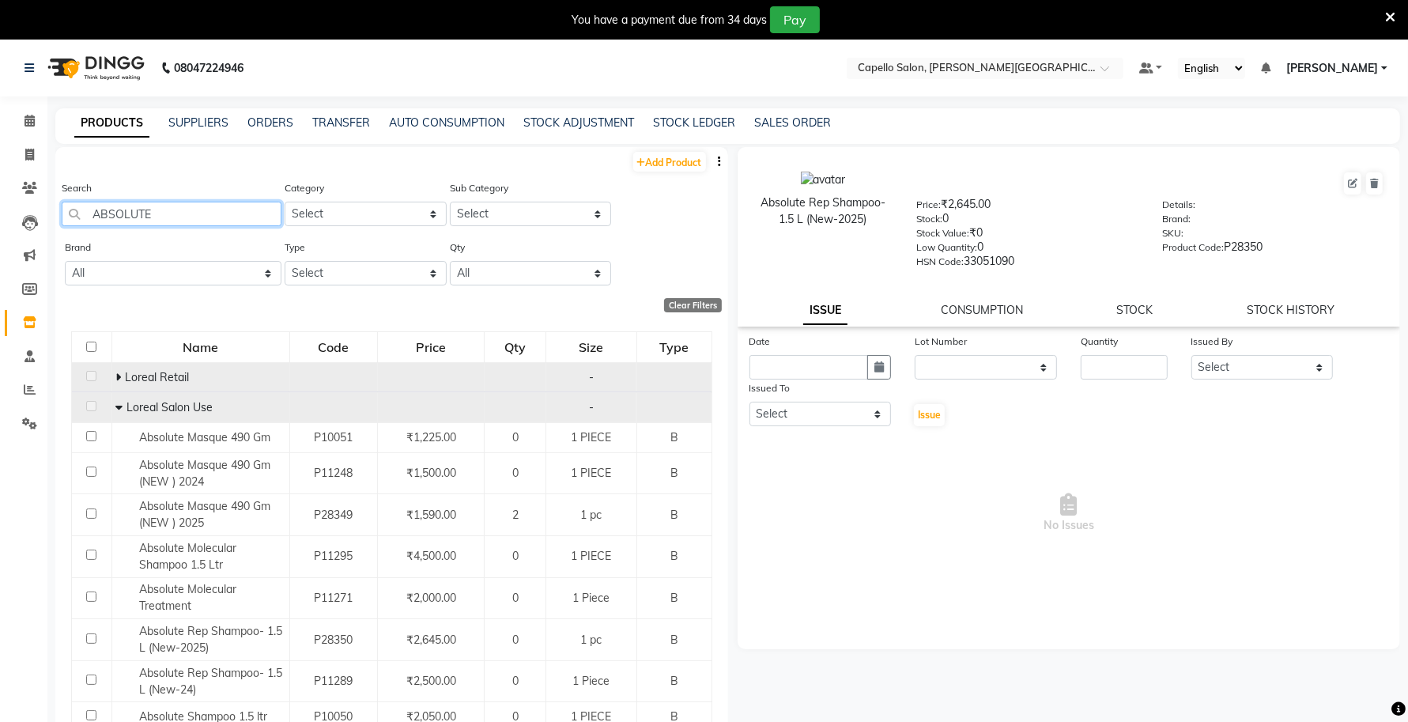
drag, startPoint x: 187, startPoint y: 220, endPoint x: 0, endPoint y: 220, distance: 187.3
click at [1, 220] on app-home "08047224946 Select Location × Capello Salon, Tilak Nagar (Ho) Default Panel My …" at bounding box center [704, 406] width 1408 height 732
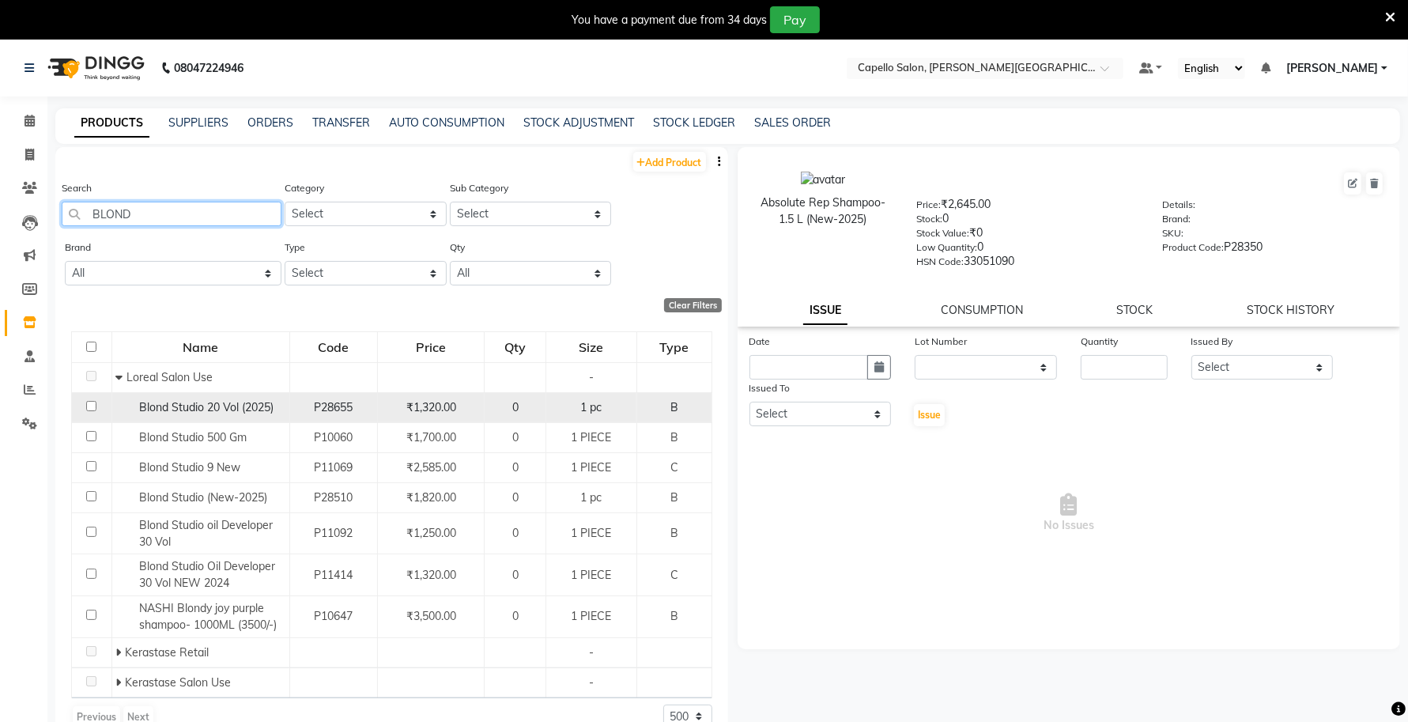
type input "BLOND"
click at [254, 403] on span "Blond Studio 20 Vol (2025)" at bounding box center [206, 407] width 134 height 14
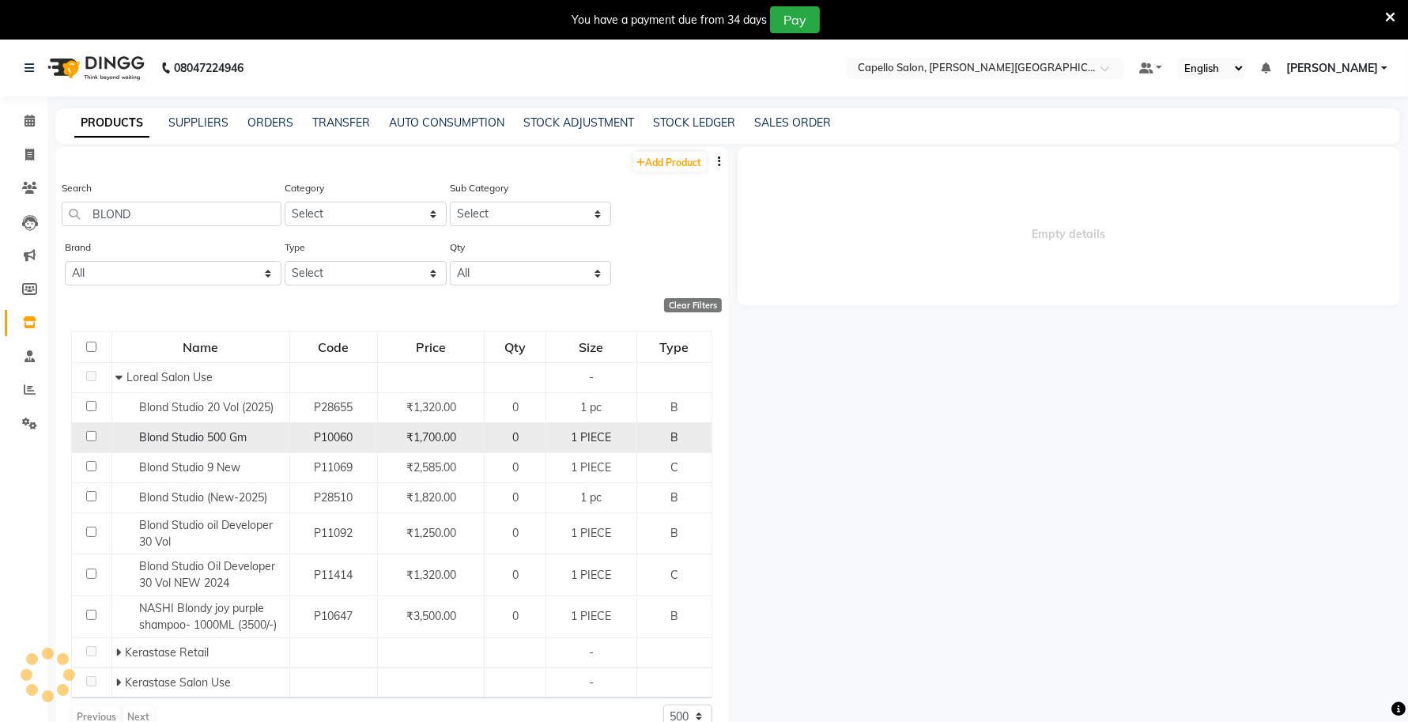
select select
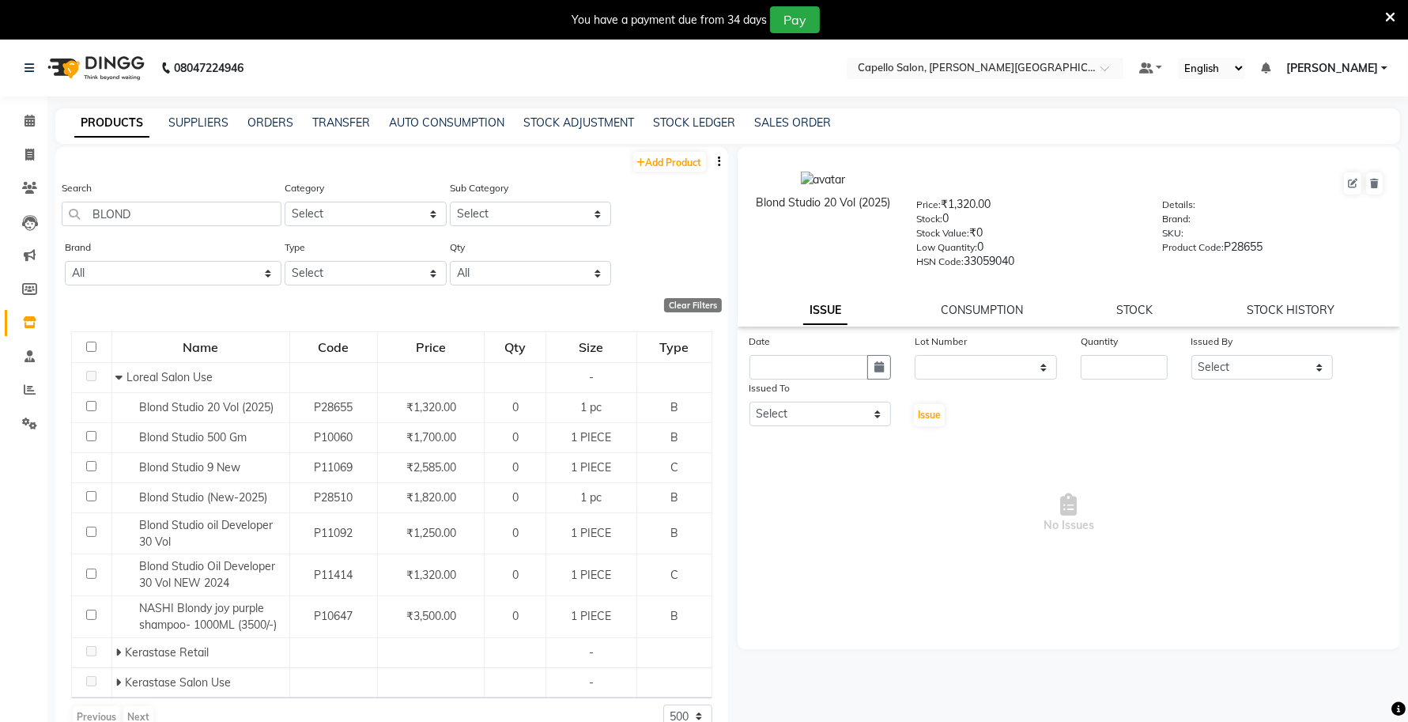
drag, startPoint x: 898, startPoint y: 198, endPoint x: 741, endPoint y: 214, distance: 157.3
click at [741, 214] on div "Blond Studio 20 Vol (2025)" at bounding box center [823, 219] width 164 height 96
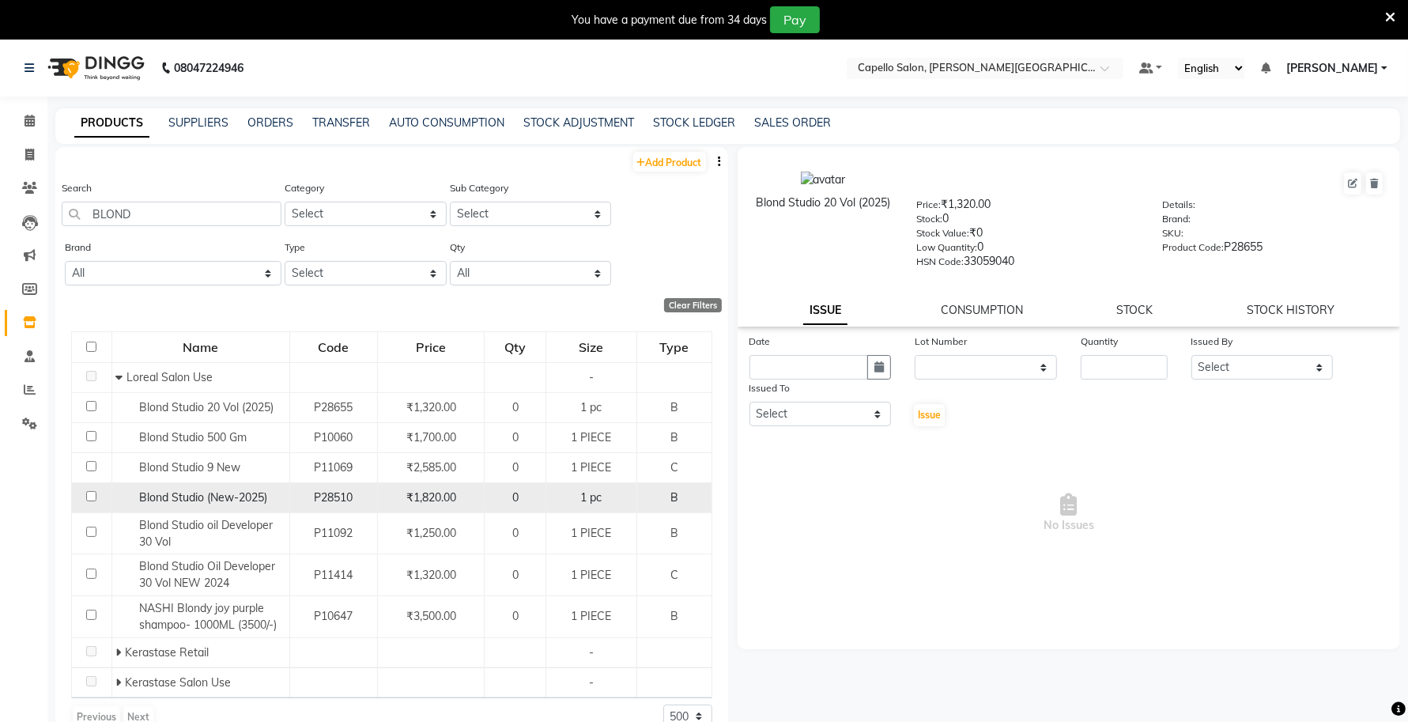
click at [237, 500] on span "Blond Studio (New-2025)" at bounding box center [203, 497] width 128 height 14
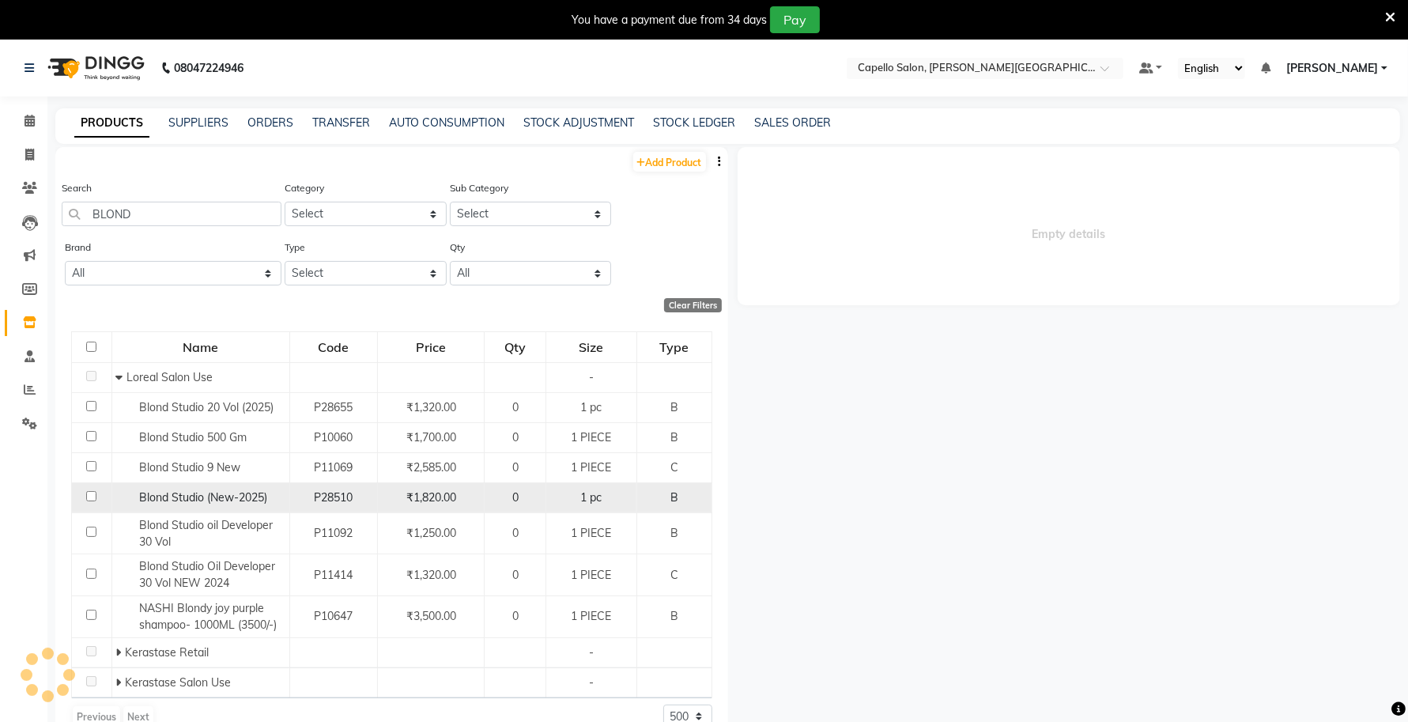
select select
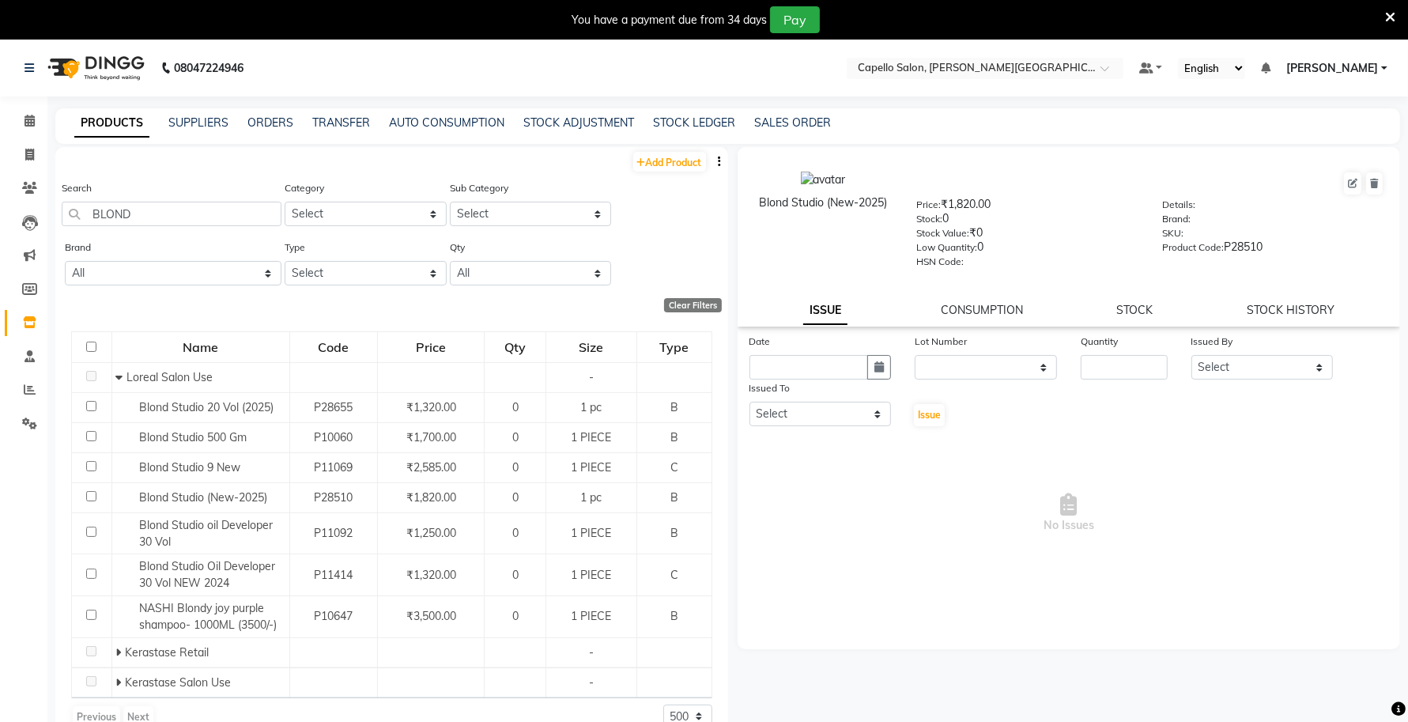
drag, startPoint x: 892, startPoint y: 195, endPoint x: 727, endPoint y: 223, distance: 166.7
click at [728, 223] on div "Blond Studio (New-2025) Price: ₹1,820.00 Stock: 0 Stock Value: ₹0 Low Quantity:…" at bounding box center [1064, 447] width 673 height 601
drag, startPoint x: 145, startPoint y: 213, endPoint x: 56, endPoint y: 228, distance: 89.7
click at [58, 226] on div "Search BLOND Category Select Keramelon Skin Makeup Personal Care Appliances Bea…" at bounding box center [391, 208] width 673 height 59
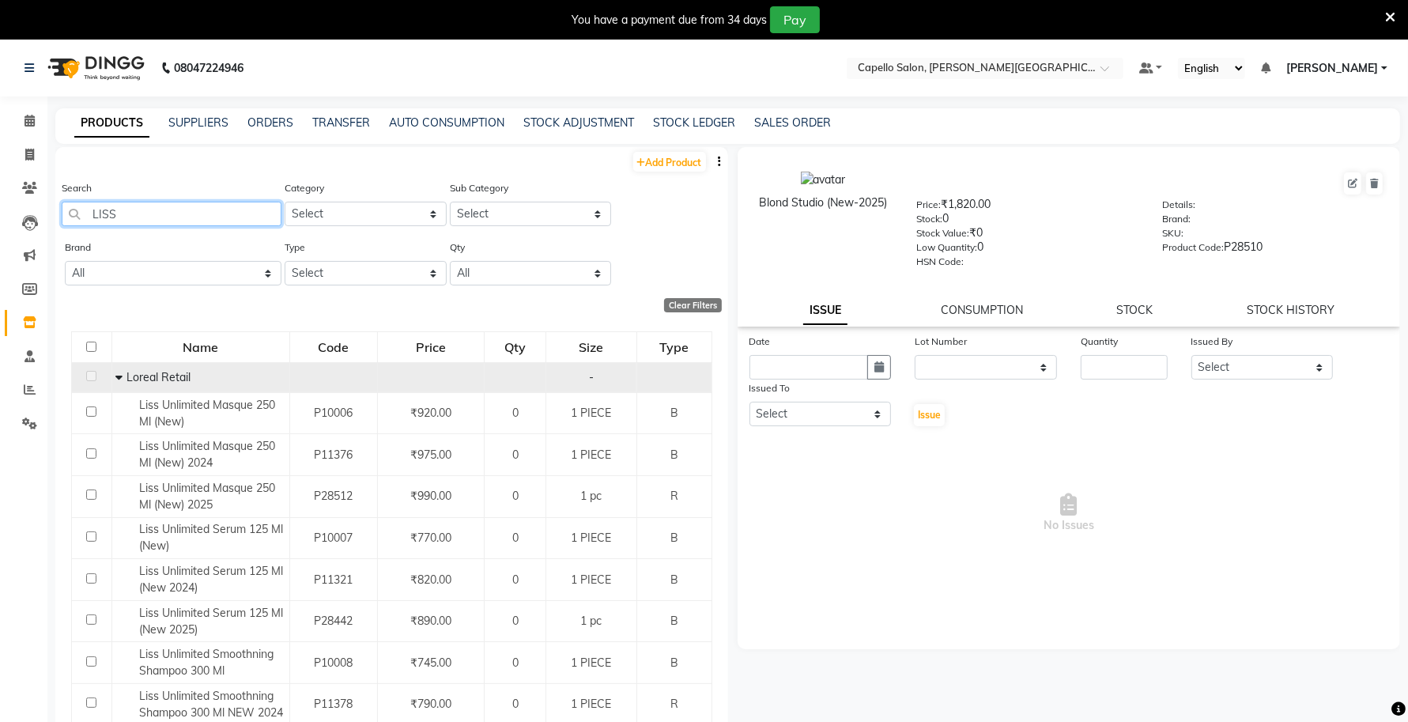
type input "LISS"
click at [117, 372] on icon at bounding box center [118, 376] width 7 height 11
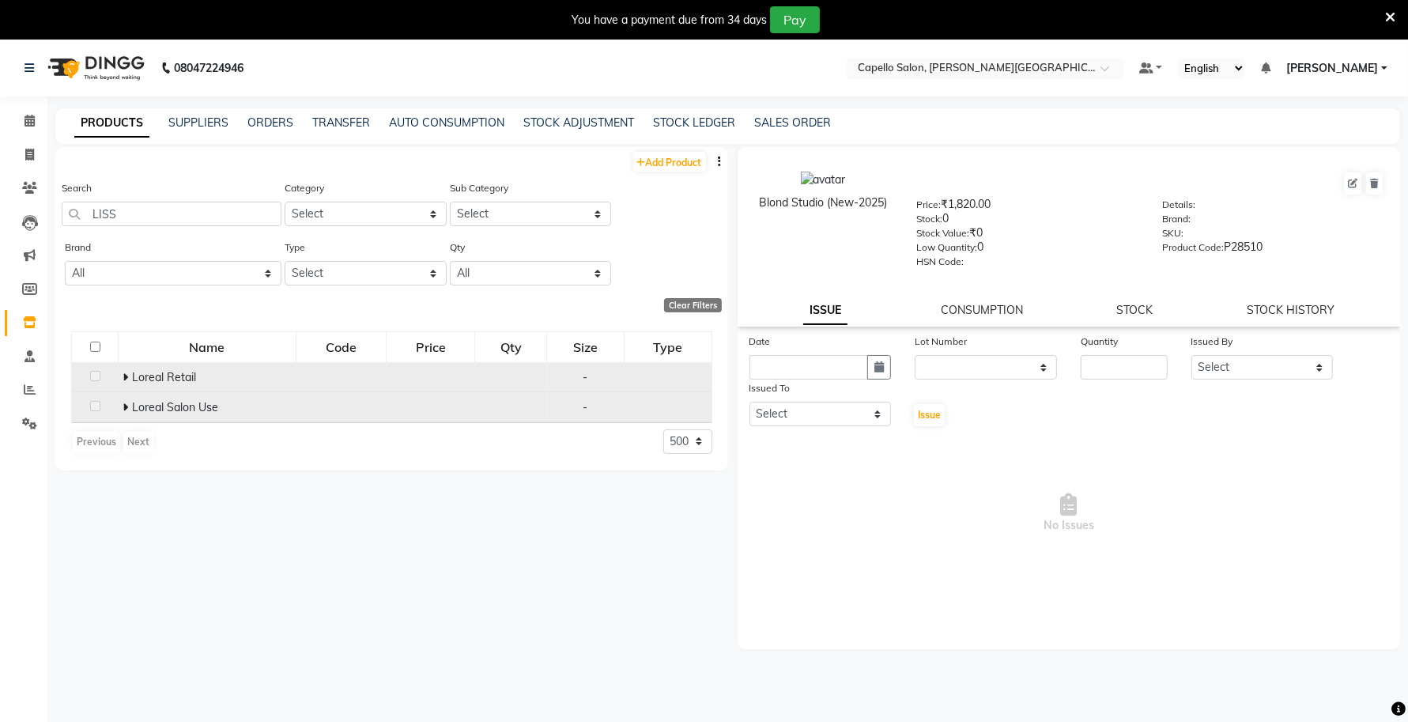
click at [123, 404] on icon at bounding box center [126, 407] width 6 height 11
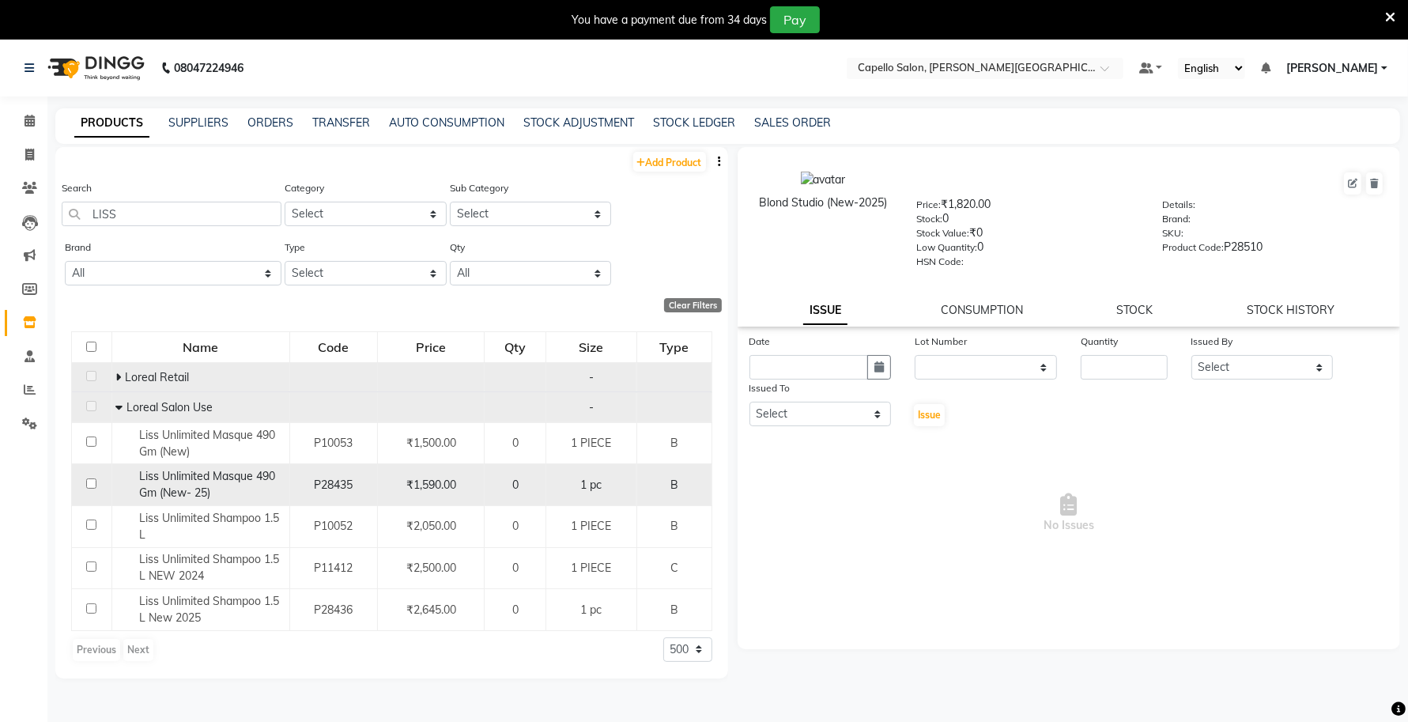
click at [211, 479] on span "Liss Unlimited Masque 490 Gm (New- 25)" at bounding box center [207, 484] width 136 height 31
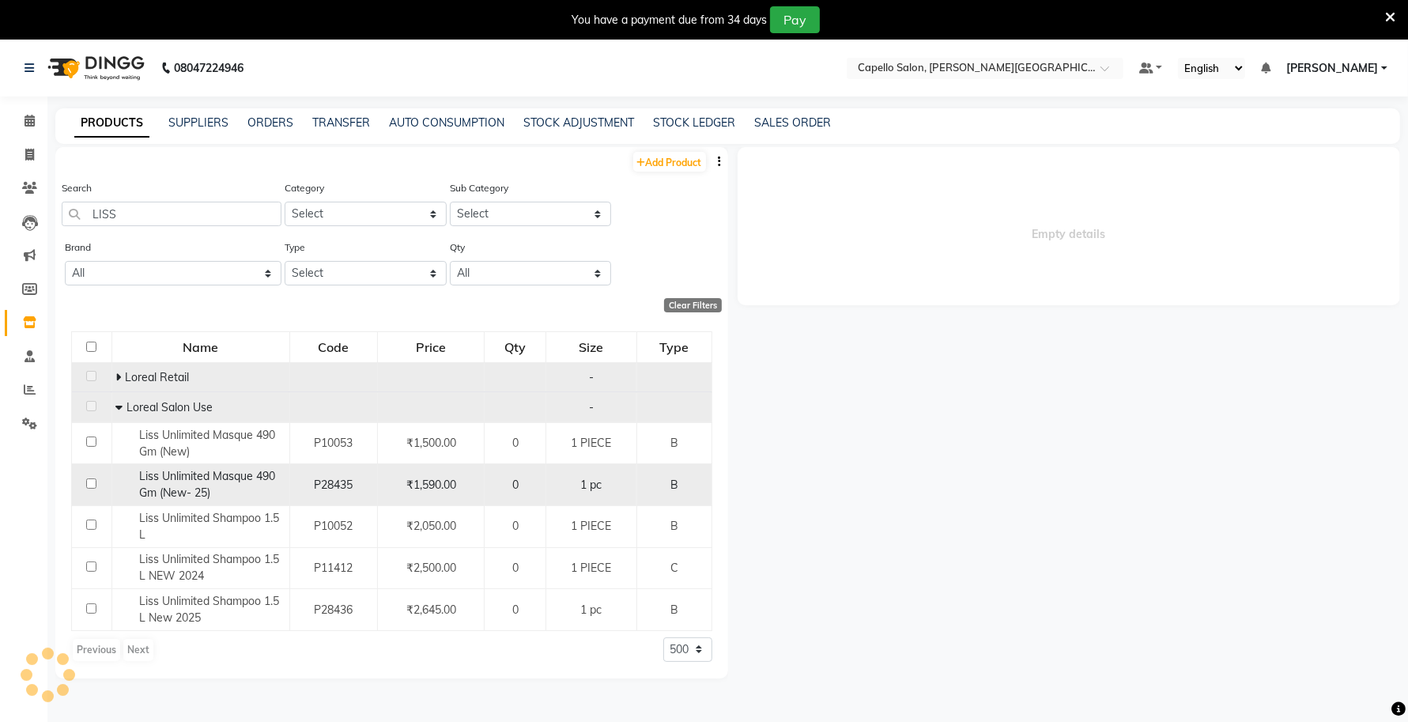
select select
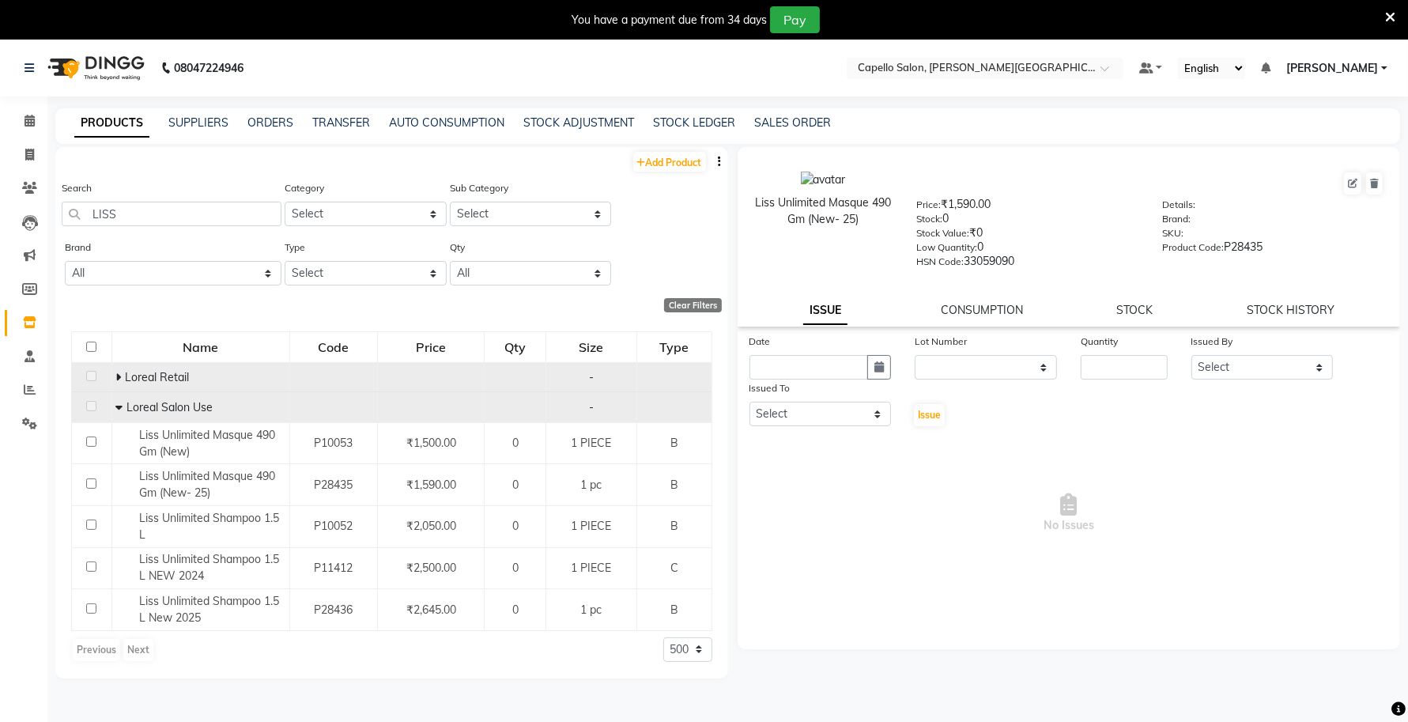
drag, startPoint x: 872, startPoint y: 224, endPoint x: 737, endPoint y: 204, distance: 136.6
click at [737, 204] on div "Liss Unlimited Masque 490 Gm (New- 25) Price: ₹1,590.00 Stock: 0 Stock Value: ₹…" at bounding box center [1069, 219] width 687 height 128
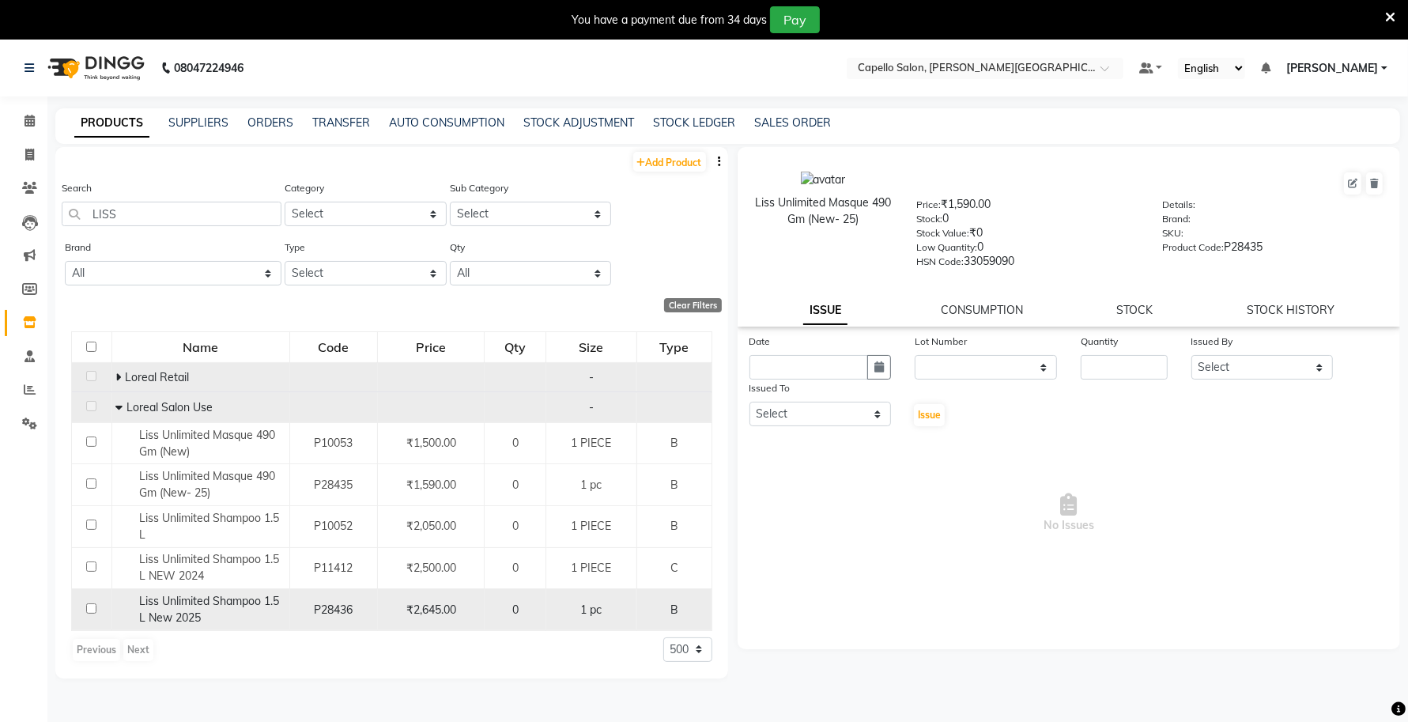
click at [208, 609] on div "Liss Unlimited Shampoo 1.5 L New 2025" at bounding box center [199, 609] width 169 height 33
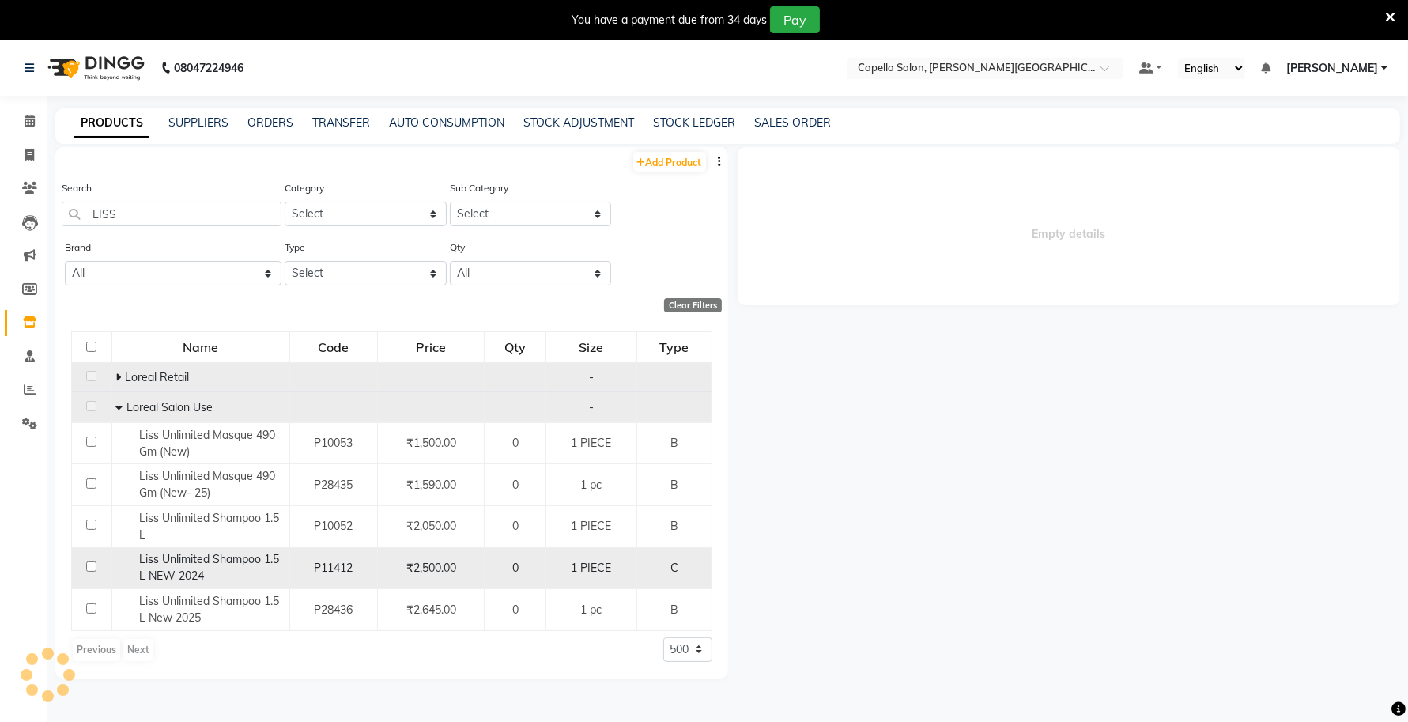
select select
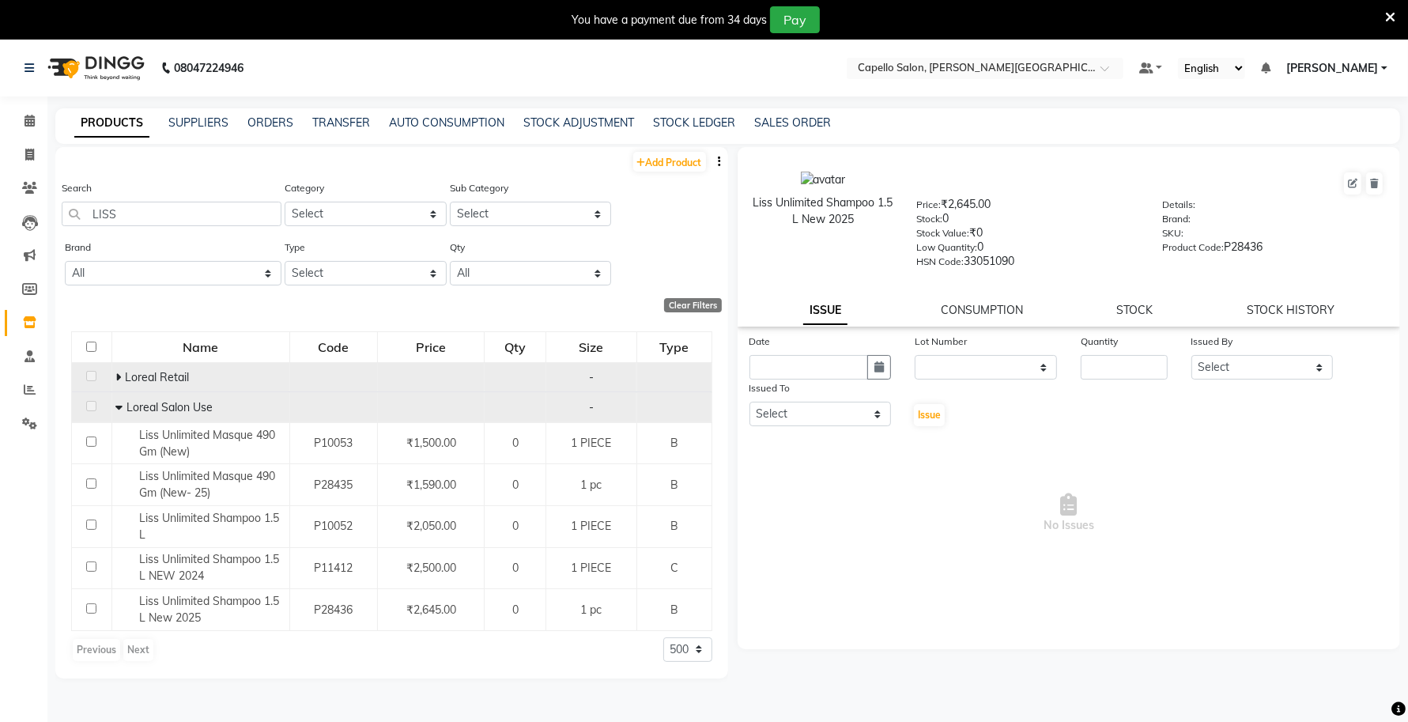
drag, startPoint x: 875, startPoint y: 221, endPoint x: 760, endPoint y: 204, distance: 116.7
click at [760, 204] on div "Liss Unlimited Shampoo 1.5 L New 2025" at bounding box center [823, 210] width 140 height 33
drag, startPoint x: 140, startPoint y: 210, endPoint x: 0, endPoint y: 232, distance: 141.5
click at [0, 232] on app-home "08047224946 Select Location × Capello Salon, Tilak Nagar (Ho) Default Panel My …" at bounding box center [704, 406] width 1408 height 732
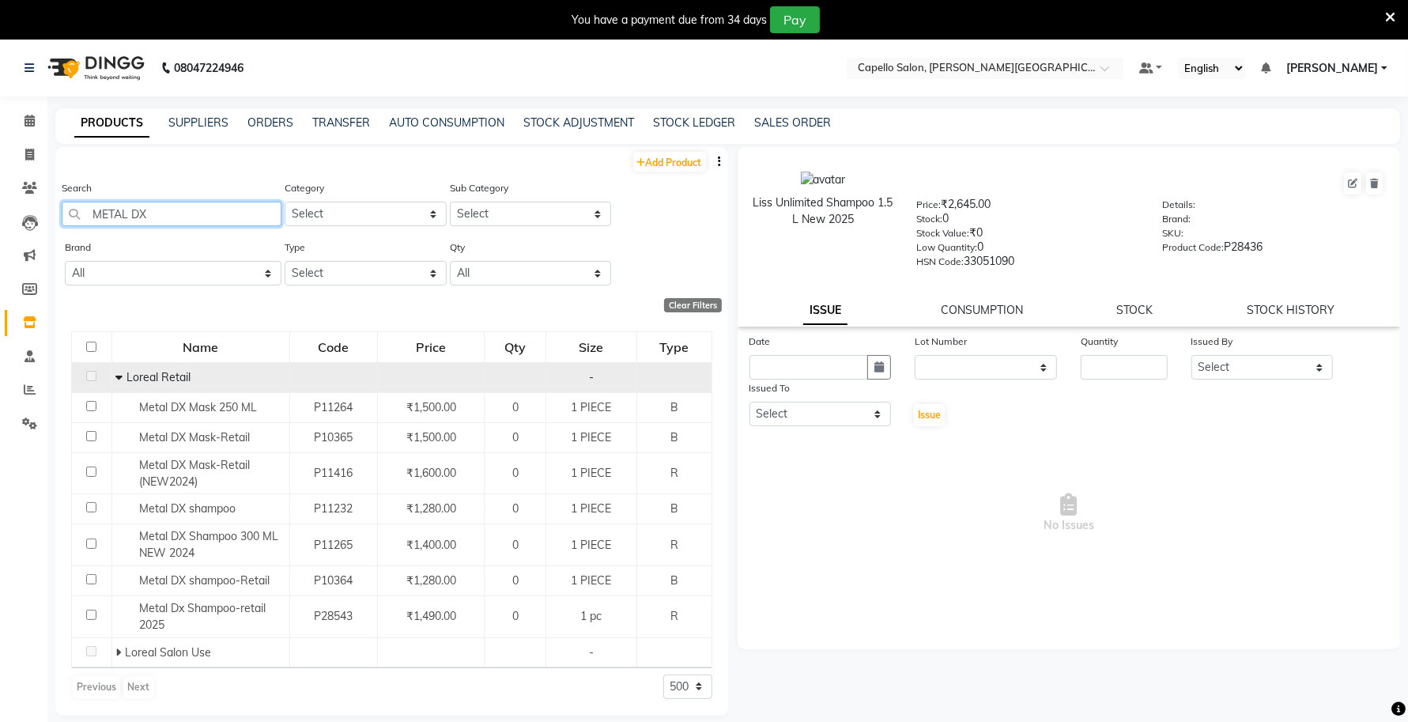
type input "METAL DX"
click at [119, 375] on icon at bounding box center [118, 376] width 7 height 11
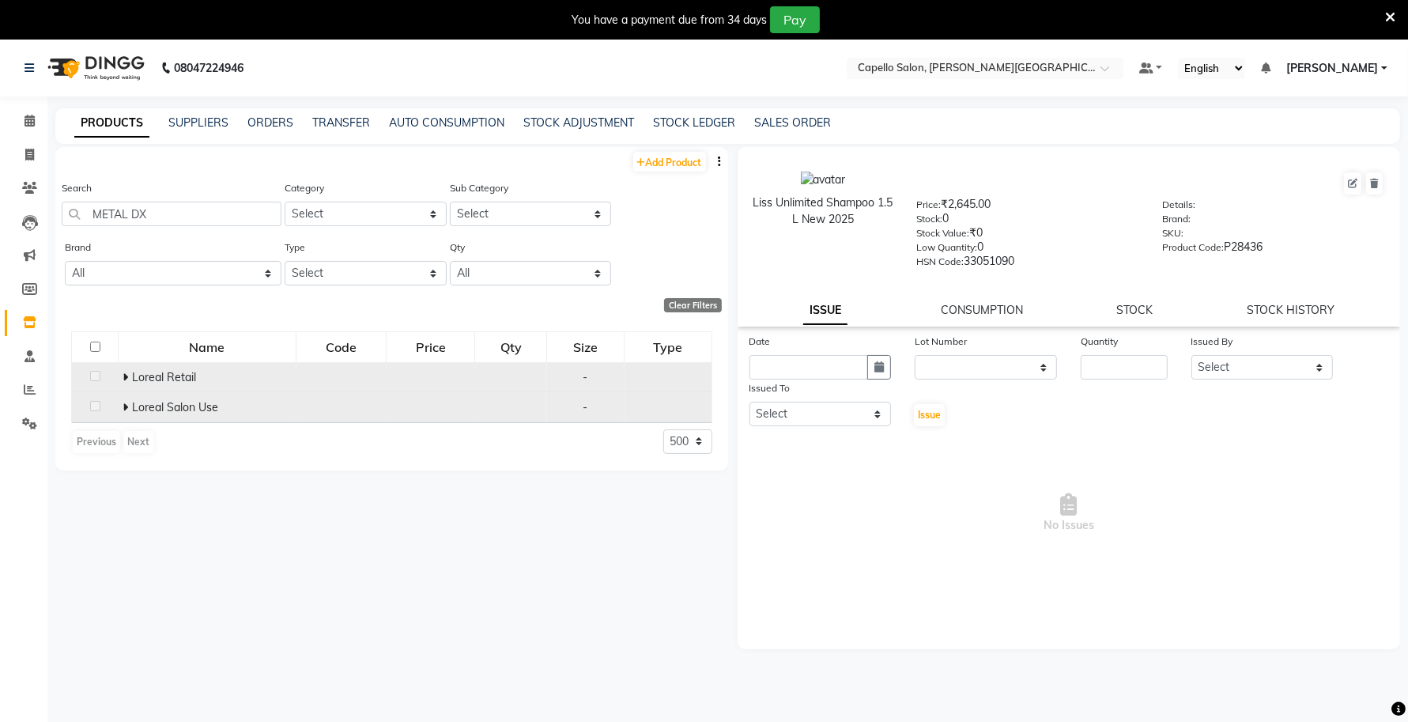
click at [128, 402] on icon at bounding box center [126, 407] width 6 height 11
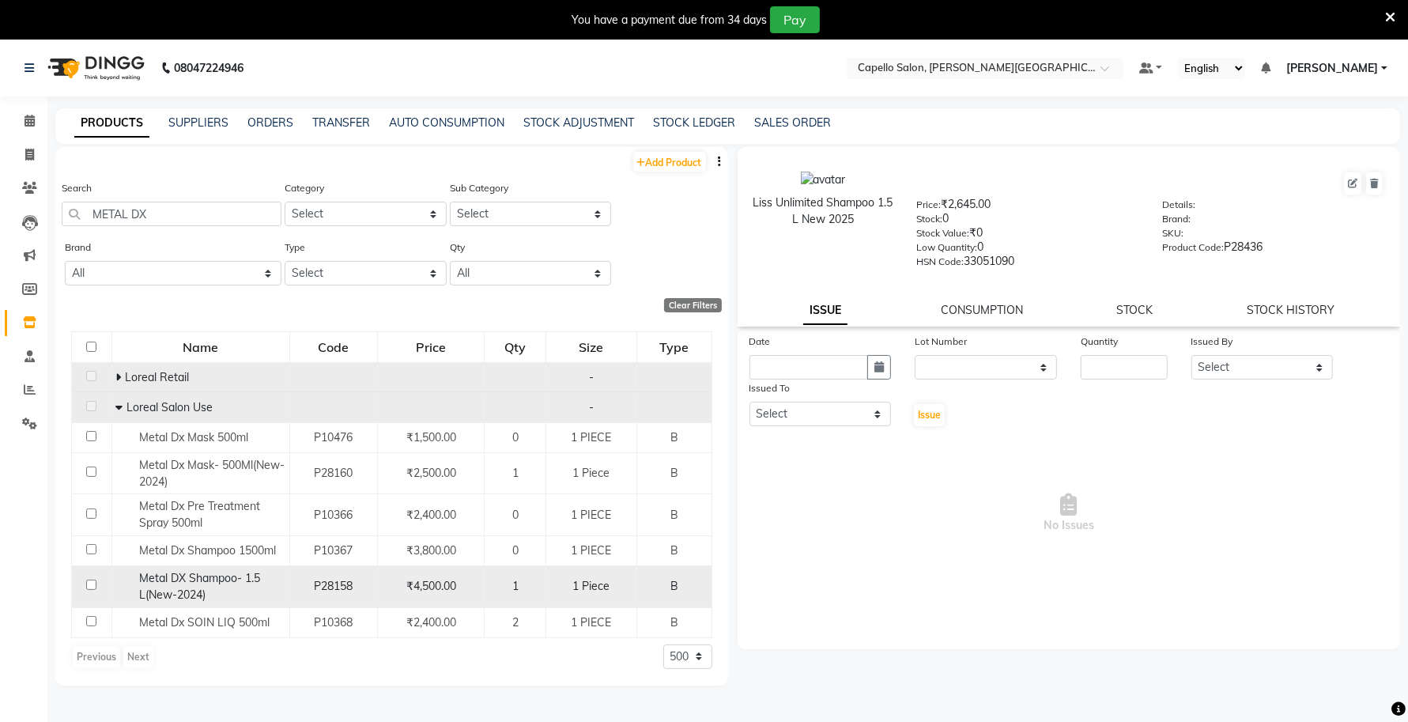
click at [231, 583] on span "Metal DX Shampoo- 1.5 L(New-2024)" at bounding box center [199, 586] width 121 height 31
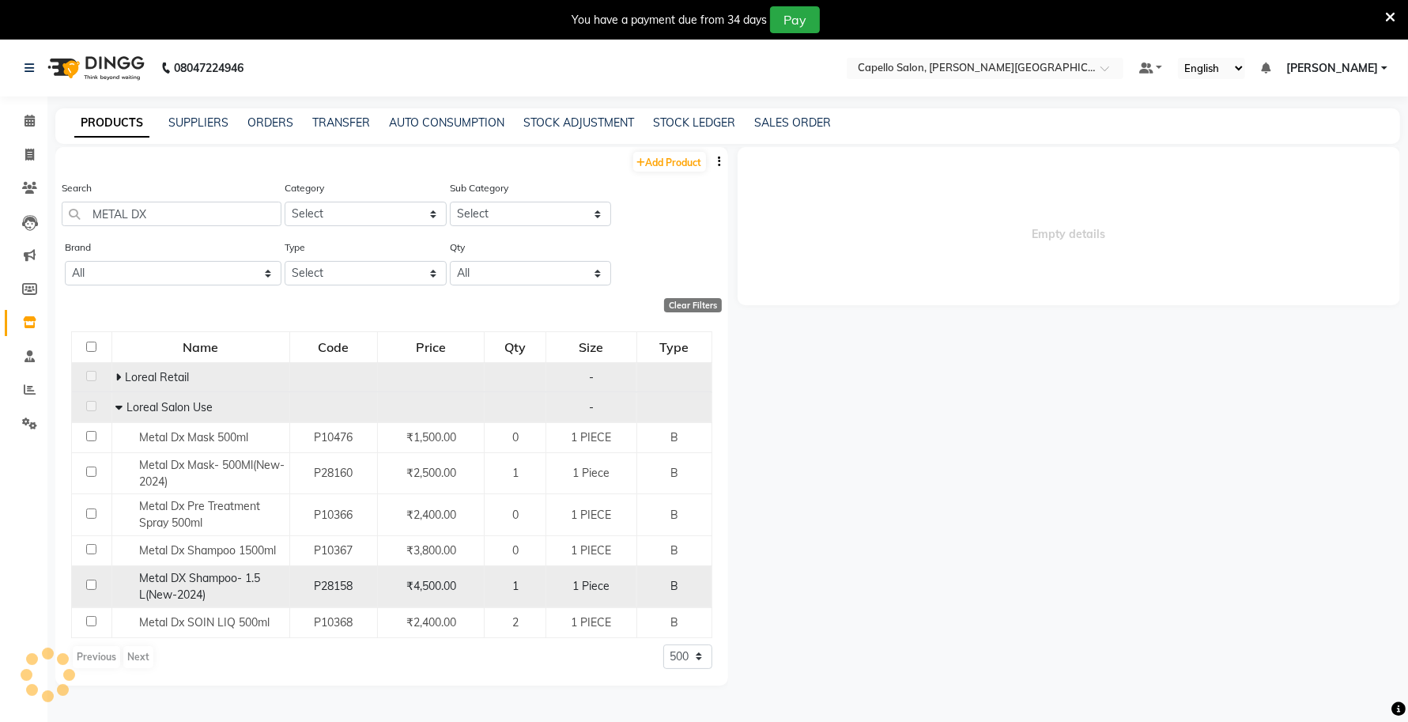
select select
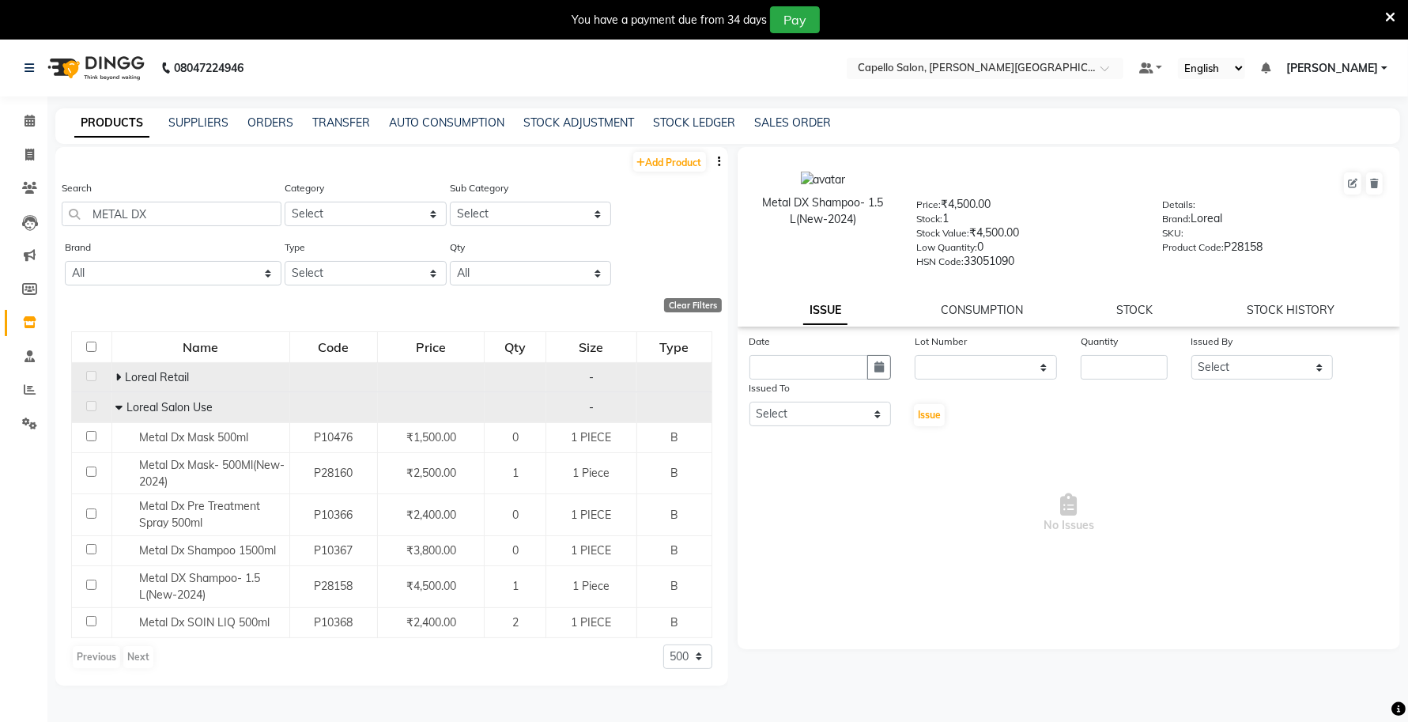
drag, startPoint x: 866, startPoint y: 212, endPoint x: 756, endPoint y: 196, distance: 111.8
click at [756, 196] on div "Metal DX Shampoo- 1.5 L(New-2024)" at bounding box center [823, 210] width 140 height 33
click at [28, 151] on icon at bounding box center [29, 155] width 9 height 12
select select "service"
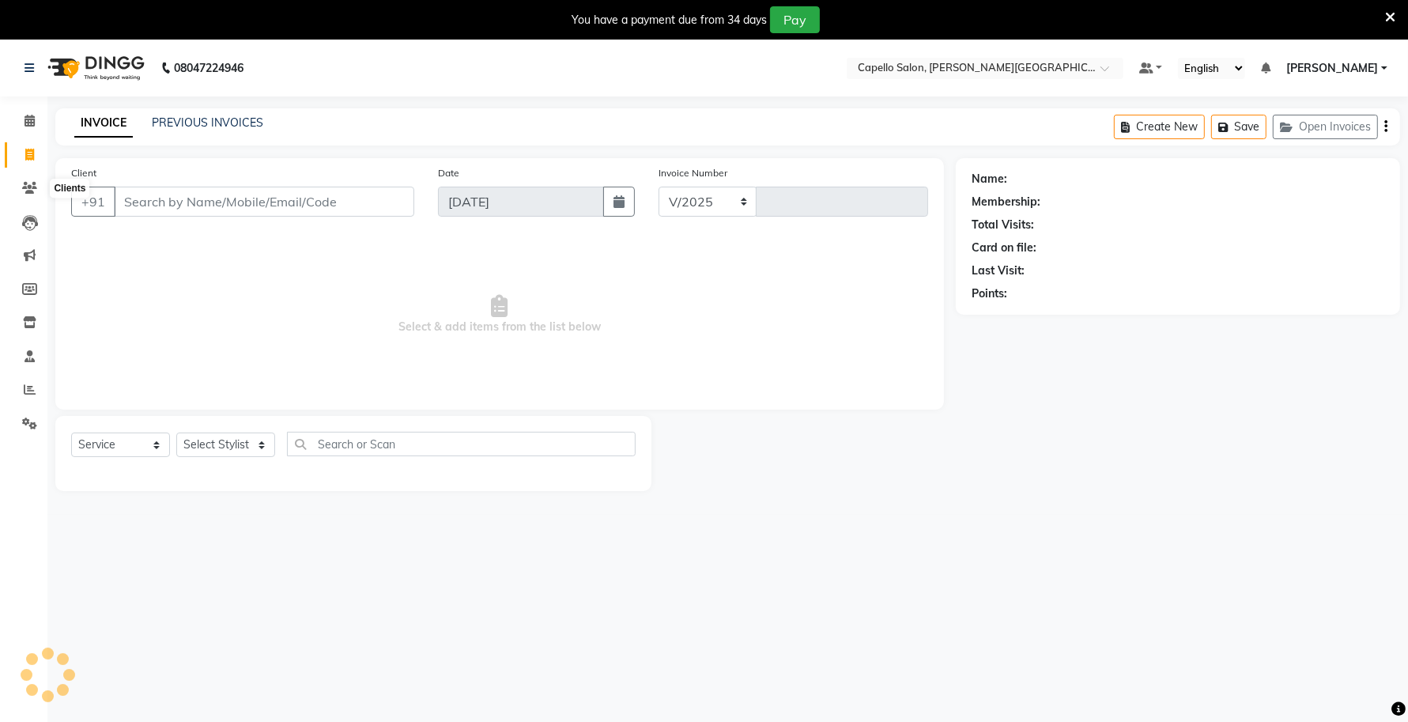
select select "777"
type input "0963"
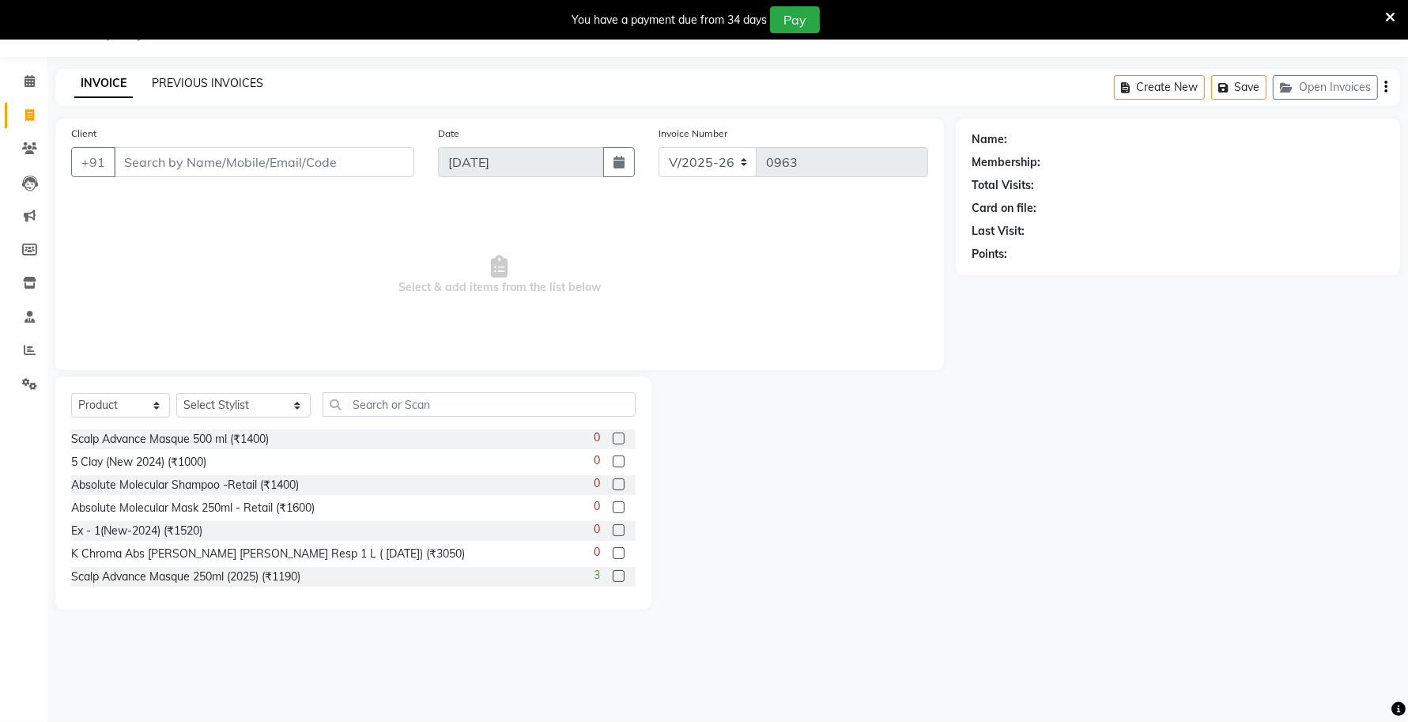
click at [200, 81] on link "PREVIOUS INVOICES" at bounding box center [207, 83] width 111 height 14
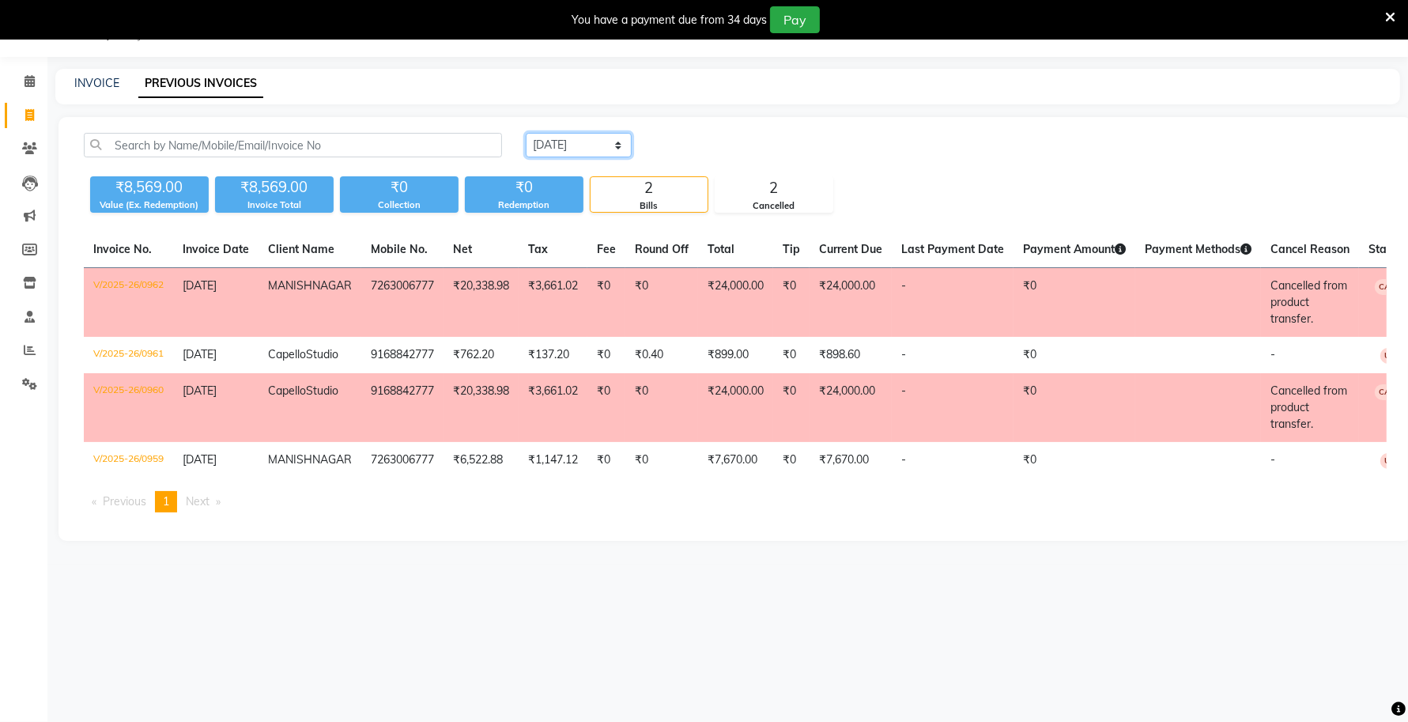
click at [602, 145] on select "Today Yesterday Custom Range" at bounding box center [579, 145] width 106 height 25
select select "range"
click at [526, 133] on select "Today Yesterday Custom Range" at bounding box center [579, 145] width 106 height 25
click at [723, 145] on input "[DATE]" at bounding box center [707, 145] width 111 height 22
select select "9"
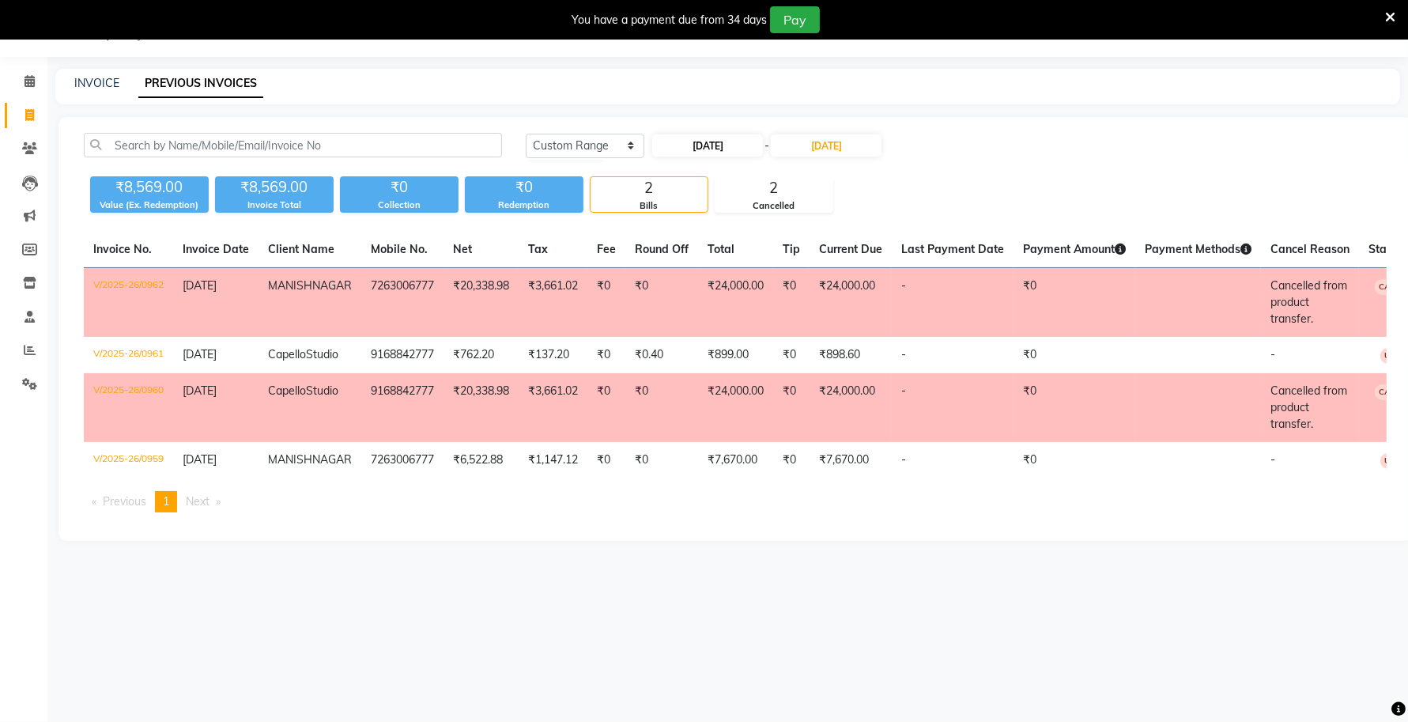
select select "2025"
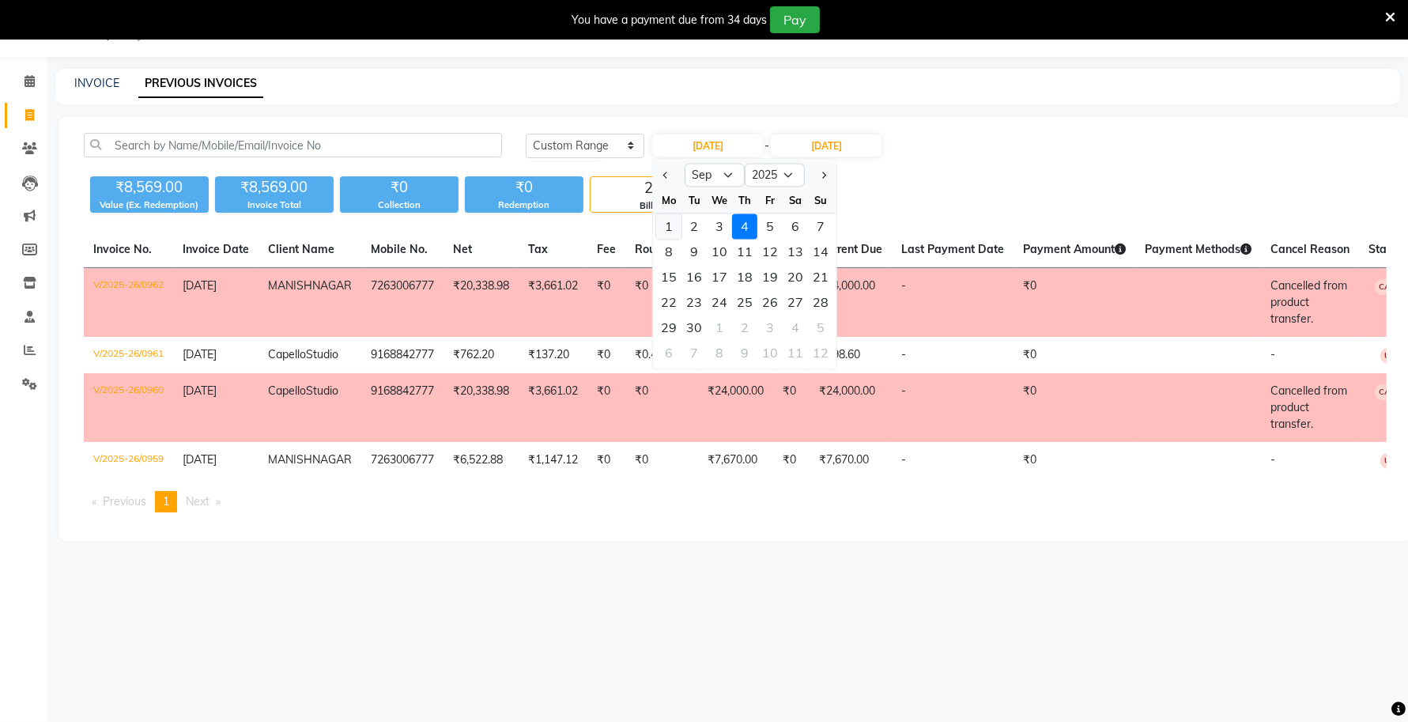
click at [668, 229] on div "1" at bounding box center [668, 226] width 25 height 25
type input "01-09-2025"
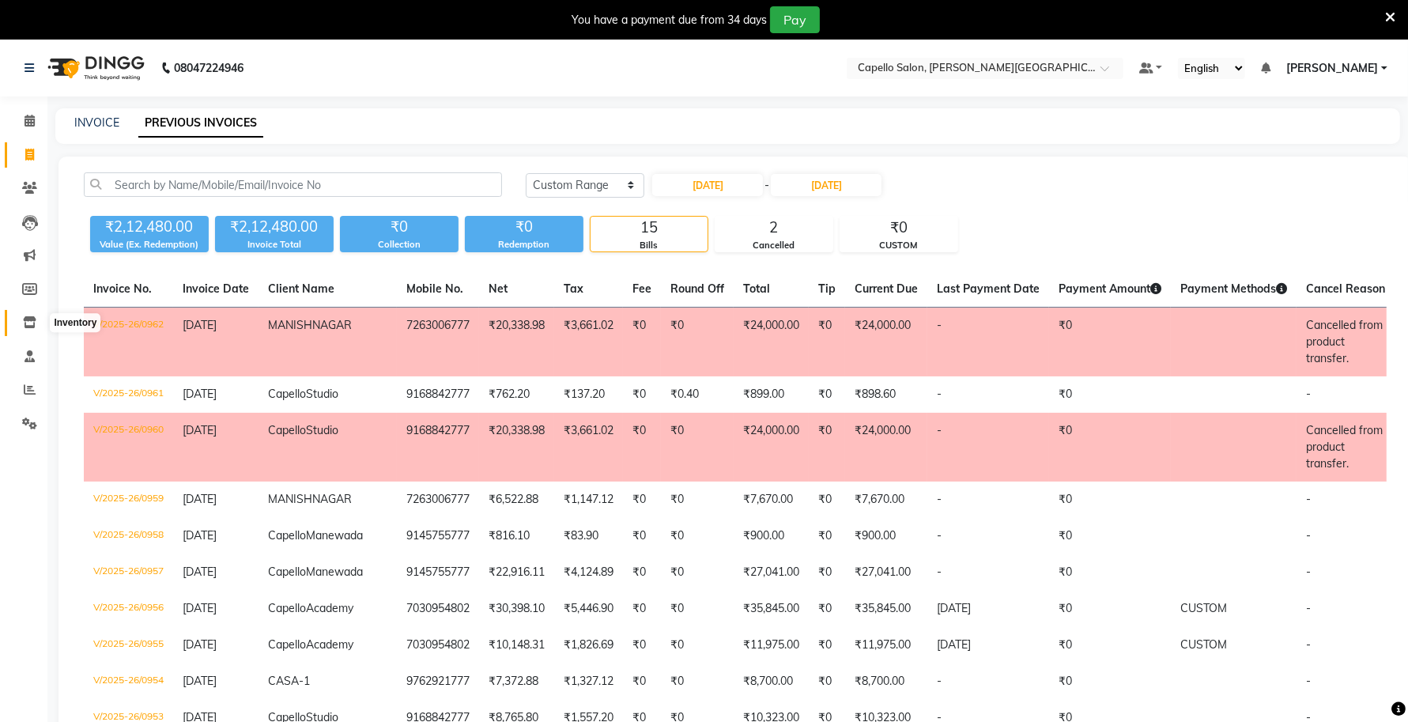
click at [40, 320] on span at bounding box center [30, 323] width 28 height 18
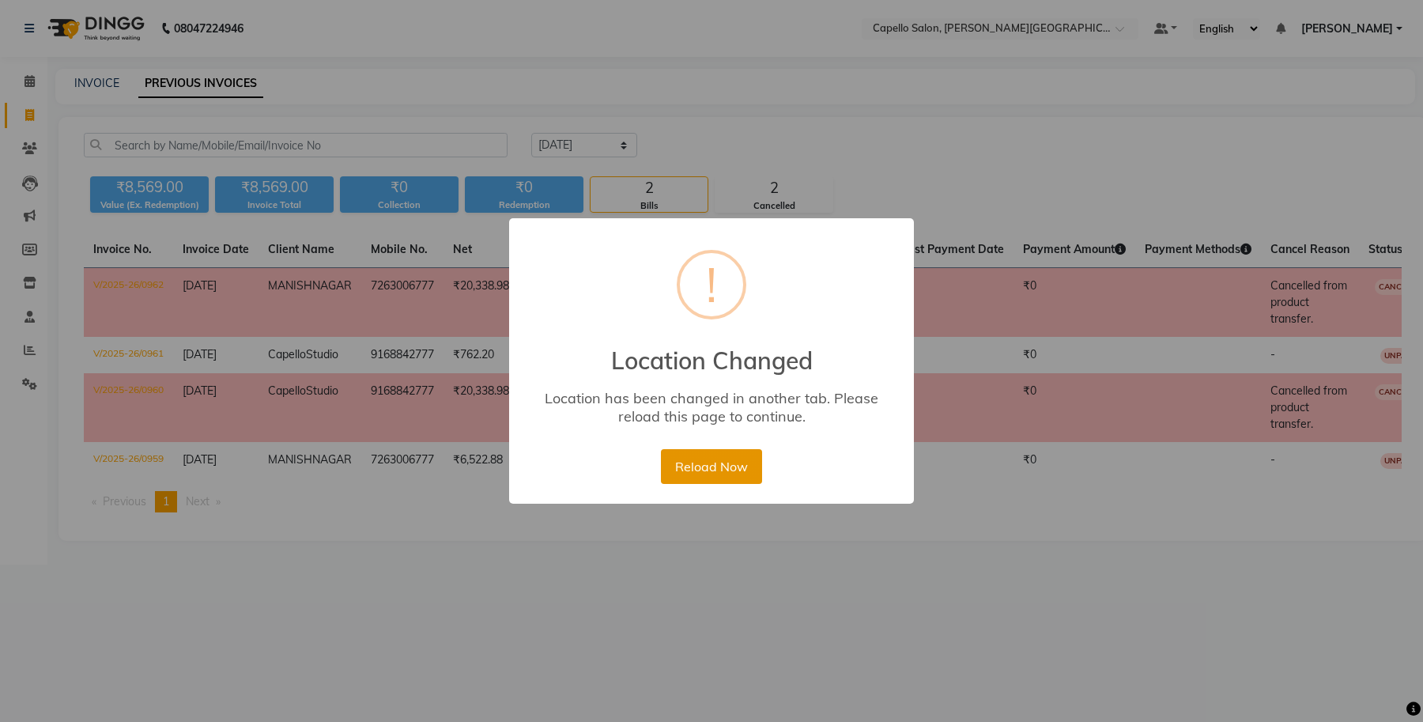
click at [714, 471] on button "Reload Now" at bounding box center [711, 466] width 100 height 35
